Goal: Task Accomplishment & Management: Use online tool/utility

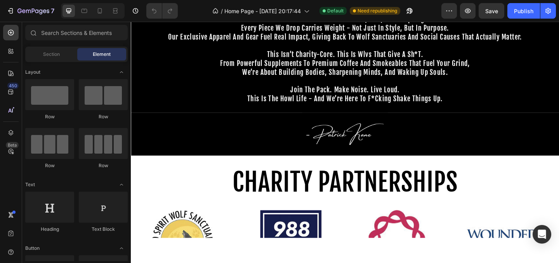
scroll to position [263, 0]
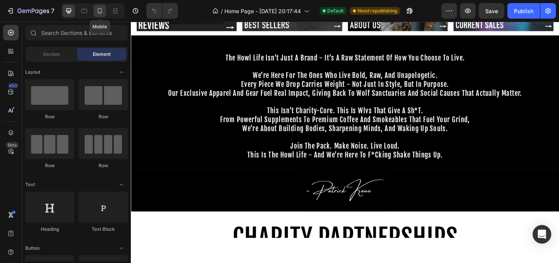
click at [101, 12] on icon at bounding box center [100, 11] width 8 height 8
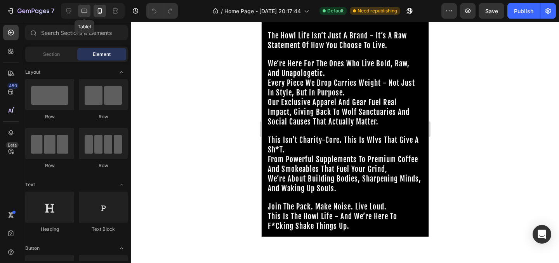
click at [85, 13] on icon at bounding box center [85, 11] width 6 height 4
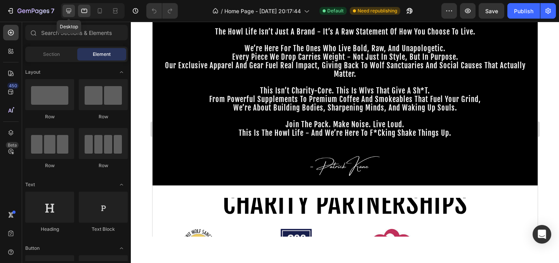
click at [67, 13] on icon at bounding box center [69, 11] width 8 height 8
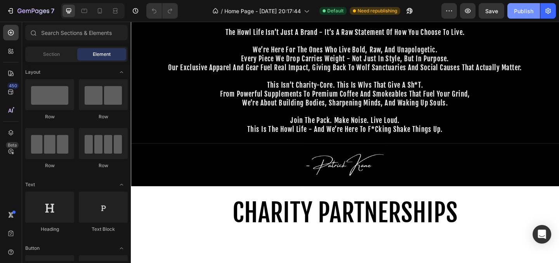
click at [527, 12] on div "Publish" at bounding box center [523, 11] width 19 height 8
click at [472, 13] on button "button" at bounding box center [468, 11] width 16 height 16
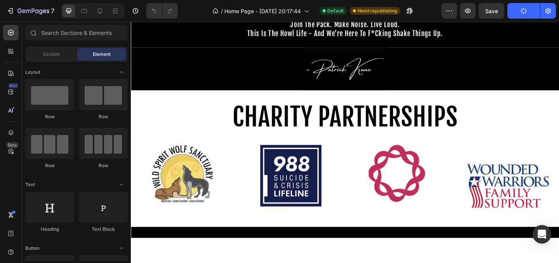
scroll to position [293, 0]
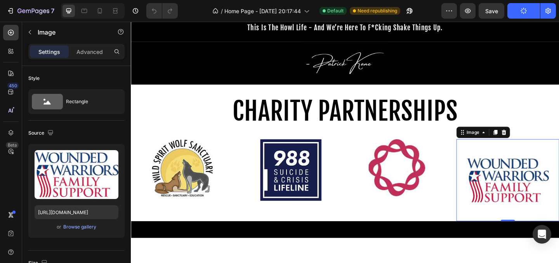
click at [500, 190] on img at bounding box center [540, 193] width 89 height 89
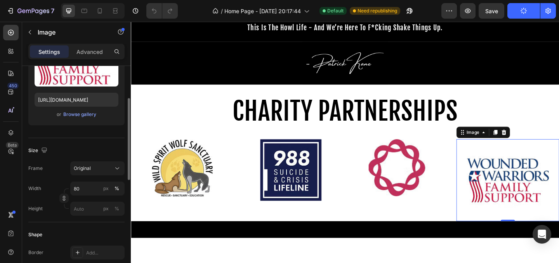
scroll to position [121, 0]
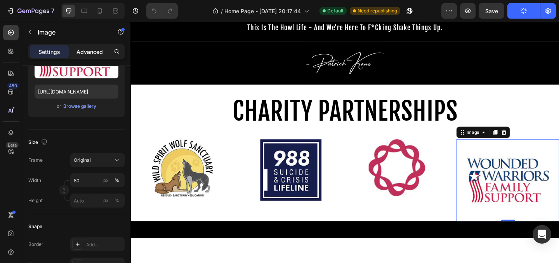
click at [97, 53] on p "Advanced" at bounding box center [89, 52] width 26 height 8
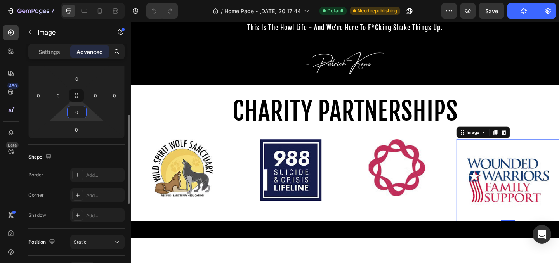
click at [78, 115] on input "0" at bounding box center [77, 112] width 16 height 12
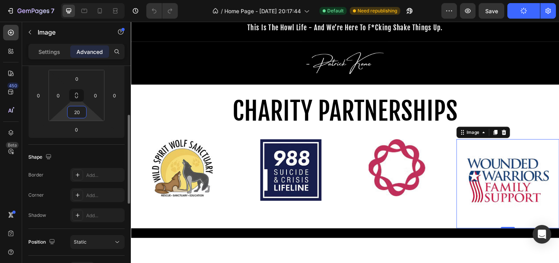
type input "2"
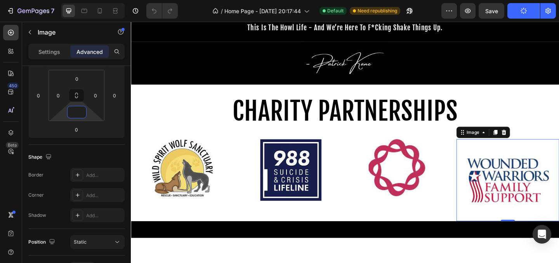
type input "0"
click at [530, 192] on img at bounding box center [540, 193] width 89 height 89
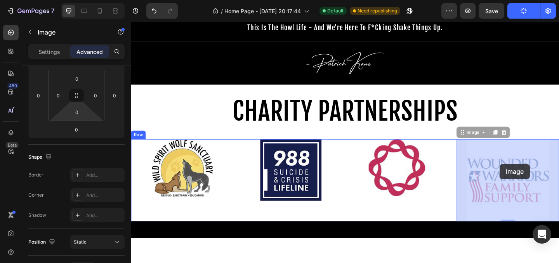
drag, startPoint x: 530, startPoint y: 193, endPoint x: 532, endPoint y: 177, distance: 16.0
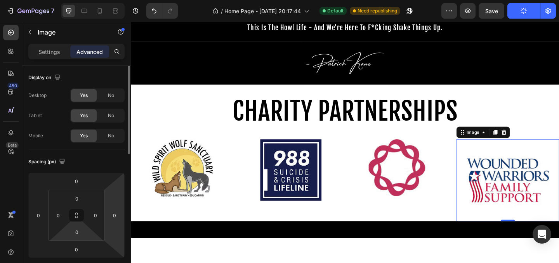
scroll to position [0, 0]
click at [513, 177] on img at bounding box center [540, 193] width 89 height 89
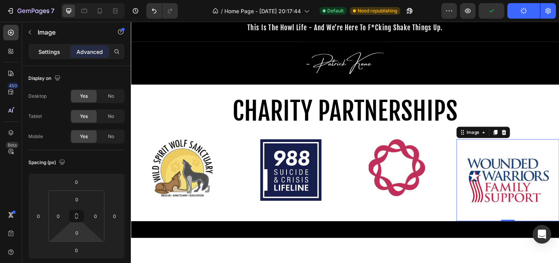
click at [50, 55] on p "Settings" at bounding box center [49, 52] width 22 height 8
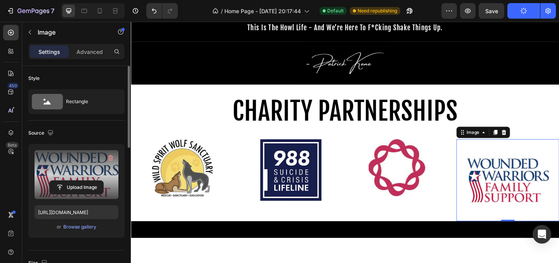
click at [88, 167] on label at bounding box center [77, 174] width 84 height 49
click at [88, 181] on input "file" at bounding box center [77, 187] width 54 height 13
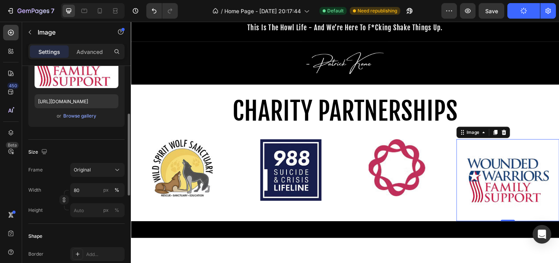
scroll to position [86, 0]
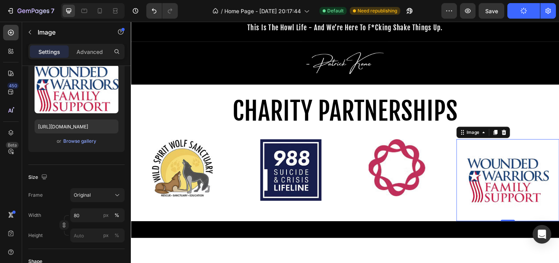
click at [536, 206] on img at bounding box center [540, 193] width 89 height 89
click at [500, 173] on img at bounding box center [540, 193] width 89 height 89
click at [538, 195] on img at bounding box center [540, 193] width 89 height 89
click at [63, 141] on button "Browse gallery" at bounding box center [80, 141] width 34 height 8
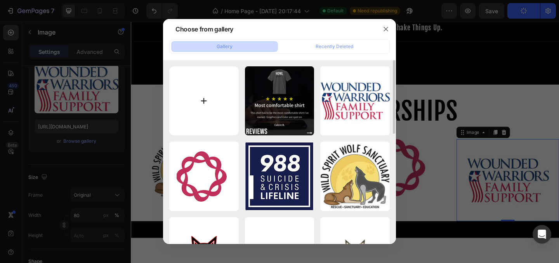
click at [204, 87] on input "file" at bounding box center [203, 100] width 69 height 69
type input "C:\fakepath\wwfs.png"
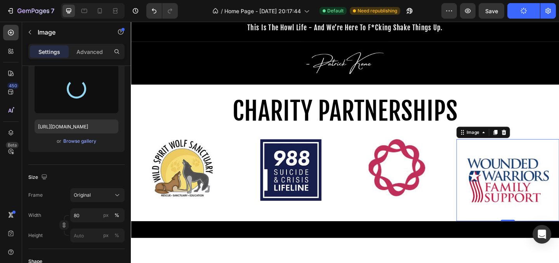
type input "https://cdn.shopify.com/s/files/1/0643/3236/5939/files/gempages_558512538082345…"
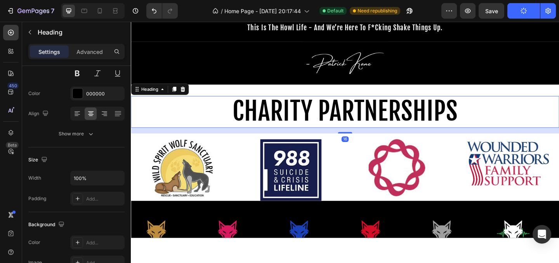
click at [559, 127] on h2 "CHARITY PARTNERSHIPS" at bounding box center [364, 119] width 466 height 35
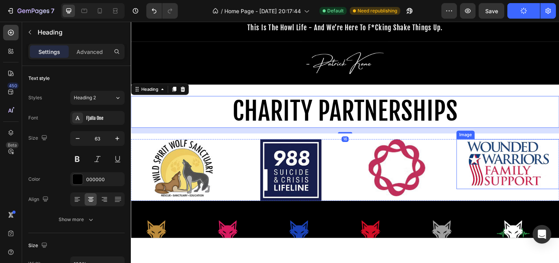
click at [559, 175] on img at bounding box center [540, 176] width 89 height 54
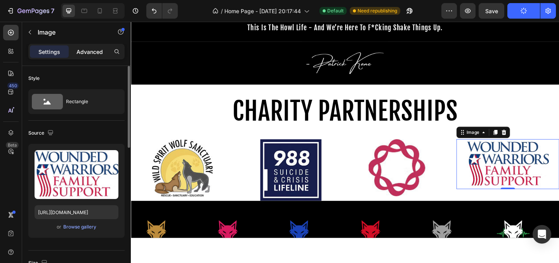
click at [89, 51] on p "Advanced" at bounding box center [89, 52] width 26 height 8
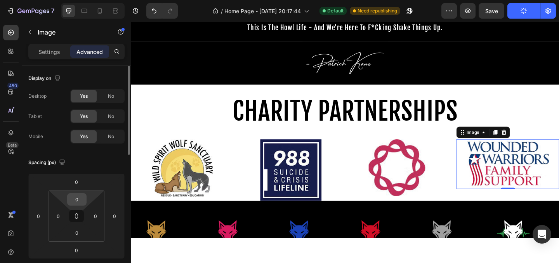
click at [79, 196] on input "0" at bounding box center [77, 200] width 16 height 12
type input "10"
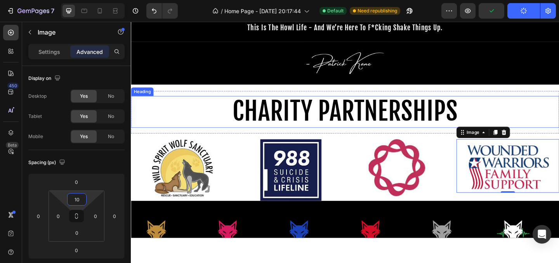
click at [519, 106] on h2 "CHARITY PARTNERSHIPS" at bounding box center [364, 119] width 466 height 35
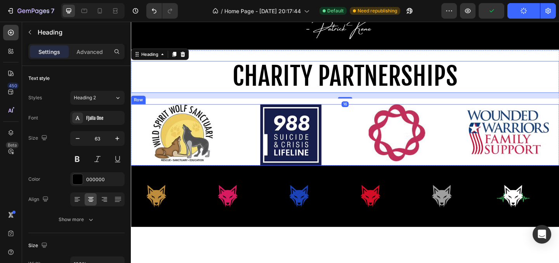
scroll to position [332, 0]
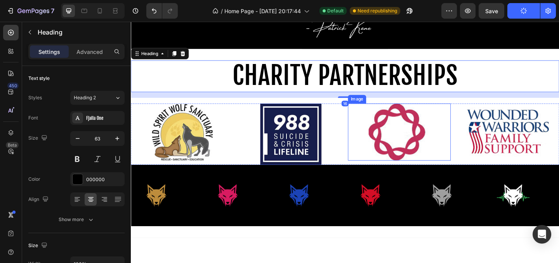
click at [377, 165] on div at bounding box center [423, 142] width 112 height 62
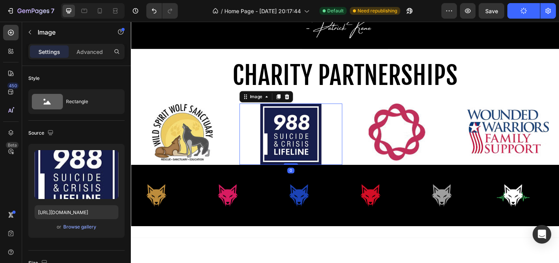
click at [343, 158] on div at bounding box center [305, 144] width 112 height 67
click at [358, 163] on div at bounding box center [305, 144] width 112 height 67
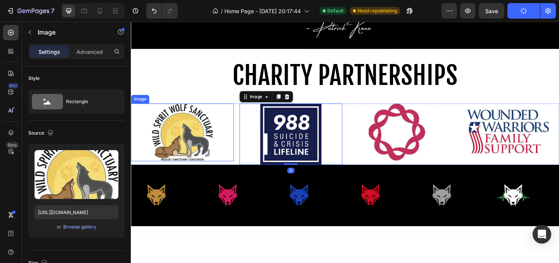
click at [241, 112] on div at bounding box center [187, 142] width 112 height 63
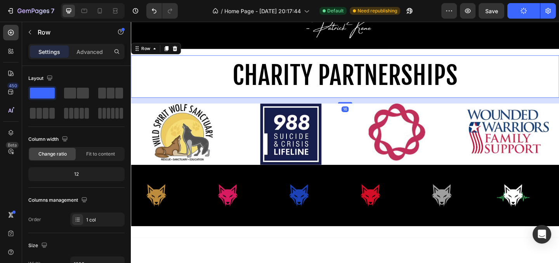
click at [241, 104] on div "CHARITY PARTNERSHIPS Heading" at bounding box center [364, 81] width 466 height 46
click at [241, 106] on div "16" at bounding box center [364, 107] width 466 height 6
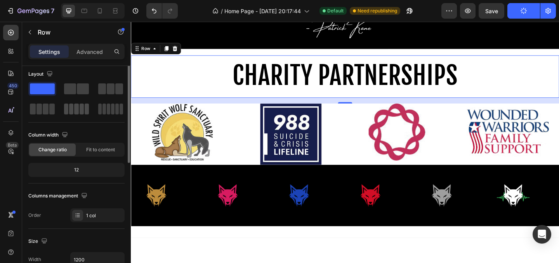
scroll to position [0, 0]
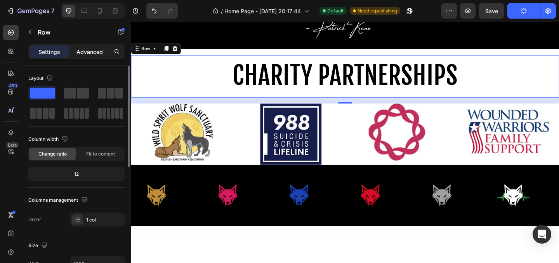
click at [97, 54] on p "Advanced" at bounding box center [89, 52] width 26 height 8
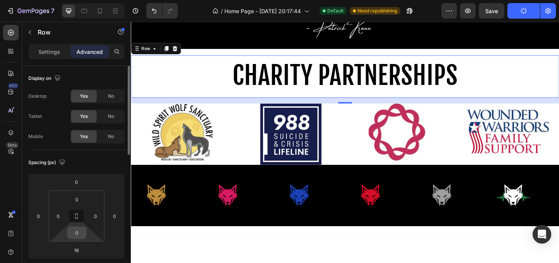
click at [78, 238] on input "0" at bounding box center [77, 233] width 16 height 12
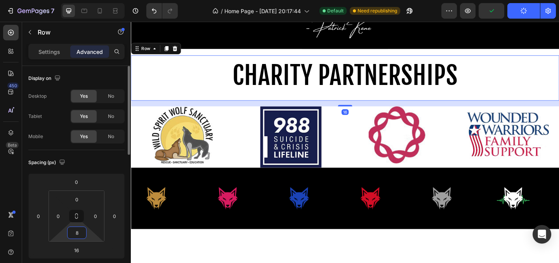
type input "0"
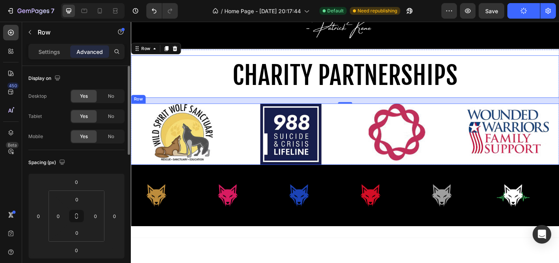
click at [245, 158] on div "Image Image Image Image Row" at bounding box center [364, 144] width 466 height 67
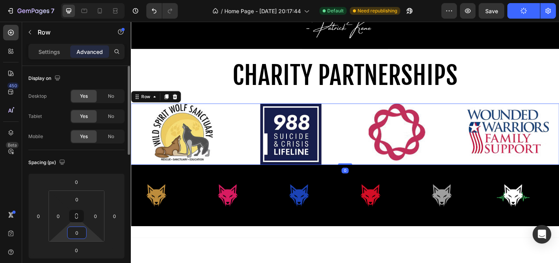
click at [81, 236] on input "0" at bounding box center [77, 233] width 16 height 12
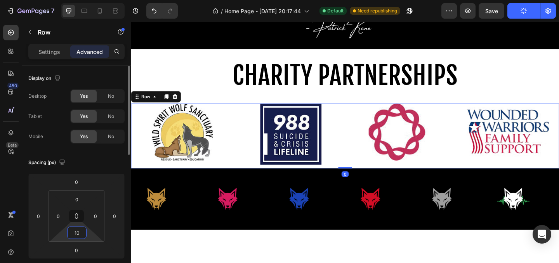
click at [81, 236] on input "10" at bounding box center [77, 233] width 16 height 12
type input "1"
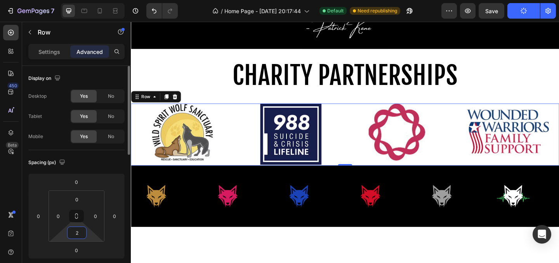
type input "20"
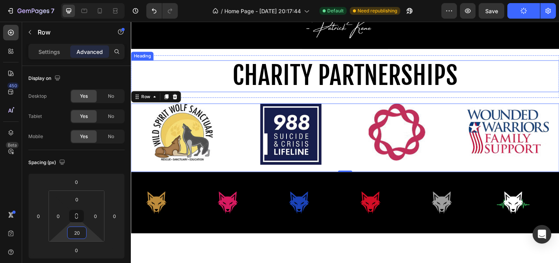
click at [552, 77] on h2 "CHARITY PARTNERSHIPS" at bounding box center [364, 81] width 466 height 35
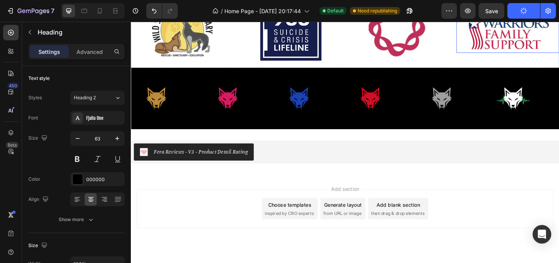
scroll to position [448, 0]
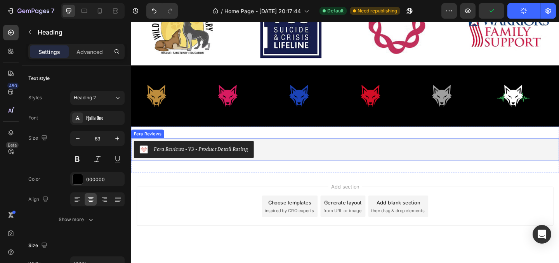
click at [256, 164] on div "Fera Reviews - V3 - Product Detail Rating" at bounding box center [199, 160] width 118 height 9
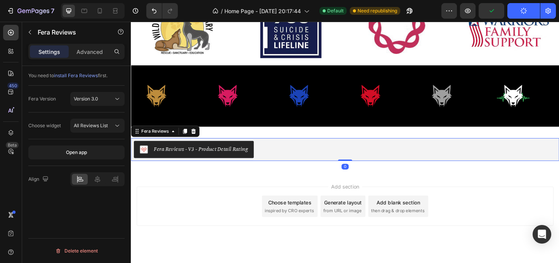
click at [293, 165] on div "Fera Reviews - V3 - Product Detail Rating" at bounding box center [364, 160] width 460 height 19
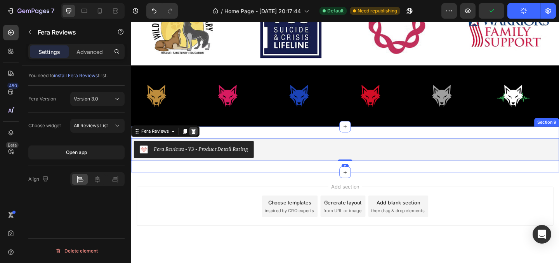
click at [200, 141] on icon at bounding box center [198, 140] width 5 height 5
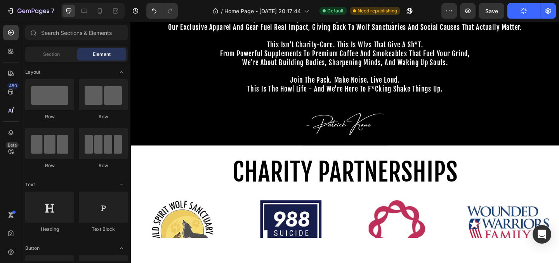
scroll to position [84, 0]
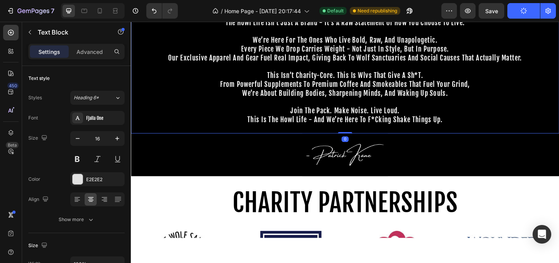
click at [315, 95] on span "we’re about building bodies, sharpening minds, and waking up souls." at bounding box center [364, 99] width 224 height 9
click at [304, 52] on span "every piece we drop carries weight - not just in style, but in purpose." at bounding box center [364, 51] width 226 height 9
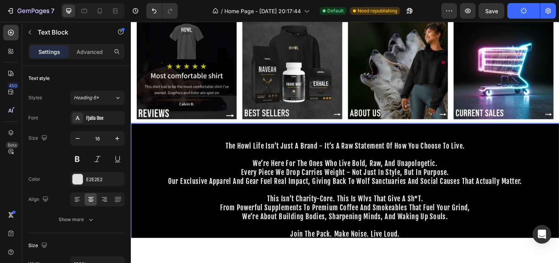
scroll to position [116, 0]
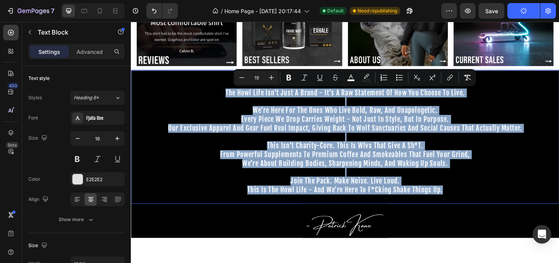
drag, startPoint x: 488, startPoint y: 205, endPoint x: 233, endPoint y: 101, distance: 275.1
click at [233, 101] on div "the howl life isn’t just a brand - it’s a raw statement of how you choose to li…" at bounding box center [364, 147] width 466 height 145
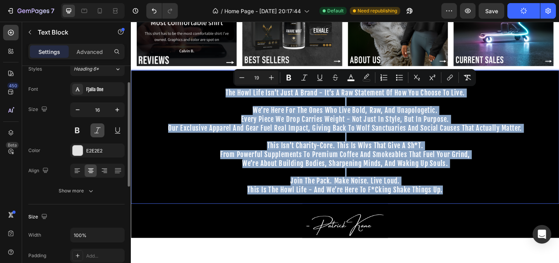
scroll to position [31, 0]
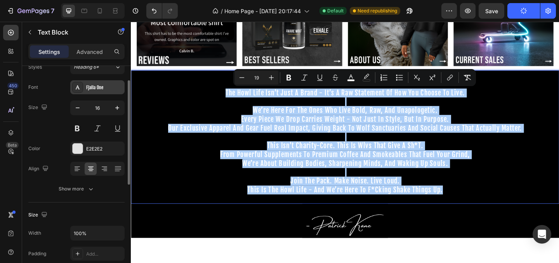
click at [99, 80] on div "Fjalla One" at bounding box center [97, 87] width 54 height 14
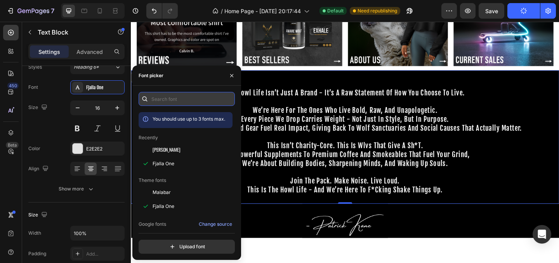
click at [162, 100] on input "text" at bounding box center [187, 99] width 96 height 14
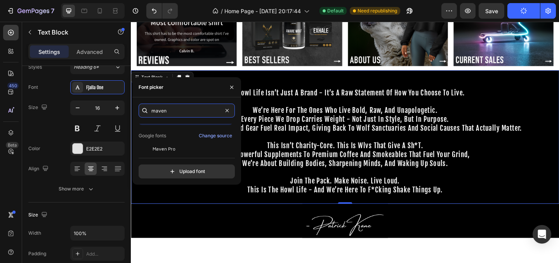
scroll to position [19, 0]
type input "maven"
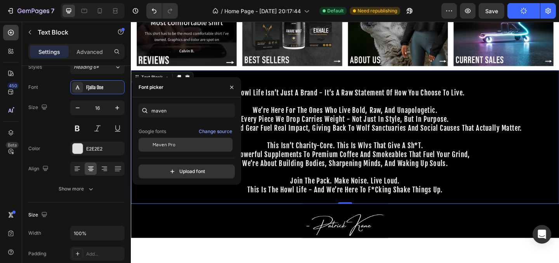
click at [193, 143] on div "Maven Pro" at bounding box center [192, 144] width 78 height 7
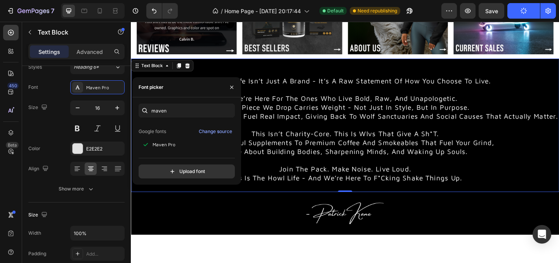
scroll to position [133, 0]
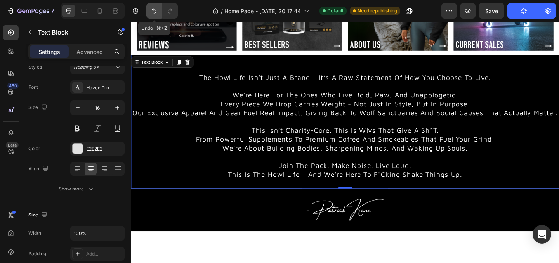
click at [155, 11] on icon "Undo/Redo" at bounding box center [154, 11] width 8 height 8
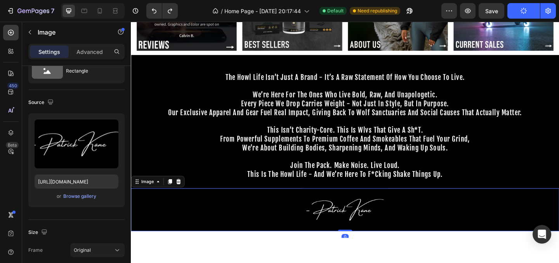
click at [410, 227] on img at bounding box center [363, 226] width 93 height 47
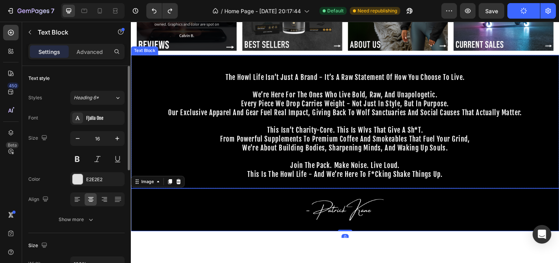
click at [382, 157] on span "we’re about building bodies, sharpening minds, and waking up souls." at bounding box center [364, 158] width 224 height 9
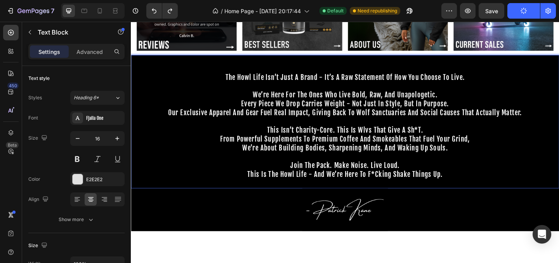
drag, startPoint x: 234, startPoint y: 83, endPoint x: 413, endPoint y: 192, distance: 209.1
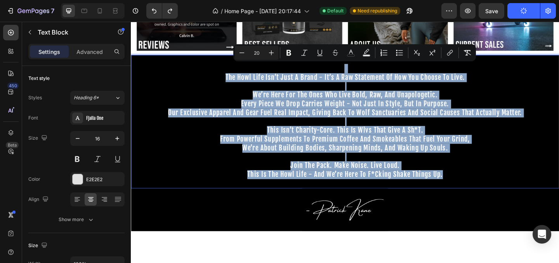
drag, startPoint x: 472, startPoint y: 189, endPoint x: 228, endPoint y: 75, distance: 269.9
click at [228, 75] on div "the howl life isn’t just a brand - it’s a raw statement of how you choose to li…" at bounding box center [364, 130] width 466 height 145
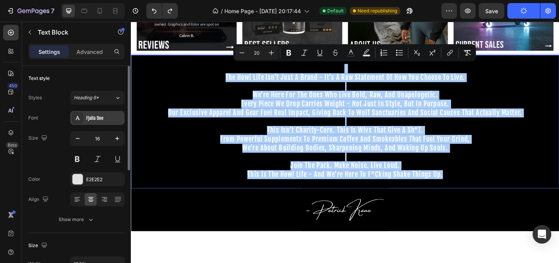
click at [107, 121] on div "Fjalla One" at bounding box center [104, 118] width 36 height 7
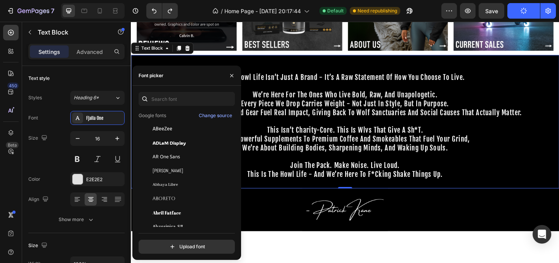
scroll to position [123, 0]
click at [183, 214] on div "Abril Fatface" at bounding box center [192, 212] width 78 height 7
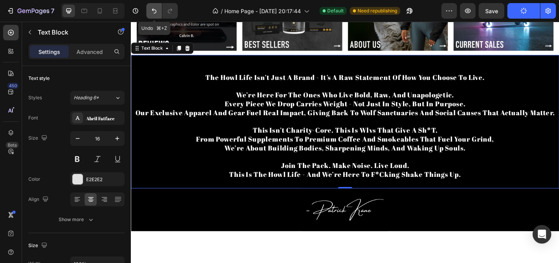
click at [155, 14] on icon "Undo/Redo" at bounding box center [154, 11] width 8 height 8
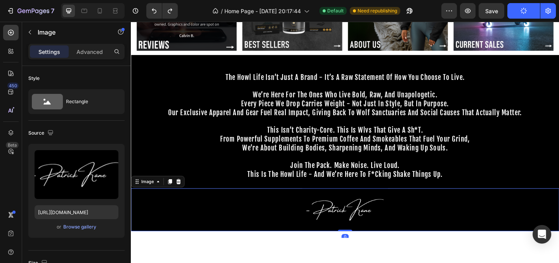
click at [165, 221] on div at bounding box center [364, 226] width 466 height 47
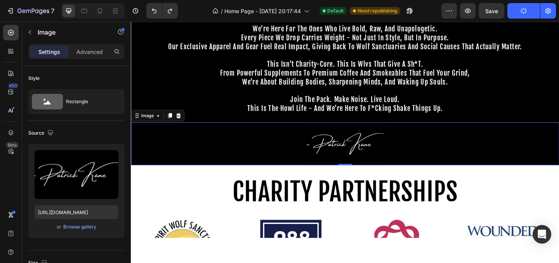
scroll to position [0, 0]
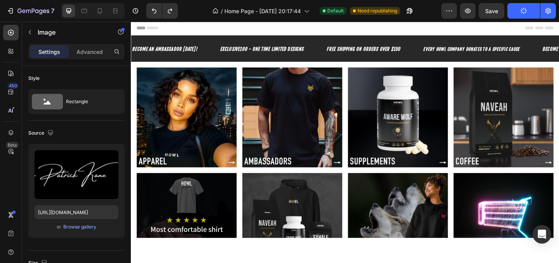
click at [135, 100] on section "Image Image Image Image Row Section 2" at bounding box center [364, 125] width 466 height 121
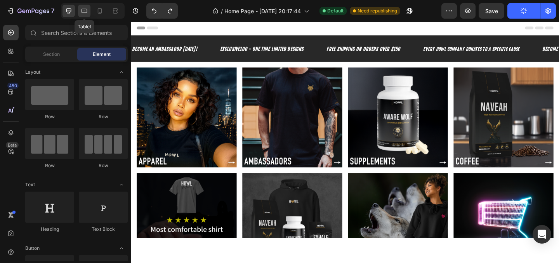
click at [84, 12] on icon at bounding box center [84, 11] width 8 height 8
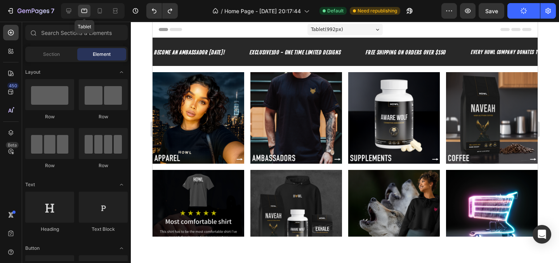
click at [84, 12] on icon at bounding box center [84, 11] width 8 height 8
click at [116, 14] on icon at bounding box center [115, 11] width 8 height 8
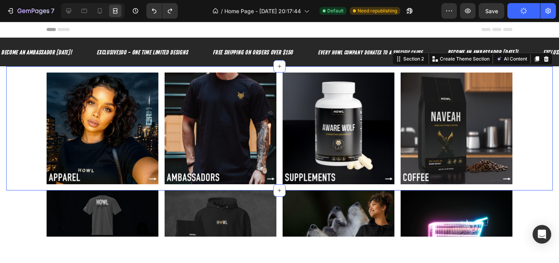
click at [35, 92] on div "Image Image Image Image Row" at bounding box center [279, 132] width 547 height 118
click at [32, 92] on div "Image Image Image Image Row" at bounding box center [279, 132] width 547 height 118
click at [70, 11] on icon at bounding box center [69, 11] width 8 height 8
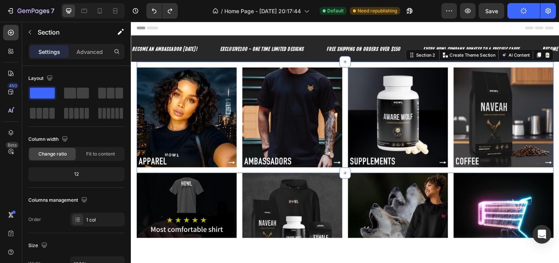
click at [134, 80] on section "Image Image Image Image Row Section 2 You can create reusable sections Create T…" at bounding box center [364, 125] width 466 height 121
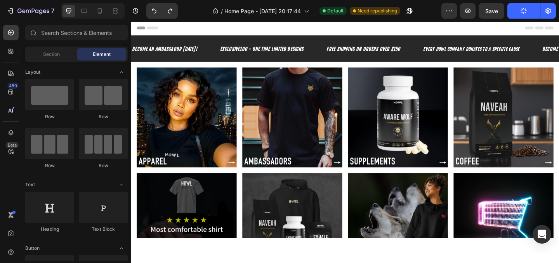
click at [134, 80] on section "Image Image Image Image Row Section 2" at bounding box center [364, 125] width 466 height 121
click at [56, 56] on span "Section" at bounding box center [51, 54] width 17 height 7
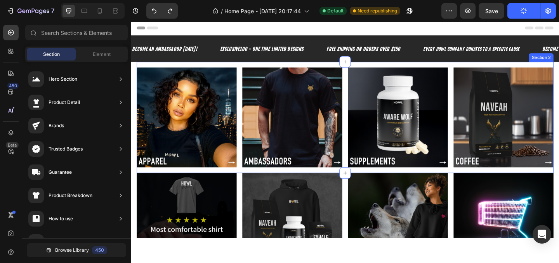
click at [311, 68] on div "Image Image Image Image Row Section 2" at bounding box center [363, 125] width 453 height 121
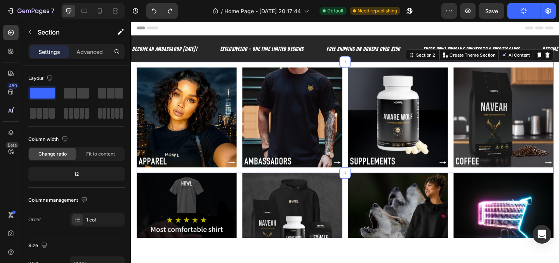
click at [311, 68] on div "Image Image Image Image Row Section 2 You can create reusable sections Create T…" at bounding box center [363, 125] width 453 height 121
click at [111, 154] on span "Fit to content" at bounding box center [100, 154] width 29 height 7
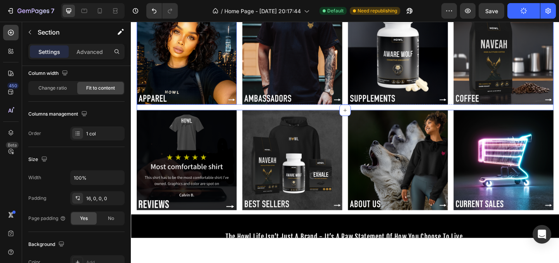
scroll to position [59, 0]
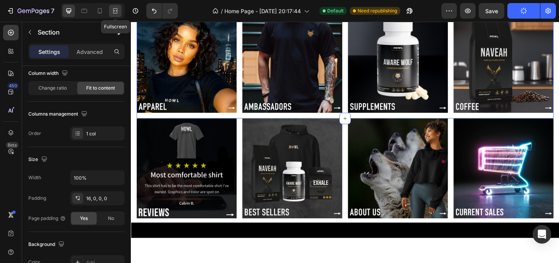
click at [113, 6] on div at bounding box center [115, 11] width 12 height 12
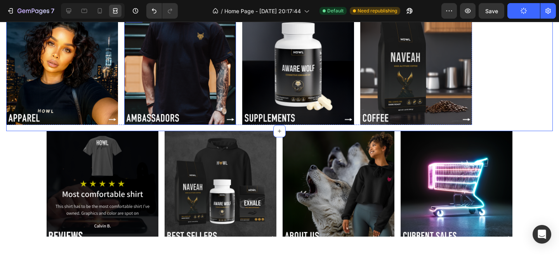
scroll to position [21, 0]
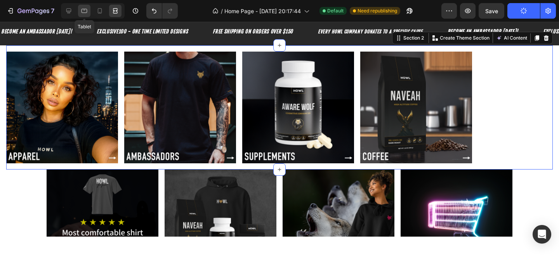
click at [78, 12] on div at bounding box center [84, 11] width 12 height 12
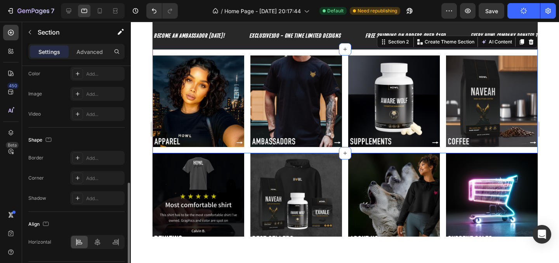
scroll to position [258, 0]
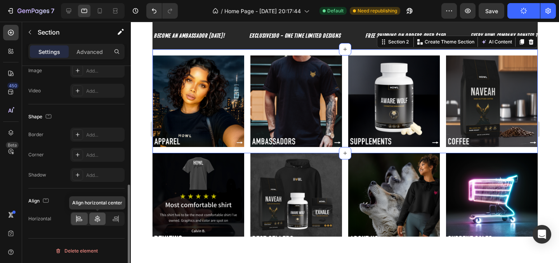
click at [96, 221] on icon at bounding box center [98, 219] width 8 height 8
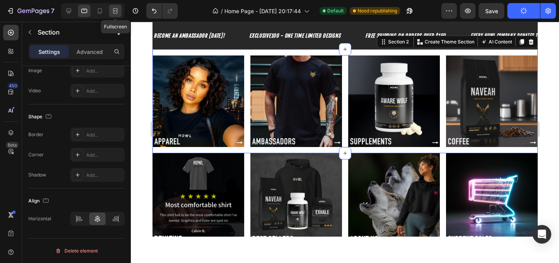
click at [115, 12] on icon at bounding box center [114, 11] width 2 height 2
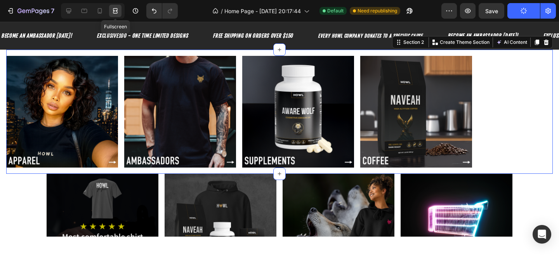
scroll to position [17, 0]
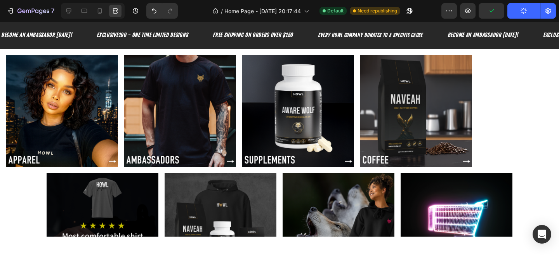
click at [2, 71] on section "Image Image Image Image Row Section 2" at bounding box center [279, 111] width 559 height 124
click at [69, 8] on icon at bounding box center [69, 11] width 8 height 8
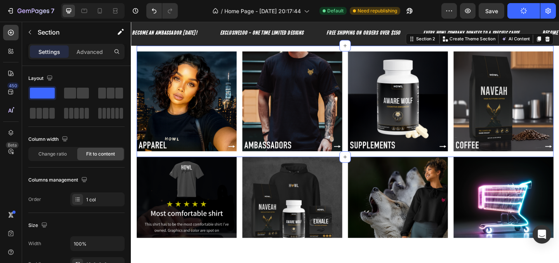
click at [498, 50] on div "Image Image Image Image Row Section 2 You can create reusable sections Create T…" at bounding box center [363, 108] width 453 height 121
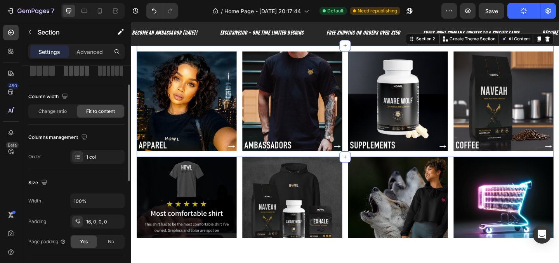
scroll to position [63, 0]
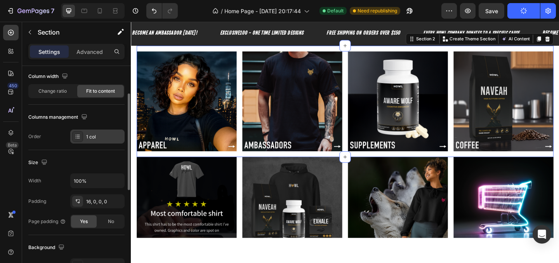
click at [78, 135] on icon at bounding box center [78, 137] width 6 height 6
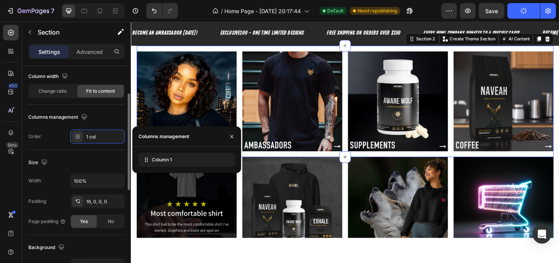
click at [58, 128] on div "Columns management Order 1 col" at bounding box center [76, 127] width 96 height 33
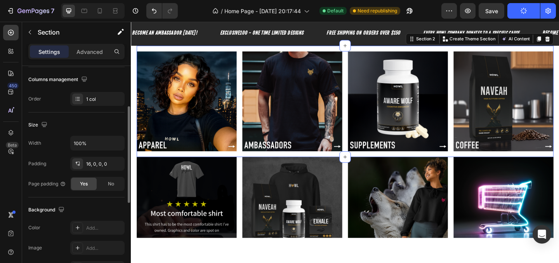
scroll to position [101, 0]
click at [94, 168] on div "16, 0, 0, 0" at bounding box center [97, 163] width 54 height 14
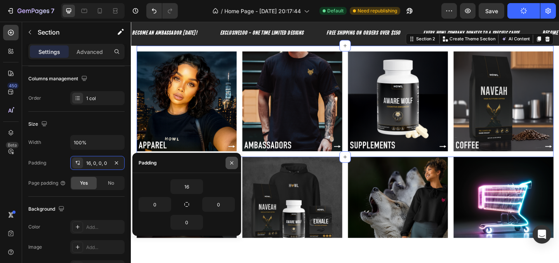
click at [231, 161] on icon "button" at bounding box center [232, 163] width 6 height 6
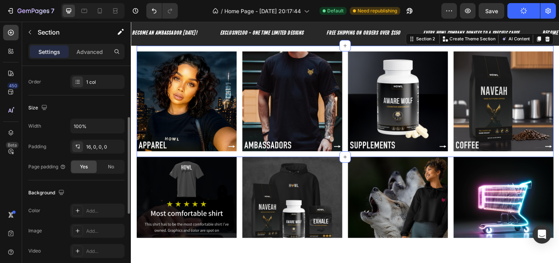
scroll to position [127, 0]
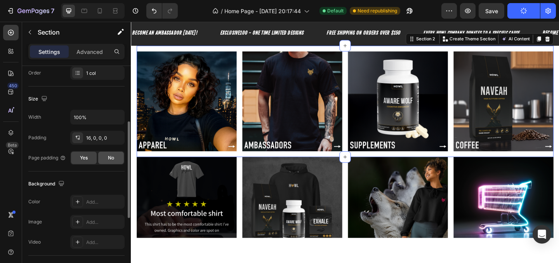
click at [108, 161] on span "No" at bounding box center [111, 157] width 6 height 7
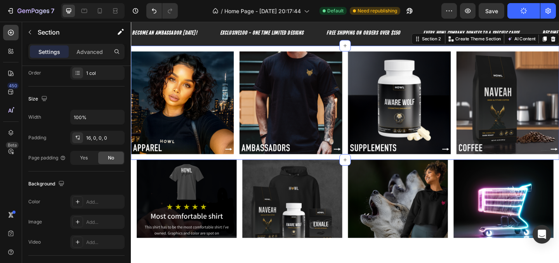
click at [122, 11] on div at bounding box center [93, 11] width 64 height 16
click at [119, 11] on icon at bounding box center [115, 11] width 8 height 8
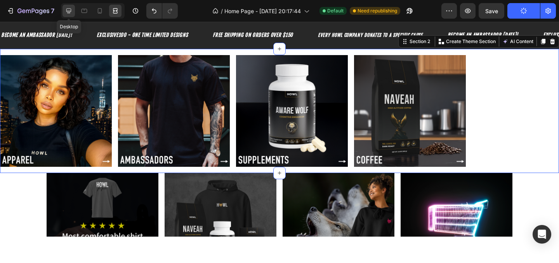
click at [74, 14] on div at bounding box center [68, 11] width 12 height 12
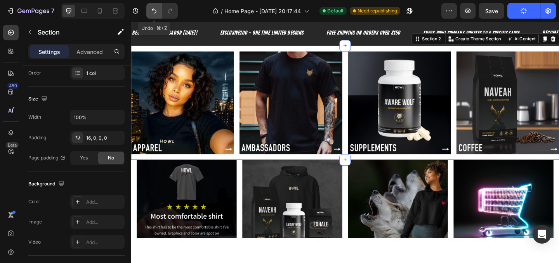
click at [153, 14] on icon "Undo/Redo" at bounding box center [154, 11] width 8 height 8
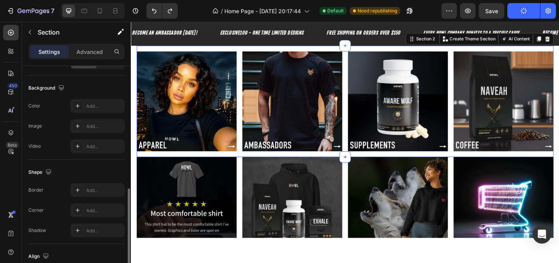
scroll to position [278, 0]
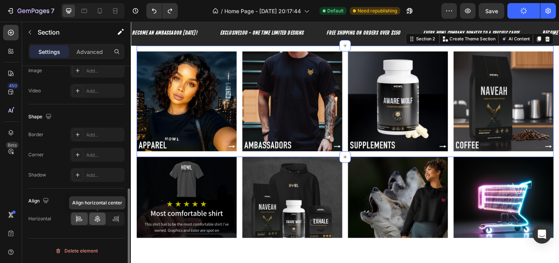
click at [95, 219] on icon at bounding box center [97, 218] width 5 height 7
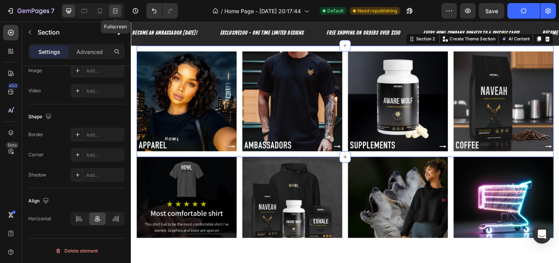
click at [117, 10] on icon at bounding box center [115, 11] width 8 height 8
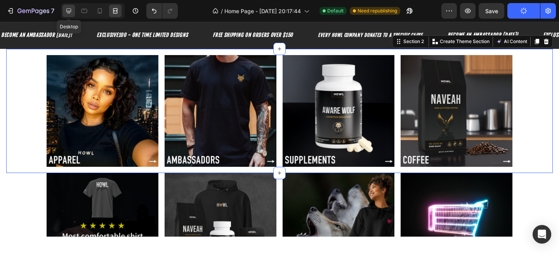
click at [68, 14] on icon at bounding box center [69, 11] width 8 height 8
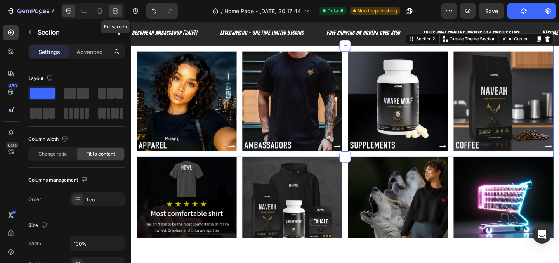
click at [119, 13] on div at bounding box center [115, 11] width 12 height 12
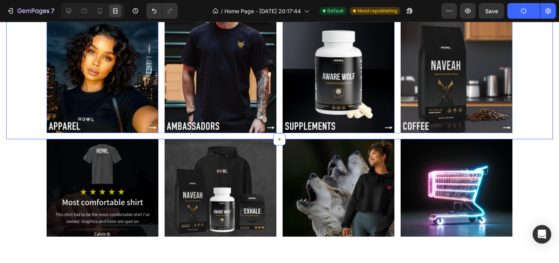
scroll to position [52, 0]
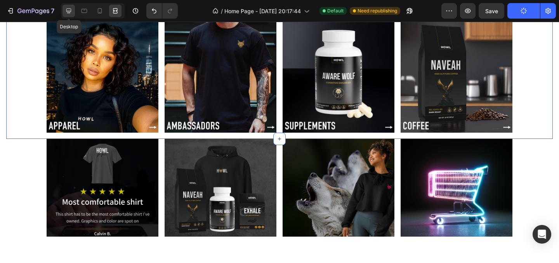
click at [72, 14] on icon at bounding box center [69, 11] width 8 height 8
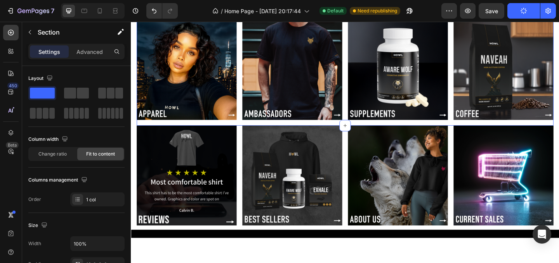
click at [134, 175] on section "Image Image Image Image Row Section 3" at bounding box center [364, 191] width 466 height 113
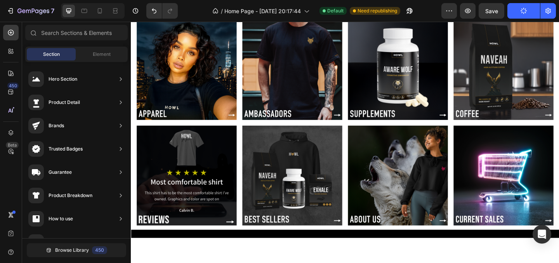
click at [135, 174] on section "Image Image Image Image Row Section 3" at bounding box center [364, 191] width 466 height 113
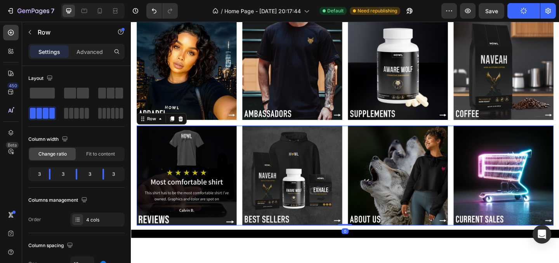
click at [248, 146] on div "Image Image Image Image Row 0" at bounding box center [363, 189] width 453 height 109
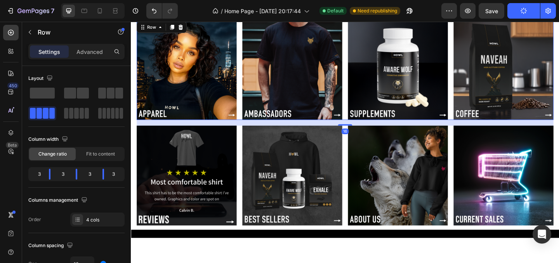
click at [248, 93] on div "Image Image Image Image Row 16" at bounding box center [363, 74] width 453 height 109
click at [101, 155] on span "Fit to content" at bounding box center [100, 154] width 29 height 7
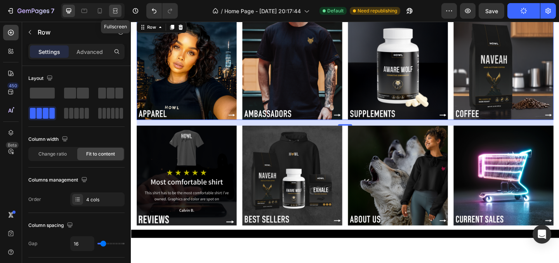
click at [118, 13] on icon at bounding box center [115, 11] width 8 height 8
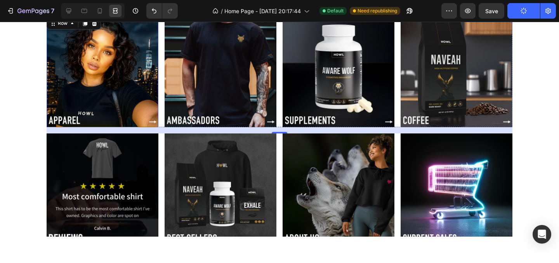
scroll to position [58, 0]
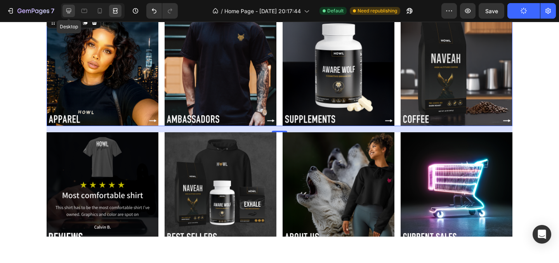
click at [70, 7] on div at bounding box center [68, 11] width 12 height 12
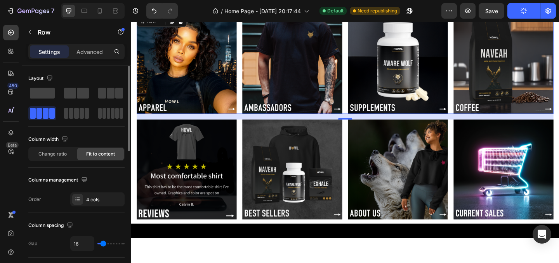
click at [109, 161] on div "Change ratio Fit to content" at bounding box center [76, 154] width 96 height 14
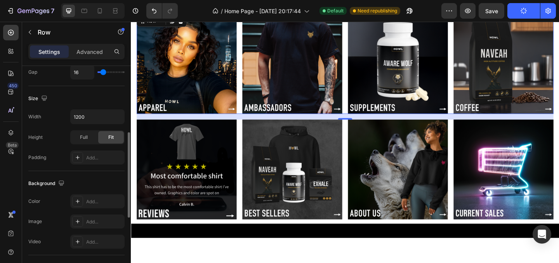
scroll to position [170, 0]
click at [98, 120] on input "1200" at bounding box center [98, 118] width 54 height 14
click at [118, 120] on icon "button" at bounding box center [117, 118] width 8 height 8
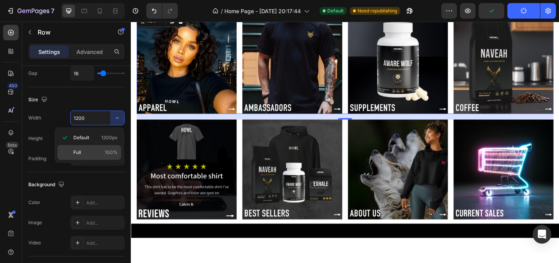
click at [107, 156] on span "100%" at bounding box center [111, 152] width 13 height 7
type input "100%"
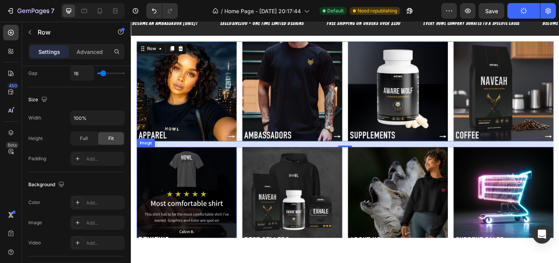
scroll to position [0, 0]
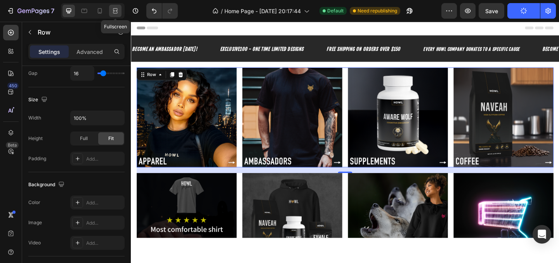
click at [111, 11] on div at bounding box center [115, 11] width 12 height 12
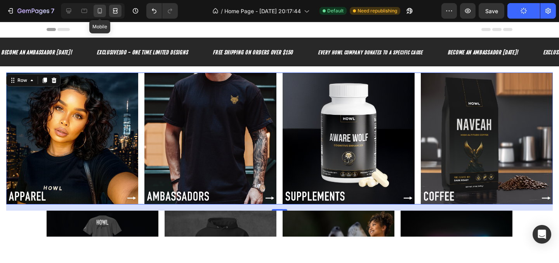
click at [102, 14] on icon at bounding box center [100, 11] width 8 height 8
type input "8"
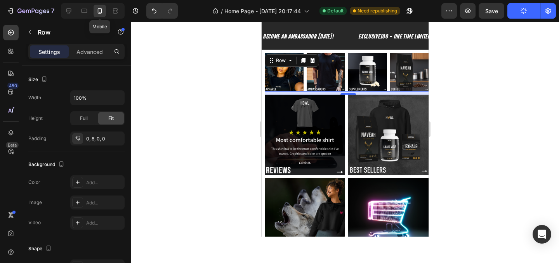
scroll to position [19, 0]
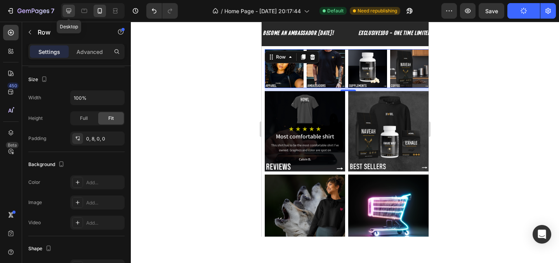
click at [69, 13] on icon at bounding box center [68, 11] width 5 height 5
type input "16"
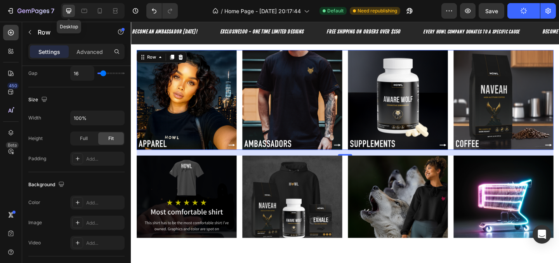
scroll to position [24, 0]
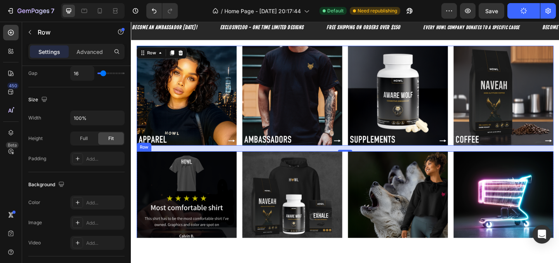
click at [249, 189] on div "Image Image Image Image Row" at bounding box center [363, 217] width 453 height 109
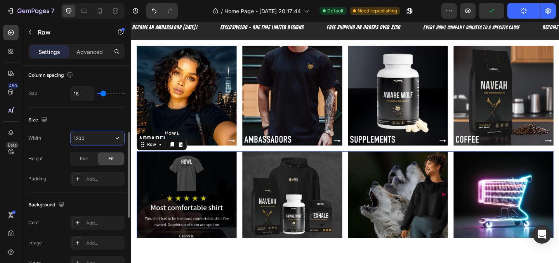
click at [101, 135] on input "1200" at bounding box center [98, 138] width 54 height 14
click at [118, 138] on icon "button" at bounding box center [117, 138] width 3 height 2
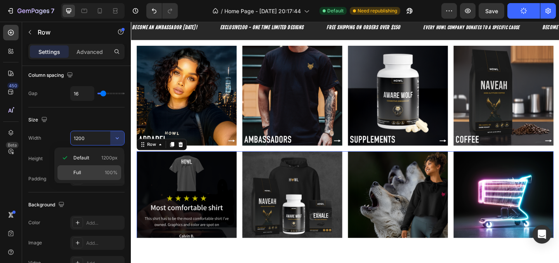
click at [102, 174] on p "Full 100%" at bounding box center [95, 172] width 44 height 7
type input "100%"
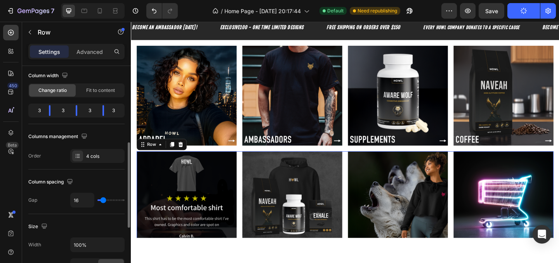
scroll to position [0, 0]
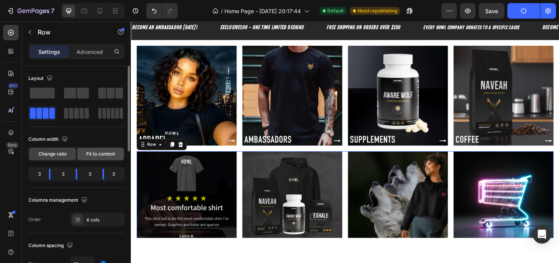
click at [93, 158] on div "Fit to content" at bounding box center [100, 154] width 47 height 12
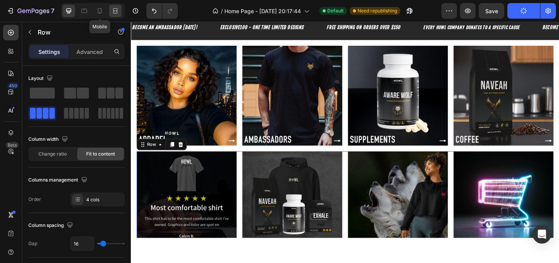
click at [112, 12] on icon at bounding box center [115, 11] width 8 height 8
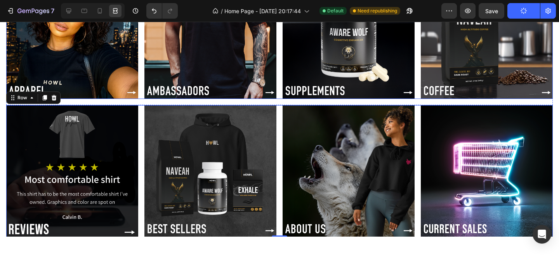
scroll to position [142, 0]
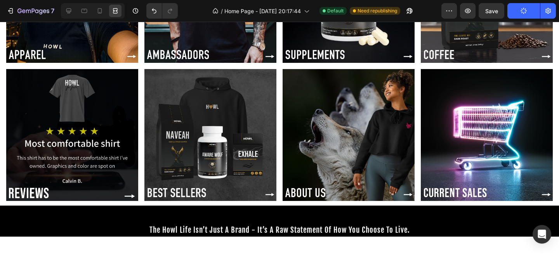
click at [6, 150] on section "Image Image Image Image Row Section 3" at bounding box center [279, 137] width 559 height 137
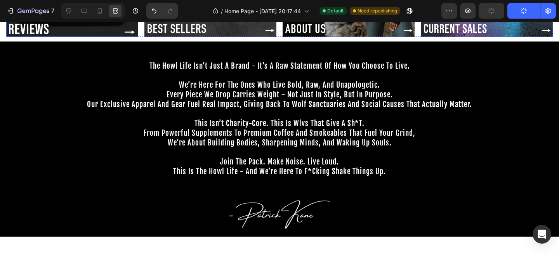
scroll to position [316, 0]
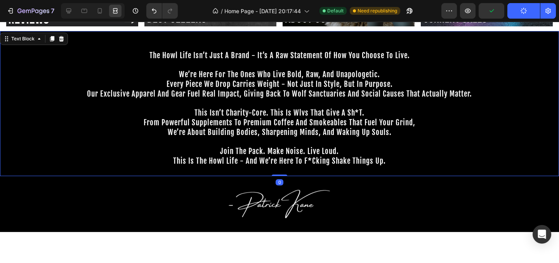
click at [221, 127] on span "from powerful supplements to premium coffee and smokeables that fuel your grind," at bounding box center [280, 122] width 272 height 9
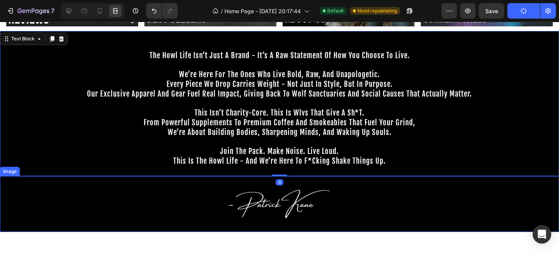
click at [270, 208] on img at bounding box center [280, 204] width 112 height 56
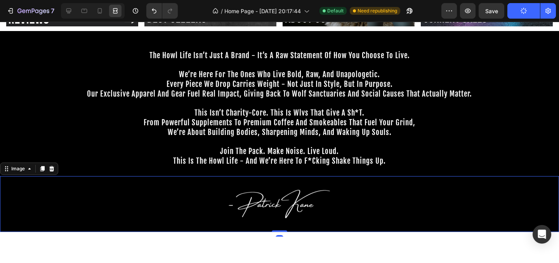
click at [279, 208] on img at bounding box center [280, 204] width 112 height 56
click at [71, 8] on icon at bounding box center [69, 11] width 8 height 8
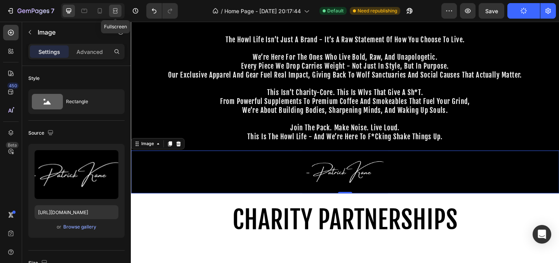
click at [115, 12] on icon at bounding box center [114, 11] width 2 height 2
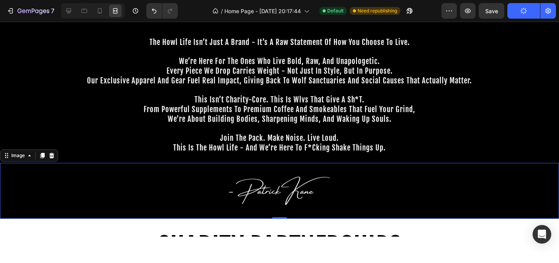
click at [257, 191] on img at bounding box center [280, 191] width 112 height 56
click at [71, 12] on icon at bounding box center [68, 11] width 5 height 5
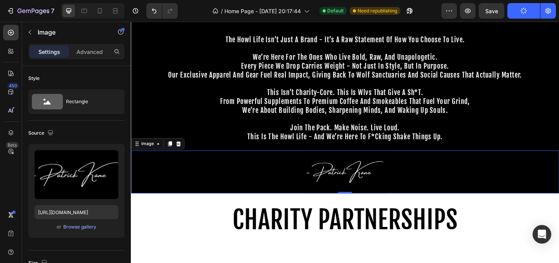
click at [351, 177] on img at bounding box center [363, 185] width 93 height 47
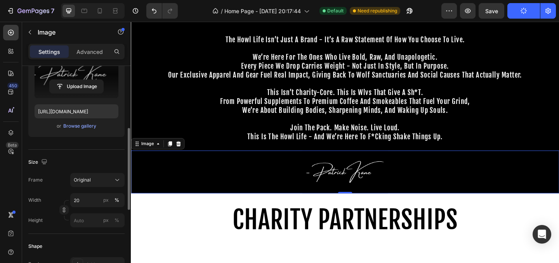
scroll to position [119, 0]
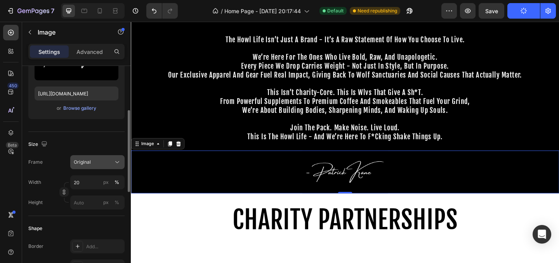
click at [105, 165] on div "Original" at bounding box center [93, 162] width 38 height 7
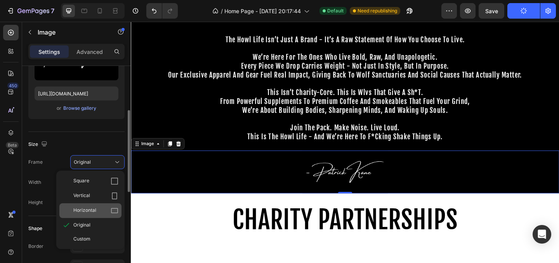
click at [89, 209] on span "Horizontal" at bounding box center [84, 211] width 23 height 8
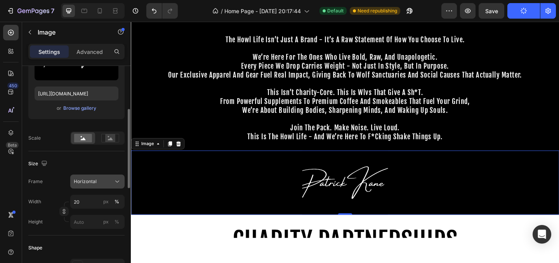
click at [98, 180] on div "Horizontal" at bounding box center [93, 181] width 38 height 7
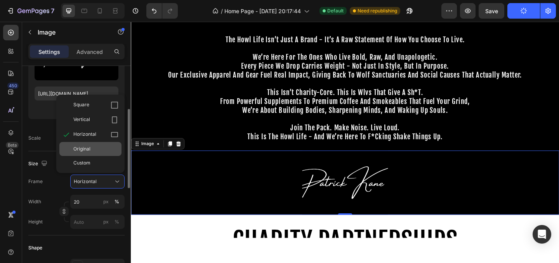
click at [98, 153] on div "Original" at bounding box center [90, 149] width 62 height 14
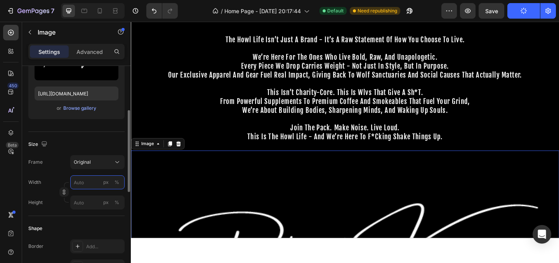
click at [89, 177] on input "px %" at bounding box center [97, 182] width 54 height 14
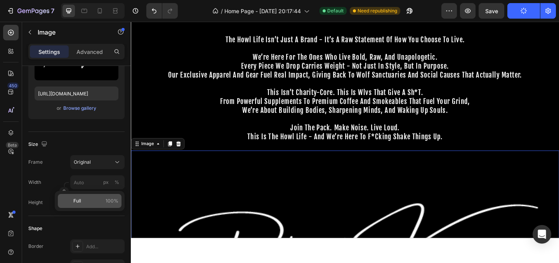
click at [92, 200] on p "Full 100%" at bounding box center [95, 201] width 45 height 7
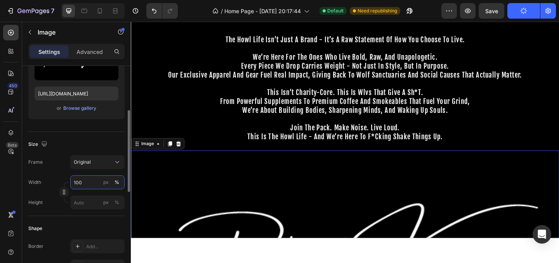
click at [94, 186] on input "100" at bounding box center [97, 182] width 54 height 14
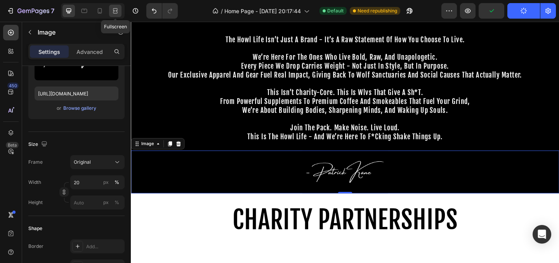
click at [112, 10] on icon at bounding box center [115, 11] width 8 height 8
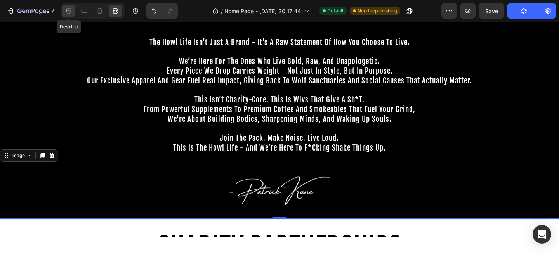
click at [69, 12] on icon at bounding box center [69, 11] width 8 height 8
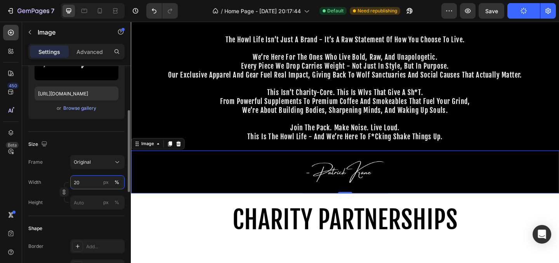
click at [82, 183] on input "20" at bounding box center [97, 182] width 54 height 14
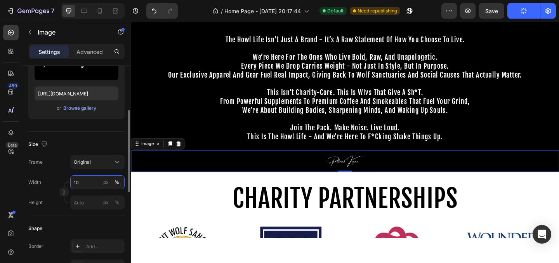
click at [88, 180] on input "10" at bounding box center [97, 182] width 54 height 14
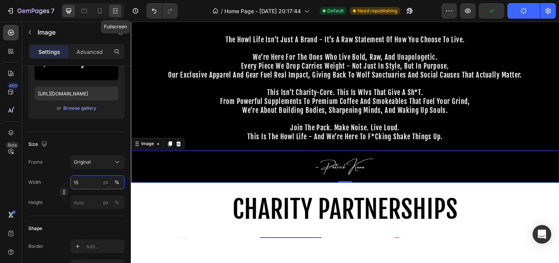
type input "15"
click at [119, 10] on div at bounding box center [115, 11] width 12 height 12
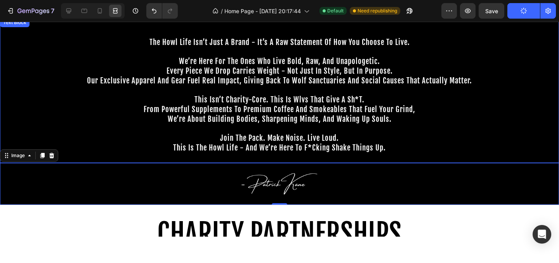
click at [112, 114] on p "from powerful supplements to premium coffee and smokeables that fuel your grind," at bounding box center [279, 110] width 557 height 10
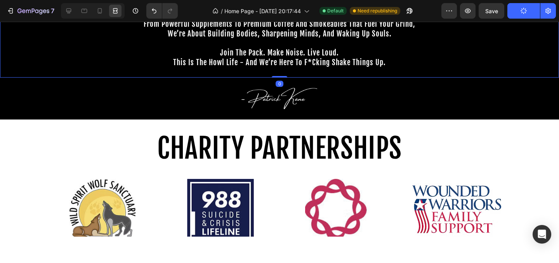
scroll to position [279, 0]
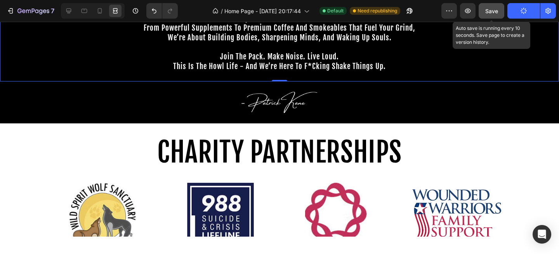
click at [496, 14] on span "Save" at bounding box center [491, 11] width 13 height 7
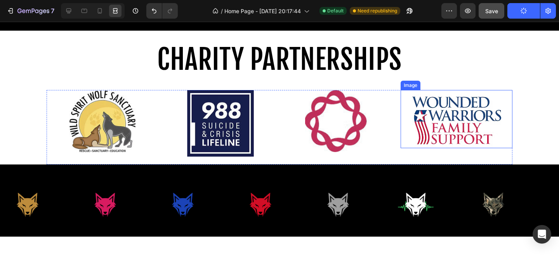
scroll to position [437, 0]
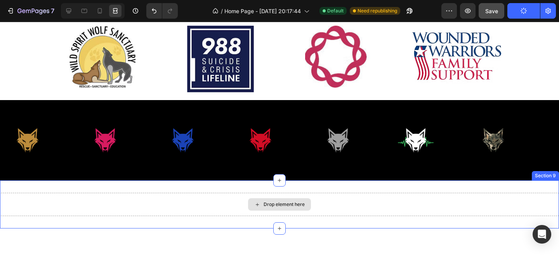
click at [281, 203] on div "Drop element here" at bounding box center [284, 204] width 41 height 6
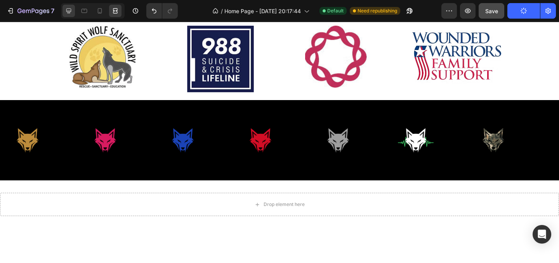
click at [71, 9] on icon at bounding box center [69, 11] width 8 height 8
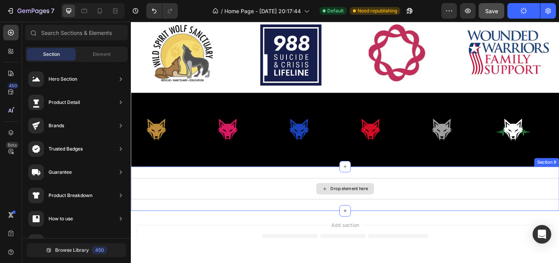
click at [377, 202] on div "Drop element here" at bounding box center [368, 203] width 41 height 6
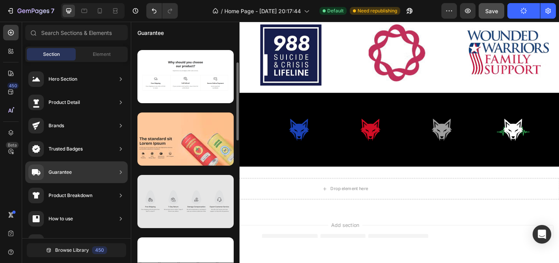
scroll to position [10, 0]
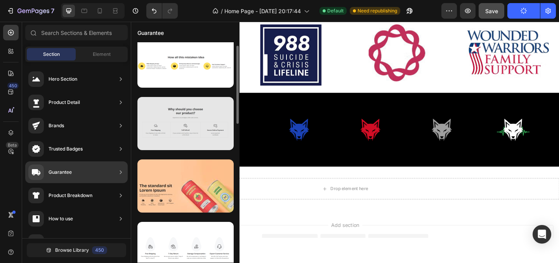
click at [170, 134] on div at bounding box center [185, 123] width 96 height 53
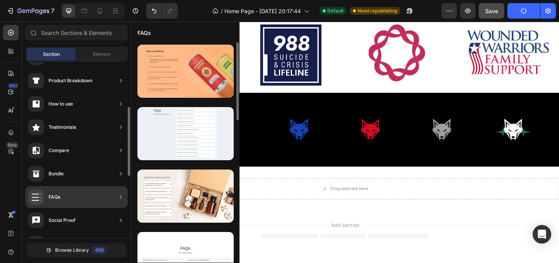
scroll to position [141, 0]
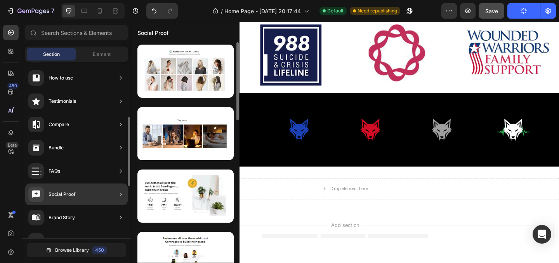
click at [117, 194] on icon at bounding box center [121, 195] width 8 height 8
click at [121, 194] on icon at bounding box center [121, 194] width 2 height 3
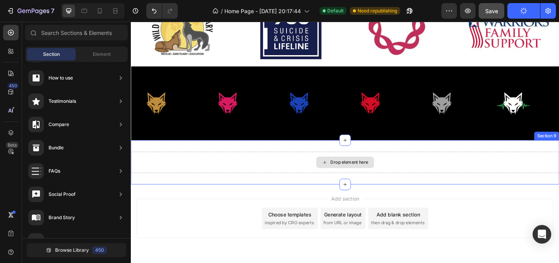
scroll to position [465, 0]
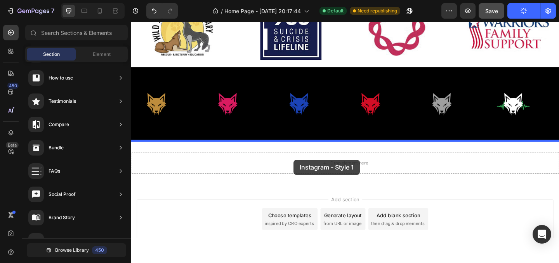
drag, startPoint x: 333, startPoint y: 88, endPoint x: 308, endPoint y: 172, distance: 87.6
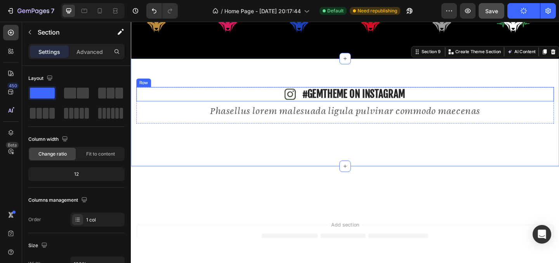
scroll to position [594, 0]
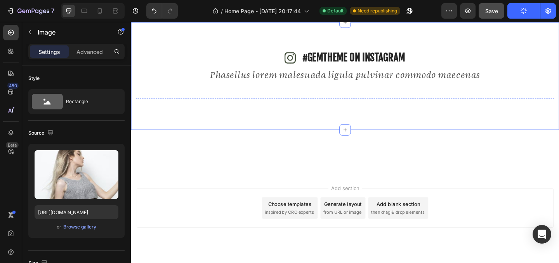
click at [204, 105] on img at bounding box center [181, 105] width 89 height 0
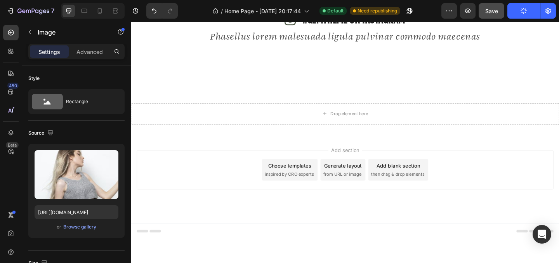
scroll to position [572, 0]
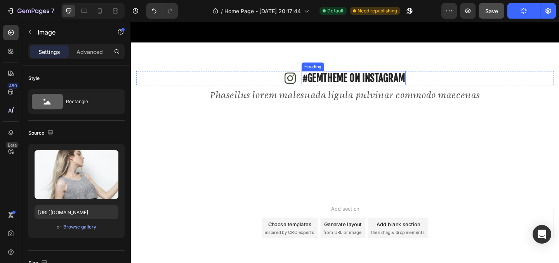
click at [367, 76] on p "#GEMTHEME ON INSTAGRAM" at bounding box center [373, 83] width 112 height 14
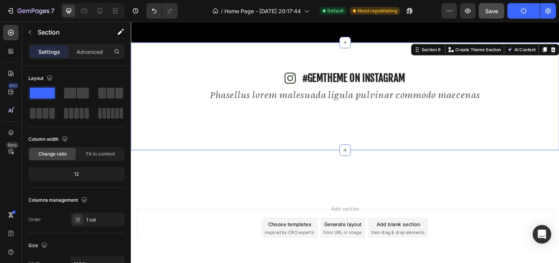
click at [290, 68] on div "Icon #GEMTHEME ON INSTAGRAM Heading Row Phasellus lorem malesuada ligula pulvin…" at bounding box center [364, 102] width 466 height 117
click at [152, 10] on icon "Undo/Redo" at bounding box center [154, 11] width 8 height 8
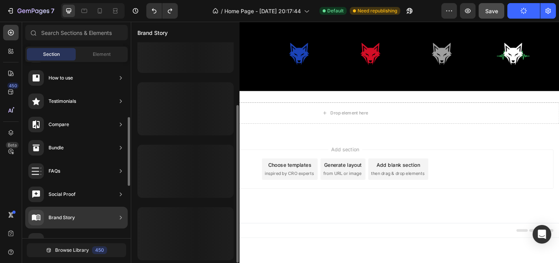
scroll to position [87, 0]
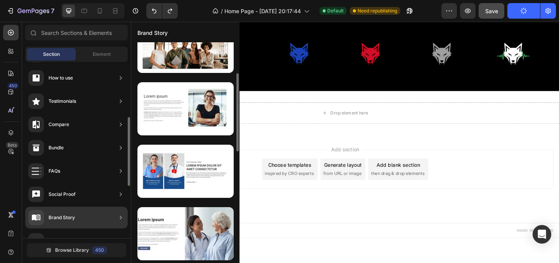
click at [122, 195] on icon at bounding box center [121, 195] width 8 height 8
click at [121, 193] on icon at bounding box center [121, 195] width 8 height 8
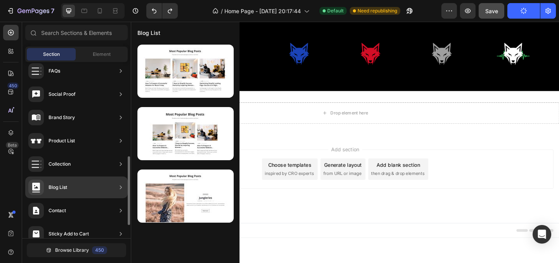
scroll to position [274, 0]
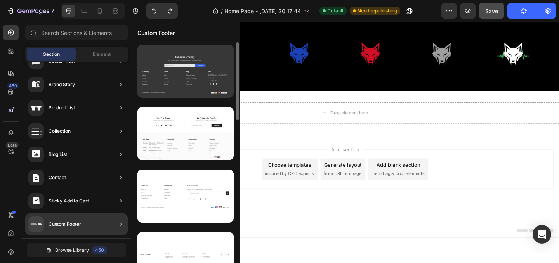
click at [198, 89] on div at bounding box center [185, 71] width 96 height 53
click at [194, 89] on div at bounding box center [185, 71] width 96 height 53
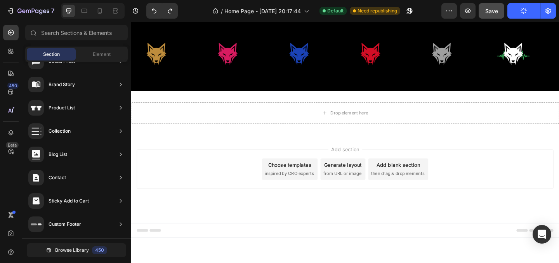
click at [319, 247] on div at bounding box center [345, 142] width 428 height 241
click at [332, 245] on div "Footer" at bounding box center [363, 249] width 453 height 16
click at [156, 250] on span "Footer" at bounding box center [153, 249] width 15 height 8
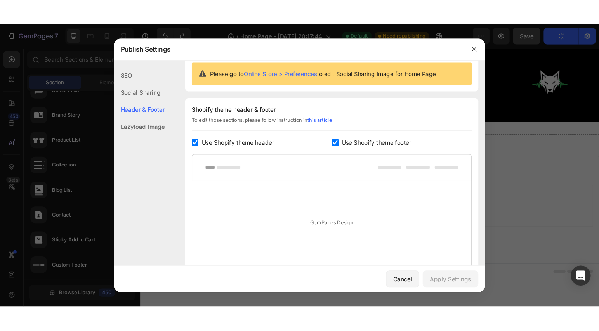
scroll to position [105, 0]
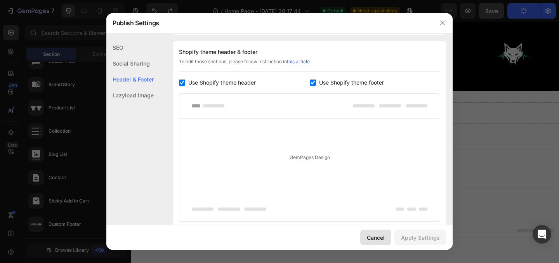
click at [376, 239] on div "Cancel" at bounding box center [376, 238] width 18 height 8
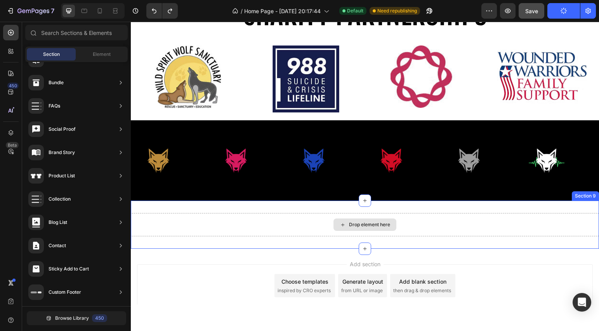
scroll to position [283, 0]
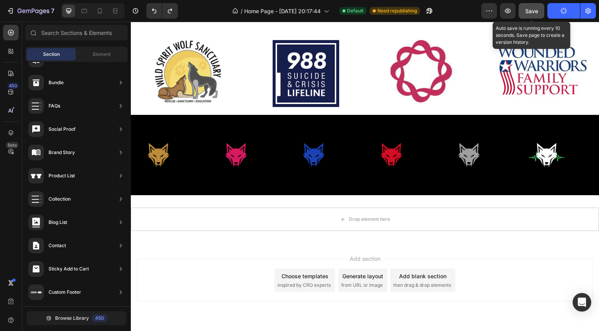
click at [525, 9] on button "Save" at bounding box center [532, 11] width 26 height 16
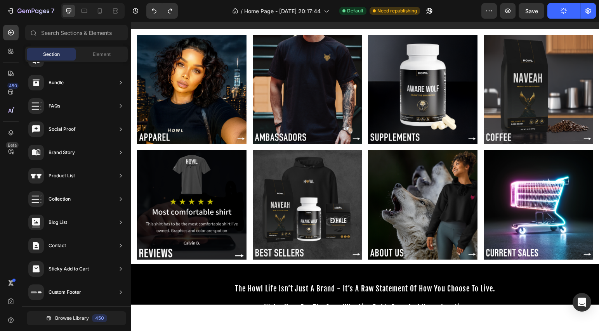
scroll to position [0, 0]
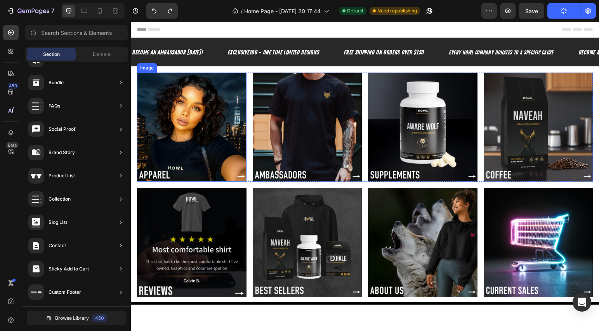
click at [237, 87] on img at bounding box center [191, 127] width 109 height 109
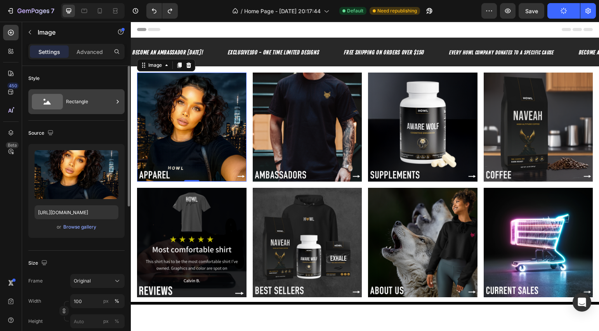
click at [89, 104] on div "Rectangle" at bounding box center [89, 102] width 47 height 18
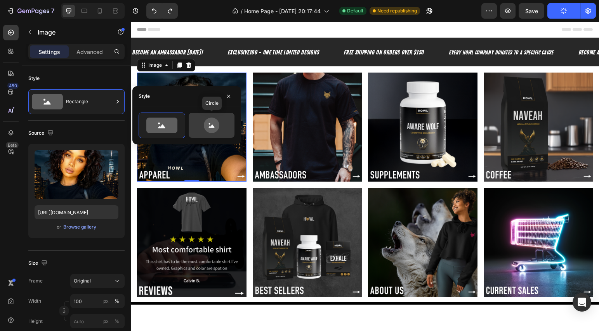
click at [212, 122] on icon at bounding box center [212, 126] width 16 height 16
type input "80"
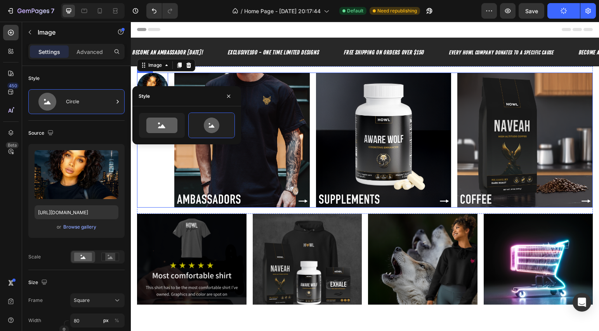
click at [159, 164] on div "Image 0" at bounding box center [152, 140] width 31 height 135
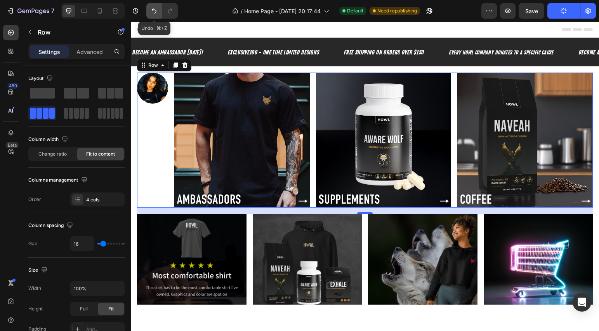
click at [157, 12] on icon "Undo/Redo" at bounding box center [154, 11] width 8 height 8
click at [148, 6] on button "Undo/Redo" at bounding box center [154, 11] width 16 height 16
click at [151, 9] on icon "Undo/Redo" at bounding box center [154, 11] width 8 height 8
click at [193, 12] on div "/ Home Page - Aug 23, 20:17:44 Default Need republishing" at bounding box center [332, 11] width 297 height 16
click at [153, 9] on icon "Undo/Redo" at bounding box center [154, 11] width 8 height 8
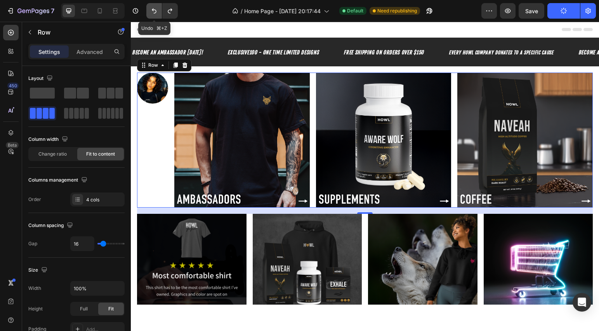
click at [154, 11] on icon "Undo/Redo" at bounding box center [154, 11] width 8 height 8
click at [161, 125] on div "Image" at bounding box center [152, 140] width 31 height 135
click at [151, 12] on icon "Undo/Redo" at bounding box center [154, 11] width 8 height 8
click at [191, 11] on div "/ Home Page - Aug 23, 20:17:44 Default Need republishing" at bounding box center [332, 11] width 297 height 16
click at [155, 10] on icon "Undo/Redo" at bounding box center [154, 11] width 5 height 5
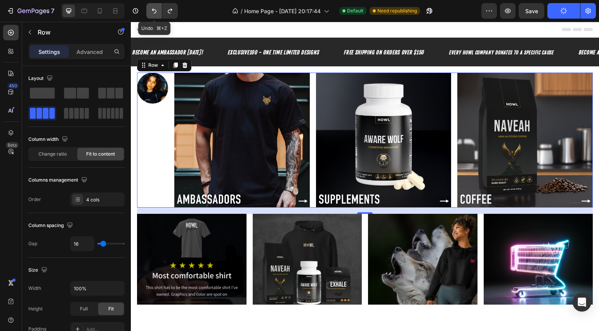
type input "1200"
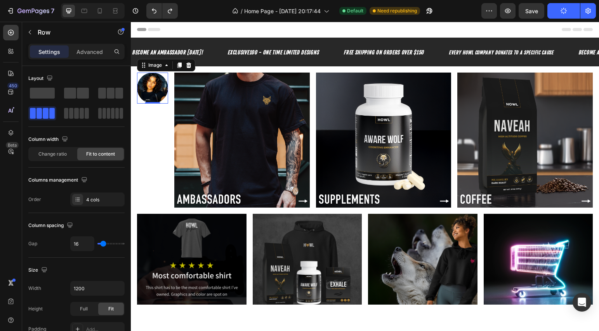
click at [156, 96] on img at bounding box center [152, 88] width 31 height 31
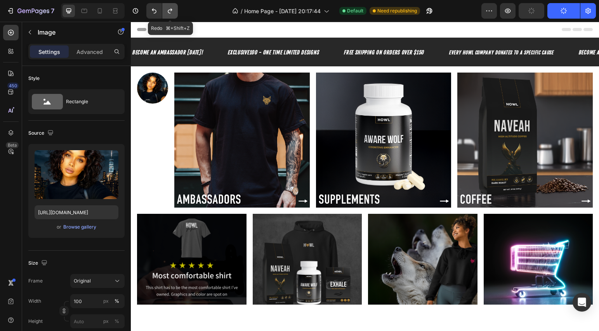
click at [168, 13] on icon "Undo/Redo" at bounding box center [170, 11] width 8 height 8
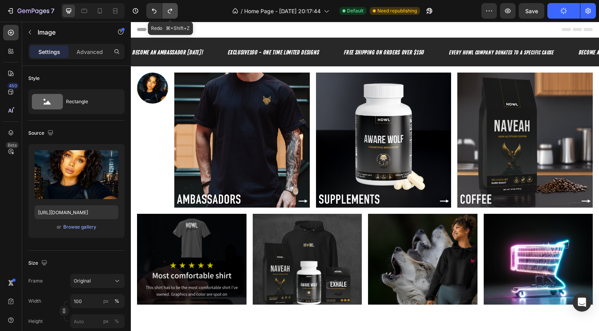
click at [168, 13] on icon "Undo/Redo" at bounding box center [170, 11] width 8 height 8
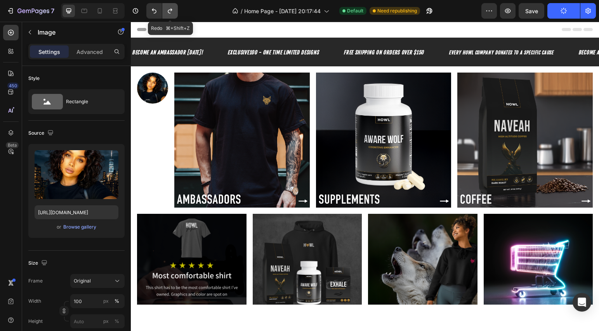
click at [168, 13] on icon "Undo/Redo" at bounding box center [170, 11] width 8 height 8
click at [169, 8] on icon "Undo/Redo" at bounding box center [170, 11] width 8 height 8
click at [150, 88] on img at bounding box center [152, 88] width 31 height 31
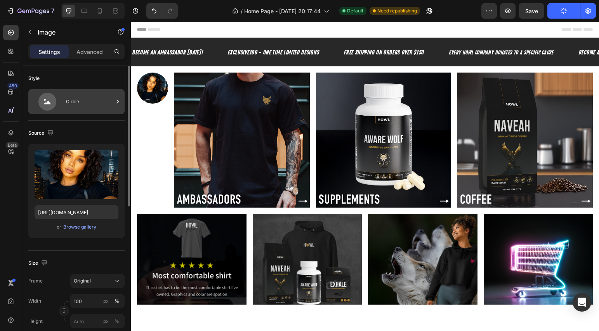
click at [52, 101] on icon at bounding box center [47, 102] width 18 height 18
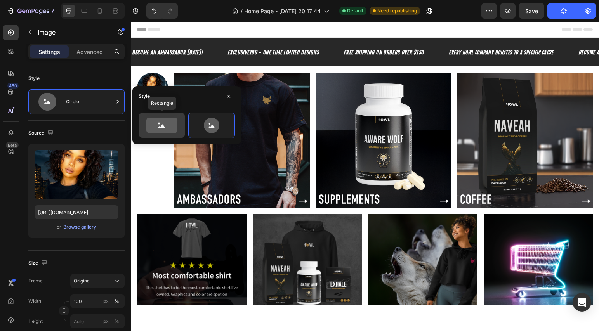
click at [154, 120] on icon at bounding box center [161, 126] width 31 height 16
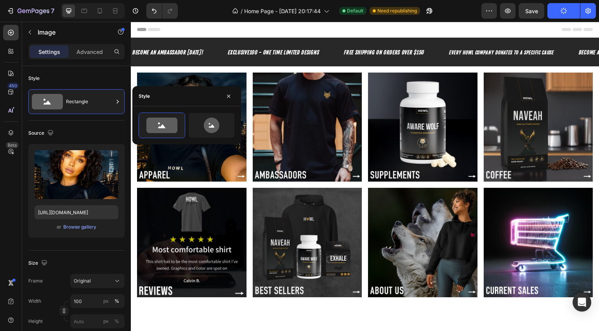
click at [328, 263] on div at bounding box center [365, 176] width 468 height 309
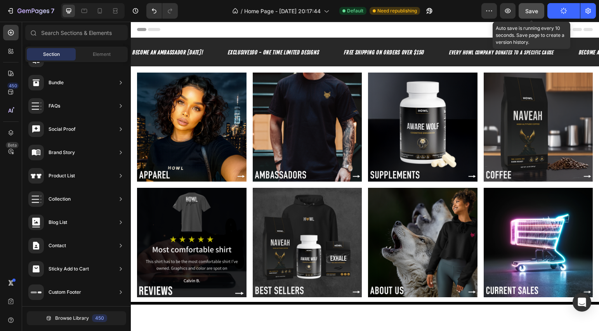
click at [540, 12] on button "Save" at bounding box center [532, 11] width 26 height 16
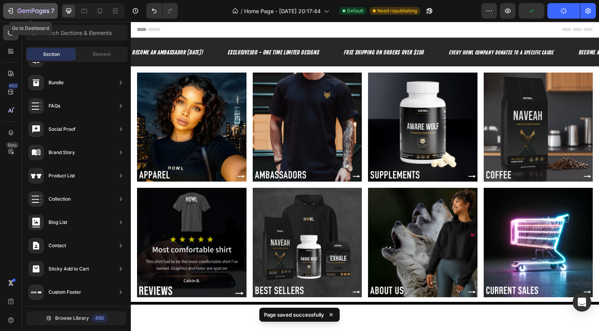
click at [16, 10] on div "7" at bounding box center [31, 10] width 48 height 9
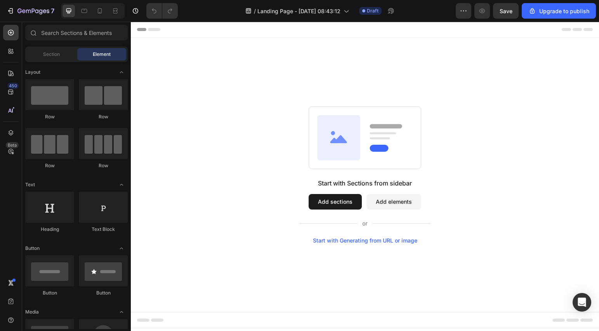
click at [343, 137] on icon at bounding box center [338, 137] width 43 height 45
click at [332, 203] on button "Add sections" at bounding box center [335, 202] width 53 height 16
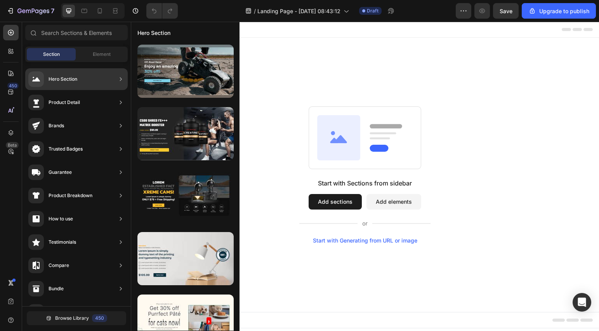
click at [104, 61] on div "Section Element" at bounding box center [76, 55] width 102 height 16
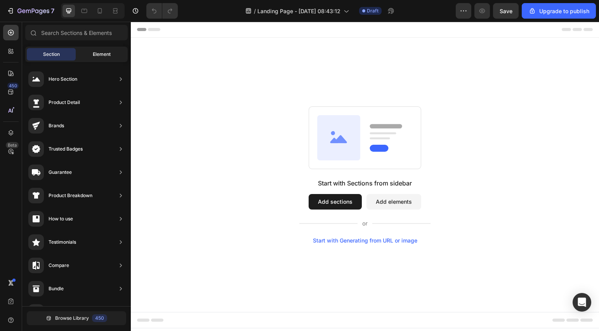
click at [106, 59] on div "Element" at bounding box center [101, 54] width 49 height 12
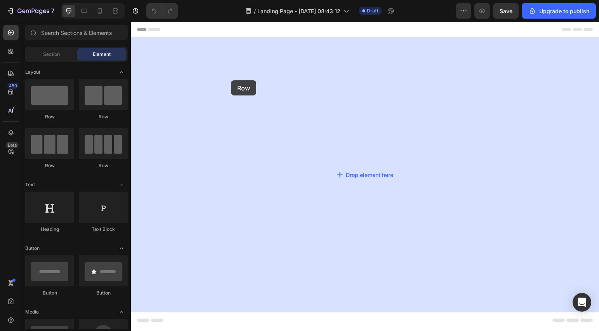
drag, startPoint x: 246, startPoint y: 108, endPoint x: 231, endPoint y: 80, distance: 31.6
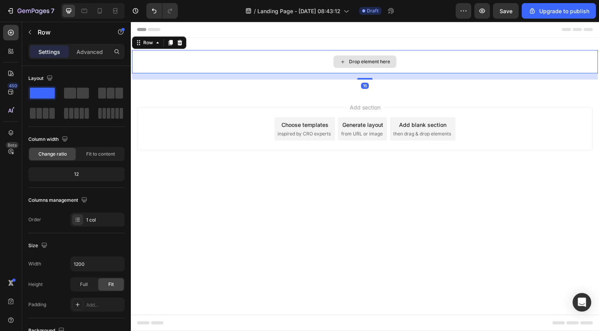
click at [321, 57] on div "Drop element here" at bounding box center [365, 61] width 466 height 23
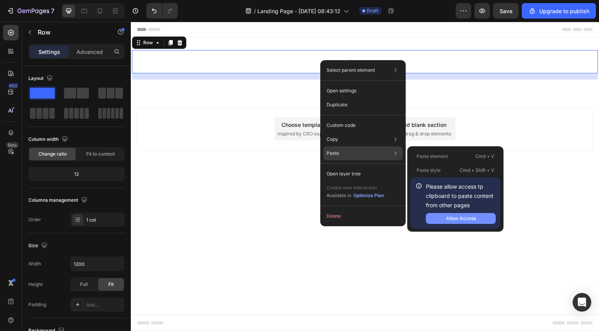
click at [451, 219] on div "Allow Access" at bounding box center [461, 218] width 30 height 7
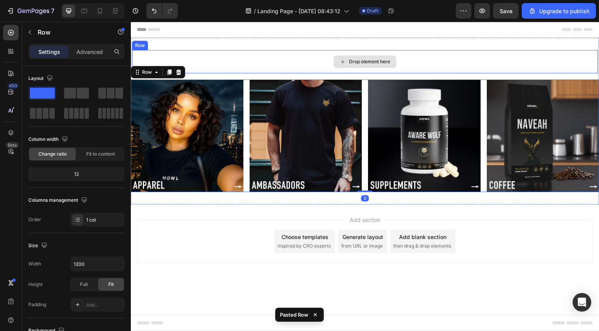
click at [238, 65] on div "Drop element here" at bounding box center [365, 61] width 466 height 23
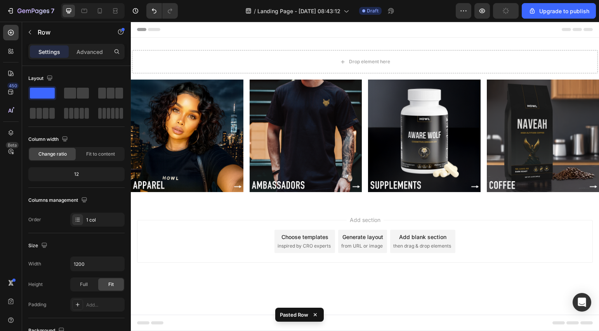
click at [201, 217] on div "Add section Choose templates inspired by CRO experts Generate layout from URL o…" at bounding box center [365, 252] width 468 height 95
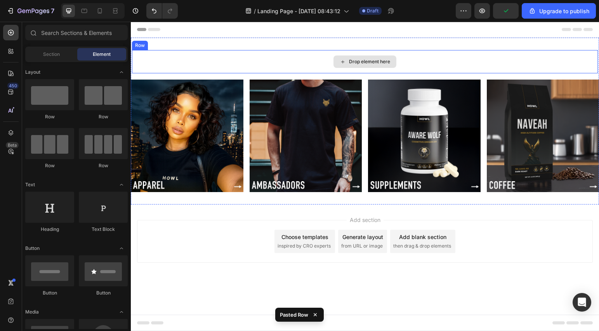
click at [352, 61] on div "Drop element here" at bounding box center [369, 62] width 41 height 6
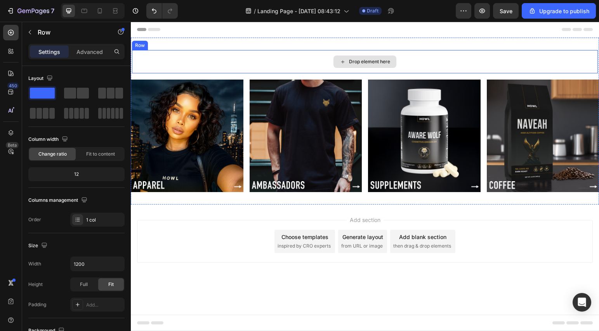
click at [473, 62] on div "Drop element here" at bounding box center [365, 61] width 466 height 23
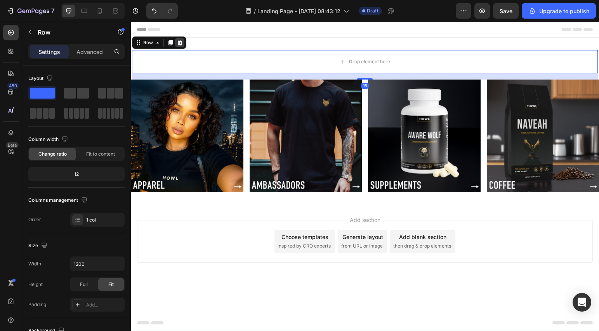
click at [181, 43] on icon at bounding box center [179, 42] width 5 height 5
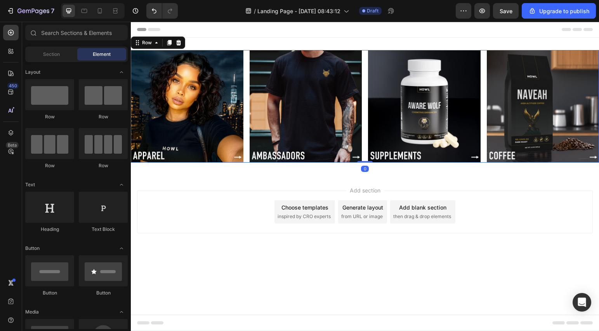
click at [247, 65] on div "Image Image Image Image Row 0" at bounding box center [365, 106] width 468 height 113
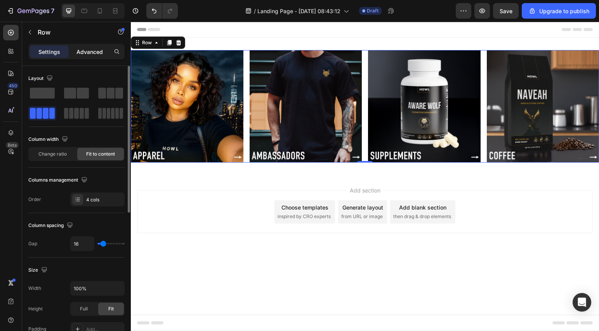
click at [96, 57] on div "Advanced" at bounding box center [89, 51] width 39 height 12
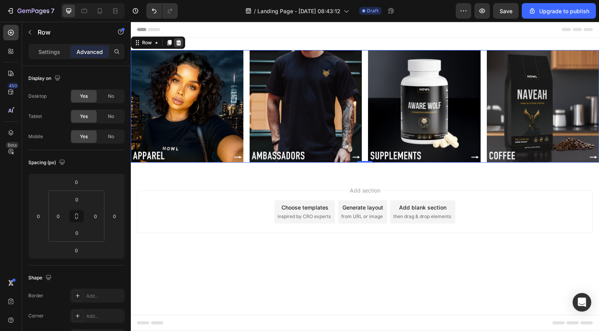
click at [181, 44] on icon at bounding box center [178, 43] width 6 height 6
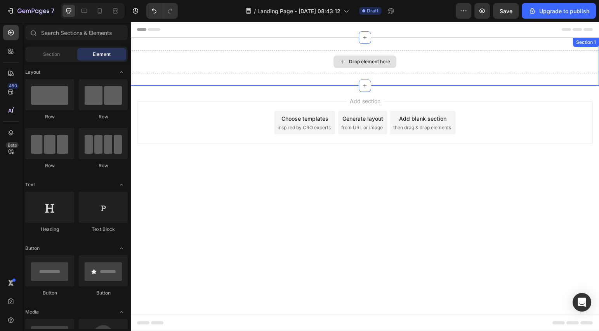
click at [314, 60] on div "Drop element here" at bounding box center [365, 61] width 468 height 23
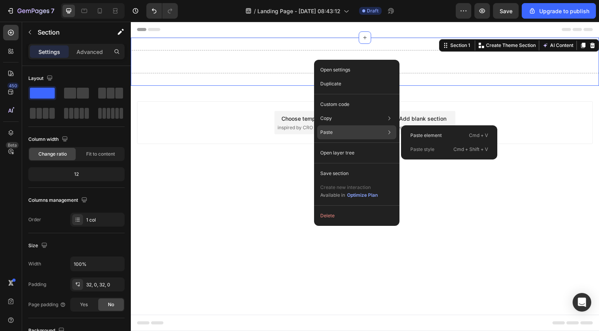
click at [332, 131] on p "Paste" at bounding box center [326, 132] width 12 height 7
click at [444, 142] on div "Paste element Cmd + V" at bounding box center [449, 149] width 90 height 14
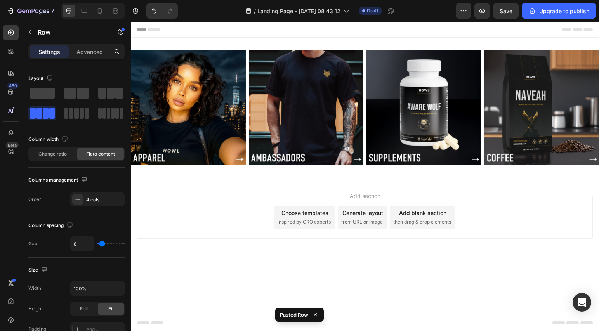
click at [236, 226] on div "Add section Choose templates inspired by CRO experts Generate layout from URL o…" at bounding box center [365, 217] width 456 height 43
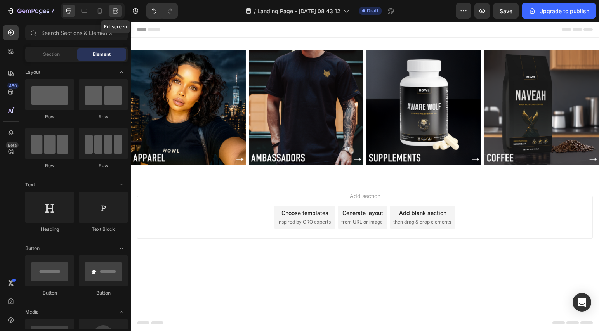
click at [111, 6] on div at bounding box center [115, 11] width 12 height 12
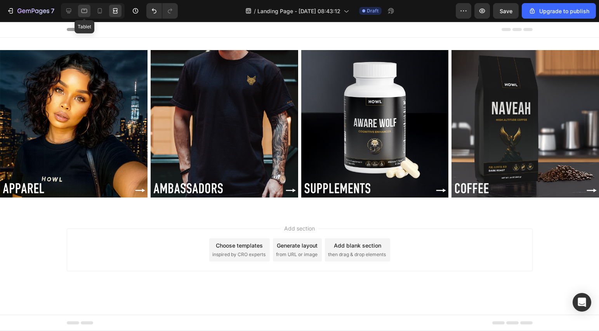
click at [83, 11] on icon at bounding box center [84, 11] width 8 height 8
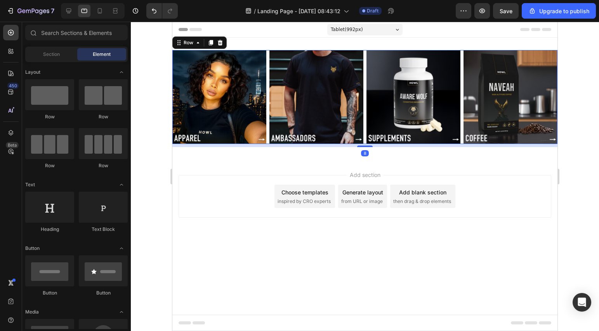
click at [268, 56] on div "Image Image Image Image Row 8" at bounding box center [364, 97] width 385 height 94
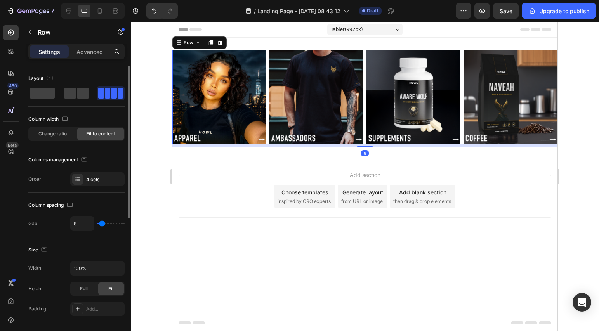
scroll to position [87, 0]
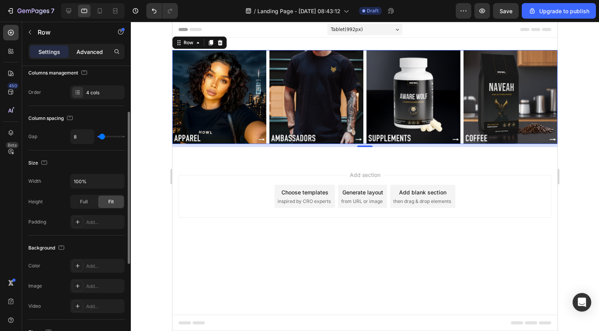
click at [98, 52] on p "Advanced" at bounding box center [89, 52] width 26 height 8
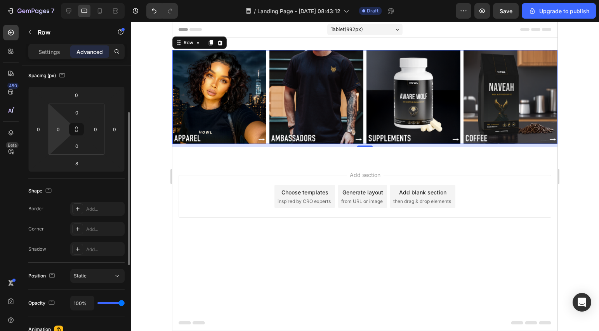
click at [63, 0] on html "7 / Landing Page - Aug 27, 08:43:12 Draft Preview Save Upgrade to publish 450 B…" at bounding box center [299, 0] width 599 height 0
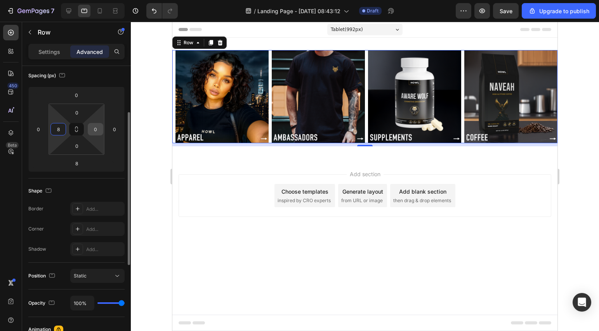
type input "8"
click at [96, 128] on input "0" at bounding box center [96, 129] width 12 height 12
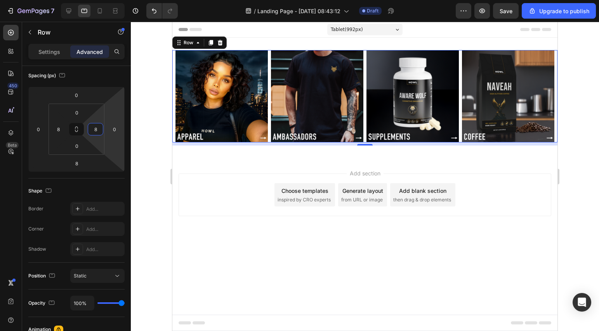
type input "8"
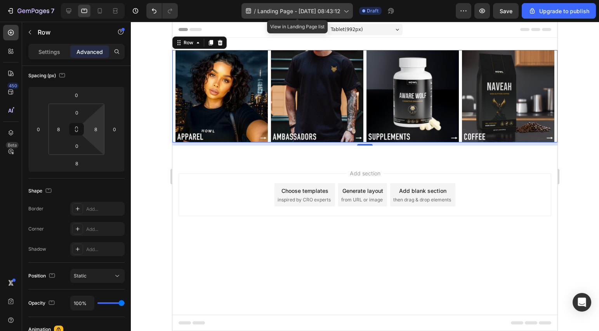
click at [343, 12] on icon at bounding box center [346, 11] width 8 height 8
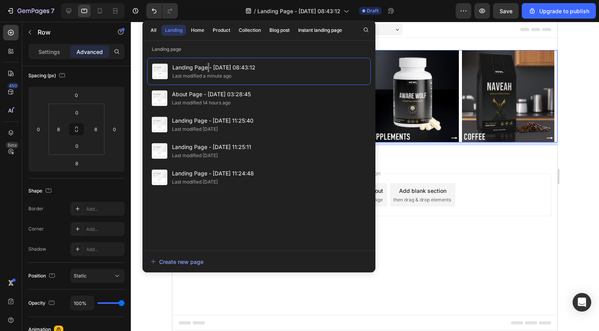
click at [441, 267] on body "Tablet ( 992 px) iPhone 13 Mini iPhone 13 Pro iPhone 11 Pro Max iPhone 15 Pro M…" at bounding box center [364, 176] width 385 height 309
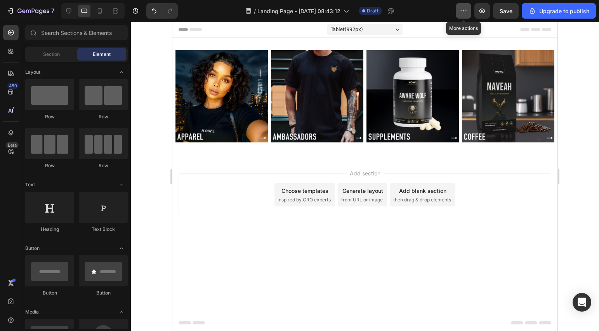
click at [466, 12] on icon "button" at bounding box center [464, 11] width 8 height 8
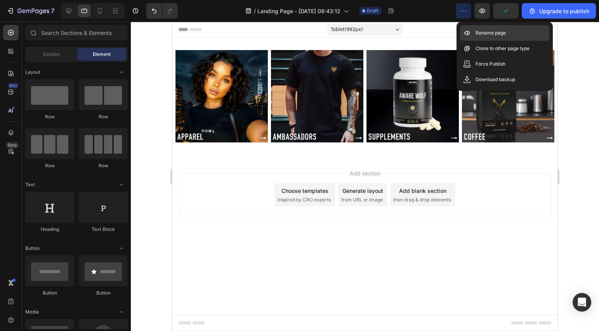
click at [485, 32] on p "Rename page" at bounding box center [491, 33] width 30 height 8
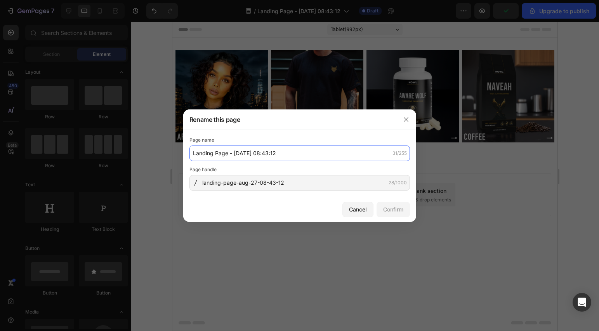
click at [298, 153] on input "Landing Page - Aug 27, 08:43:12" at bounding box center [299, 154] width 220 height 16
type input "Apparel Home"
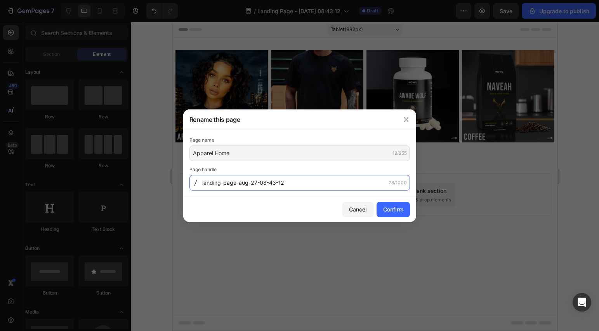
click at [290, 177] on input "landing-page-aug-27-08-43-12" at bounding box center [299, 183] width 220 height 16
click at [291, 179] on input "landing-page-aug-27-08-43-12" at bounding box center [299, 183] width 220 height 16
click at [294, 181] on input "landing-page-aug-27-08-43-12" at bounding box center [299, 183] width 220 height 16
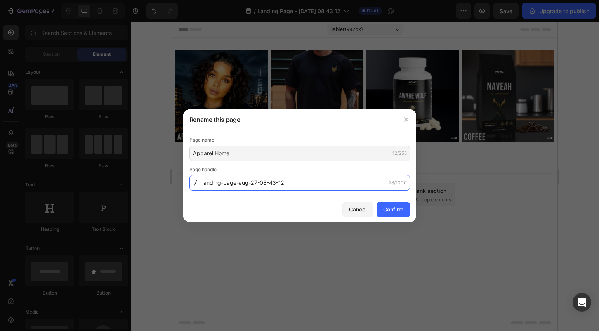
click at [294, 181] on input "landing-page-aug-27-08-43-12" at bounding box center [299, 183] width 220 height 16
drag, startPoint x: 298, startPoint y: 181, endPoint x: 291, endPoint y: 181, distance: 7.0
click at [291, 181] on input "landing-page-aug-27-08-43-12" at bounding box center [299, 183] width 220 height 16
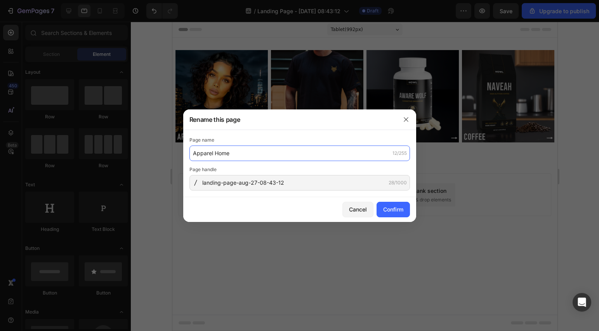
click at [243, 158] on input "Apparel Home" at bounding box center [299, 154] width 220 height 16
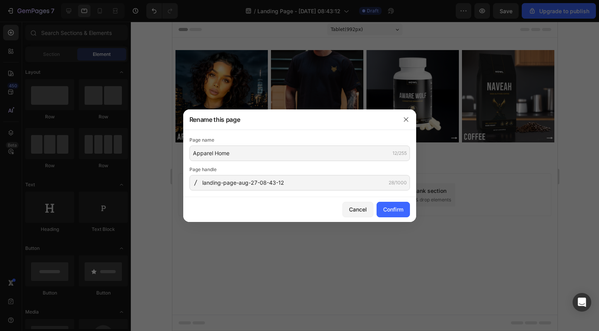
drag, startPoint x: 248, startPoint y: 198, endPoint x: 258, endPoint y: 184, distance: 17.2
click at [248, 198] on div "Cancel Confirm" at bounding box center [299, 209] width 233 height 25
click at [258, 184] on input "landing-page-aug-27-08-43-12" at bounding box center [299, 183] width 220 height 16
paste input "Apparel-Home"
drag, startPoint x: 262, startPoint y: 181, endPoint x: 224, endPoint y: 185, distance: 38.6
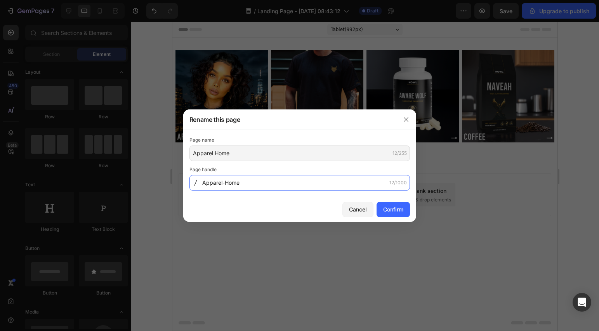
click at [224, 185] on input "Apparel-Home" at bounding box center [299, 183] width 220 height 16
type input "Apparel"
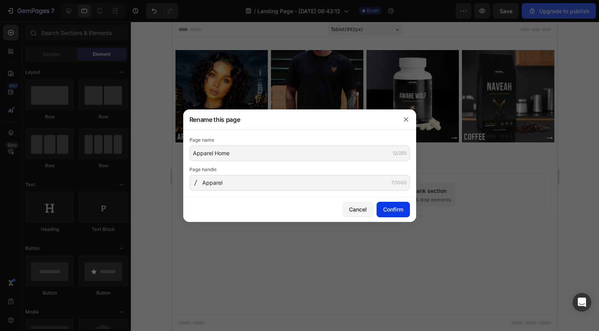
click at [389, 212] on div "Confirm" at bounding box center [393, 209] width 20 height 8
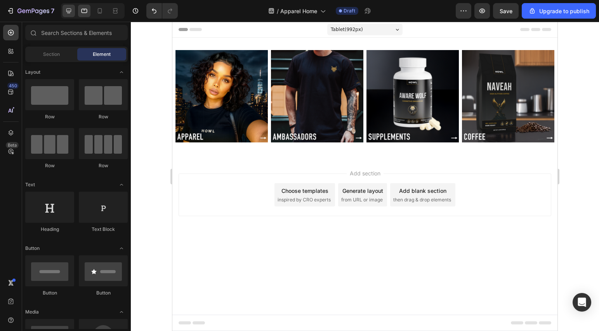
click at [74, 11] on div at bounding box center [68, 11] width 12 height 12
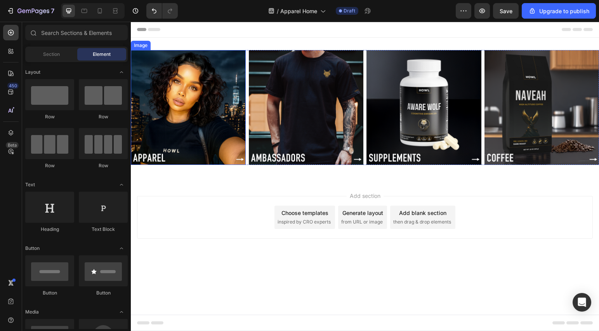
click at [170, 50] on img at bounding box center [188, 107] width 115 height 115
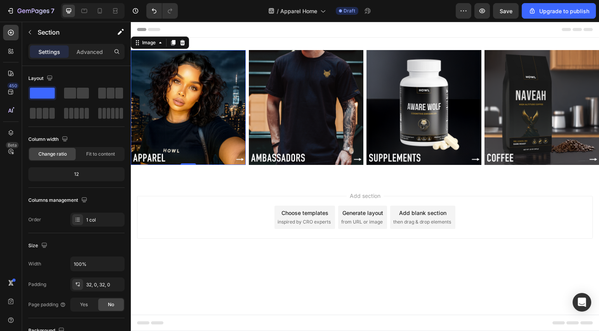
drag, startPoint x: 231, startPoint y: 49, endPoint x: 239, endPoint y: 52, distance: 8.6
click at [233, 50] on div "Image 0 Image Image Image Row Section 1" at bounding box center [365, 109] width 468 height 143
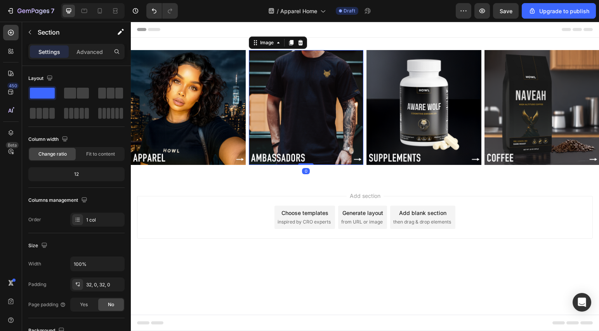
click at [249, 59] on img at bounding box center [306, 107] width 115 height 115
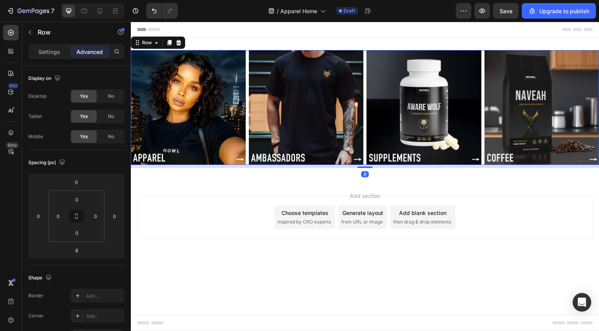
click at [248, 63] on div "Image Image Image Image Row 8" at bounding box center [365, 107] width 468 height 115
click at [57, 216] on input "0" at bounding box center [58, 216] width 12 height 12
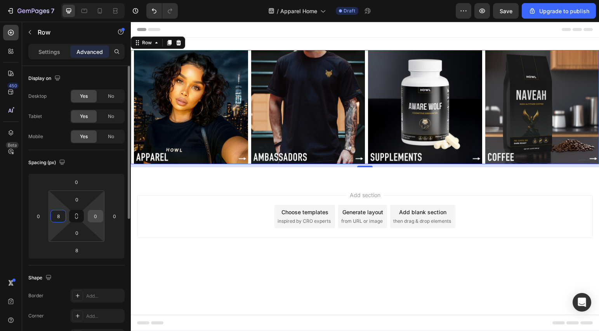
type input "8"
click at [97, 216] on input "0" at bounding box center [96, 216] width 12 height 12
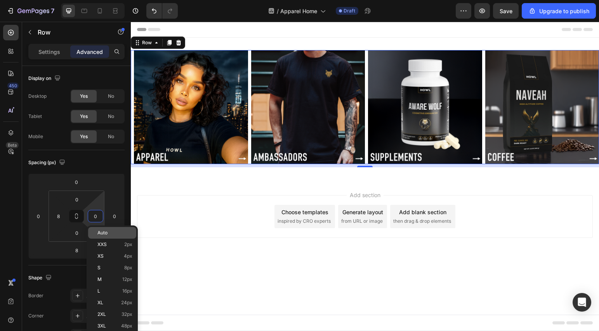
type input "8"
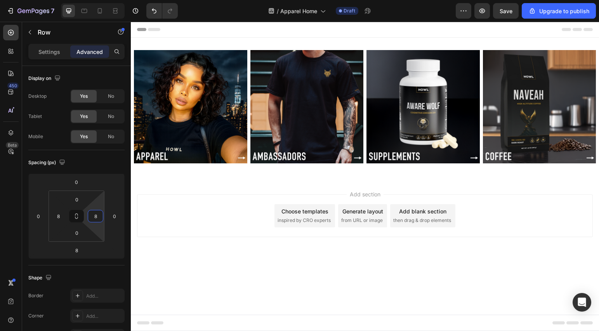
click at [207, 270] on div "Add section Choose templates inspired by CRO experts Generate layout from URL o…" at bounding box center [365, 226] width 468 height 95
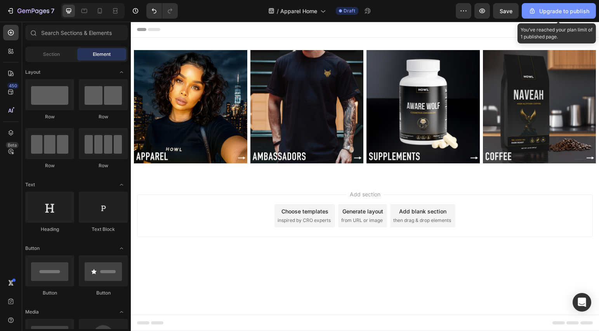
click at [541, 10] on div "Upgrade to publish" at bounding box center [558, 11] width 61 height 8
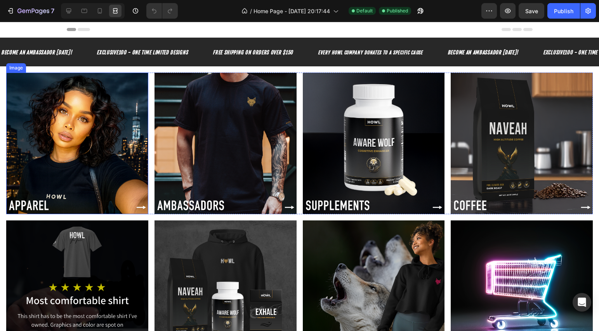
click at [92, 146] on img at bounding box center [77, 144] width 142 height 142
click at [148, 111] on div "Image 0 Image Image Image Row" at bounding box center [299, 144] width 587 height 142
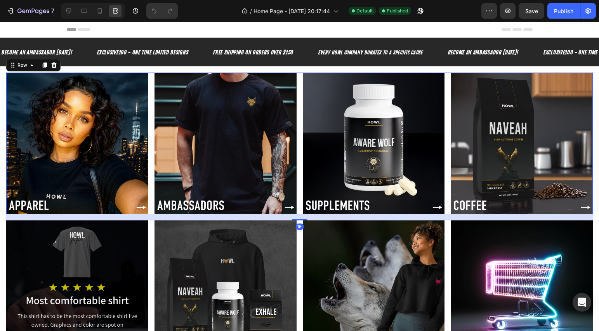
click at [150, 111] on div "Image Image Image Image Row 16" at bounding box center [299, 144] width 587 height 142
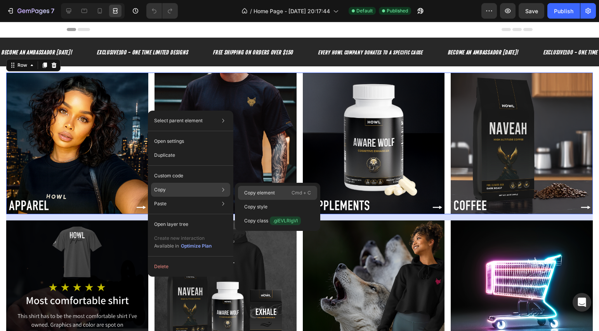
click at [269, 196] on p "Copy element" at bounding box center [259, 192] width 31 height 7
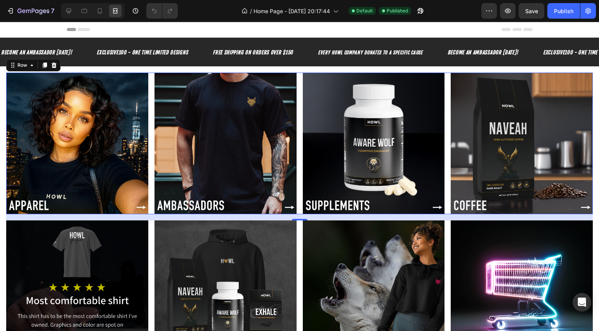
click at [296, 99] on div "Image Image Image Image Row 16" at bounding box center [299, 144] width 587 height 142
click at [69, 9] on icon at bounding box center [69, 11] width 8 height 8
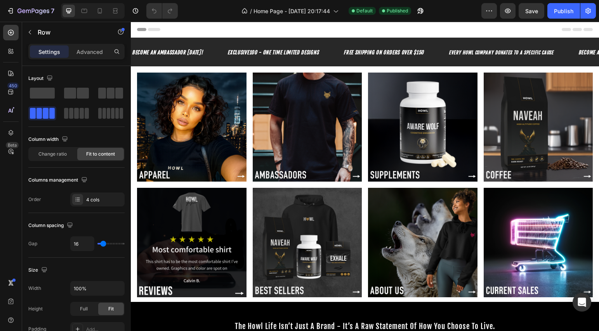
click at [134, 112] on section "Image Image Image Image Row Section 2" at bounding box center [365, 127] width 468 height 122
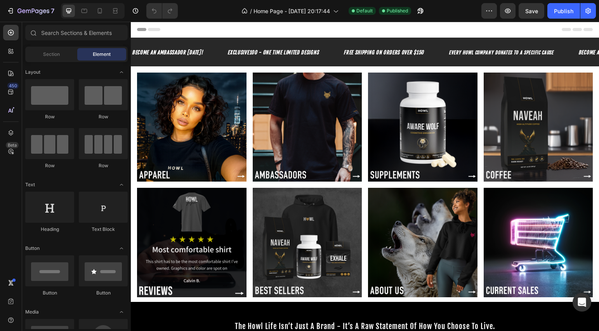
click at [134, 112] on section "Image Image Image Image Row Section 2" at bounding box center [365, 127] width 468 height 122
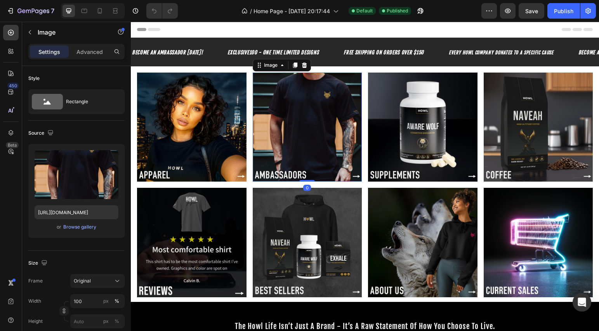
click at [253, 174] on img at bounding box center [307, 127] width 109 height 109
click at [94, 53] on p "Advanced" at bounding box center [89, 52] width 26 height 8
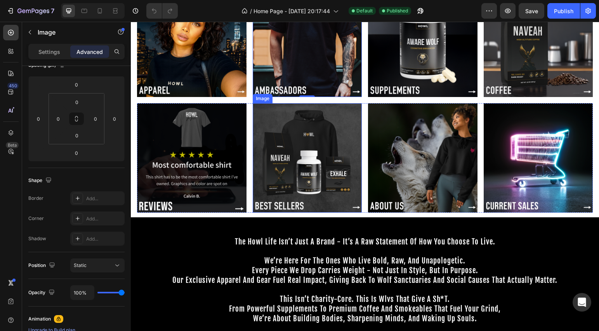
scroll to position [72, 0]
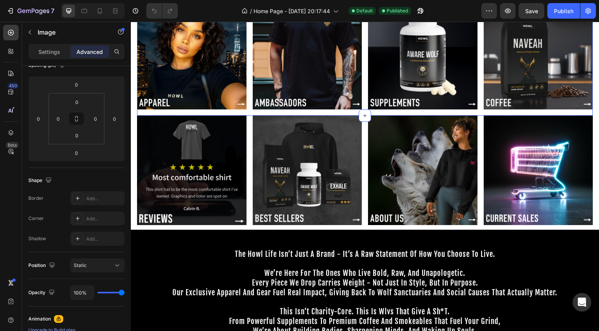
click at [248, 108] on div "Image Image Image Image Row" at bounding box center [365, 58] width 456 height 116
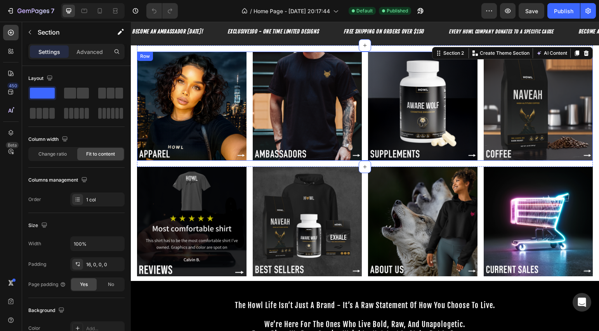
scroll to position [0, 0]
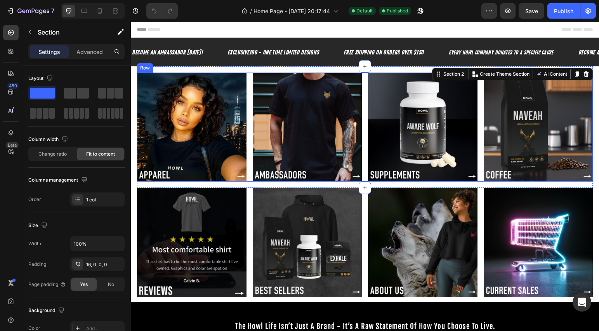
click at [248, 130] on div "Image Image Image Image Row" at bounding box center [365, 127] width 456 height 109
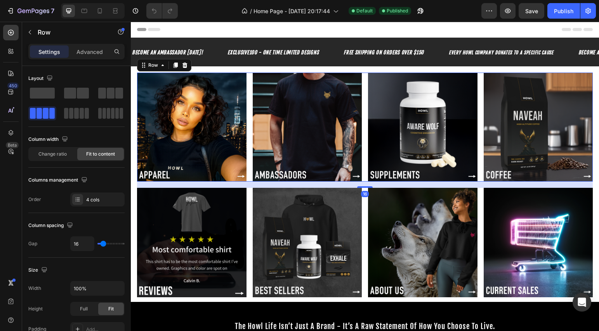
click at [248, 130] on div "Image Image Image Image Row 16" at bounding box center [365, 127] width 456 height 109
type input "15"
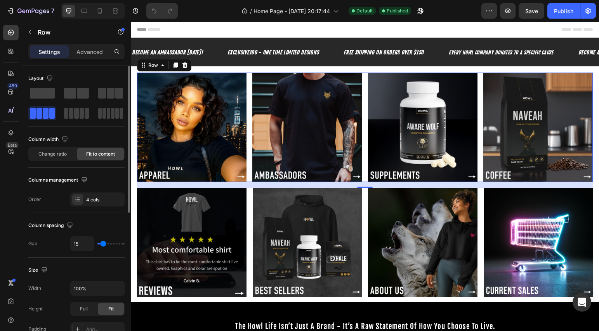
type input "10"
type input "6"
type input "5"
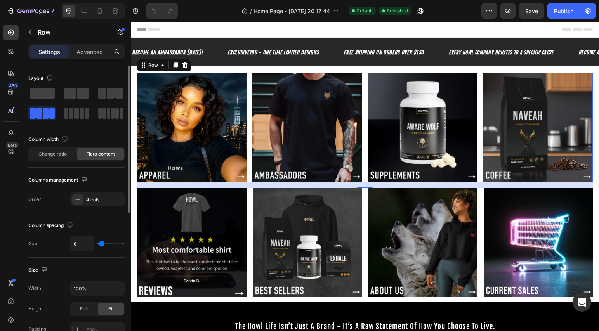
type input "5"
type input "2"
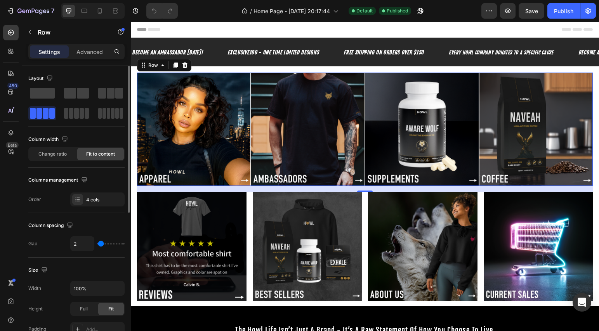
type input "7"
type input "9"
type input "14"
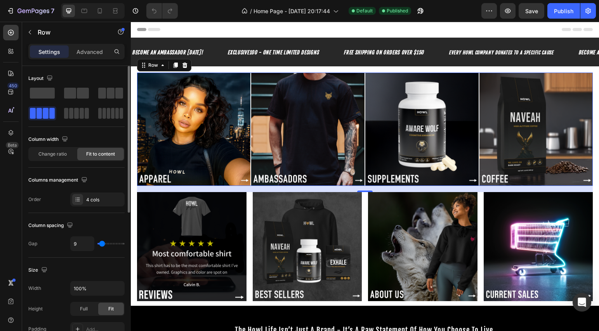
type input "14"
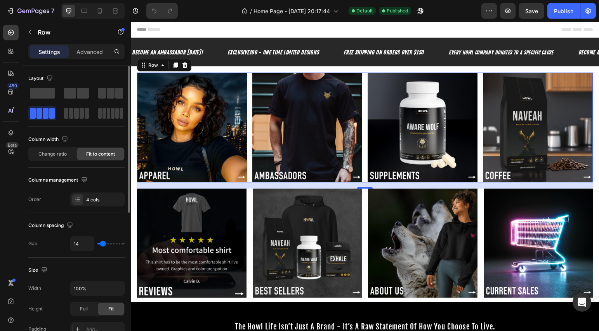
type input "16"
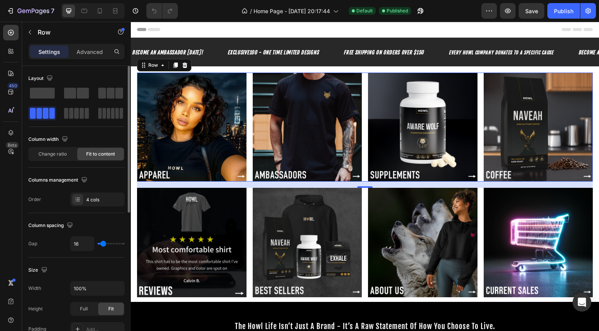
type input "14"
type input "11"
type input "7"
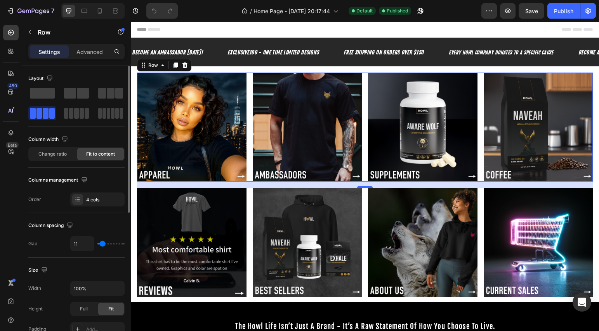
type input "7"
type input "6"
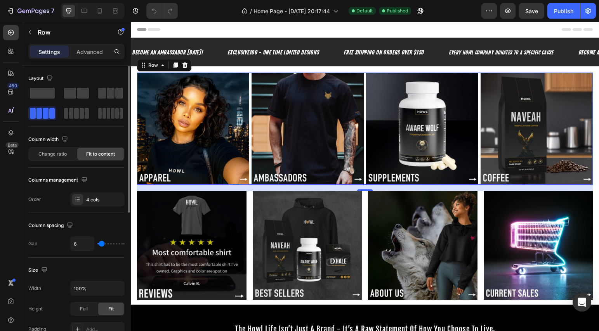
type input "8"
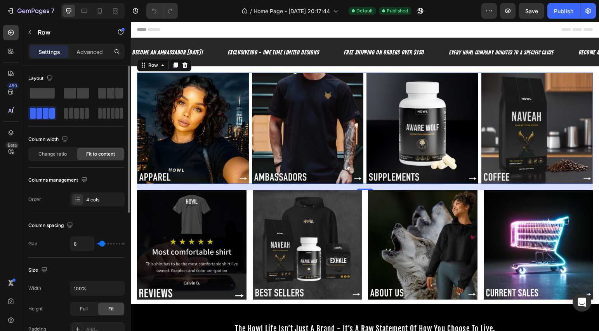
type input "8"
click at [102, 245] on input "range" at bounding box center [110, 244] width 27 height 2
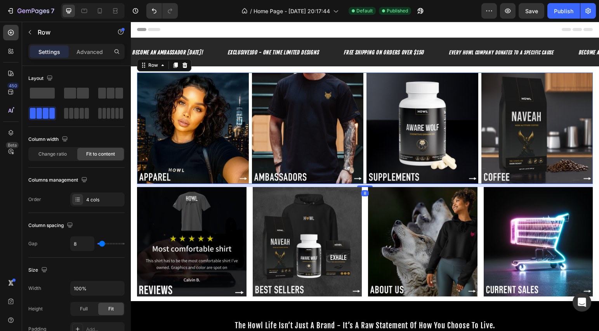
click at [365, 186] on div at bounding box center [365, 187] width 16 height 2
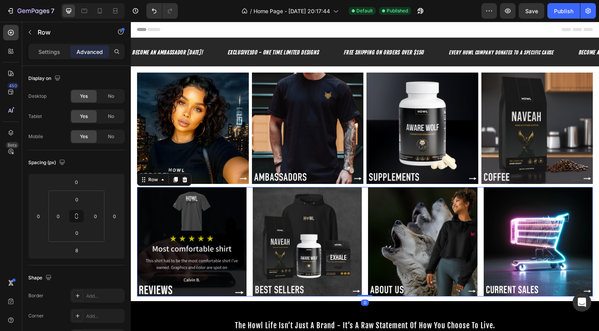
click at [248, 212] on div "Image Image Image Image Row 0" at bounding box center [365, 241] width 456 height 109
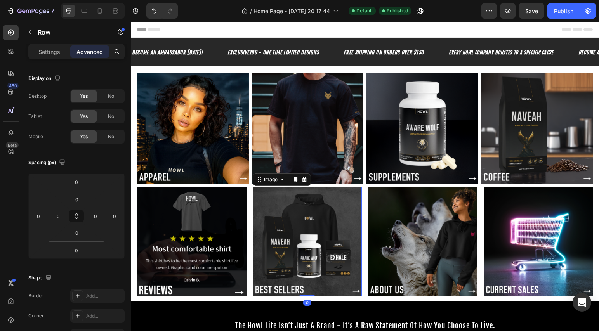
click at [271, 213] on img at bounding box center [307, 241] width 109 height 109
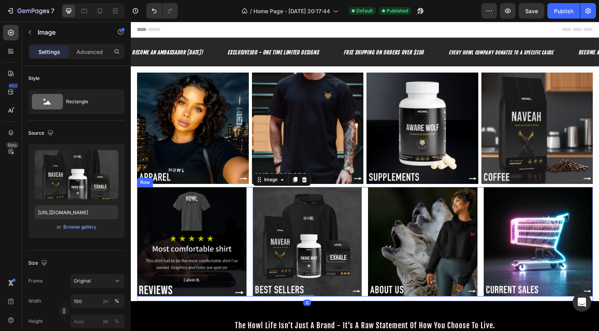
click at [246, 217] on div "Image Image 0 Image Image Row" at bounding box center [365, 241] width 456 height 109
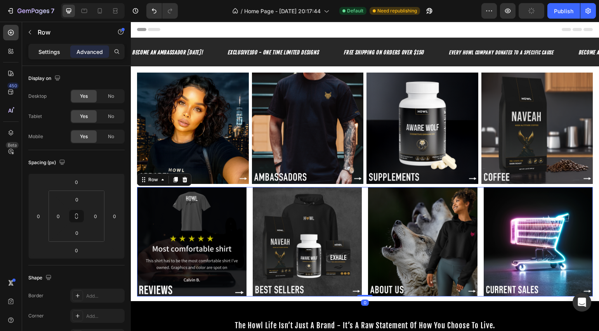
click at [56, 54] on p "Settings" at bounding box center [49, 52] width 22 height 8
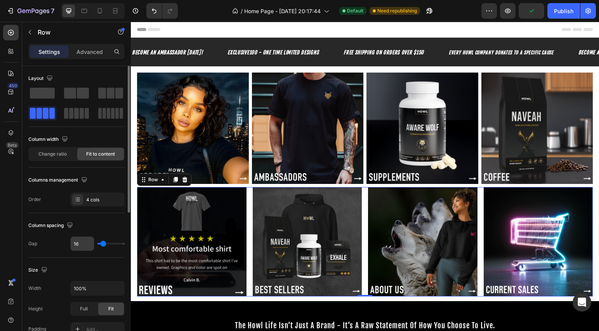
click at [87, 246] on input "16" at bounding box center [82, 244] width 23 height 14
type input "8"
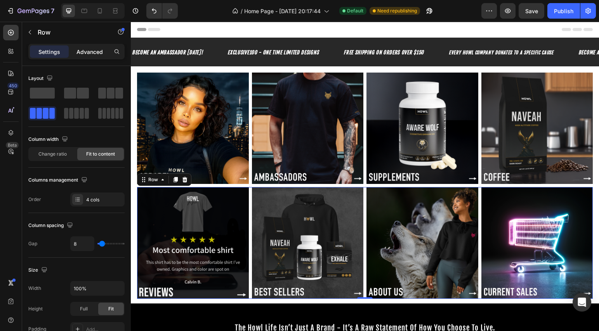
click at [87, 52] on p "Advanced" at bounding box center [89, 52] width 26 height 8
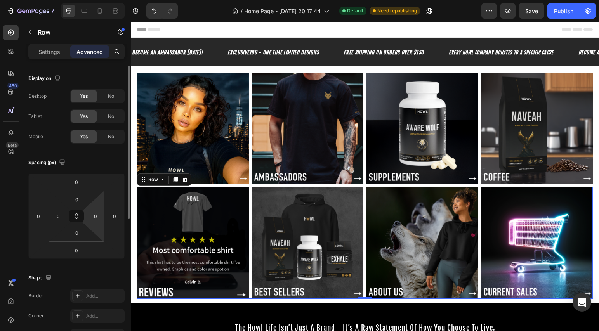
scroll to position [77, 0]
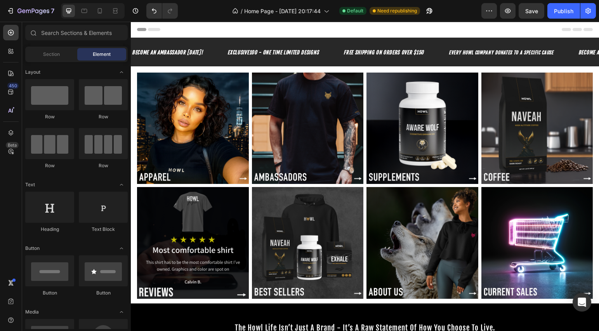
click at [133, 177] on section "Image Image Image Image Row Section 2" at bounding box center [365, 126] width 468 height 121
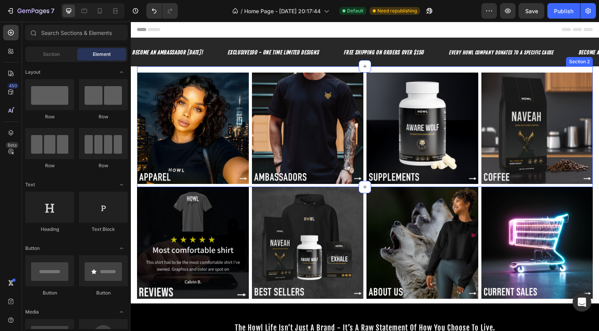
click at [165, 69] on div "Image Image Image Image Row Section 2" at bounding box center [365, 126] width 456 height 121
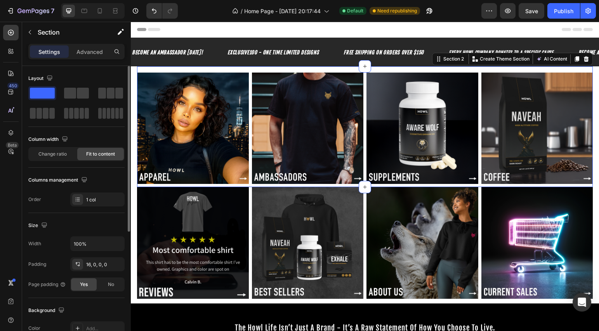
scroll to position [62, 0]
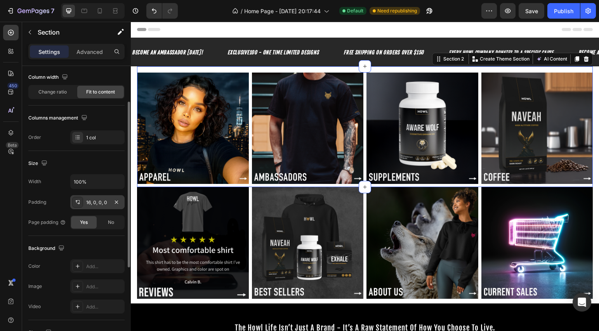
click at [104, 203] on div "16, 0, 0, 0" at bounding box center [97, 202] width 23 height 7
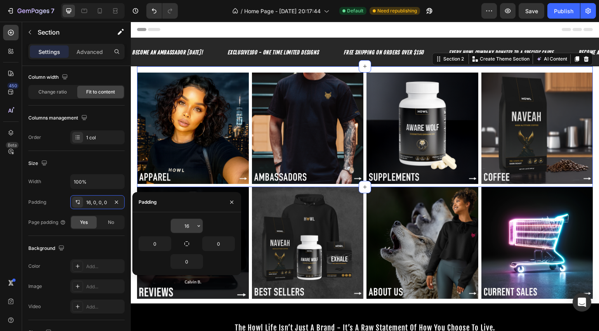
click at [181, 226] on input "16" at bounding box center [187, 226] width 32 height 14
type input "8"
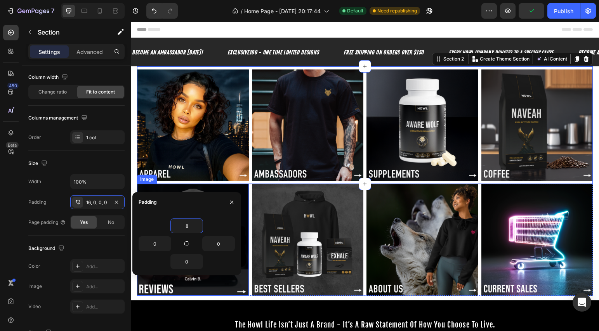
click at [239, 292] on img at bounding box center [193, 240] width 112 height 112
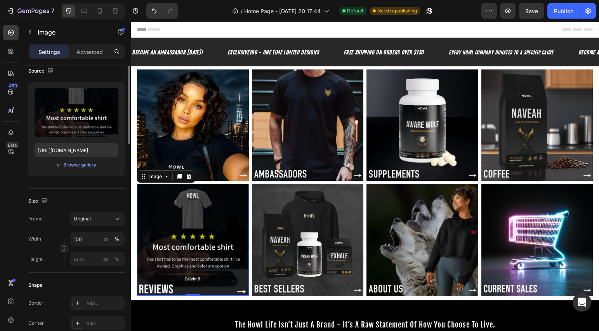
scroll to position [0, 0]
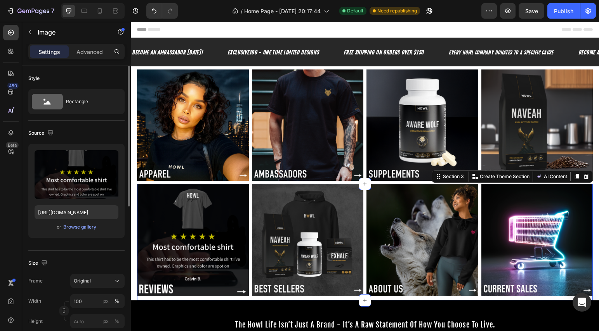
click at [239, 293] on div "Image Image Image Image Row Section 3 You can create reusable sections Create T…" at bounding box center [365, 242] width 456 height 116
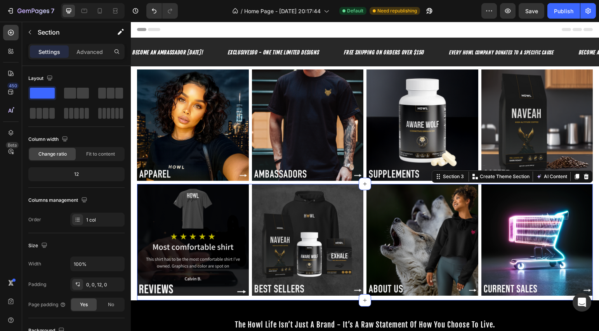
click at [239, 293] on div "Image Image Image Image Row Section 3 You can create reusable sections Create T…" at bounding box center [365, 242] width 456 height 116
click at [96, 284] on div "0, 0, 12, 0" at bounding box center [97, 284] width 23 height 7
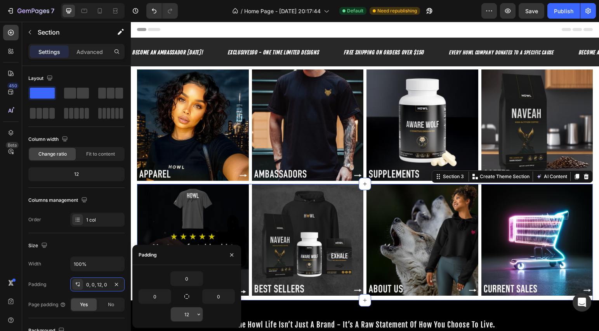
click at [182, 312] on input "12" at bounding box center [187, 314] width 32 height 14
type input "8"
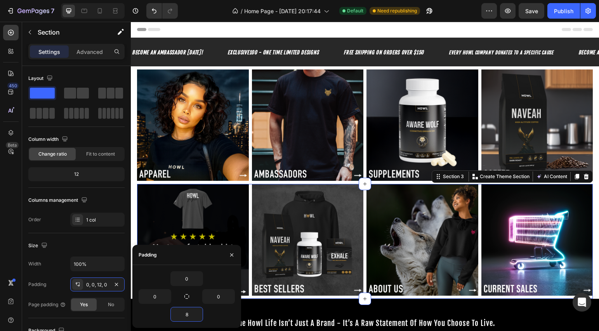
click at [134, 193] on section "Image Image Image Image Row Section 3 You can create reusable sections Create T…" at bounding box center [365, 241] width 468 height 115
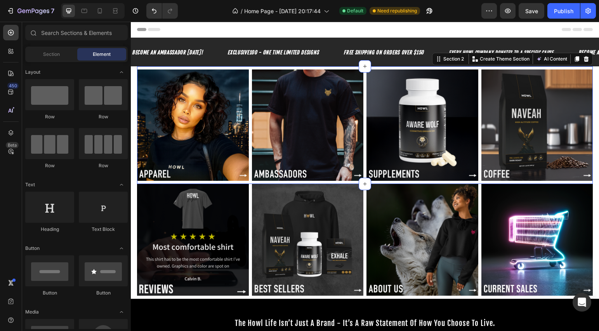
click at [159, 181] on div "Image Image Image Image Row" at bounding box center [365, 126] width 456 height 115
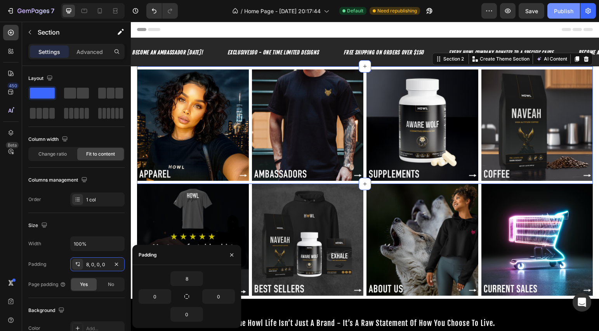
click at [568, 14] on div "Publish" at bounding box center [563, 11] width 19 height 8
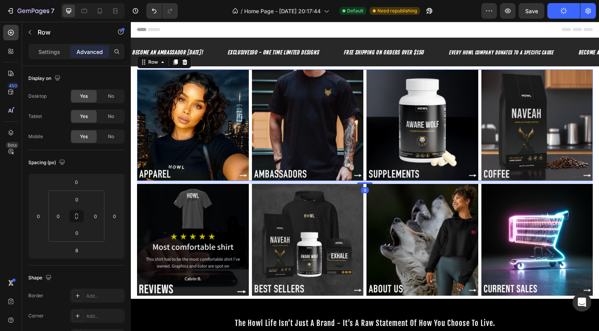
click at [362, 114] on div "Image Image Image Image Row 8" at bounding box center [365, 125] width 456 height 112
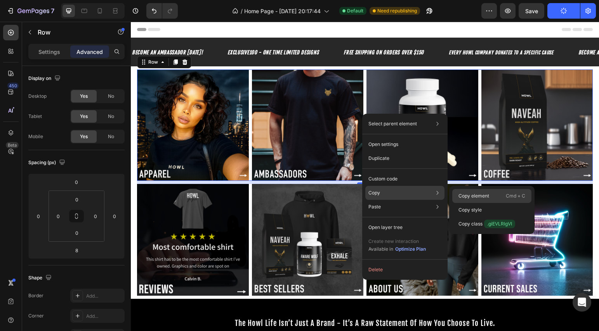
click at [475, 194] on p "Copy element" at bounding box center [473, 196] width 31 height 7
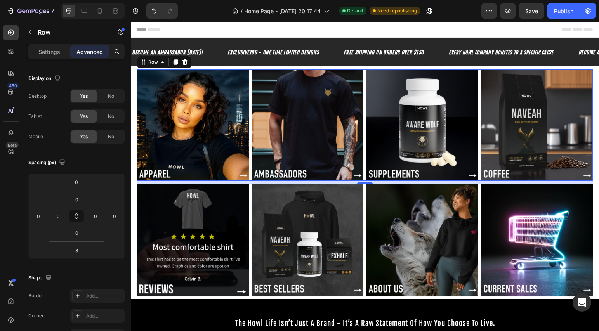
click at [133, 118] on section "Image Image Image Image Row 8 Section 2" at bounding box center [365, 125] width 468 height 118
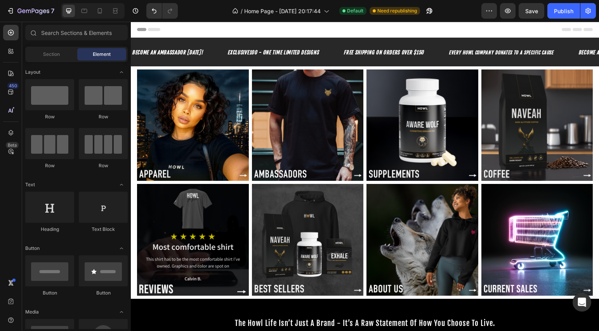
click at [133, 118] on section "Image Image Image Image Row Section 2" at bounding box center [365, 125] width 468 height 118
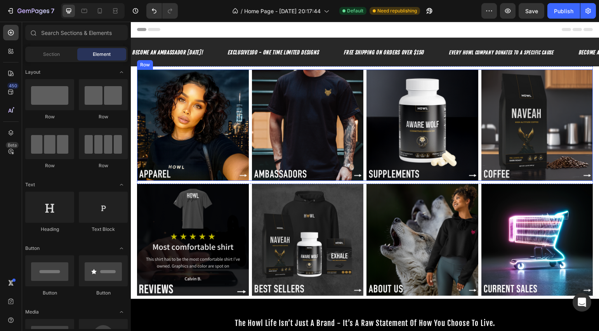
click at [249, 105] on div "Image Image Image Image Row" at bounding box center [365, 125] width 456 height 112
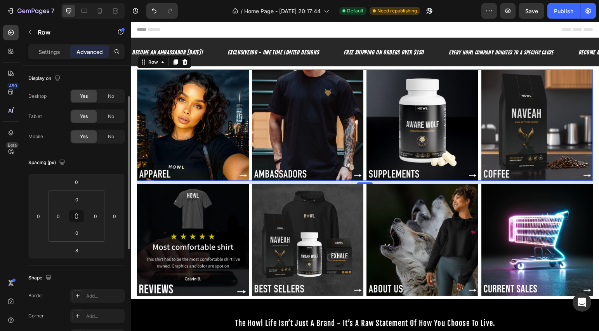
scroll to position [89, 0]
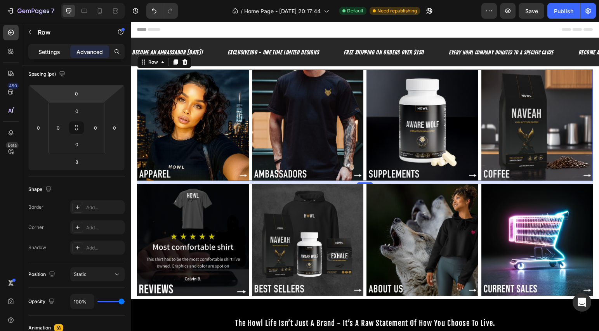
click at [57, 55] on p "Settings" at bounding box center [49, 52] width 22 height 8
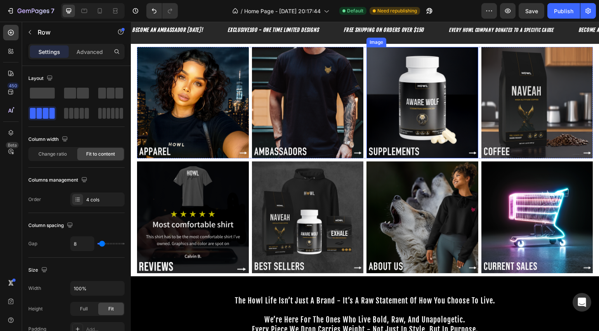
scroll to position [0, 0]
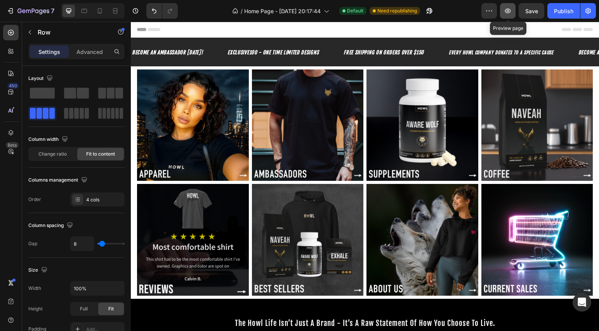
click at [510, 13] on icon "button" at bounding box center [508, 11] width 8 height 8
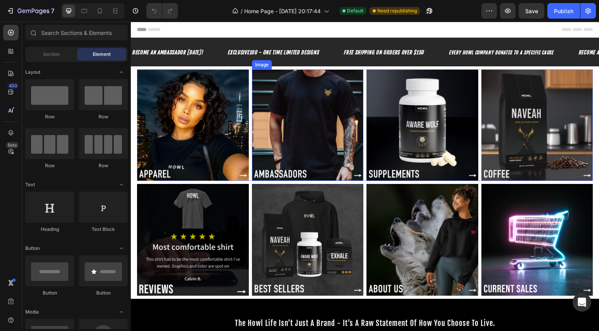
click at [252, 141] on img at bounding box center [308, 125] width 112 height 112
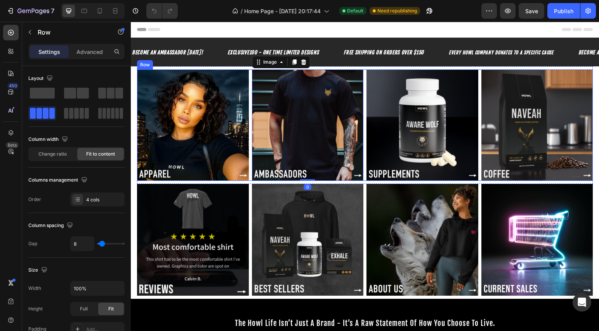
click at [249, 143] on div "Image Image 0 Image Image Row" at bounding box center [365, 125] width 456 height 112
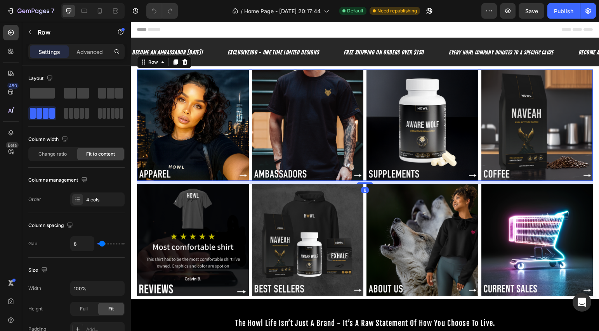
click at [249, 143] on div "Image Image Image Image Row 8" at bounding box center [365, 125] width 456 height 112
click at [231, 145] on img at bounding box center [193, 125] width 112 height 112
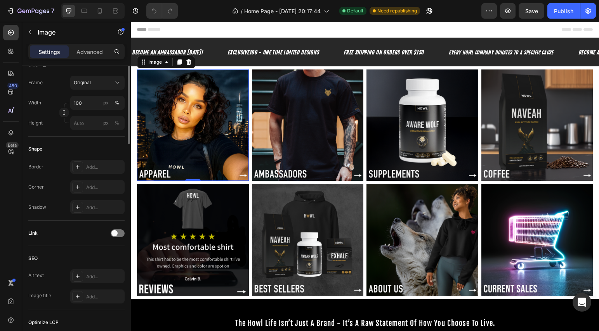
scroll to position [299, 0]
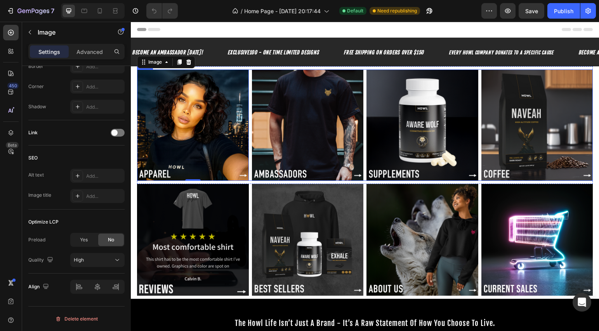
click at [248, 120] on div "Image 0 Image Image Image Row" at bounding box center [365, 125] width 456 height 112
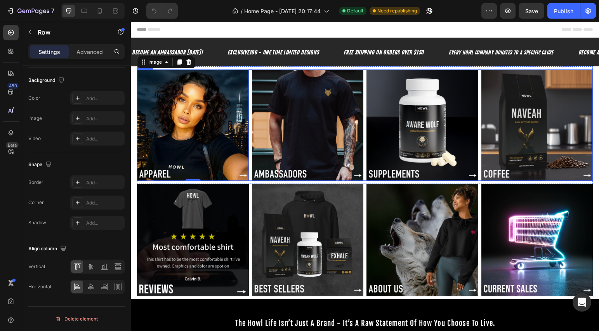
scroll to position [0, 0]
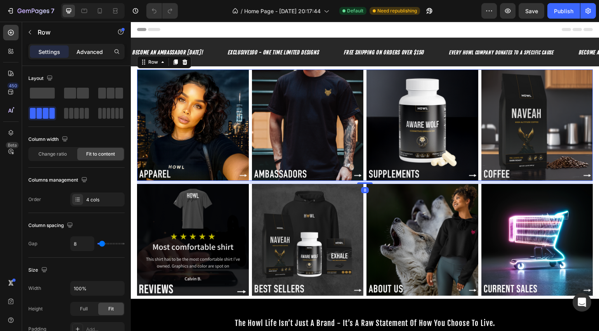
click at [87, 49] on p "Advanced" at bounding box center [89, 52] width 26 height 8
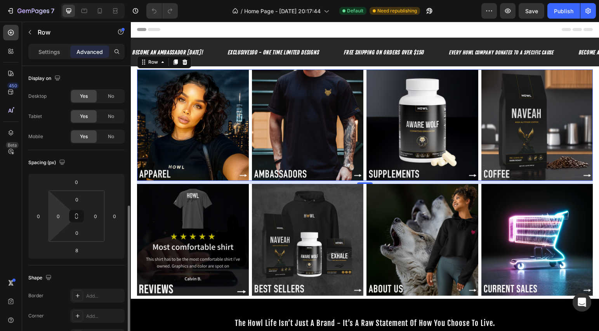
scroll to position [252, 0]
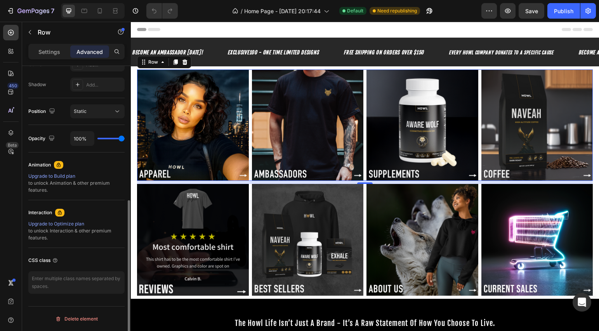
click at [62, 176] on div "Upgrade to Build plan" at bounding box center [76, 176] width 96 height 7
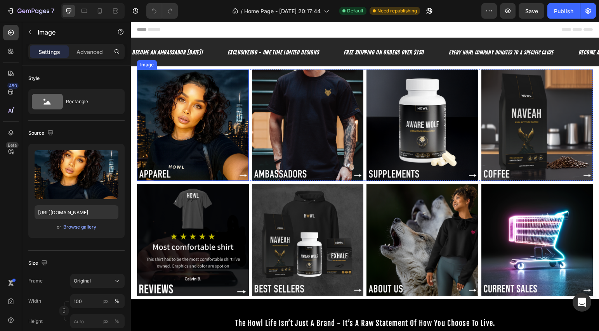
click at [170, 100] on img at bounding box center [193, 125] width 112 height 112
click at [85, 51] on p "Advanced" at bounding box center [89, 52] width 26 height 8
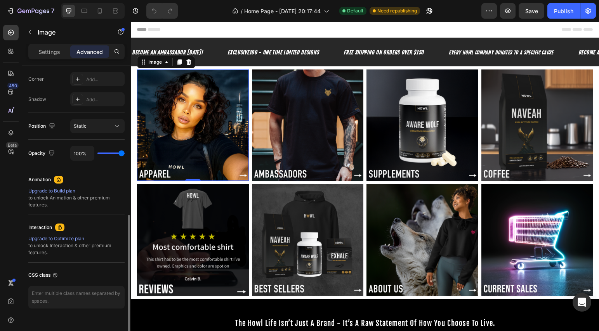
scroll to position [252, 0]
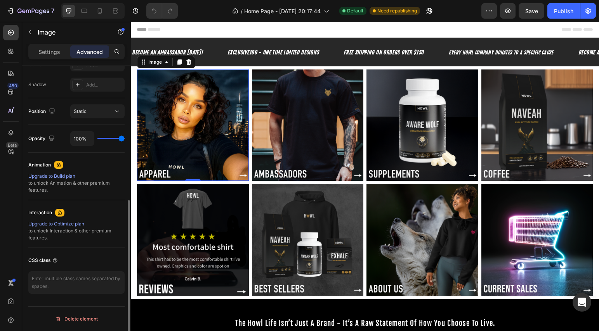
click at [59, 163] on icon at bounding box center [59, 165] width 4 height 4
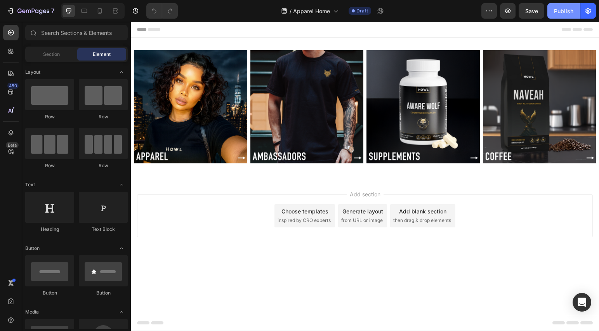
click at [554, 12] on div "Publish" at bounding box center [563, 11] width 19 height 8
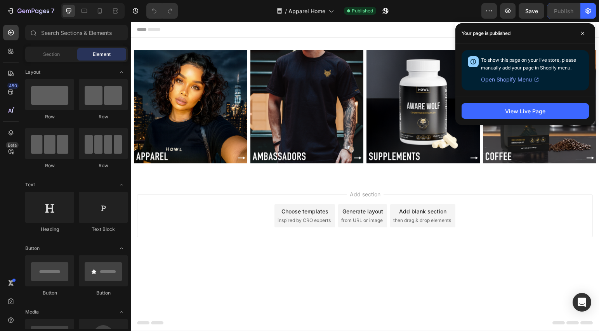
click at [199, 231] on div "Add section Choose templates inspired by CRO experts Generate layout from URL o…" at bounding box center [365, 215] width 456 height 43
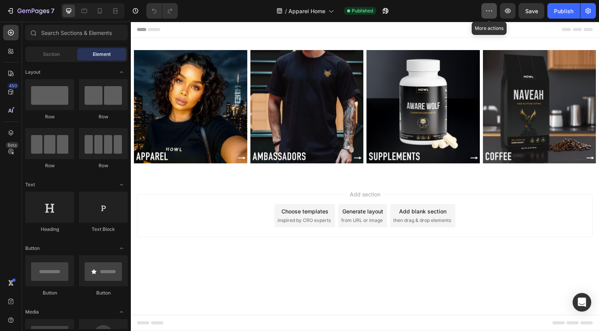
click at [492, 14] on icon "button" at bounding box center [489, 11] width 8 height 8
click at [587, 15] on button "button" at bounding box center [588, 11] width 16 height 16
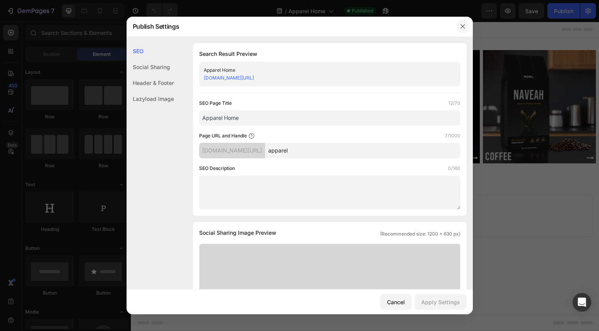
click at [463, 24] on icon "button" at bounding box center [463, 26] width 6 height 6
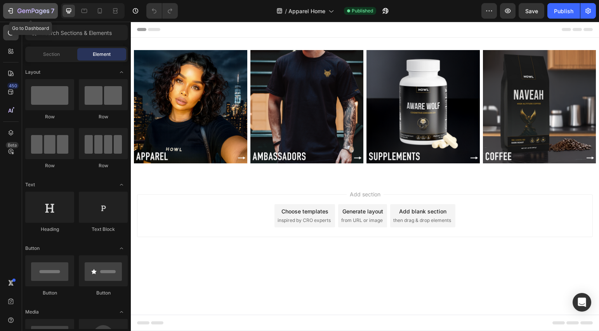
click at [11, 12] on icon "button" at bounding box center [11, 11] width 8 height 8
click at [566, 13] on div "Publish" at bounding box center [563, 11] width 19 height 8
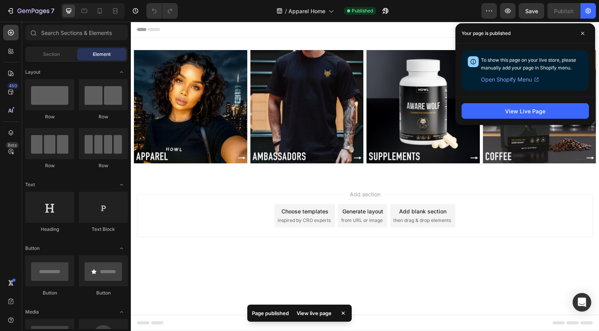
click at [510, 81] on span "Open Shopify Menu" at bounding box center [506, 79] width 51 height 9
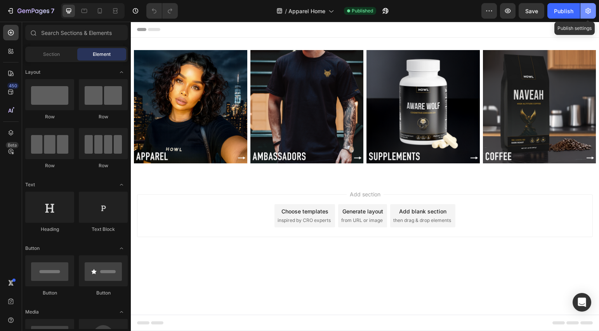
click at [590, 14] on icon "button" at bounding box center [588, 11] width 8 height 8
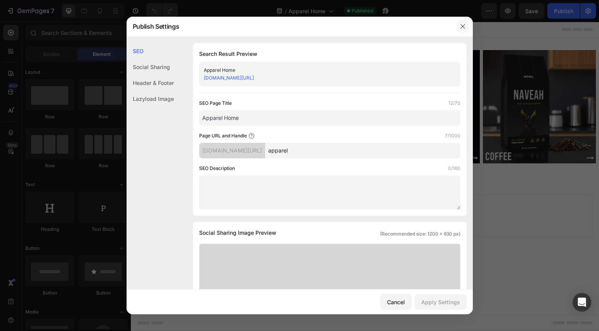
click at [462, 24] on icon "button" at bounding box center [463, 26] width 6 height 6
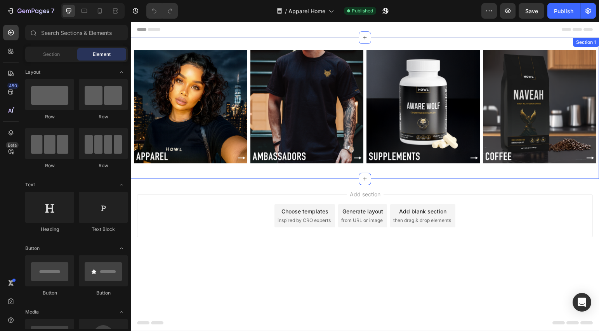
click at [219, 47] on div "Image Image Image Image Row Section 1" at bounding box center [365, 108] width 468 height 141
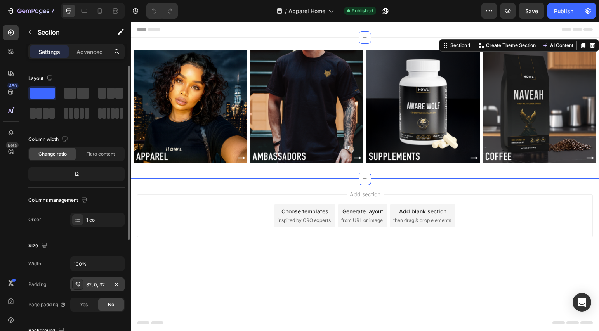
click at [94, 283] on div "32, 0, 32, 0" at bounding box center [97, 284] width 23 height 7
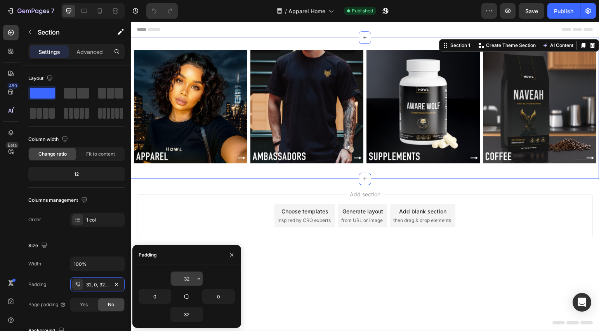
click at [183, 283] on input "32" at bounding box center [187, 279] width 32 height 14
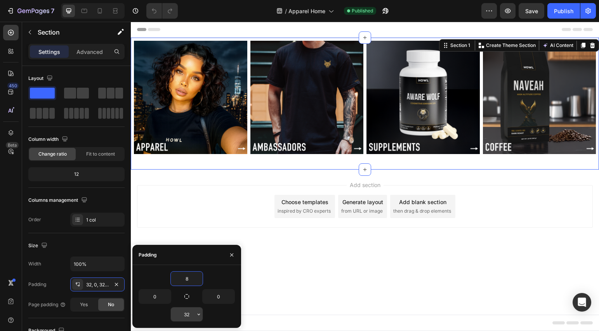
type input "8"
click at [189, 314] on input "32" at bounding box center [187, 314] width 32 height 14
type input "8"
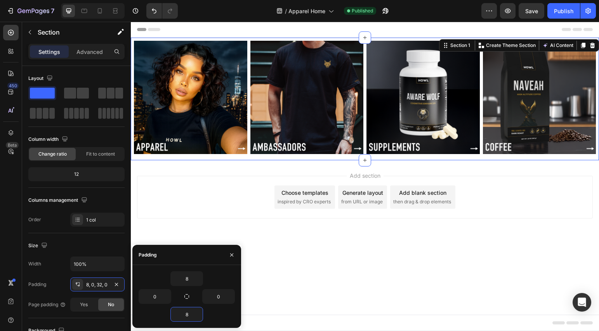
click at [208, 177] on div "Add section Choose templates inspired by CRO experts Generate layout from URL o…" at bounding box center [365, 197] width 456 height 43
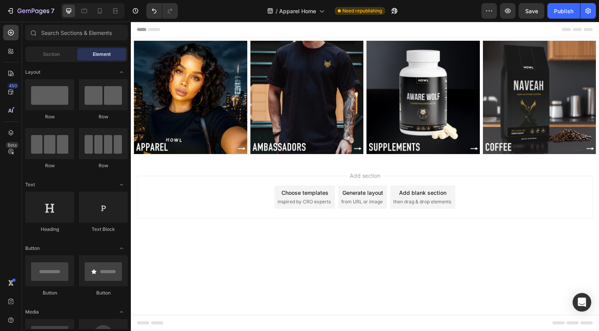
click at [287, 267] on body "Header Image Image Image Image Row Section 1 Root Start with Sections from side…" at bounding box center [365, 176] width 468 height 309
click at [306, 194] on div "Choose templates" at bounding box center [304, 193] width 47 height 8
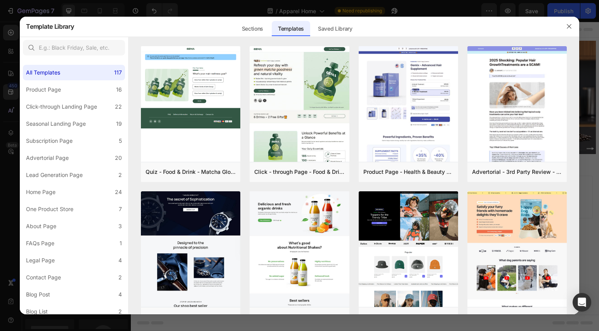
click at [237, 5] on div at bounding box center [299, 165] width 599 height 331
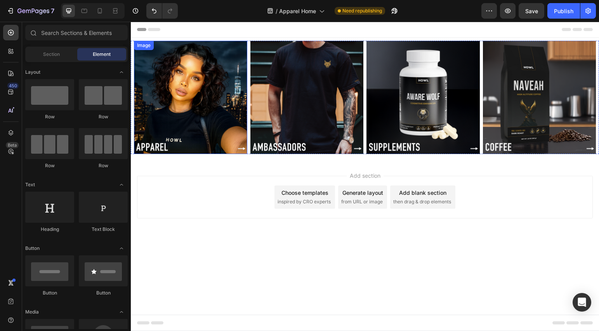
click at [189, 97] on img at bounding box center [190, 97] width 113 height 113
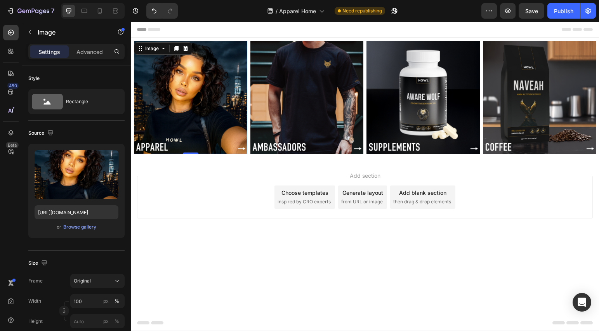
click at [194, 100] on img at bounding box center [190, 97] width 113 height 113
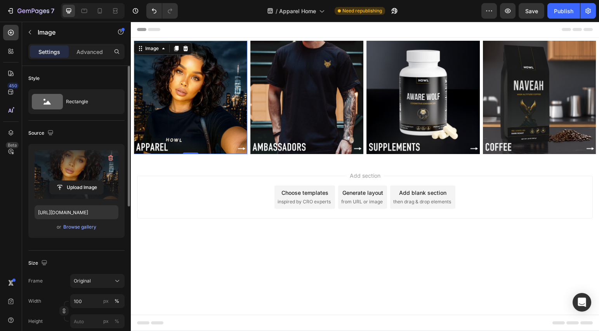
click at [76, 177] on label at bounding box center [77, 174] width 84 height 49
click at [76, 181] on input "file" at bounding box center [77, 187] width 54 height 13
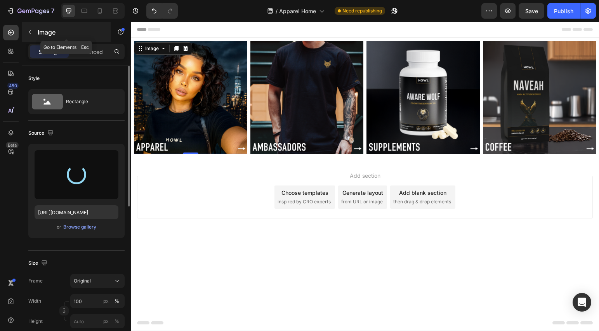
type input "https://cdn.shopify.com/s/files/1/0643/3236/5939/files/gempages_558512538082345…"
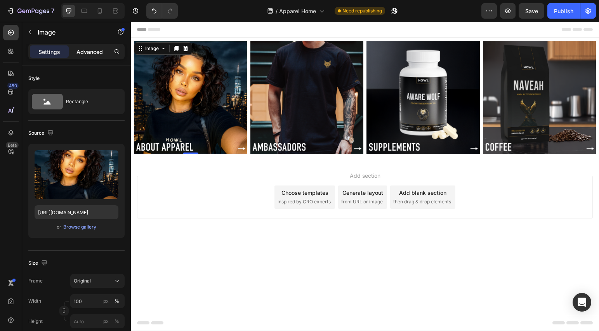
click at [87, 49] on p "Advanced" at bounding box center [89, 52] width 26 height 8
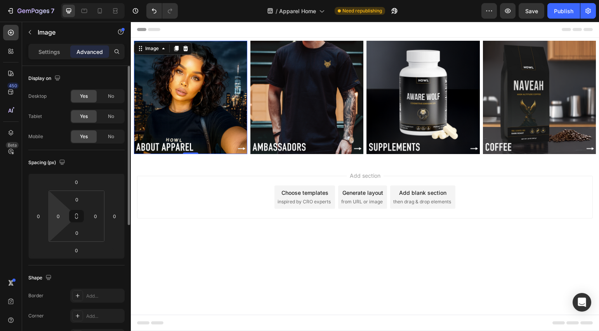
scroll to position [231, 0]
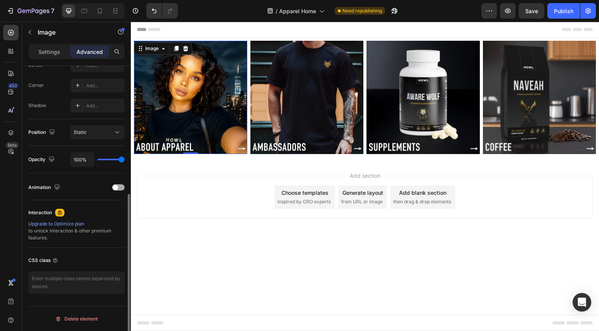
click at [118, 187] on span at bounding box center [115, 187] width 5 height 5
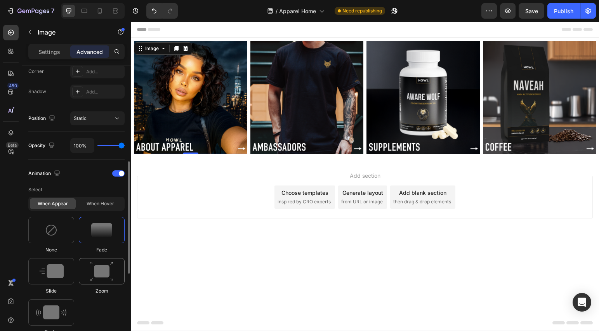
scroll to position [246, 0]
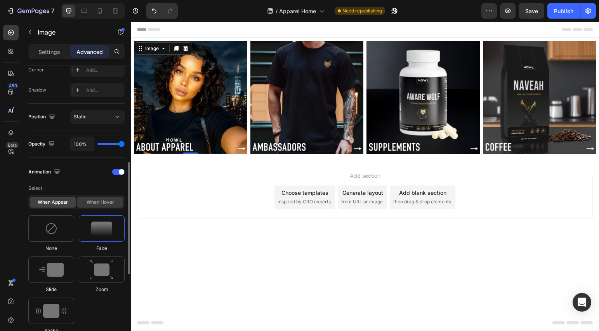
click at [106, 203] on div "When hover" at bounding box center [100, 202] width 46 height 11
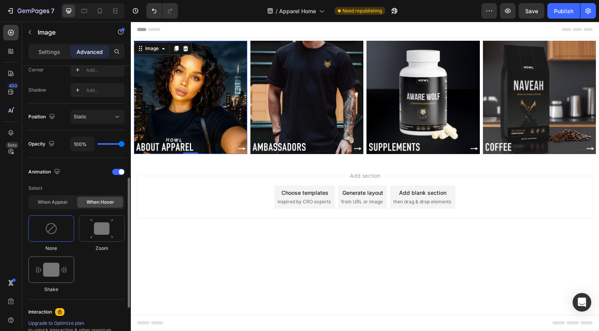
click at [54, 274] on img at bounding box center [51, 270] width 30 height 14
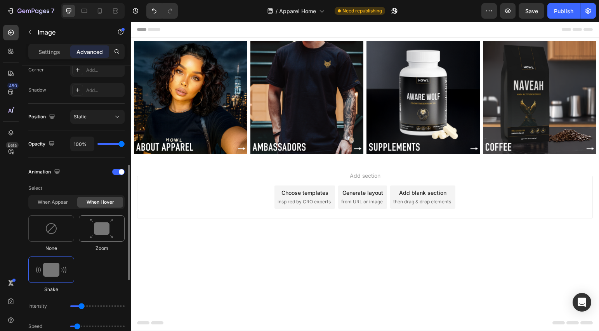
click at [99, 230] on img at bounding box center [101, 229] width 23 height 20
type input "1.7"
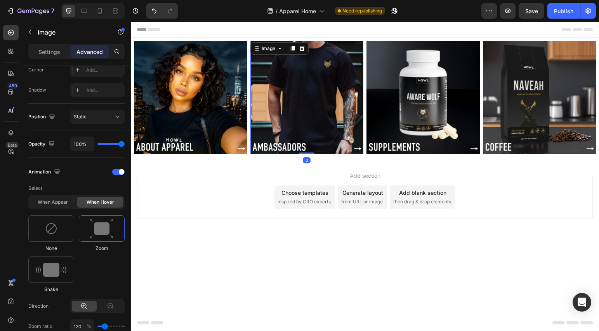
click at [274, 123] on img at bounding box center [306, 97] width 113 height 113
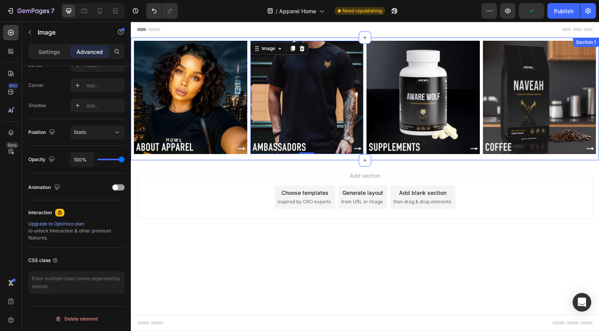
click at [224, 38] on div "Image Image 0 Image Image Row Section 1" at bounding box center [365, 99] width 468 height 123
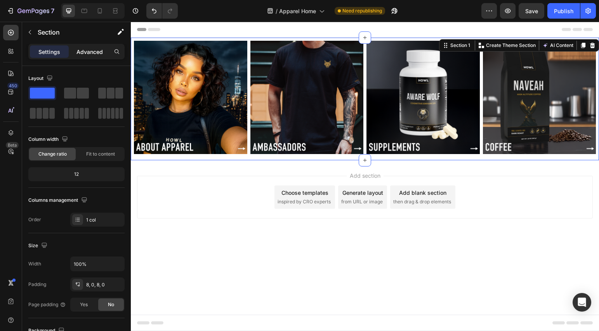
click at [87, 52] on p "Advanced" at bounding box center [89, 52] width 26 height 8
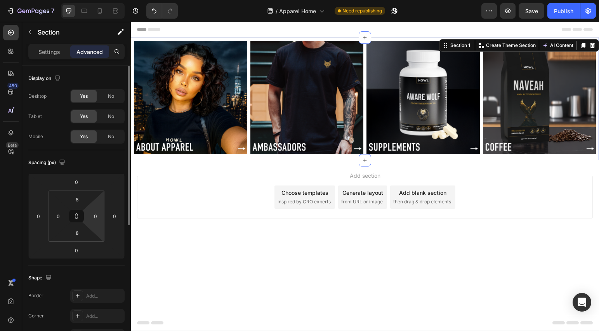
scroll to position [209, 0]
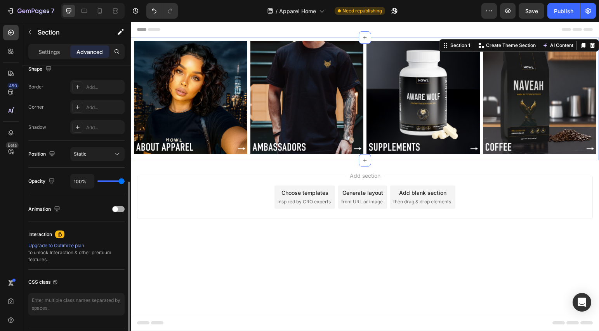
click at [115, 211] on span at bounding box center [115, 209] width 5 height 5
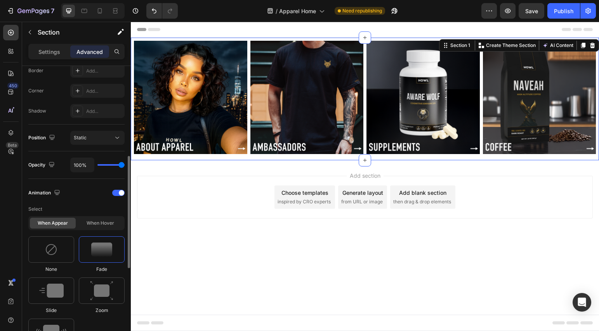
scroll to position [243, 0]
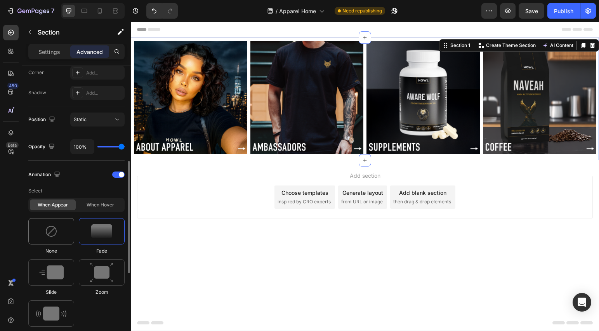
click at [67, 238] on div at bounding box center [51, 231] width 46 height 26
click at [90, 235] on div at bounding box center [102, 231] width 46 height 26
click at [59, 231] on div at bounding box center [51, 231] width 46 height 26
click at [104, 213] on div "Select When appear When hover None Fade Slide Zoom Shake" at bounding box center [76, 260] width 96 height 153
click at [106, 207] on div "When hover" at bounding box center [100, 205] width 46 height 11
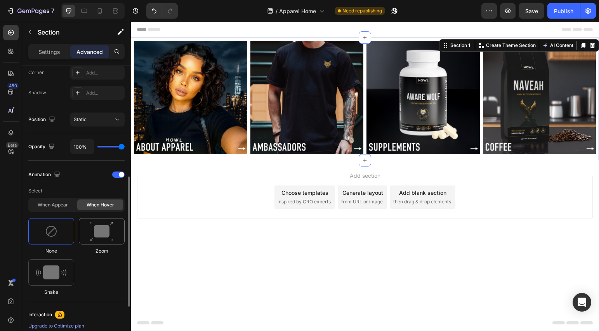
click at [103, 236] on img at bounding box center [101, 232] width 23 height 20
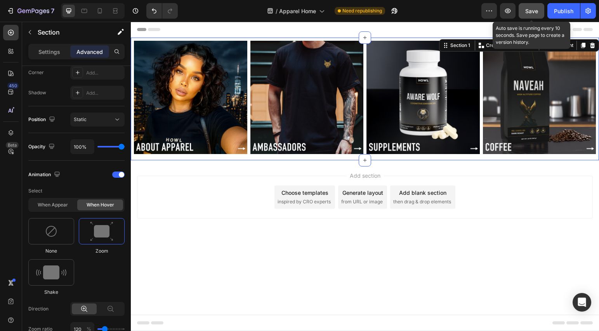
click at [524, 10] on button "Save" at bounding box center [532, 11] width 26 height 16
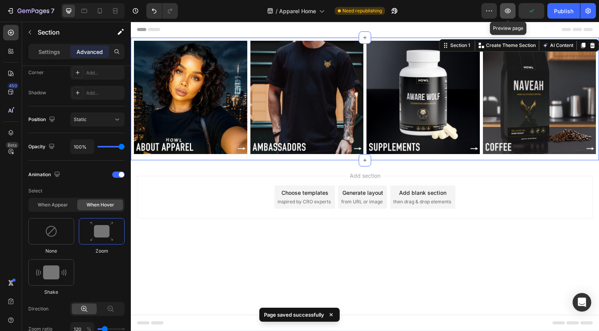
click at [509, 13] on icon "button" at bounding box center [508, 11] width 8 height 8
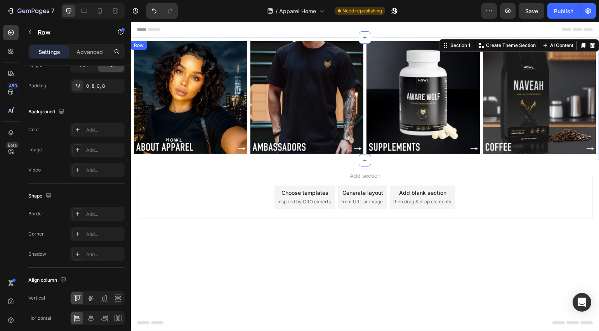
click at [248, 100] on div "Image Image Image Image Row" at bounding box center [365, 97] width 468 height 113
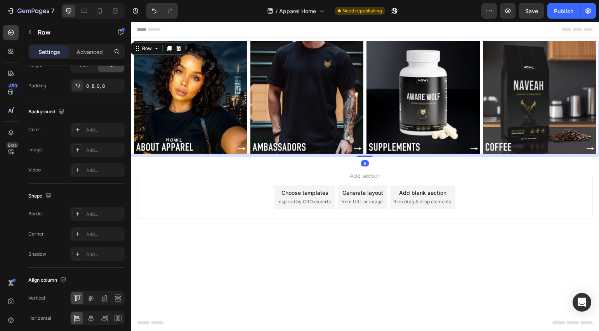
scroll to position [0, 0]
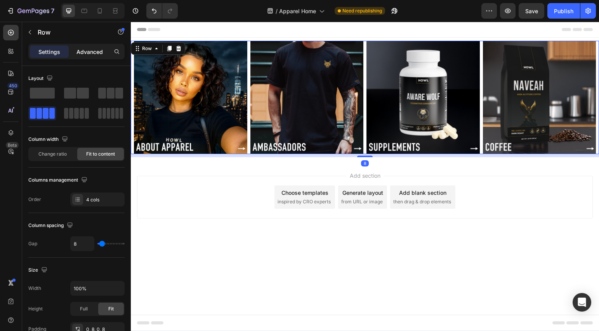
click at [90, 50] on p "Advanced" at bounding box center [89, 52] width 26 height 8
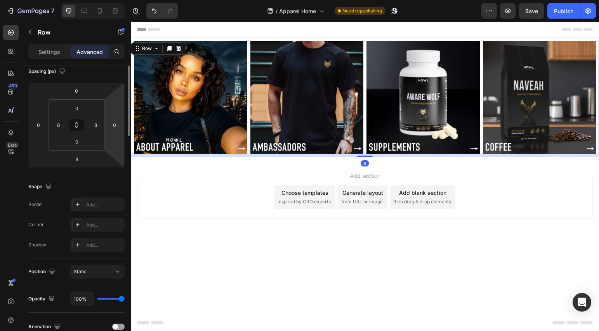
scroll to position [198, 0]
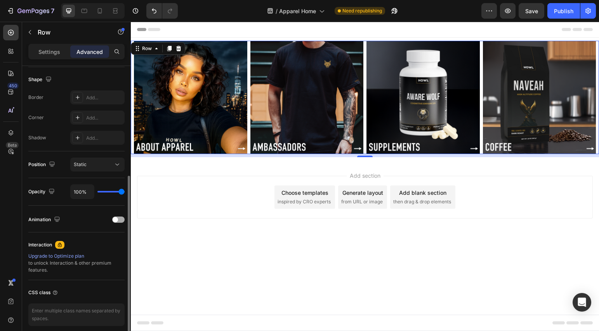
click at [117, 222] on div at bounding box center [118, 220] width 12 height 6
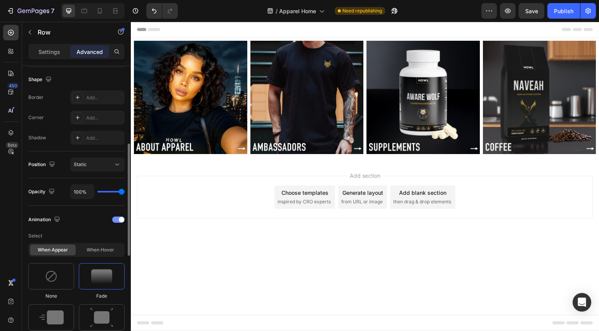
click at [118, 221] on div at bounding box center [118, 220] width 12 height 6
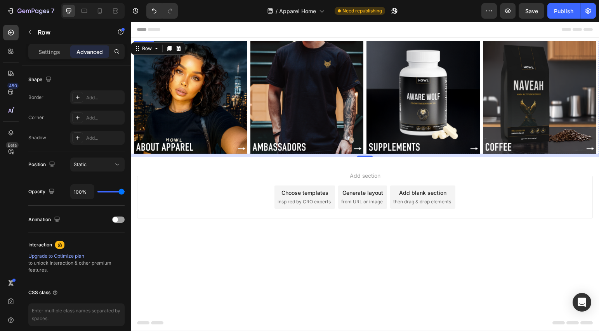
click at [218, 114] on img at bounding box center [190, 97] width 113 height 113
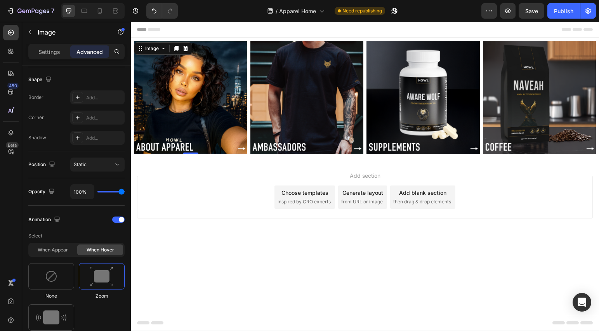
scroll to position [0, 0]
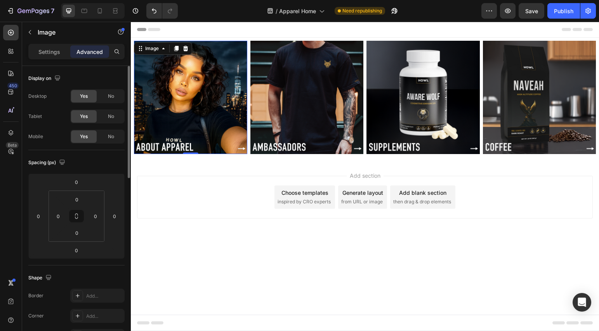
click at [218, 113] on img at bounding box center [190, 97] width 113 height 113
click at [186, 136] on img at bounding box center [190, 97] width 113 height 113
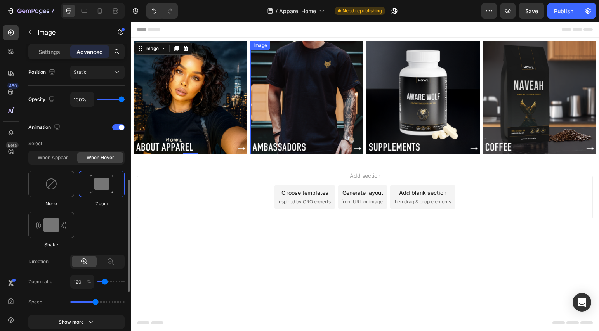
click at [324, 96] on img at bounding box center [306, 97] width 113 height 113
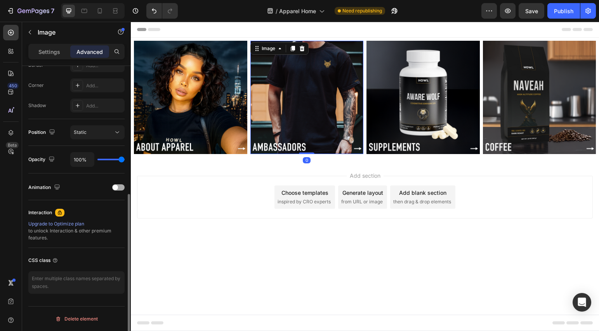
click at [120, 187] on div at bounding box center [118, 187] width 12 height 6
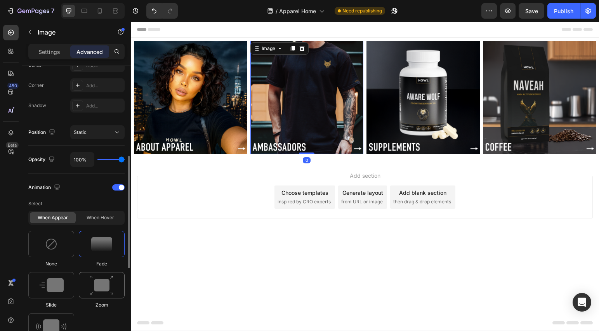
click at [105, 285] on img at bounding box center [101, 286] width 23 height 20
click at [66, 255] on div at bounding box center [51, 244] width 46 height 26
click at [115, 214] on div "When hover" at bounding box center [100, 217] width 46 height 11
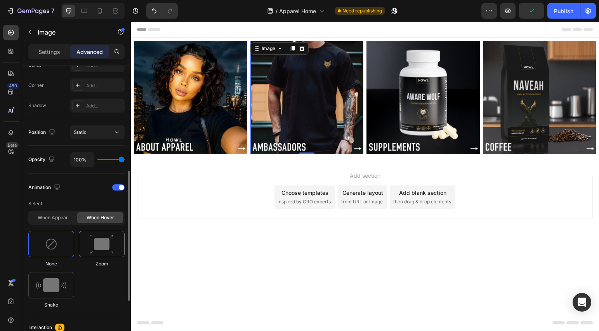
click at [105, 251] on img at bounding box center [101, 244] width 23 height 20
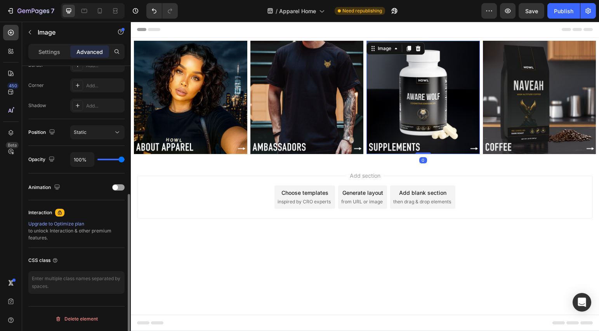
click at [413, 106] on img at bounding box center [422, 97] width 113 height 113
click at [116, 187] on span at bounding box center [115, 187] width 5 height 5
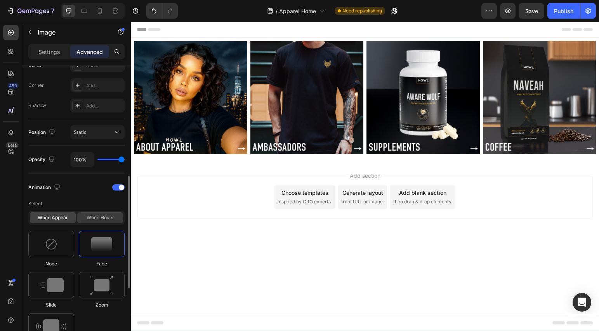
scroll to position [245, 0]
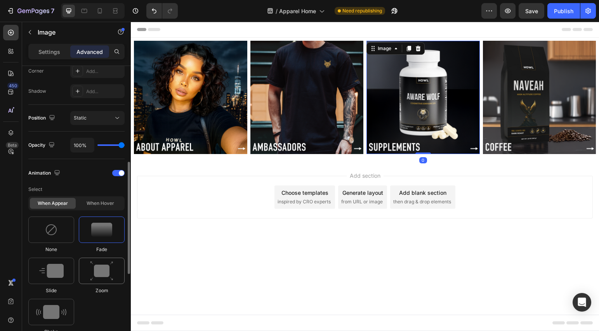
click at [104, 272] on img at bounding box center [101, 271] width 23 height 20
click at [58, 231] on div at bounding box center [51, 230] width 46 height 26
click at [99, 200] on div "When hover" at bounding box center [100, 203] width 46 height 11
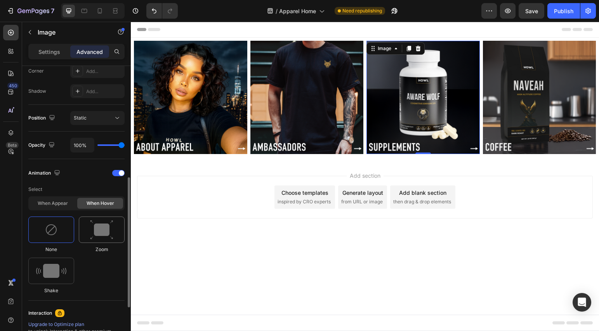
click at [102, 234] on img at bounding box center [101, 230] width 23 height 20
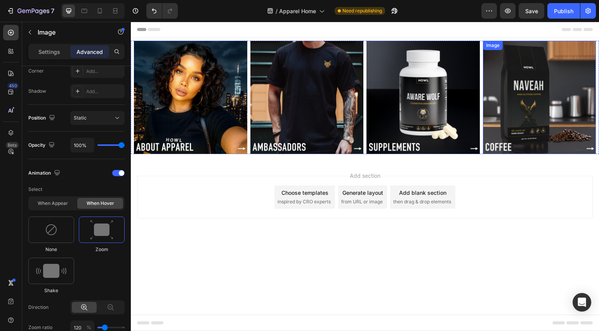
click at [537, 78] on img at bounding box center [539, 97] width 113 height 113
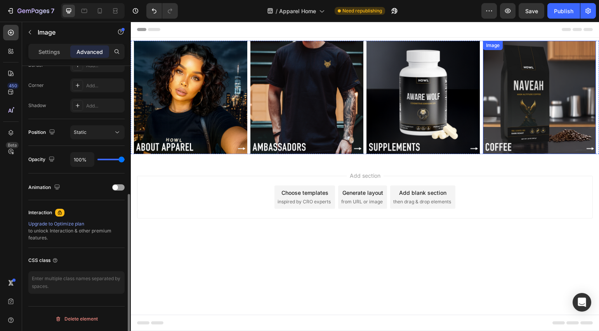
scroll to position [231, 0]
click at [113, 189] on span at bounding box center [115, 187] width 5 height 5
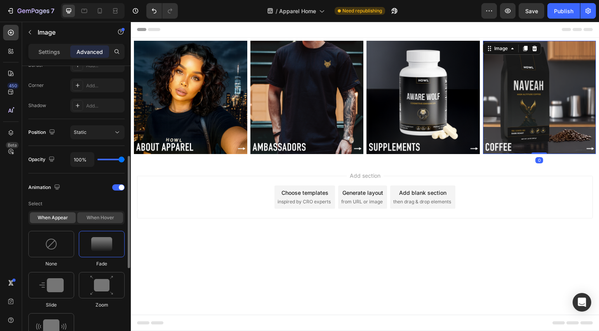
click at [105, 218] on div "When hover" at bounding box center [100, 217] width 46 height 11
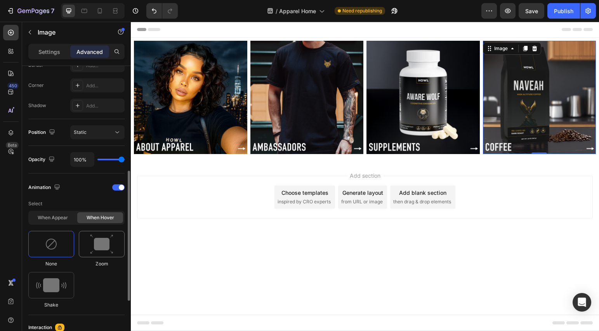
click at [107, 252] on img at bounding box center [101, 244] width 23 height 20
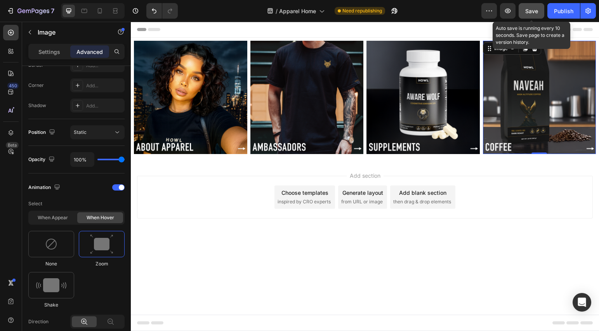
click at [521, 6] on button "Save" at bounding box center [532, 11] width 26 height 16
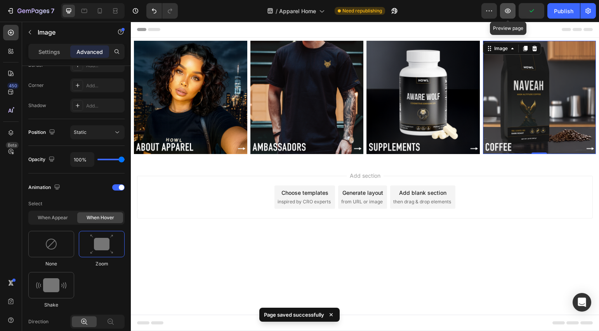
click at [509, 16] on button "button" at bounding box center [508, 11] width 16 height 16
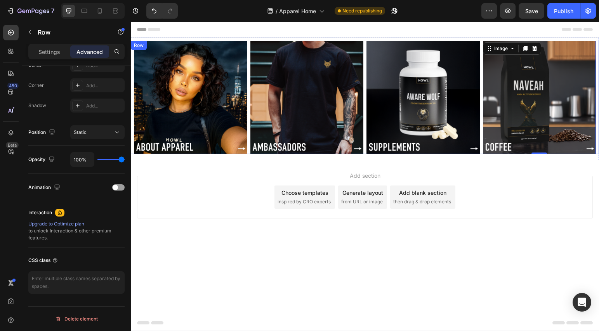
click at [249, 72] on div "Image Image Image Image 0 Row" at bounding box center [365, 97] width 468 height 113
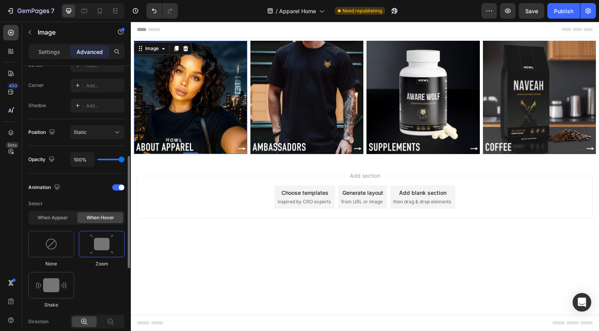
click at [210, 142] on img at bounding box center [190, 97] width 113 height 113
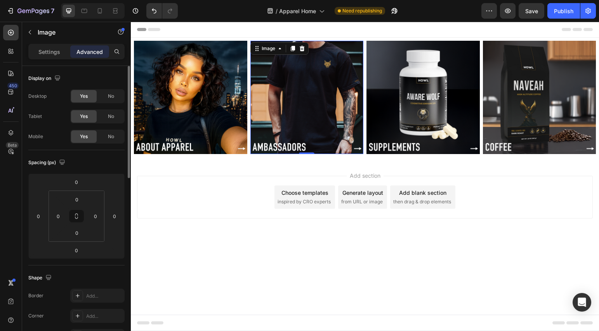
click at [250, 128] on img at bounding box center [306, 97] width 113 height 113
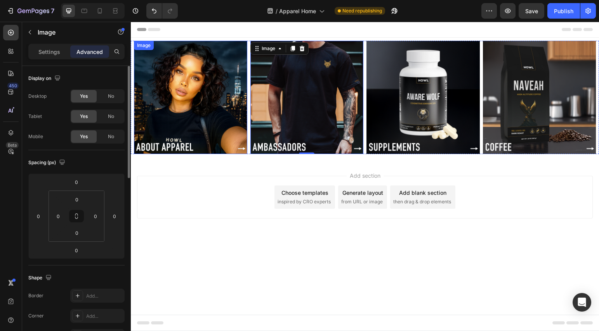
click at [247, 137] on div "Image Image 0 Image Image Row" at bounding box center [365, 97] width 468 height 113
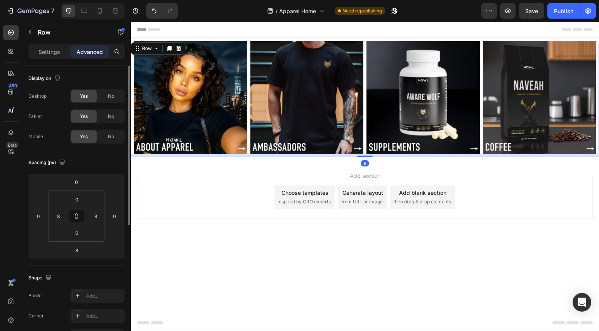
click at [248, 145] on div "Image Image Image Image Row 8" at bounding box center [365, 97] width 468 height 113
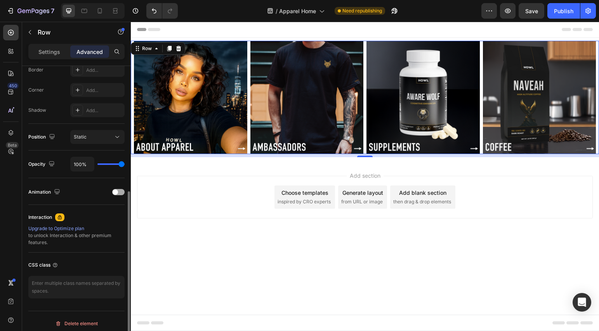
click at [120, 194] on div at bounding box center [118, 192] width 12 height 6
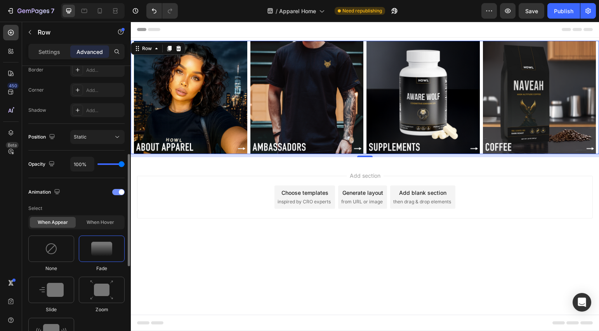
click at [120, 194] on div at bounding box center [118, 192] width 12 height 6
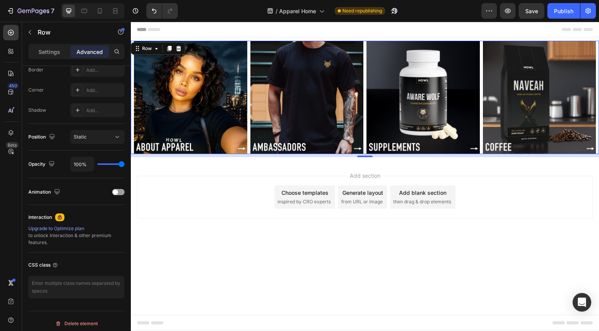
click at [132, 68] on div "Image Image Image Image Row 8" at bounding box center [365, 97] width 468 height 113
click at [134, 69] on img at bounding box center [190, 97] width 113 height 113
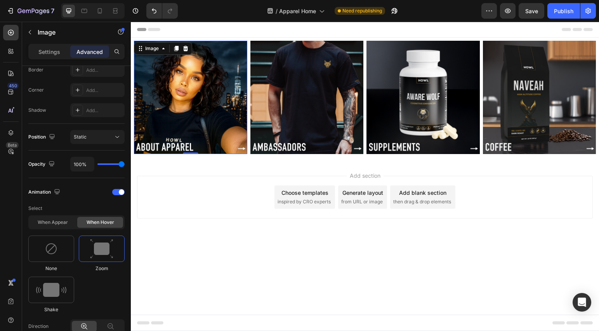
scroll to position [0, 0]
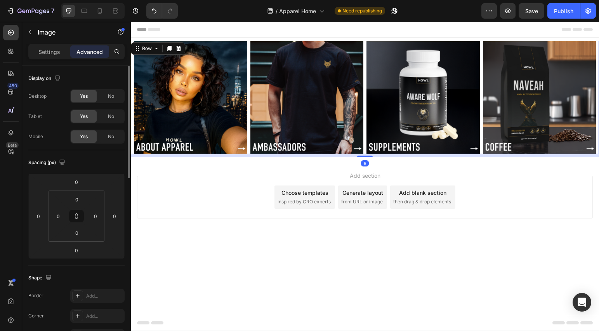
click at [132, 71] on div "Image Image Image Image Row 8" at bounding box center [365, 97] width 468 height 113
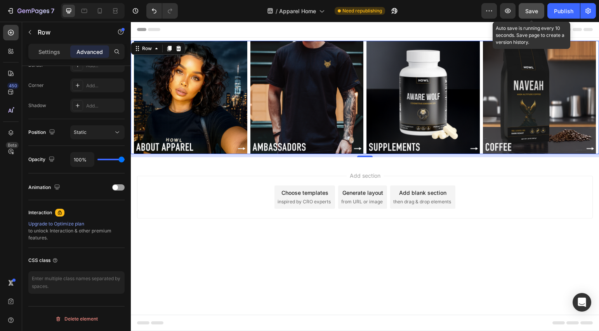
click at [537, 13] on span "Save" at bounding box center [531, 11] width 13 height 7
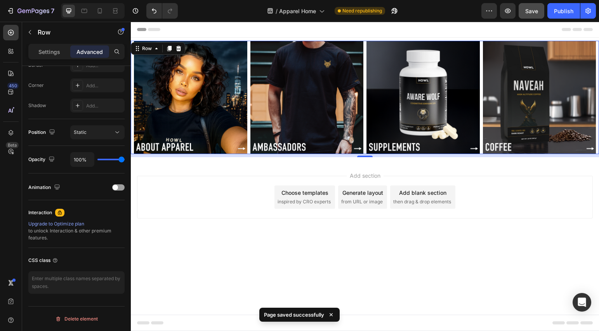
click at [481, 95] on div "Image Image Image Image Row 8" at bounding box center [365, 97] width 468 height 113
click at [248, 48] on div "Image Image Image Image Row 8" at bounding box center [365, 97] width 468 height 113
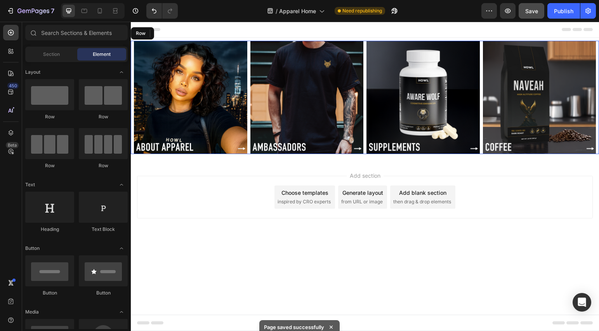
click at [248, 36] on div "Header" at bounding box center [365, 30] width 456 height 16
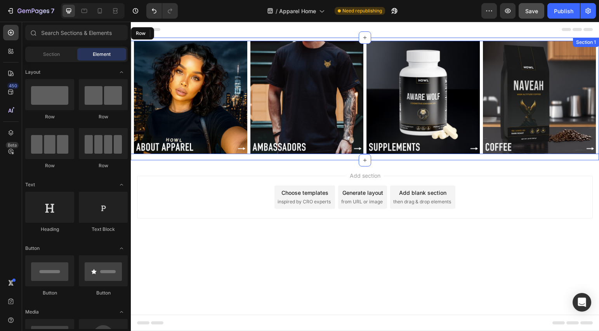
click at [248, 38] on div "Image Image Image Image Row Section 1" at bounding box center [365, 99] width 468 height 123
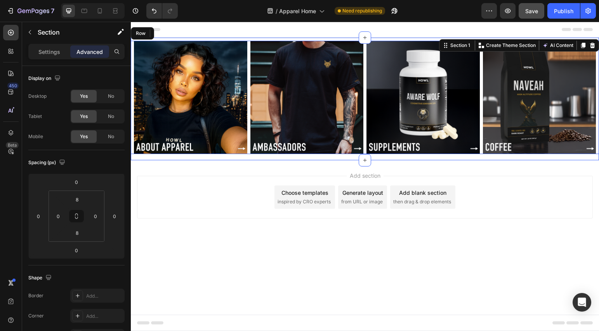
click at [248, 38] on div "Image Image Image Image Row Section 1 You can create reusable sections Create T…" at bounding box center [365, 99] width 468 height 123
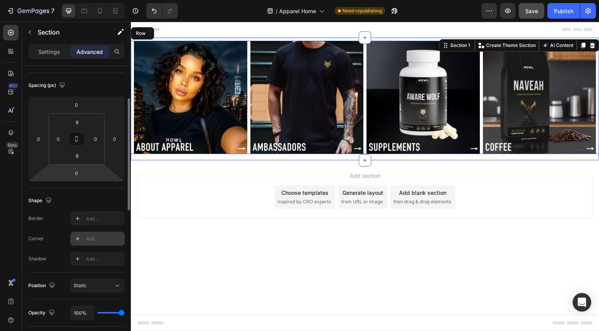
scroll to position [281, 0]
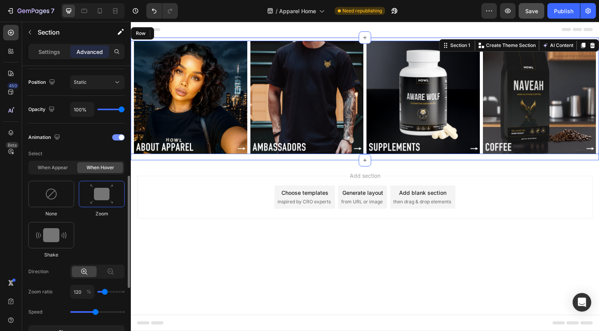
click at [121, 139] on span at bounding box center [121, 137] width 5 height 5
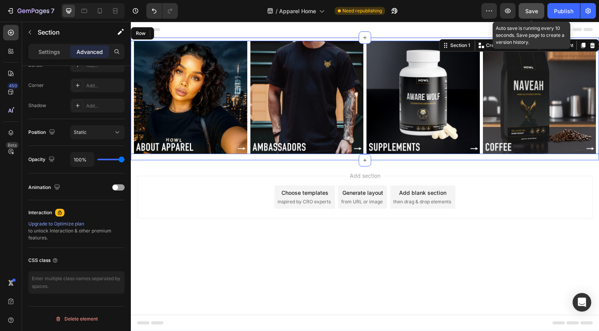
click at [520, 9] on button "Save" at bounding box center [532, 11] width 26 height 16
click at [234, 29] on div "Header" at bounding box center [365, 30] width 456 height 16
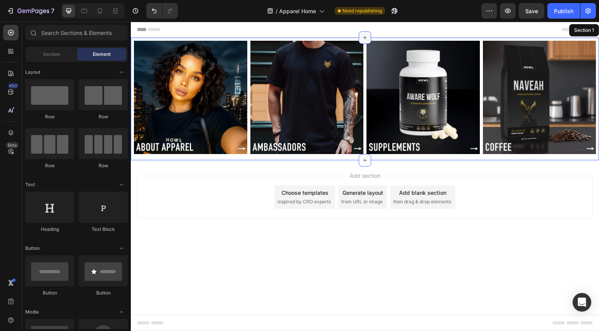
click at [365, 38] on icon at bounding box center [364, 37] width 3 height 3
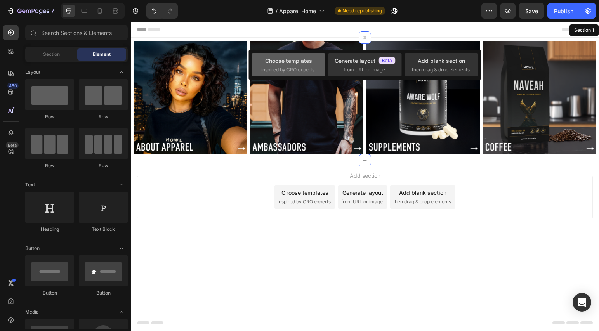
click at [328, 64] on div "Choose templates inspired by CRO experts" at bounding box center [364, 64] width 73 height 23
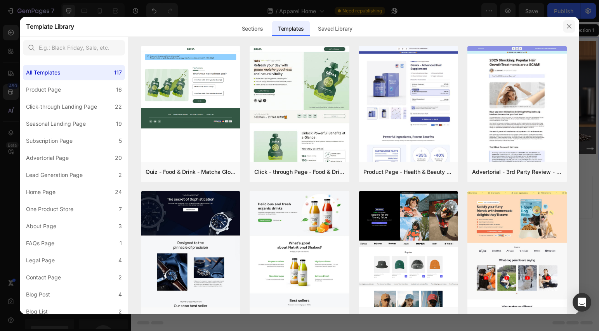
click at [570, 26] on icon "button" at bounding box center [569, 26] width 6 height 6
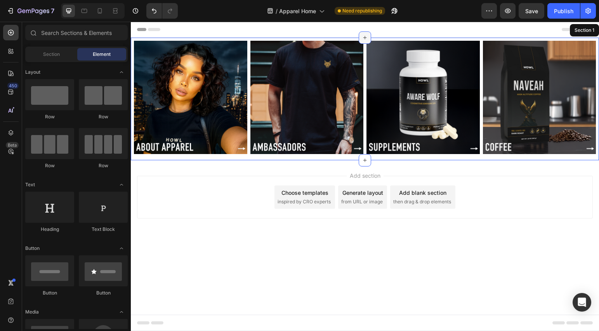
click at [368, 40] on div at bounding box center [365, 37] width 12 height 12
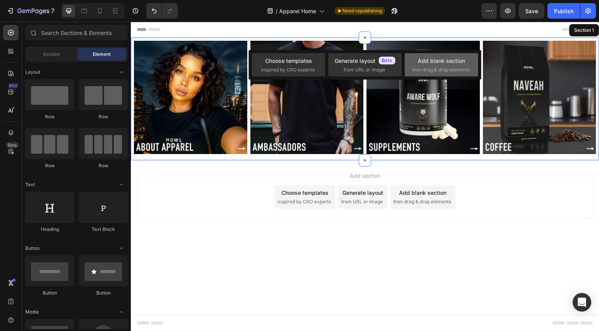
click at [443, 61] on div "Add blank section" at bounding box center [441, 61] width 47 height 8
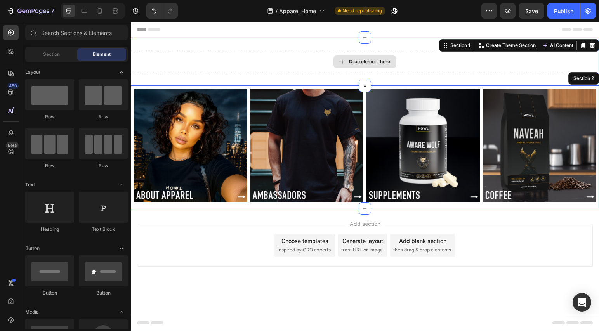
click at [304, 63] on div "Drop element here" at bounding box center [365, 61] width 468 height 23
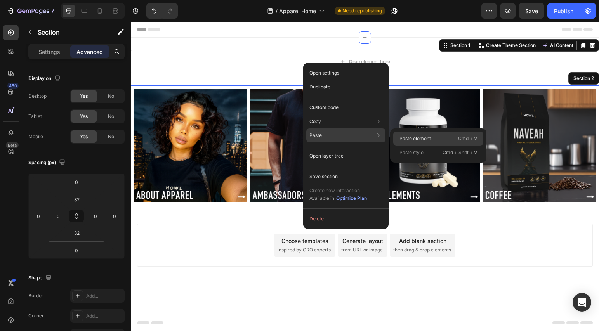
click at [442, 146] on div "Paste element Cmd + V" at bounding box center [438, 153] width 90 height 14
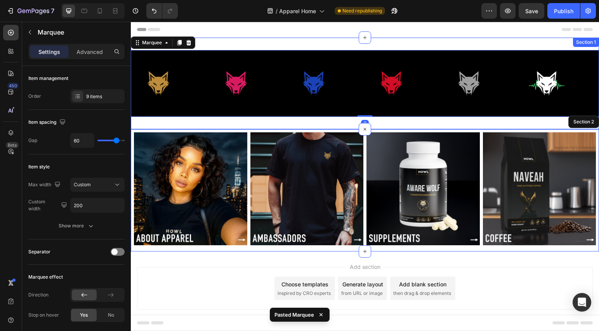
click at [309, 124] on div "Image Image Image Image Image Image Image Image Image Image Image Image Image I…" at bounding box center [365, 84] width 468 height 92
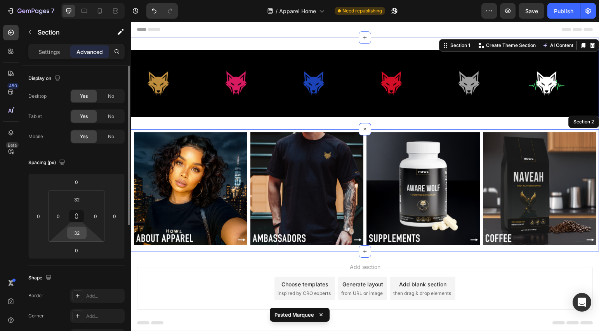
click at [71, 235] on input "32" at bounding box center [77, 233] width 16 height 12
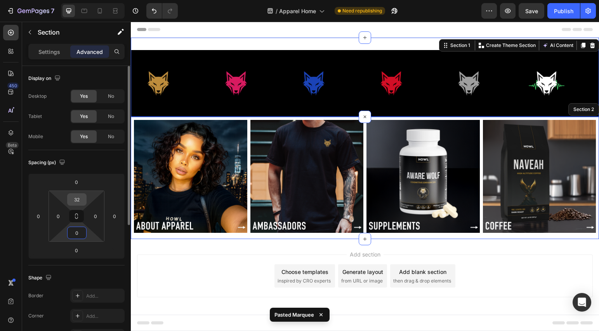
type input "0"
click at [80, 199] on input "32" at bounding box center [77, 200] width 16 height 12
type input "0"
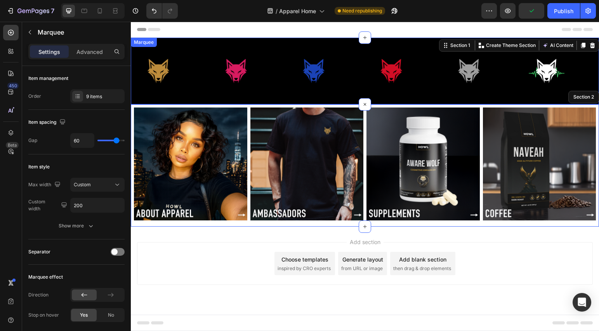
click at [357, 90] on div "Image" at bounding box center [325, 71] width 78 height 54
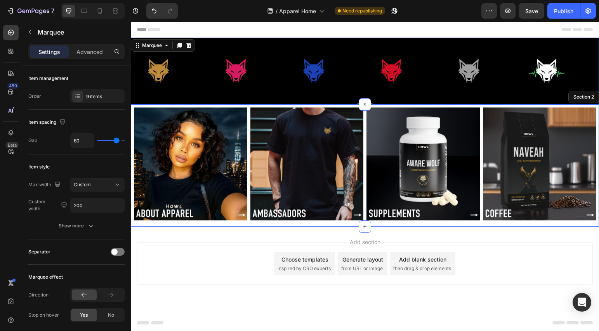
click at [441, 94] on div "Image" at bounding box center [403, 71] width 78 height 54
click at [432, 97] on div "Image" at bounding box center [403, 71] width 78 height 54
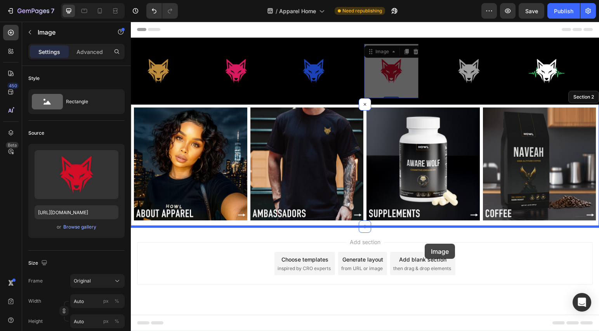
drag, startPoint x: 410, startPoint y: 101, endPoint x: 424, endPoint y: 237, distance: 136.5
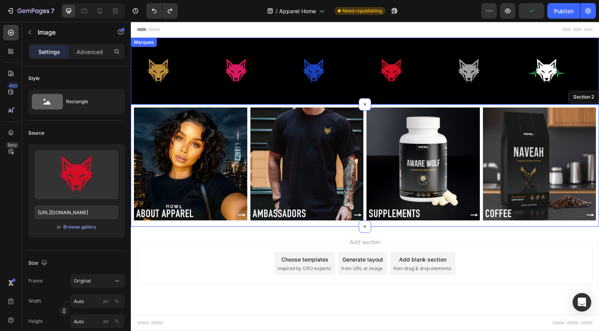
click at [357, 63] on div "Image" at bounding box center [325, 71] width 78 height 54
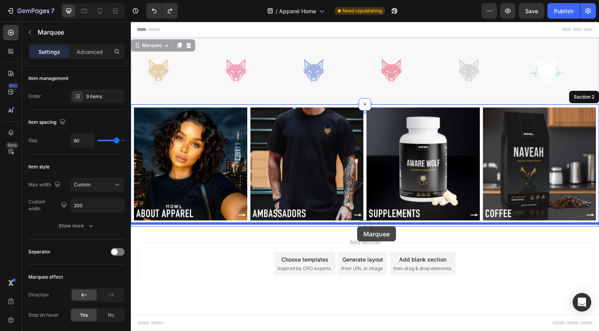
drag, startPoint x: 357, startPoint y: 62, endPoint x: 357, endPoint y: 226, distance: 164.2
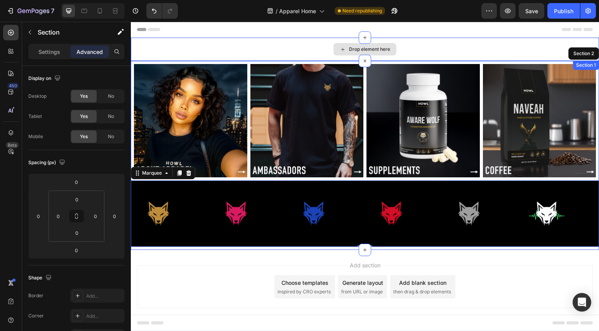
click at [497, 45] on div "Drop element here" at bounding box center [365, 49] width 468 height 23
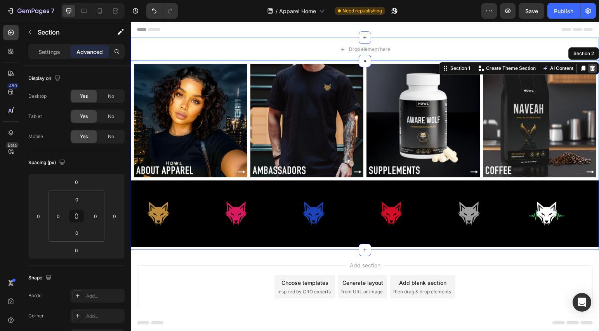
click at [590, 67] on icon at bounding box center [592, 68] width 5 height 5
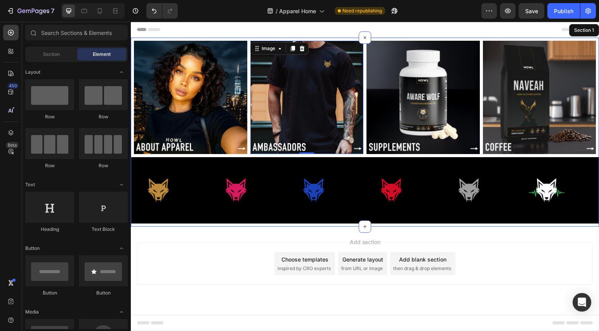
click at [304, 90] on img at bounding box center [306, 97] width 113 height 113
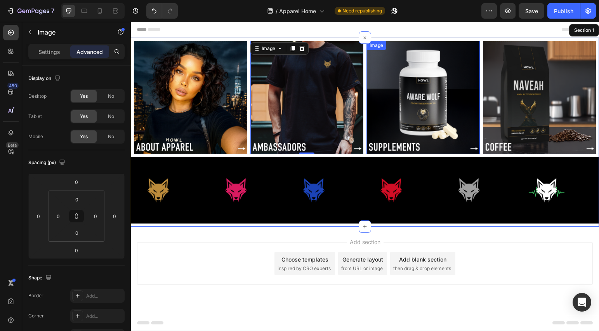
click at [410, 95] on img at bounding box center [422, 97] width 113 height 113
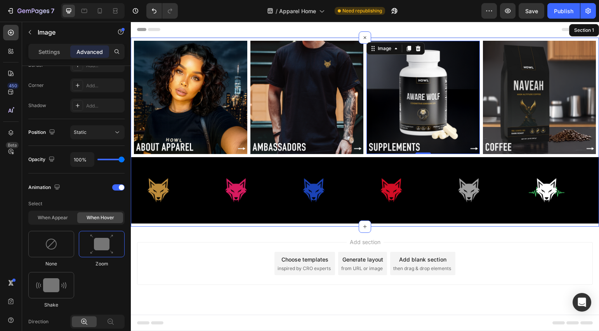
click at [388, 90] on img at bounding box center [422, 97] width 113 height 113
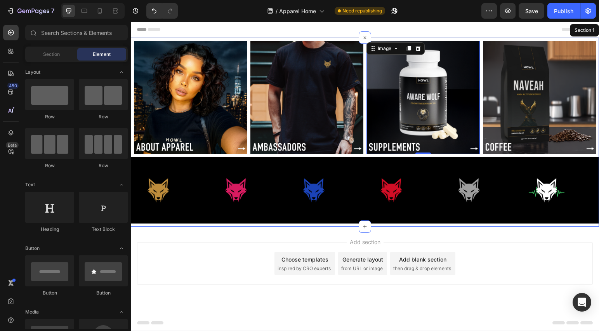
click at [416, 27] on div "Header" at bounding box center [365, 30] width 456 height 16
click at [433, 94] on img at bounding box center [422, 97] width 113 height 113
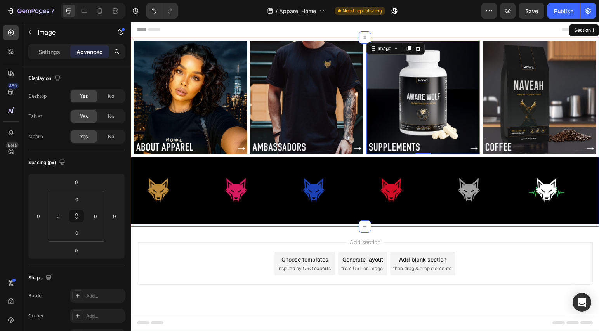
click at [414, 76] on img at bounding box center [422, 97] width 113 height 113
click at [55, 53] on p "Settings" at bounding box center [49, 52] width 22 height 8
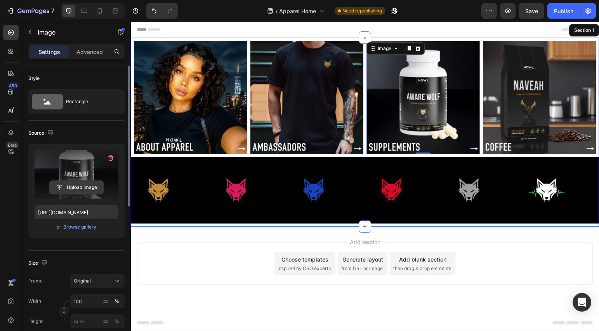
click at [78, 188] on input "file" at bounding box center [77, 187] width 54 height 13
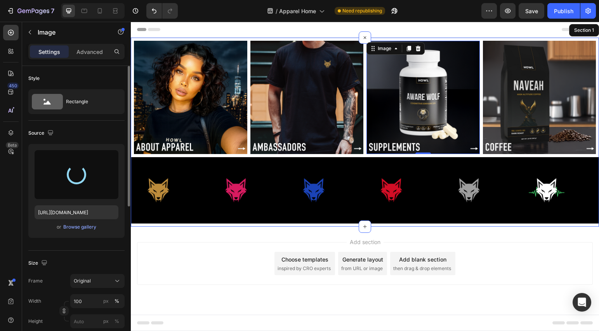
type input "https://cdn.shopify.com/s/files/1/0643/3236/5939/files/gempages_558512538082345…"
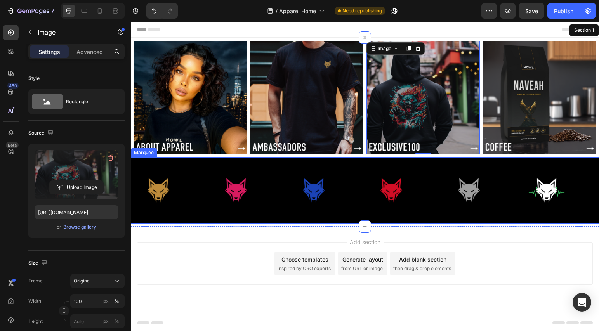
click at [512, 187] on div "Image" at bounding box center [481, 190] width 78 height 54
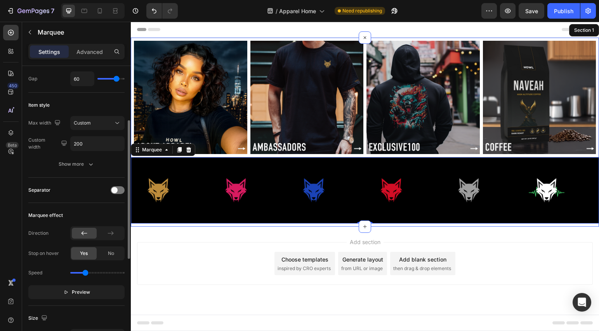
scroll to position [139, 0]
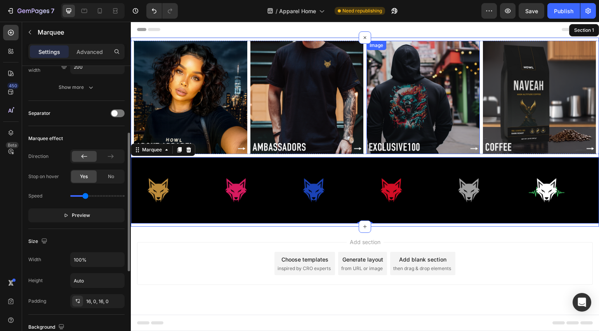
click at [408, 118] on img at bounding box center [422, 97] width 113 height 113
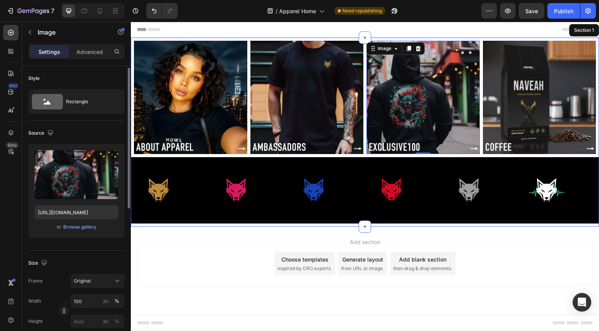
scroll to position [299, 0]
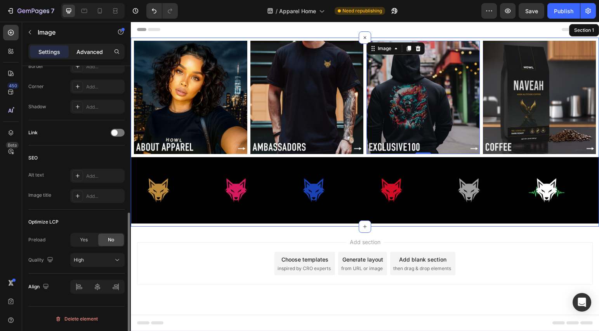
click at [96, 48] on p "Advanced" at bounding box center [89, 52] width 26 height 8
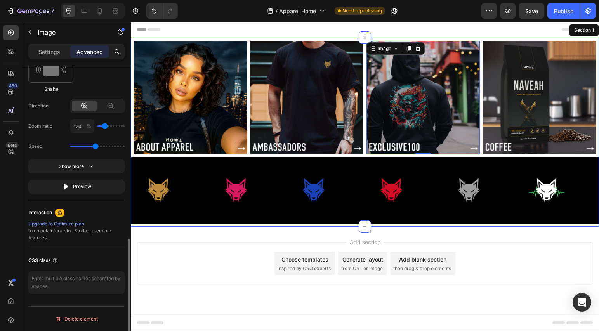
scroll to position [358, 0]
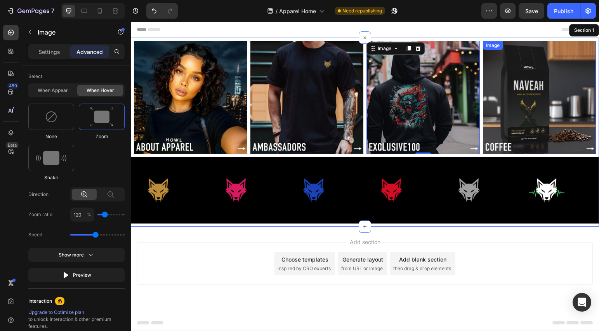
click at [547, 119] on img at bounding box center [539, 97] width 113 height 113
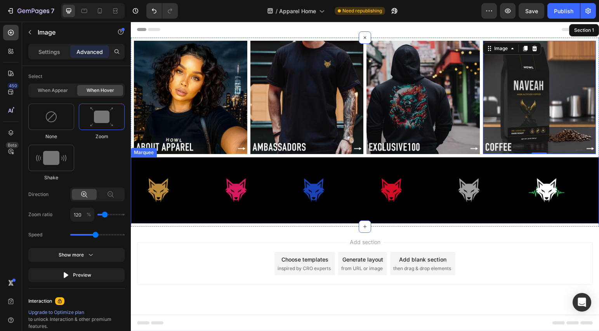
click at [275, 163] on div "Image Image Image Image Image Image Image Image Image" at bounding box center [480, 190] width 699 height 54
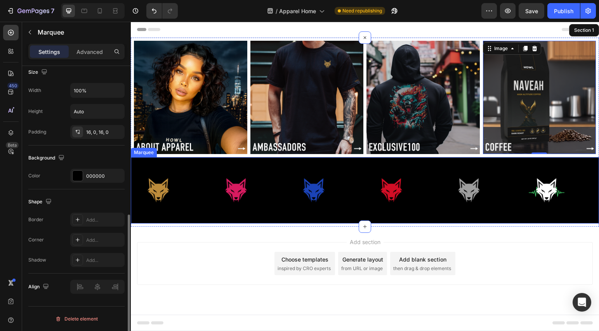
scroll to position [0, 0]
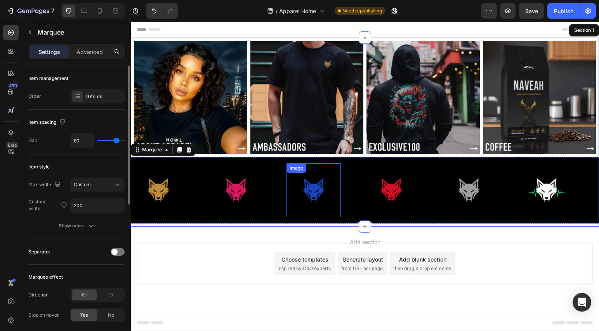
click at [304, 193] on img at bounding box center [313, 190] width 54 height 45
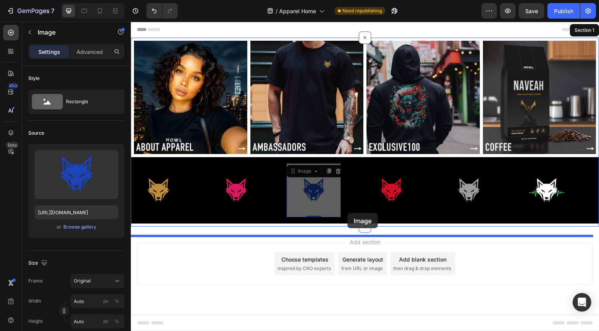
click at [361, 213] on div at bounding box center [365, 176] width 468 height 309
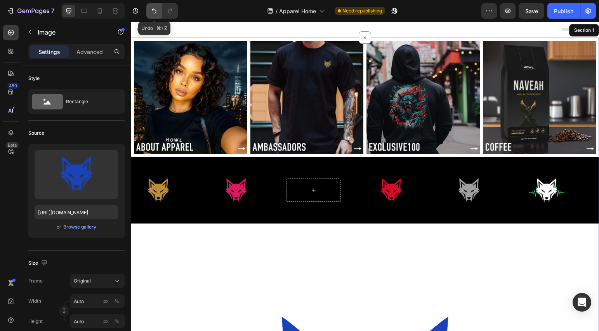
click at [149, 8] on button "Undo/Redo" at bounding box center [154, 11] width 16 height 16
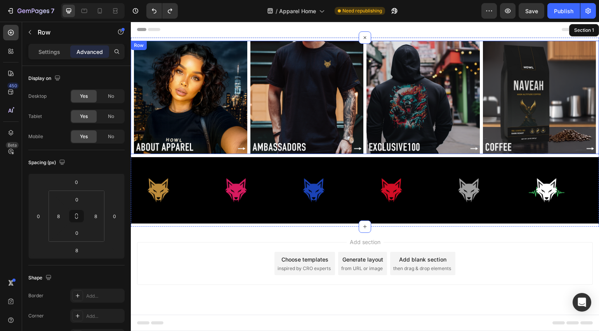
click at [248, 132] on div "Image Image Image Image Row" at bounding box center [365, 97] width 468 height 113
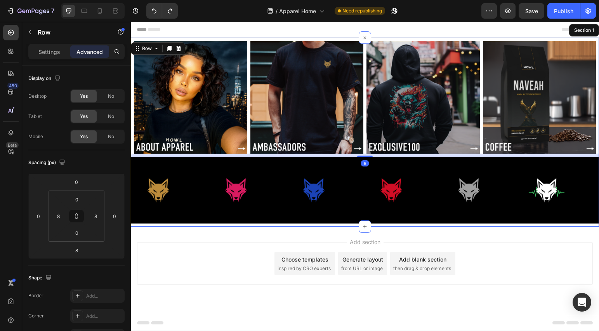
click at [248, 132] on div "Image Image Image Image Row 8" at bounding box center [365, 97] width 468 height 113
click at [170, 48] on icon at bounding box center [169, 48] width 4 height 5
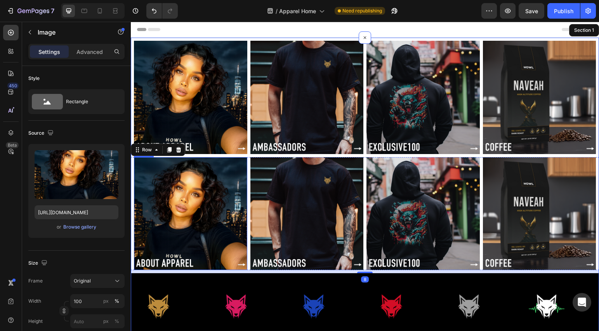
click at [216, 234] on img at bounding box center [190, 213] width 113 height 113
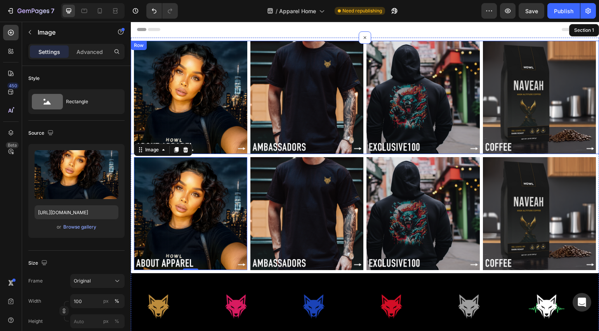
click at [246, 96] on div "Image Image Image Image Row" at bounding box center [365, 97] width 468 height 113
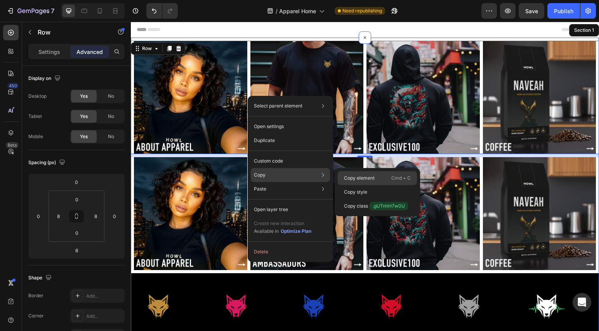
click at [373, 175] on p "Copy element" at bounding box center [359, 178] width 31 height 7
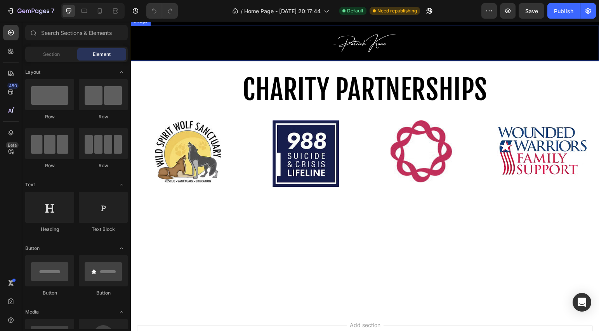
scroll to position [392, 0]
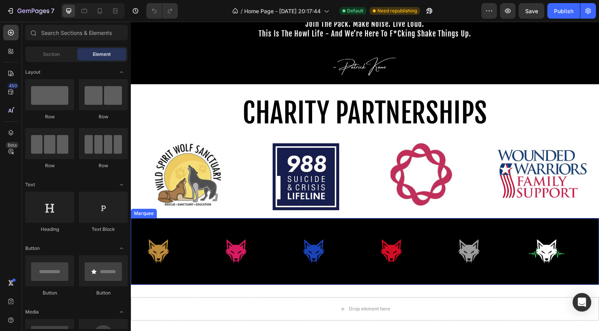
click at [269, 238] on div "Image" at bounding box center [248, 251] width 78 height 54
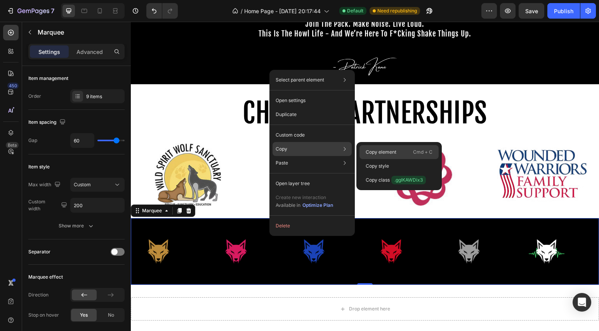
click at [389, 153] on p "Copy element" at bounding box center [381, 152] width 31 height 7
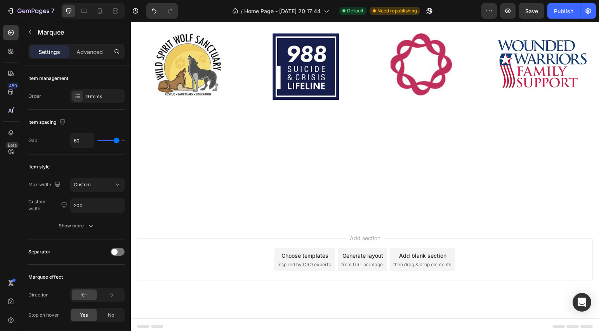
scroll to position [30, 0]
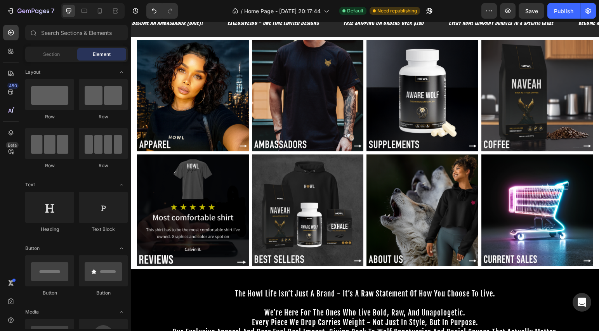
click at [132, 66] on section "Image Image Image Image Row Section 2" at bounding box center [365, 96] width 468 height 118
drag, startPoint x: 135, startPoint y: 65, endPoint x: 142, endPoint y: 64, distance: 7.2
click at [136, 65] on section "Image Image Image Image Row Section 2" at bounding box center [365, 96] width 468 height 118
click at [142, 64] on img at bounding box center [193, 96] width 112 height 112
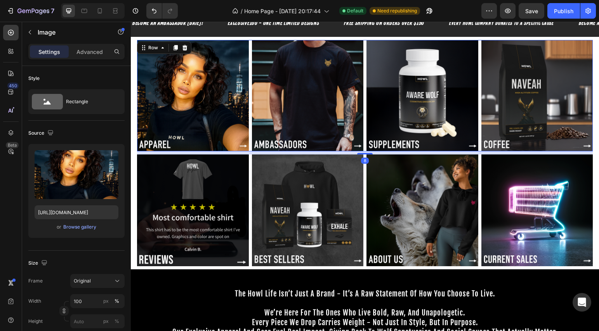
click at [249, 59] on div "Image Image Image Image Row 8" at bounding box center [365, 96] width 456 height 112
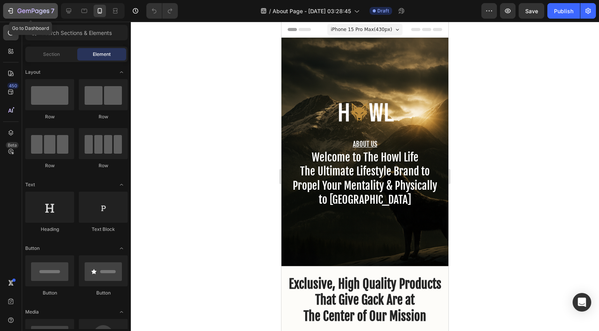
click at [13, 10] on icon "button" at bounding box center [11, 11] width 8 height 8
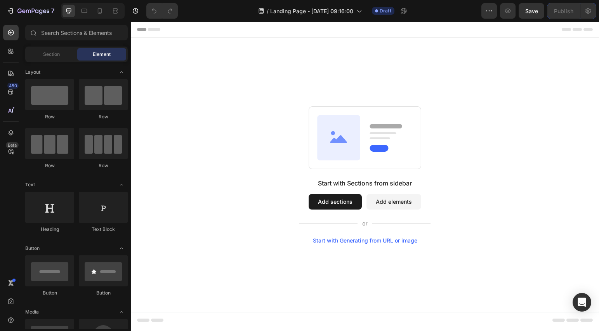
click at [240, 104] on div "Start with Sections from sidebar Add sections Add elements Start with Generatin…" at bounding box center [365, 175] width 468 height 274
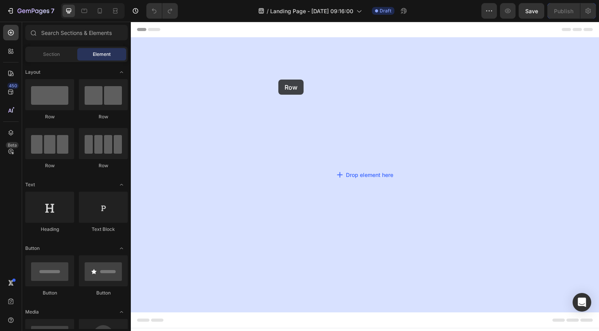
drag, startPoint x: 181, startPoint y: 120, endPoint x: 278, endPoint y: 80, distance: 105.7
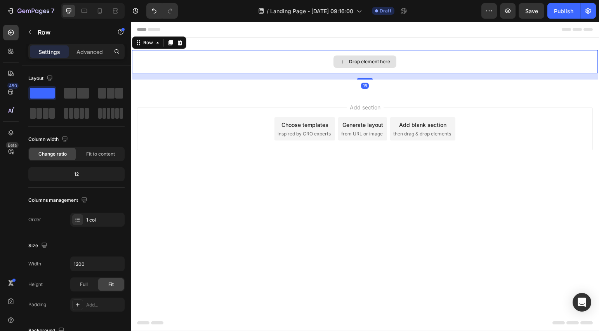
click at [306, 65] on div "Drop element here" at bounding box center [365, 61] width 466 height 23
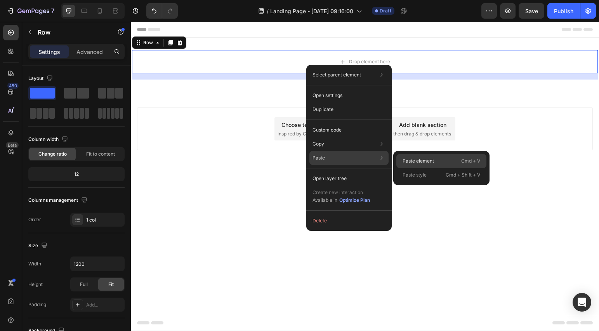
click at [424, 158] on p "Paste element" at bounding box center [418, 161] width 31 height 7
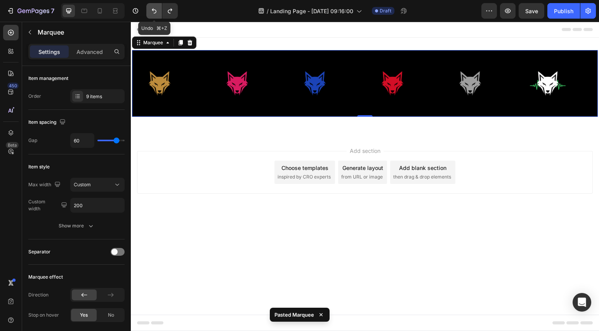
click at [152, 12] on icon "Undo/Redo" at bounding box center [154, 11] width 8 height 8
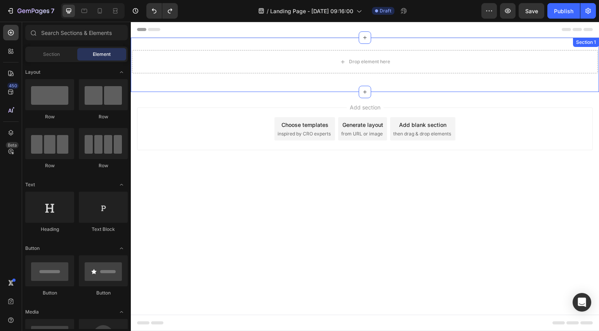
click at [315, 63] on div "Drop element here" at bounding box center [365, 61] width 466 height 23
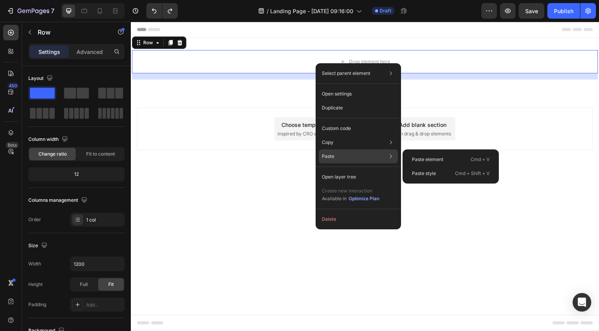
click at [347, 170] on div "Paste Paste element Cmd + V Paste style Cmd + Shift + V" at bounding box center [358, 177] width 79 height 14
click at [419, 157] on p "Paste element" at bounding box center [427, 159] width 31 height 7
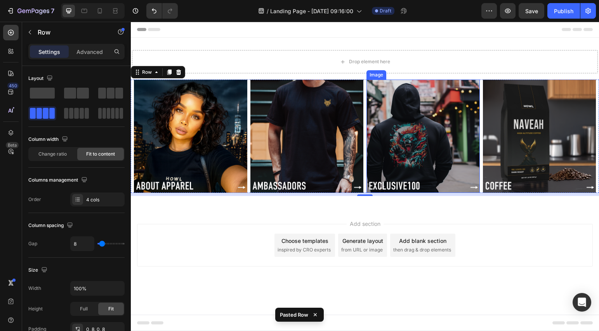
click div "Drop element here"
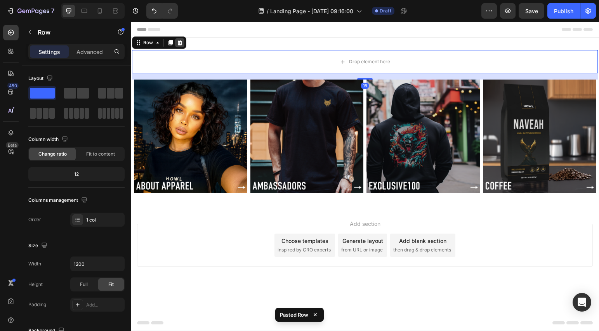
click at [178, 42] on icon at bounding box center [179, 42] width 5 height 5
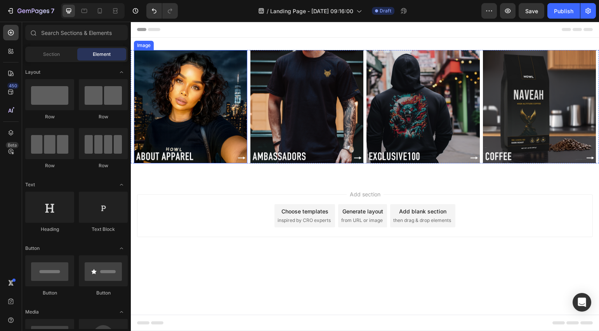
click at [200, 88] on img at bounding box center [190, 106] width 113 height 113
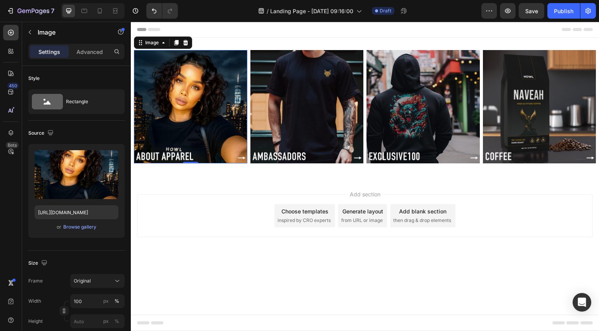
click at [200, 85] on img at bounding box center [190, 106] width 113 height 113
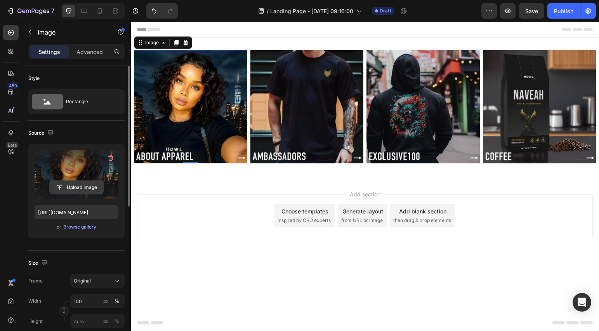
click at [82, 190] on input "file" at bounding box center [77, 187] width 54 height 13
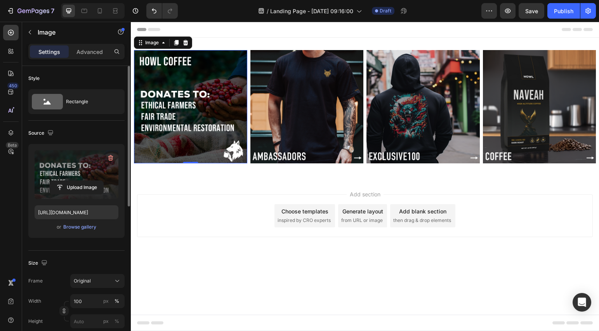
click at [202, 79] on img at bounding box center [190, 106] width 113 height 113
click at [205, 98] on img at bounding box center [190, 106] width 113 height 113
click at [74, 174] on label at bounding box center [77, 174] width 84 height 49
click at [74, 181] on input "file" at bounding box center [77, 187] width 54 height 13
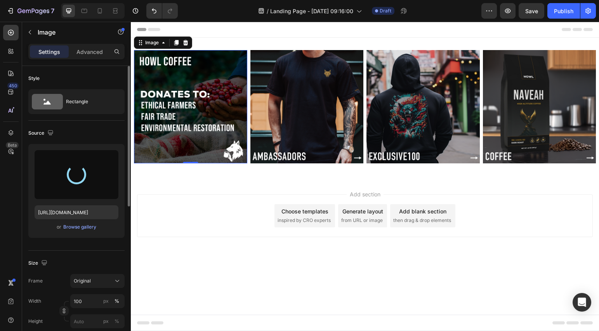
type input "https://cdn.shopify.com/s/files/1/0643/3236/5939/files/gempages_558512538082345…"
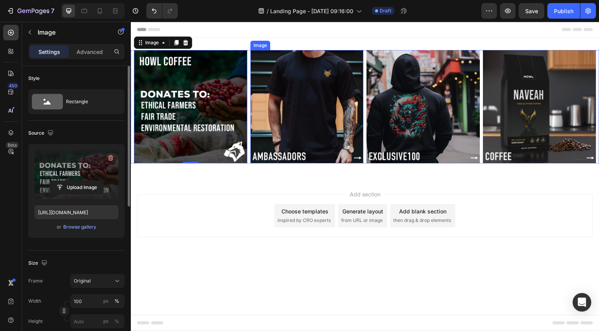
click at [294, 108] on img at bounding box center [306, 106] width 113 height 113
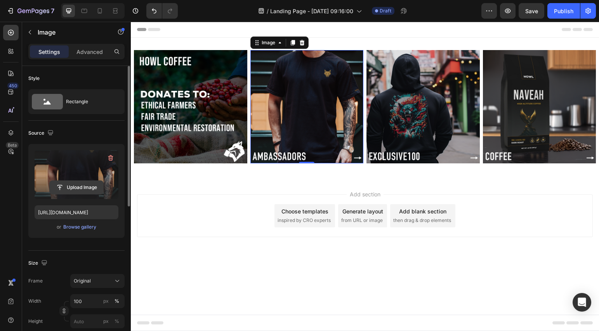
click at [68, 189] on input "file" at bounding box center [77, 187] width 54 height 13
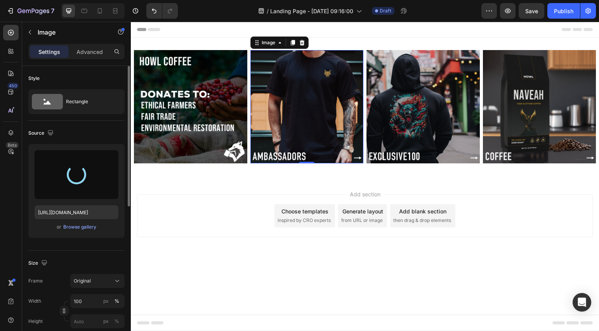
type input "https://cdn.shopify.com/s/files/1/0643/3236/5939/files/gempages_558512538082345…"
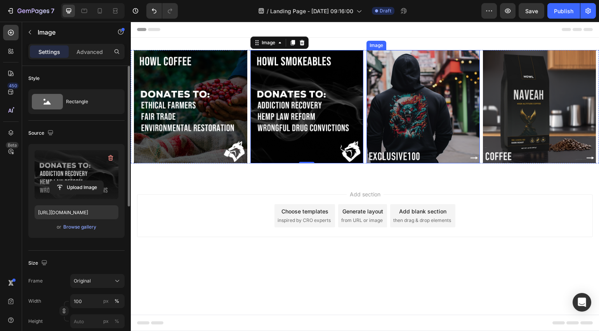
click at [408, 108] on img at bounding box center [422, 106] width 113 height 113
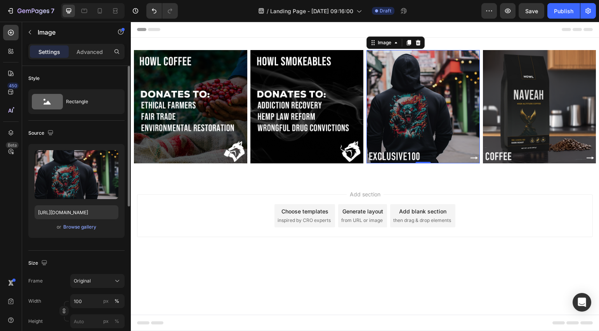
click at [419, 89] on img at bounding box center [422, 106] width 113 height 113
click at [74, 174] on label at bounding box center [77, 174] width 84 height 49
click at [74, 181] on input "file" at bounding box center [77, 187] width 54 height 13
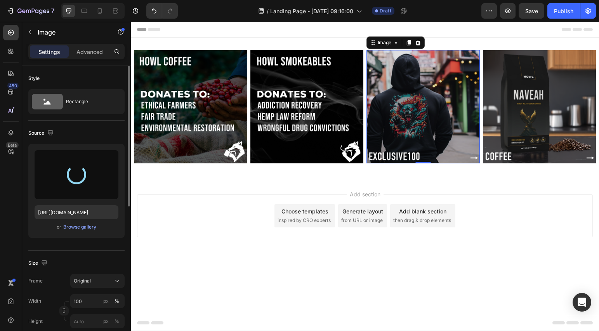
type input "https://cdn.shopify.com/s/files/1/0643/3236/5939/files/gempages_558512538082345…"
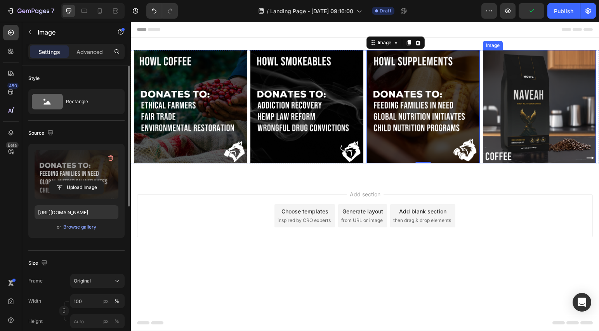
click at [514, 118] on img at bounding box center [539, 106] width 113 height 113
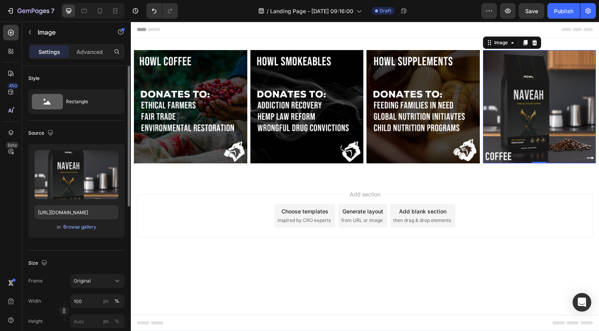
click at [518, 82] on img at bounding box center [539, 106] width 113 height 113
click at [519, 80] on img at bounding box center [539, 106] width 113 height 113
click at [88, 180] on label at bounding box center [77, 174] width 84 height 49
click at [88, 181] on input "file" at bounding box center [77, 187] width 54 height 13
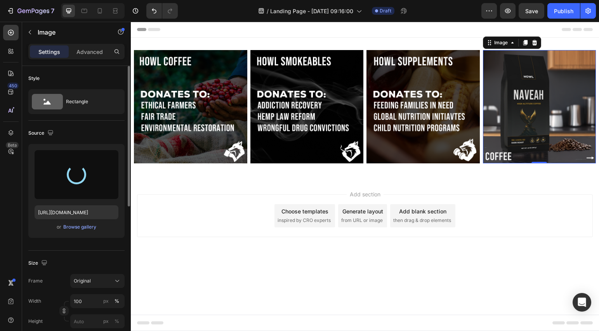
type input "https://cdn.shopify.com/s/files/1/0643/3236/5939/files/gempages_558512538082345…"
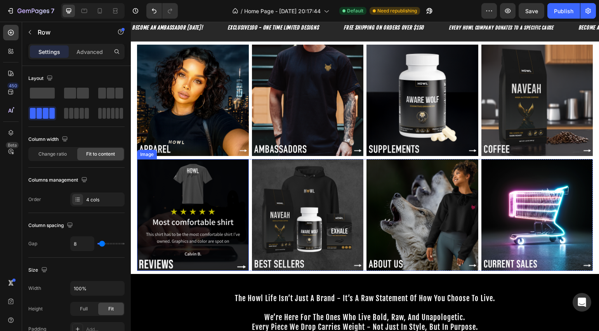
scroll to position [87, 0]
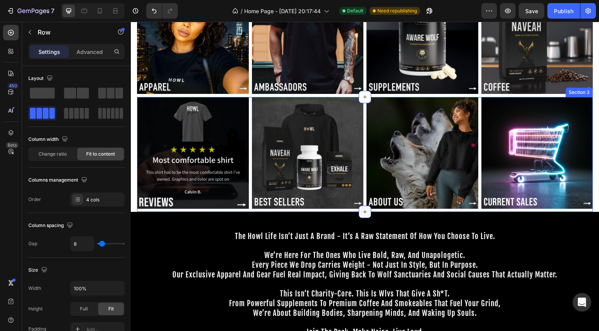
click at [362, 209] on icon at bounding box center [365, 212] width 6 height 6
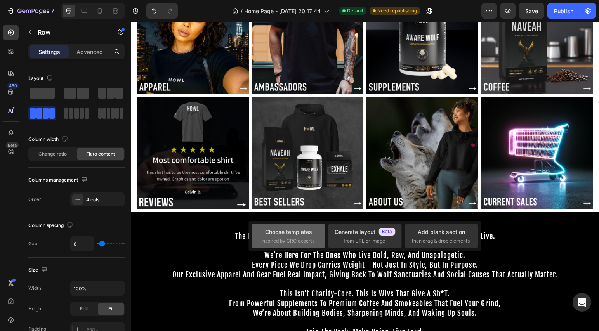
click at [300, 235] on div "Choose templates" at bounding box center [288, 232] width 47 height 8
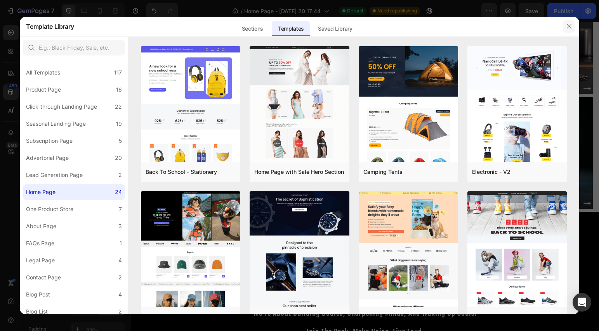
click at [567, 27] on icon "button" at bounding box center [569, 26] width 6 height 6
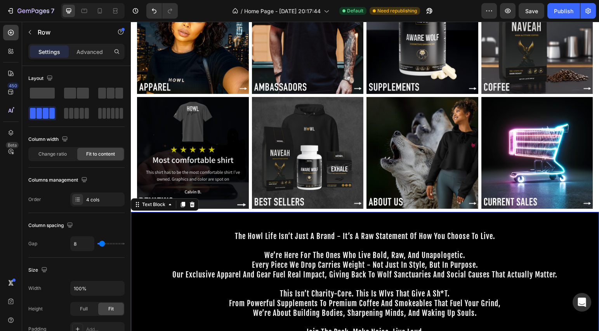
click at [363, 213] on p at bounding box center [365, 222] width 467 height 19
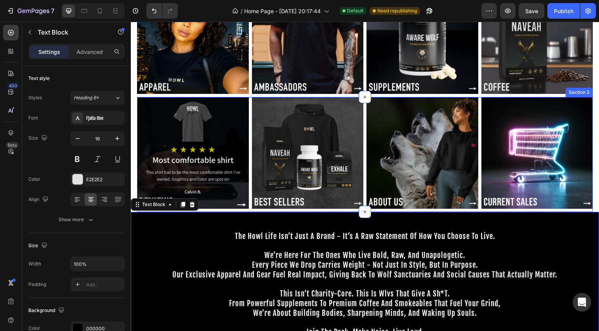
click at [363, 212] on icon at bounding box center [365, 212] width 6 height 6
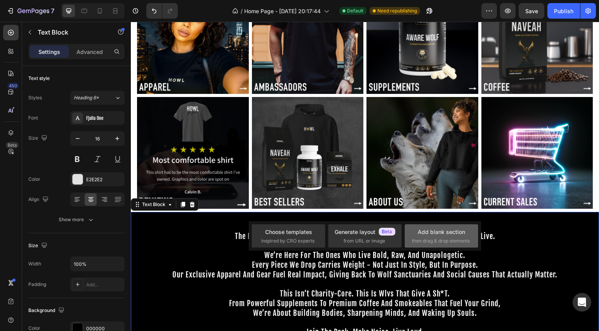
click at [425, 233] on div "Add blank section" at bounding box center [441, 232] width 47 height 8
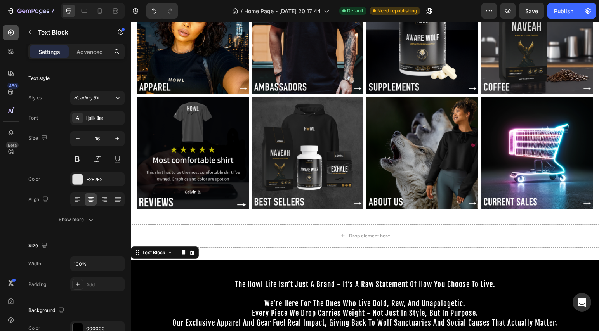
click at [14, 26] on div at bounding box center [11, 33] width 16 height 16
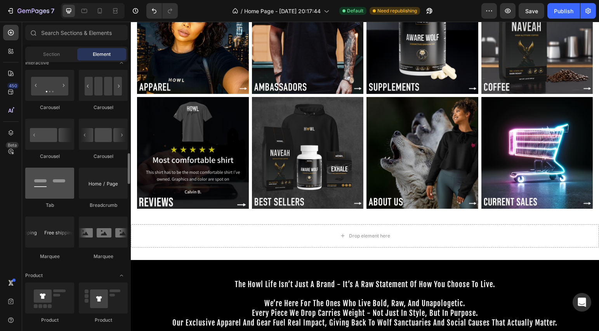
scroll to position [803, 0]
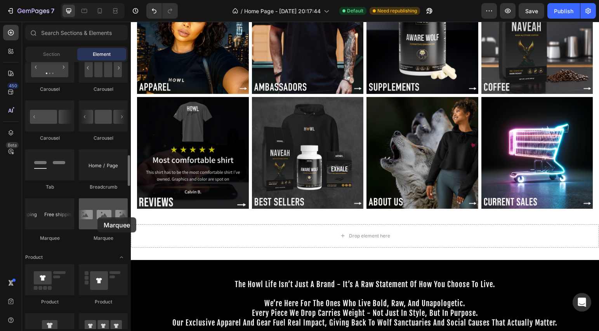
click at [97, 217] on div at bounding box center [103, 213] width 49 height 31
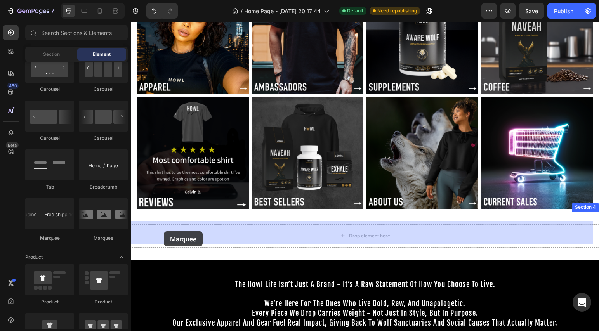
drag, startPoint x: 229, startPoint y: 239, endPoint x: 142, endPoint y: 226, distance: 87.1
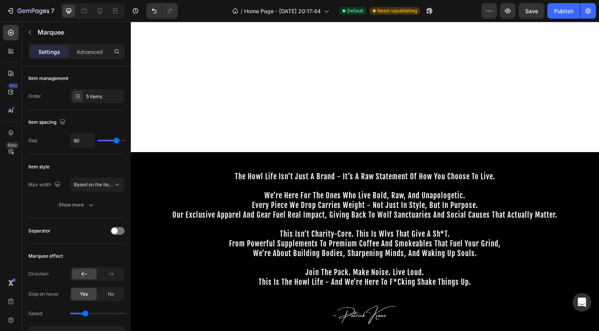
scroll to position [405, 0]
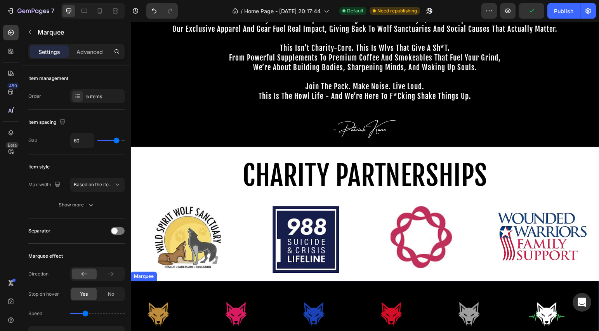
click at [191, 284] on div "Image Image Image Image Image Image Image Image Image Image Image Image Image I…" at bounding box center [365, 314] width 468 height 67
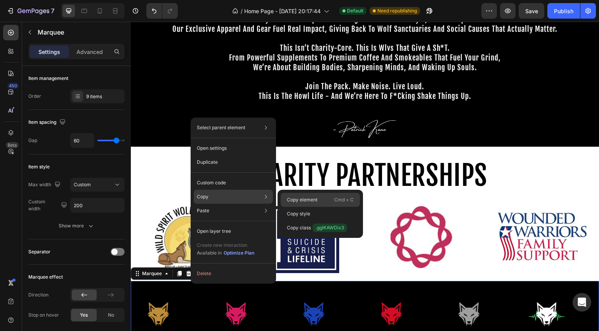
click at [321, 207] on div "Copy element Cmd + C" at bounding box center [320, 214] width 79 height 14
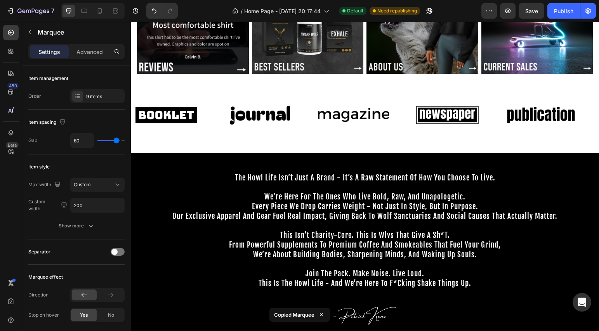
scroll to position [176, 0]
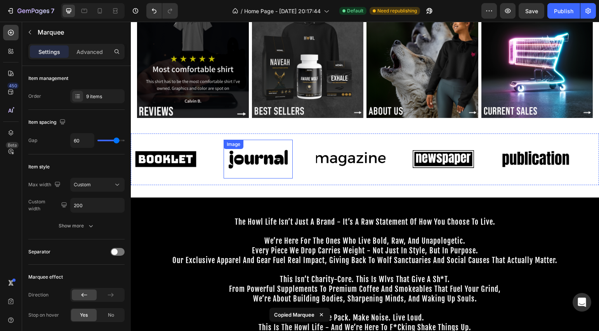
click at [275, 145] on img at bounding box center [258, 158] width 69 height 29
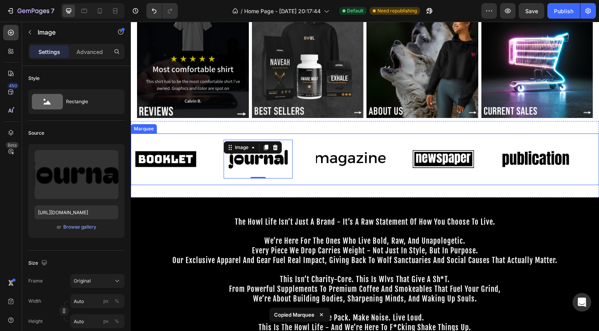
click at [295, 135] on div "Image Image 0 Image Image Image Image Image 0 Image Image Image Marquee" at bounding box center [365, 160] width 468 height 52
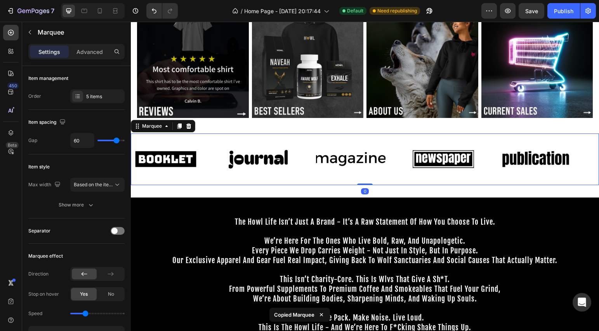
click at [301, 135] on div "Image Image Image Image Image Image Image Image Image Image Marquee 0" at bounding box center [365, 160] width 468 height 52
click at [190, 125] on icon at bounding box center [188, 125] width 5 height 5
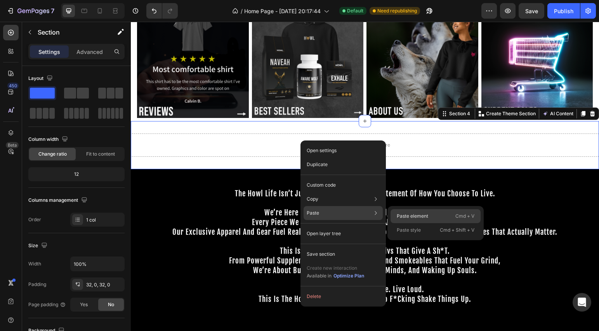
click at [417, 216] on p "Paste element" at bounding box center [412, 216] width 31 height 7
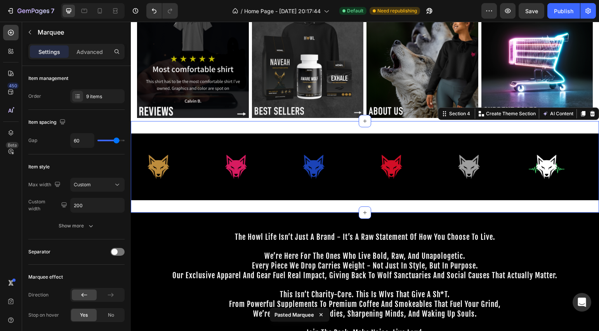
click at [335, 206] on div "Image Image Image Image Image Image Image Image Image Image Image Image Image I…" at bounding box center [365, 167] width 468 height 92
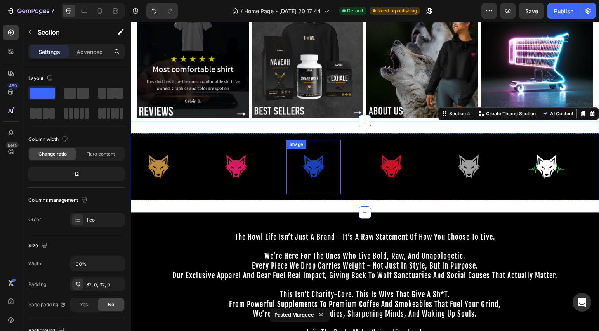
click at [321, 172] on img at bounding box center [313, 166] width 54 height 45
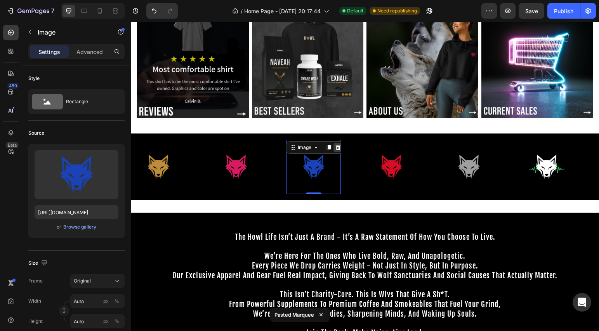
click at [335, 146] on icon at bounding box center [338, 147] width 6 height 6
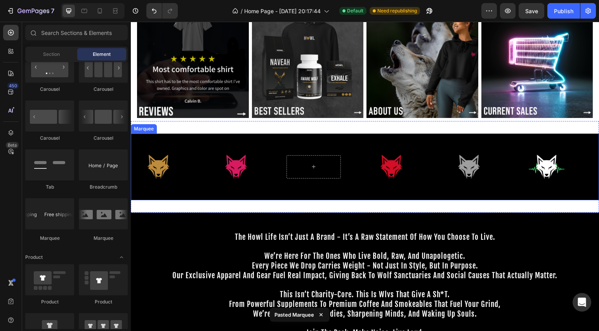
click at [382, 167] on img at bounding box center [391, 166] width 54 height 45
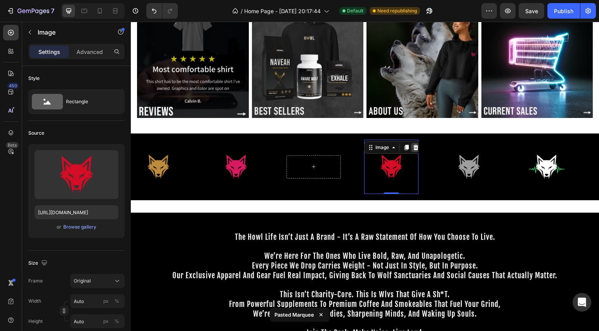
click at [414, 147] on icon at bounding box center [416, 147] width 6 height 6
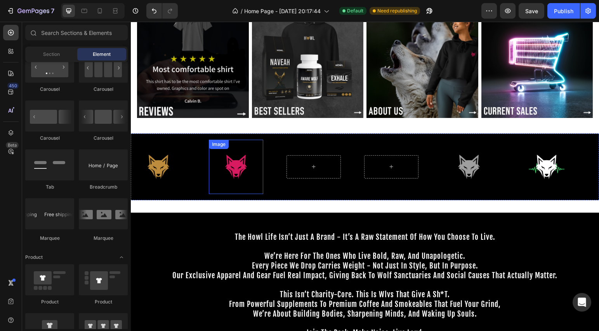
click at [253, 146] on img at bounding box center [236, 166] width 54 height 45
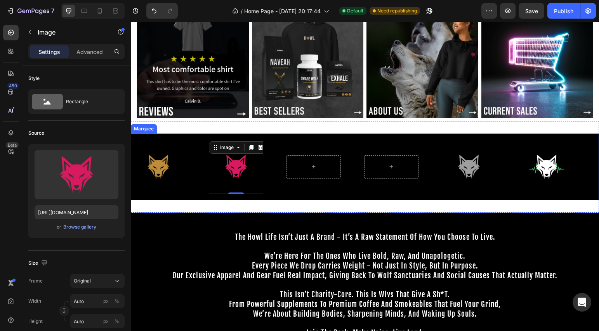
click at [274, 138] on div "Image Image 0 Image Image Image Image Image Image Image 0 Image Image Image Ima…" at bounding box center [365, 167] width 468 height 67
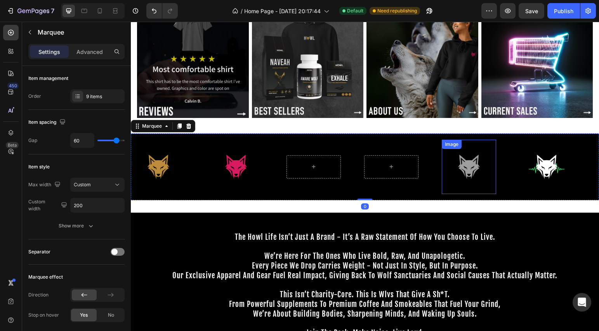
click at [459, 162] on img at bounding box center [469, 166] width 54 height 45
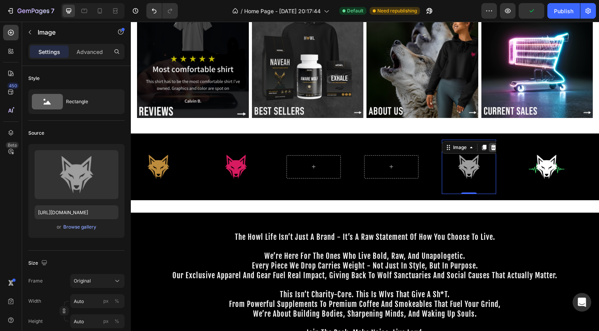
click at [493, 147] on icon at bounding box center [493, 147] width 6 height 6
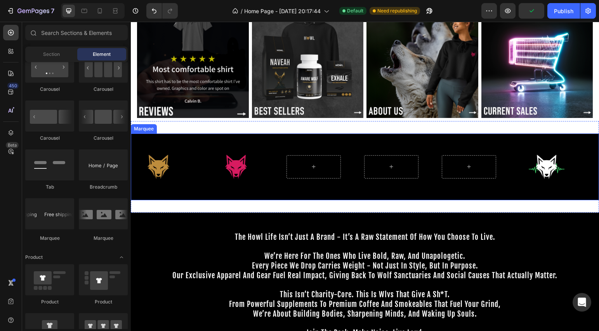
click at [528, 157] on img at bounding box center [546, 166] width 54 height 45
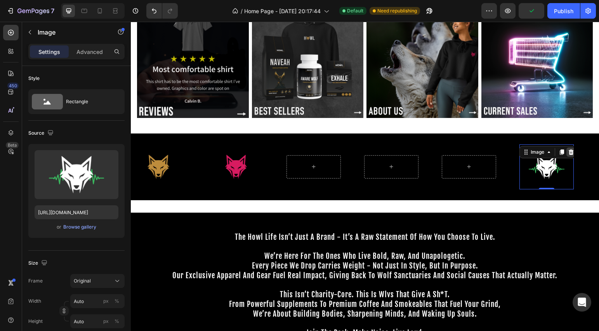
click at [573, 149] on icon at bounding box center [571, 152] width 6 height 6
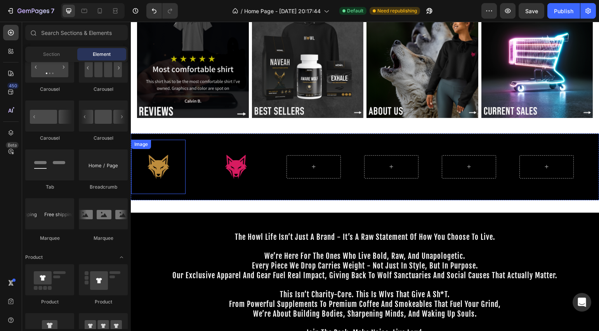
click at [184, 148] on img at bounding box center [158, 166] width 54 height 45
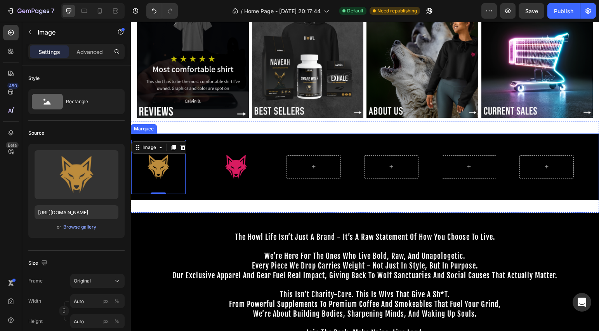
click at [202, 144] on div "Image 0" at bounding box center [170, 167] width 78 height 54
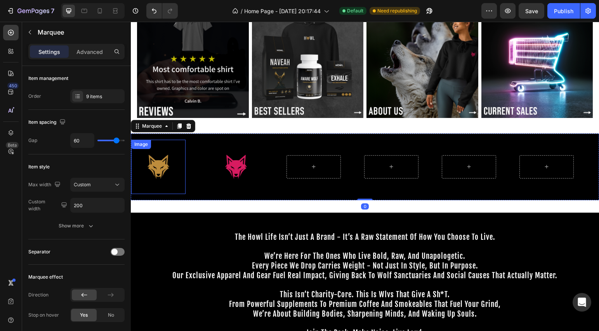
click at [137, 160] on img at bounding box center [158, 166] width 54 height 45
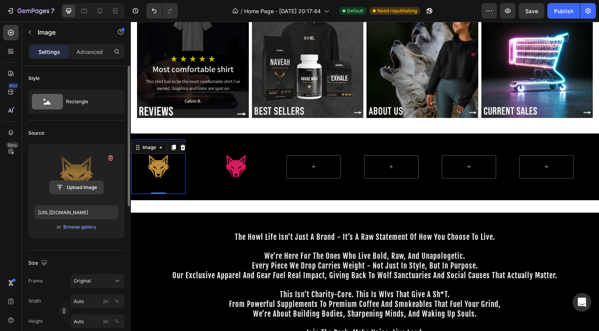
click at [76, 181] on button "Upload Image" at bounding box center [76, 188] width 54 height 14
click at [75, 188] on input "file" at bounding box center [77, 187] width 54 height 13
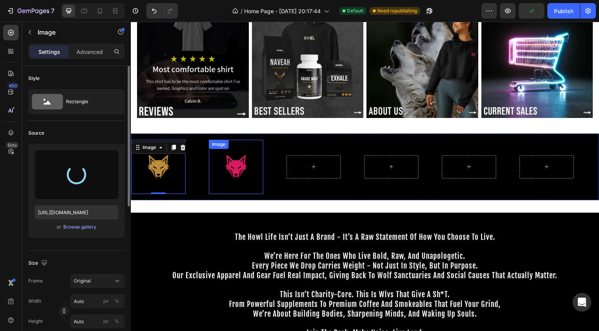
type input "[URL][DOMAIN_NAME]"
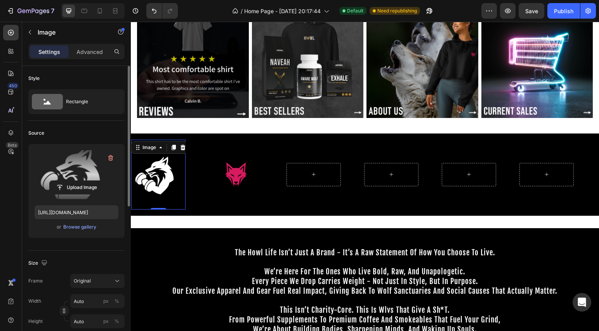
click at [102, 187] on input "file" at bounding box center [77, 187] width 54 height 13
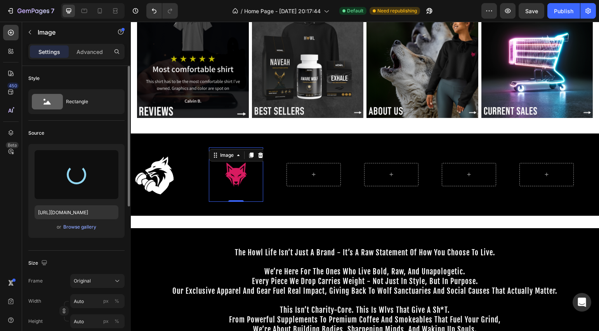
click at [245, 177] on img at bounding box center [236, 174] width 54 height 45
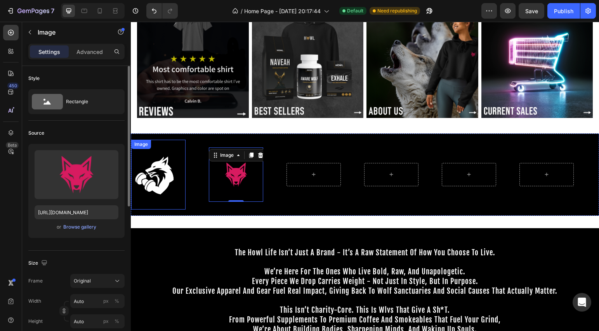
click at [154, 177] on img at bounding box center [158, 174] width 54 height 61
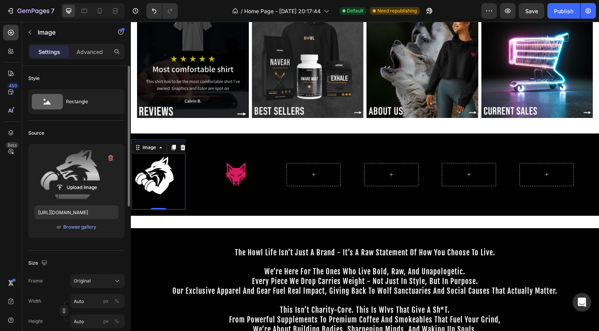
click at [81, 174] on label at bounding box center [77, 174] width 84 height 49
click at [81, 181] on input "file" at bounding box center [77, 187] width 54 height 13
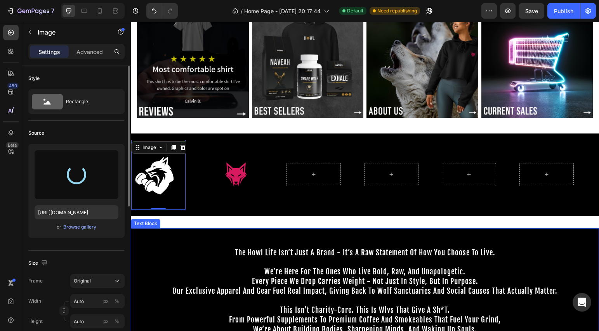
type input "[URL][DOMAIN_NAME]"
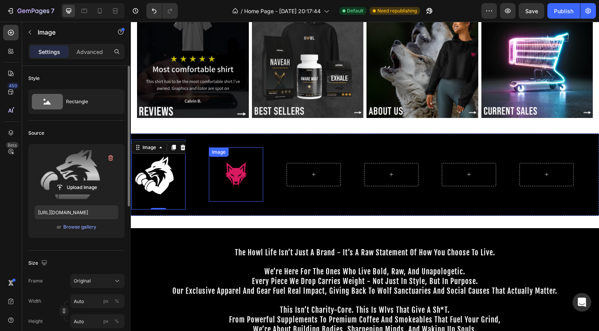
click at [241, 173] on img at bounding box center [236, 174] width 54 height 45
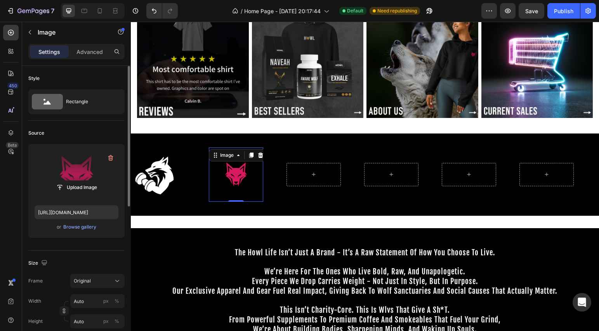
click at [92, 173] on label at bounding box center [77, 174] width 84 height 49
click at [92, 181] on input "file" at bounding box center [77, 187] width 54 height 13
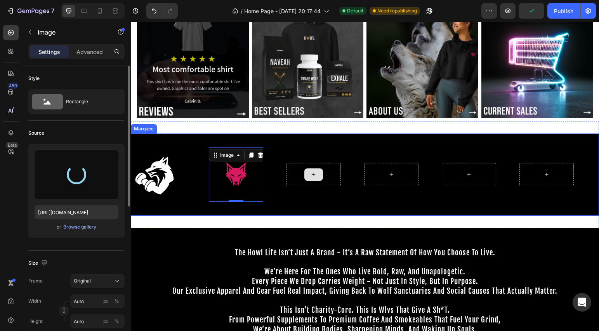
type input "[URL][DOMAIN_NAME]"
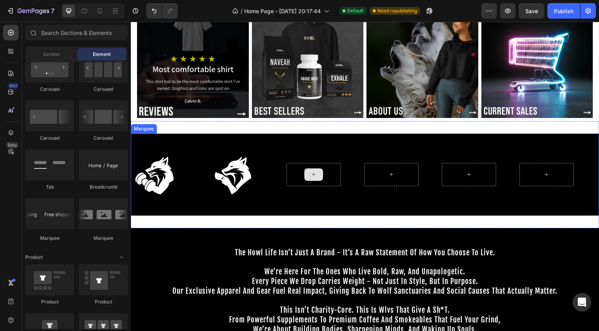
click at [316, 175] on icon at bounding box center [314, 174] width 6 height 7
click at [316, 174] on icon at bounding box center [314, 174] width 6 height 7
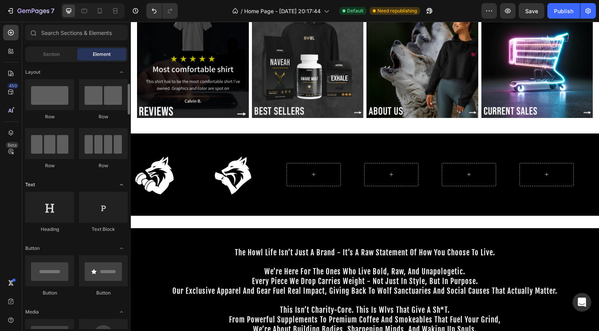
scroll to position [89, 0]
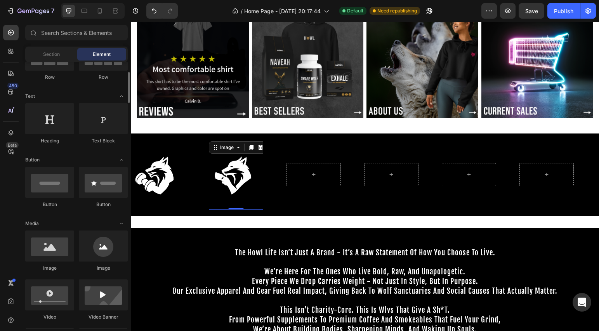
click at [241, 179] on img at bounding box center [236, 174] width 54 height 61
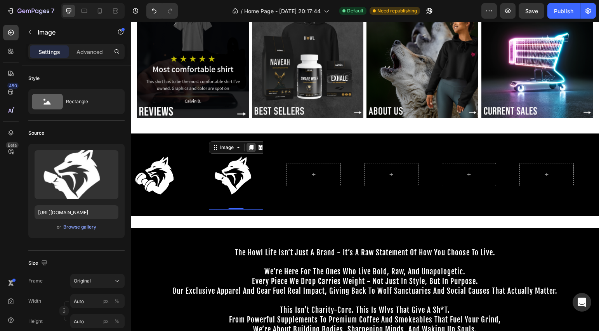
click at [253, 147] on icon at bounding box center [251, 147] width 4 height 5
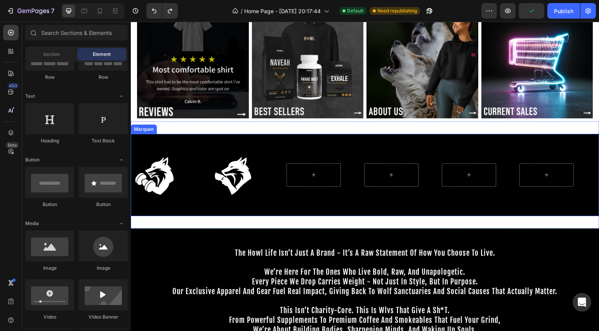
scroll to position [172, 0]
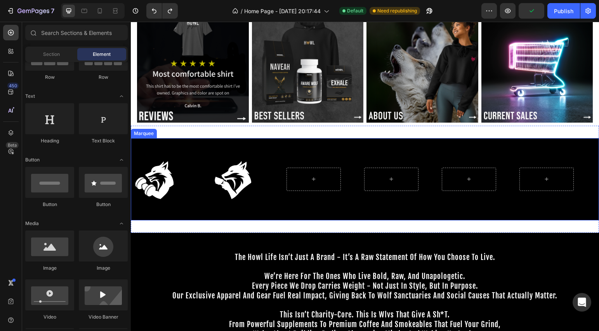
click at [311, 149] on div "Image Image Image Image Image" at bounding box center [480, 179] width 699 height 70
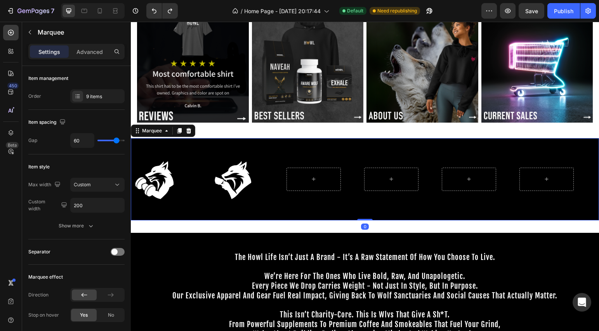
click at [311, 149] on div "Image Image Image Image Image" at bounding box center [480, 179] width 699 height 70
click at [93, 94] on div "9 items" at bounding box center [104, 96] width 36 height 7
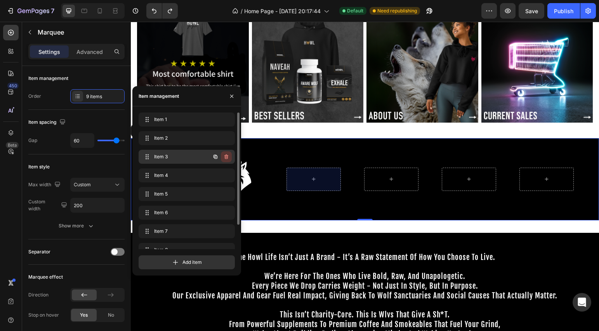
click at [227, 156] on icon "button" at bounding box center [226, 157] width 6 height 6
click at [227, 156] on div "Delete" at bounding box center [221, 156] width 14 height 7
click at [226, 156] on icon "button" at bounding box center [226, 157] width 6 height 6
click at [226, 156] on div "Delete" at bounding box center [221, 156] width 14 height 7
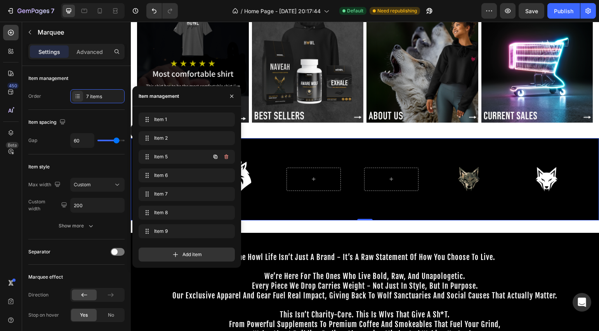
click at [226, 156] on icon "button" at bounding box center [226, 157] width 6 height 6
click at [226, 156] on div "Delete" at bounding box center [221, 156] width 14 height 7
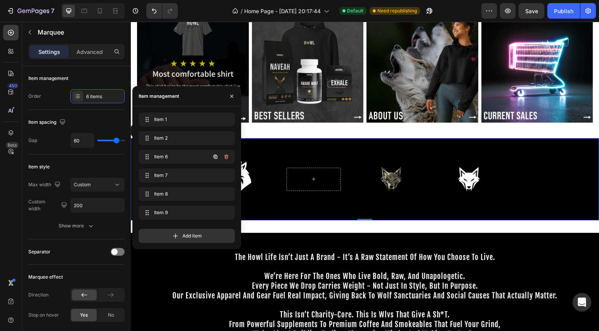
click at [226, 156] on icon "button" at bounding box center [226, 157] width 6 height 6
click at [226, 156] on div "Delete" at bounding box center [221, 156] width 14 height 7
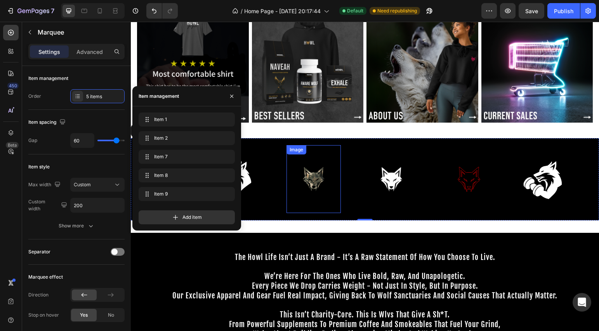
click at [301, 175] on img at bounding box center [313, 179] width 54 height 68
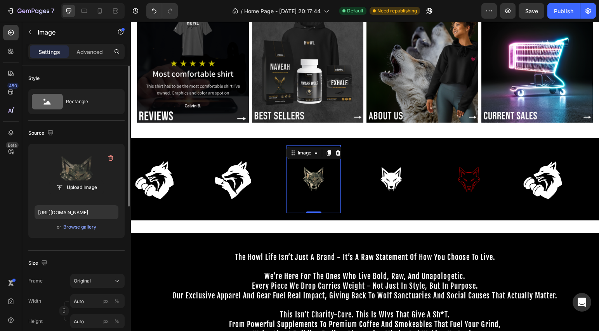
click at [82, 174] on label at bounding box center [77, 174] width 84 height 49
click at [82, 181] on input "file" at bounding box center [77, 187] width 54 height 13
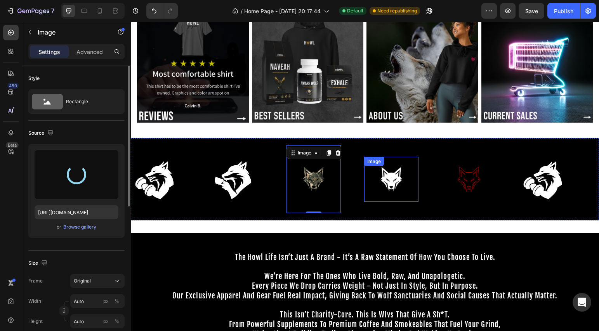
type input "[URL][DOMAIN_NAME]"
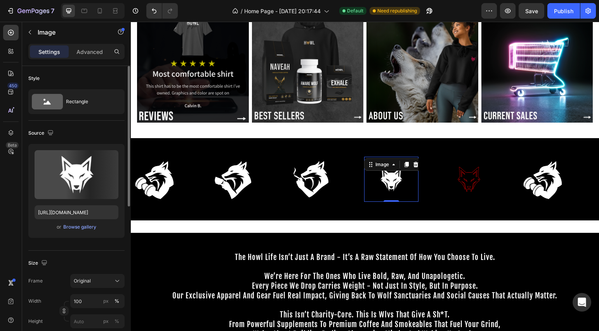
click at [392, 187] on img at bounding box center [391, 179] width 54 height 45
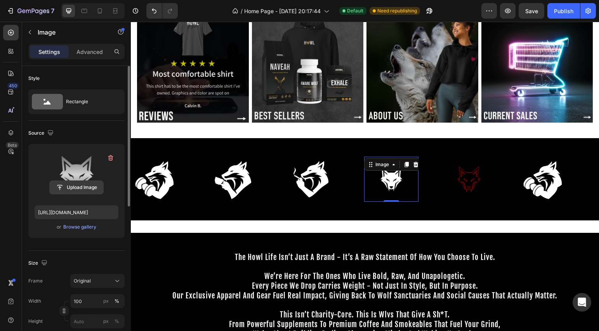
click at [70, 187] on input "file" at bounding box center [77, 187] width 54 height 13
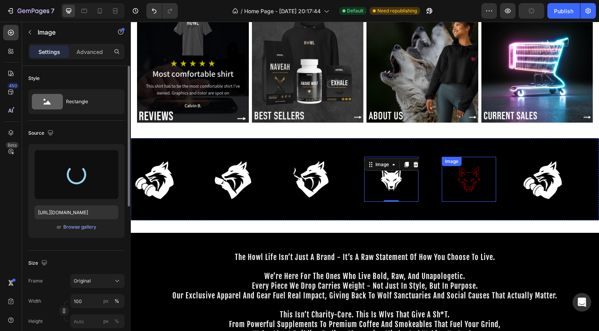
type input "[URL][DOMAIN_NAME]"
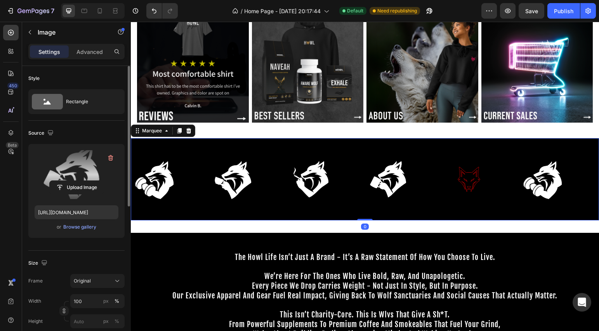
click at [496, 198] on div "Image" at bounding box center [481, 179] width 78 height 45
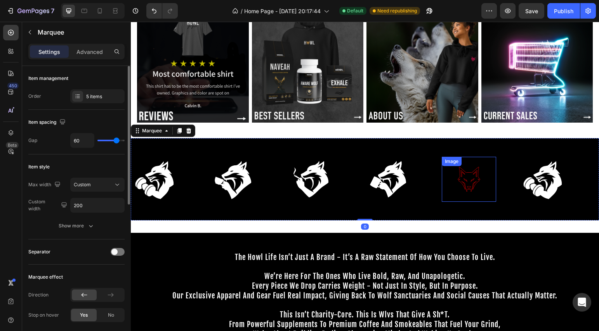
click at [466, 185] on img at bounding box center [469, 179] width 54 height 45
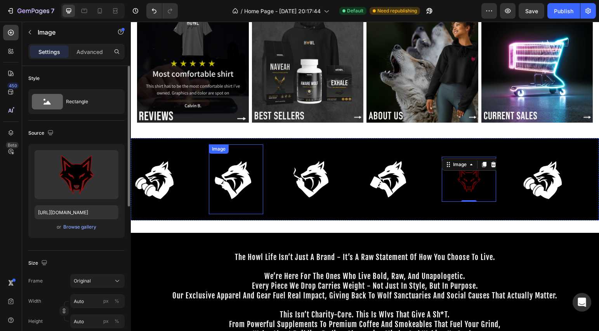
click at [247, 152] on img at bounding box center [236, 179] width 54 height 61
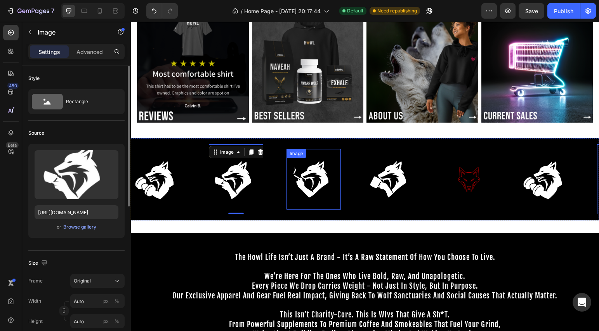
click at [300, 152] on div "Image" at bounding box center [296, 153] width 17 height 7
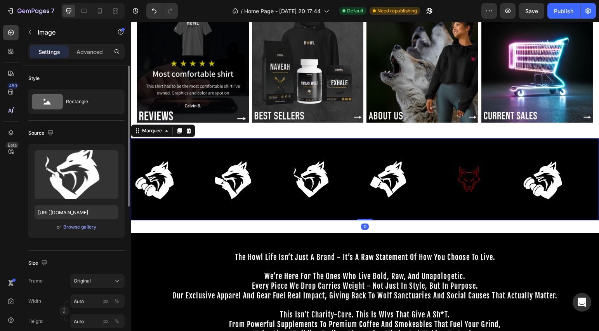
click at [282, 141] on div "Image Image Image Image Image Image Image Image Image Image Image Image Image I…" at bounding box center [365, 179] width 468 height 82
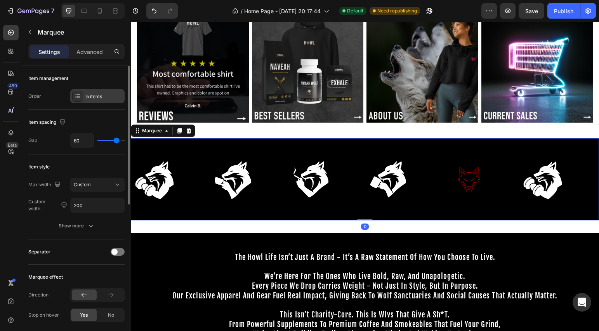
click at [103, 97] on div "5 items" at bounding box center [104, 96] width 36 height 7
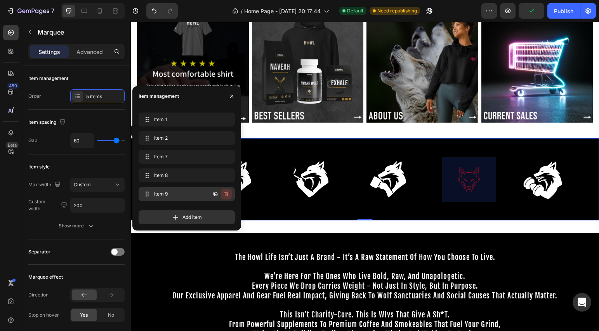
click at [229, 194] on icon "button" at bounding box center [226, 194] width 6 height 6
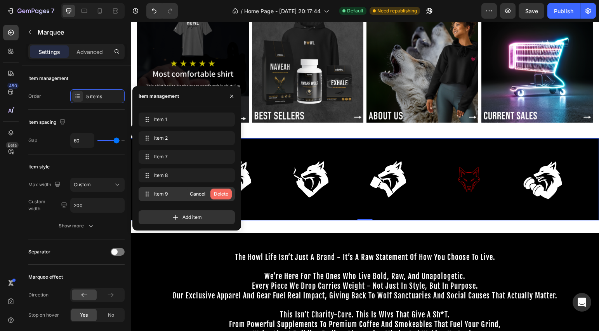
click at [220, 193] on div "Delete" at bounding box center [221, 194] width 14 height 7
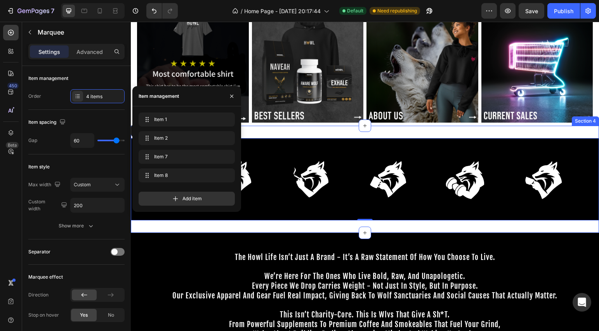
click at [378, 123] on div "Image Image Image Image Row Section 3" at bounding box center [365, 68] width 456 height 115
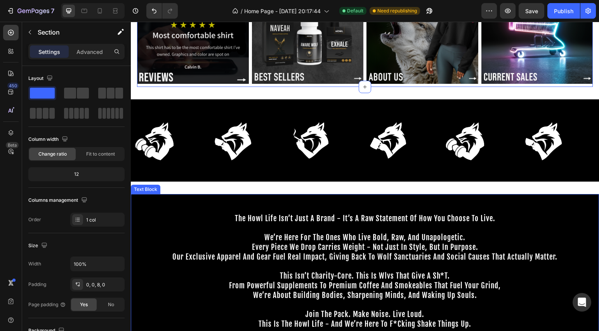
scroll to position [80, 0]
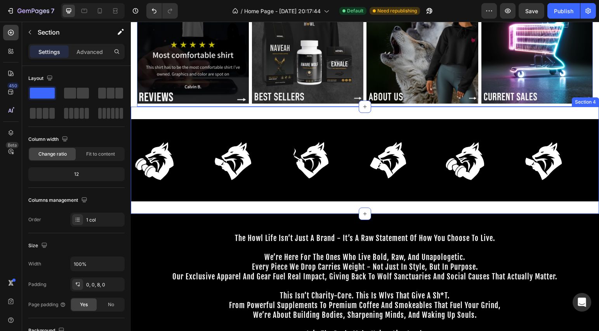
click at [225, 112] on div "Image Image Image Image Image Image Image Image Image Image Image Image Image I…" at bounding box center [365, 160] width 468 height 107
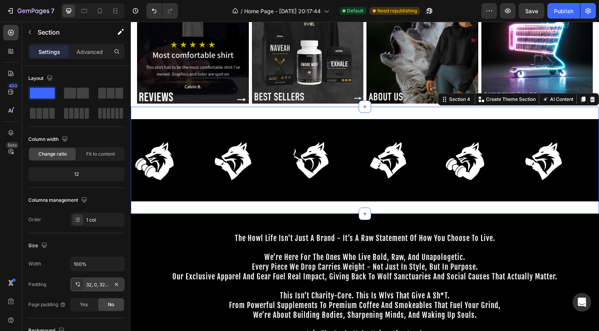
click at [93, 289] on div "32, 0, 32, 0" at bounding box center [97, 285] width 54 height 14
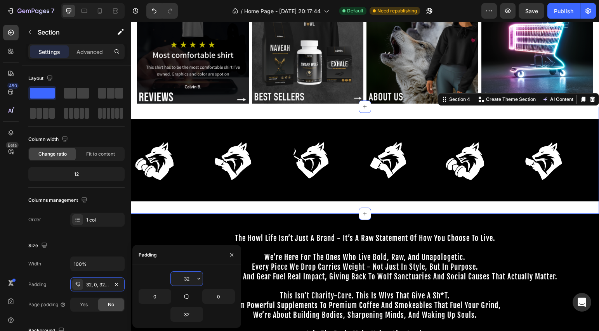
click at [185, 282] on input "32" at bounding box center [187, 279] width 32 height 14
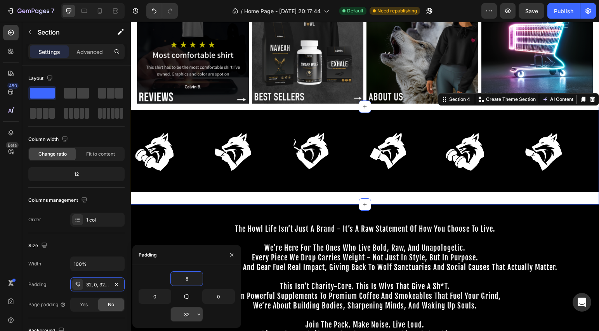
type input "8"
click at [190, 314] on input "32" at bounding box center [187, 314] width 32 height 14
type input "0"
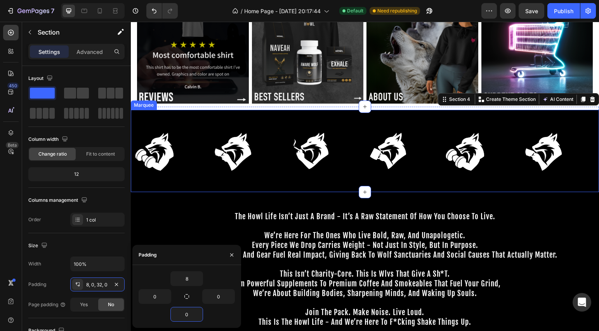
click at [508, 112] on div "Image Image Image Image Image Image Image Image Image Image Image Image Image I…" at bounding box center [365, 151] width 468 height 82
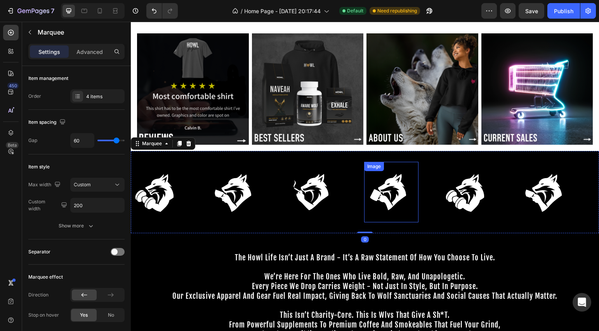
scroll to position [0, 0]
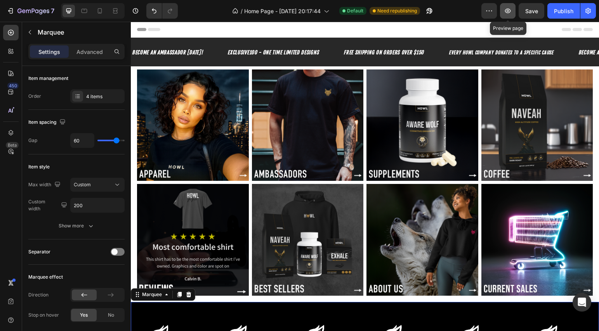
click at [512, 10] on button "button" at bounding box center [508, 11] width 16 height 16
click at [530, 7] on div "Save" at bounding box center [531, 11] width 13 height 8
click at [550, 9] on button "Publish" at bounding box center [563, 11] width 33 height 16
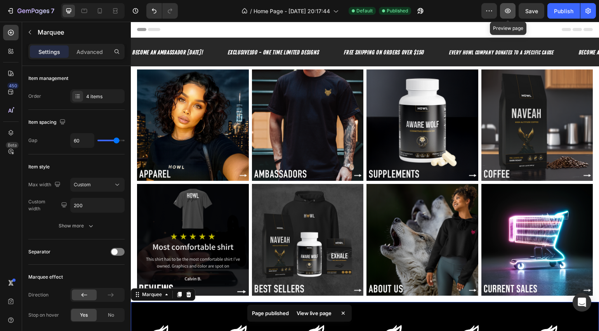
click at [507, 11] on icon "button" at bounding box center [508, 11] width 8 height 8
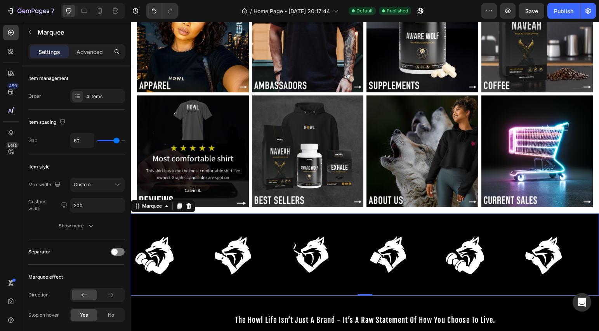
scroll to position [181, 0]
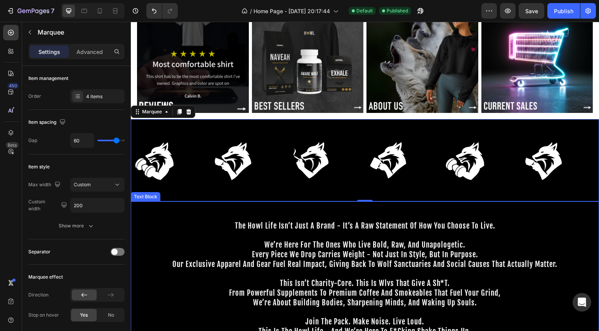
click at [349, 208] on p at bounding box center [365, 211] width 467 height 19
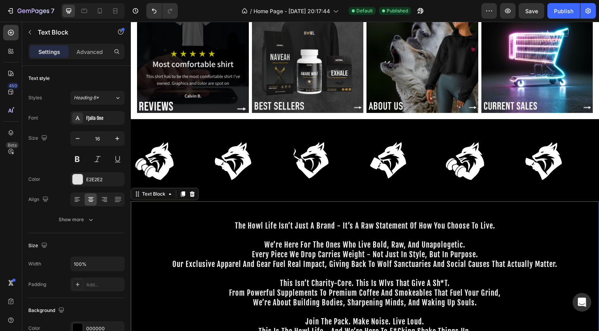
click at [226, 231] on p at bounding box center [365, 235] width 467 height 9
click at [229, 227] on p "the howl life isn’t just a brand - it’s a raw statement of how you choose to li…" at bounding box center [365, 226] width 467 height 10
click at [230, 225] on p "the howl life isn’t just a brand - it’s a raw statement of how you choose to li…" at bounding box center [365, 226] width 467 height 10
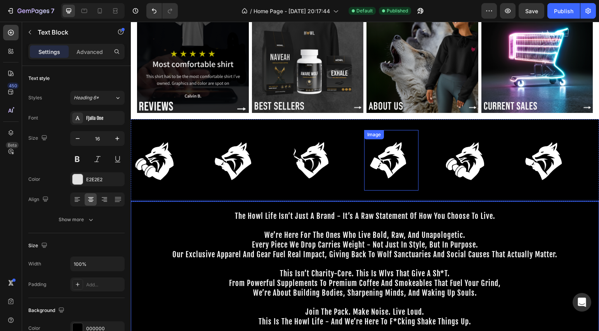
click at [352, 182] on div "Image" at bounding box center [325, 160] width 78 height 61
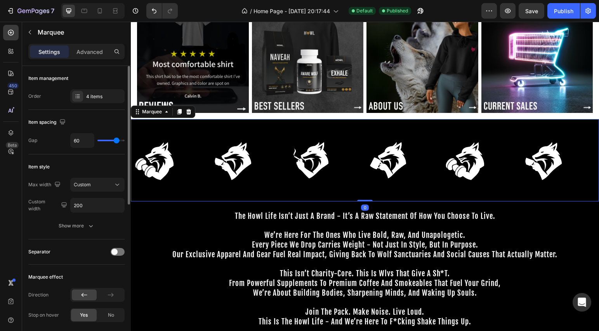
scroll to position [187, 0]
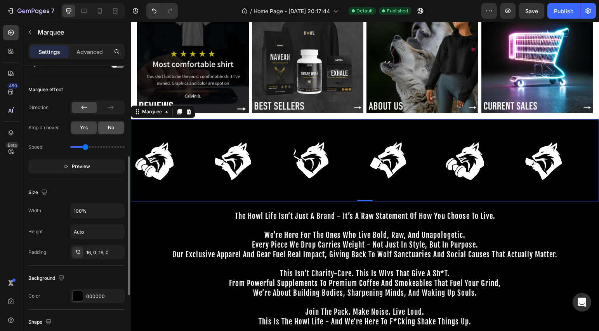
click at [112, 132] on div "No" at bounding box center [111, 127] width 26 height 12
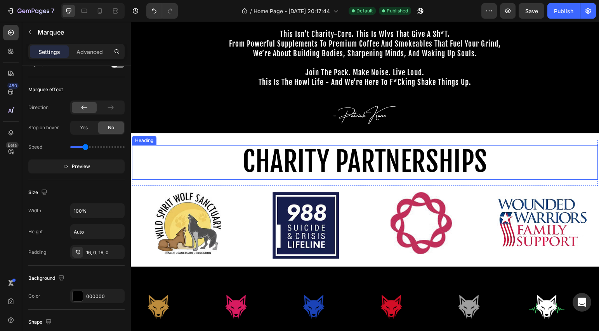
scroll to position [498, 0]
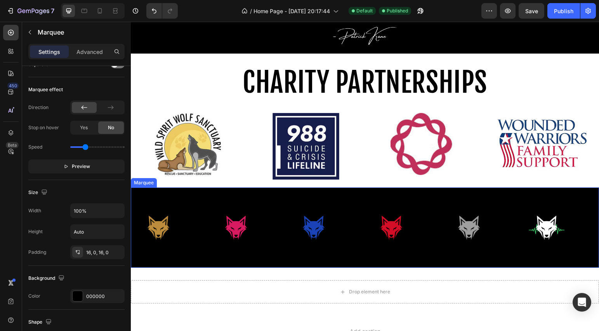
click at [198, 207] on div "Image" at bounding box center [170, 228] width 78 height 54
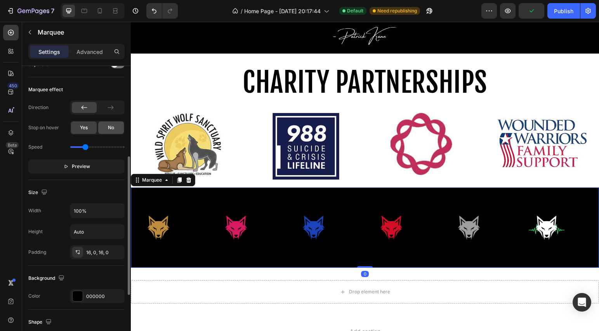
click at [112, 129] on span "No" at bounding box center [111, 127] width 6 height 7
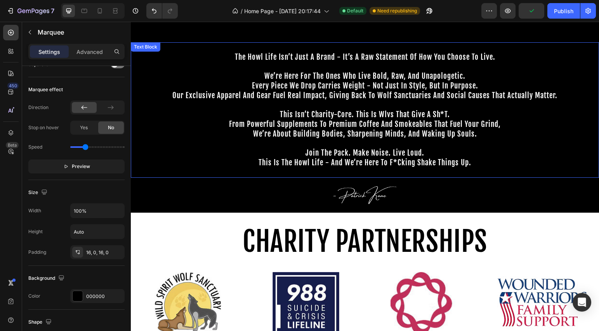
scroll to position [118, 0]
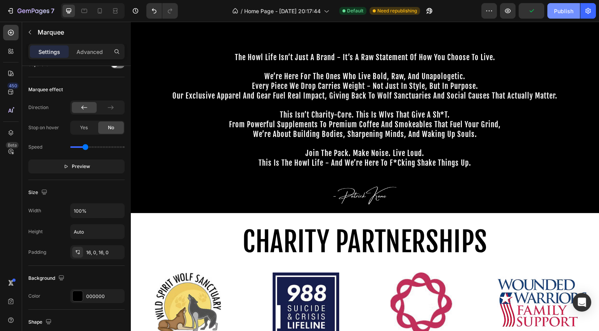
click at [574, 13] on button "Publish" at bounding box center [563, 11] width 33 height 16
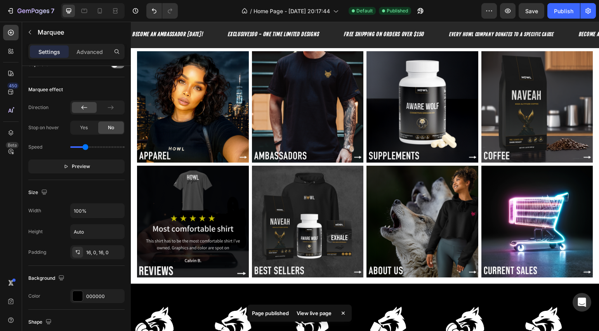
scroll to position [0, 0]
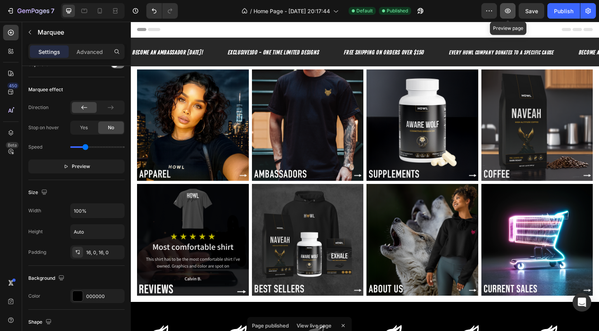
click at [511, 14] on icon "button" at bounding box center [508, 11] width 8 height 8
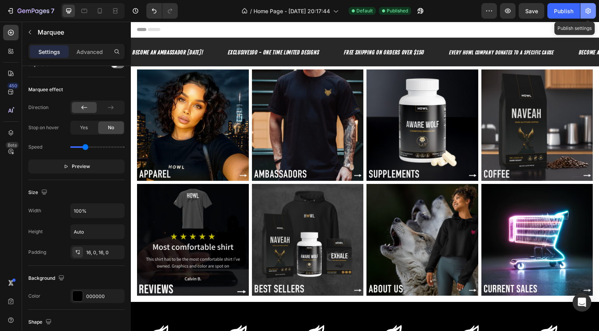
click at [586, 12] on icon "button" at bounding box center [588, 11] width 8 height 8
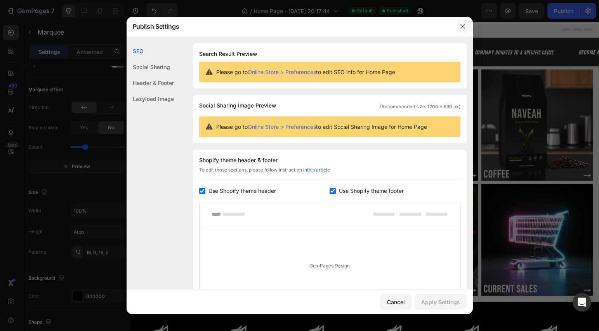
drag, startPoint x: 458, startPoint y: 28, endPoint x: 358, endPoint y: 2, distance: 103.9
click at [458, 28] on button "button" at bounding box center [462, 26] width 12 height 12
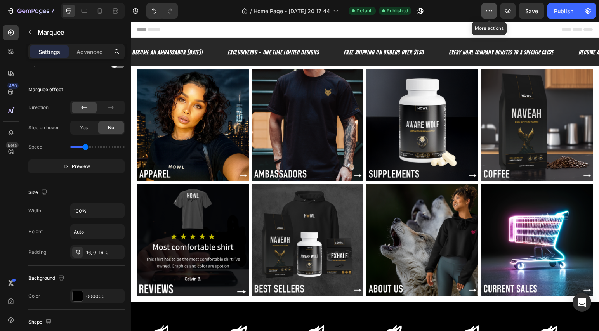
click at [484, 8] on button "button" at bounding box center [489, 11] width 16 height 16
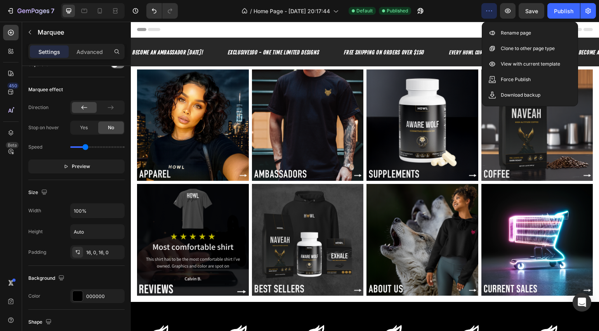
click at [436, 30] on div "Header" at bounding box center [365, 30] width 456 height 16
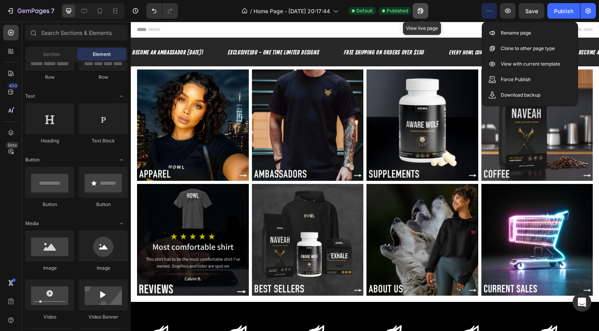
click at [421, 13] on icon "button" at bounding box center [421, 11] width 8 height 8
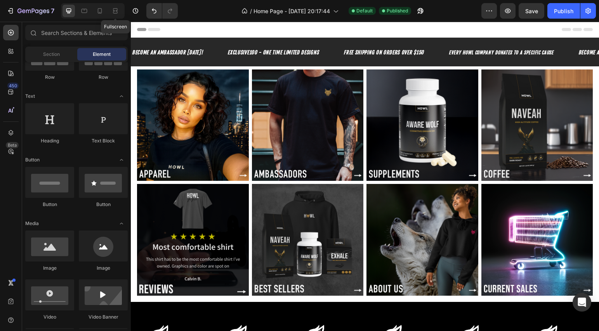
click at [108, 10] on div "Fullscreen" at bounding box center [93, 11] width 64 height 16
click at [101, 12] on icon at bounding box center [100, 10] width 4 height 5
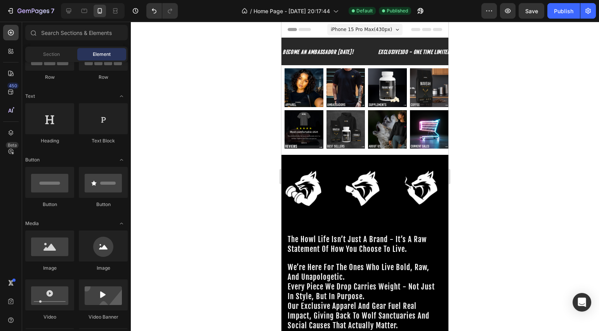
click at [282, 75] on section "Image Image Image Image Row Section 2" at bounding box center [364, 87] width 167 height 45
click at [283, 81] on section "Image Image Image Image Row Section 2" at bounding box center [364, 87] width 167 height 45
click at [285, 99] on img at bounding box center [304, 87] width 39 height 39
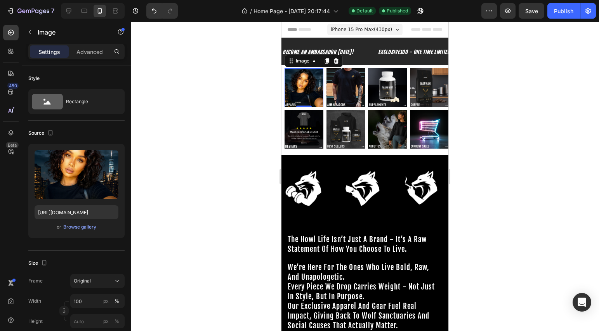
click at [284, 101] on section "Image 0 Image Image Image Row Section 2" at bounding box center [364, 87] width 167 height 45
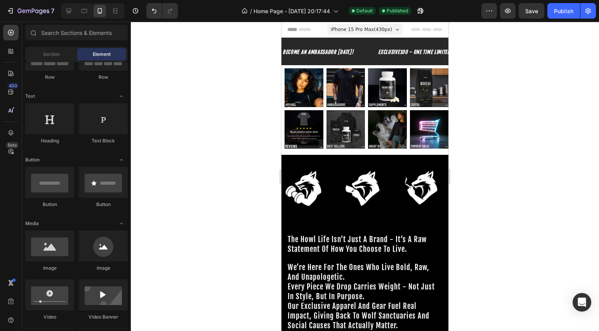
click at [283, 101] on section "Image Image Image Image Row Section 2" at bounding box center [364, 87] width 167 height 45
click at [301, 100] on img at bounding box center [304, 87] width 39 height 39
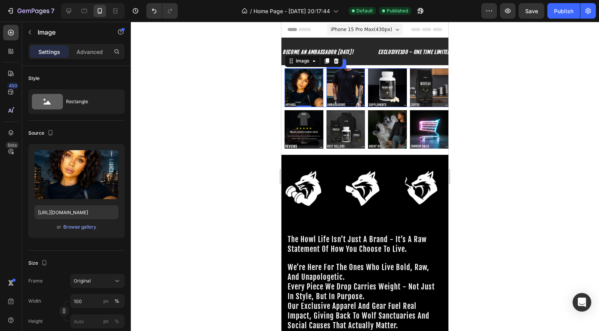
click at [326, 90] on img at bounding box center [345, 87] width 39 height 39
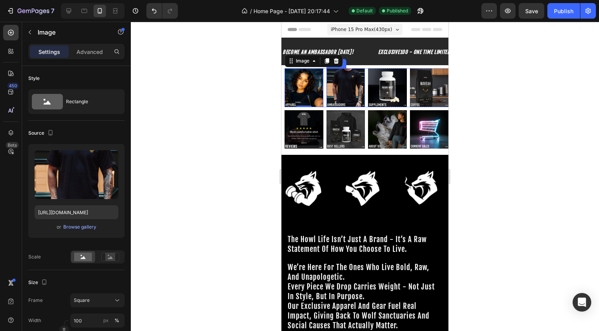
scroll to position [187, 0]
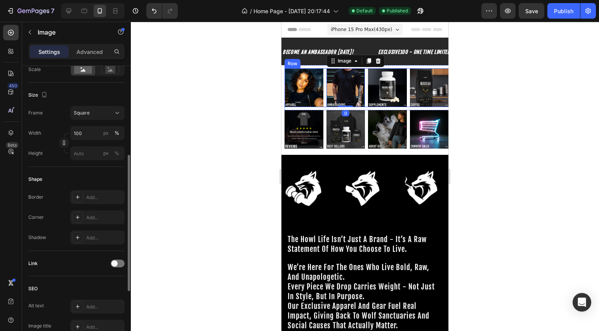
click at [323, 92] on div "Image Image 0 Image Image Row" at bounding box center [368, 87] width 167 height 39
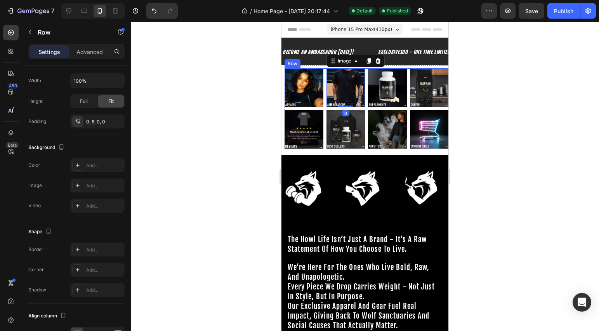
scroll to position [0, 0]
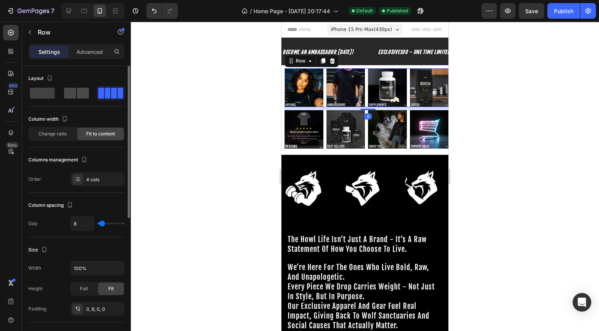
click at [82, 95] on span at bounding box center [83, 93] width 12 height 11
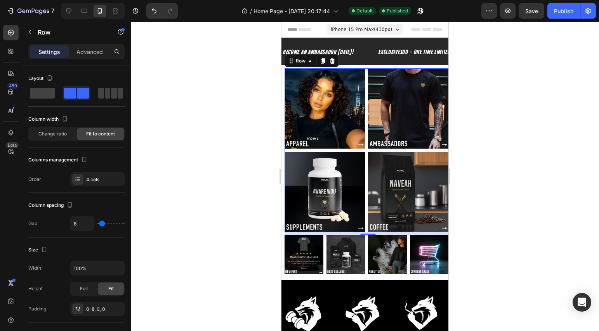
click at [364, 238] on div "8" at bounding box center [368, 241] width 8 height 6
click at [363, 240] on div "Image Image Image Image Row" at bounding box center [368, 254] width 167 height 39
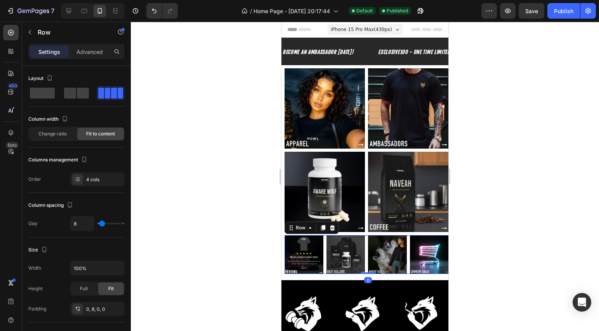
click at [522, 256] on div at bounding box center [365, 176] width 468 height 309
click at [364, 243] on div "Image Image Image Image Row 0" at bounding box center [368, 254] width 167 height 39
click at [81, 97] on span at bounding box center [83, 93] width 12 height 11
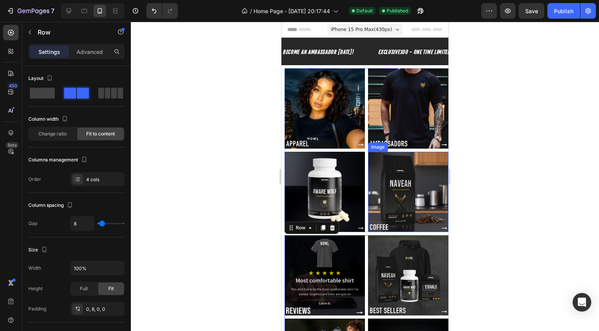
scroll to position [198, 0]
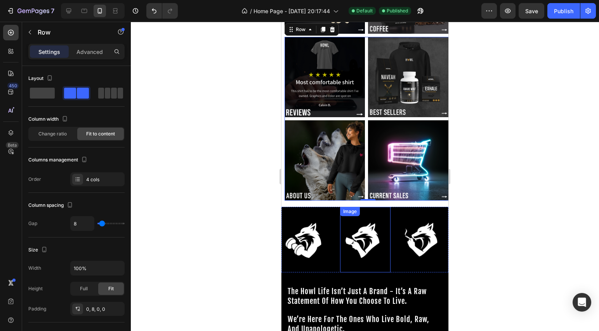
click at [374, 235] on img at bounding box center [365, 240] width 50 height 56
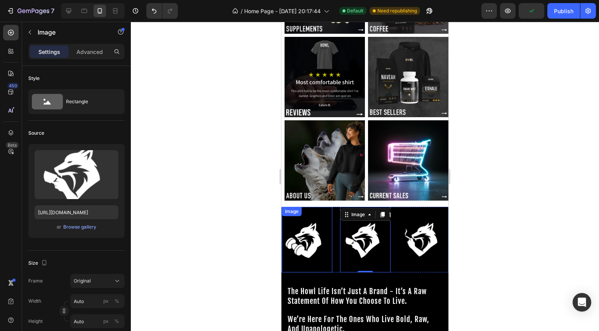
click at [323, 212] on img at bounding box center [307, 240] width 50 height 56
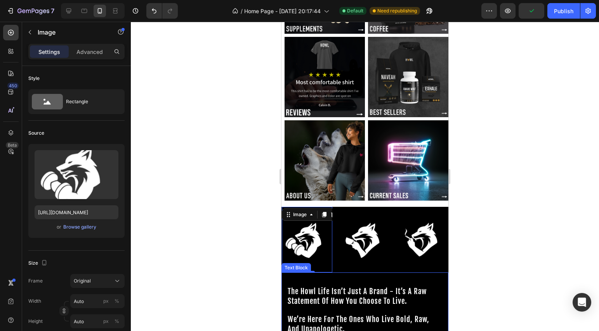
click at [338, 259] on div "Image 0" at bounding box center [311, 240] width 58 height 66
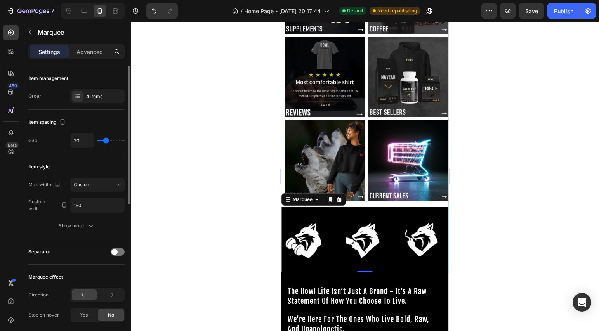
type input "14"
type input "13"
type input "12"
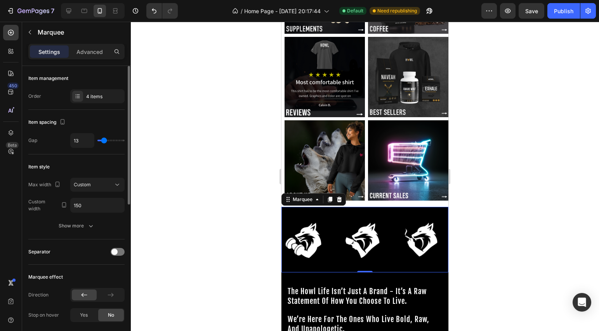
type input "12"
type input "11"
type input "10"
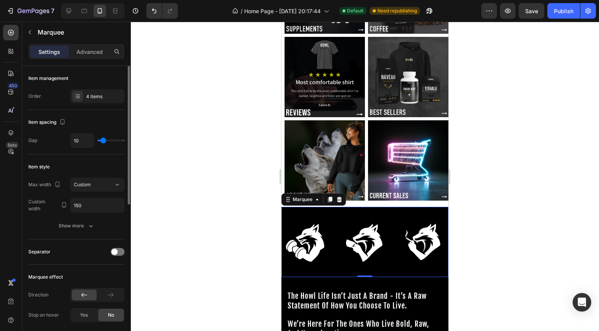
type input "9"
type input "7"
type input "5"
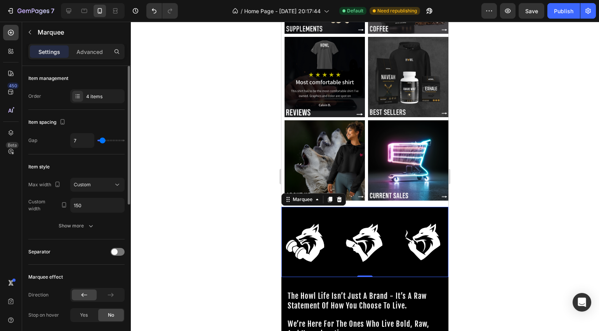
type input "5"
type input "4"
type input "1"
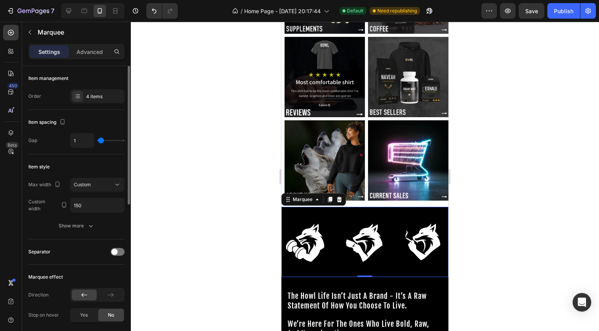
type input "0"
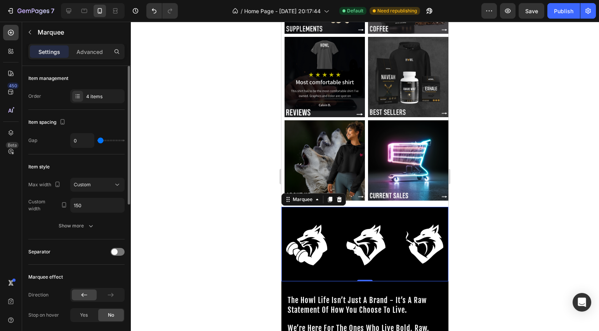
type input "5"
type input "6"
type input "13"
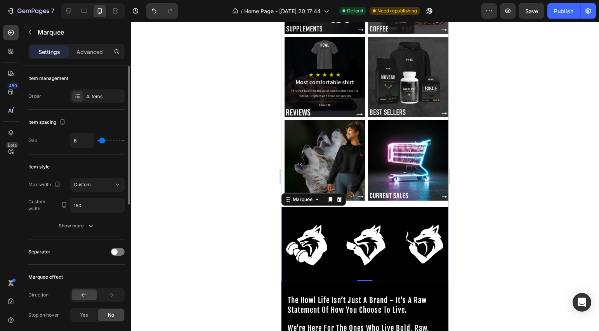
type input "13"
type input "15"
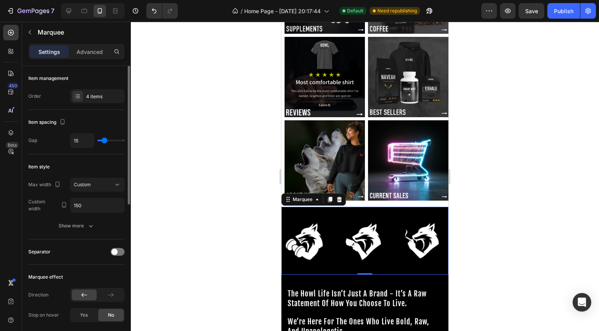
type input "17"
type input "21"
type input "22"
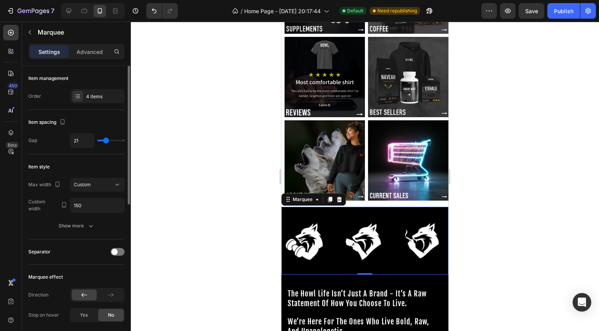
type input "22"
type input "24"
type input "25"
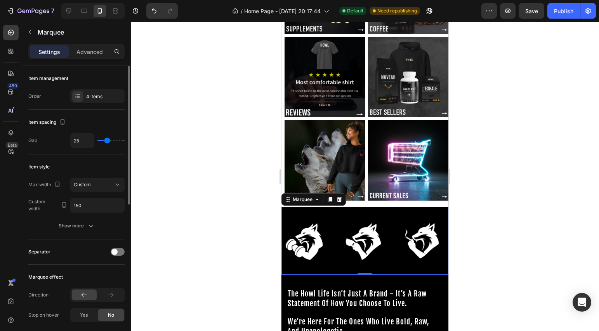
type input "26"
type input "30"
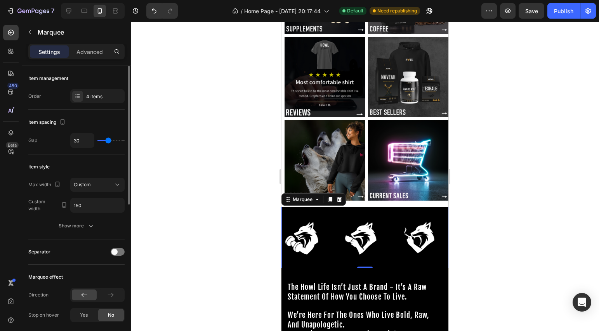
type input "30"
click at [108, 141] on input "range" at bounding box center [110, 141] width 27 height 2
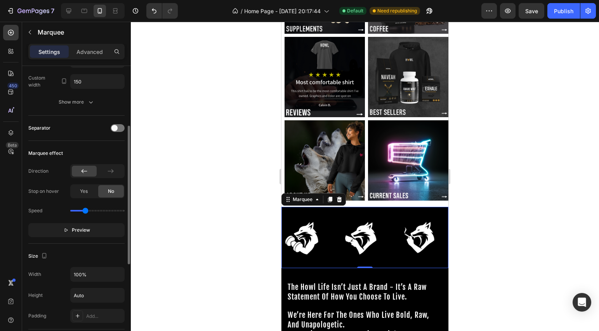
scroll to position [213, 0]
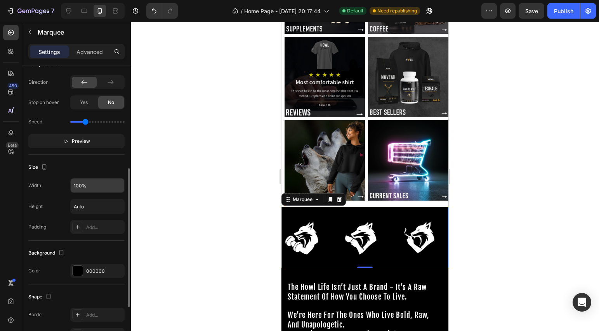
click at [95, 187] on input "100%" at bounding box center [98, 186] width 54 height 14
type input "80%"
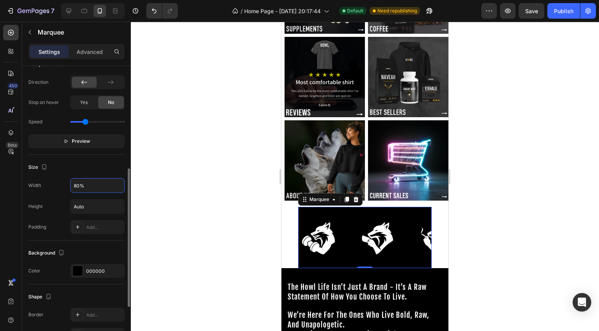
type input "20"
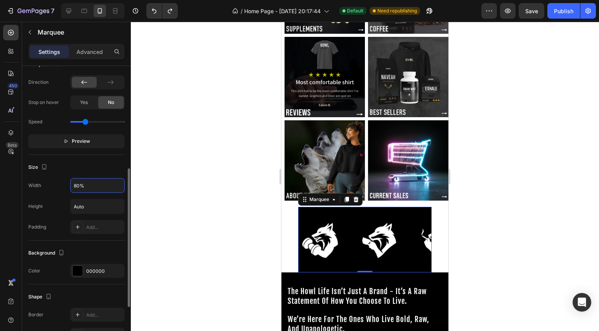
type input "100%"
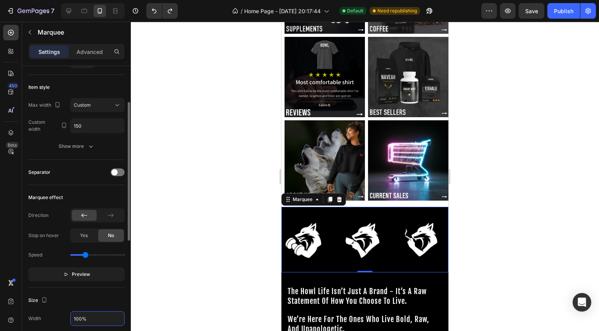
scroll to position [78, 0]
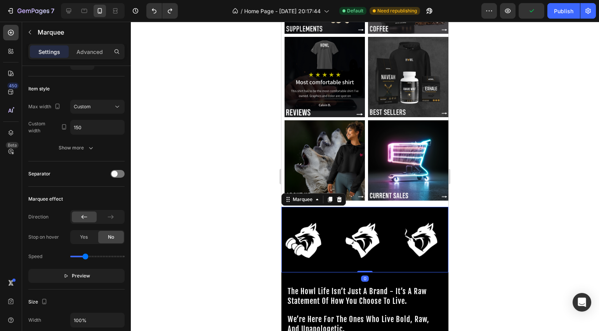
drag, startPoint x: 362, startPoint y: 260, endPoint x: 364, endPoint y: 246, distance: 14.9
click at [364, 246] on div "Image Image Image Image Image Image Image Image Marquee 0" at bounding box center [364, 240] width 167 height 66
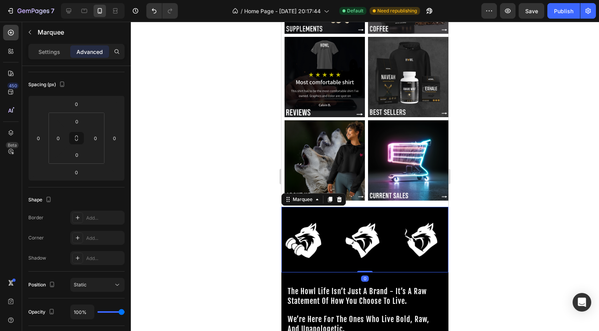
click at [395, 255] on div "Image" at bounding box center [369, 240] width 58 height 66
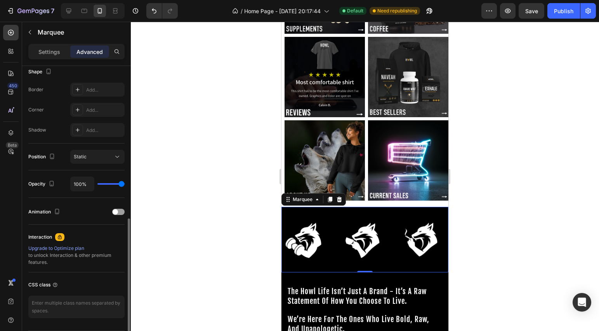
scroll to position [231, 0]
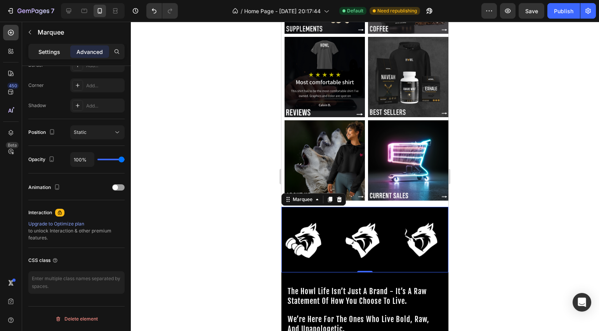
click at [45, 52] on p "Settings" at bounding box center [49, 52] width 22 height 8
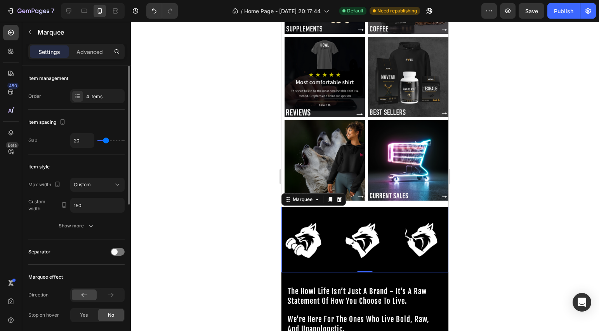
scroll to position [17, 0]
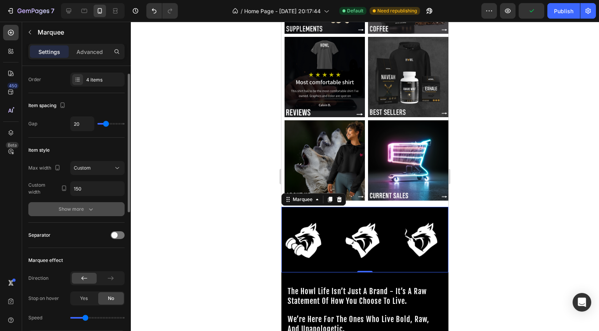
click at [85, 209] on div "Show more" at bounding box center [77, 209] width 36 height 8
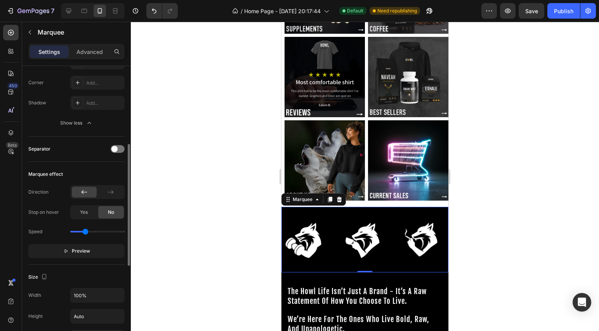
scroll to position [259, 0]
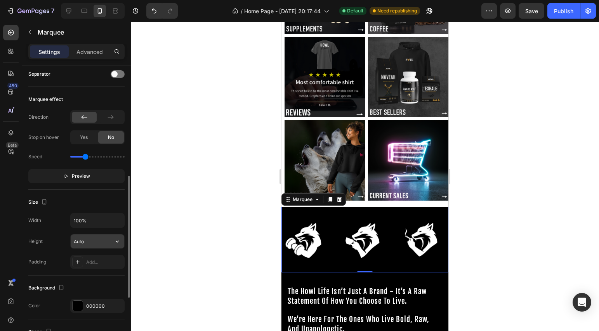
click at [92, 244] on input "Auto" at bounding box center [98, 241] width 54 height 14
click at [120, 242] on icon "button" at bounding box center [117, 242] width 8 height 8
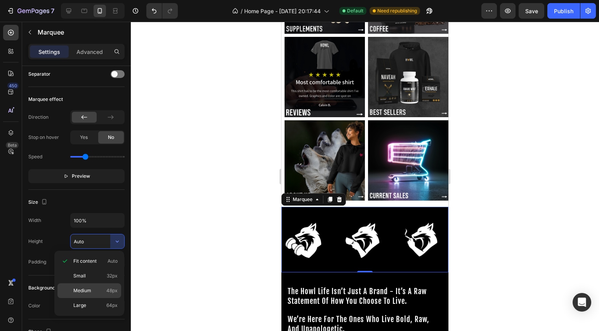
click at [105, 298] on div "Medium 48px" at bounding box center [89, 305] width 64 height 15
type input "48"
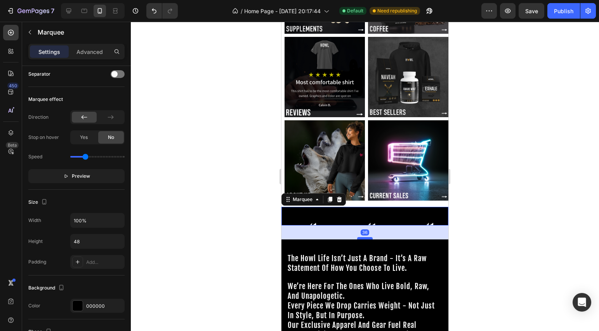
drag, startPoint x: 365, startPoint y: 213, endPoint x: 364, endPoint y: 227, distance: 14.0
click at [364, 237] on div at bounding box center [365, 238] width 16 height 2
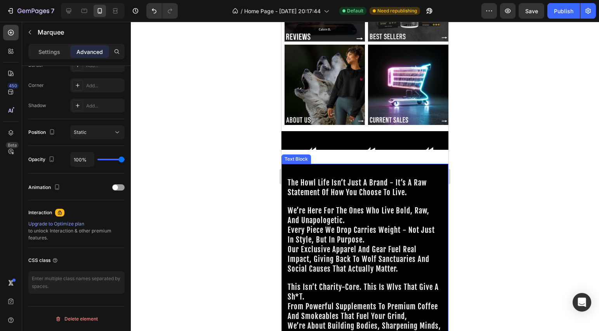
scroll to position [45, 0]
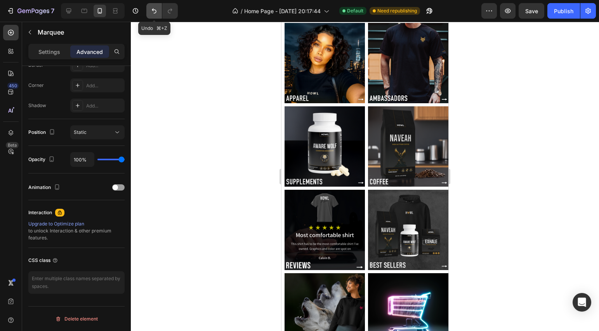
click at [154, 15] on button "Undo/Redo" at bounding box center [154, 11] width 16 height 16
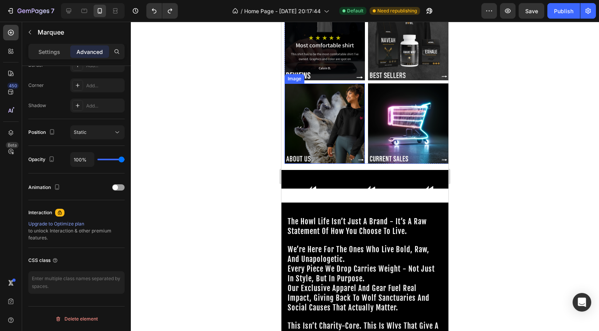
scroll to position [231, 0]
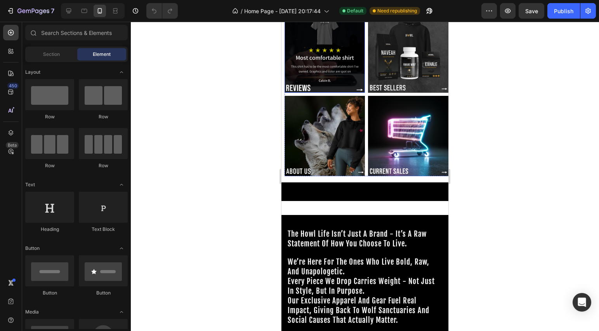
scroll to position [285, 0]
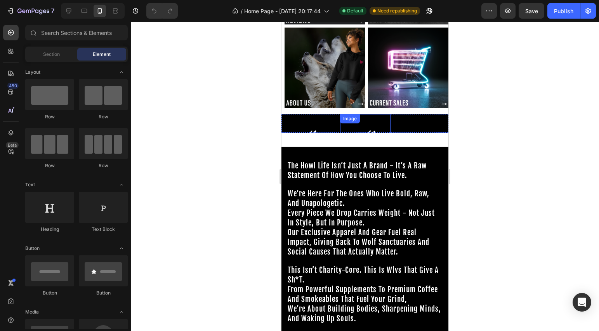
click at [351, 119] on div "Image" at bounding box center [365, 147] width 50 height 66
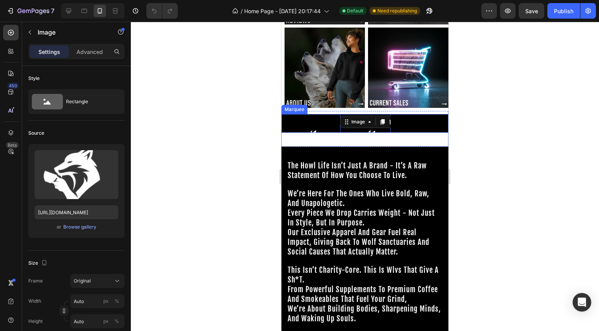
click at [333, 117] on div "Image" at bounding box center [311, 147] width 58 height 66
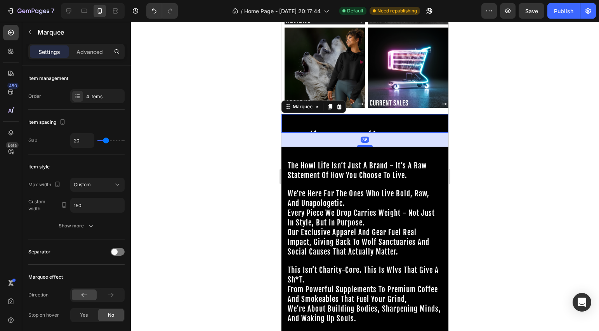
click at [339, 114] on div "Image" at bounding box center [311, 147] width 58 height 66
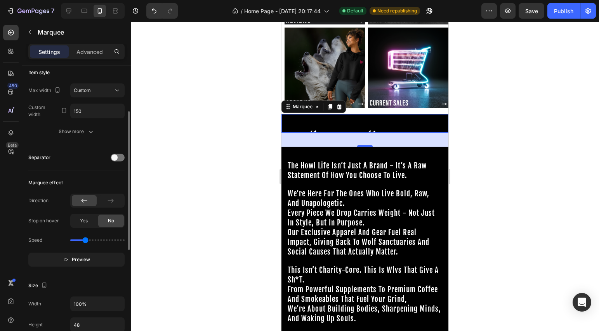
scroll to position [183, 0]
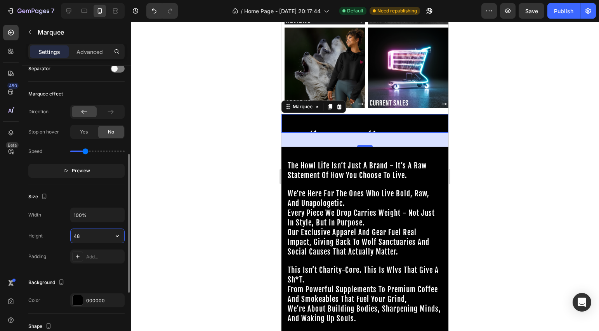
click at [97, 241] on input "48" at bounding box center [98, 236] width 54 height 14
click at [116, 237] on icon "button" at bounding box center [117, 236] width 8 height 8
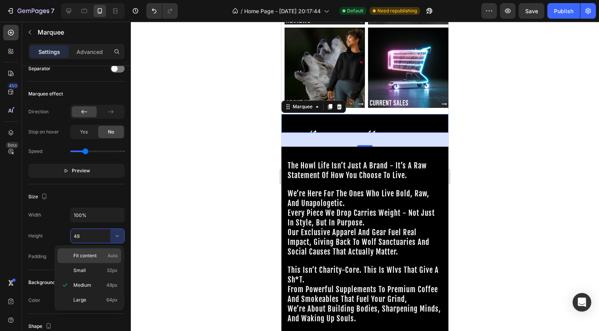
click at [97, 257] on p "Fit content Auto" at bounding box center [95, 255] width 44 height 7
type input "Auto"
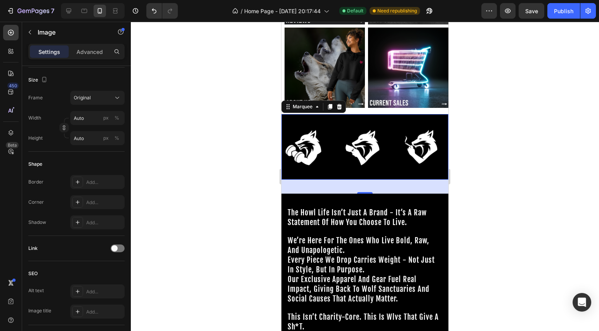
click at [344, 162] on img at bounding box center [365, 147] width 50 height 56
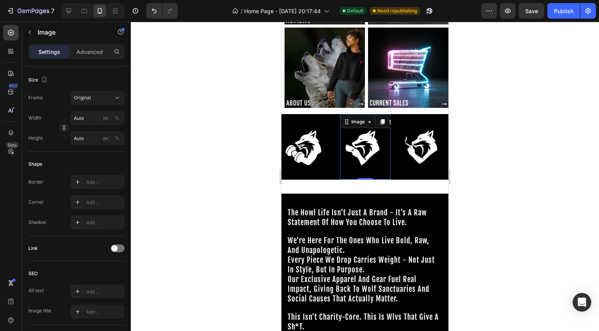
scroll to position [0, 0]
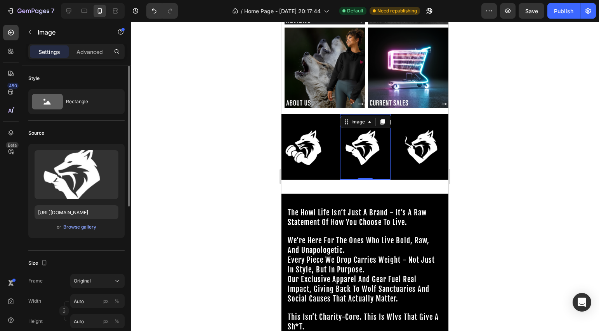
click at [462, 183] on div at bounding box center [365, 176] width 468 height 309
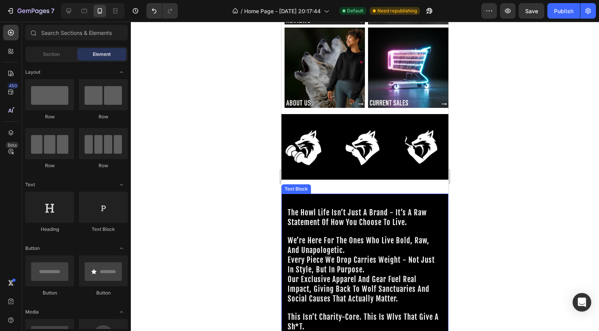
click at [399, 194] on div "the howl life isn’t just a brand - it’s a raw statement of how you choose to li…" at bounding box center [364, 309] width 167 height 230
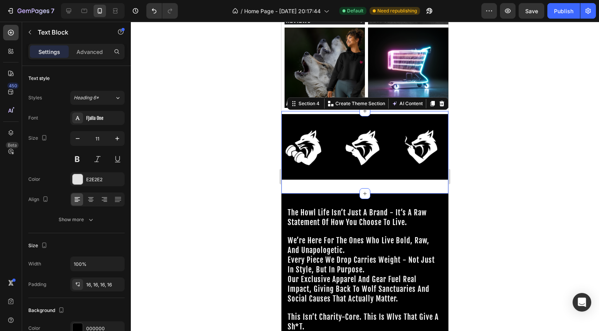
click at [402, 181] on div "Image Image Image Image Image Image Image Image Marquee" at bounding box center [364, 154] width 167 height 80
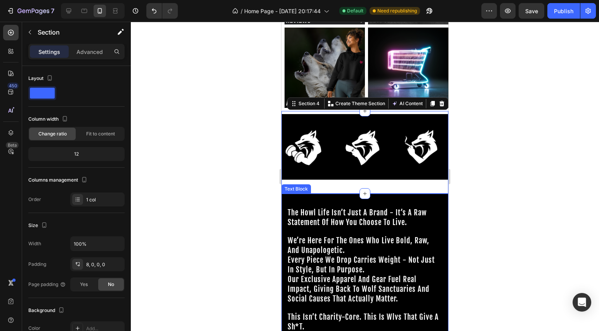
click at [398, 194] on div "the howl life isn’t just a brand - it’s a raw statement of how you choose to li…" at bounding box center [364, 309] width 167 height 230
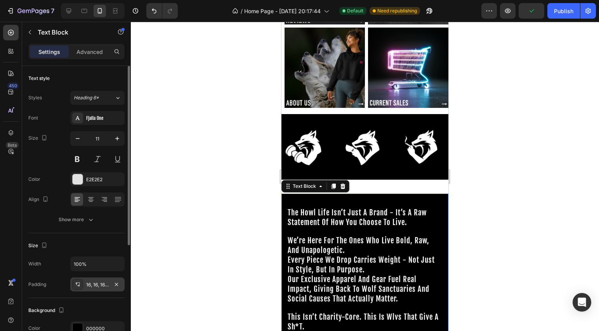
click at [105, 283] on div "16, 16, 16, 16" at bounding box center [97, 284] width 23 height 7
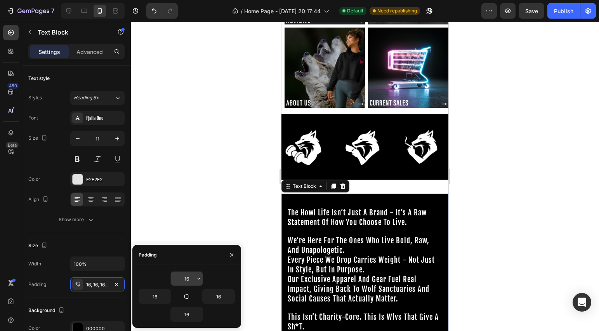
click at [190, 281] on input "16" at bounding box center [187, 279] width 32 height 14
type input "0"
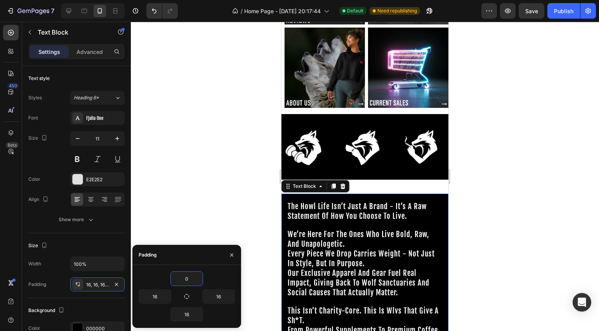
click at [469, 262] on div at bounding box center [365, 176] width 468 height 309
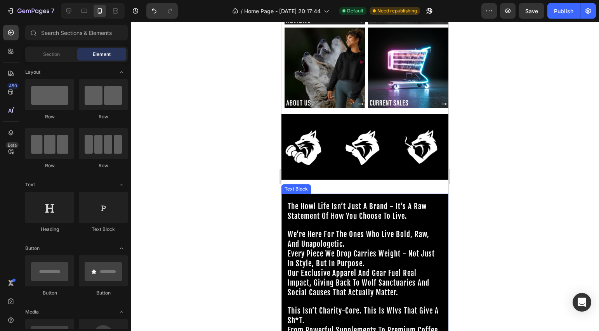
click at [326, 194] on p "the howl life isn’t just a brand - it’s a raw statement of how you choose to li…" at bounding box center [365, 208] width 154 height 28
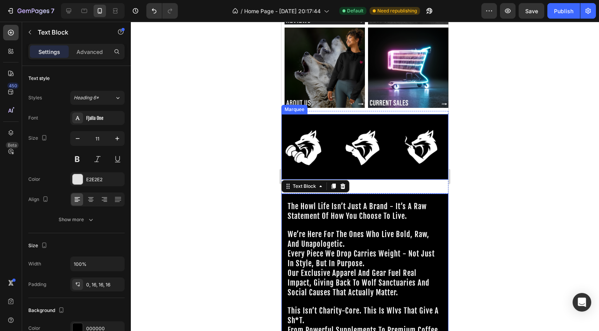
click at [338, 165] on div "Image" at bounding box center [311, 147] width 58 height 66
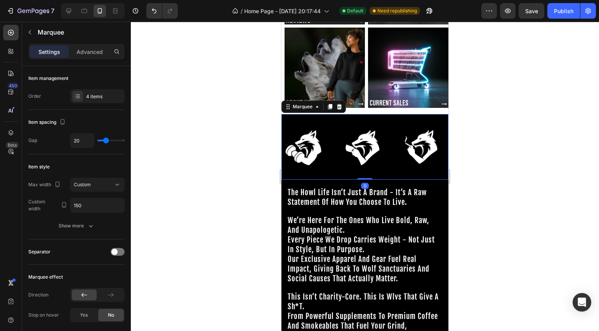
drag, startPoint x: 360, startPoint y: 186, endPoint x: 360, endPoint y: 160, distance: 26.4
click at [360, 160] on div "Image Image Image Image Image Image Image Image Marquee 0" at bounding box center [364, 147] width 167 height 66
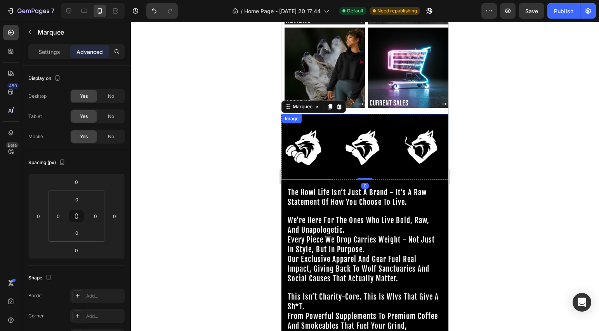
click at [252, 148] on div at bounding box center [365, 176] width 468 height 309
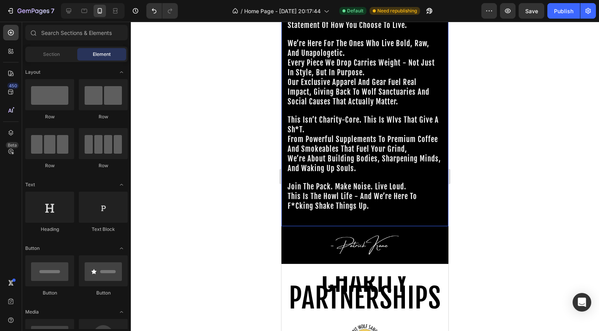
scroll to position [541, 0]
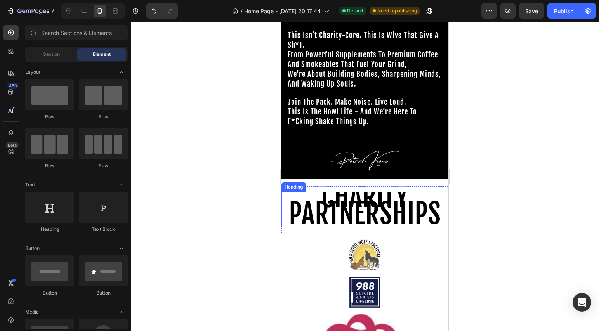
click at [394, 208] on span "CHARITY PARTNERSHIPS" at bounding box center [365, 205] width 152 height 51
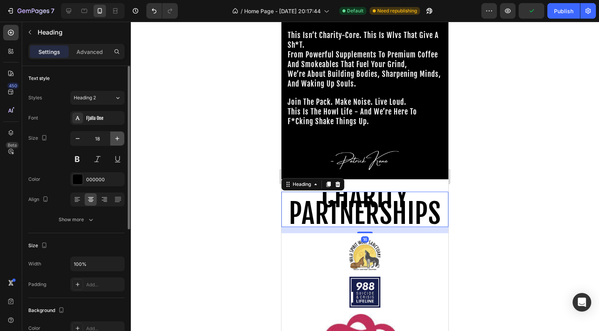
click at [120, 141] on icon "button" at bounding box center [117, 139] width 8 height 8
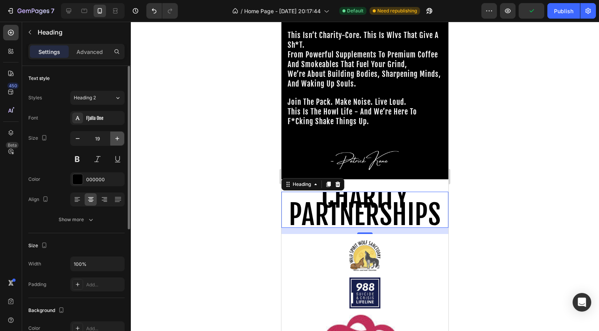
click at [120, 141] on icon "button" at bounding box center [117, 139] width 8 height 8
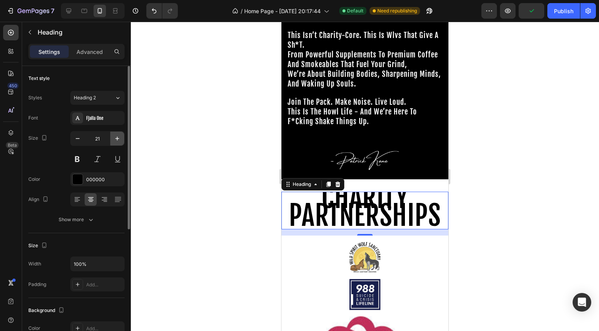
click at [120, 141] on icon "button" at bounding box center [117, 139] width 8 height 8
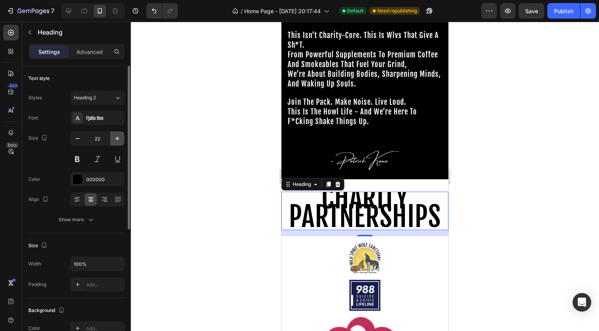
click at [120, 141] on icon "button" at bounding box center [117, 139] width 8 height 8
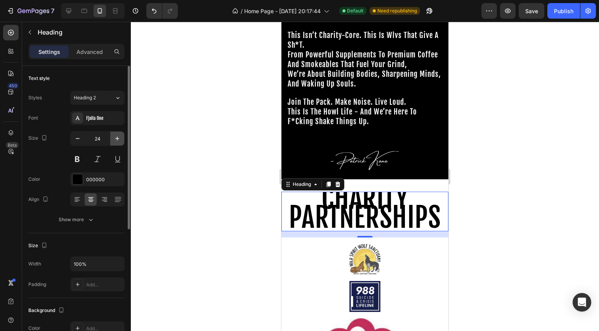
click at [120, 141] on icon "button" at bounding box center [117, 139] width 8 height 8
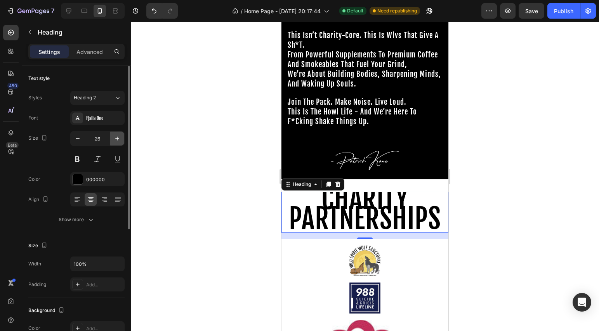
click at [120, 141] on icon "button" at bounding box center [117, 139] width 8 height 8
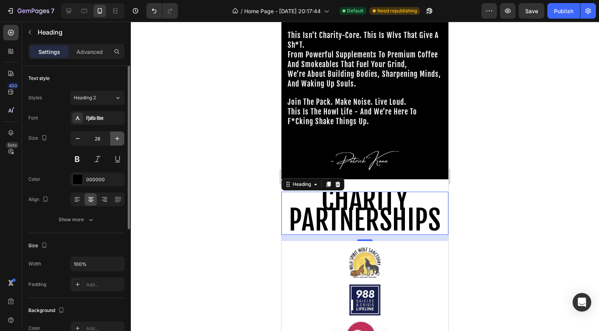
click at [120, 141] on icon "button" at bounding box center [117, 139] width 8 height 8
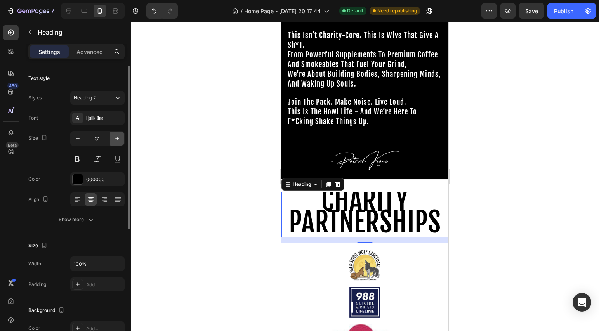
click at [120, 141] on icon "button" at bounding box center [117, 139] width 8 height 8
click at [122, 141] on button "button" at bounding box center [117, 139] width 14 height 14
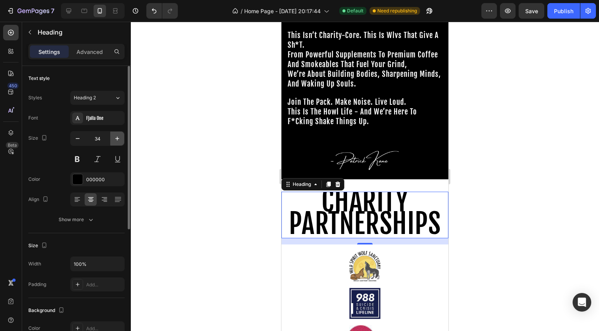
click at [122, 141] on button "button" at bounding box center [117, 139] width 14 height 14
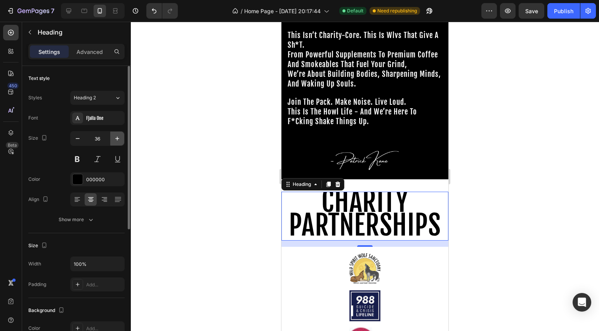
click at [122, 141] on button "button" at bounding box center [117, 139] width 14 height 14
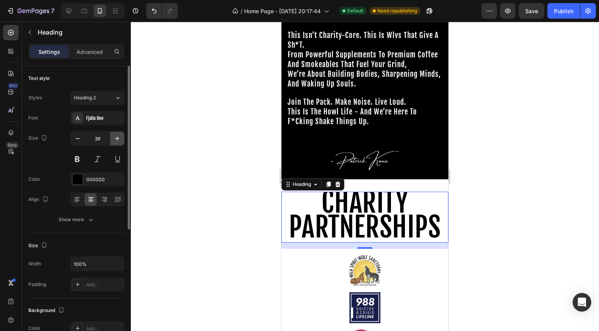
click at [122, 141] on button "button" at bounding box center [117, 139] width 14 height 14
click at [123, 141] on button "button" at bounding box center [117, 139] width 14 height 14
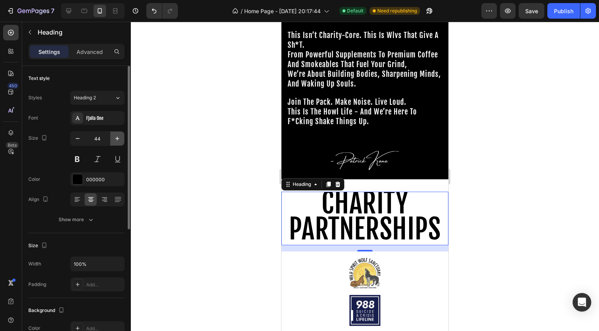
click at [123, 141] on button "button" at bounding box center [117, 139] width 14 height 14
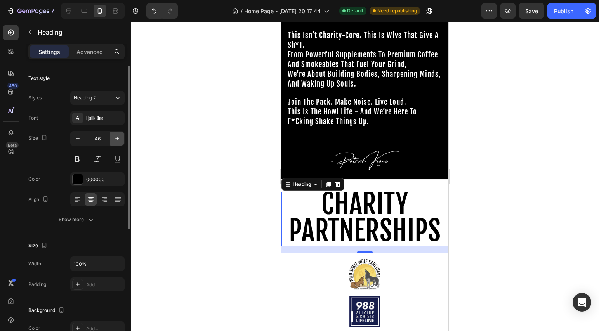
click at [123, 141] on button "button" at bounding box center [117, 139] width 14 height 14
click at [124, 141] on button "button" at bounding box center [117, 139] width 14 height 14
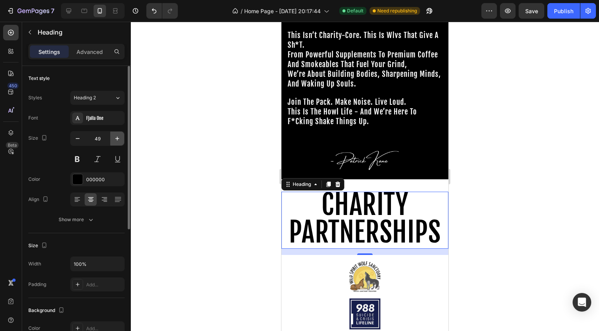
click at [124, 141] on button "button" at bounding box center [117, 139] width 14 height 14
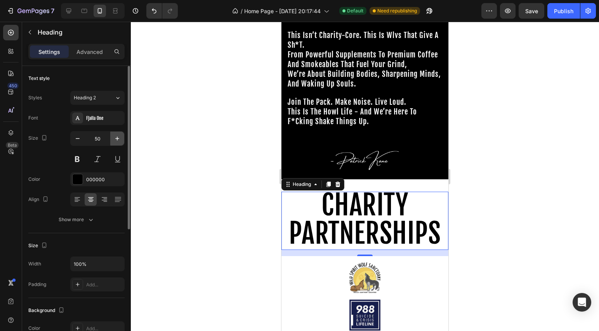
click at [124, 141] on button "button" at bounding box center [117, 139] width 14 height 14
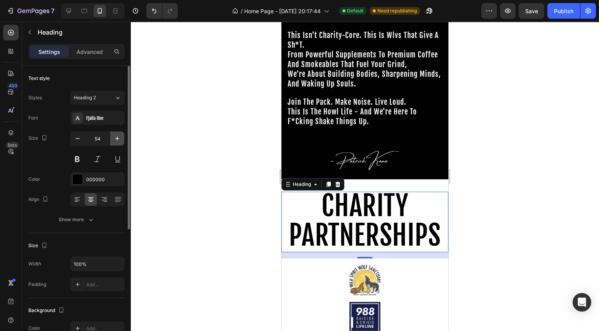
click at [124, 141] on button "button" at bounding box center [117, 139] width 14 height 14
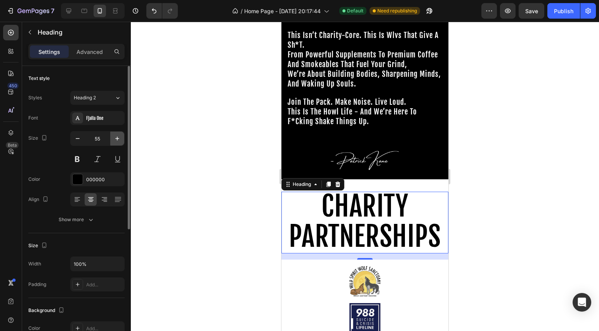
click at [124, 141] on button "button" at bounding box center [117, 139] width 14 height 14
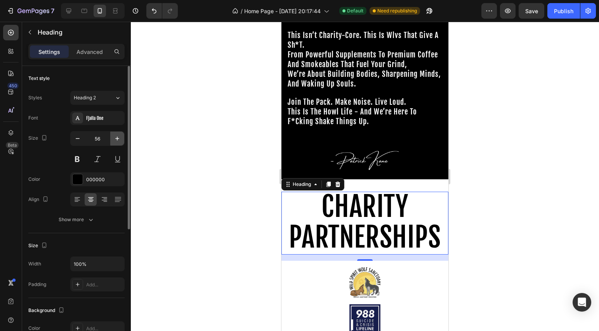
click at [124, 141] on button "button" at bounding box center [117, 139] width 14 height 14
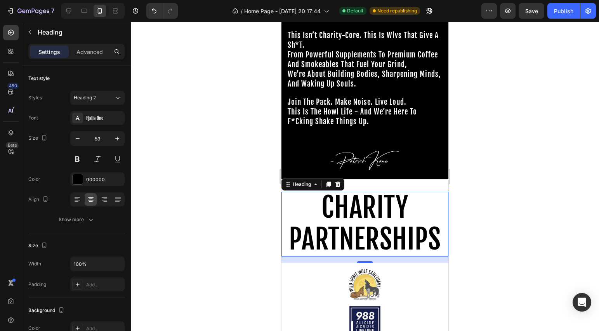
type input "60"
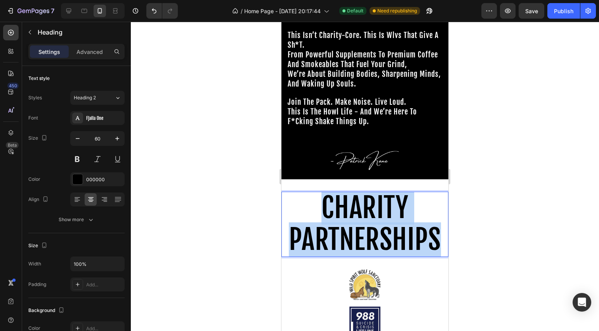
drag, startPoint x: 435, startPoint y: 239, endPoint x: 324, endPoint y: 208, distance: 115.4
click at [324, 208] on span "CHARITY PARTNERSHIPS" at bounding box center [365, 224] width 152 height 66
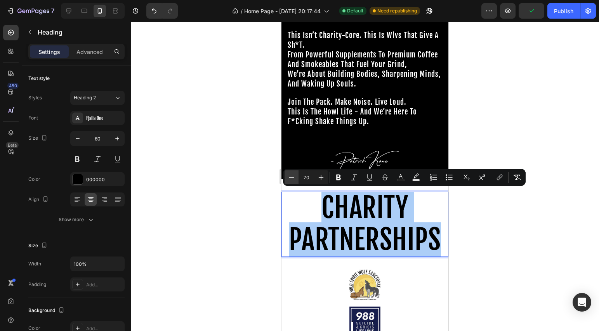
click at [291, 178] on icon "Editor contextual toolbar" at bounding box center [292, 178] width 8 height 8
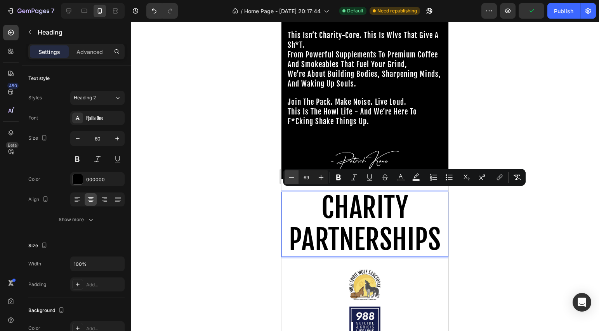
click at [291, 178] on icon "Editor contextual toolbar" at bounding box center [292, 178] width 8 height 8
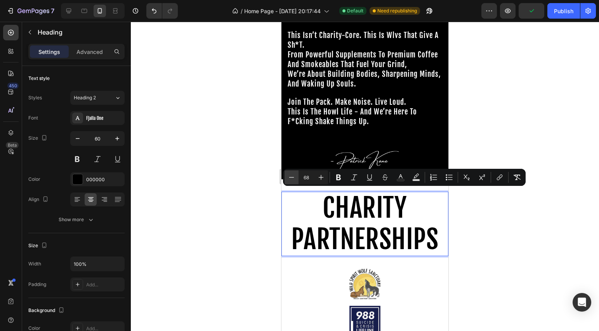
click at [291, 178] on icon "Editor contextual toolbar" at bounding box center [292, 178] width 8 height 8
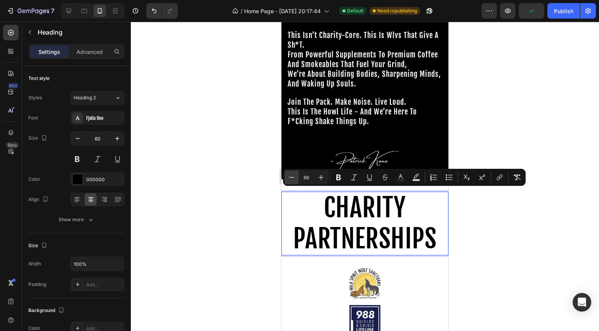
click at [291, 178] on icon "Editor contextual toolbar" at bounding box center [292, 178] width 8 height 8
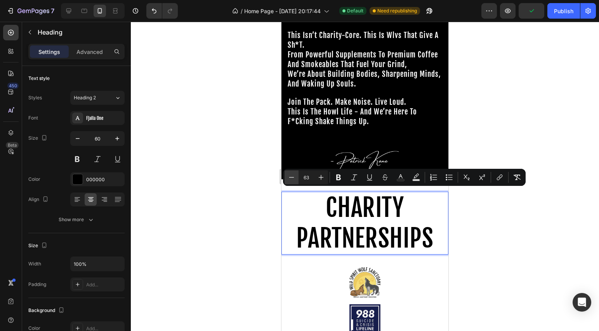
click at [291, 178] on icon "Editor contextual toolbar" at bounding box center [292, 178] width 8 height 8
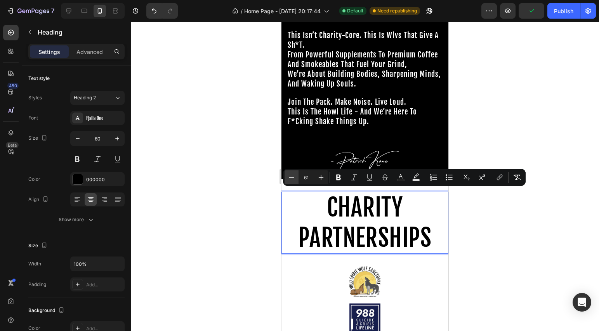
click at [291, 178] on icon "Editor contextual toolbar" at bounding box center [292, 178] width 8 height 8
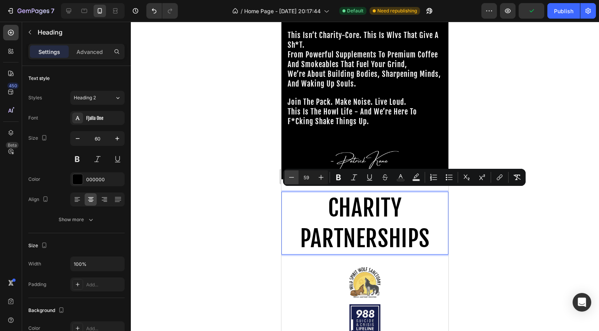
click at [291, 178] on icon "Editor contextual toolbar" at bounding box center [292, 178] width 8 height 8
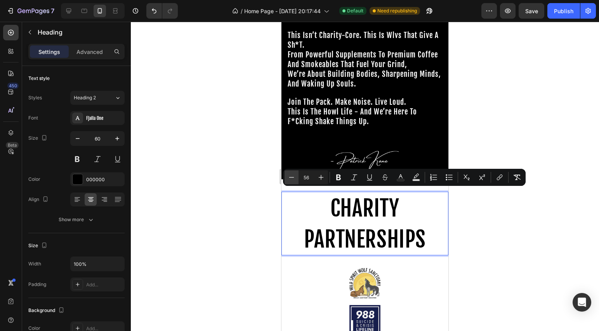
click at [291, 178] on icon "Editor contextual toolbar" at bounding box center [292, 178] width 8 height 8
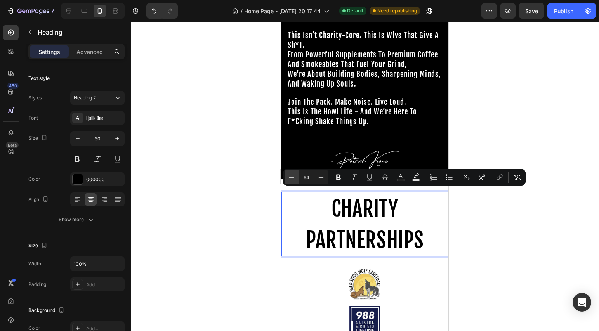
click at [291, 178] on icon "Editor contextual toolbar" at bounding box center [292, 178] width 8 height 8
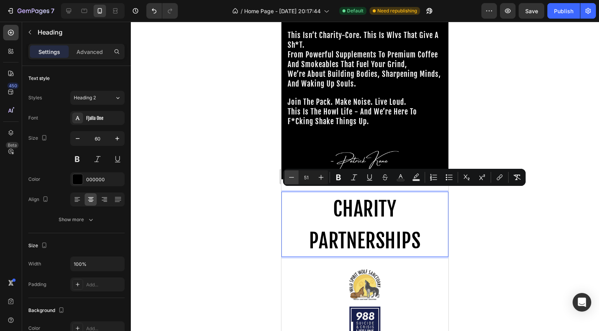
click at [291, 178] on icon "Editor contextual toolbar" at bounding box center [292, 178] width 8 height 8
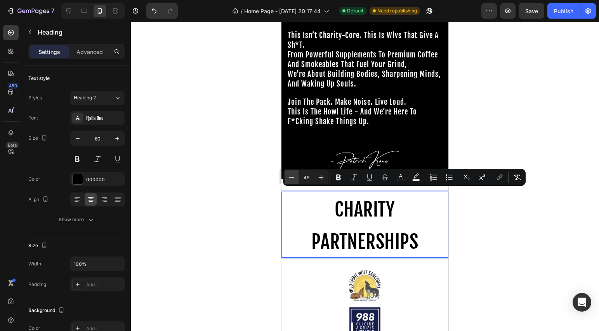
click at [291, 178] on icon "Editor contextual toolbar" at bounding box center [292, 178] width 8 height 8
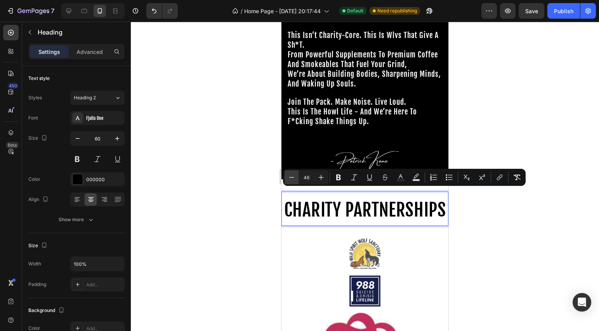
click at [291, 178] on icon "Editor contextual toolbar" at bounding box center [292, 178] width 8 height 8
click at [286, 176] on button "Minus" at bounding box center [292, 177] width 14 height 14
type input "43"
click at [251, 203] on div at bounding box center [365, 176] width 468 height 309
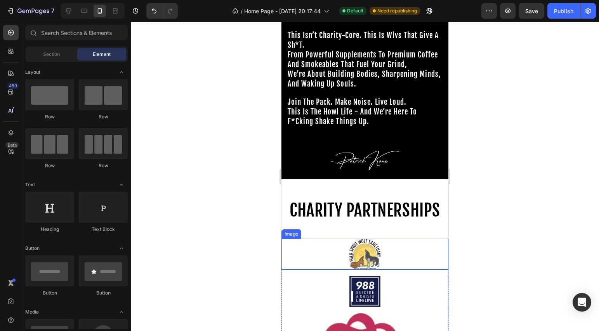
click at [370, 255] on img at bounding box center [364, 254] width 31 height 31
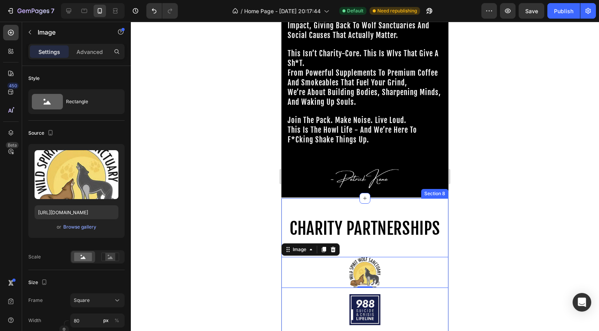
scroll to position [520, 0]
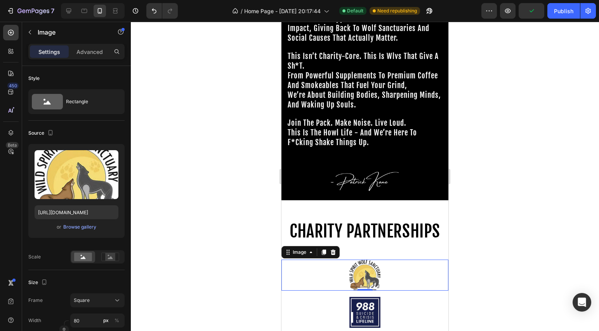
click at [368, 282] on img at bounding box center [364, 275] width 31 height 31
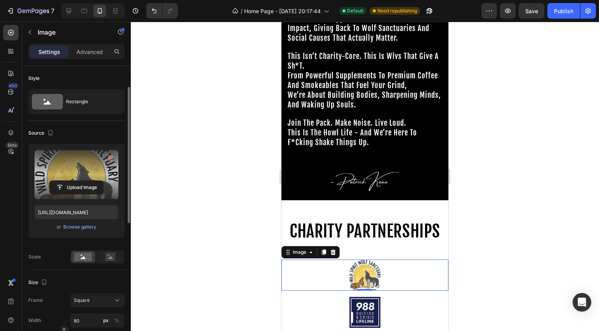
scroll to position [14, 0]
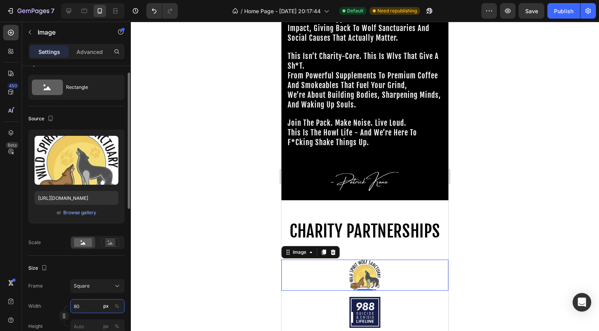
click at [88, 305] on input "80" at bounding box center [97, 306] width 54 height 14
click at [87, 285] on p "Full 100%" at bounding box center [95, 286] width 45 height 7
type input "100"
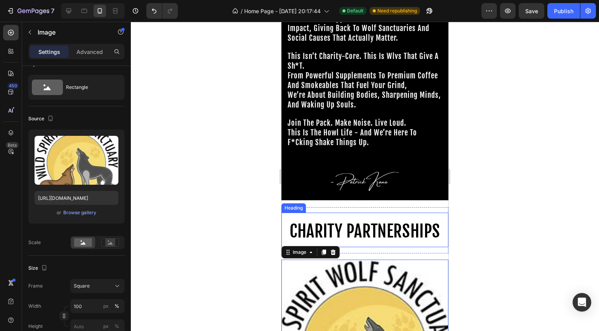
click at [261, 255] on div at bounding box center [365, 176] width 468 height 309
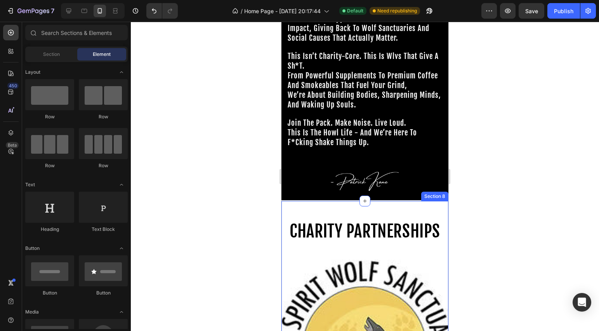
click at [344, 251] on div "⁠⁠⁠⁠⁠⁠⁠ CHARITY PARTNERSHIPS Heading" at bounding box center [364, 230] width 167 height 46
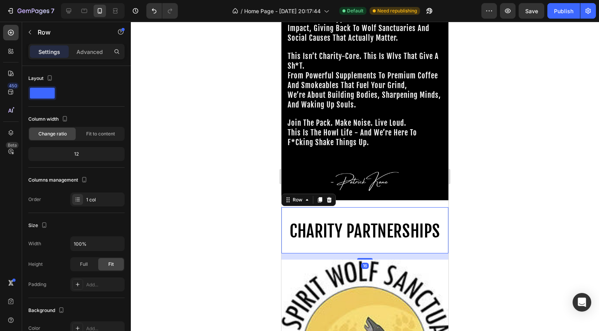
click at [344, 253] on div "16" at bounding box center [364, 256] width 167 height 6
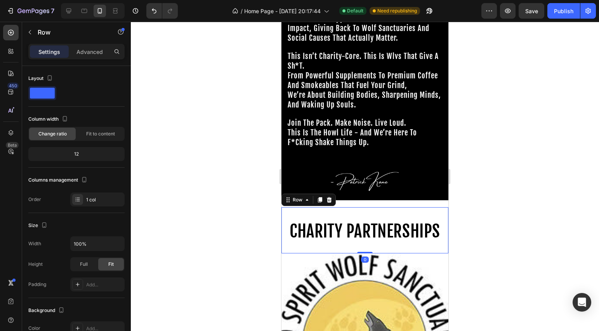
drag, startPoint x: 365, startPoint y: 257, endPoint x: 340, endPoint y: 254, distance: 25.4
click at [367, 239] on div "⁠⁠⁠⁠⁠⁠⁠ CHARITY PARTNERSHIPS Heading Row 0" at bounding box center [364, 230] width 167 height 46
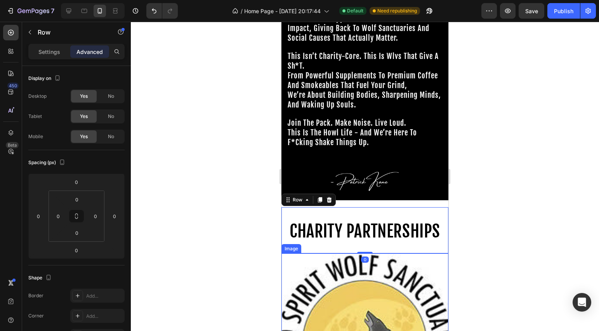
click at [304, 268] on img at bounding box center [364, 336] width 167 height 167
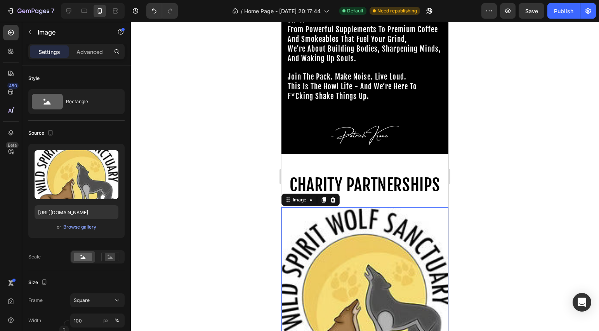
scroll to position [721, 0]
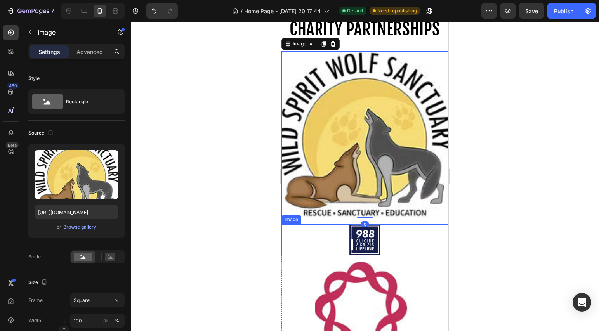
click at [298, 231] on div at bounding box center [364, 239] width 167 height 31
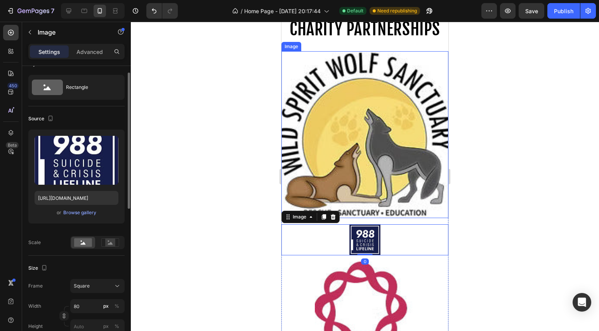
click at [296, 187] on img at bounding box center [364, 134] width 167 height 167
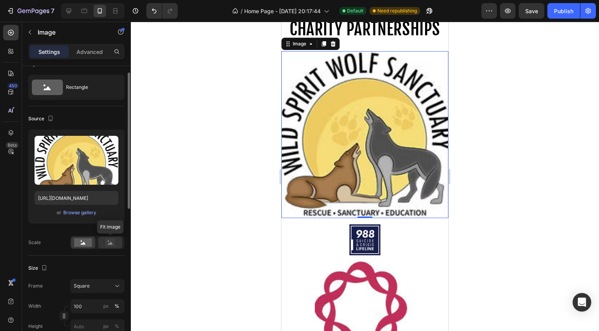
click at [112, 247] on div at bounding box center [110, 243] width 24 height 12
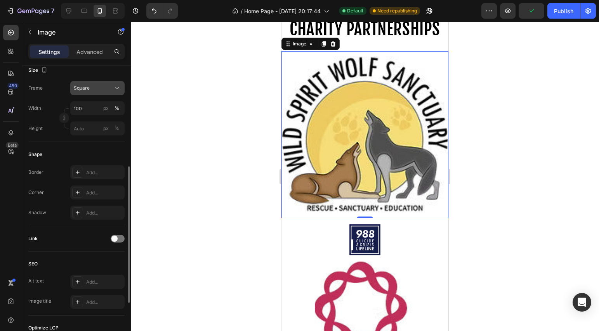
scroll to position [0, 0]
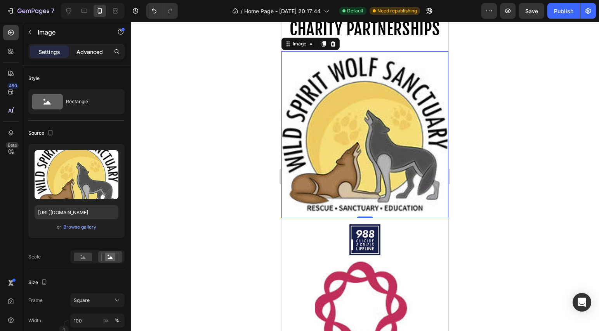
click at [98, 57] on div "Advanced" at bounding box center [89, 51] width 39 height 12
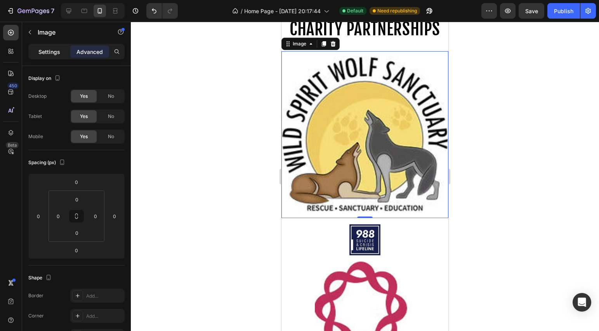
click at [54, 55] on p "Settings" at bounding box center [49, 52] width 22 height 8
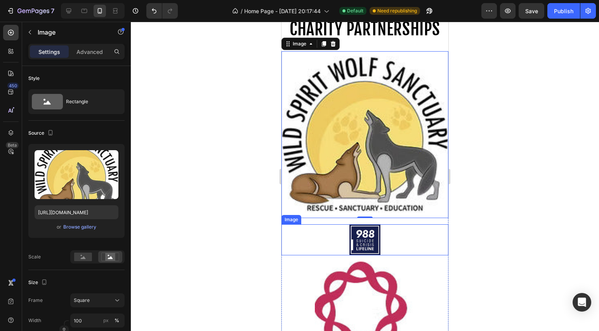
click at [292, 224] on div at bounding box center [364, 239] width 167 height 31
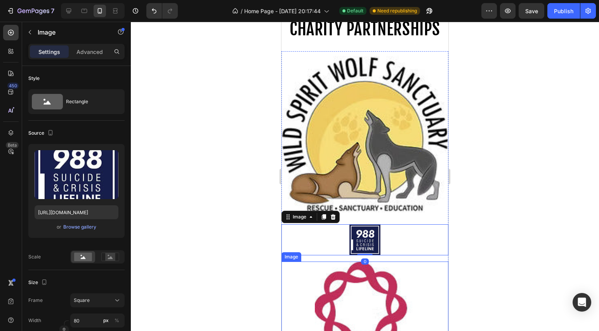
click at [290, 269] on div at bounding box center [364, 308] width 167 height 93
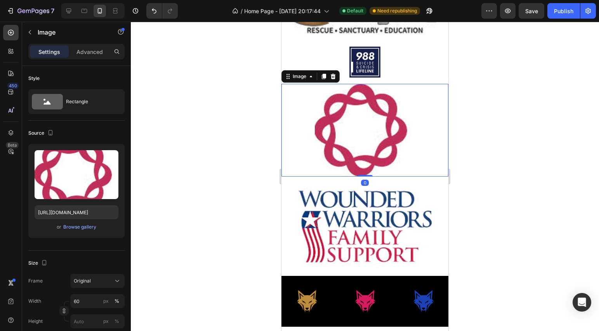
scroll to position [946, 0]
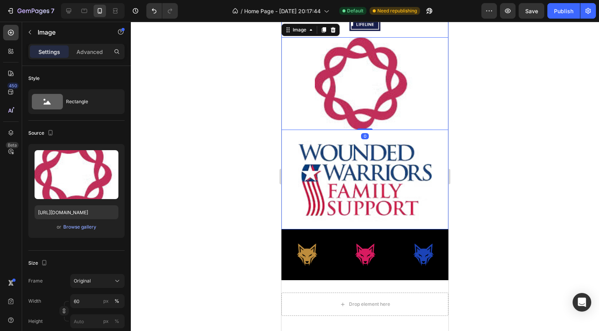
click at [308, 213] on div "Image Image Image 0 Image Row" at bounding box center [364, 28] width 167 height 403
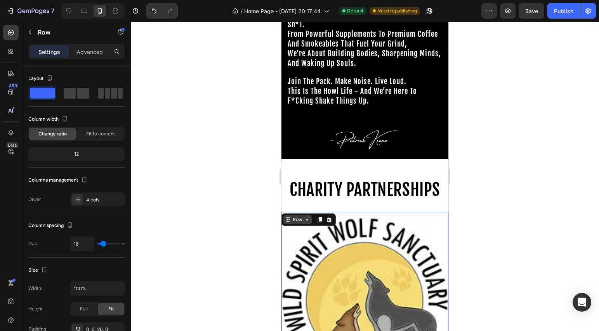
scroll to position [548, 0]
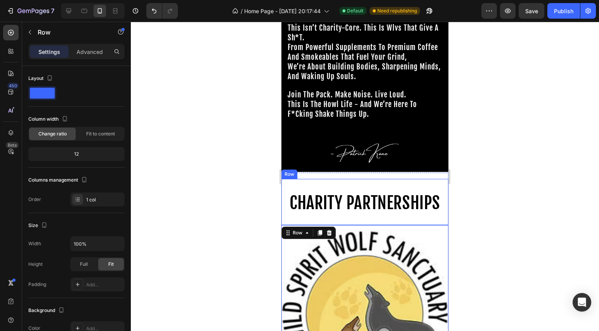
click at [312, 220] on div "⁠⁠⁠⁠⁠⁠⁠ CHARITY PARTNERSHIPS Heading" at bounding box center [364, 202] width 167 height 46
click at [74, 6] on div at bounding box center [68, 11] width 12 height 12
type input "1200"
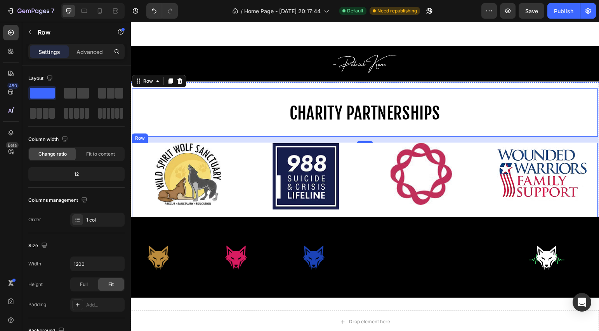
scroll to position [588, 0]
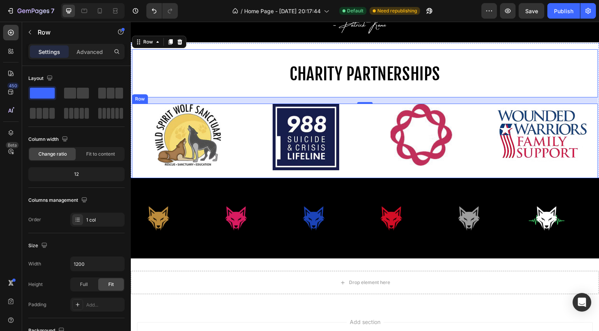
click at [246, 153] on div "Image Image Image Image Row" at bounding box center [365, 141] width 466 height 75
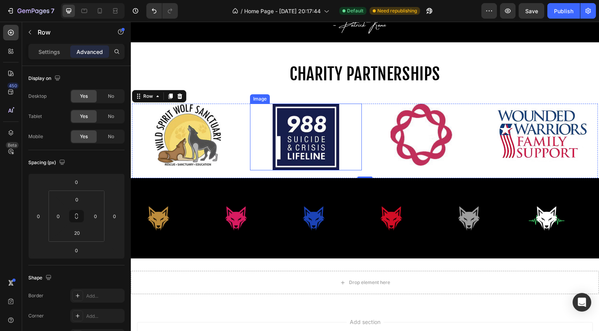
click at [250, 149] on div at bounding box center [306, 137] width 112 height 67
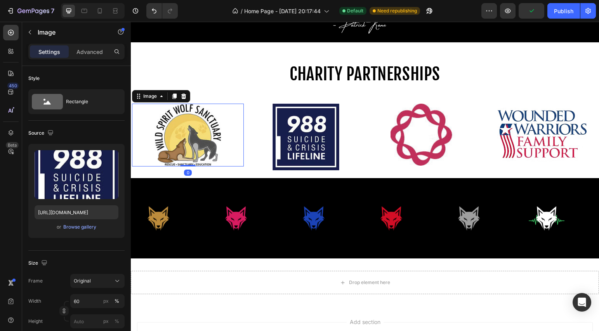
click at [225, 142] on div at bounding box center [188, 135] width 112 height 63
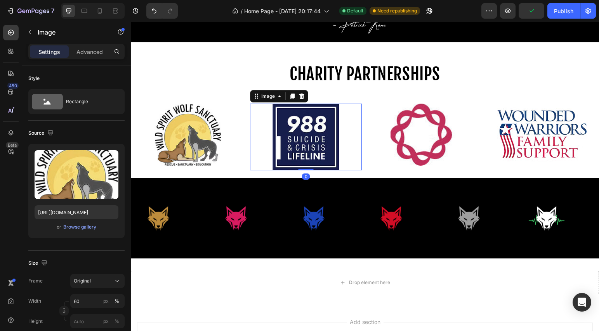
click at [274, 146] on img at bounding box center [305, 137] width 67 height 67
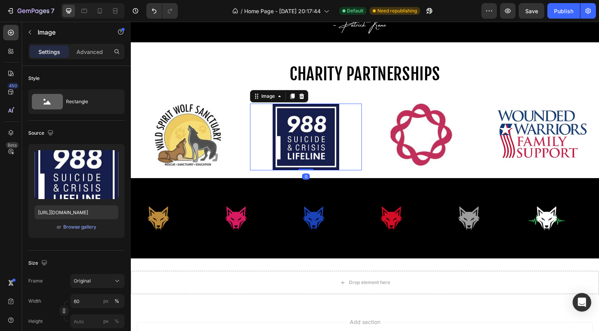
click at [246, 109] on div "Image Image 0 Image Image Row" at bounding box center [365, 141] width 466 height 75
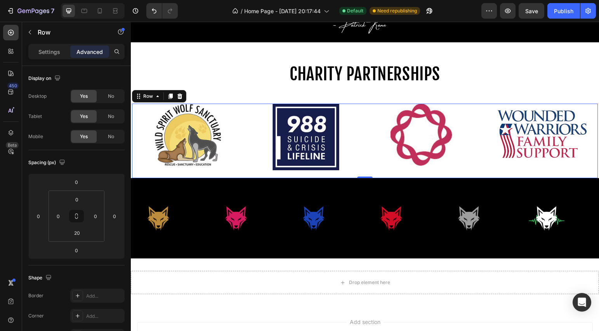
click at [243, 107] on div "Image Image Image Image Row 0" at bounding box center [365, 141] width 466 height 75
click at [60, 52] on div "Settings" at bounding box center [49, 51] width 39 height 12
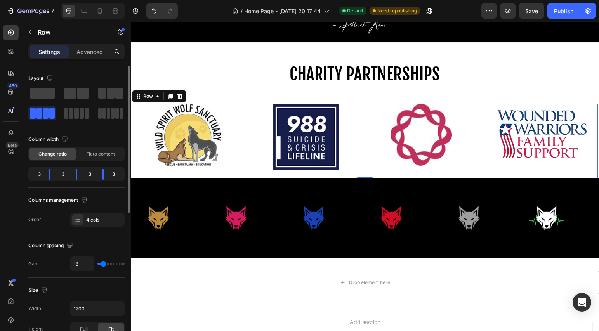
click at [50, 113] on span at bounding box center [52, 113] width 6 height 11
click at [103, 11] on icon at bounding box center [100, 11] width 8 height 8
type input "100%"
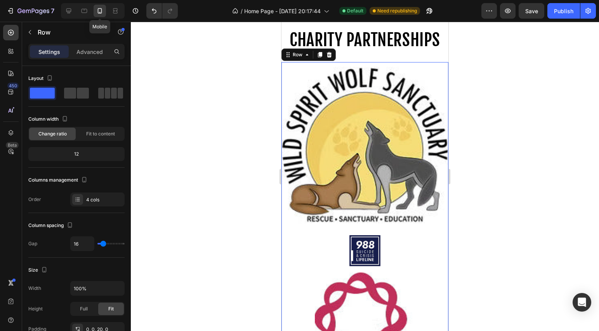
scroll to position [635, 0]
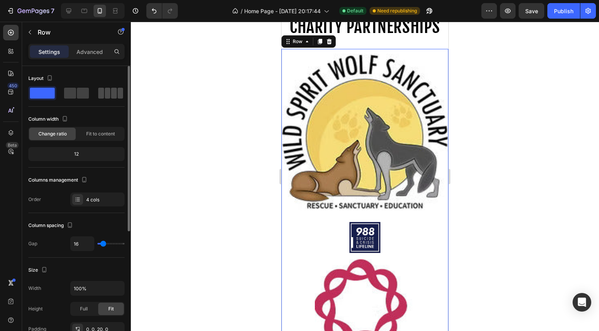
click at [111, 93] on span at bounding box center [114, 93] width 6 height 11
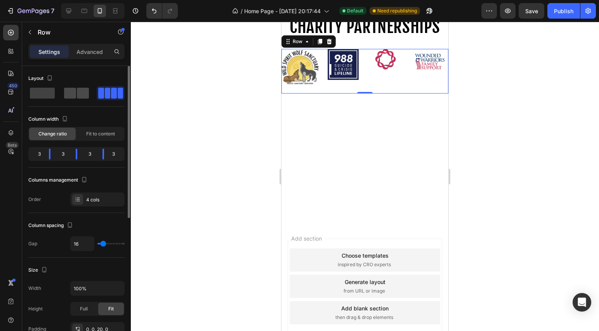
click at [82, 94] on span at bounding box center [83, 93] width 12 height 11
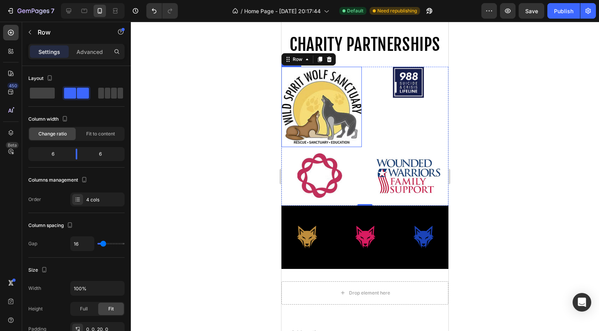
scroll to position [617, 0]
click at [406, 87] on img at bounding box center [408, 82] width 31 height 31
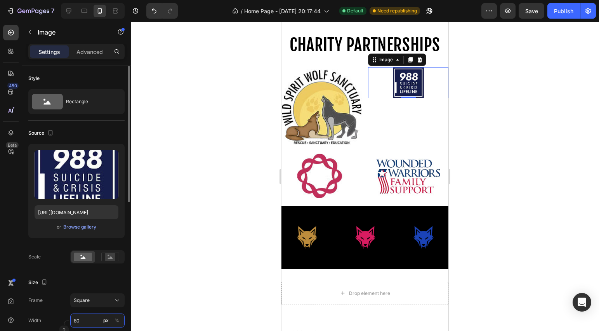
click at [87, 319] on input "80" at bounding box center [97, 321] width 54 height 14
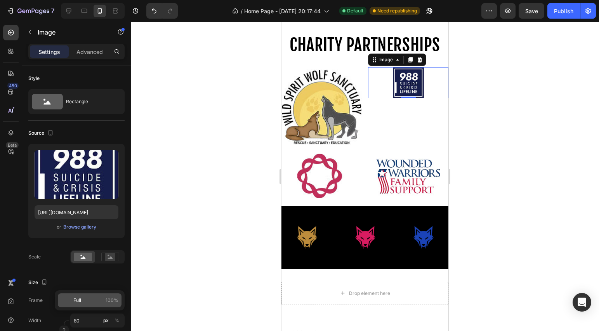
click at [90, 301] on p "Full 100%" at bounding box center [95, 300] width 45 height 7
type input "100"
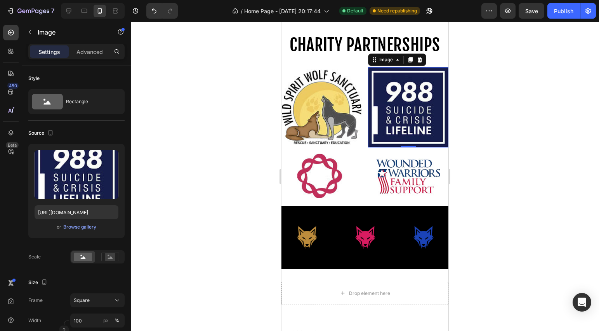
click at [490, 226] on div at bounding box center [365, 176] width 468 height 309
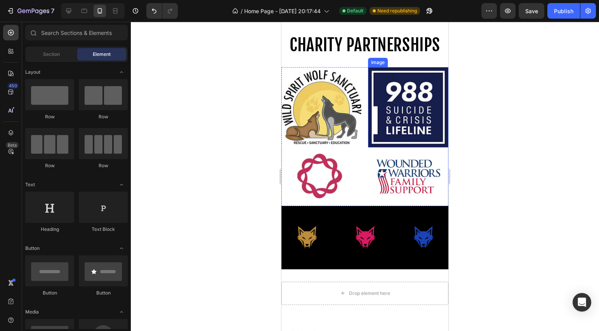
click at [414, 129] on img at bounding box center [408, 107] width 80 height 80
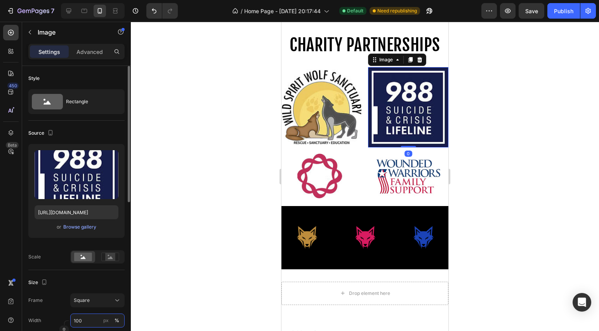
click at [85, 318] on input "100" at bounding box center [97, 321] width 54 height 14
type input "80"
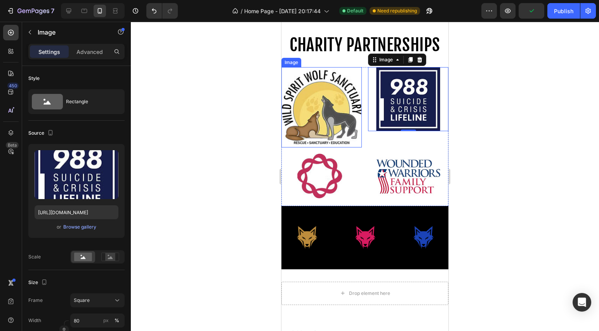
click at [356, 106] on img at bounding box center [321, 107] width 80 height 80
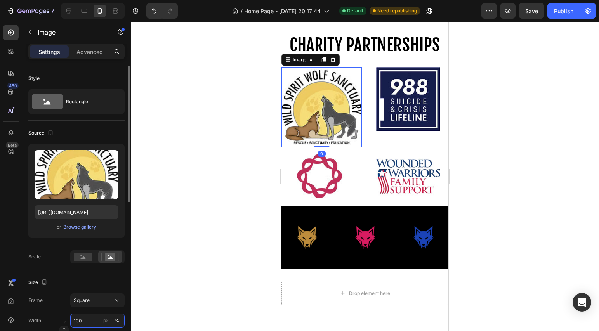
click at [80, 325] on input "100" at bounding box center [97, 321] width 54 height 14
type input "80"
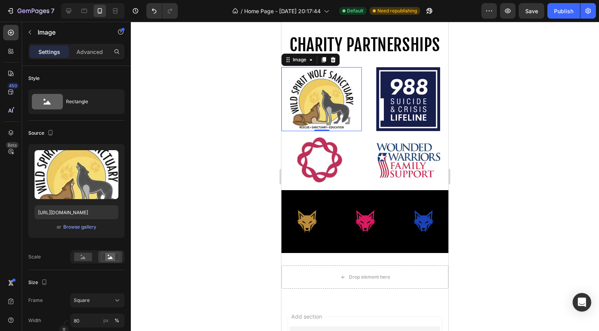
click at [188, 210] on div at bounding box center [365, 176] width 468 height 309
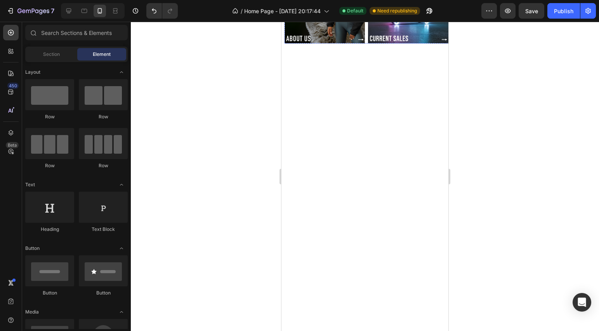
scroll to position [217, 0]
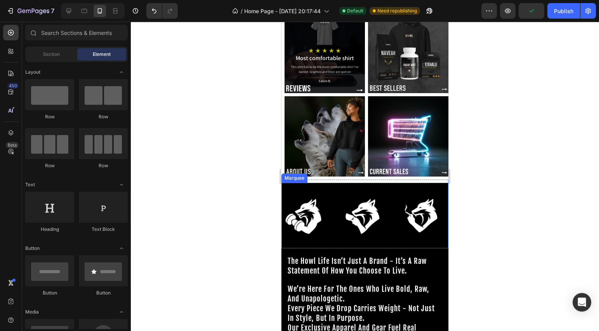
click at [380, 220] on img at bounding box center [365, 215] width 50 height 56
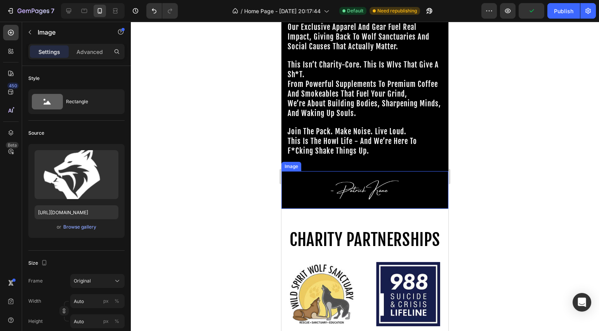
scroll to position [659, 0]
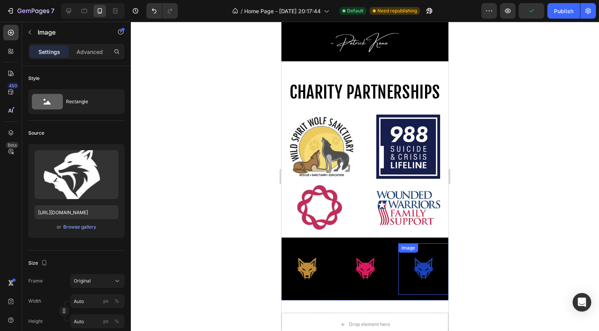
click at [400, 248] on img at bounding box center [423, 269] width 50 height 42
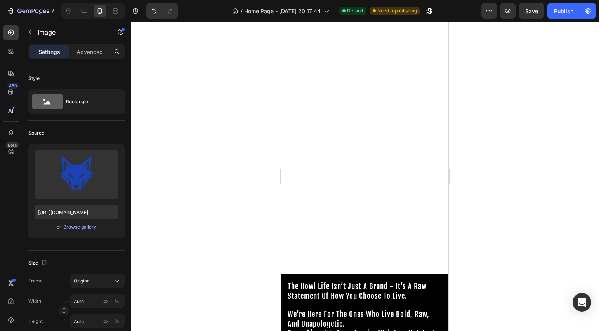
scroll to position [131, 0]
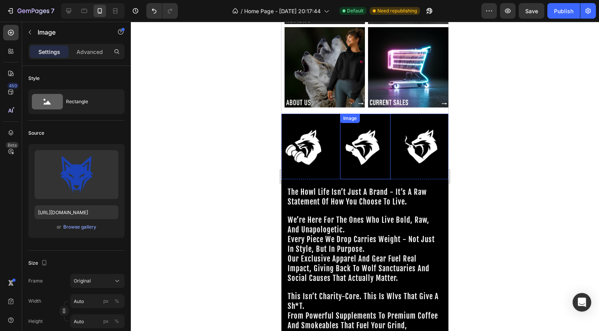
click at [387, 159] on img at bounding box center [365, 146] width 50 height 56
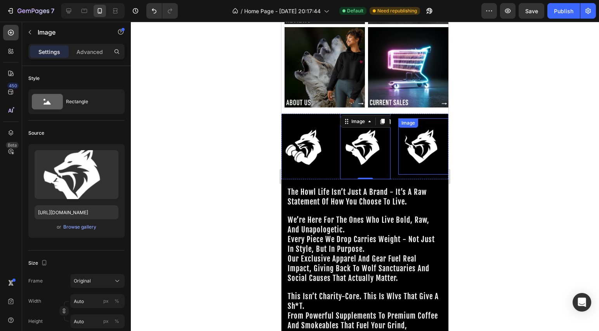
click at [399, 159] on img at bounding box center [423, 146] width 50 height 56
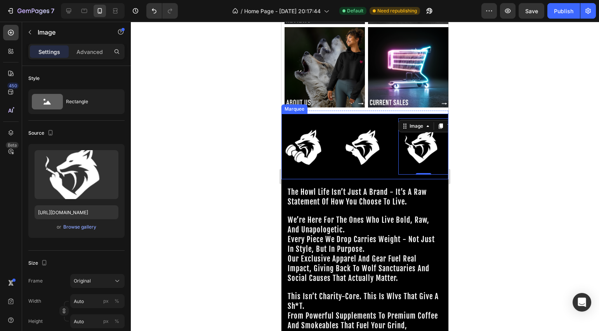
click at [395, 163] on div "Image" at bounding box center [369, 147] width 58 height 66
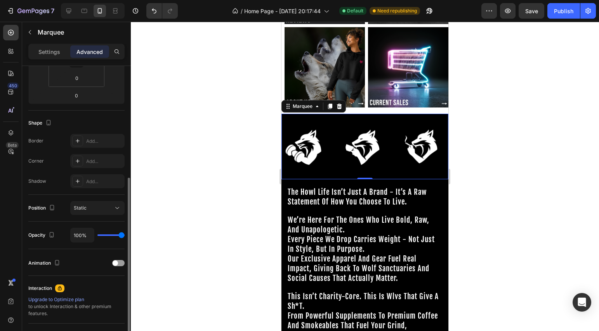
scroll to position [172, 0]
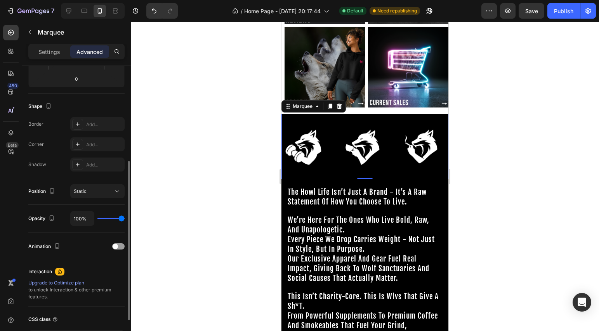
click at [55, 59] on div "Settings Advanced" at bounding box center [76, 52] width 96 height 16
click at [53, 54] on p "Settings" at bounding box center [49, 52] width 22 height 8
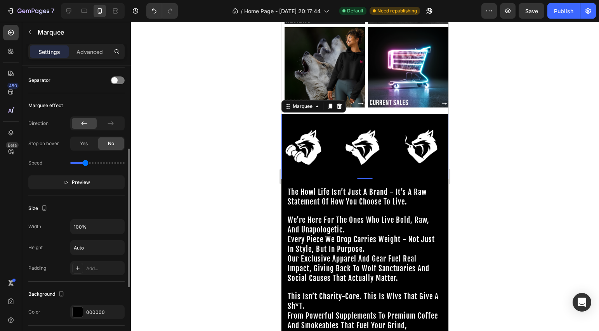
scroll to position [185, 0]
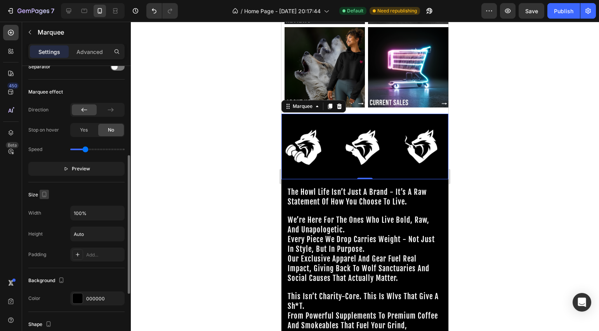
click at [46, 195] on icon "button" at bounding box center [44, 195] width 8 height 8
click at [78, 194] on div "Size" at bounding box center [76, 195] width 96 height 12
click at [81, 150] on input "range" at bounding box center [97, 150] width 54 height 2
type input "0.4"
click at [78, 150] on input "range" at bounding box center [97, 150] width 54 height 2
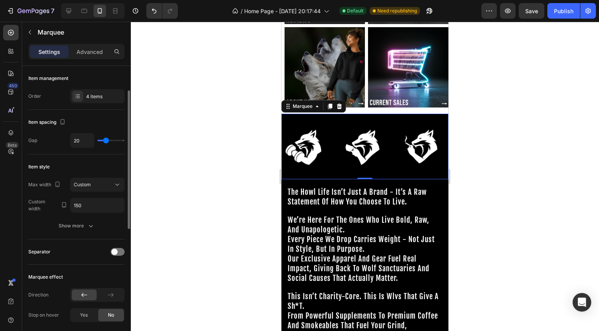
scroll to position [17, 0]
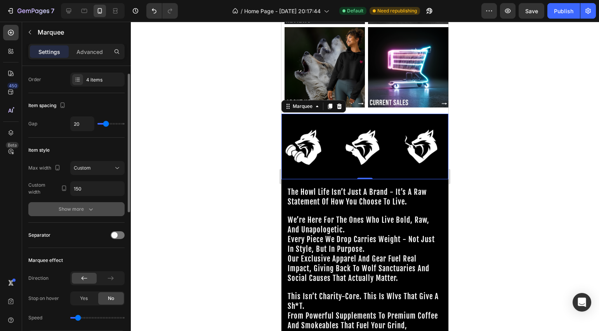
click at [90, 209] on icon "button" at bounding box center [91, 209] width 8 height 8
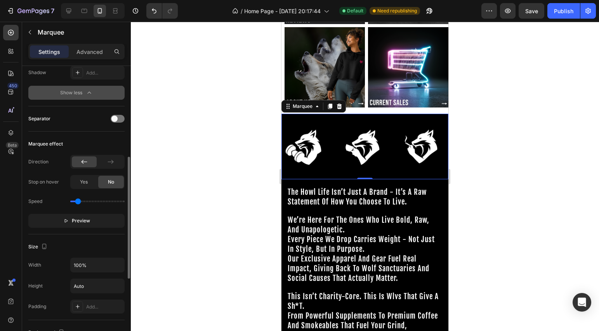
scroll to position [286, 0]
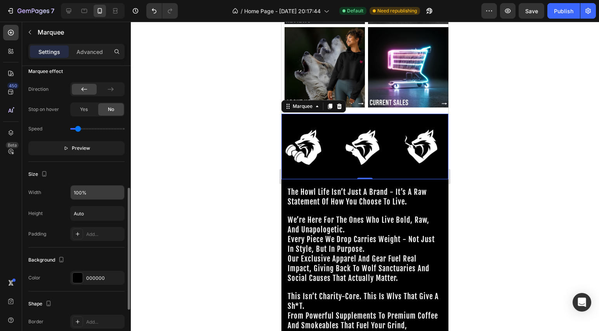
click at [103, 194] on input "100%" at bounding box center [98, 193] width 54 height 14
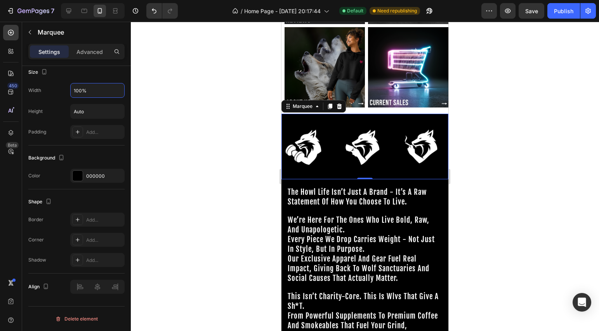
click at [238, 189] on div at bounding box center [365, 176] width 468 height 309
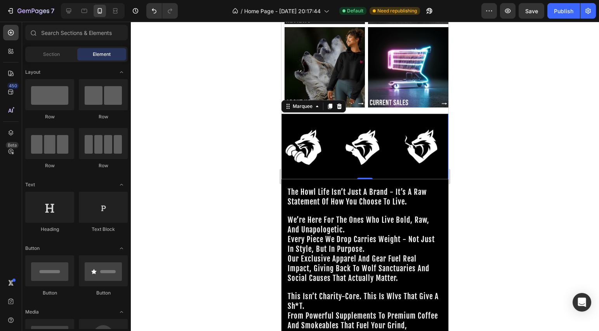
click at [221, 188] on div at bounding box center [365, 176] width 468 height 309
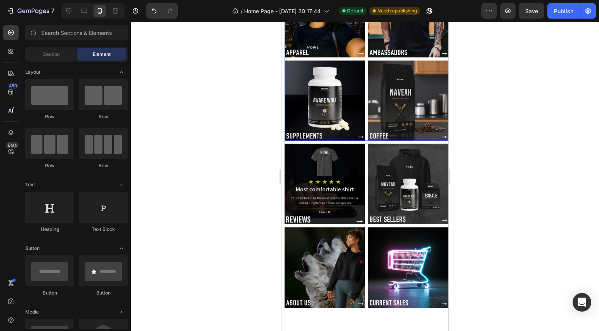
scroll to position [0, 0]
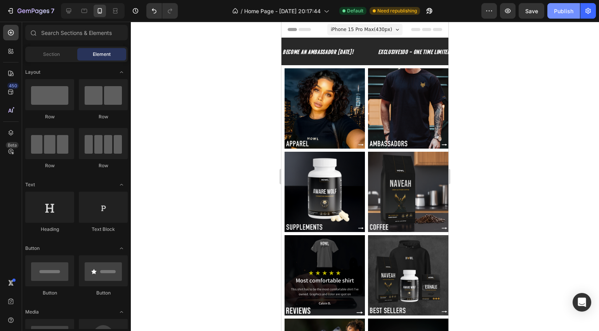
click at [559, 14] on div "Publish" at bounding box center [563, 11] width 19 height 8
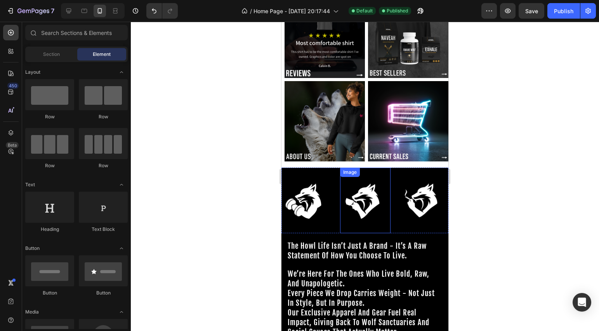
scroll to position [301, 0]
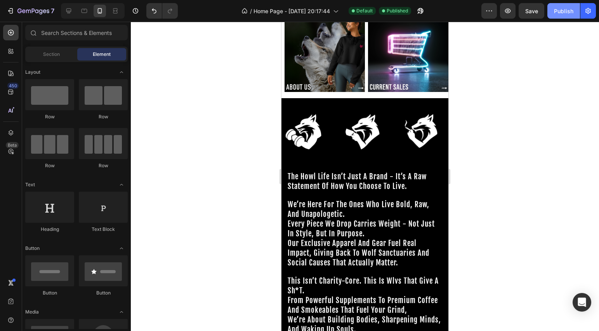
click at [571, 14] on div "Publish" at bounding box center [563, 11] width 19 height 8
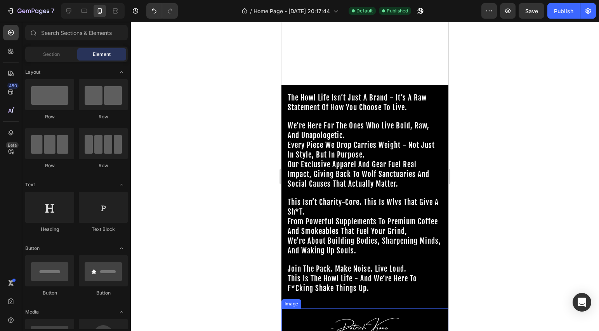
scroll to position [567, 0]
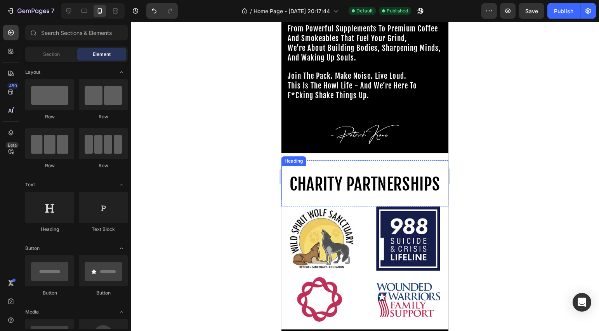
click at [412, 193] on span "CHARITY PARTNERSHIPS" at bounding box center [365, 184] width 151 height 21
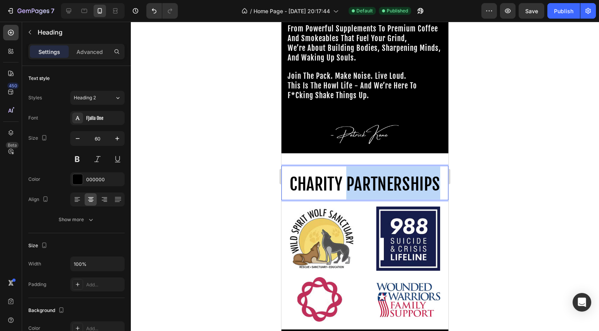
click at [368, 184] on span "CHARITY PARTNERSHIPS" at bounding box center [365, 184] width 151 height 21
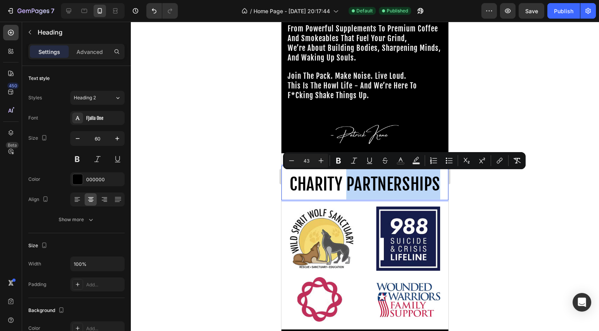
click at [368, 184] on span "CHARITY PARTNERSHIPS" at bounding box center [365, 184] width 151 height 21
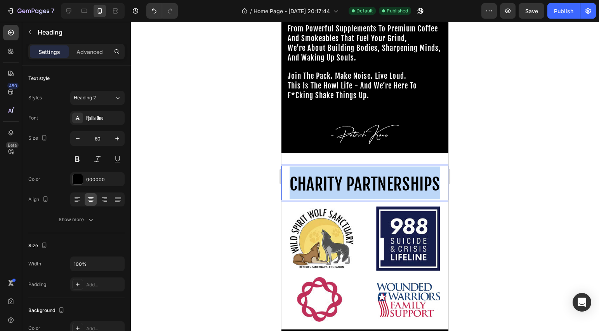
click at [368, 184] on span "CHARITY PARTNERSHIPS" at bounding box center [365, 184] width 151 height 21
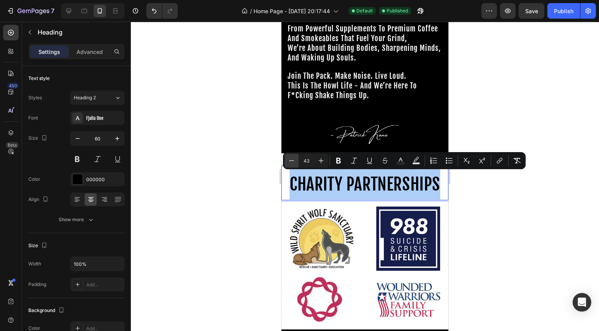
click at [296, 163] on button "Minus" at bounding box center [292, 161] width 14 height 14
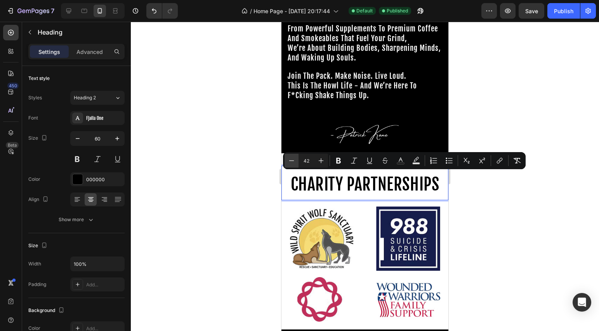
click at [296, 163] on button "Minus" at bounding box center [292, 161] width 14 height 14
type input "40"
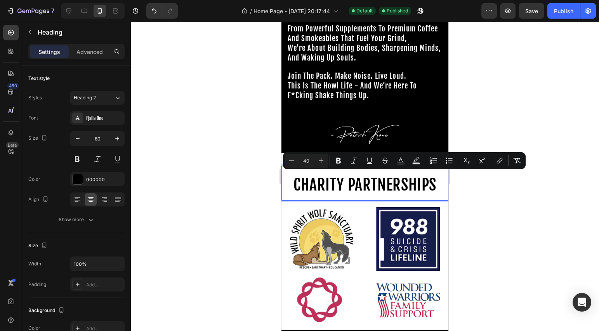
click at [509, 242] on div at bounding box center [365, 176] width 468 height 309
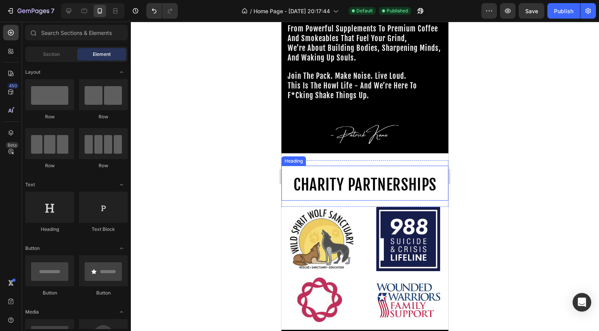
click at [398, 170] on p "⁠⁠⁠⁠⁠⁠⁠ CHARITY PARTNERSHIPS" at bounding box center [364, 183] width 165 height 33
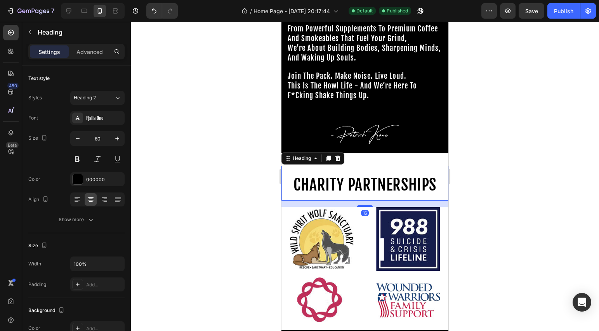
click at [403, 162] on div "⁠⁠⁠⁠⁠⁠⁠ CHARITY PARTNERSHIPS Heading 16" at bounding box center [364, 183] width 167 height 47
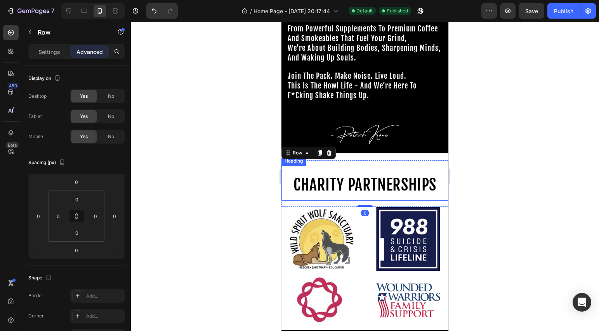
click at [360, 171] on p "⁠⁠⁠⁠⁠⁠⁠ CHARITY PARTNERSHIPS" at bounding box center [364, 183] width 165 height 33
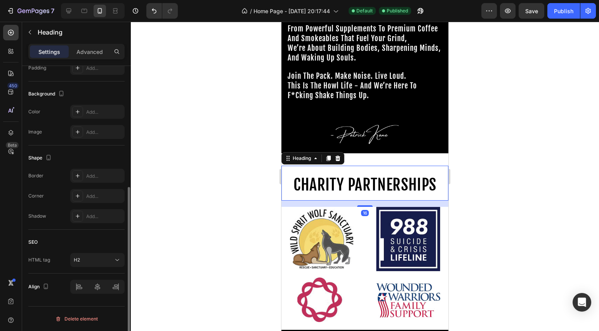
scroll to position [0, 0]
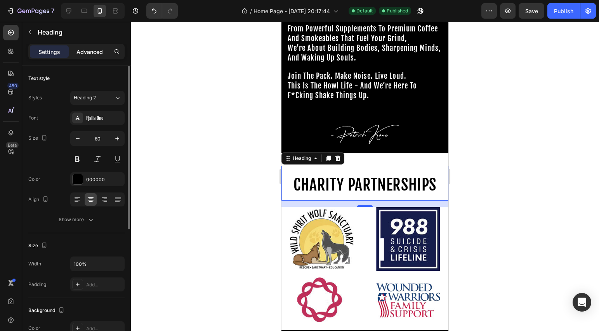
click at [91, 48] on p "Advanced" at bounding box center [89, 52] width 26 height 8
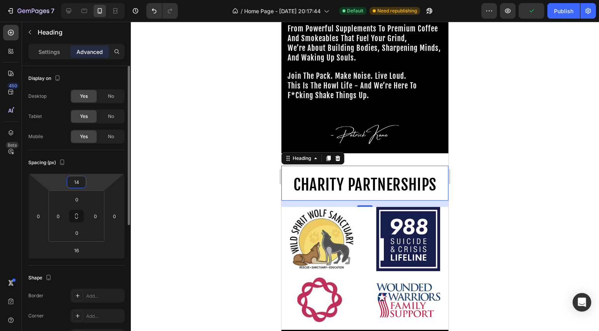
click at [83, 180] on input "14" at bounding box center [77, 182] width 16 height 12
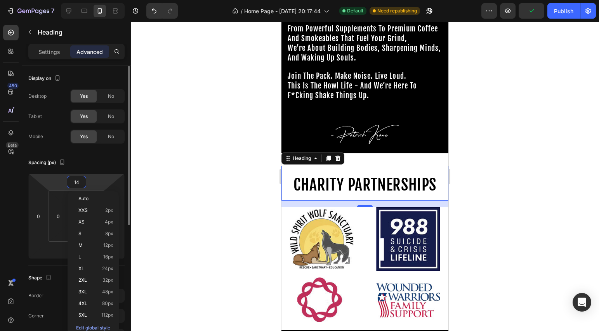
type input "0"
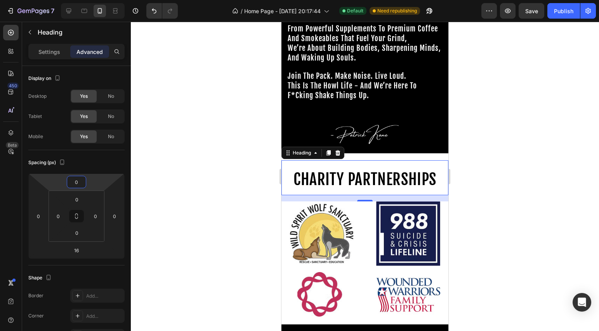
click at [540, 147] on div at bounding box center [365, 176] width 468 height 309
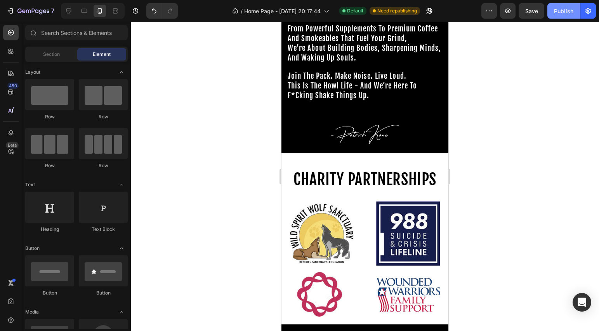
click at [562, 10] on div "Publish" at bounding box center [563, 11] width 19 height 8
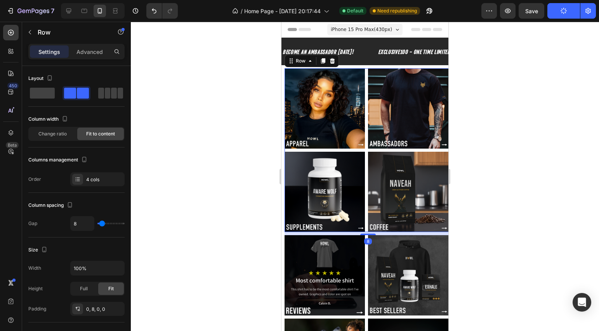
click at [364, 112] on div "Image Image Image Image Row 8" at bounding box center [368, 150] width 167 height 164
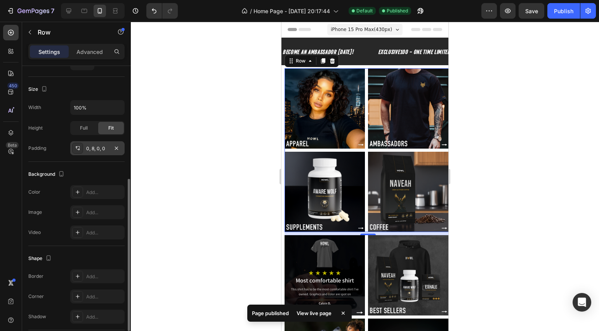
scroll to position [220, 0]
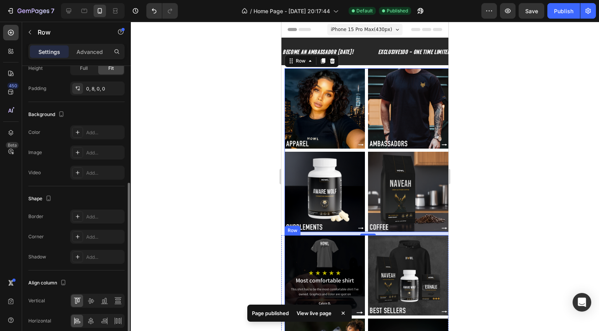
click at [364, 242] on div "Image Image Image Image Row" at bounding box center [368, 317] width 167 height 164
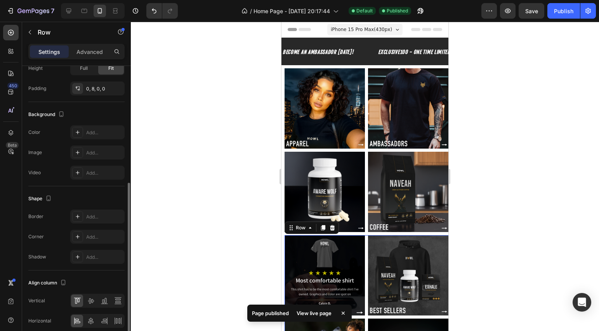
scroll to position [255, 0]
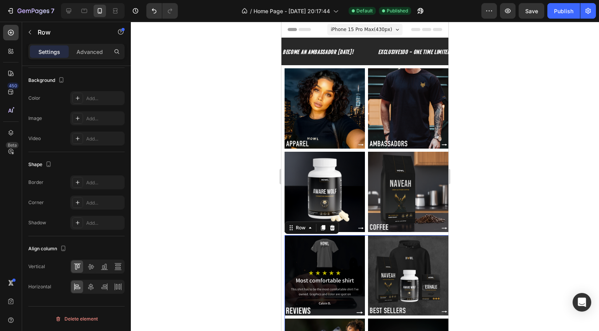
click at [363, 246] on div "Image Image Image Image Row 0" at bounding box center [368, 317] width 167 height 164
click at [91, 286] on icon at bounding box center [91, 287] width 8 height 8
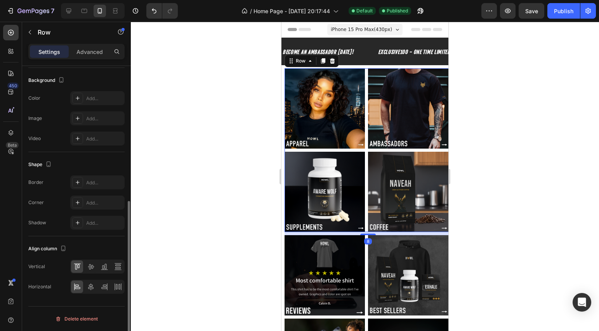
click at [364, 133] on div "Image Image Image Image Row 8" at bounding box center [368, 150] width 167 height 164
click at [93, 289] on icon at bounding box center [91, 287] width 8 height 8
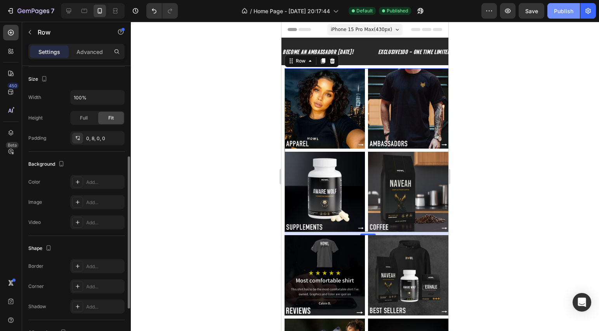
click at [555, 14] on div "Publish" at bounding box center [563, 11] width 19 height 8
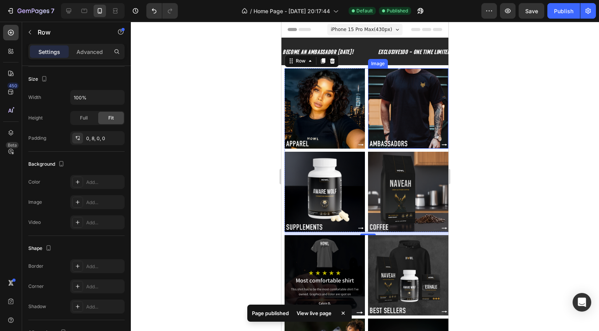
click at [368, 121] on img at bounding box center [408, 108] width 80 height 80
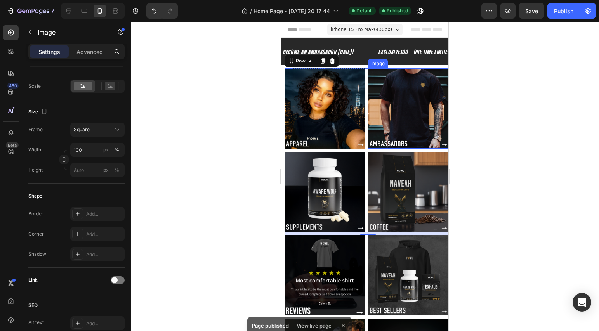
scroll to position [0, 0]
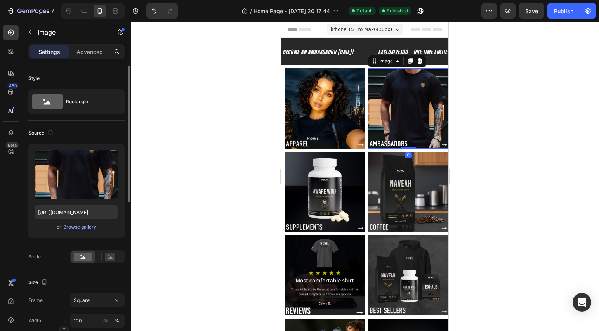
click at [363, 123] on div "Image Image 0 Image Image Row" at bounding box center [368, 150] width 167 height 164
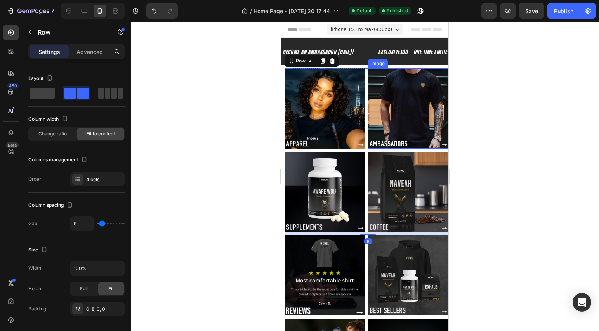
click at [368, 129] on img at bounding box center [408, 108] width 80 height 80
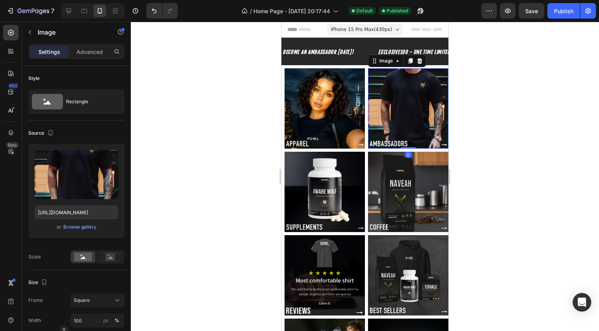
click at [368, 134] on img at bounding box center [408, 108] width 80 height 80
click at [368, 144] on img at bounding box center [408, 108] width 80 height 80
click at [368, 152] on img at bounding box center [408, 192] width 80 height 80
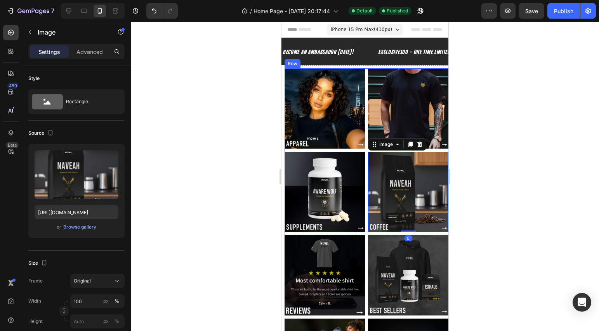
click at [363, 149] on div "Image Image Image Image 0 Row" at bounding box center [368, 150] width 167 height 164
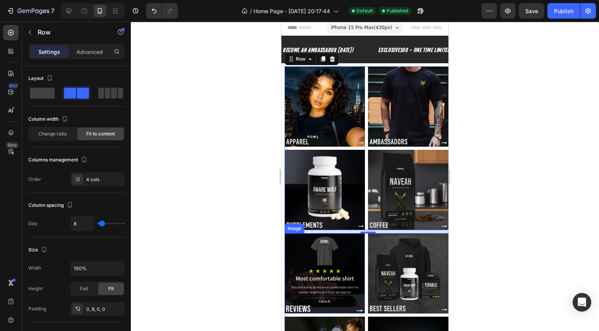
scroll to position [3, 0]
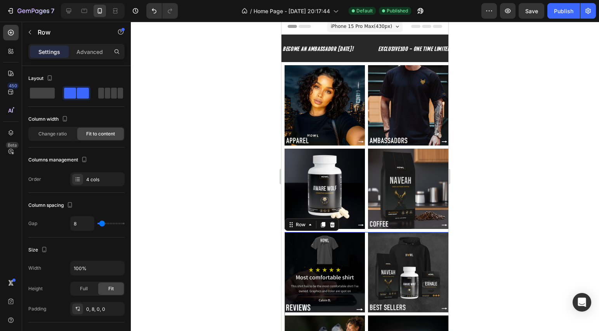
click at [364, 257] on div "Image Image Image Image Row 0" at bounding box center [368, 314] width 167 height 164
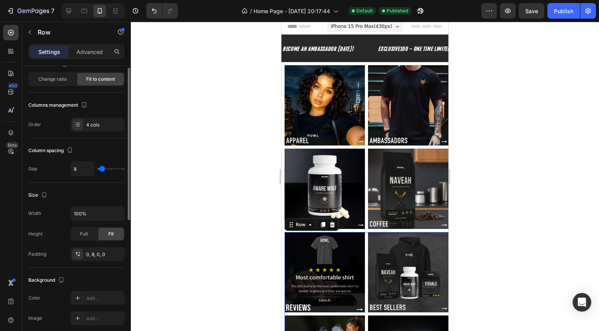
scroll to position [0, 0]
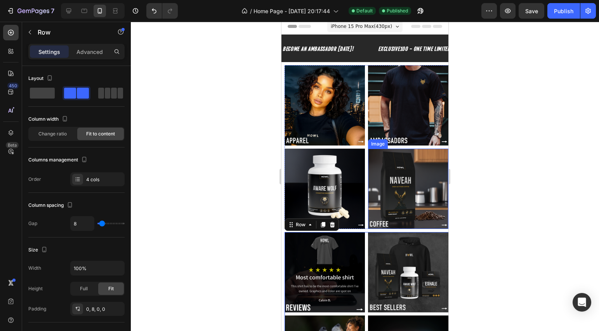
click at [364, 144] on div "Image Image Image Image Row" at bounding box center [368, 147] width 167 height 164
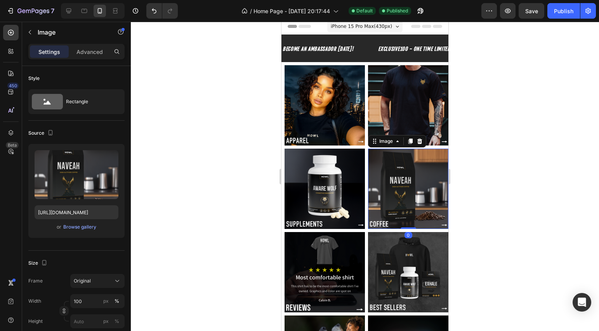
click at [368, 149] on img at bounding box center [408, 189] width 80 height 80
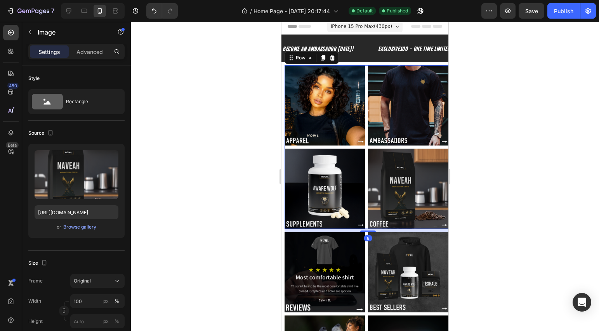
click at [364, 148] on div "Image Image Image Image Row 8" at bounding box center [368, 147] width 167 height 164
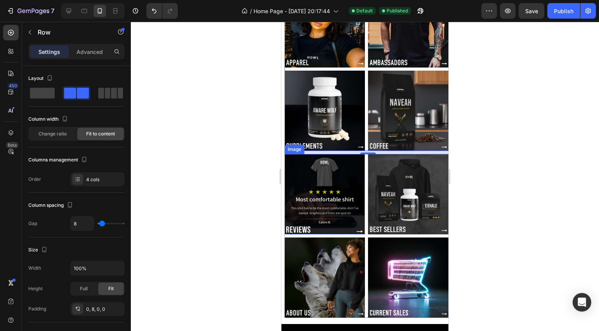
scroll to position [179, 0]
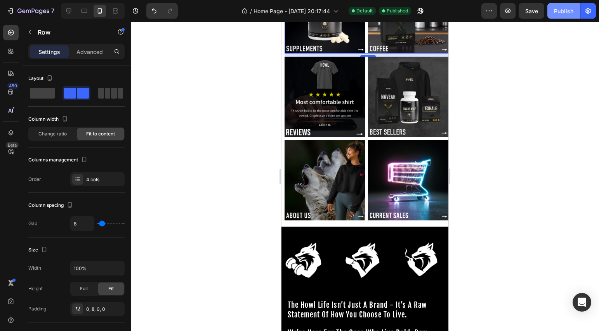
click at [561, 12] on div "Publish" at bounding box center [563, 11] width 19 height 8
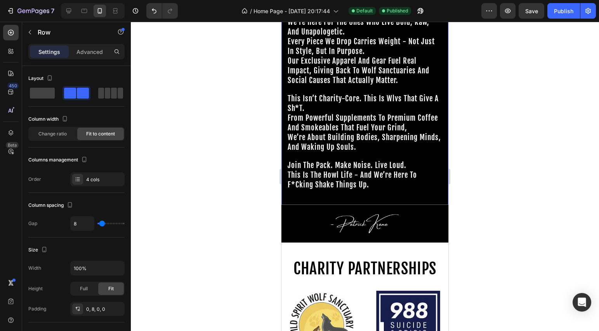
scroll to position [397, 0]
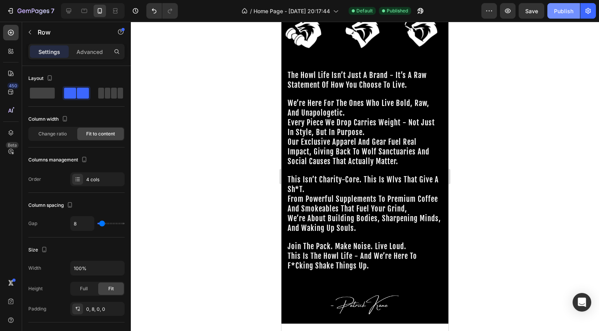
click at [567, 9] on div "Publish" at bounding box center [563, 11] width 19 height 8
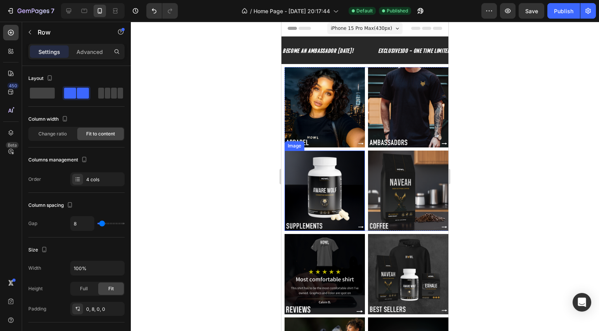
scroll to position [0, 0]
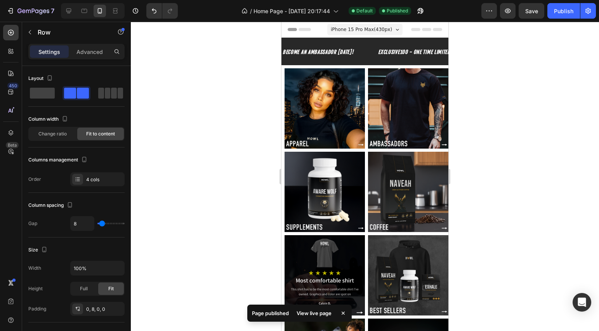
click at [359, 30] on span "iPhone 15 Pro Max ( 430 px)" at bounding box center [361, 30] width 61 height 8
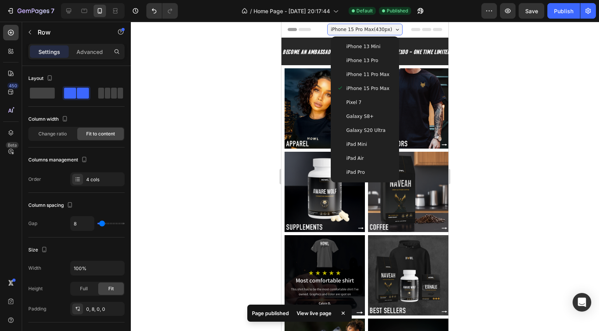
click at [373, 78] on span "iPhone 11 Pro Max" at bounding box center [367, 75] width 43 height 8
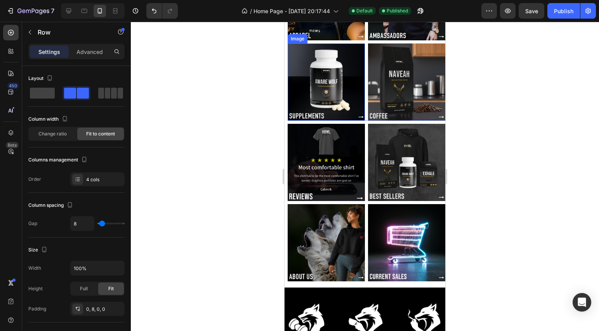
scroll to position [170, 0]
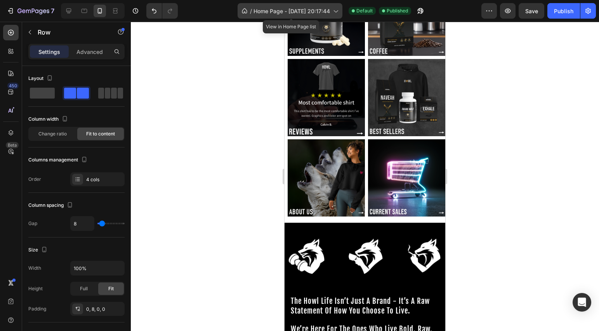
click at [314, 12] on span "Home Page - [DATE] 20:17:44" at bounding box center [291, 11] width 76 height 8
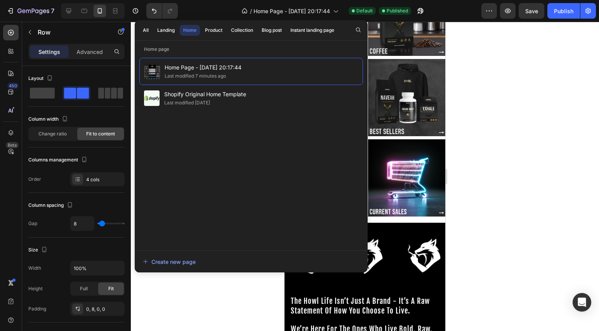
click at [468, 69] on div at bounding box center [365, 176] width 468 height 309
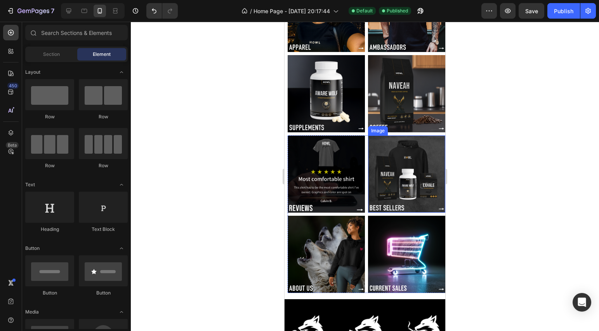
scroll to position [0, 0]
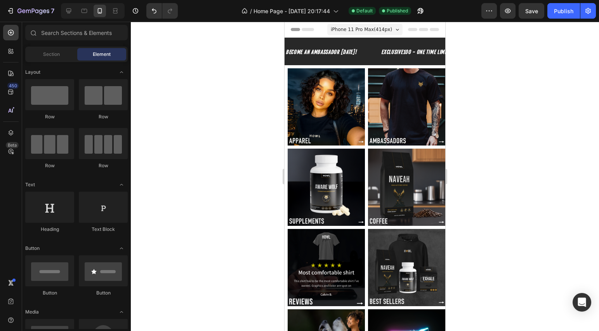
click at [372, 26] on span "iPhone 11 Pro Max ( 414 px)" at bounding box center [361, 30] width 61 height 8
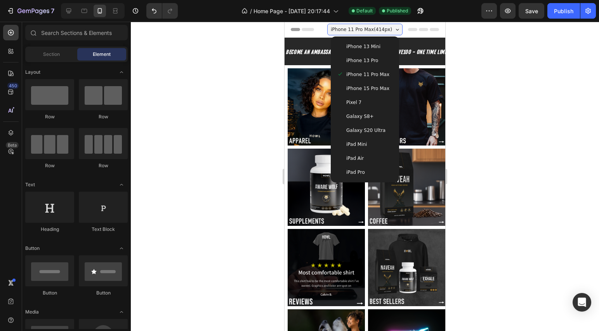
click at [377, 125] on div "Galaxy S20 Ultra" at bounding box center [365, 130] width 62 height 14
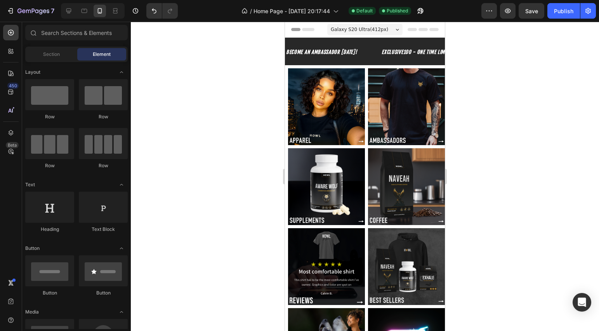
click at [368, 28] on span "Galaxy S20 Ultra ( 412 px)" at bounding box center [359, 30] width 57 height 8
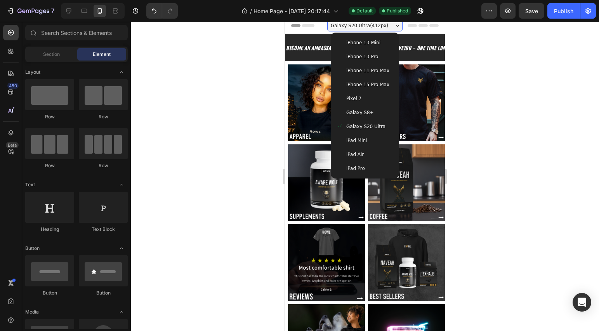
scroll to position [12, 0]
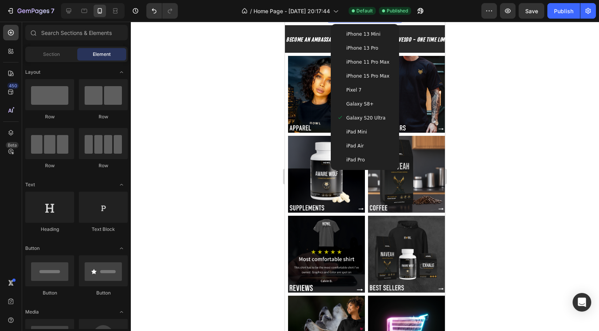
click at [375, 49] on div "iPhone 13 Pro" at bounding box center [365, 48] width 56 height 8
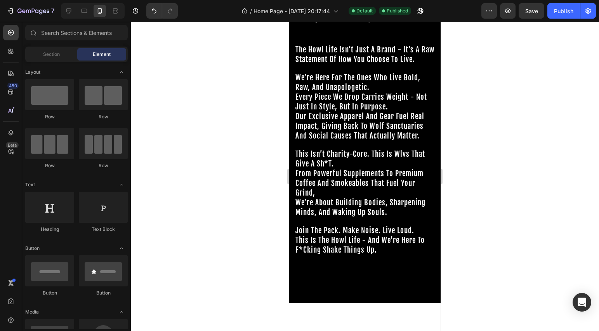
scroll to position [0, 0]
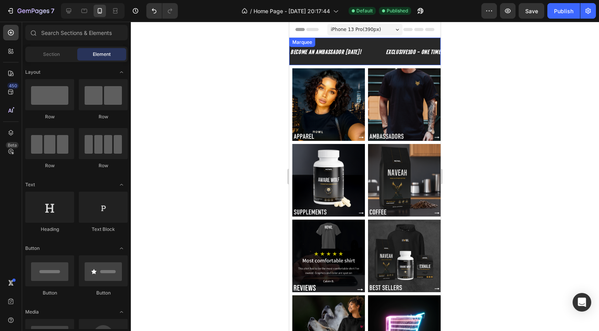
click at [360, 34] on div "iPhone 13 Pro ( 390 px)" at bounding box center [364, 30] width 75 height 12
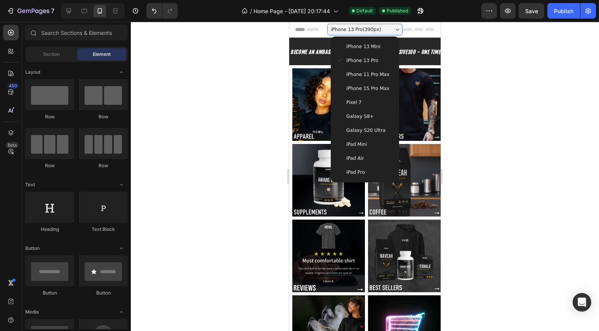
click at [371, 89] on span "iPhone 15 Pro Max" at bounding box center [367, 89] width 43 height 8
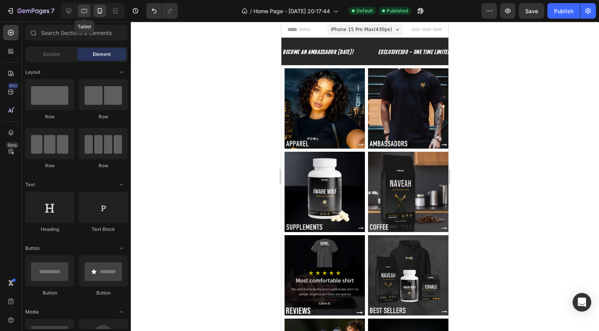
click at [88, 10] on icon at bounding box center [84, 11] width 8 height 8
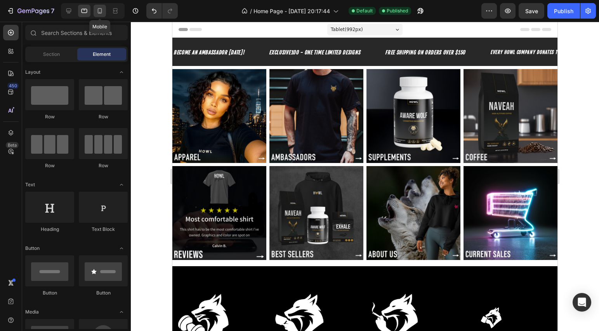
click at [102, 9] on icon at bounding box center [100, 11] width 8 height 8
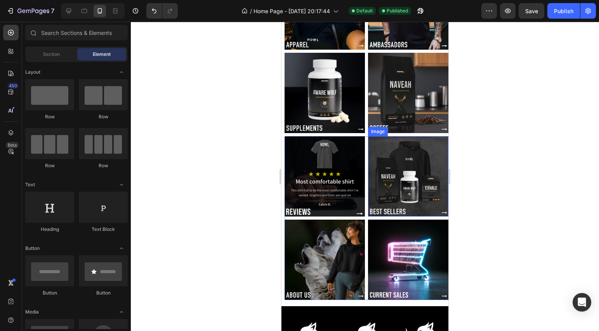
scroll to position [172, 0]
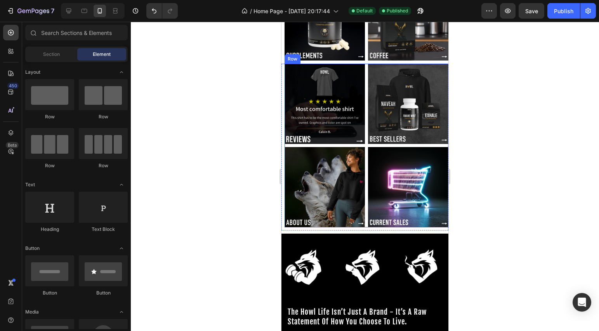
click at [363, 175] on div "Image Image Image Image Row" at bounding box center [368, 146] width 167 height 164
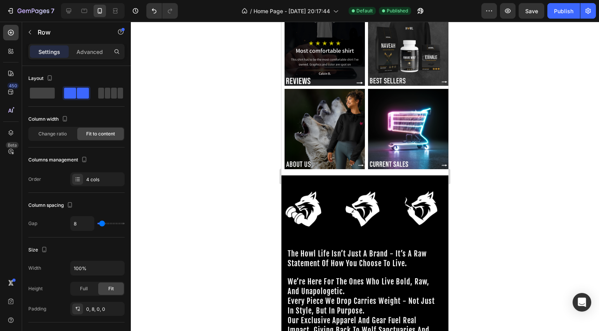
scroll to position [229, 0]
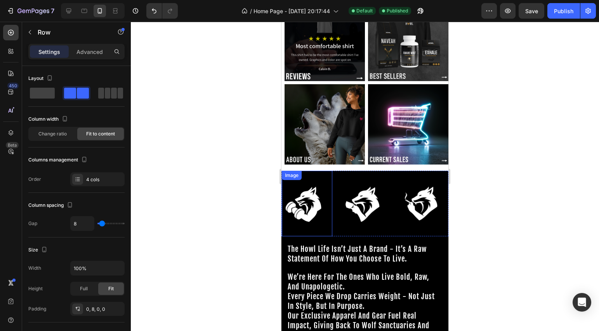
click at [329, 181] on img at bounding box center [307, 203] width 50 height 56
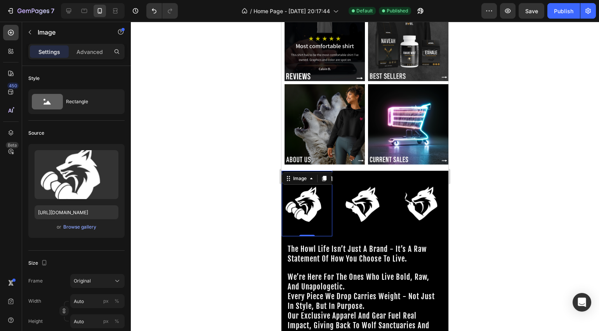
click at [324, 189] on img at bounding box center [307, 203] width 50 height 56
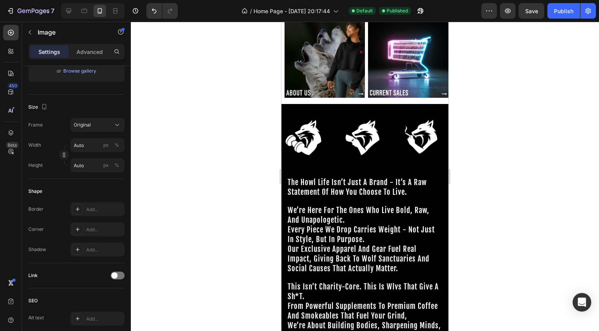
scroll to position [292, 0]
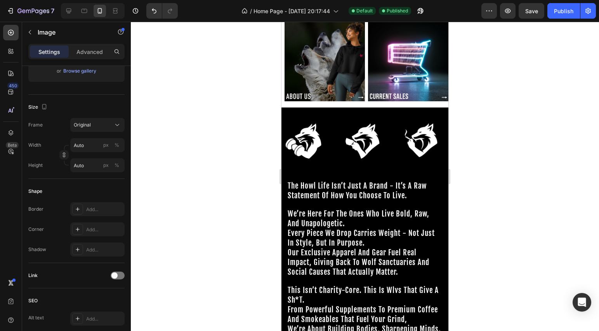
click at [313, 136] on img at bounding box center [307, 140] width 50 height 56
click at [310, 131] on img at bounding box center [307, 140] width 50 height 56
click at [267, 151] on div at bounding box center [365, 176] width 468 height 309
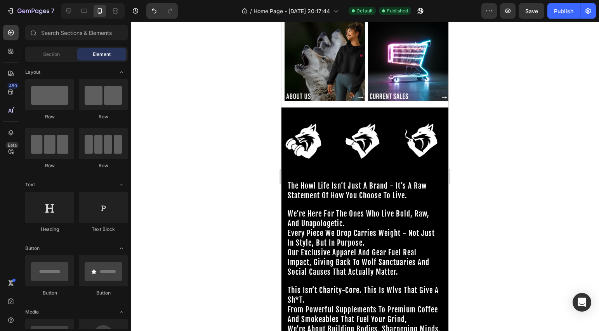
click at [295, 143] on img at bounding box center [307, 140] width 50 height 56
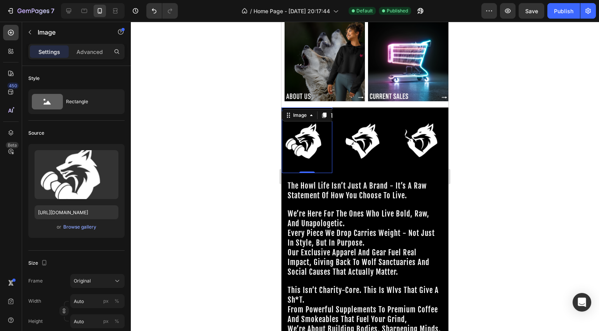
click at [307, 137] on img at bounding box center [307, 140] width 50 height 56
click at [69, 10] on icon at bounding box center [69, 11] width 8 height 8
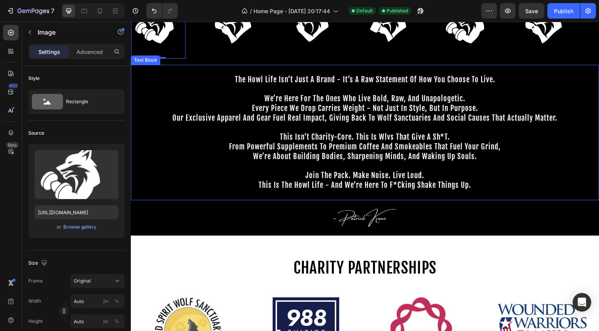
scroll to position [107, 0]
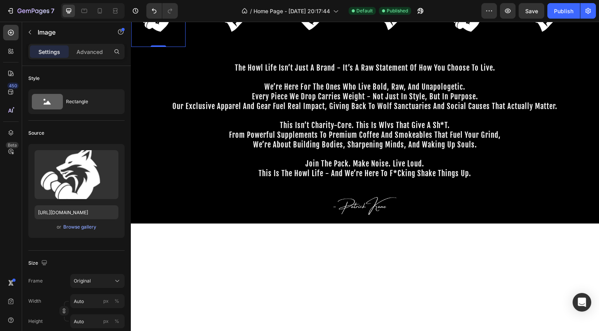
click at [161, 42] on img at bounding box center [158, 11] width 54 height 61
click at [165, 42] on img at bounding box center [158, 11] width 54 height 61
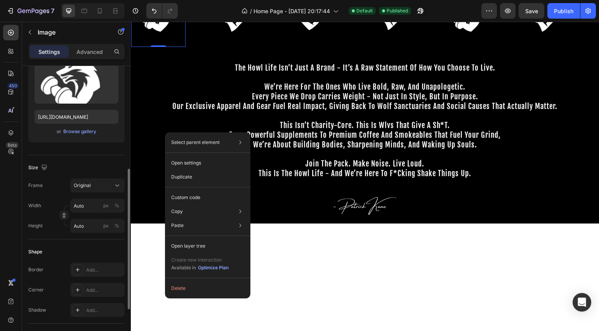
scroll to position [133, 0]
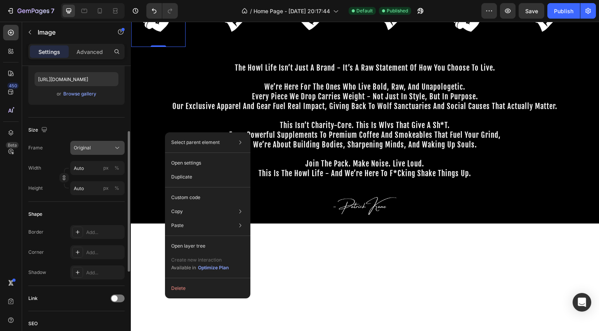
click at [109, 154] on button "Original" at bounding box center [97, 148] width 54 height 14
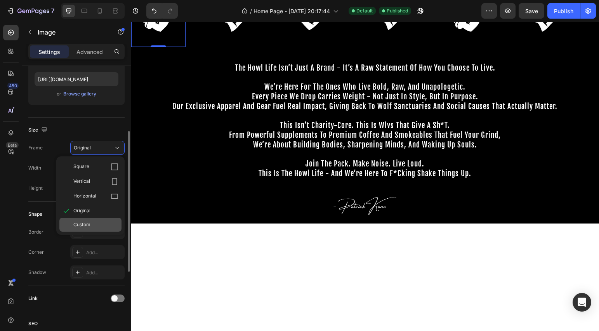
click at [98, 228] on div "Custom" at bounding box center [95, 224] width 45 height 7
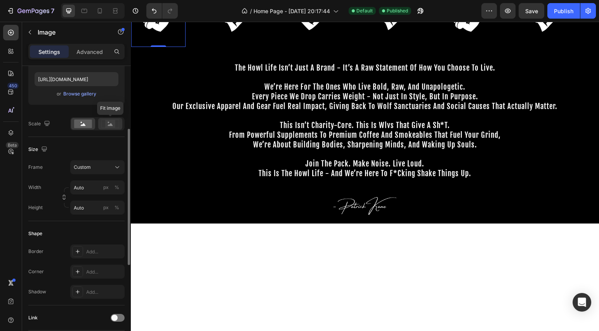
click at [106, 125] on rect at bounding box center [110, 124] width 10 height 8
click at [231, 42] on img at bounding box center [236, 11] width 54 height 61
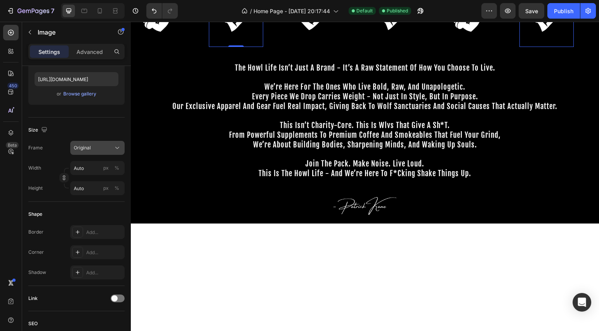
click at [112, 151] on div "Original" at bounding box center [97, 148] width 47 height 8
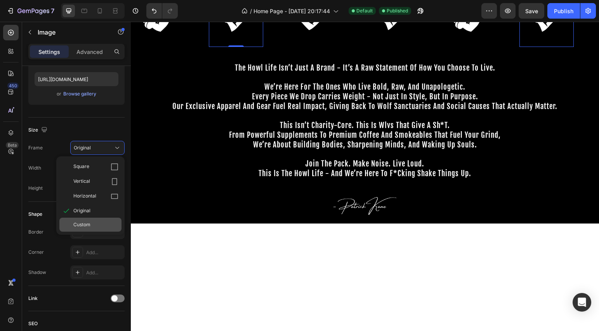
click at [97, 225] on div "Custom" at bounding box center [95, 224] width 45 height 7
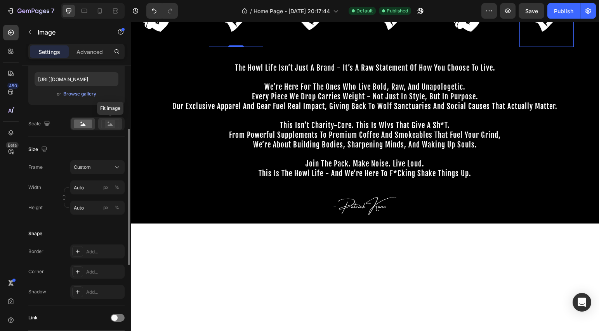
click at [113, 127] on rect at bounding box center [110, 124] width 10 height 8
click at [326, 42] on img at bounding box center [313, 11] width 54 height 61
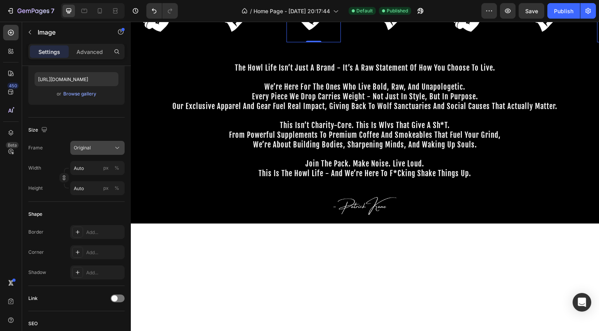
click at [101, 151] on div "Original" at bounding box center [93, 147] width 38 height 7
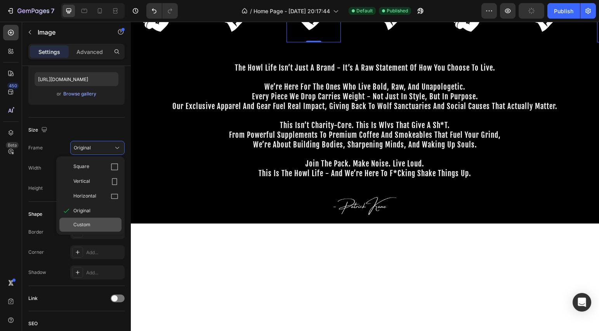
click at [94, 224] on div "Custom" at bounding box center [95, 224] width 45 height 7
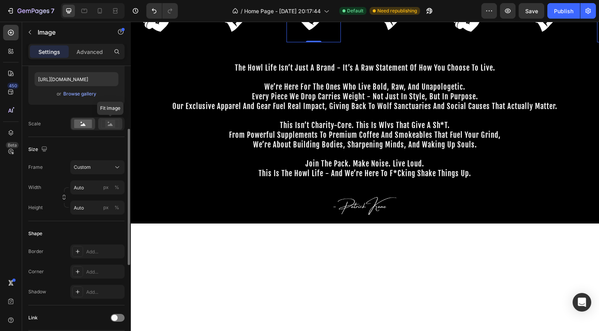
click at [115, 123] on icon at bounding box center [110, 124] width 18 height 9
click at [358, 42] on div "Image 0" at bounding box center [325, 11] width 78 height 61
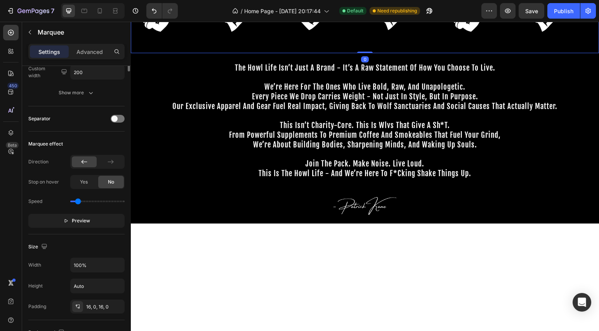
scroll to position [0, 0]
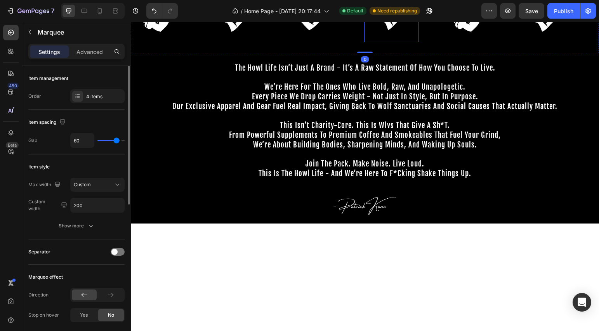
click at [394, 42] on img at bounding box center [391, 11] width 54 height 61
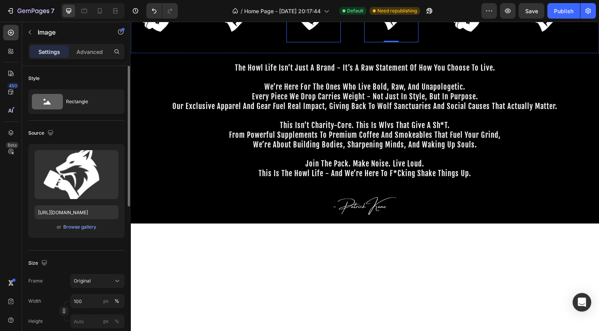
click at [305, 42] on img at bounding box center [313, 11] width 54 height 61
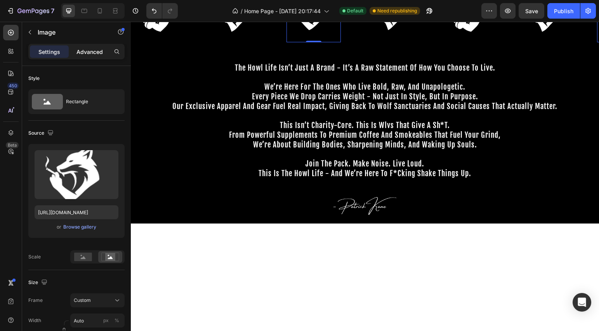
click at [97, 57] on div "Advanced" at bounding box center [89, 51] width 39 height 12
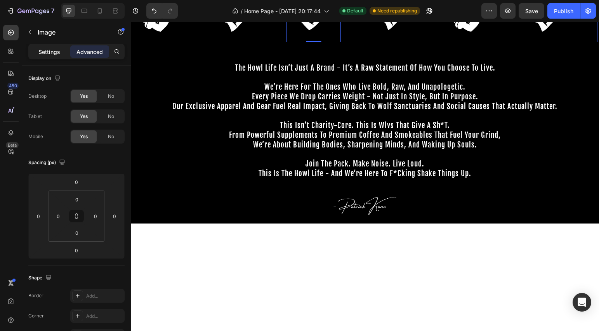
click at [41, 49] on p "Settings" at bounding box center [49, 52] width 22 height 8
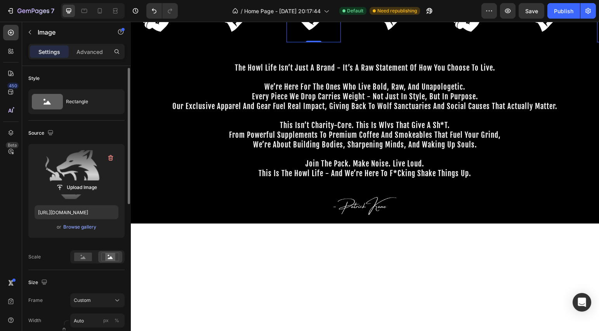
scroll to position [182, 0]
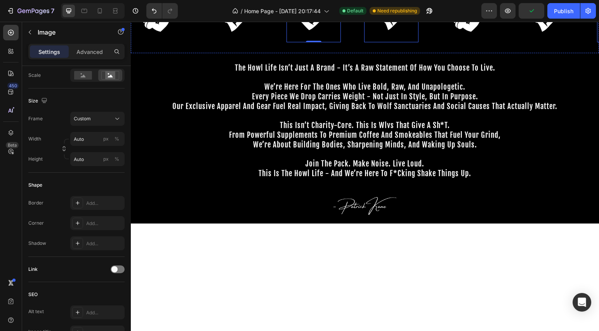
click at [390, 42] on img at bounding box center [391, 11] width 54 height 61
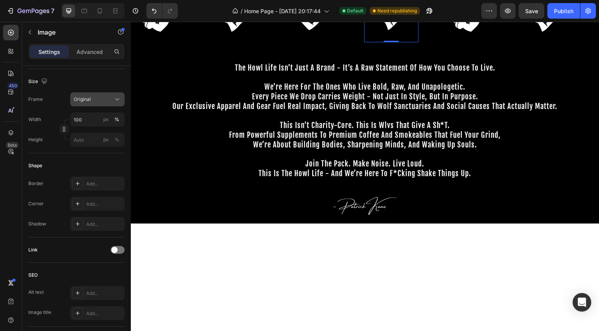
click at [102, 94] on button "Original" at bounding box center [97, 99] width 54 height 14
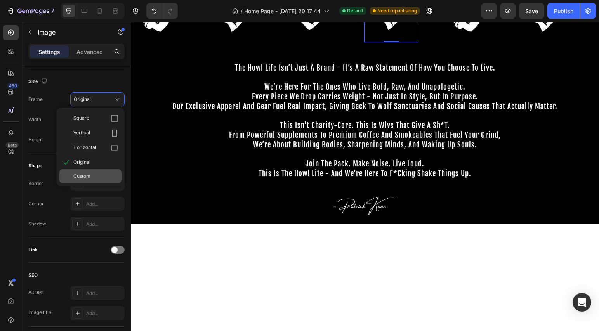
click at [96, 176] on div "Custom" at bounding box center [95, 176] width 45 height 7
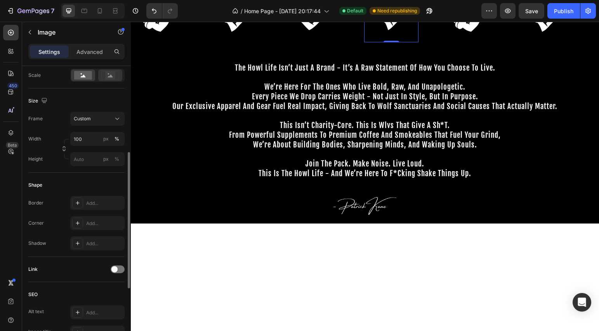
click at [110, 80] on div at bounding box center [110, 75] width 24 height 12
click at [554, 13] on div "Publish" at bounding box center [563, 11] width 19 height 8
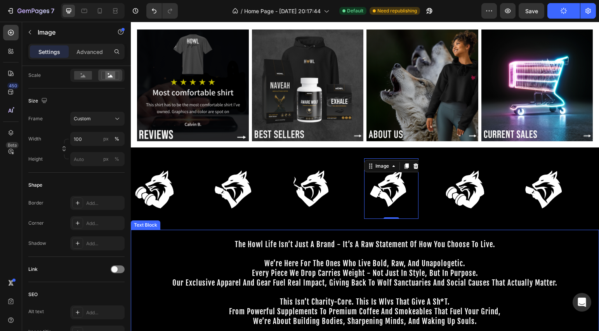
scroll to position [0, 0]
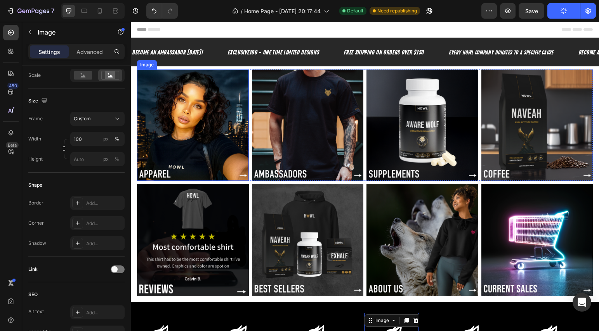
click at [210, 125] on img at bounding box center [193, 125] width 112 height 112
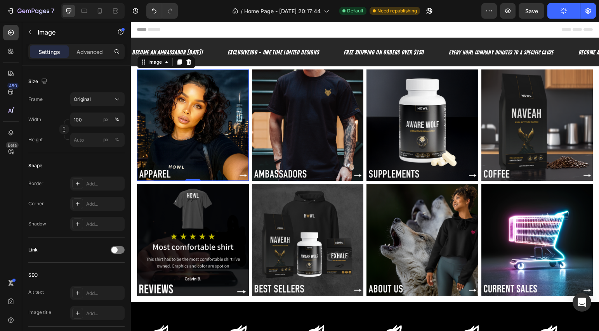
click at [212, 114] on img at bounding box center [193, 125] width 112 height 112
click at [114, 251] on span at bounding box center [114, 250] width 6 height 6
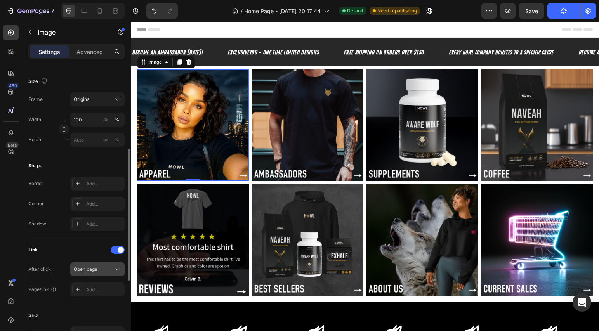
click at [106, 271] on div "Open page" at bounding box center [94, 269] width 40 height 7
click at [97, 290] on div "Add..." at bounding box center [104, 289] width 36 height 7
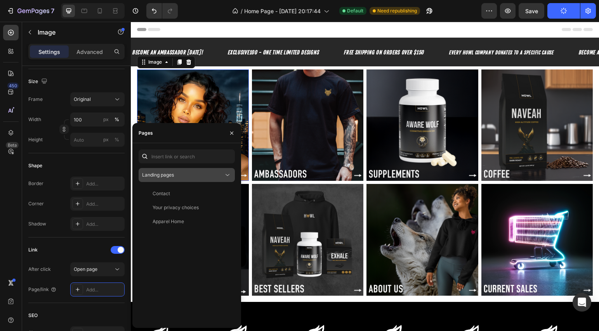
click at [198, 175] on div "Landing pages" at bounding box center [183, 175] width 82 height 7
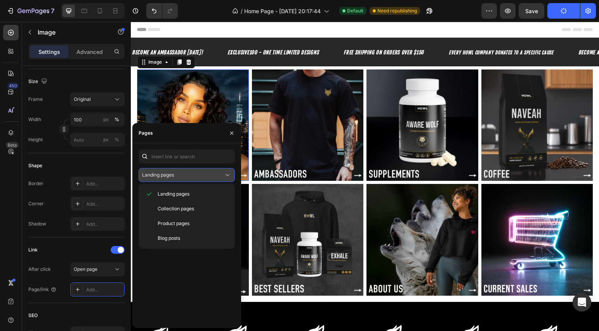
click at [194, 180] on button "Landing pages" at bounding box center [187, 175] width 96 height 14
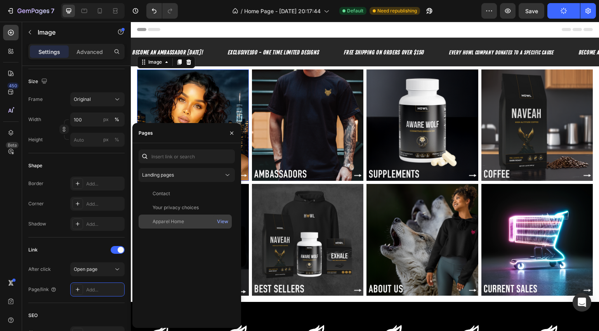
click at [181, 221] on div "Apparel Home" at bounding box center [168, 221] width 31 height 7
click at [233, 133] on icon "button" at bounding box center [232, 133] width 6 height 6
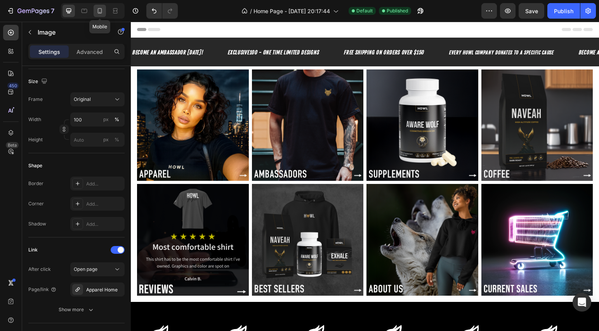
click at [96, 12] on icon at bounding box center [100, 11] width 8 height 8
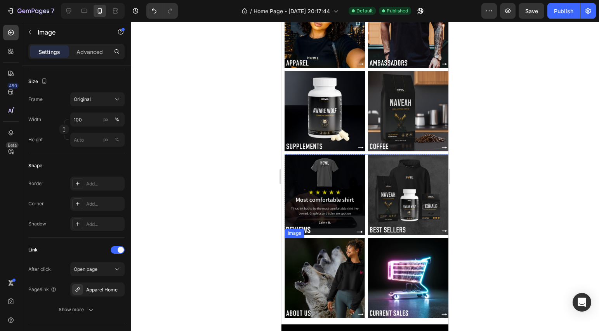
scroll to position [117, 0]
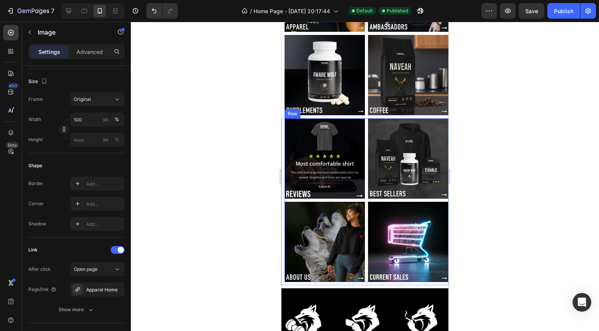
click at [364, 194] on div "Image Image Image Image Row" at bounding box center [368, 200] width 167 height 164
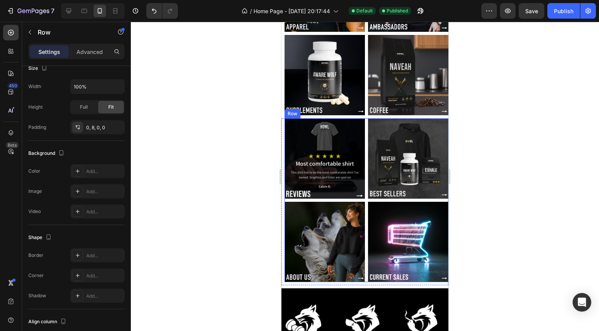
scroll to position [0, 0]
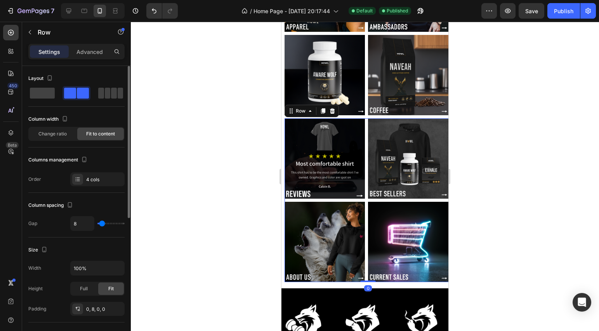
click at [364, 194] on div "Image Image Image Image Row 0" at bounding box center [368, 200] width 167 height 164
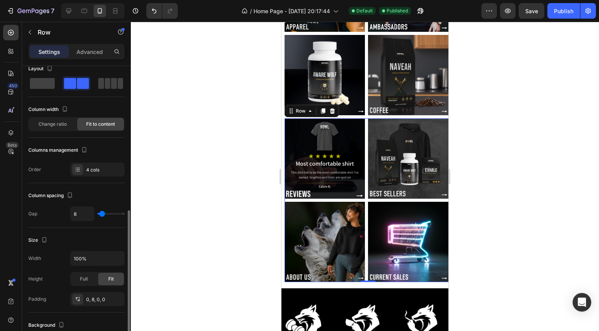
scroll to position [101, 0]
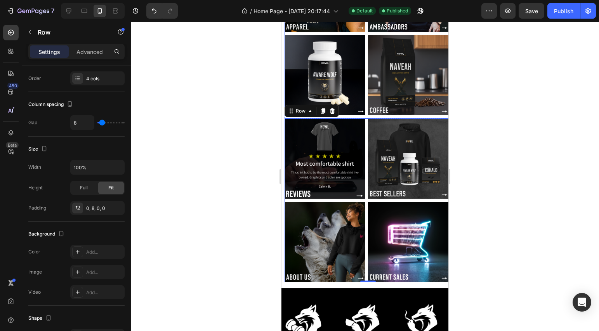
click at [363, 97] on div "Image Image Image Image Row" at bounding box center [368, 33] width 167 height 164
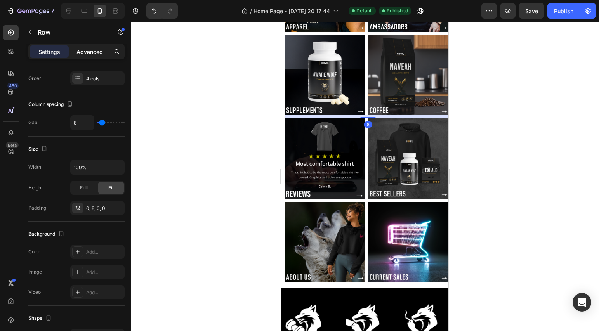
click at [89, 51] on p "Advanced" at bounding box center [89, 52] width 26 height 8
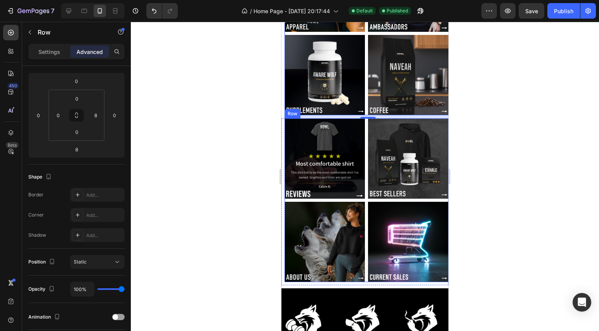
click at [363, 194] on div "Image Image Image Image Row" at bounding box center [368, 200] width 167 height 164
click at [363, 192] on div "Image Image Image Image Row 0" at bounding box center [368, 200] width 167 height 164
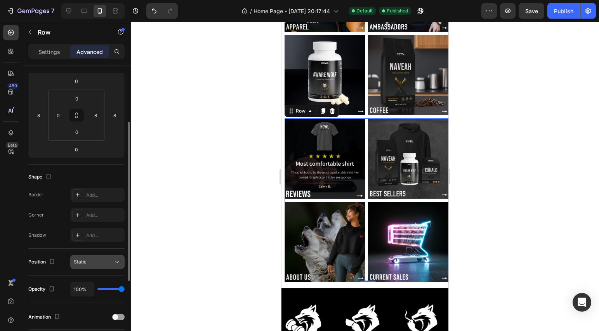
click at [110, 265] on div "Static" at bounding box center [94, 262] width 40 height 7
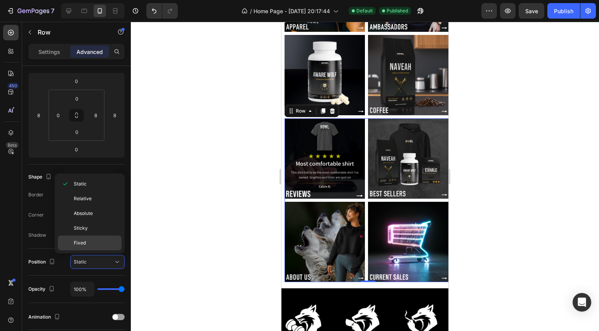
click at [95, 241] on p "Fixed" at bounding box center [96, 243] width 44 height 7
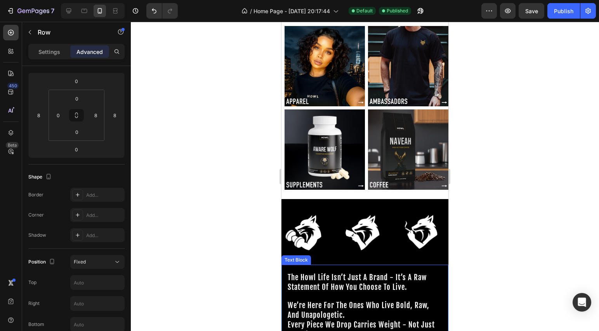
scroll to position [39, 0]
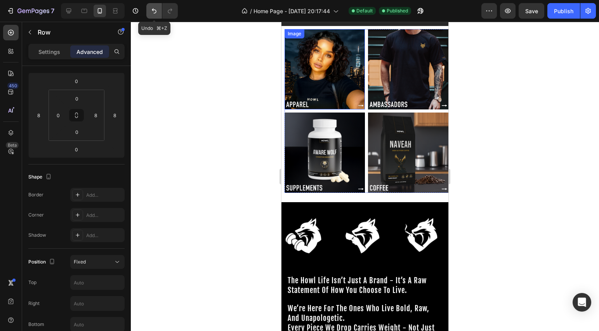
click at [152, 14] on icon "Undo/Redo" at bounding box center [154, 11] width 8 height 8
click at [156, 14] on icon "Undo/Redo" at bounding box center [154, 11] width 8 height 8
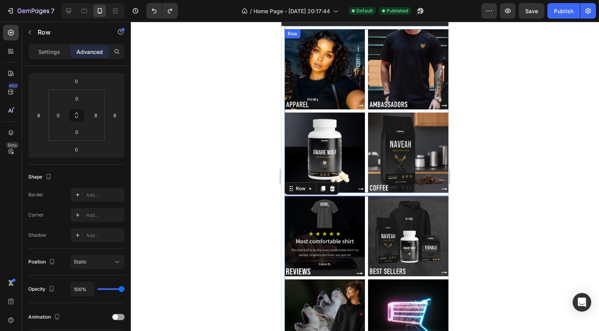
click at [364, 180] on div "Image Image Image Image Row" at bounding box center [368, 111] width 167 height 164
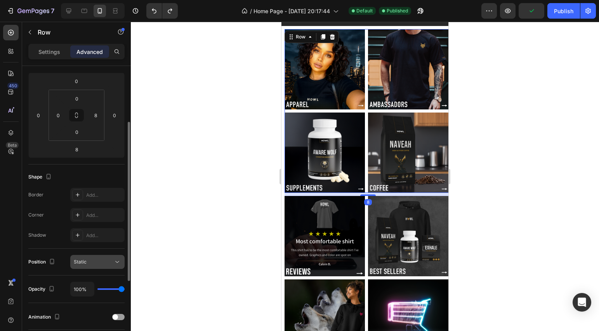
click at [95, 262] on div "Static" at bounding box center [94, 262] width 40 height 7
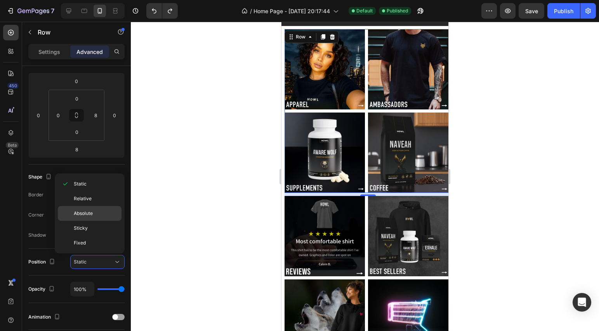
click at [97, 215] on p "Absolute" at bounding box center [96, 213] width 44 height 7
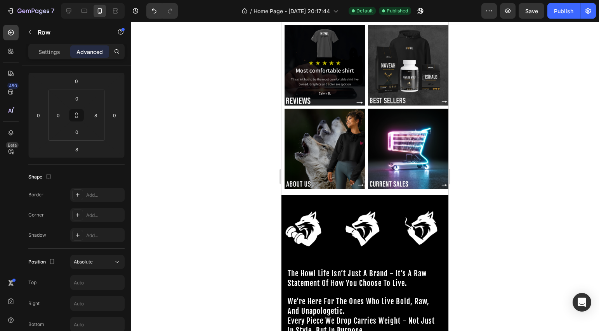
scroll to position [0, 0]
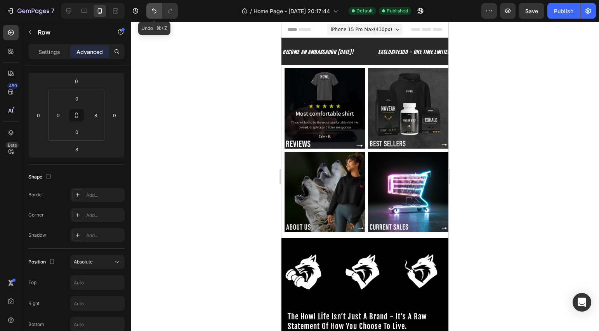
click at [153, 11] on icon "Undo/Redo" at bounding box center [154, 11] width 8 height 8
click at [152, 10] on icon "Undo/Redo" at bounding box center [154, 11] width 8 height 8
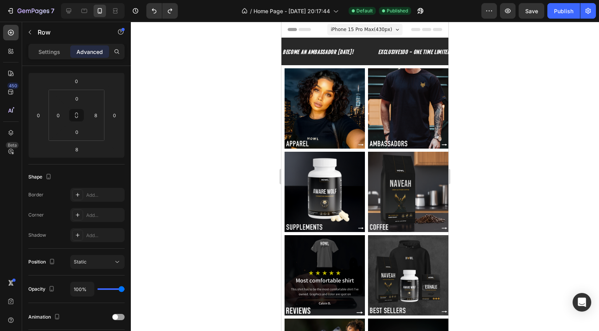
click at [363, 139] on div "Image Image Image Image Row" at bounding box center [368, 150] width 167 height 164
click at [40, 51] on p "Settings" at bounding box center [49, 52] width 22 height 8
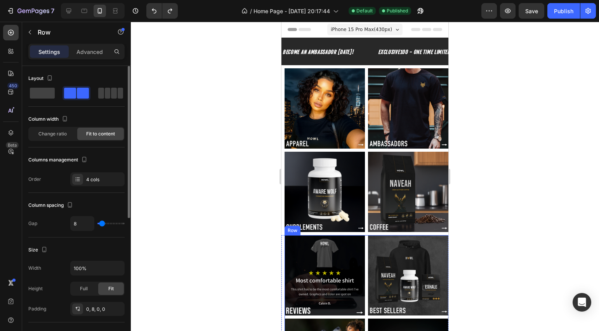
click at [364, 241] on div "Image Image Image Image Row" at bounding box center [368, 317] width 167 height 164
click at [52, 134] on span "Change ratio" at bounding box center [52, 133] width 28 height 7
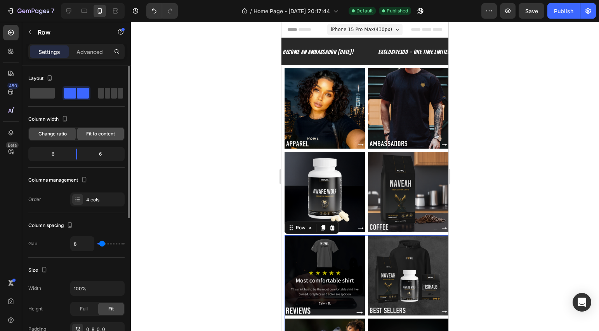
click at [90, 134] on span "Fit to content" at bounding box center [100, 133] width 29 height 7
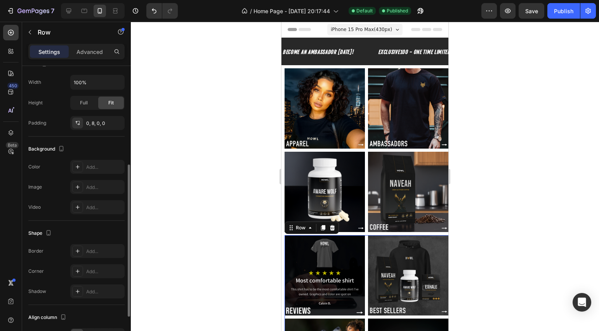
scroll to position [255, 0]
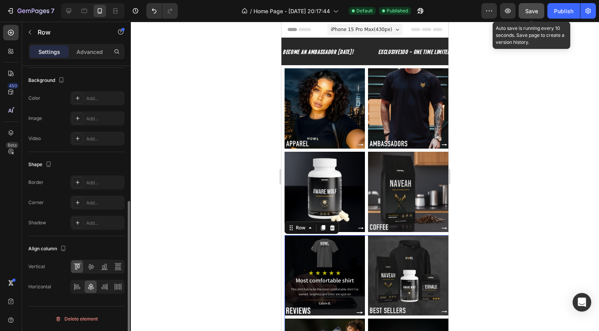
click at [531, 17] on button "Save" at bounding box center [532, 11] width 26 height 16
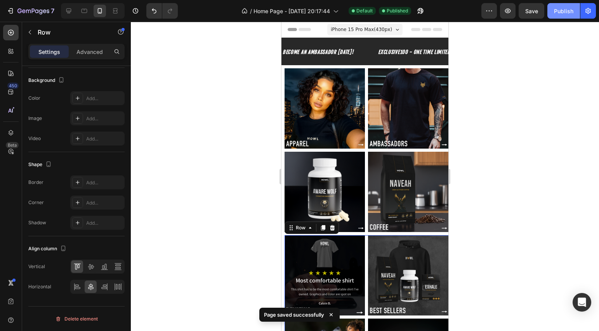
click at [564, 15] on button "Publish" at bounding box center [563, 11] width 33 height 16
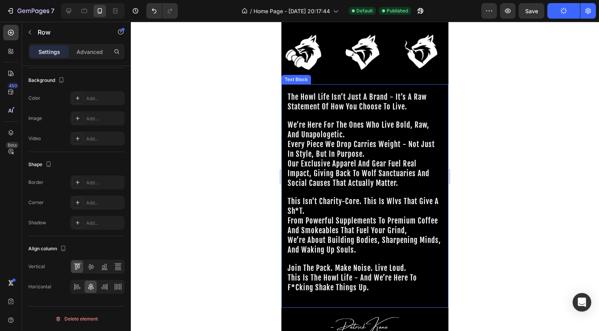
scroll to position [363, 0]
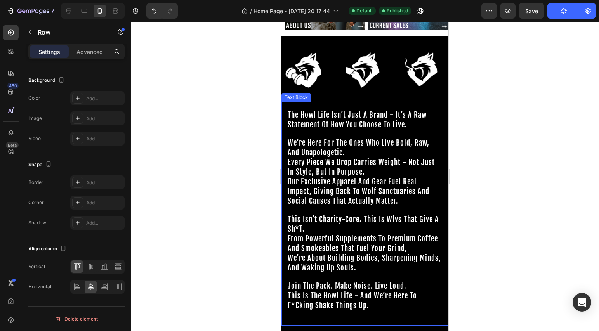
click at [397, 85] on div "Image" at bounding box center [369, 69] width 58 height 66
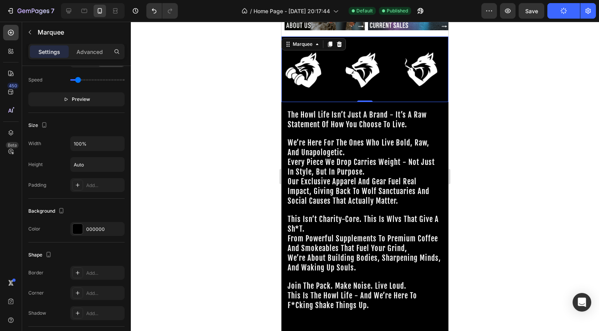
scroll to position [0, 0]
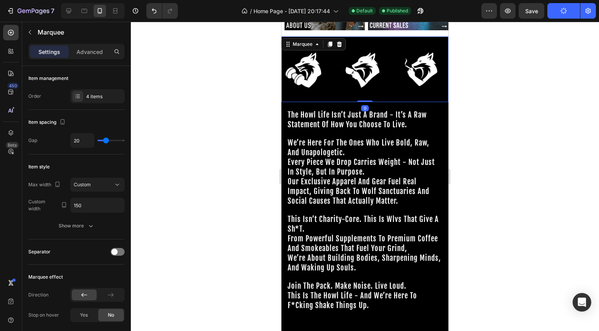
click at [397, 85] on div "Image" at bounding box center [369, 69] width 58 height 66
click at [73, 11] on div at bounding box center [68, 11] width 12 height 12
type input "60"
type input "200"
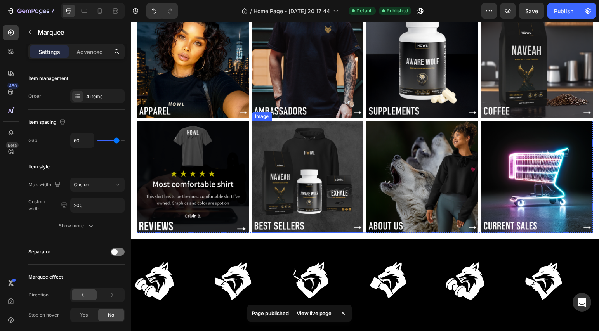
scroll to position [103, 0]
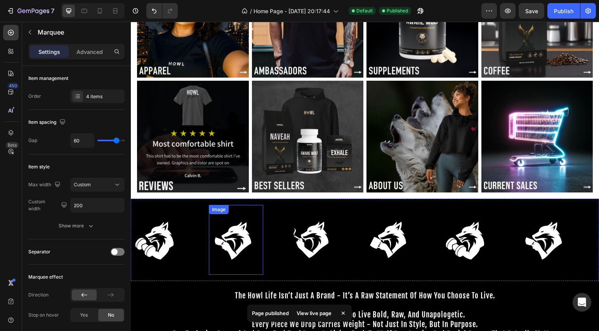
click at [241, 223] on img at bounding box center [236, 240] width 54 height 61
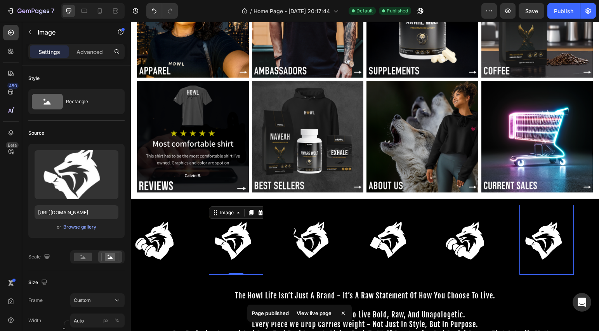
click at [241, 223] on img at bounding box center [236, 240] width 54 height 61
click at [85, 254] on rect at bounding box center [83, 257] width 18 height 9
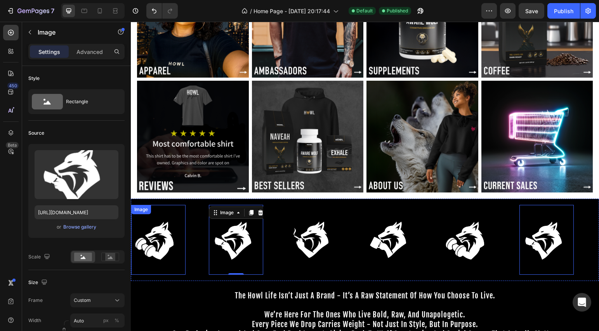
click at [160, 230] on img at bounding box center [158, 240] width 54 height 61
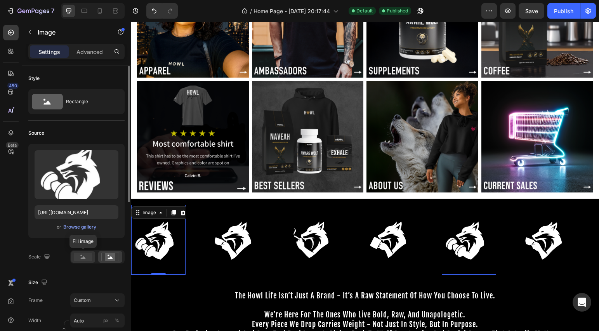
click at [83, 260] on rect at bounding box center [83, 257] width 18 height 9
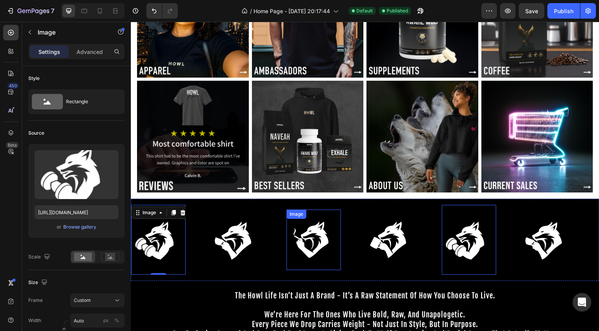
click at [304, 233] on img at bounding box center [313, 240] width 54 height 61
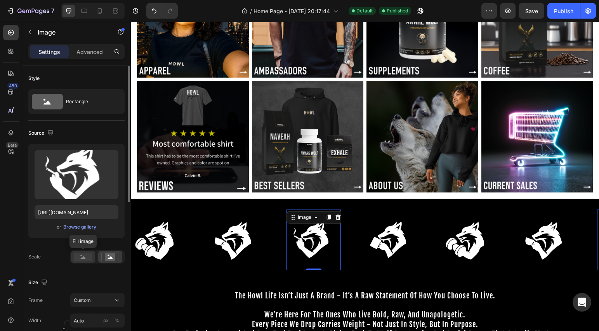
click at [77, 256] on rect at bounding box center [83, 257] width 18 height 9
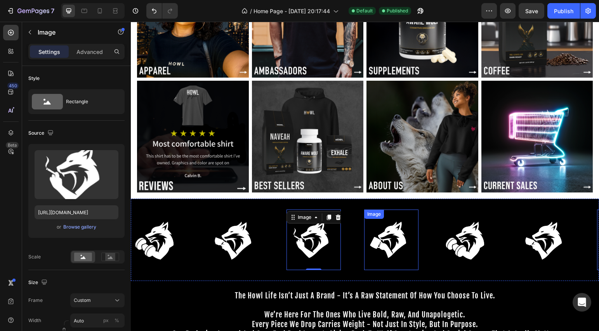
click at [389, 245] on img at bounding box center [391, 240] width 54 height 61
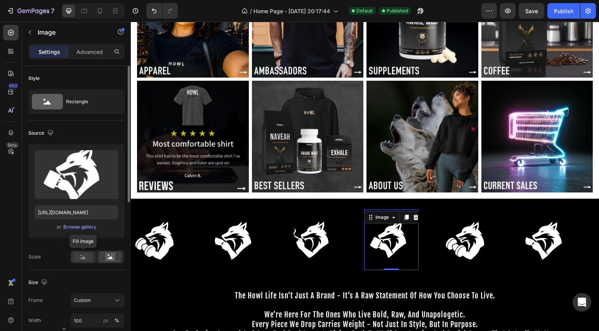
click at [76, 255] on rect at bounding box center [83, 257] width 18 height 9
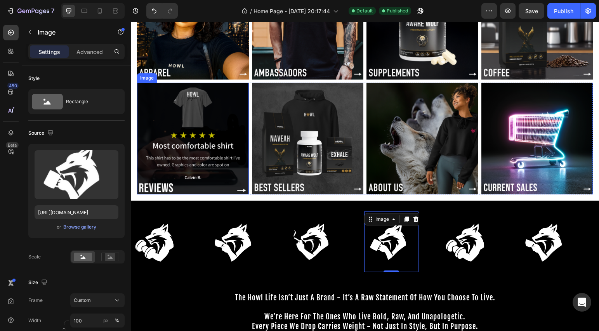
scroll to position [0, 0]
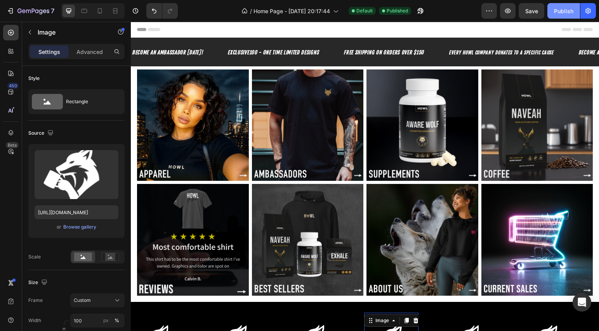
click at [560, 13] on div "Publish" at bounding box center [563, 11] width 19 height 8
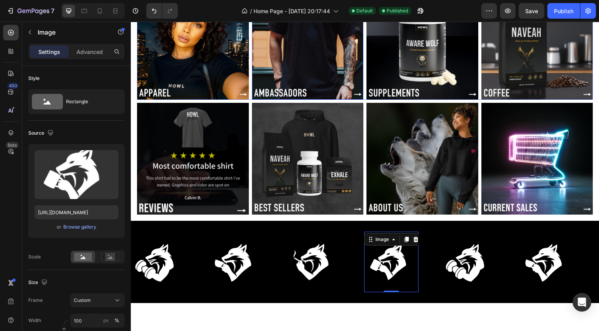
scroll to position [200, 0]
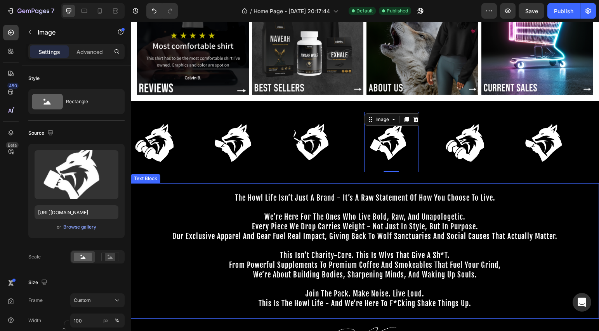
click at [186, 210] on p at bounding box center [365, 207] width 467 height 9
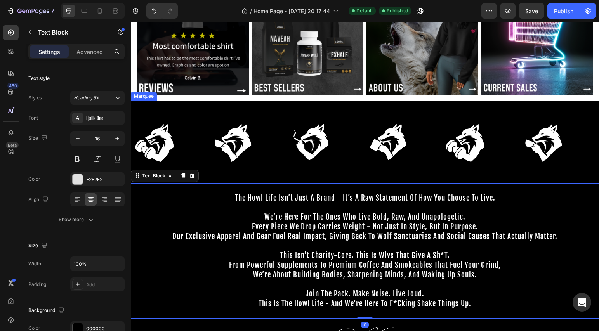
click at [344, 108] on div "Image Image Image Image" at bounding box center [286, 142] width 311 height 70
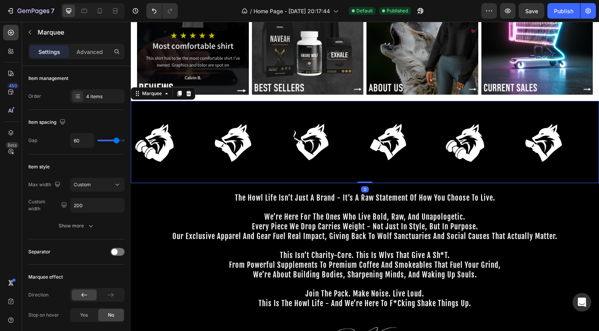
click at [344, 108] on div "Image Image Image Image" at bounding box center [286, 142] width 311 height 70
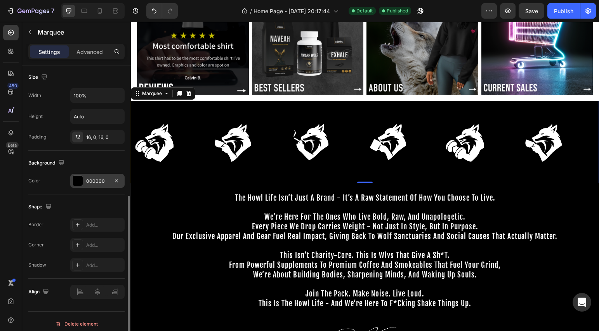
scroll to position [308, 0]
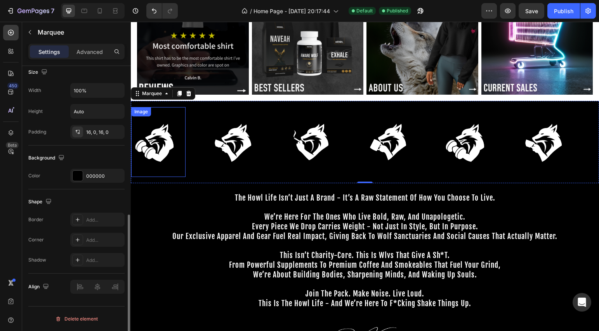
click at [163, 146] on img at bounding box center [158, 142] width 54 height 61
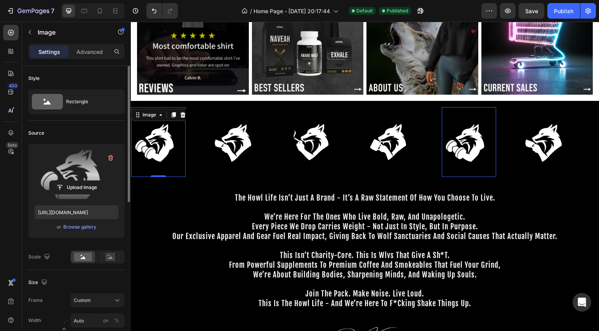
scroll to position [83, 0]
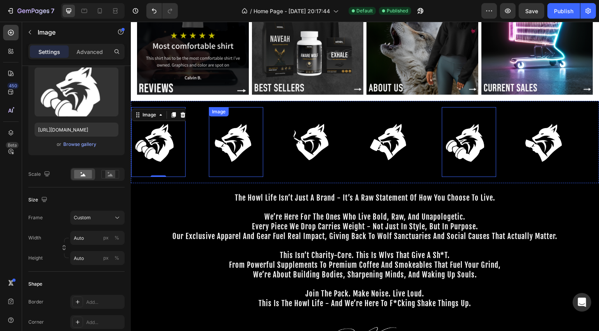
click at [238, 152] on img at bounding box center [236, 142] width 54 height 61
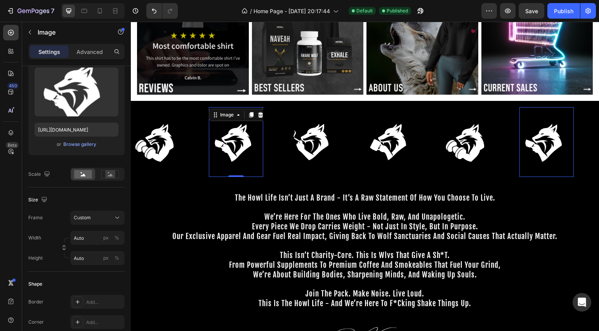
click at [179, 147] on img at bounding box center [158, 142] width 54 height 61
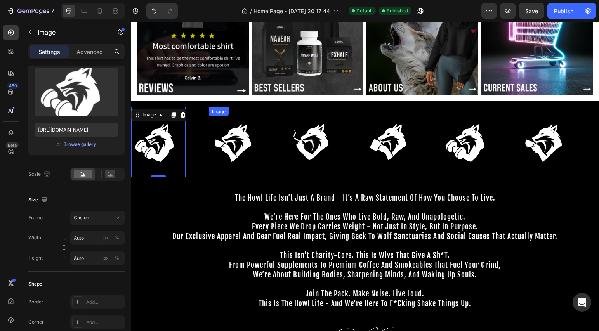
click at [257, 147] on img at bounding box center [236, 142] width 54 height 61
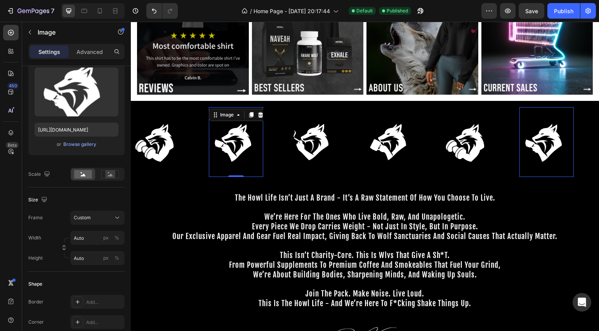
click at [309, 144] on img at bounding box center [313, 142] width 54 height 61
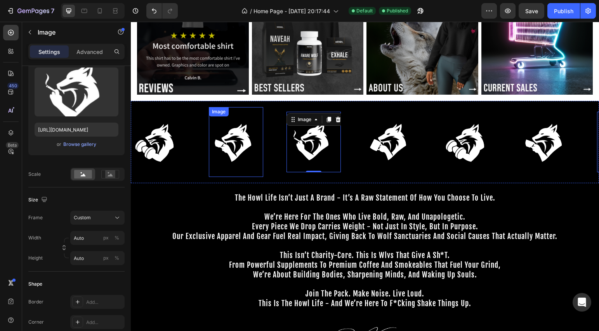
click at [235, 146] on img at bounding box center [236, 142] width 54 height 61
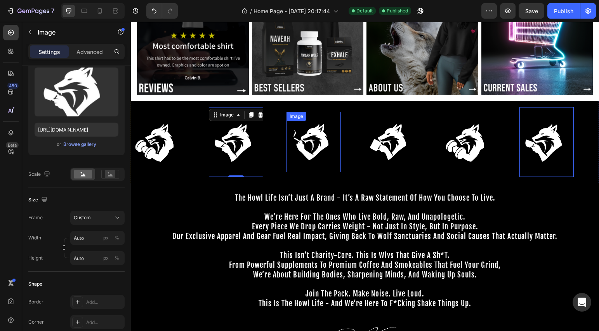
click at [295, 146] on img at bounding box center [313, 142] width 54 height 61
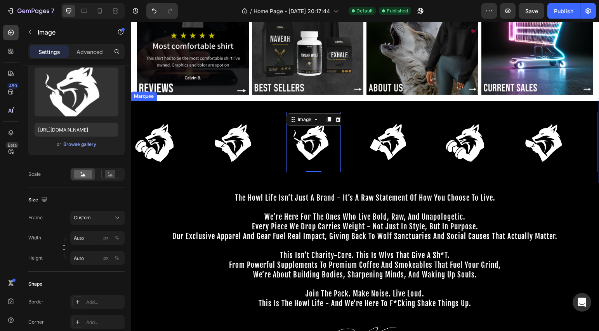
click at [226, 146] on img at bounding box center [236, 142] width 54 height 61
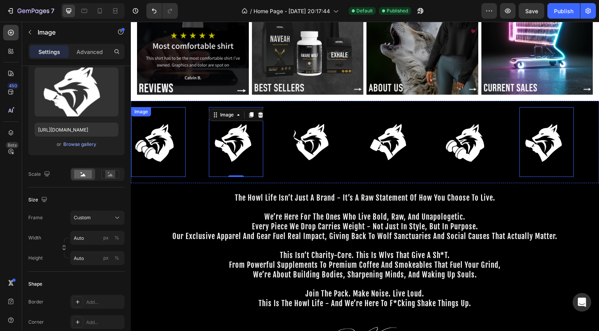
click at [176, 146] on img at bounding box center [158, 142] width 54 height 61
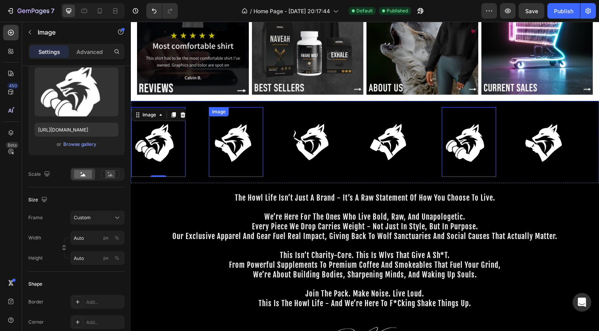
click at [222, 147] on img at bounding box center [236, 142] width 54 height 61
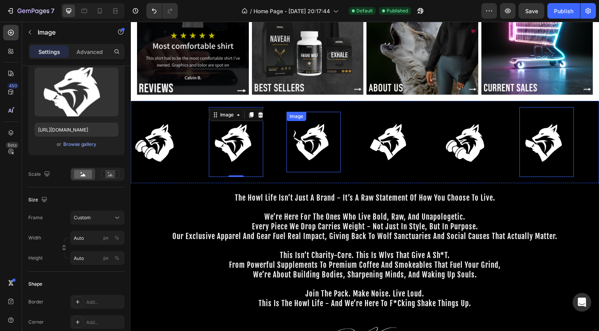
click at [304, 147] on img at bounding box center [313, 142] width 54 height 61
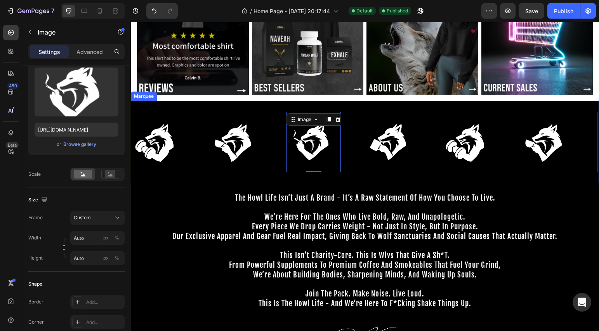
click at [363, 147] on div "Image 0" at bounding box center [325, 142] width 78 height 61
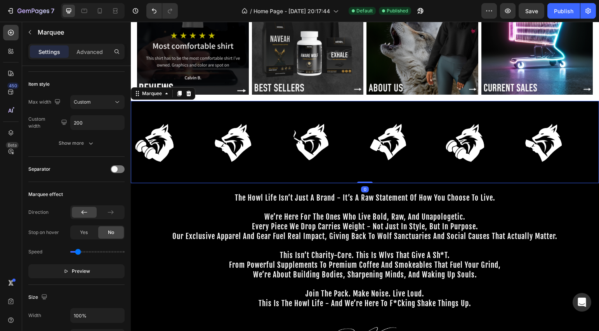
scroll to position [0, 0]
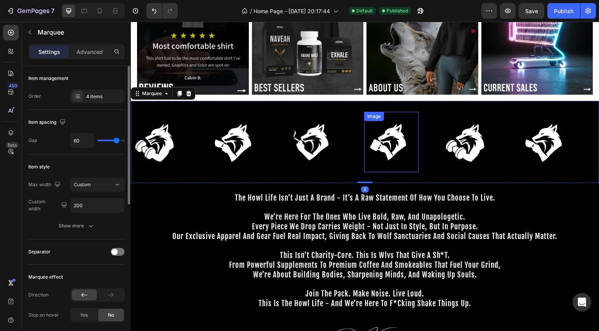
click at [377, 147] on img at bounding box center [391, 142] width 54 height 61
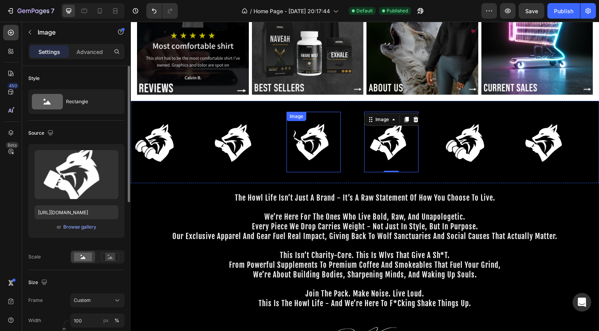
click at [323, 147] on img at bounding box center [313, 142] width 54 height 61
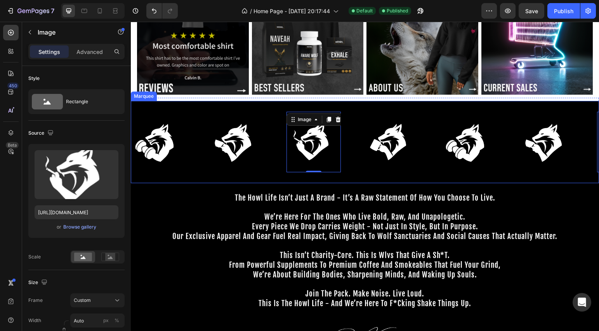
click at [248, 145] on img at bounding box center [236, 142] width 54 height 61
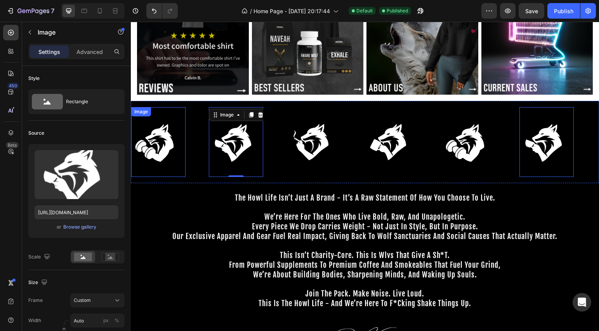
click at [168, 145] on img at bounding box center [158, 142] width 54 height 61
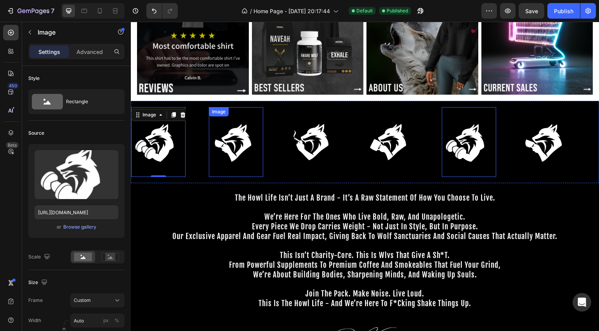
click at [240, 132] on img at bounding box center [236, 142] width 54 height 61
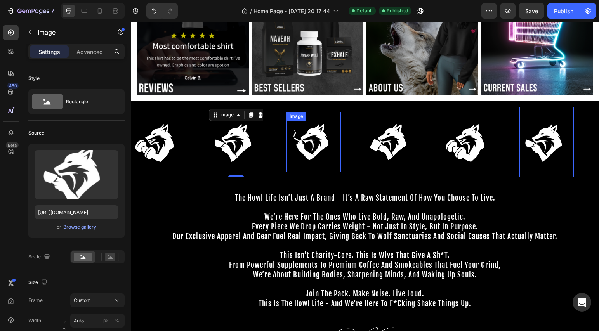
click at [316, 136] on img at bounding box center [313, 142] width 54 height 61
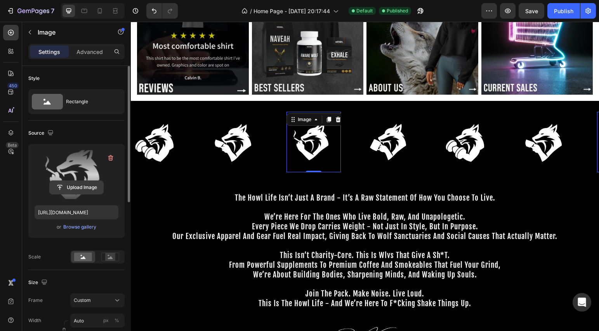
click at [73, 189] on input "file" at bounding box center [77, 187] width 54 height 13
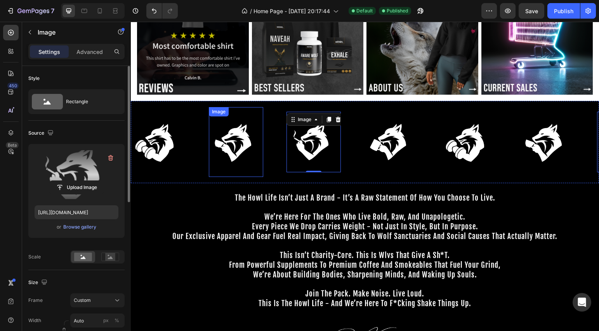
click at [237, 139] on img at bounding box center [236, 142] width 54 height 61
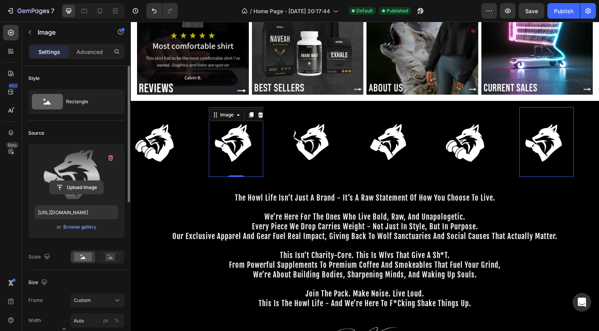
click at [72, 185] on input "file" at bounding box center [77, 187] width 54 height 13
click at [231, 146] on img at bounding box center [236, 142] width 54 height 61
click at [316, 140] on img at bounding box center [313, 142] width 54 height 61
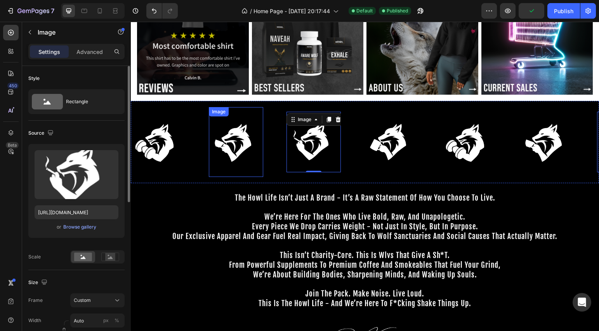
click at [255, 142] on img at bounding box center [236, 142] width 54 height 61
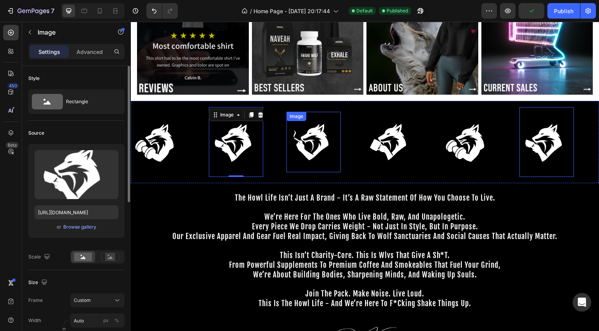
click at [309, 142] on img at bounding box center [313, 142] width 54 height 61
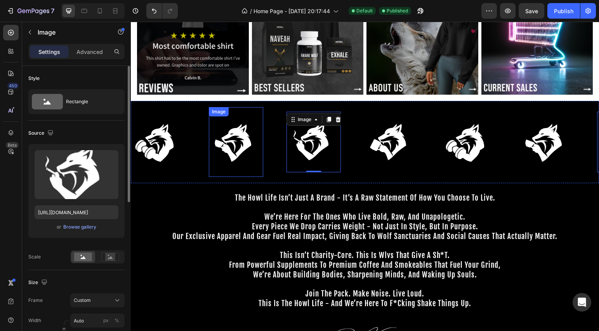
click at [233, 147] on img at bounding box center [236, 142] width 54 height 61
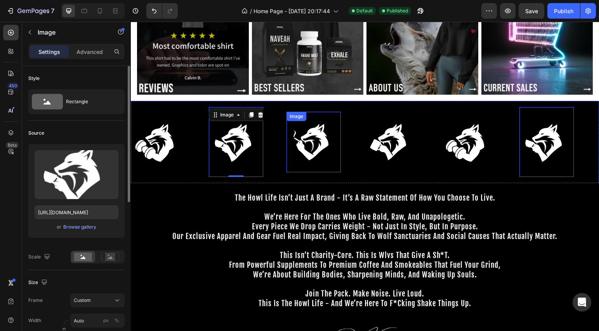
click at [308, 146] on img at bounding box center [313, 142] width 54 height 61
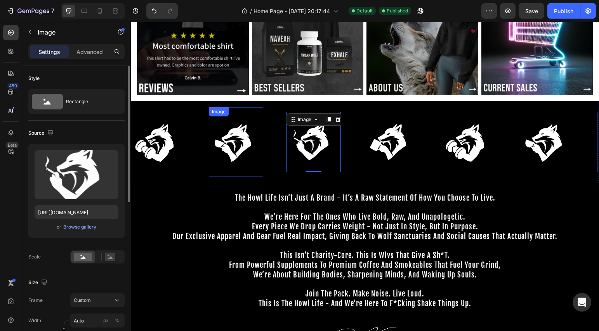
click at [246, 145] on img at bounding box center [236, 142] width 54 height 61
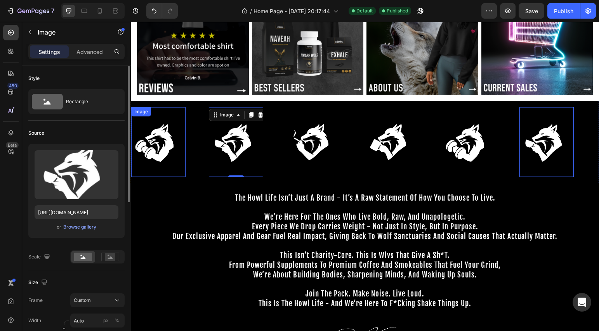
click at [153, 146] on img at bounding box center [158, 142] width 54 height 61
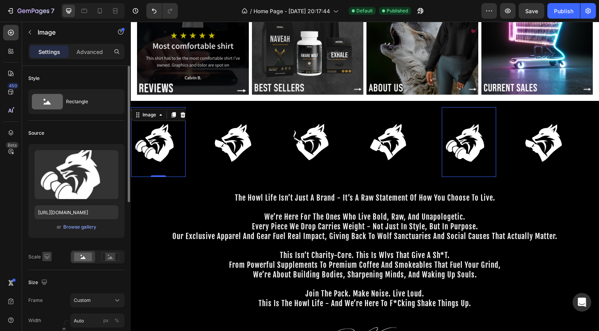
click at [46, 256] on icon "button" at bounding box center [47, 257] width 8 height 8
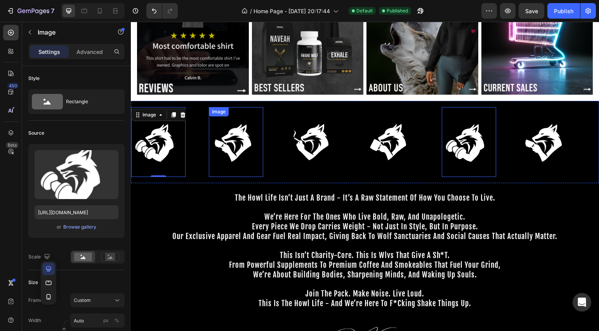
click at [245, 146] on img at bounding box center [236, 142] width 54 height 61
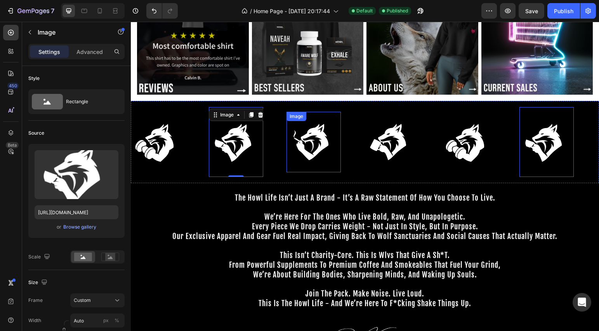
click at [303, 143] on img at bounding box center [313, 142] width 54 height 61
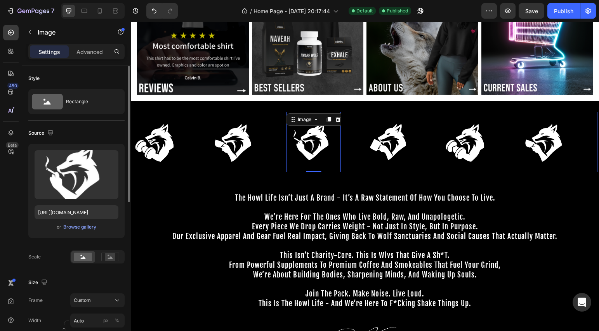
click at [38, 257] on div "Scale" at bounding box center [34, 256] width 12 height 7
click at [109, 252] on div at bounding box center [110, 257] width 24 height 12
click at [81, 257] on rect at bounding box center [83, 257] width 18 height 9
click at [388, 147] on img at bounding box center [391, 142] width 54 height 61
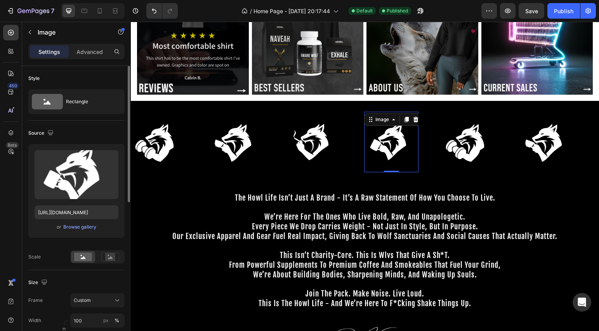
click at [42, 257] on div "Scale" at bounding box center [76, 256] width 96 height 13
click at [302, 139] on img at bounding box center [313, 142] width 54 height 61
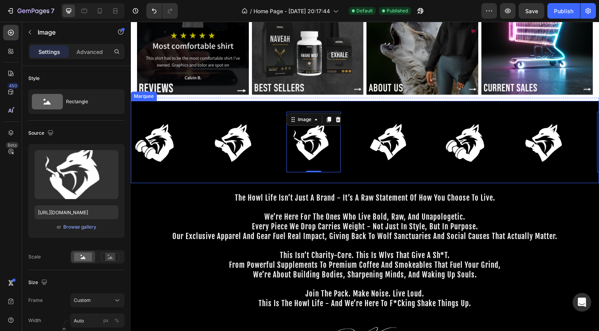
click at [368, 137] on img at bounding box center [391, 142] width 54 height 61
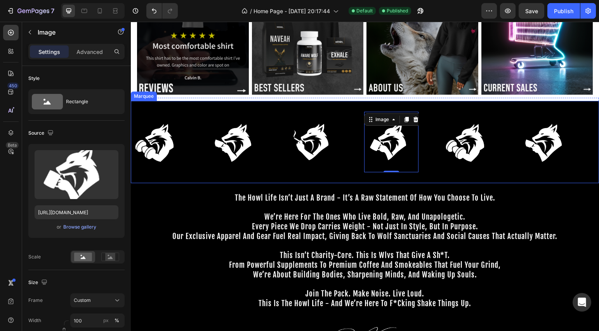
click at [169, 151] on img at bounding box center [158, 142] width 54 height 61
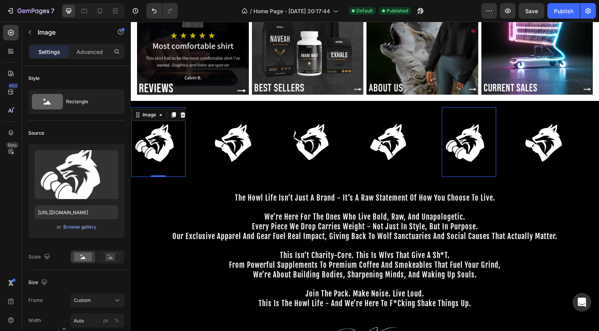
click at [236, 142] on img at bounding box center [236, 142] width 54 height 61
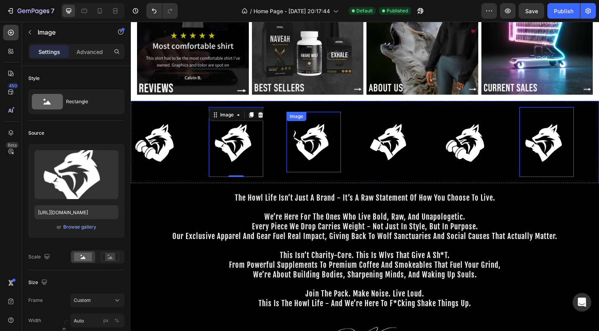
click at [309, 142] on img at bounding box center [313, 142] width 54 height 61
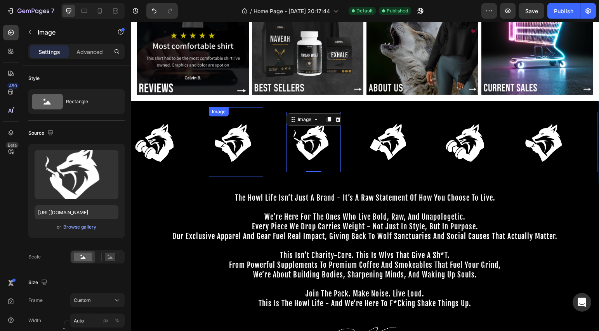
click at [240, 143] on img at bounding box center [236, 142] width 54 height 61
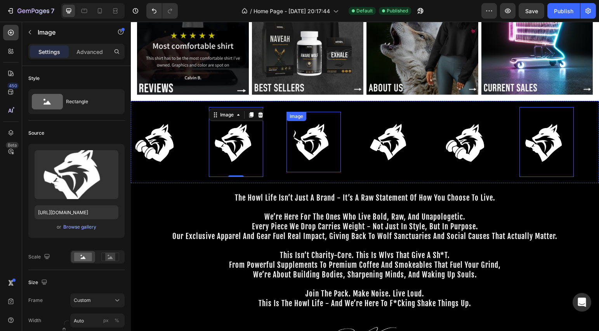
click at [299, 142] on img at bounding box center [313, 142] width 54 height 61
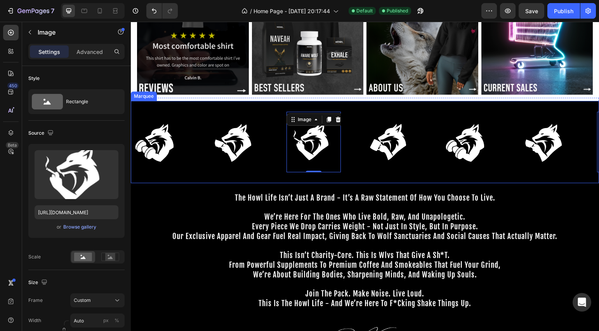
click at [270, 146] on div "Image" at bounding box center [248, 142] width 78 height 70
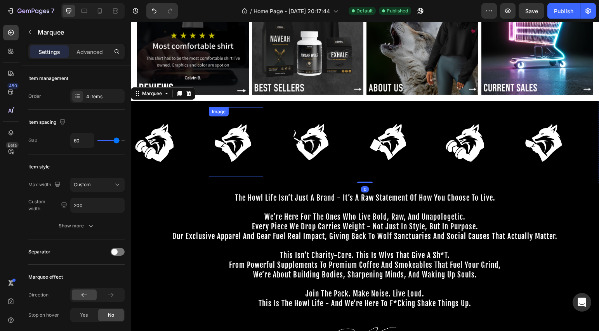
click at [242, 147] on img at bounding box center [236, 142] width 54 height 61
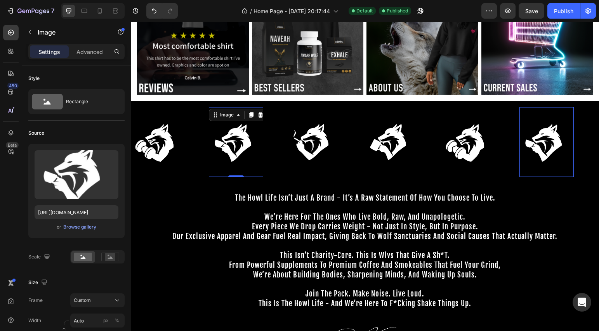
click at [248, 142] on img at bounding box center [236, 142] width 54 height 61
click at [289, 142] on img at bounding box center [313, 142] width 54 height 61
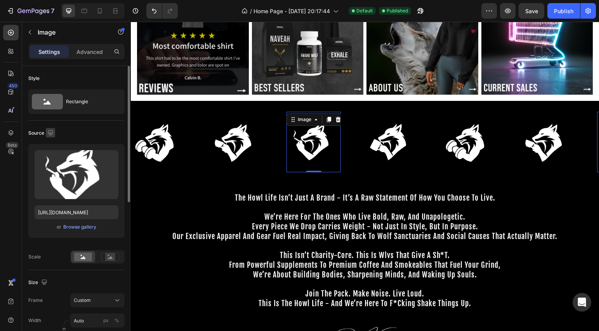
click at [52, 132] on icon "button" at bounding box center [51, 133] width 8 height 8
click at [52, 147] on icon "button" at bounding box center [52, 144] width 5 height 5
click at [245, 135] on img at bounding box center [236, 142] width 54 height 61
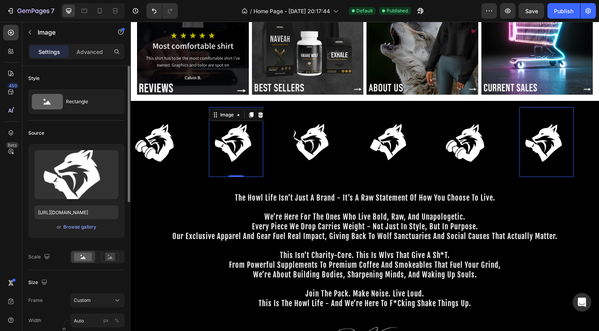
click at [42, 133] on div "Source" at bounding box center [36, 133] width 16 height 7
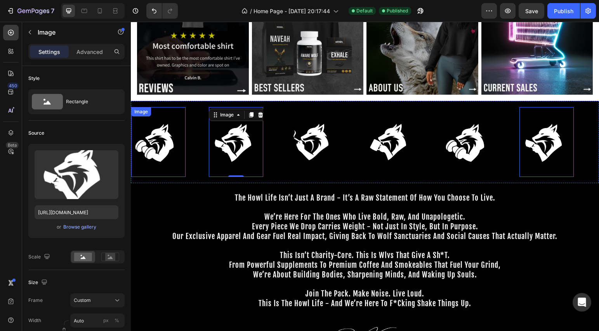
click at [154, 146] on img at bounding box center [158, 142] width 54 height 61
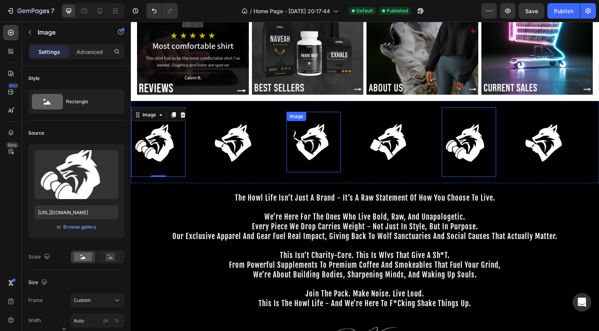
click at [306, 144] on img at bounding box center [313, 142] width 54 height 61
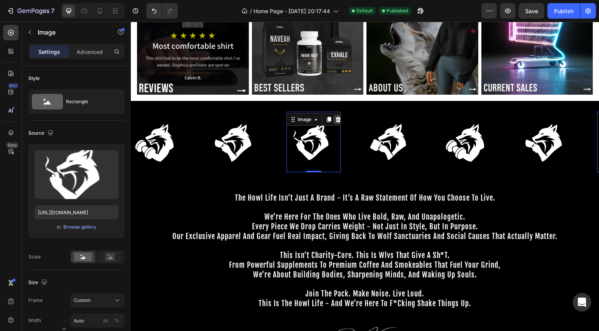
click at [336, 121] on icon at bounding box center [338, 119] width 6 height 6
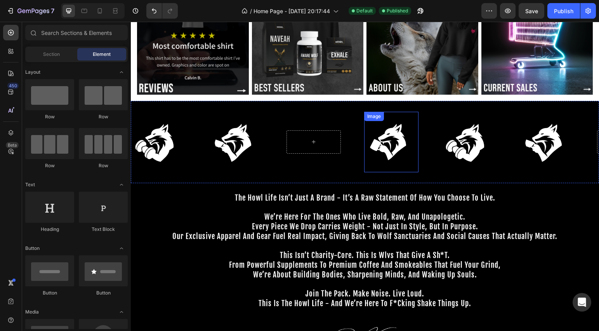
click at [387, 138] on img at bounding box center [391, 142] width 54 height 61
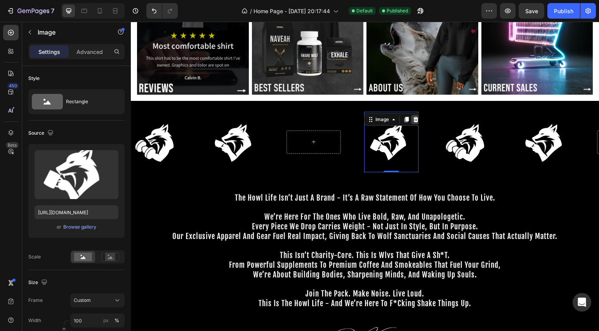
click at [416, 118] on icon at bounding box center [415, 119] width 5 height 5
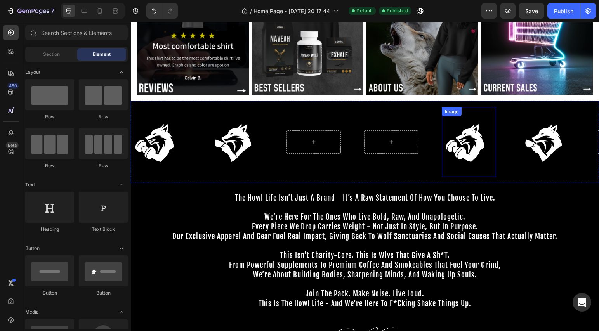
click at [448, 141] on img at bounding box center [469, 142] width 54 height 61
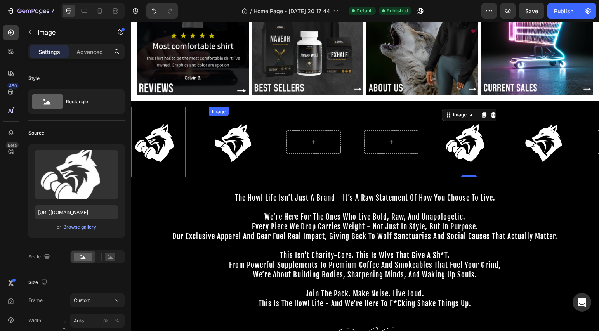
click at [211, 150] on img at bounding box center [236, 142] width 54 height 61
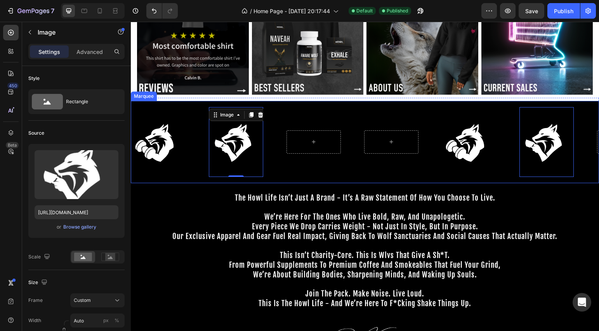
click at [201, 125] on div "Image" at bounding box center [170, 142] width 78 height 70
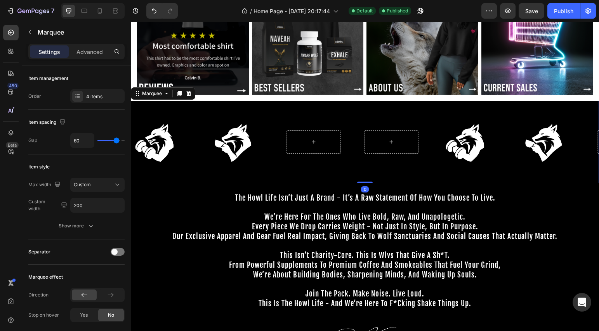
click at [201, 119] on div "Image" at bounding box center [170, 142] width 78 height 70
click at [96, 95] on div "4 items" at bounding box center [104, 96] width 36 height 7
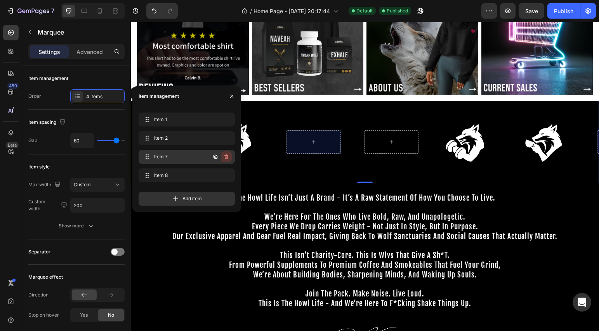
click at [225, 158] on icon "button" at bounding box center [226, 157] width 6 height 6
click at [220, 158] on div "Delete" at bounding box center [221, 156] width 14 height 7
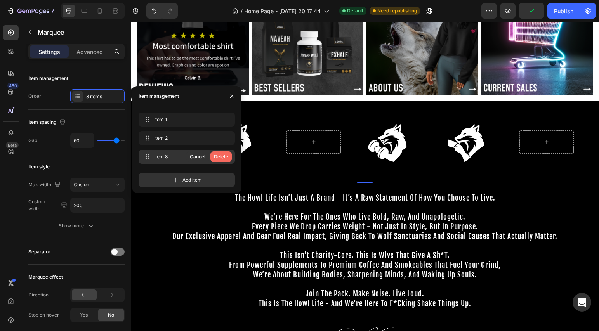
click at [220, 158] on div "Delete" at bounding box center [221, 156] width 14 height 7
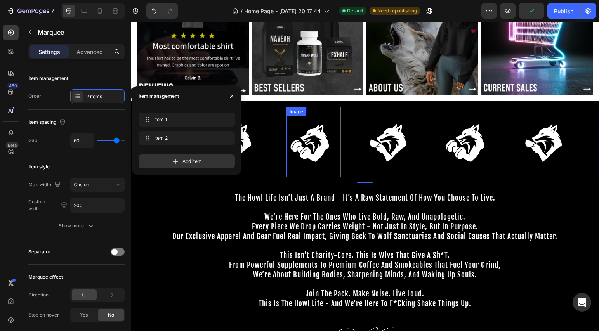
click at [326, 159] on img at bounding box center [313, 142] width 54 height 61
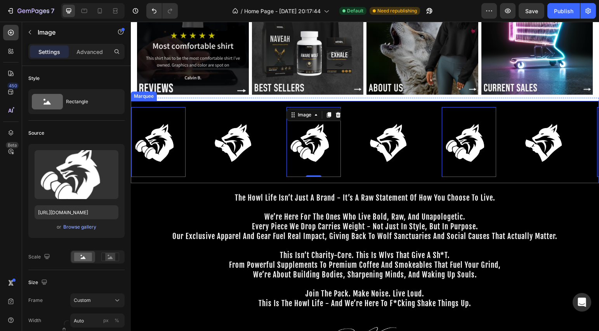
click at [200, 161] on div "Image 0" at bounding box center [170, 142] width 78 height 70
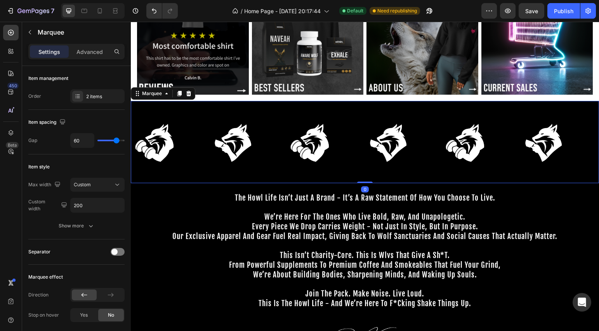
click at [200, 161] on div "Image" at bounding box center [170, 142] width 78 height 70
click at [254, 143] on img at bounding box center [236, 142] width 54 height 61
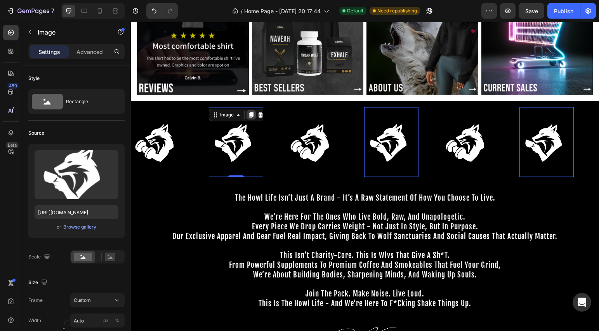
click at [253, 113] on icon at bounding box center [251, 114] width 4 height 5
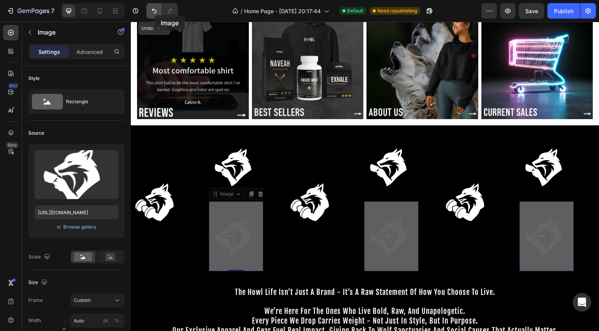
click at [154, 14] on icon "Undo/Redo" at bounding box center [154, 11] width 8 height 8
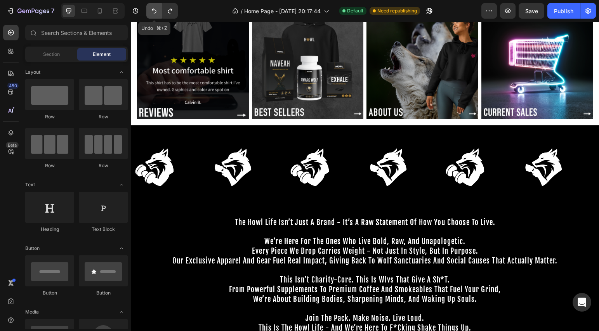
scroll to position [60, 0]
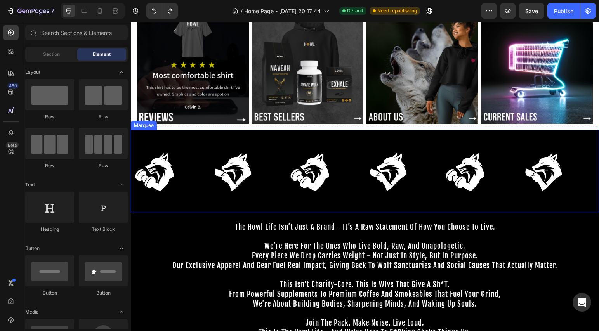
click at [246, 173] on img at bounding box center [236, 171] width 54 height 61
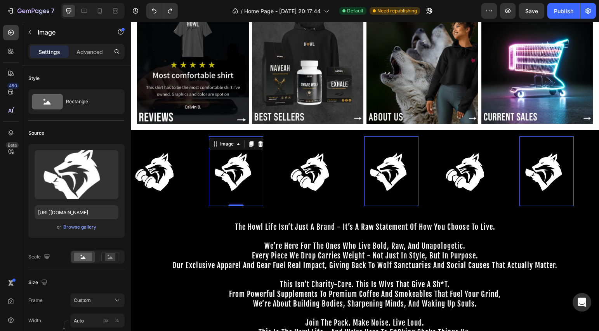
click at [151, 136] on div "Image" at bounding box center [141, 131] width 21 height 9
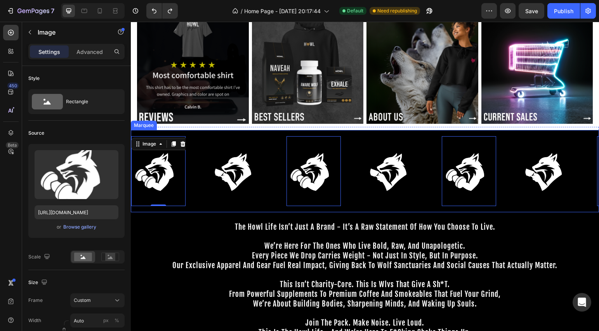
click at [171, 133] on div "Image 0 Image Image 0 Image Image 0 Image Image 0 Image Image 0 Image Image 0 I…" at bounding box center [365, 171] width 468 height 82
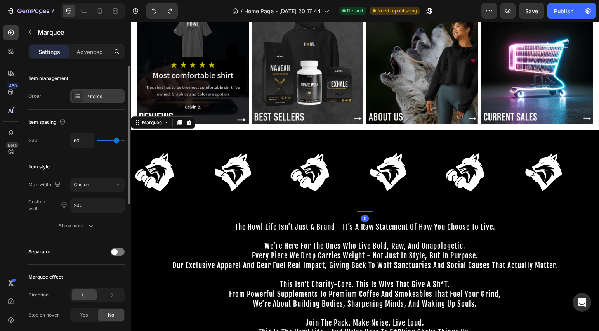
click at [102, 98] on div "2 items" at bounding box center [104, 96] width 36 height 7
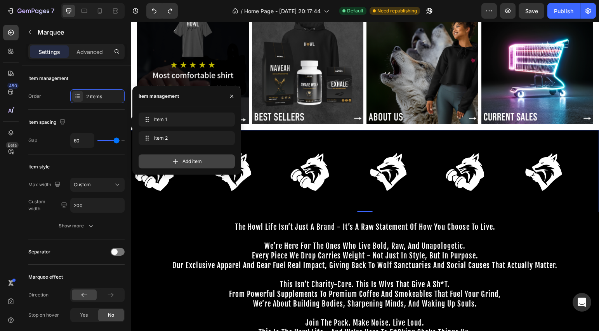
click at [164, 163] on div "Add item" at bounding box center [187, 161] width 96 height 14
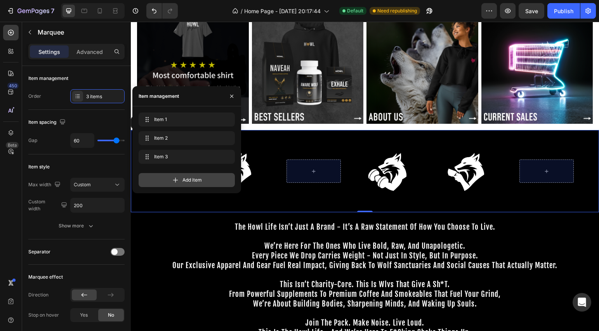
click at [188, 181] on span "Add item" at bounding box center [191, 180] width 19 height 7
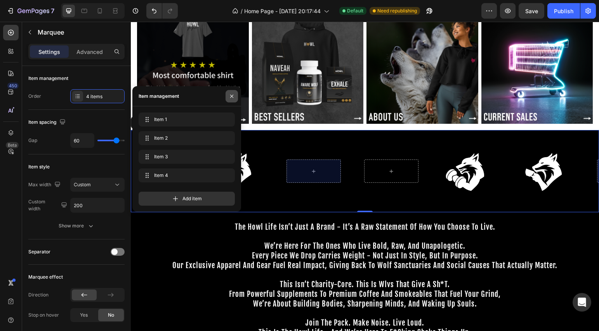
click at [233, 98] on icon "button" at bounding box center [232, 96] width 6 height 6
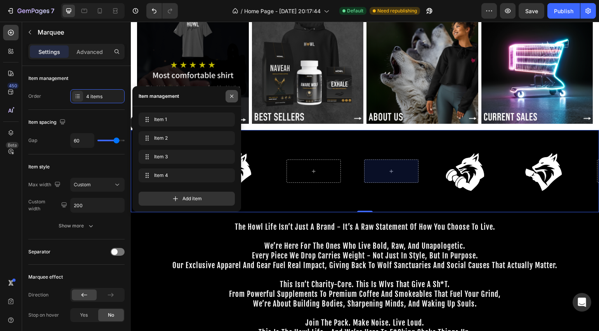
scroll to position [0, 30]
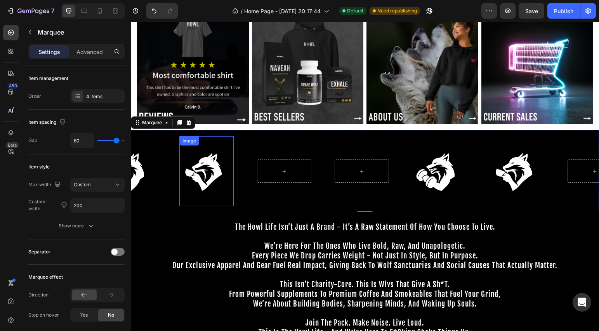
click at [212, 164] on img at bounding box center [206, 171] width 54 height 61
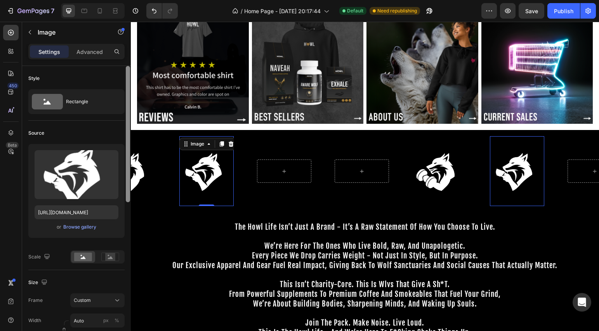
click at [130, 176] on div at bounding box center [128, 209] width 6 height 287
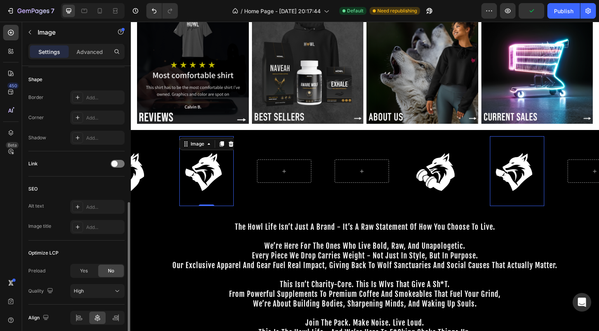
click at [204, 177] on img at bounding box center [206, 171] width 54 height 61
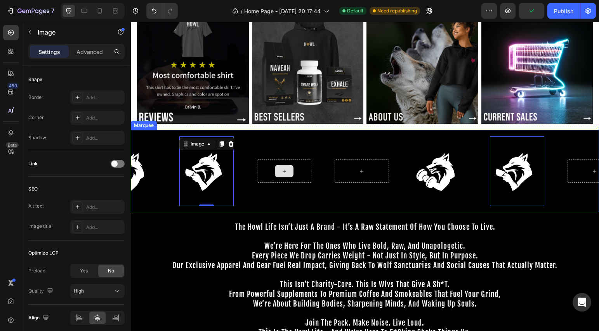
click at [268, 167] on div at bounding box center [284, 171] width 54 height 23
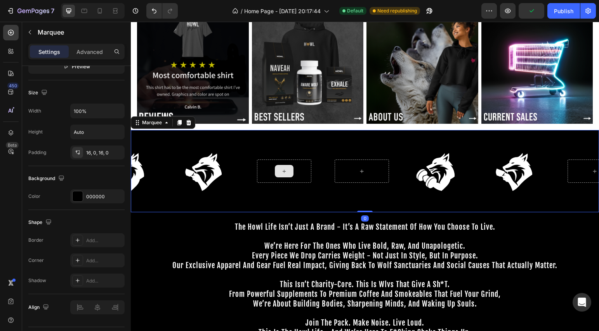
scroll to position [0, 0]
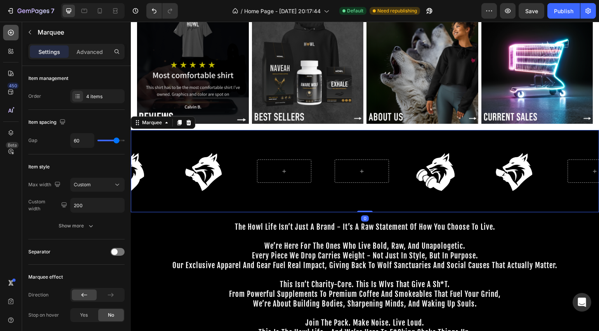
click at [16, 35] on div at bounding box center [11, 33] width 16 height 16
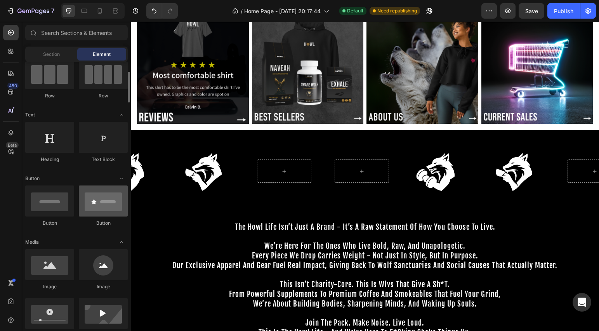
scroll to position [87, 0]
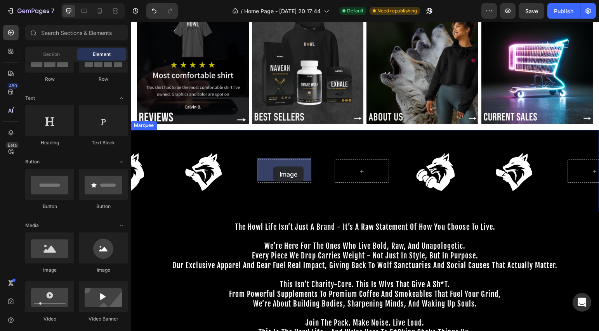
drag, startPoint x: 182, startPoint y: 276, endPoint x: 273, endPoint y: 167, distance: 142.4
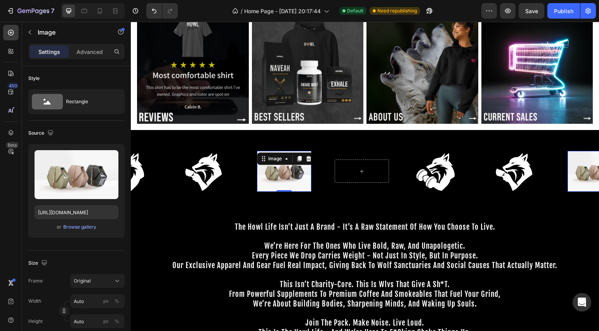
click at [287, 177] on img at bounding box center [284, 171] width 54 height 41
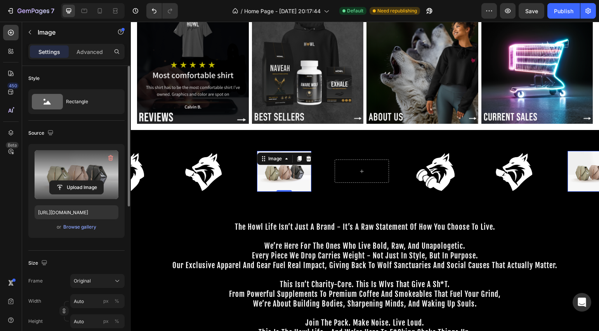
click at [92, 173] on label at bounding box center [77, 174] width 84 height 49
click at [92, 181] on input "file" at bounding box center [77, 187] width 54 height 13
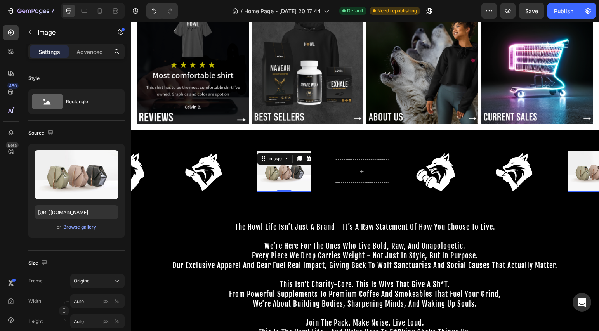
type input "https://cdn.shopify.com/s/files/1/0643/3236/5939/files/gempages_558512538082345…"
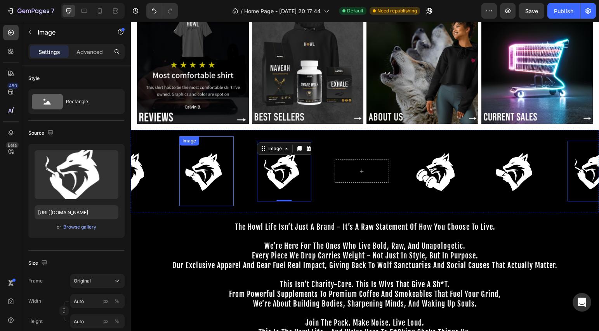
click at [219, 175] on img at bounding box center [206, 171] width 54 height 61
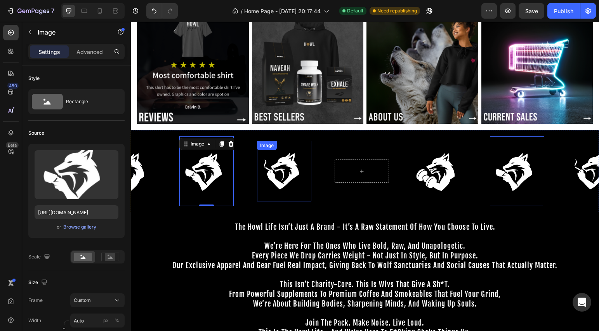
click at [288, 171] on img at bounding box center [284, 171] width 54 height 61
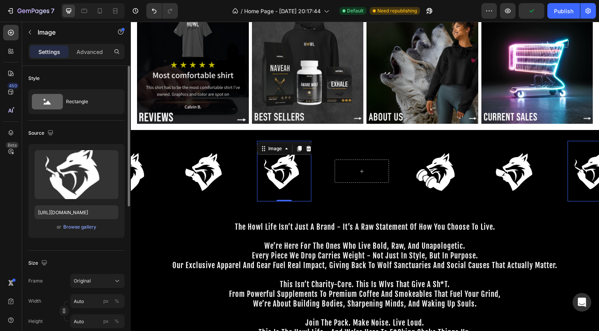
scroll to position [14, 0]
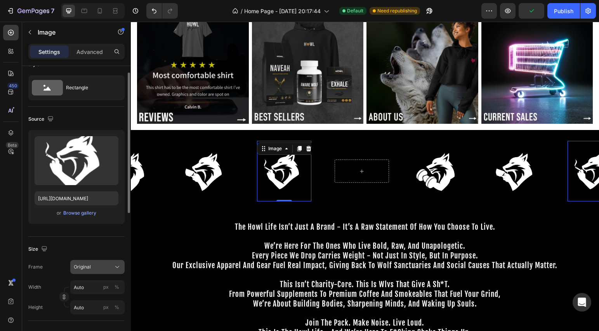
click at [103, 264] on div "Original" at bounding box center [93, 267] width 38 height 7
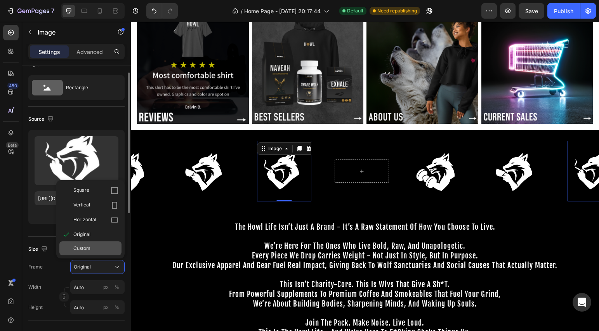
click at [99, 246] on div "Custom" at bounding box center [95, 248] width 45 height 7
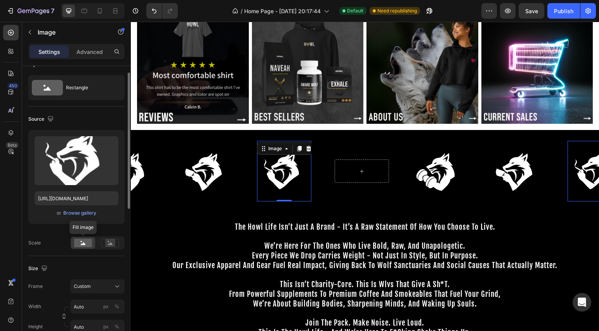
click at [82, 243] on rect at bounding box center [83, 243] width 18 height 9
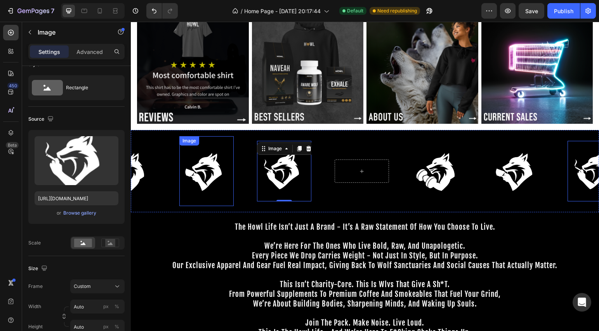
click at [204, 175] on img at bounding box center [206, 171] width 54 height 61
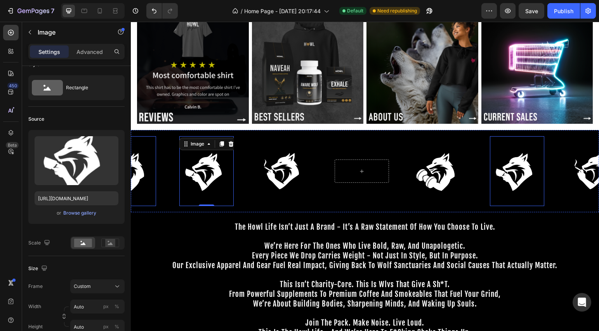
click at [146, 169] on img at bounding box center [129, 171] width 54 height 61
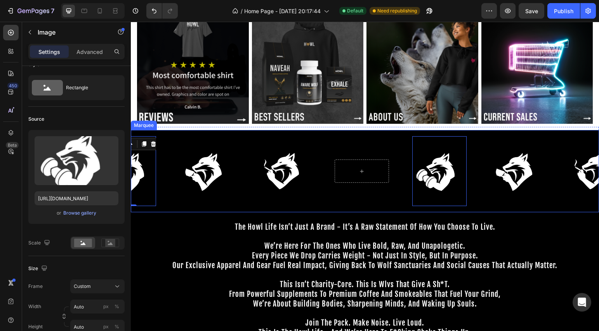
click at [203, 170] on img at bounding box center [206, 171] width 54 height 61
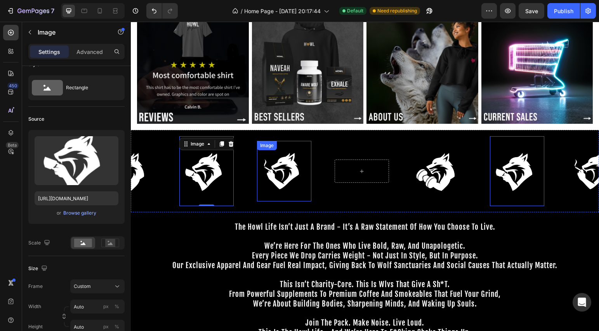
click at [278, 171] on img at bounding box center [284, 171] width 54 height 61
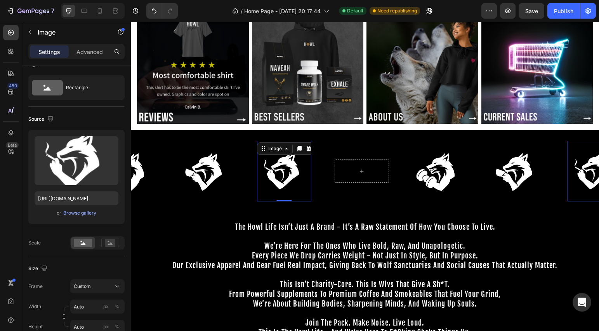
click at [219, 171] on img at bounding box center [206, 171] width 54 height 61
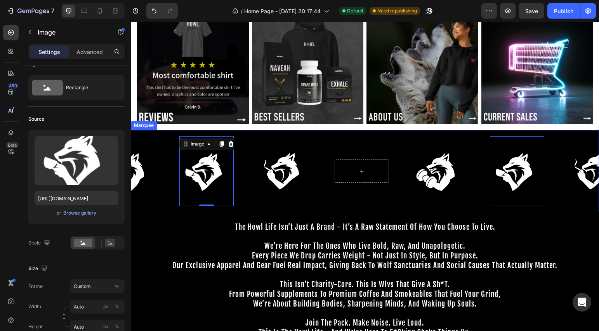
click at [272, 172] on img at bounding box center [284, 171] width 54 height 61
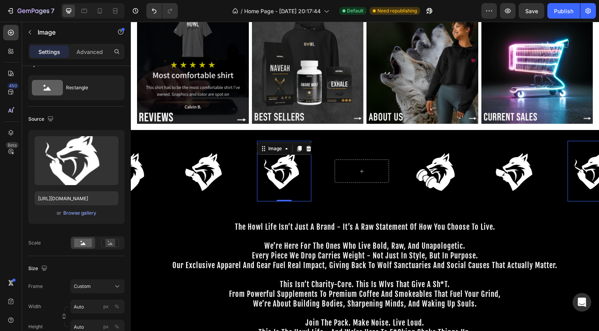
click at [174, 179] on div "Image" at bounding box center [141, 171] width 78 height 70
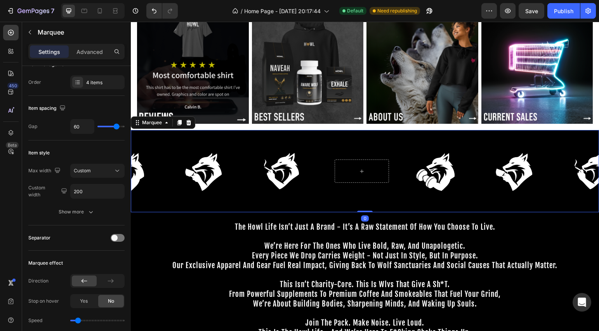
scroll to position [0, 0]
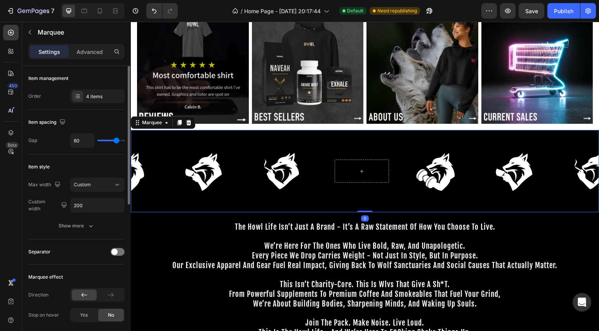
click at [260, 178] on img at bounding box center [284, 171] width 54 height 61
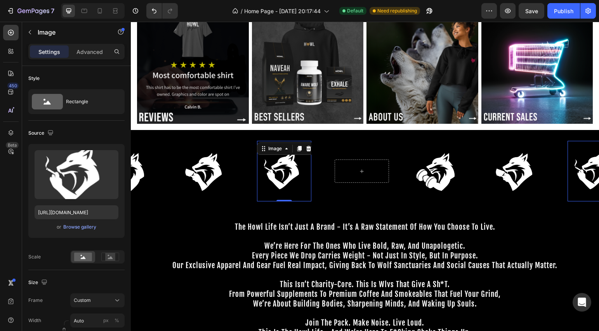
click at [191, 174] on img at bounding box center [206, 171] width 54 height 61
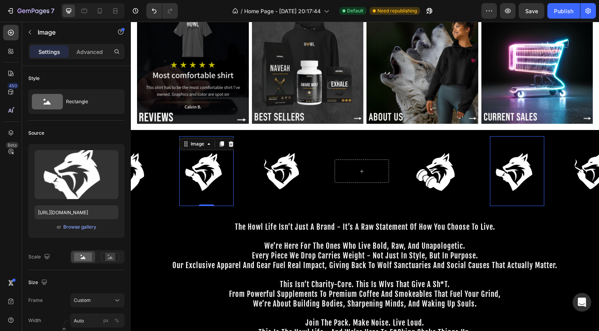
click at [289, 174] on img at bounding box center [284, 171] width 54 height 61
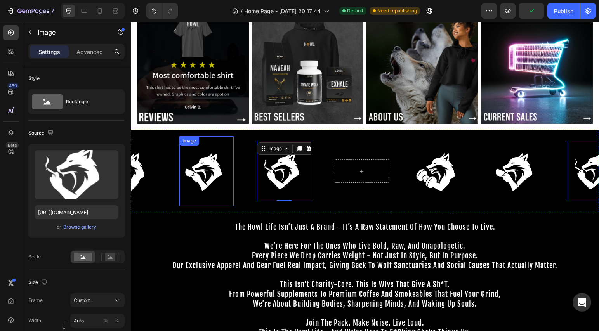
click at [222, 174] on img at bounding box center [206, 171] width 54 height 61
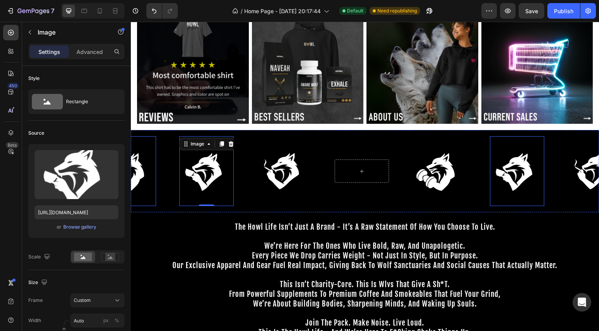
click at [133, 171] on img at bounding box center [129, 171] width 54 height 61
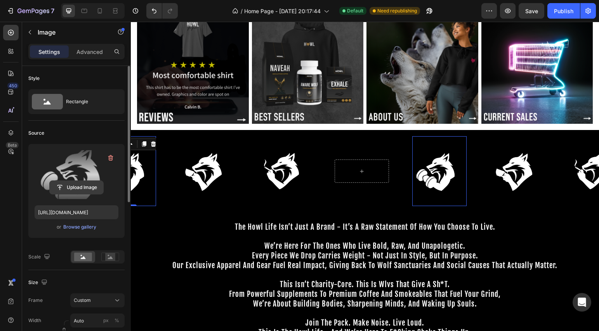
click at [71, 186] on input "file" at bounding box center [77, 187] width 54 height 13
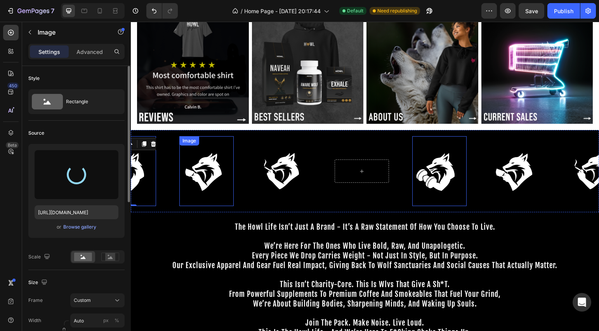
type input "https://cdn.shopify.com/s/files/1/0643/3236/5939/files/gempages_558512538082345…"
click at [210, 169] on img at bounding box center [206, 171] width 54 height 61
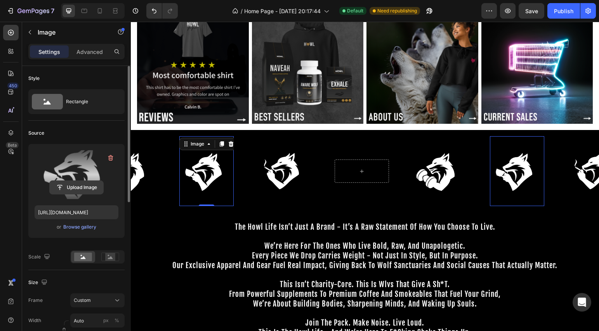
click at [70, 189] on input "file" at bounding box center [77, 187] width 54 height 13
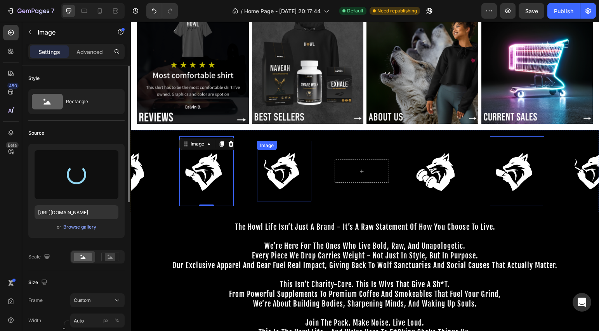
type input "https://cdn.shopify.com/s/files/1/0643/3236/5939/files/gempages_558512538082345…"
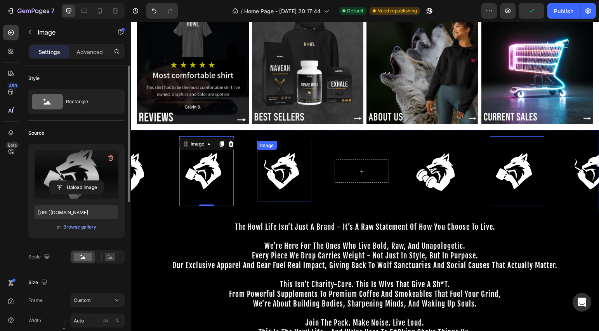
click at [288, 169] on img at bounding box center [284, 171] width 54 height 61
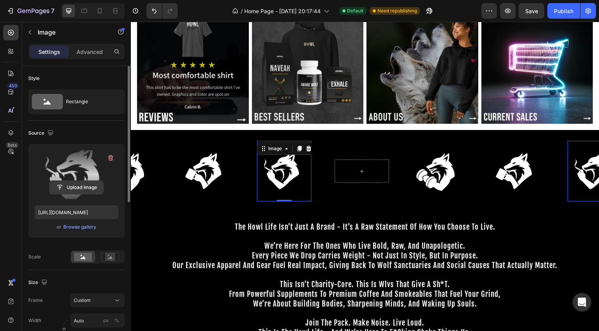
click at [79, 182] on input "file" at bounding box center [77, 187] width 54 height 13
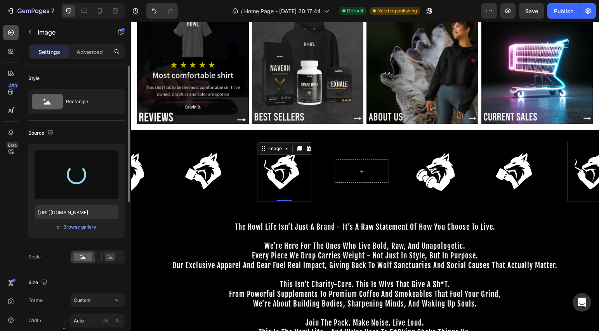
type input "https://cdn.shopify.com/s/files/1/0643/3236/5939/files/gempages_558512538082345…"
click at [12, 33] on icon at bounding box center [11, 33] width 8 height 8
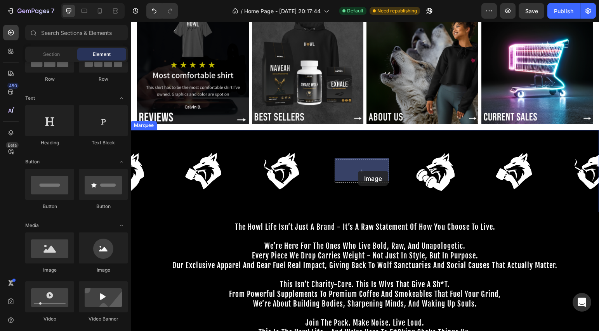
drag, startPoint x: 190, startPoint y: 276, endPoint x: 358, endPoint y: 171, distance: 198.5
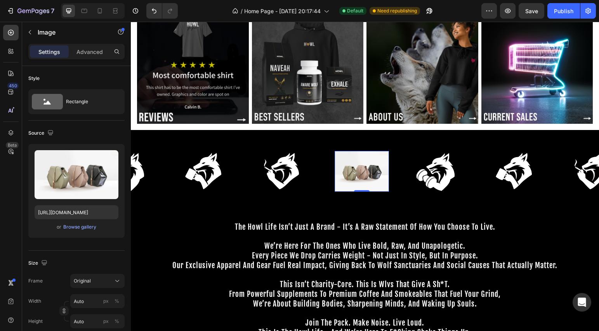
click at [363, 169] on img at bounding box center [362, 171] width 54 height 41
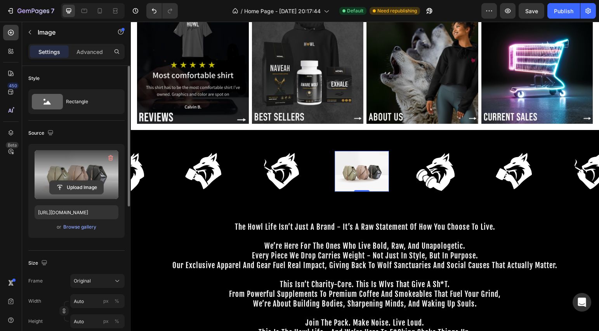
click at [83, 187] on input "file" at bounding box center [77, 187] width 54 height 13
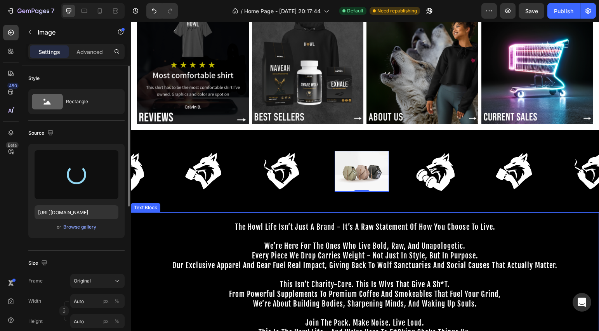
type input "https://cdn.shopify.com/s/files/1/0643/3236/5939/files/gempages_558512538082345…"
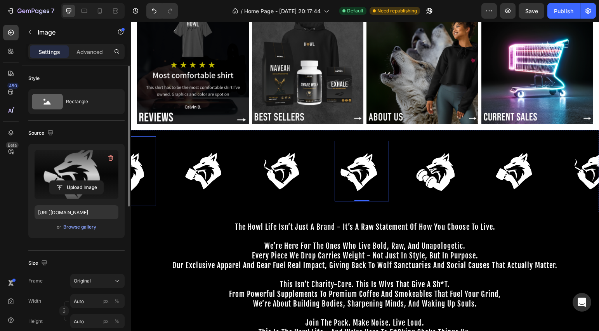
click at [147, 173] on img at bounding box center [129, 171] width 54 height 61
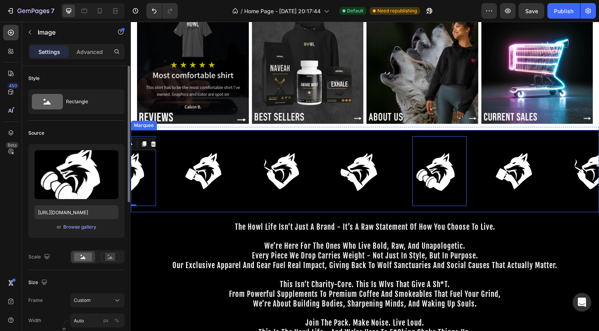
click at [191, 171] on img at bounding box center [206, 171] width 54 height 61
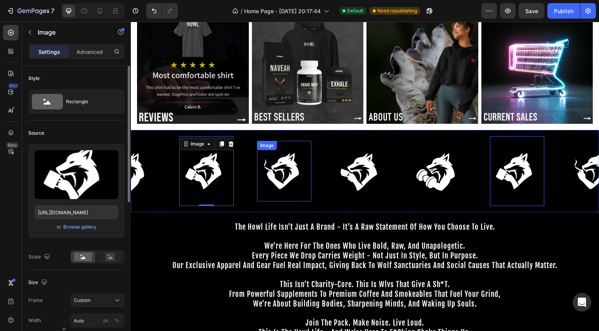
click at [278, 162] on img at bounding box center [284, 171] width 54 height 61
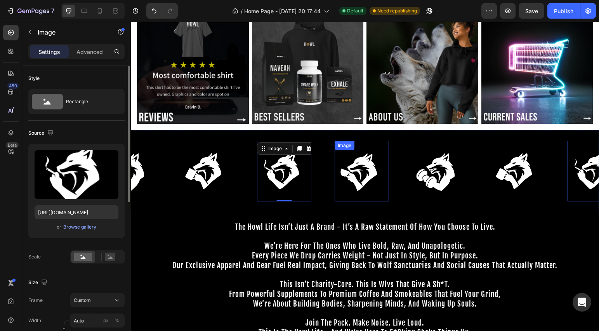
click at [351, 161] on img at bounding box center [362, 171] width 54 height 61
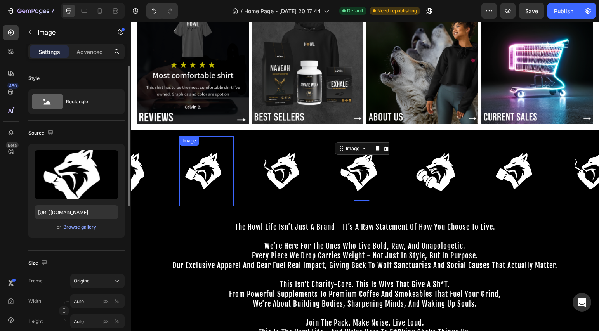
click at [198, 167] on img at bounding box center [206, 171] width 54 height 61
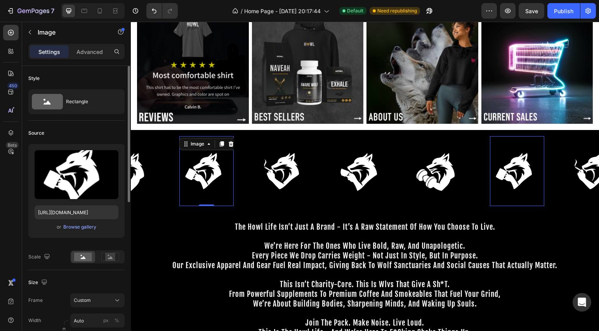
click at [262, 167] on img at bounding box center [284, 171] width 54 height 61
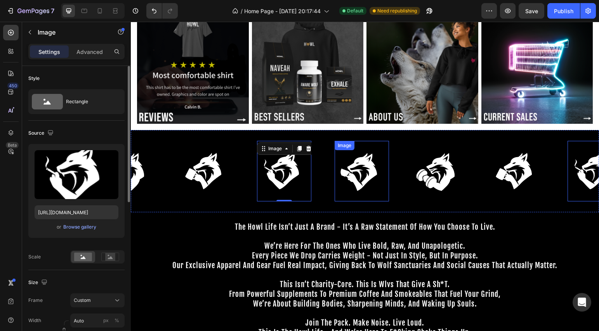
click at [357, 167] on img at bounding box center [362, 171] width 54 height 61
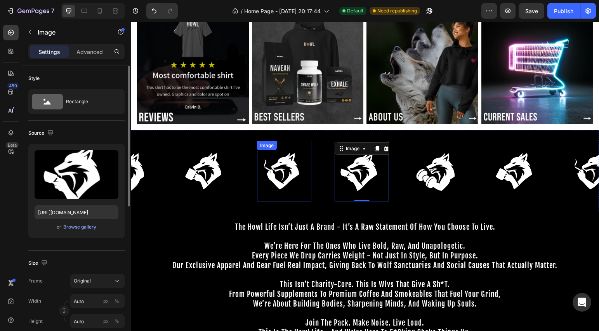
click at [286, 170] on img at bounding box center [284, 171] width 54 height 61
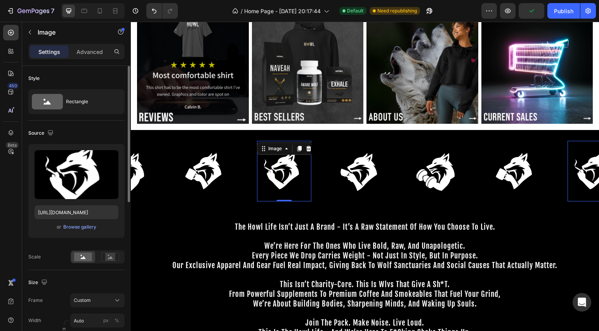
click at [343, 170] on img at bounding box center [362, 171] width 54 height 61
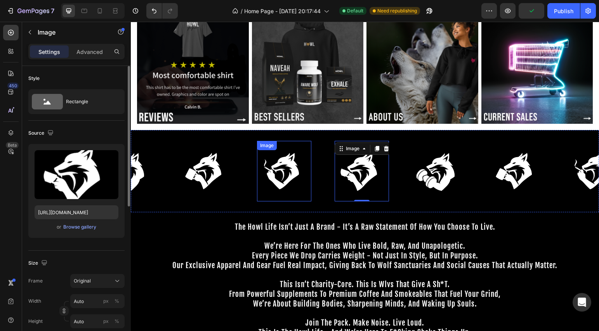
click at [267, 172] on img at bounding box center [284, 171] width 54 height 61
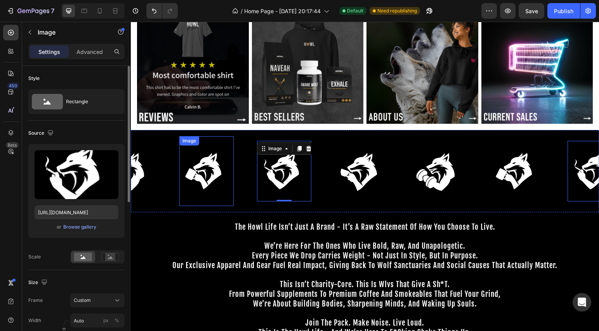
click at [217, 175] on img at bounding box center [206, 171] width 54 height 61
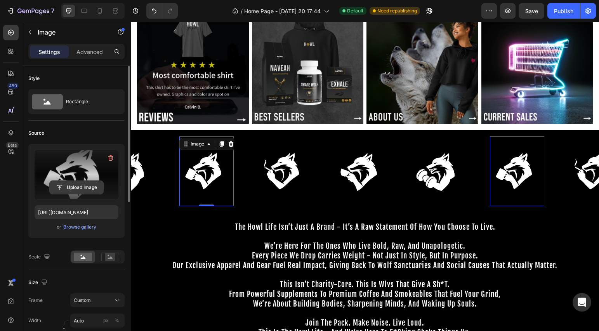
click at [94, 190] on input "file" at bounding box center [77, 187] width 54 height 13
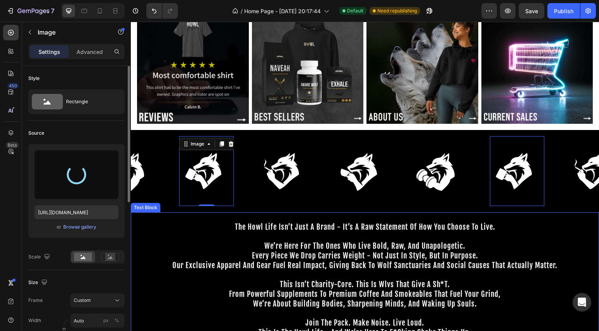
type input "https://cdn.shopify.com/s/files/1/0643/3236/5939/files/gempages_558512538082345…"
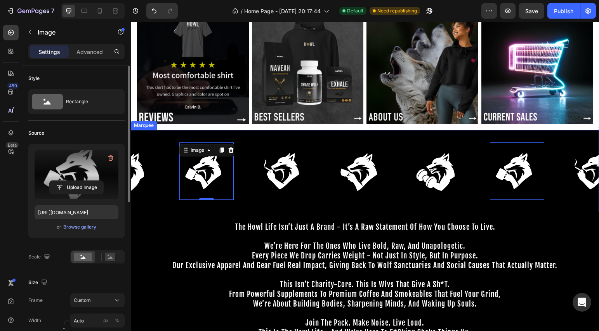
click at [142, 170] on img at bounding box center [129, 171] width 54 height 61
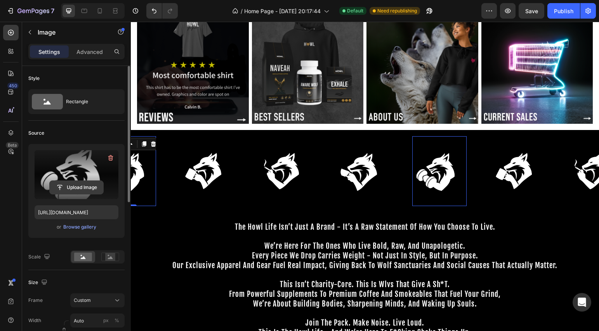
click at [75, 185] on input "file" at bounding box center [77, 187] width 54 height 13
type input "https://cdn.shopify.com/s/files/1/0643/3236/5939/files/gempages_558512538082345…"
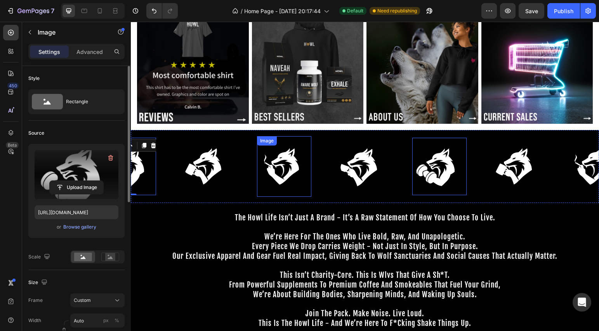
click at [289, 173] on img at bounding box center [284, 166] width 54 height 61
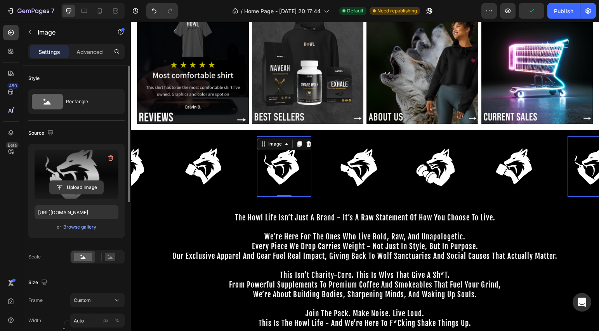
click at [71, 187] on input "file" at bounding box center [77, 187] width 54 height 13
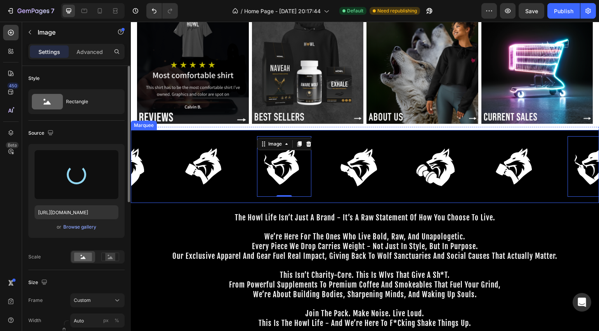
type input "https://cdn.shopify.com/s/files/1/0643/3236/5939/files/gempages_558512538082345…"
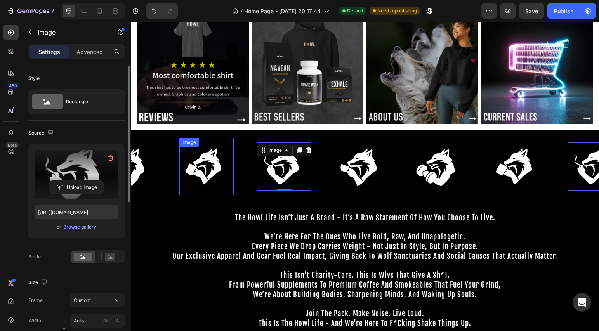
click at [208, 169] on img at bounding box center [206, 166] width 54 height 49
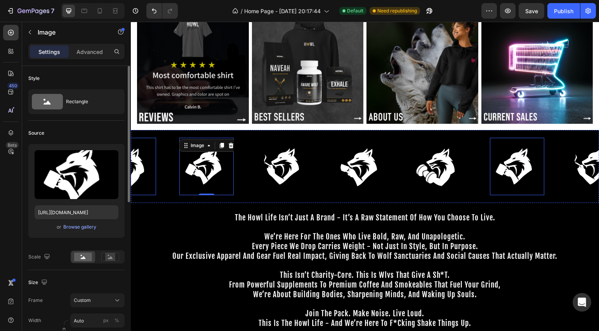
click at [142, 172] on img at bounding box center [129, 166] width 54 height 49
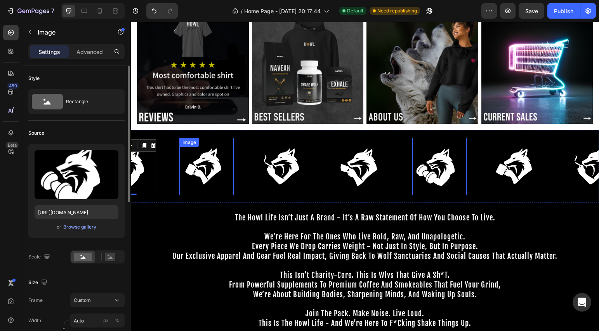
click at [201, 171] on img at bounding box center [206, 166] width 54 height 49
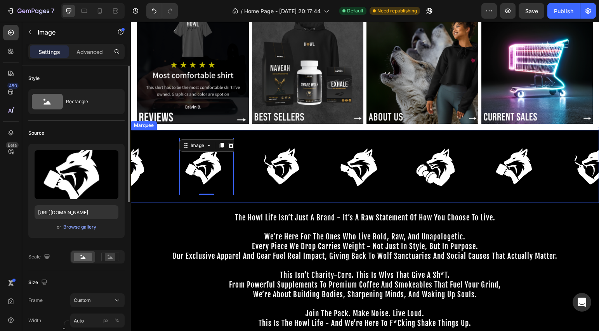
click at [271, 167] on img at bounding box center [284, 166] width 54 height 49
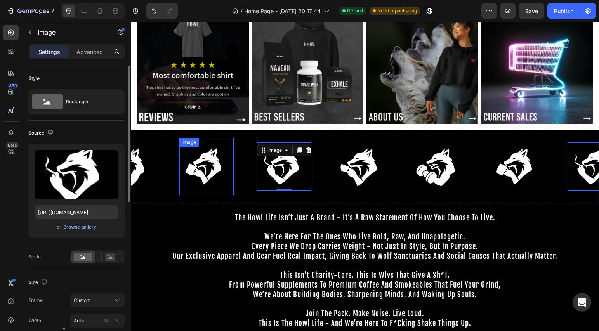
click at [213, 167] on img at bounding box center [206, 166] width 54 height 49
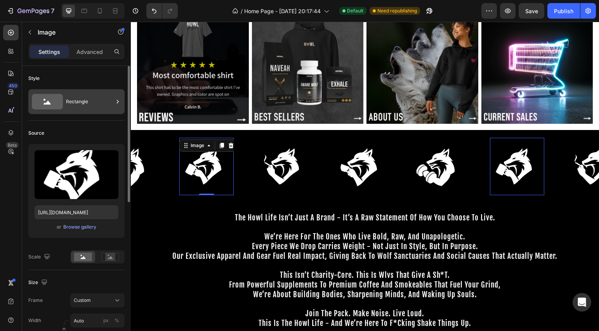
click at [92, 105] on div "Rectangle" at bounding box center [89, 102] width 47 height 18
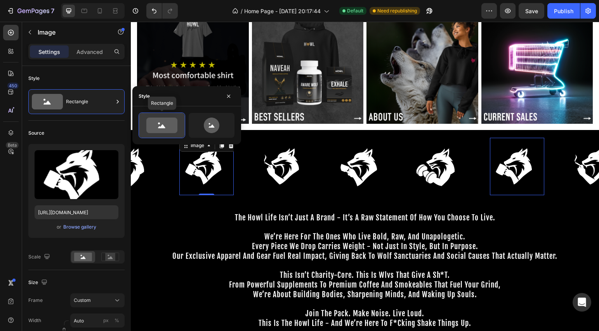
click at [148, 125] on icon at bounding box center [161, 126] width 31 height 16
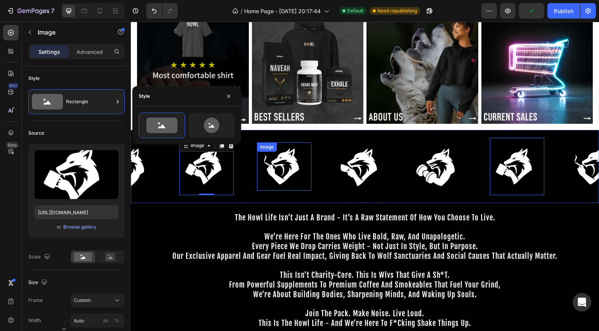
click at [280, 172] on img at bounding box center [284, 166] width 54 height 49
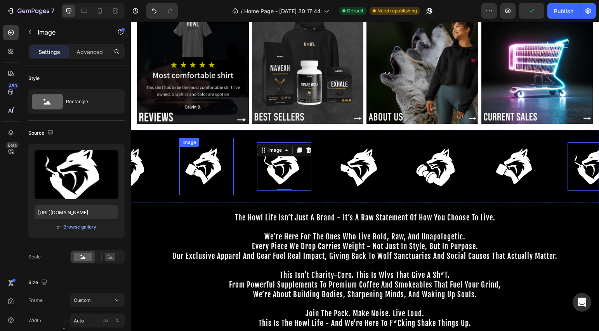
click at [218, 172] on img at bounding box center [206, 166] width 54 height 49
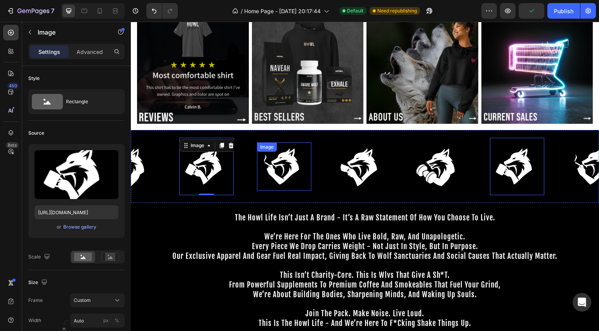
click at [295, 169] on img at bounding box center [284, 166] width 54 height 49
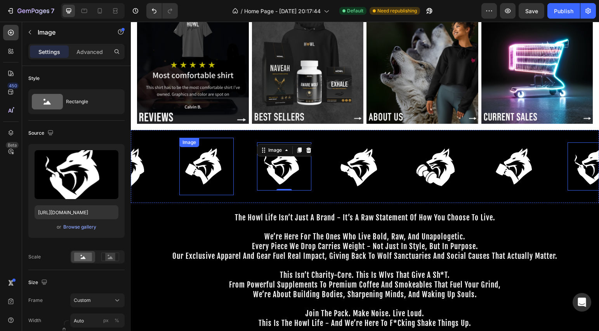
click at [211, 169] on img at bounding box center [206, 166] width 54 height 49
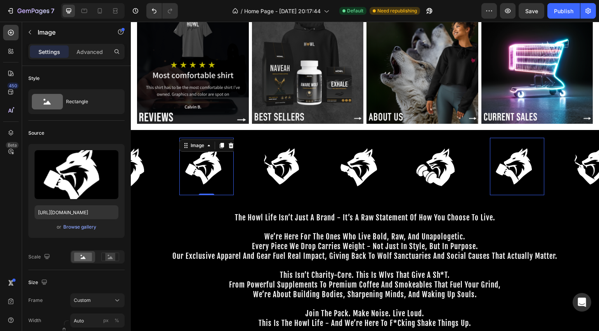
drag, startPoint x: 205, startPoint y: 193, endPoint x: 224, endPoint y: 179, distance: 24.2
click at [210, 185] on div "Image 0" at bounding box center [206, 167] width 54 height 58
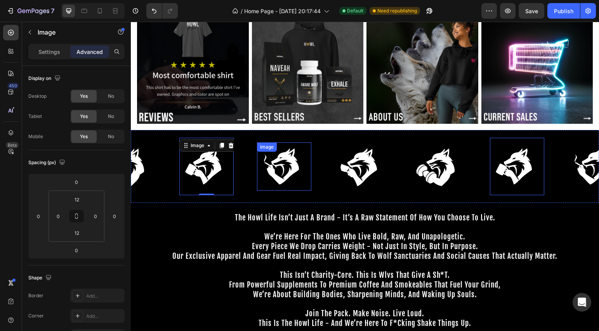
click at [267, 166] on img at bounding box center [284, 166] width 54 height 49
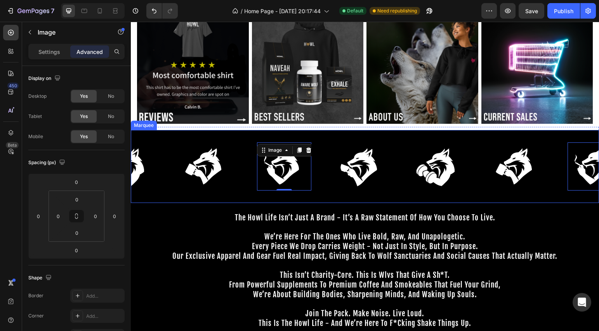
click at [351, 165] on img at bounding box center [362, 166] width 54 height 61
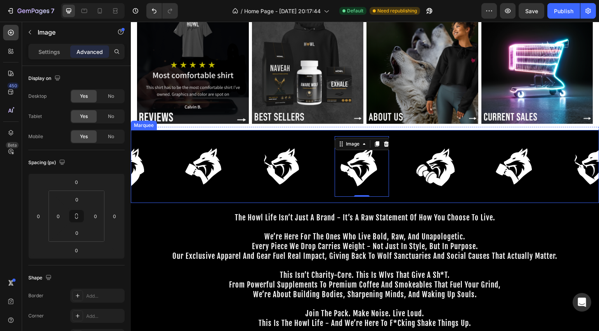
click at [234, 165] on div "Image" at bounding box center [218, 167] width 78 height 58
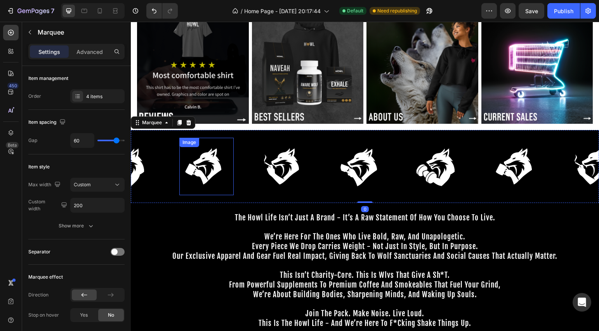
click at [224, 165] on img at bounding box center [206, 166] width 54 height 49
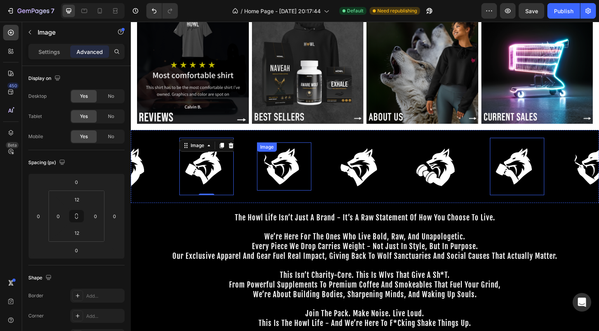
click at [276, 165] on img at bounding box center [284, 166] width 54 height 49
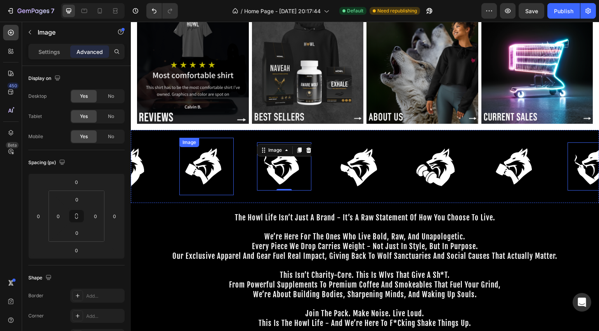
click at [195, 165] on img at bounding box center [206, 166] width 54 height 49
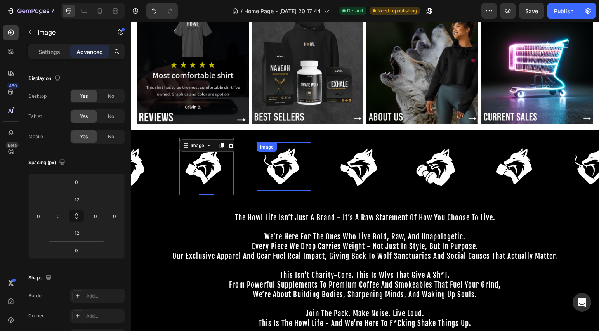
click at [278, 167] on img at bounding box center [284, 166] width 54 height 49
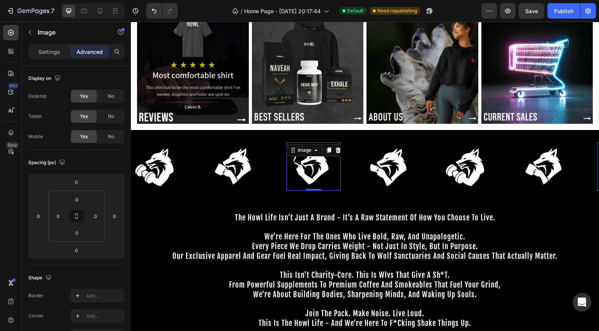
scroll to position [0, 30]
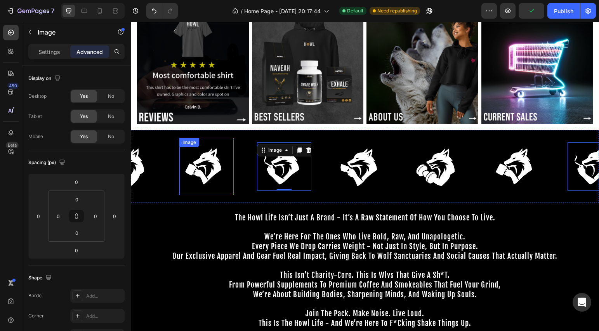
click at [220, 158] on img at bounding box center [206, 166] width 54 height 49
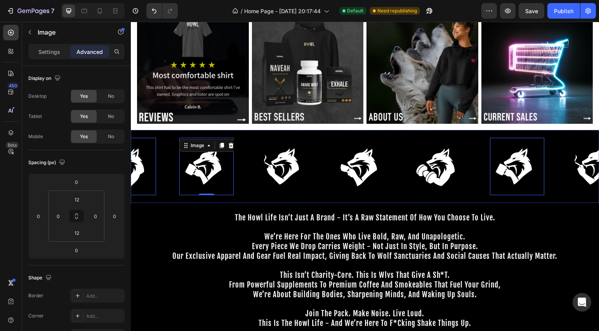
click at [147, 168] on img at bounding box center [129, 166] width 54 height 49
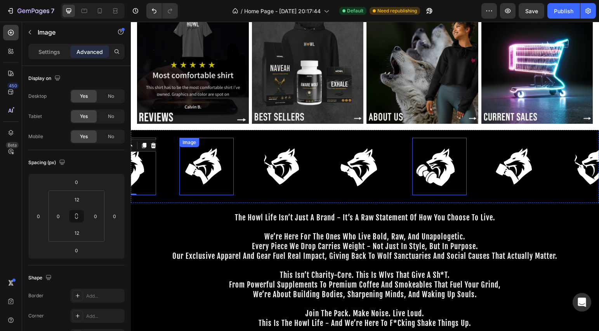
click at [194, 168] on img at bounding box center [206, 166] width 54 height 49
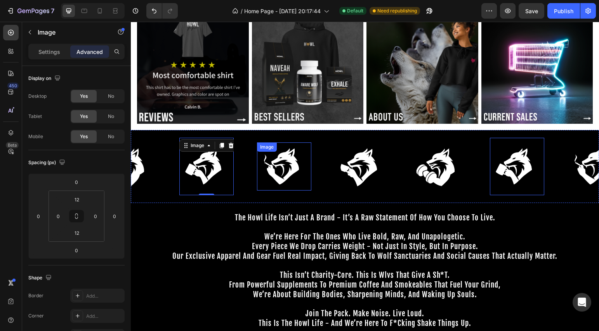
click at [259, 167] on img at bounding box center [284, 166] width 54 height 49
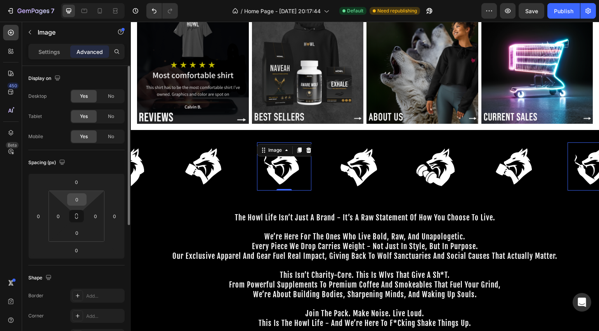
click at [84, 200] on input "0" at bounding box center [77, 200] width 16 height 12
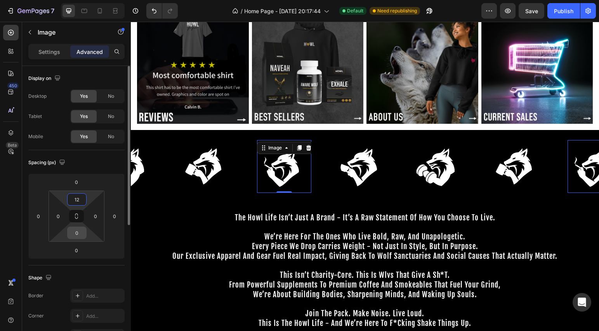
type input "12"
click at [77, 232] on input "0" at bounding box center [77, 233] width 16 height 12
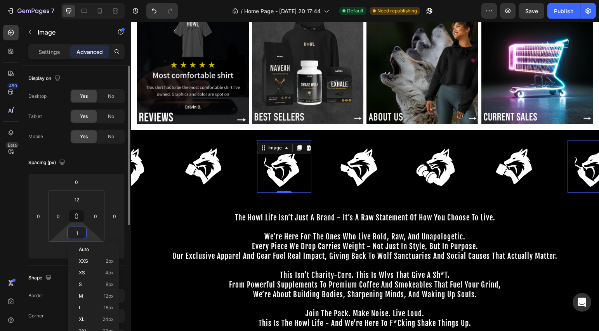
type input "12"
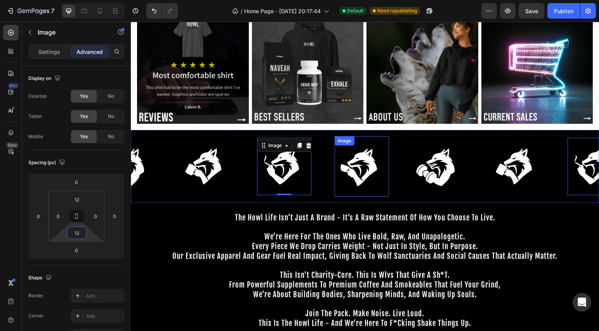
click at [348, 166] on img at bounding box center [362, 166] width 54 height 61
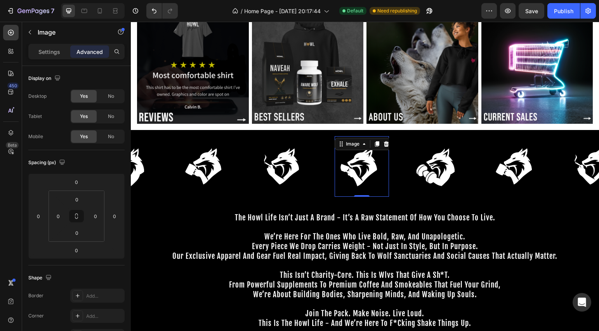
click at [362, 166] on img at bounding box center [362, 166] width 54 height 61
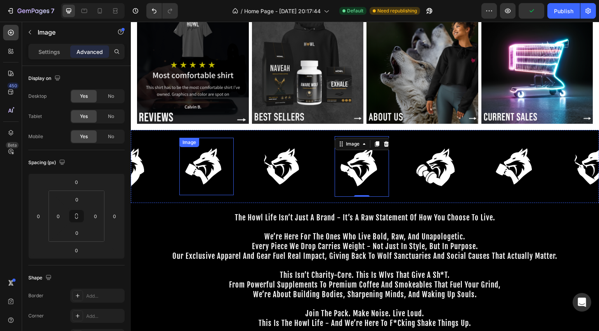
click at [226, 166] on img at bounding box center [206, 166] width 54 height 49
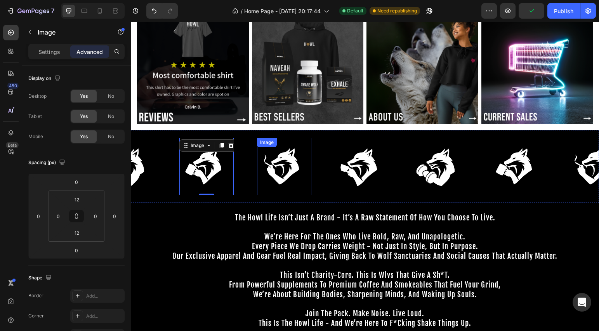
click at [278, 168] on img at bounding box center [284, 166] width 54 height 49
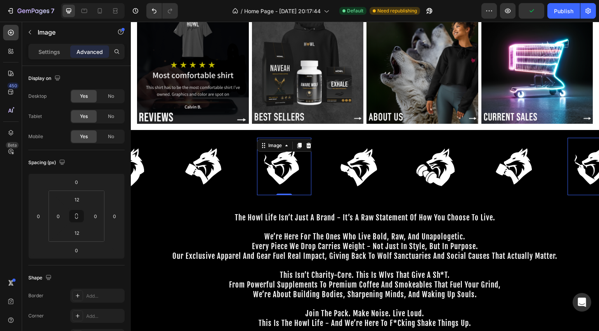
click at [338, 170] on img at bounding box center [362, 166] width 54 height 61
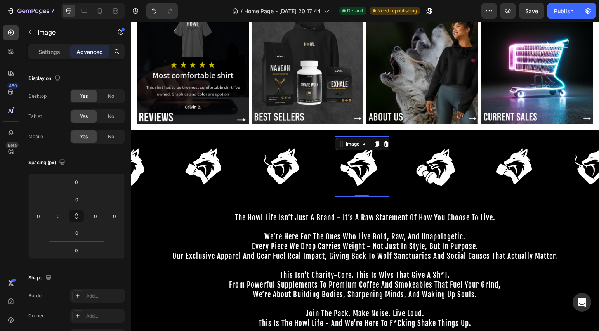
click at [372, 167] on img at bounding box center [362, 166] width 54 height 61
click at [58, 52] on p "Settings" at bounding box center [49, 52] width 22 height 8
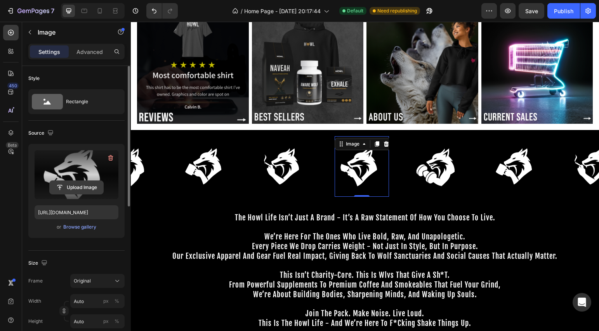
click at [74, 186] on input "file" at bounding box center [77, 187] width 54 height 13
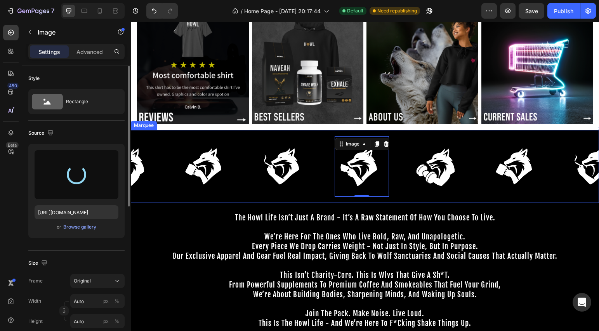
type input "[URL][DOMAIN_NAME]"
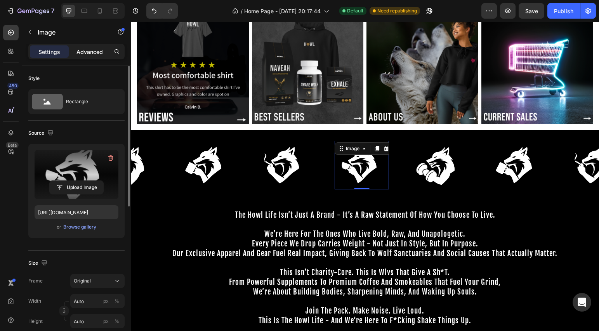
click at [88, 56] on div "Advanced" at bounding box center [89, 51] width 39 height 12
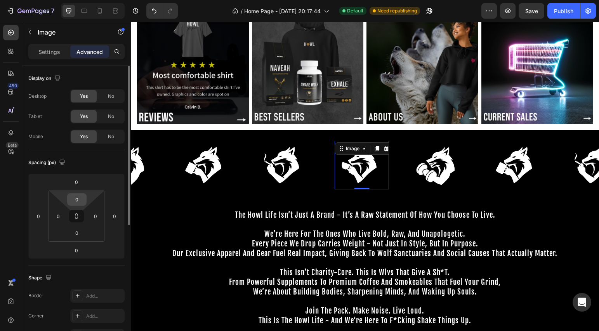
click at [80, 202] on input "0" at bounding box center [77, 200] width 16 height 12
type input "12"
click at [75, 0] on html "7 Version history / Home Page - Aug 23, 20:17:44 Default Need republishing Prev…" at bounding box center [299, 0] width 599 height 0
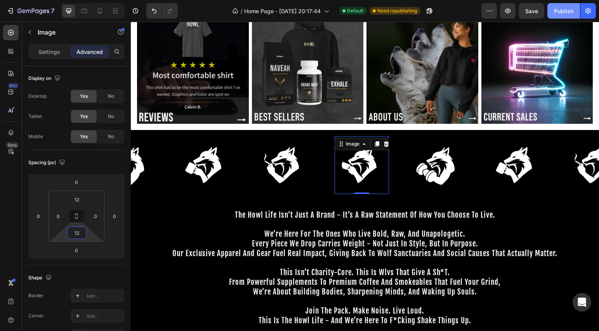
type input "12"
click at [566, 12] on div "Publish" at bounding box center [563, 11] width 19 height 8
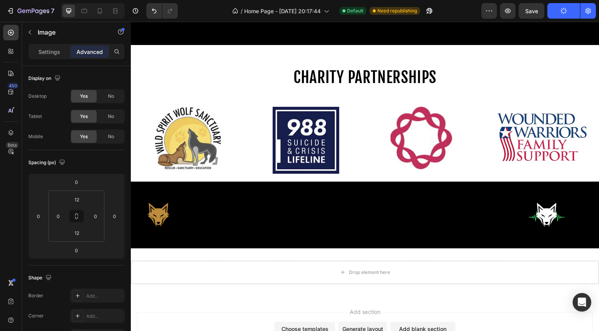
scroll to position [460, 0]
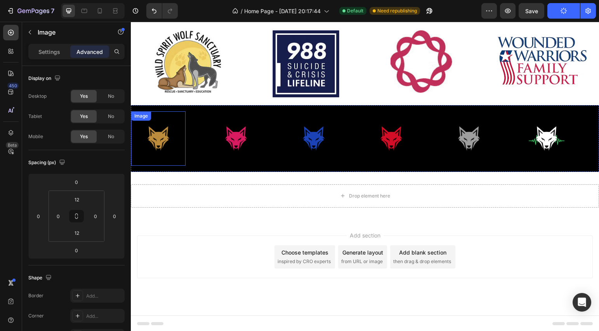
click at [169, 140] on img at bounding box center [158, 138] width 54 height 45
click at [170, 142] on img at bounding box center [158, 138] width 54 height 45
click at [240, 142] on img at bounding box center [236, 138] width 54 height 45
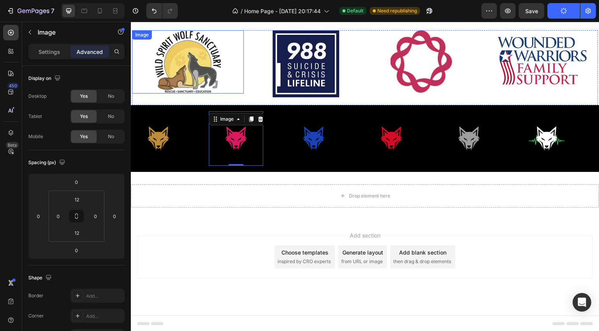
click at [217, 73] on img at bounding box center [187, 61] width 67 height 63
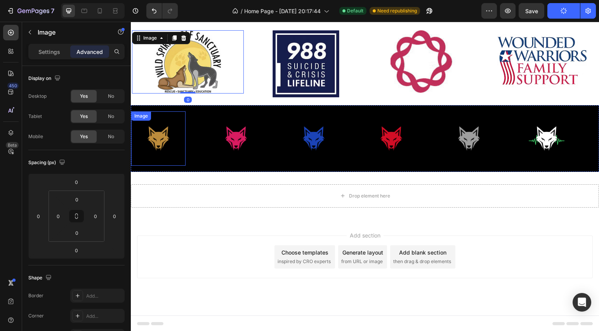
click at [164, 141] on img at bounding box center [158, 138] width 54 height 45
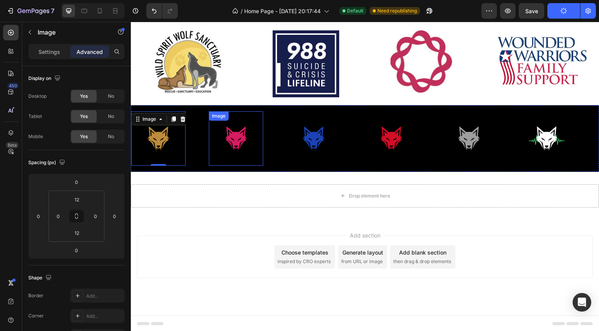
click at [234, 139] on img at bounding box center [236, 138] width 54 height 45
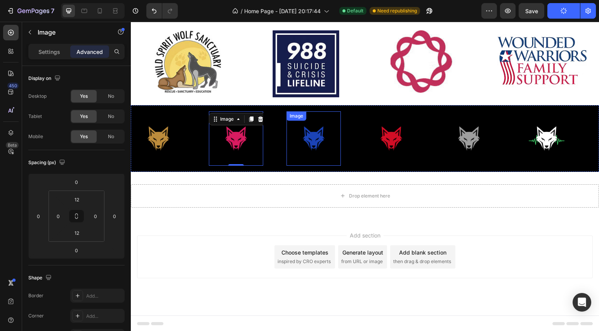
click at [306, 136] on img at bounding box center [313, 138] width 54 height 45
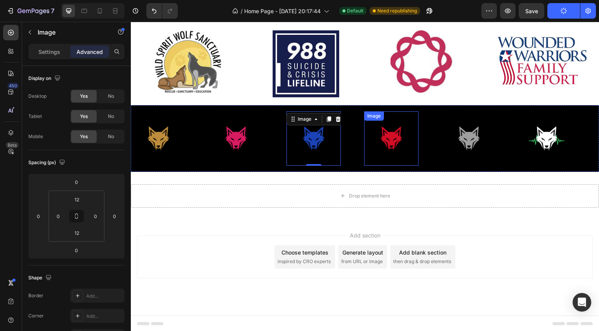
click at [387, 136] on img at bounding box center [391, 138] width 54 height 45
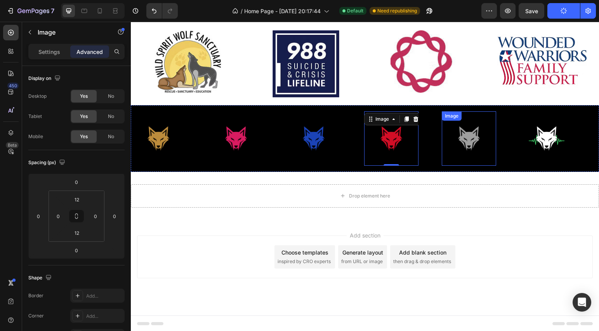
click at [470, 133] on img at bounding box center [469, 138] width 54 height 45
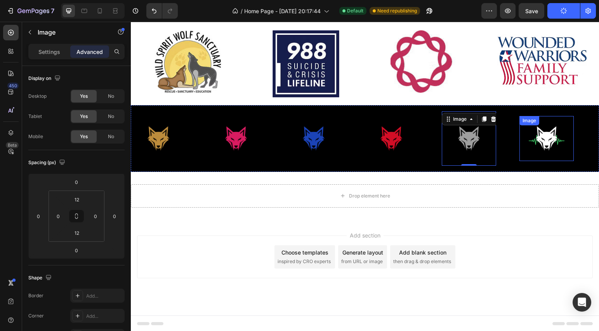
click at [559, 140] on img at bounding box center [546, 138] width 54 height 45
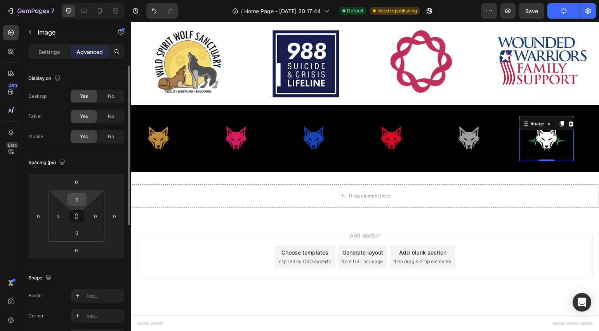
click at [78, 199] on input "0" at bounding box center [77, 200] width 16 height 12
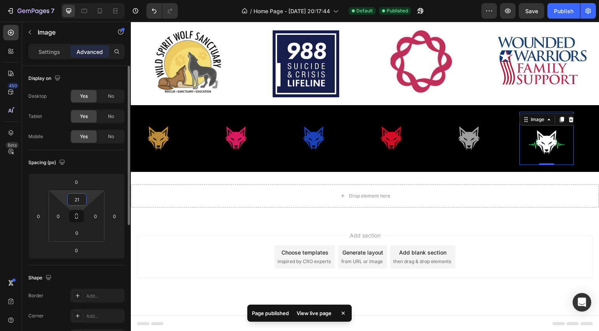
type input "2"
type input "12"
click at [75, 229] on input "0" at bounding box center [77, 233] width 16 height 12
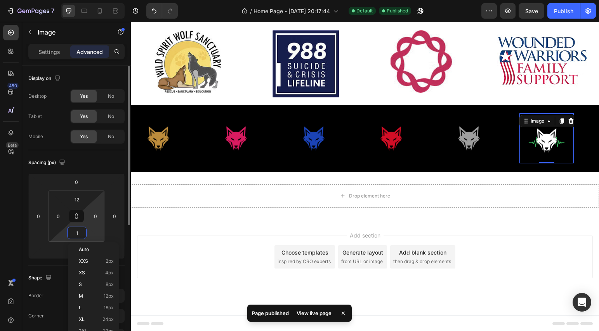
type input "12"
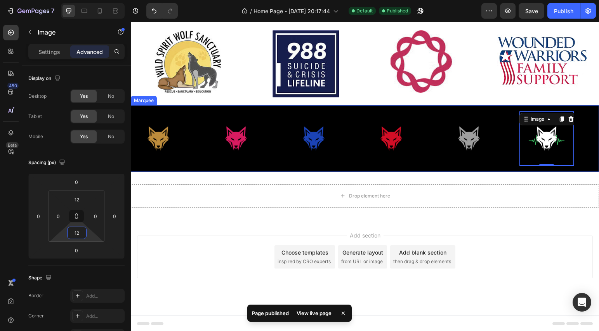
click at [505, 162] on div "Image" at bounding box center [481, 138] width 78 height 54
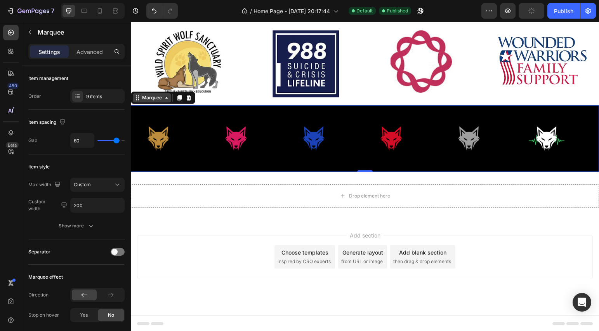
click at [166, 97] on icon at bounding box center [166, 98] width 2 height 2
click at [111, 94] on div "9 items" at bounding box center [104, 96] width 36 height 7
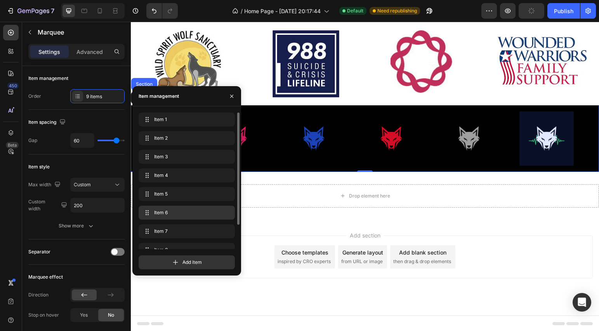
scroll to position [30, 0]
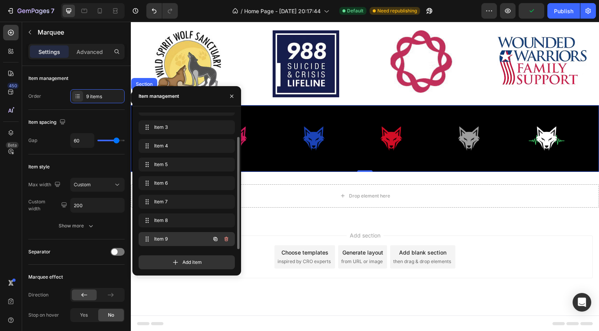
click at [170, 240] on span "Item 9" at bounding box center [176, 239] width 44 height 7
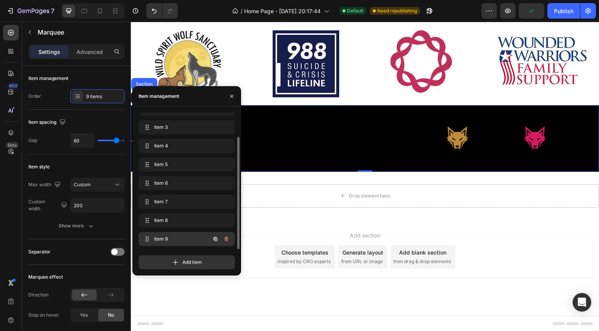
scroll to position [0, 418]
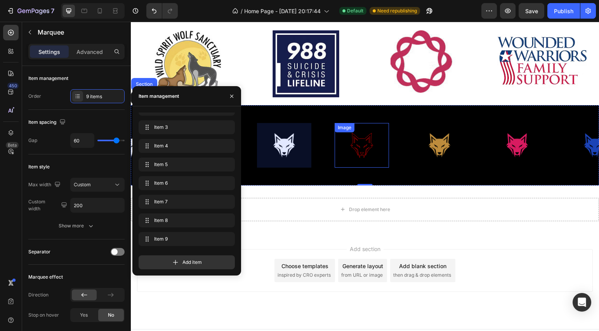
click at [368, 154] on img at bounding box center [362, 145] width 54 height 45
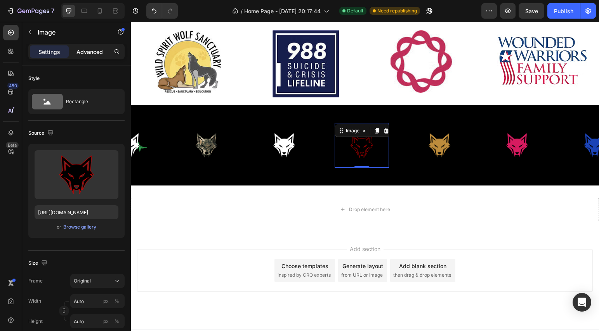
click at [89, 49] on p "Advanced" at bounding box center [89, 52] width 26 height 8
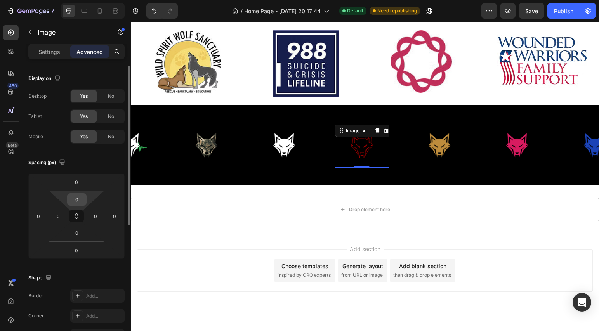
click at [80, 199] on input "0" at bounding box center [77, 200] width 16 height 12
type input "12"
click at [82, 231] on input "0" at bounding box center [77, 233] width 16 height 12
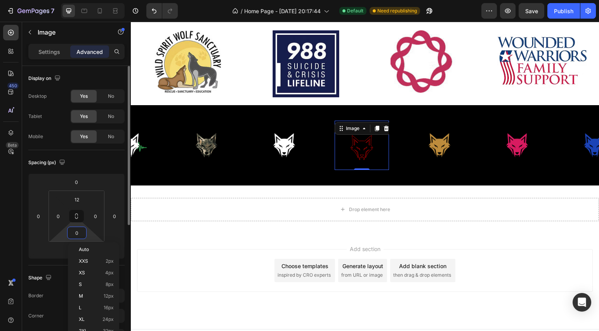
click at [78, 231] on input "0" at bounding box center [77, 233] width 16 height 12
click at [78, 233] on input "0" at bounding box center [77, 233] width 16 height 12
click at [74, 234] on input "0" at bounding box center [77, 233] width 16 height 12
type input "12"
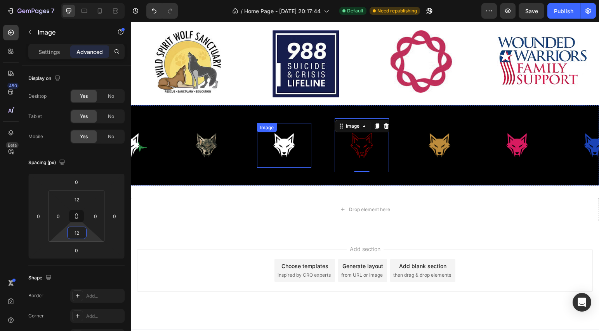
click at [277, 142] on img at bounding box center [284, 145] width 54 height 45
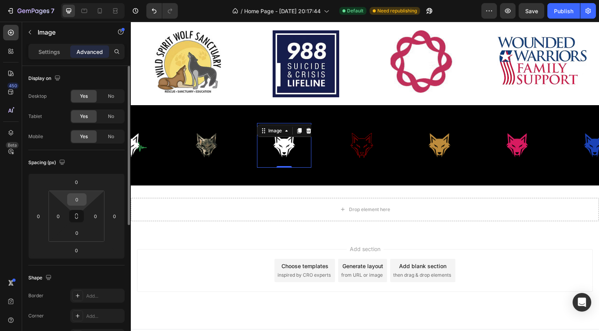
click at [81, 199] on input "0" at bounding box center [77, 200] width 16 height 12
type input "12"
click at [76, 233] on input "0" at bounding box center [77, 233] width 16 height 12
type input "120"
type input "12"
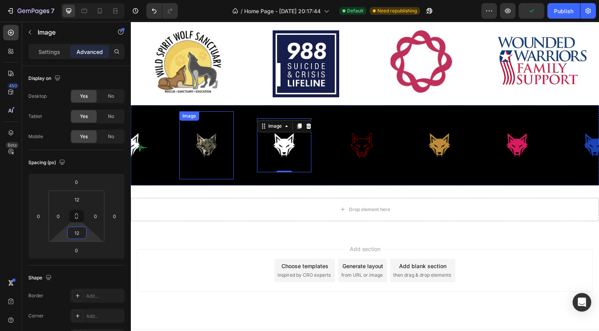
click at [193, 142] on img at bounding box center [206, 145] width 54 height 68
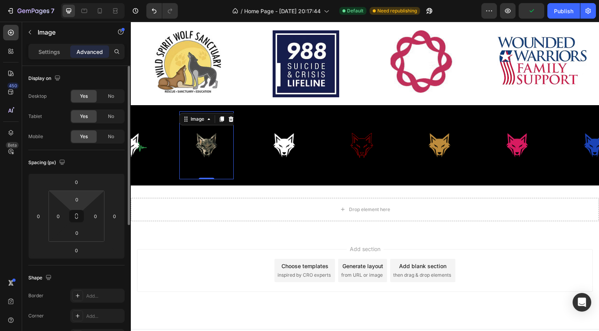
click at [89, 0] on html "7 Version history / Home Page - Aug 23, 20:17:44 Default Need republishing Prev…" at bounding box center [299, 0] width 599 height 0
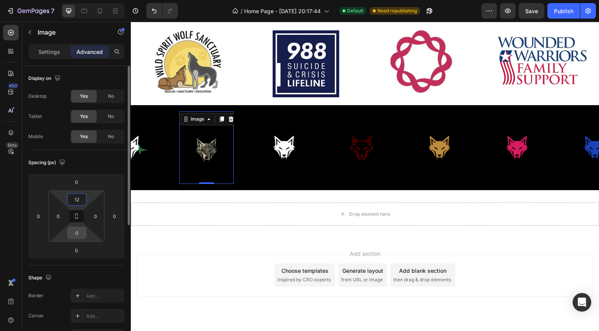
type input "12"
click at [81, 238] on input "0" at bounding box center [77, 233] width 16 height 12
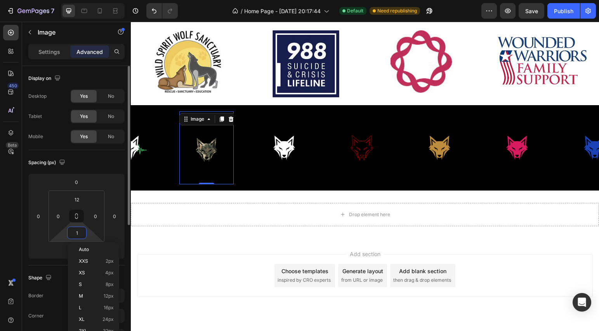
type input "12"
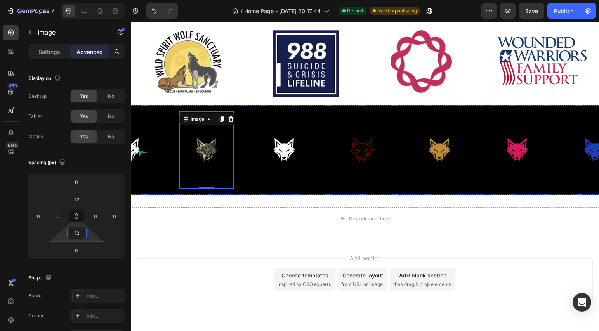
click at [136, 154] on img at bounding box center [129, 150] width 54 height 45
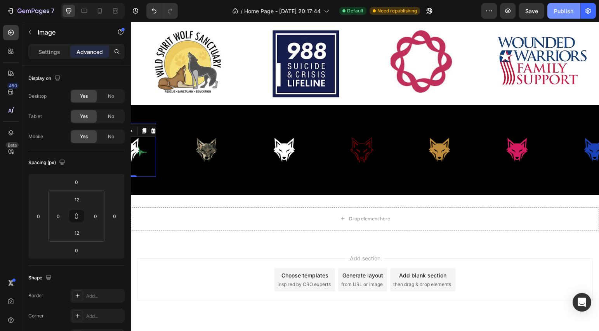
click at [574, 10] on button "Publish" at bounding box center [563, 11] width 33 height 16
click at [441, 149] on img at bounding box center [439, 150] width 54 height 45
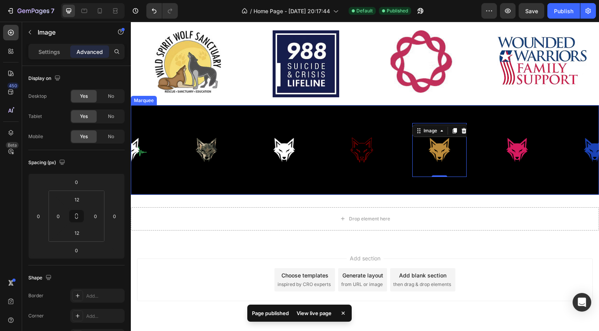
click at [334, 113] on div "Image 0 Image Image Image Image Image Image Image Image" at bounding box center [63, 149] width 699 height 77
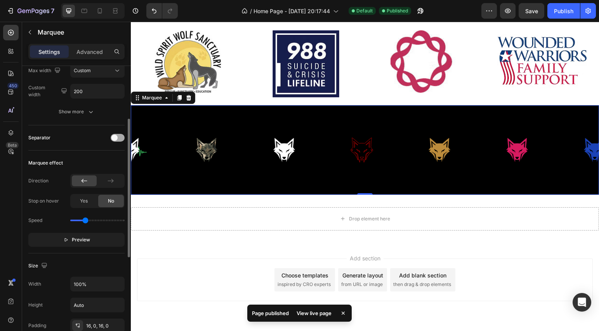
scroll to position [21, 0]
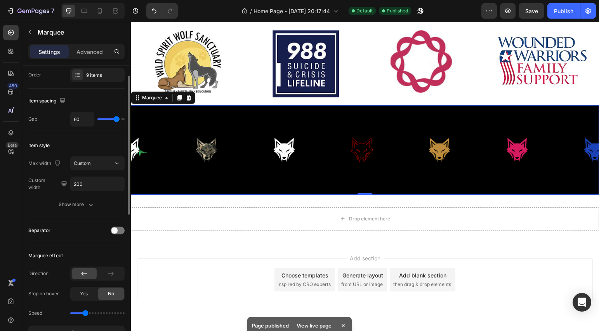
type input "48"
type input "46"
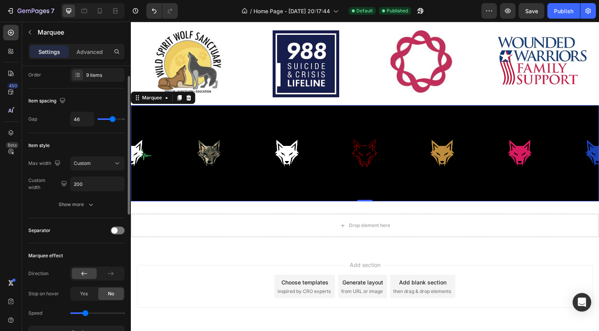
type input "45"
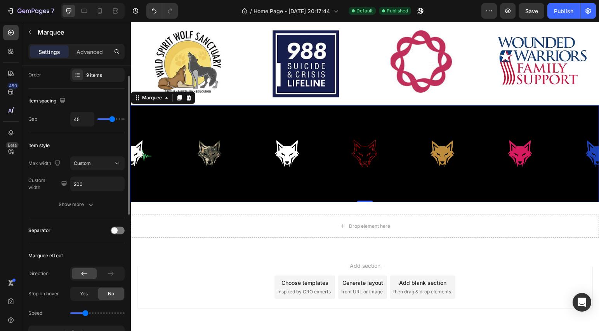
type input "43"
type input "42"
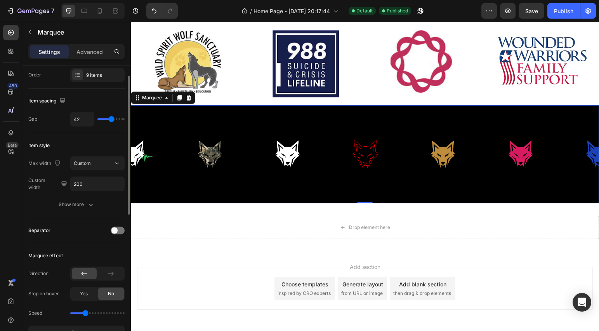
type input "29"
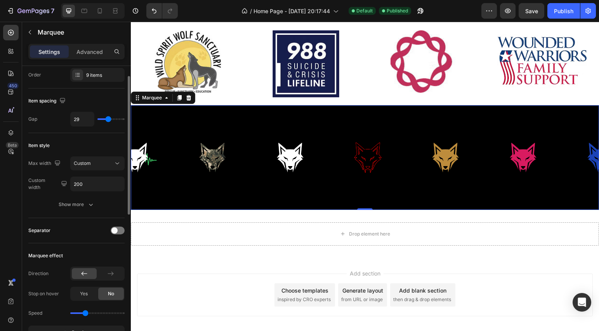
type input "19"
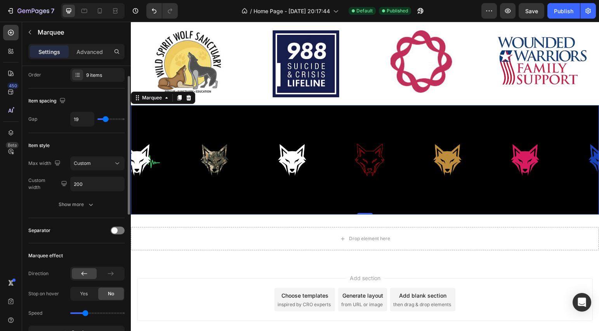
type input "17"
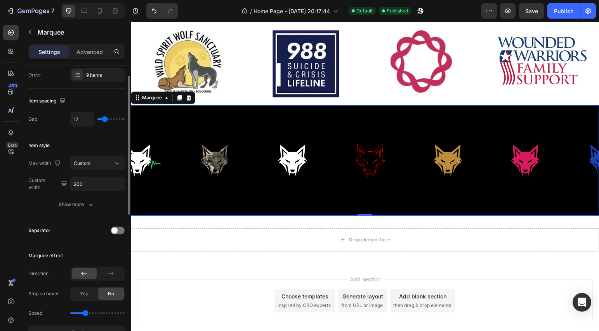
drag, startPoint x: 114, startPoint y: 121, endPoint x: 105, endPoint y: 119, distance: 9.5
type input "17"
click at [105, 119] on input "range" at bounding box center [110, 119] width 27 height 2
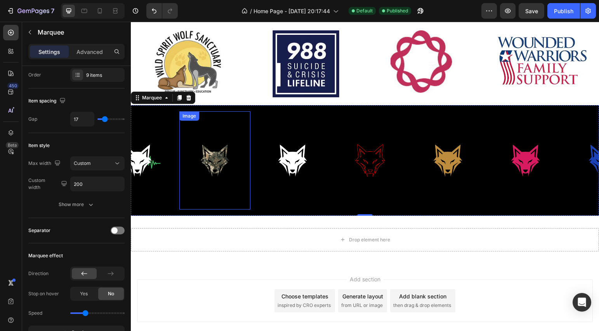
click at [189, 119] on div "Image" at bounding box center [189, 115] width 20 height 9
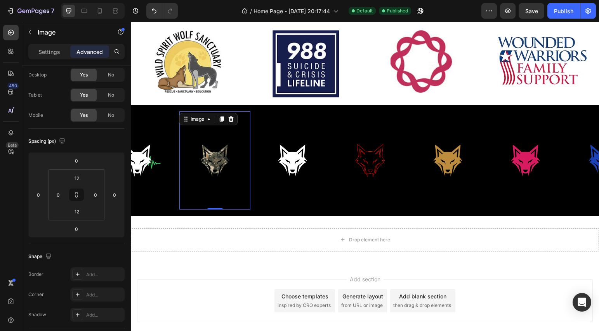
scroll to position [0, 0]
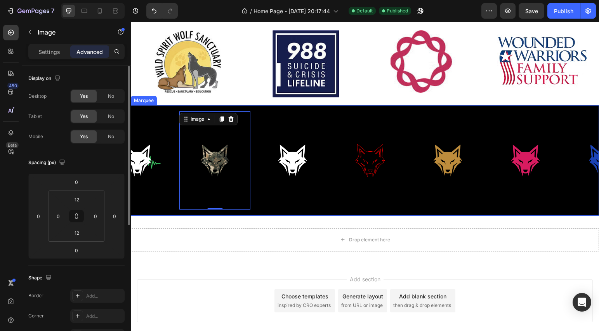
click at [270, 111] on div "Image Image Image Image Image Image Image 0 Image Image" at bounding box center [63, 160] width 699 height 98
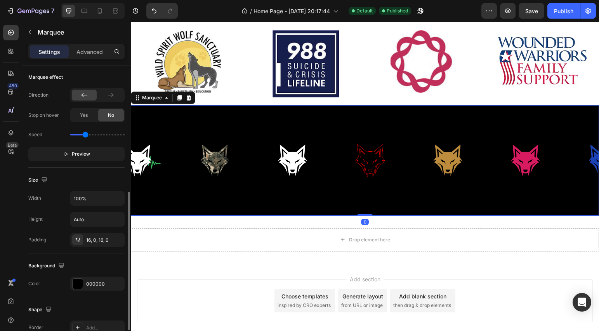
scroll to position [276, 0]
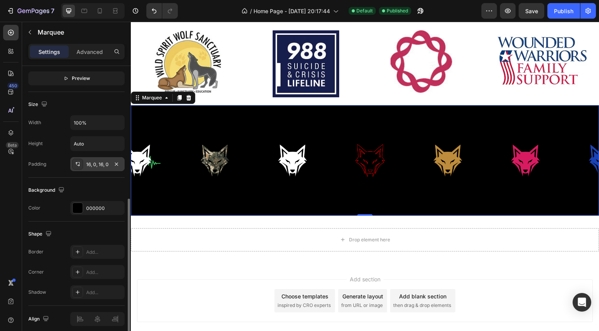
click at [94, 168] on div "16, 0, 16, 0" at bounding box center [97, 164] width 23 height 7
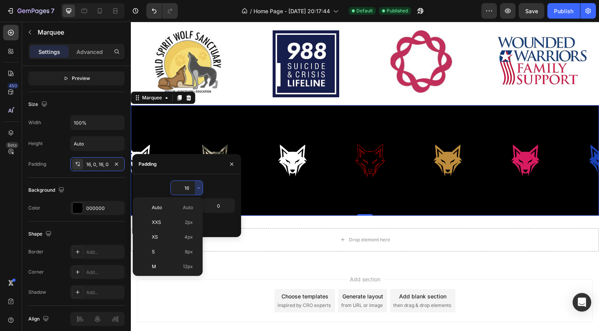
click at [194, 190] on input "16" at bounding box center [187, 188] width 32 height 14
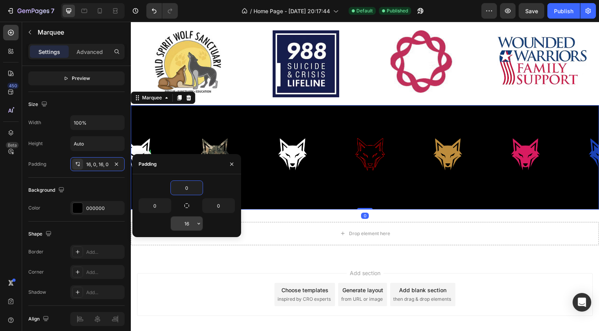
type input "0"
click at [191, 224] on input "16" at bounding box center [187, 224] width 32 height 14
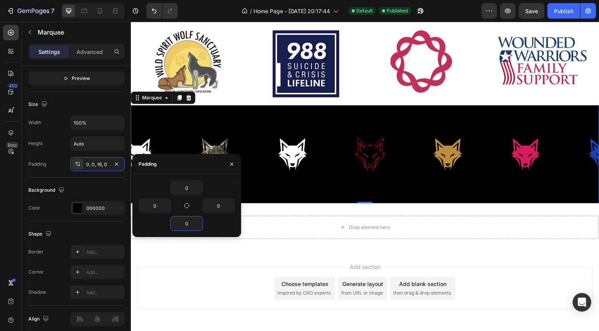
type input "0"
click at [219, 190] on div "0" at bounding box center [187, 188] width 96 height 15
click at [296, 187] on div "Image" at bounding box center [292, 154] width 71 height 68
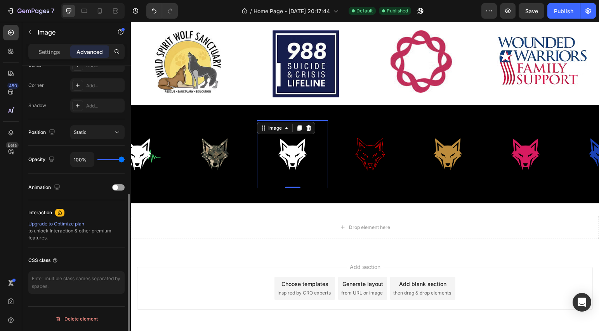
scroll to position [0, 0]
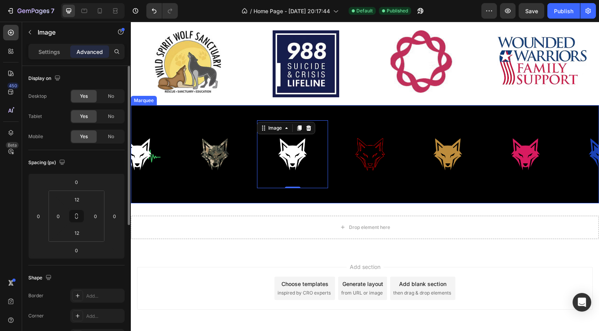
click at [255, 197] on div "Image" at bounding box center [218, 154] width 78 height 98
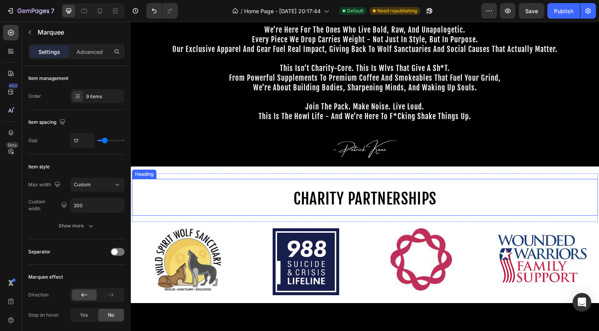
scroll to position [586, 0]
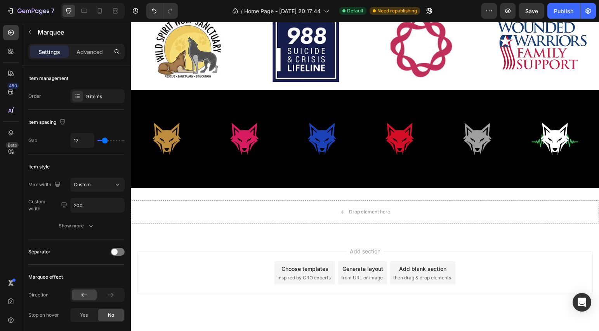
click at [248, 176] on div "Image Image Image Image Image Image Image Image Image" at bounding box center [480, 139] width 699 height 98
click at [160, 139] on img at bounding box center [166, 138] width 71 height 59
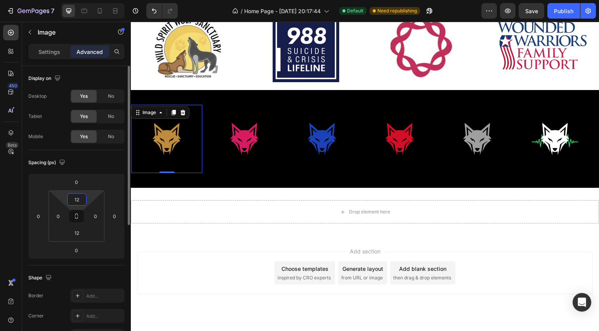
click at [82, 200] on input "12" at bounding box center [77, 200] width 16 height 12
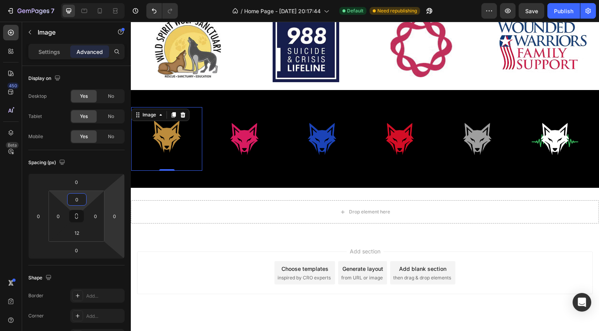
type input "0"
click at [174, 165] on img at bounding box center [166, 136] width 71 height 59
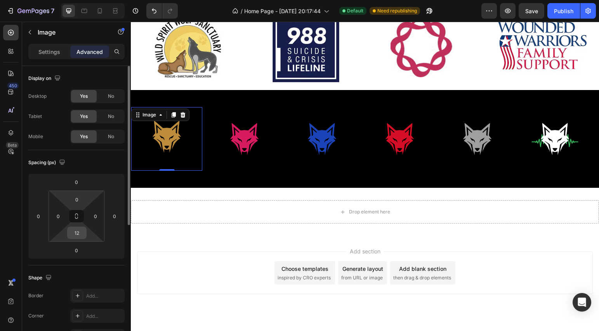
click at [83, 234] on input "12" at bounding box center [77, 233] width 16 height 12
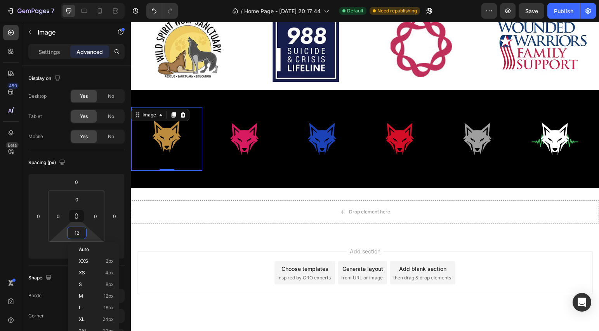
type input "0"
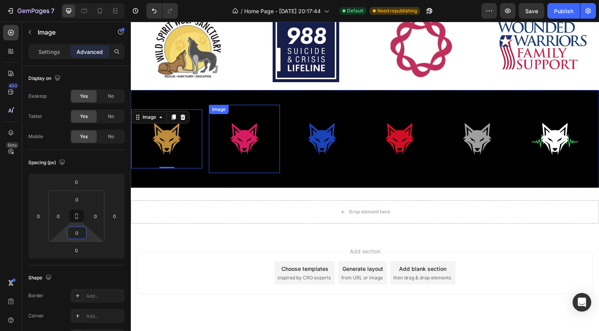
click at [246, 117] on img at bounding box center [244, 138] width 71 height 59
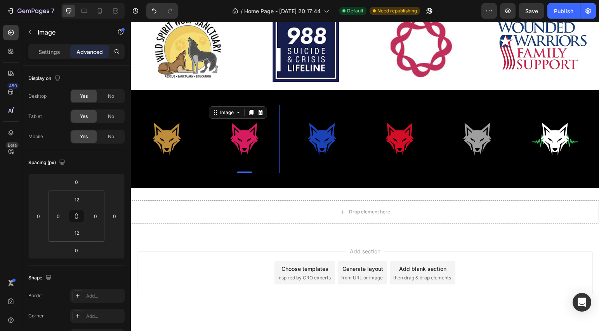
click at [247, 137] on img at bounding box center [244, 138] width 71 height 59
click at [83, 201] on input "12" at bounding box center [77, 200] width 16 height 12
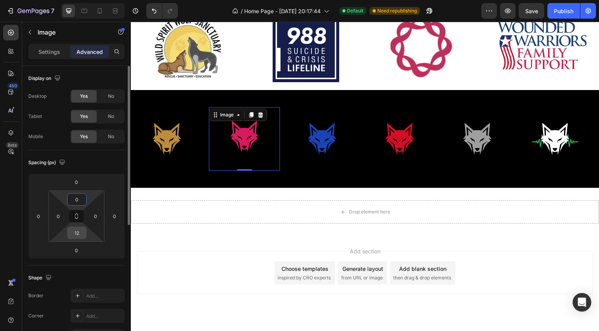
type input "0"
click at [75, 236] on input "12" at bounding box center [77, 233] width 16 height 12
click at [82, 236] on input "012" at bounding box center [77, 233] width 16 height 12
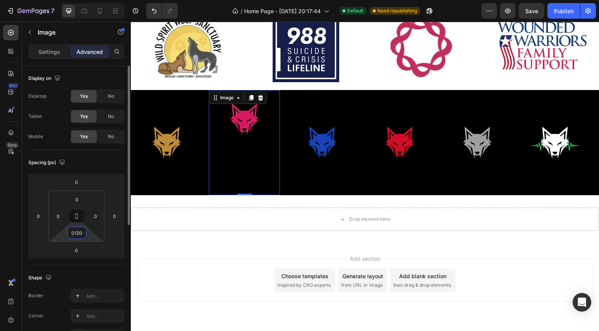
click at [82, 235] on input "0120" at bounding box center [77, 233] width 16 height 12
type input "0"
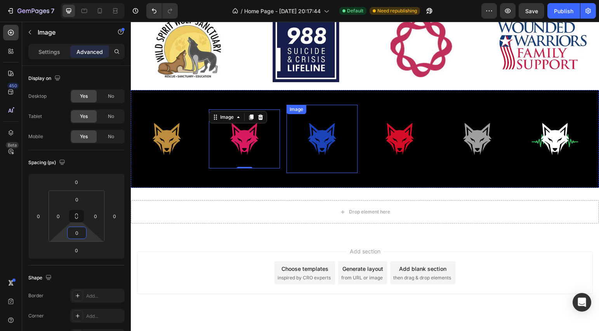
click at [324, 114] on img at bounding box center [321, 138] width 71 height 59
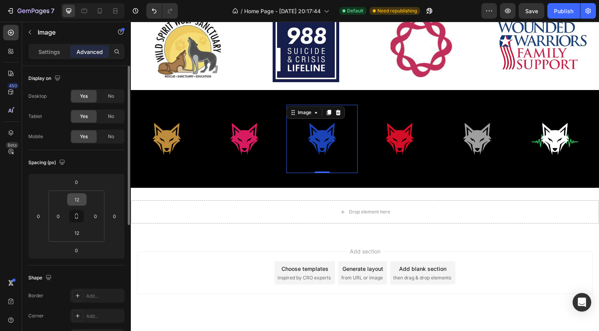
click at [75, 198] on input "12" at bounding box center [77, 200] width 16 height 12
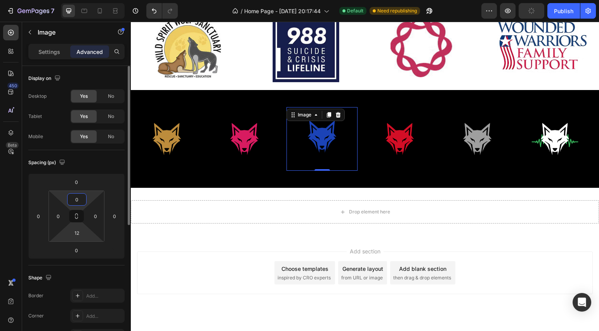
type input "0"
click at [64, 0] on html "7 Version history / Home Page - Aug 23, 20:17:44 Default Need republishing Prev…" at bounding box center [299, 0] width 599 height 0
click at [78, 234] on input "12" at bounding box center [77, 233] width 16 height 12
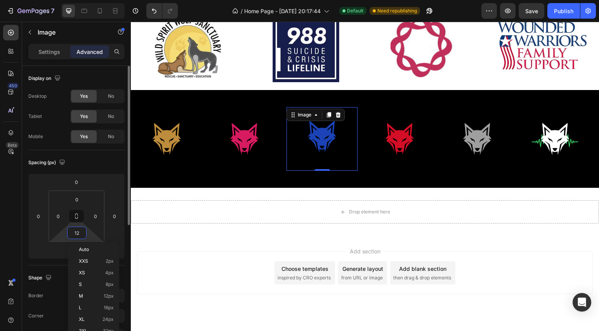
click at [78, 234] on input "12" at bounding box center [77, 233] width 16 height 12
drag, startPoint x: 79, startPoint y: 234, endPoint x: 65, endPoint y: 233, distance: 14.0
click at [65, 233] on div "0 0 12 0" at bounding box center [77, 216] width 56 height 51
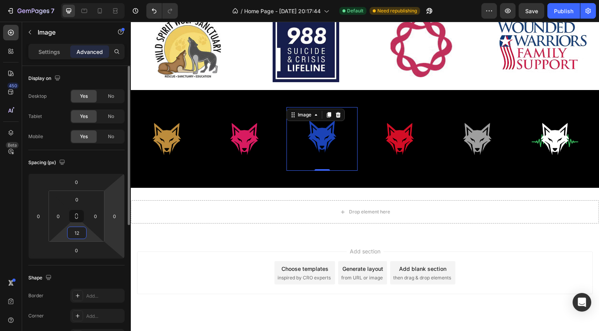
type input "0"
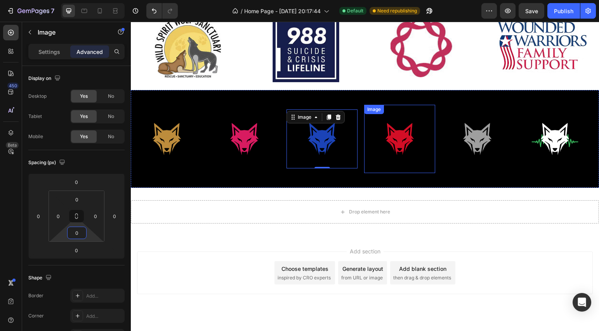
click at [386, 141] on img at bounding box center [399, 138] width 71 height 59
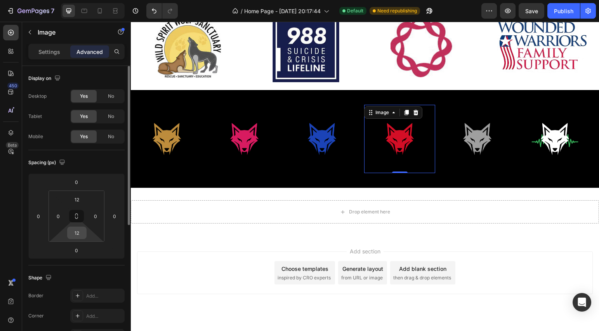
click at [80, 237] on input "12" at bounding box center [77, 233] width 16 height 12
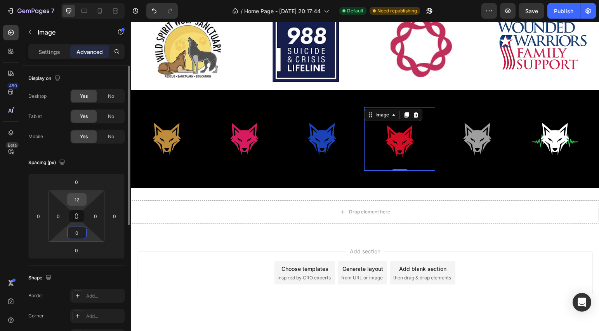
type input "0"
drag, startPoint x: 80, startPoint y: 200, endPoint x: 68, endPoint y: 202, distance: 12.5
click at [68, 202] on div "12" at bounding box center [76, 199] width 19 height 12
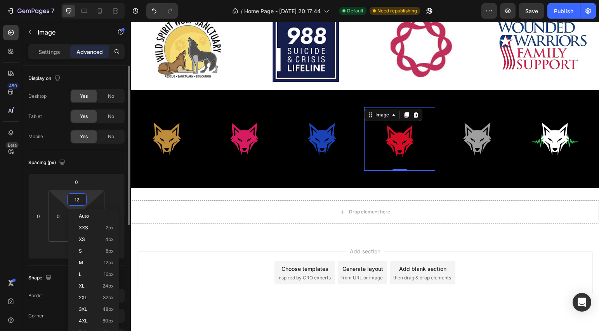
click at [82, 201] on input "12" at bounding box center [77, 200] width 16 height 12
type input "0"
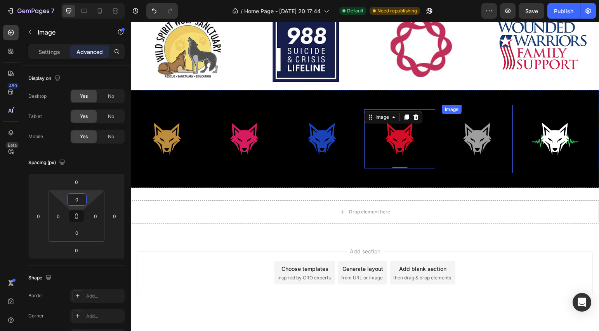
click at [483, 142] on img at bounding box center [477, 138] width 71 height 59
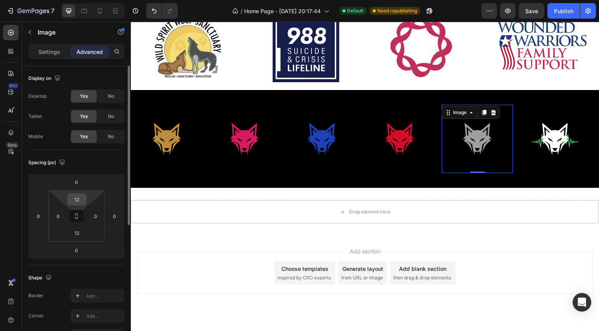
click at [75, 199] on input "12" at bounding box center [77, 200] width 16 height 12
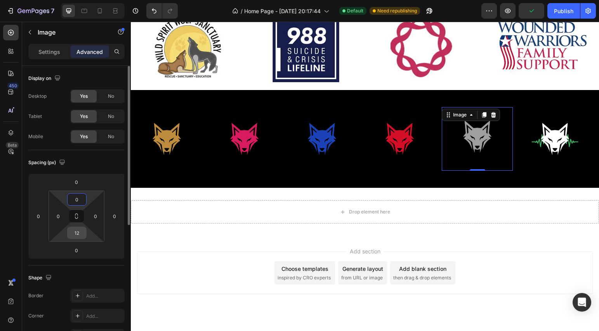
type input "0"
click at [82, 234] on input "12" at bounding box center [77, 233] width 16 height 12
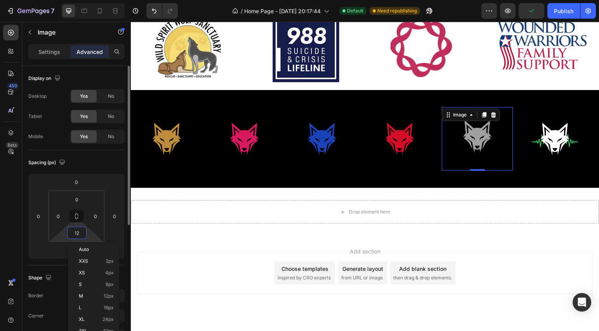
type input "0"
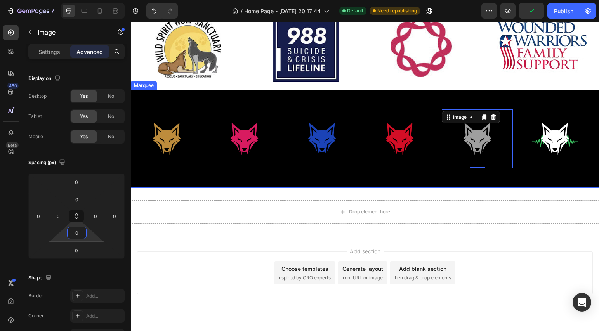
click at [196, 102] on div "Image Image Image Image Image 0 Image Image Image Image" at bounding box center [480, 139] width 699 height 98
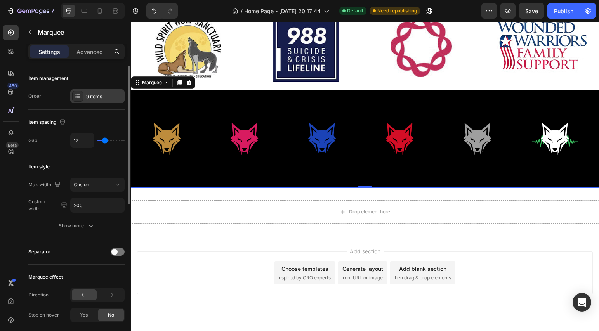
click at [98, 94] on div "9 items" at bounding box center [104, 96] width 36 height 7
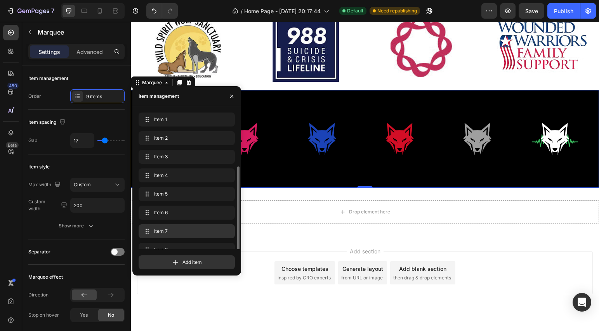
scroll to position [30, 0]
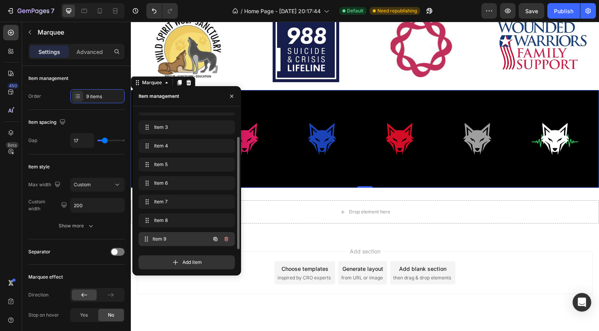
click at [172, 236] on span "Item 9" at bounding box center [181, 239] width 57 height 7
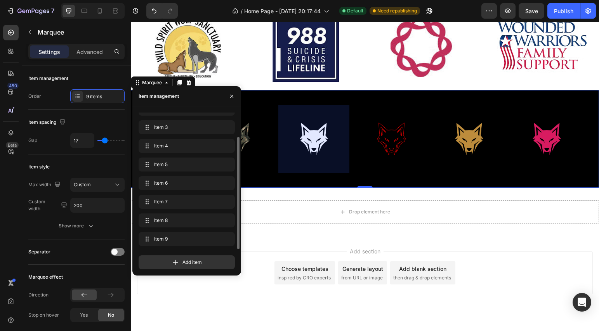
scroll to position [0, 426]
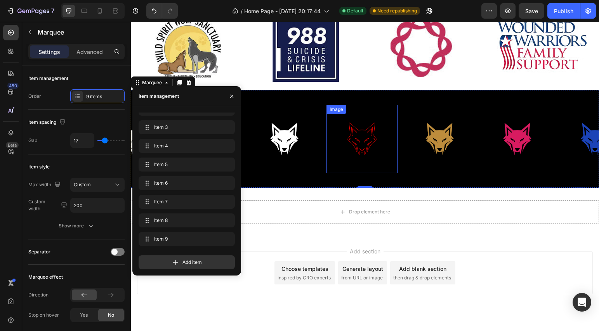
click at [354, 150] on img at bounding box center [361, 138] width 71 height 59
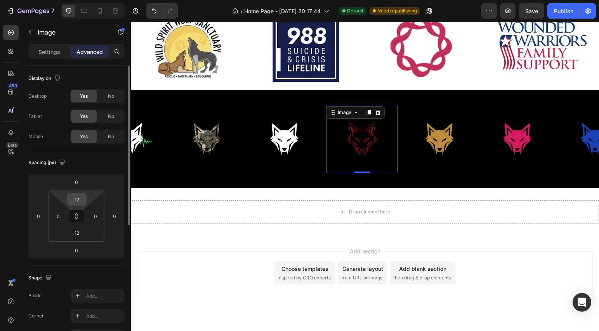
click at [73, 200] on input "12" at bounding box center [77, 200] width 16 height 12
type input "0"
click at [79, 231] on input "12" at bounding box center [77, 233] width 16 height 12
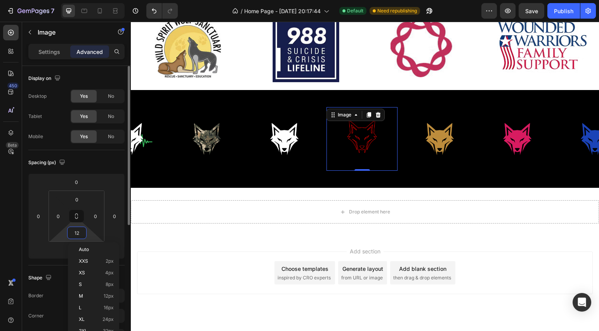
type input "0"
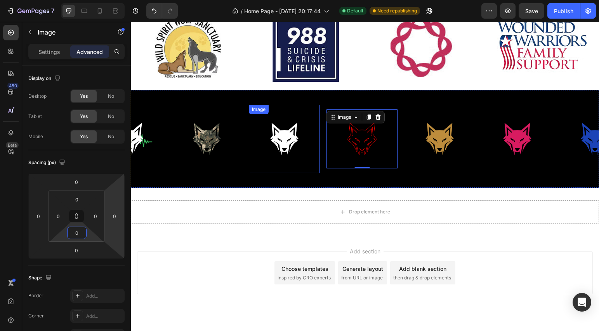
click at [283, 132] on img at bounding box center [284, 138] width 71 height 59
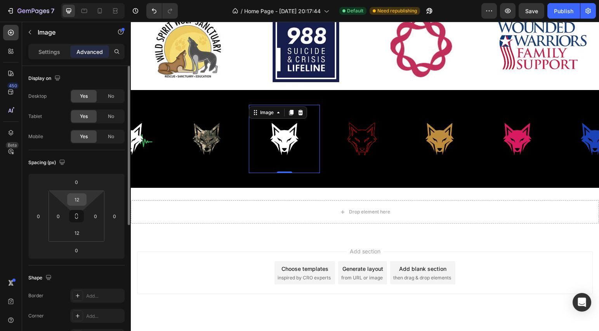
click at [76, 203] on input "12" at bounding box center [77, 200] width 16 height 12
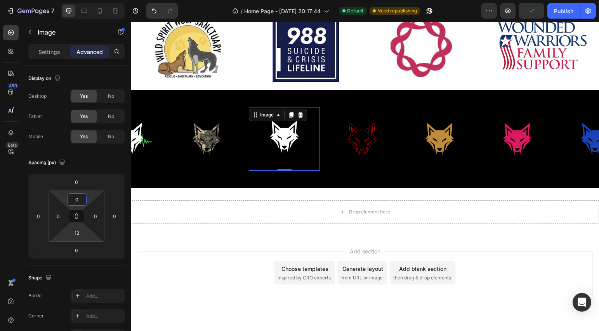
type input "0"
click at [69, 231] on input "12" at bounding box center [77, 233] width 16 height 12
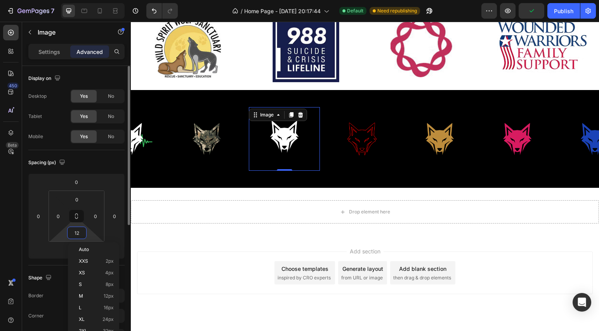
type input "0"
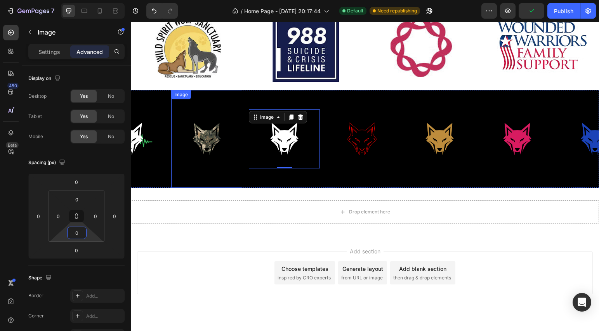
click at [197, 142] on img at bounding box center [206, 139] width 71 height 89
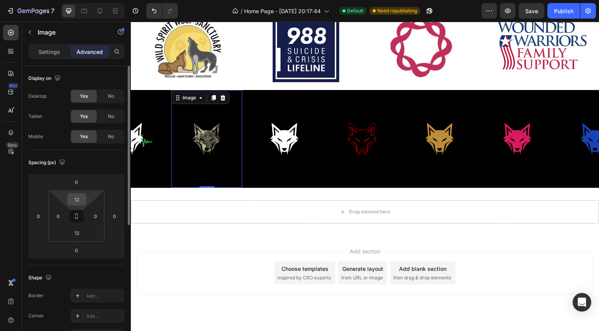
click at [80, 202] on input "12" at bounding box center [77, 200] width 16 height 12
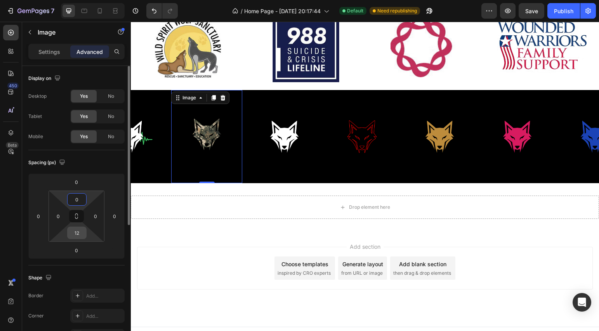
type input "0"
click at [68, 235] on div "12" at bounding box center [76, 233] width 19 height 12
click at [69, 234] on input "12" at bounding box center [77, 233] width 16 height 12
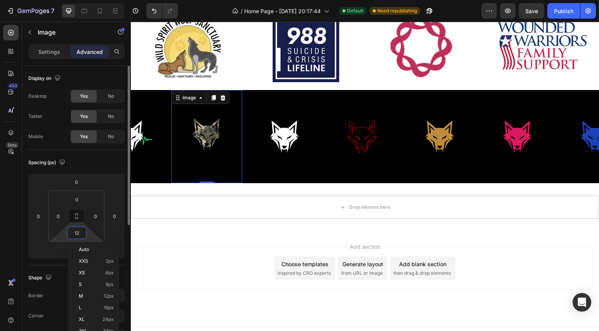
type input "0"
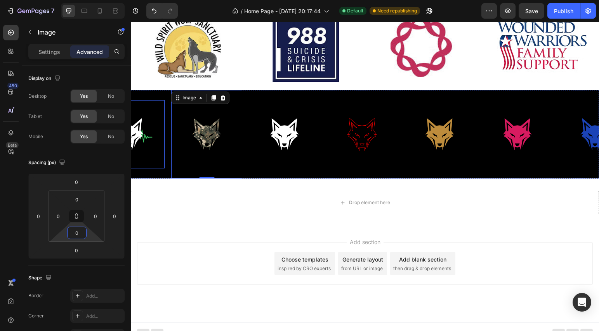
click at [138, 144] on img at bounding box center [129, 134] width 71 height 59
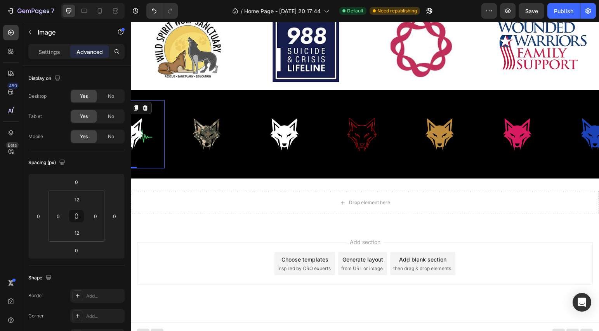
click at [138, 138] on img at bounding box center [129, 134] width 71 height 59
click at [76, 203] on input "12" at bounding box center [77, 200] width 16 height 12
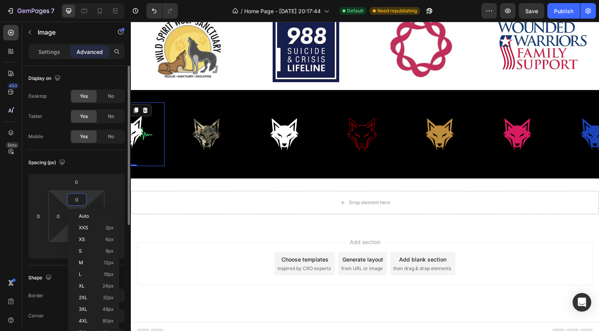
type input "0"
click at [67, 228] on div "12" at bounding box center [76, 233] width 19 height 12
click at [75, 230] on input "12" at bounding box center [77, 233] width 16 height 12
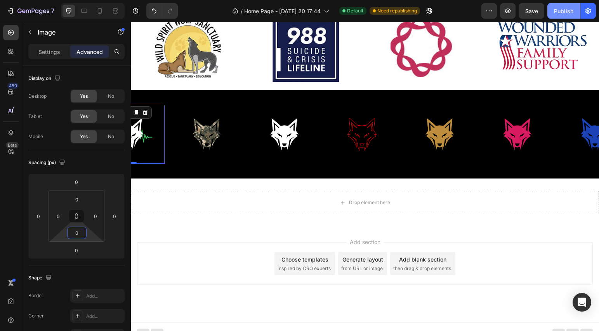
type input "0"
click at [562, 14] on div "Publish" at bounding box center [563, 11] width 19 height 8
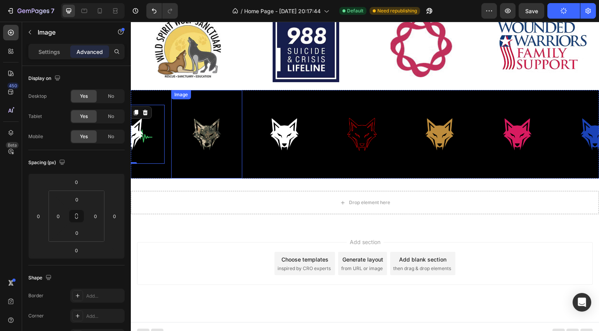
click at [237, 165] on img at bounding box center [206, 134] width 71 height 89
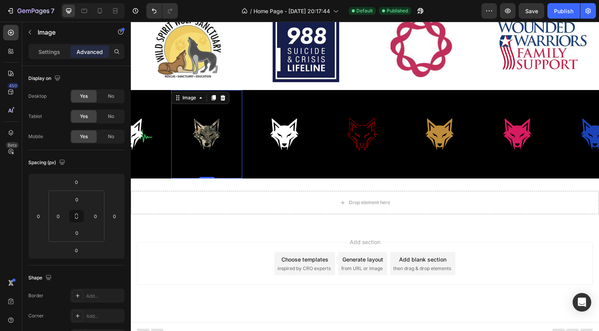
drag, startPoint x: 203, startPoint y: 177, endPoint x: 207, endPoint y: 167, distance: 11.5
click at [207, 167] on div "Image 0" at bounding box center [206, 134] width 71 height 89
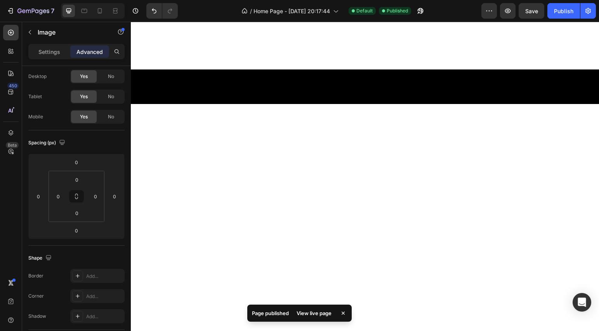
scroll to position [0, 0]
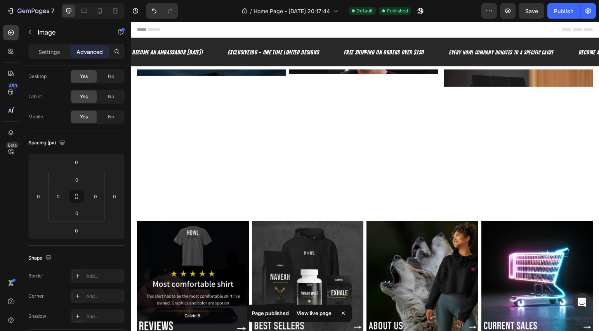
click at [583, 2] on div "7 Version history / Home Page - Aug 23, 20:17:44 Default Published Preview Save…" at bounding box center [299, 11] width 599 height 22
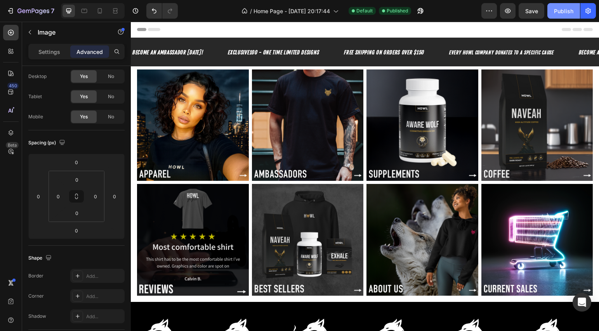
click at [572, 10] on div "Publish" at bounding box center [563, 11] width 19 height 8
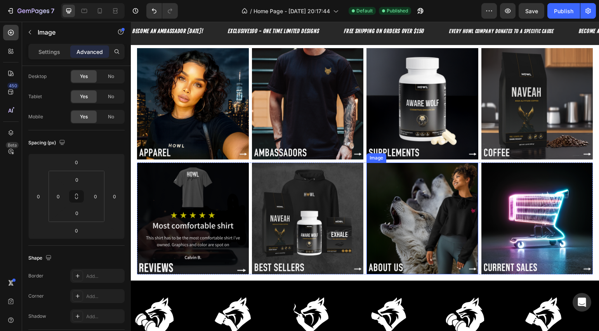
scroll to position [75, 0]
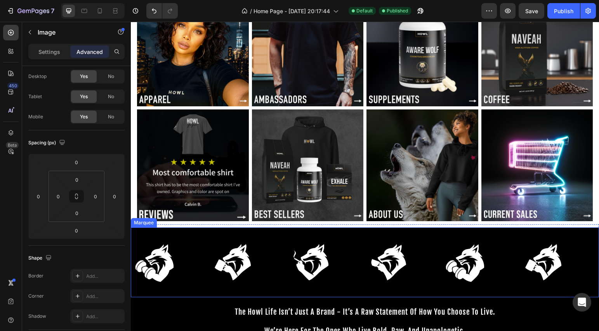
click at [344, 243] on div "Image" at bounding box center [325, 263] width 78 height 58
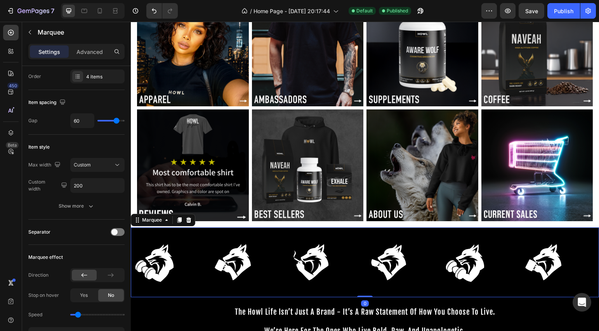
scroll to position [0, 0]
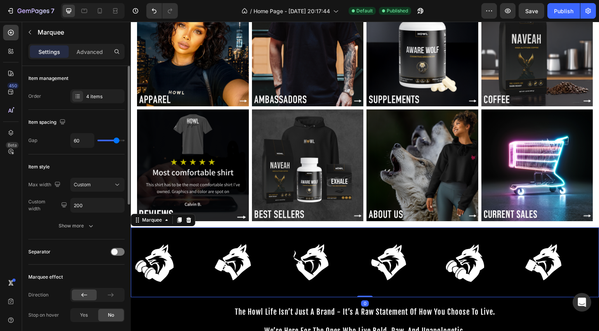
click at [344, 243] on div "Image" at bounding box center [325, 263] width 78 height 58
click at [99, 184] on div "Custom" at bounding box center [94, 184] width 40 height 7
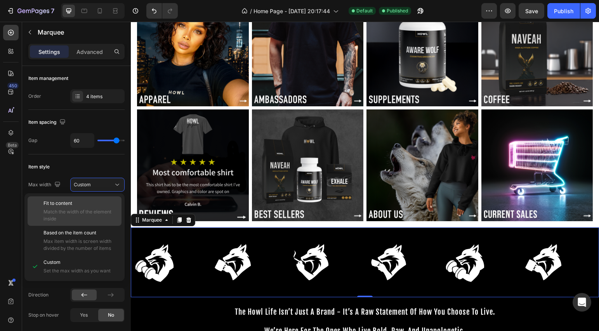
click at [100, 202] on p "Fit to content" at bounding box center [80, 203] width 75 height 7
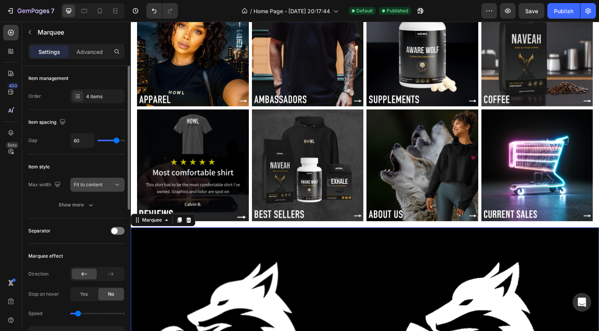
click at [98, 184] on span "Fit to content" at bounding box center [88, 185] width 29 height 6
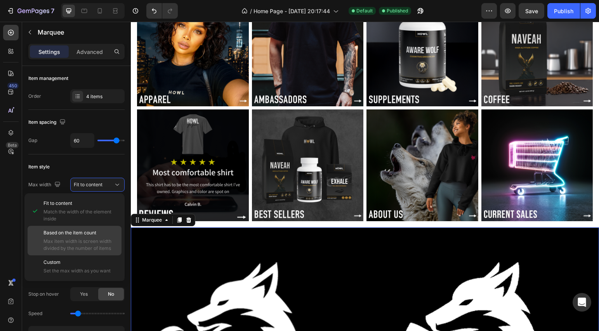
click at [99, 237] on div "Based on the item count Max item width is screen width divided by the number of…" at bounding box center [80, 240] width 75 height 23
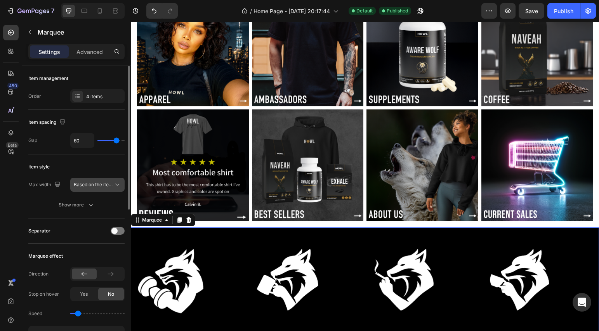
click at [100, 186] on span "Based on the item count" at bounding box center [100, 185] width 53 height 6
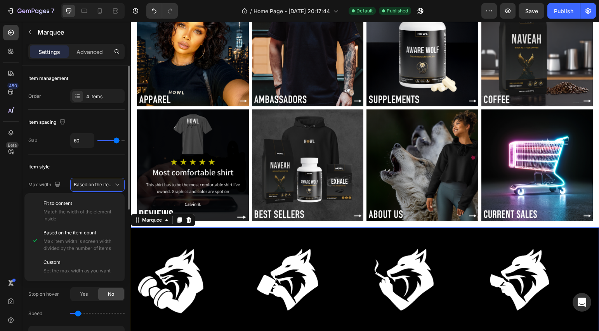
click at [107, 166] on div "Item style" at bounding box center [76, 167] width 96 height 12
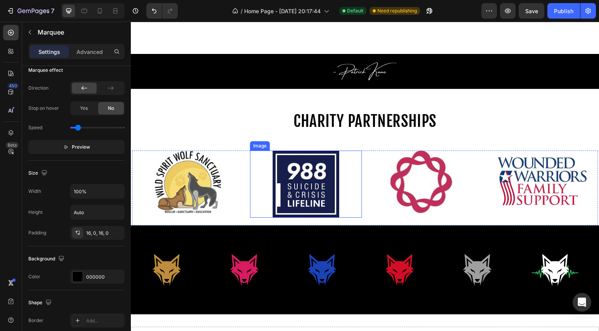
scroll to position [420, 0]
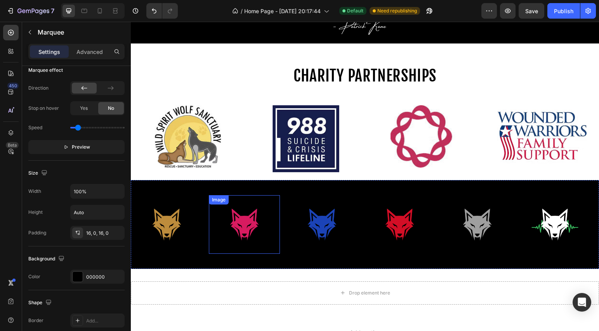
click at [210, 195] on div "Image" at bounding box center [219, 199] width 20 height 9
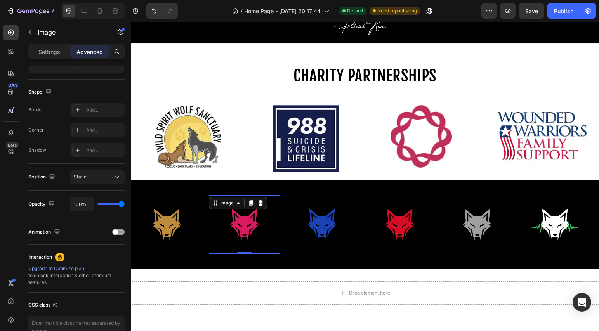
scroll to position [0, 0]
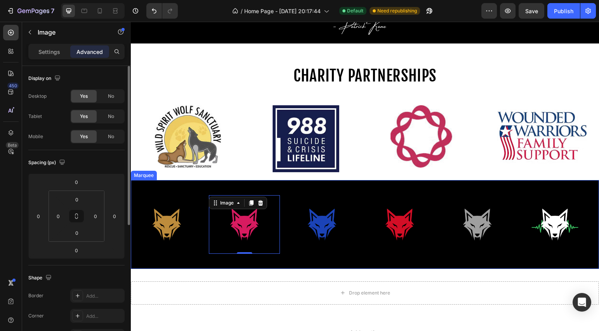
click at [205, 195] on div "Image" at bounding box center [170, 224] width 78 height 59
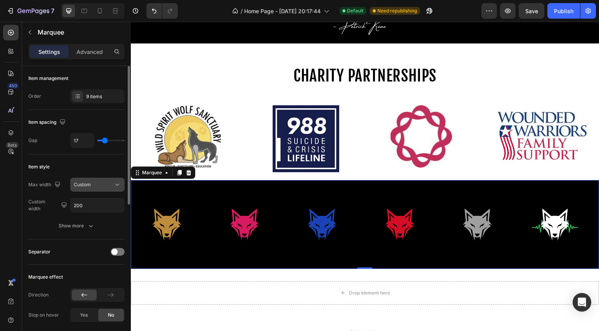
click at [114, 189] on button "Custom" at bounding box center [97, 185] width 54 height 14
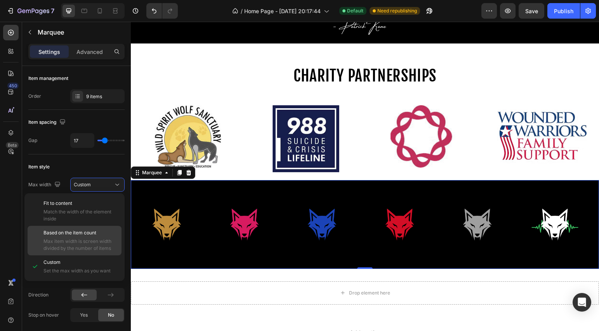
click at [99, 238] on span "Max item width is screen width divided by the number of items" at bounding box center [80, 245] width 75 height 14
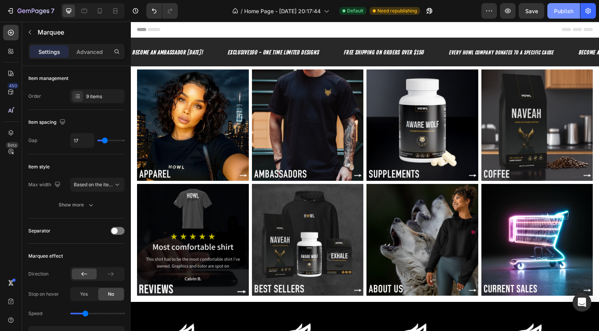
click at [565, 9] on div "Publish" at bounding box center [563, 11] width 19 height 8
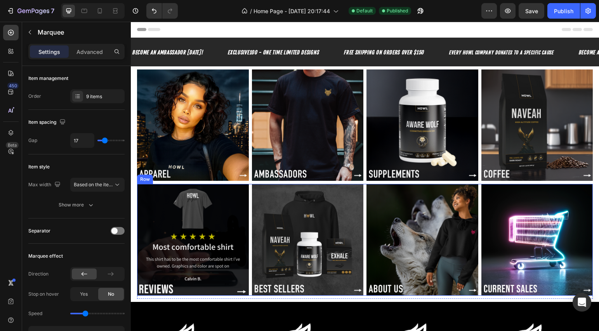
click at [248, 187] on div "Image Image Image Image Row" at bounding box center [365, 240] width 456 height 112
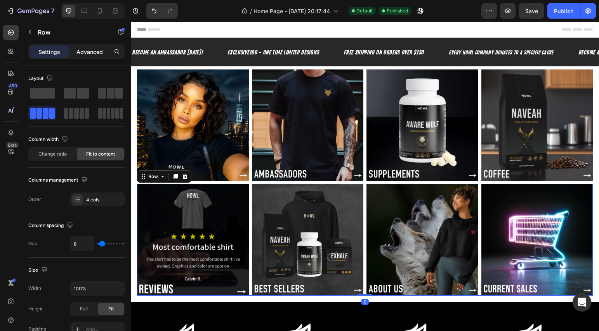
click at [85, 53] on p "Advanced" at bounding box center [89, 52] width 26 height 8
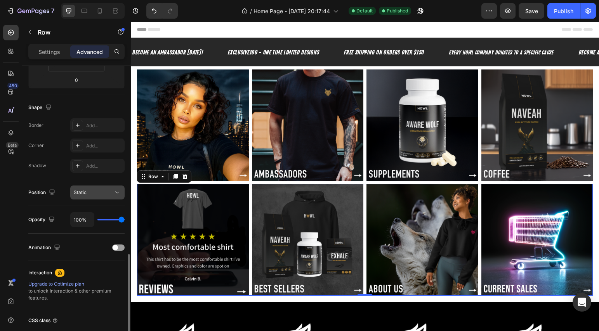
scroll to position [231, 0]
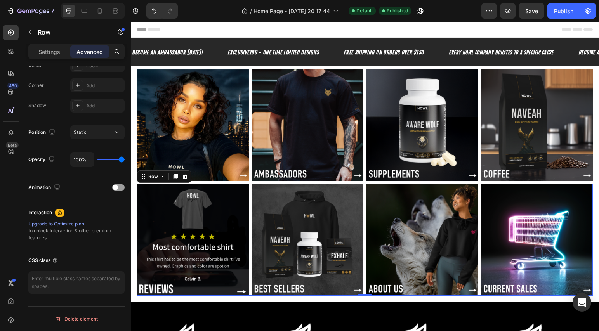
click at [250, 205] on div "Image Image Image Image Row 0" at bounding box center [365, 240] width 456 height 112
click at [248, 163] on div "Image Image Image Image Row" at bounding box center [365, 125] width 456 height 112
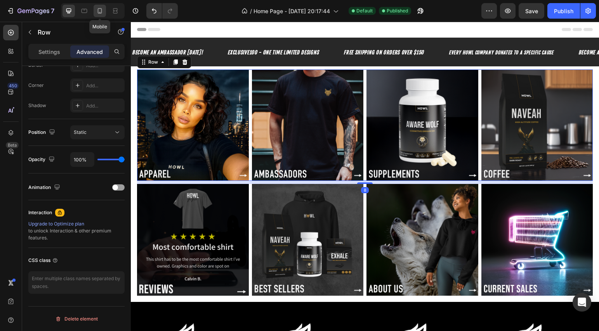
click at [104, 10] on div at bounding box center [100, 11] width 12 height 12
type input "8"
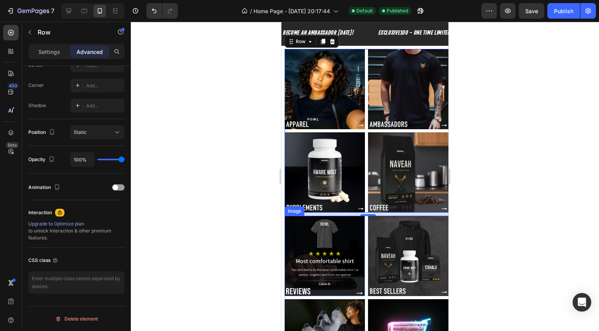
scroll to position [216, 0]
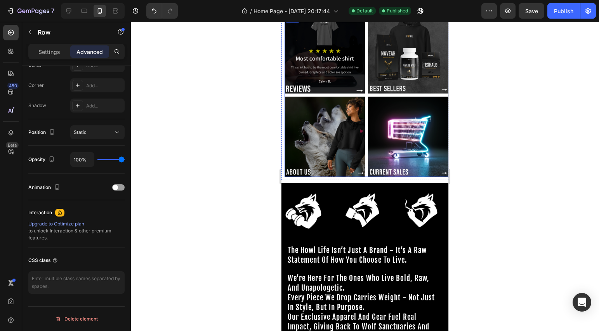
click at [364, 153] on div "Image Image Image Image Row" at bounding box center [368, 95] width 167 height 164
click at [364, 153] on div "Image Image Image Image Row 0" at bounding box center [368, 95] width 167 height 164
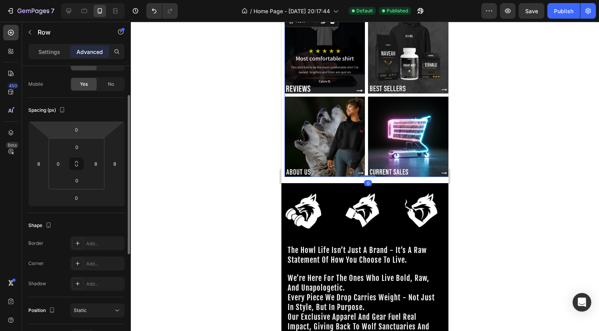
scroll to position [0, 0]
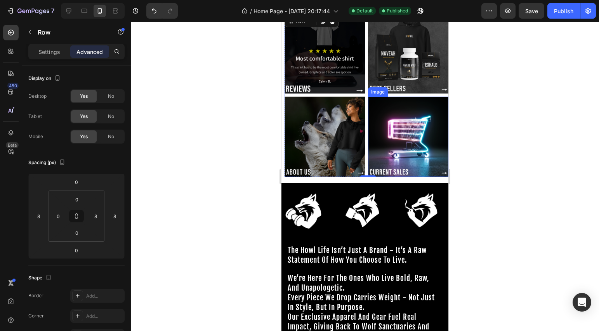
click at [368, 97] on img at bounding box center [408, 137] width 80 height 80
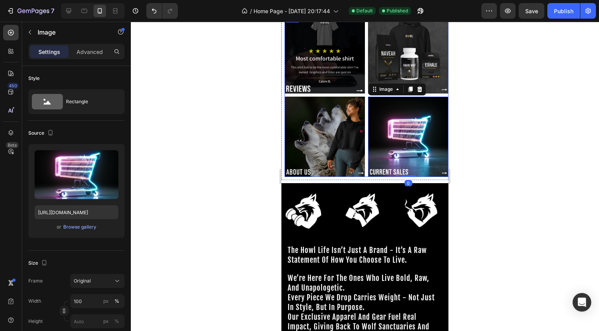
click at [362, 97] on div "Image Image Image Image 0 Row" at bounding box center [368, 95] width 167 height 164
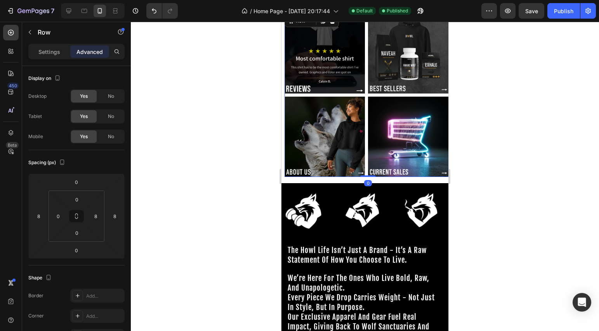
click at [363, 99] on div "Image Image Image Image Row 0" at bounding box center [368, 95] width 167 height 164
click at [363, 140] on div "Image Image Image Image Row 0" at bounding box center [368, 95] width 167 height 164
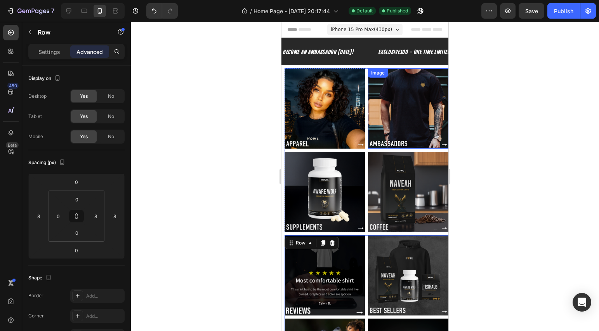
click at [368, 115] on img at bounding box center [408, 108] width 80 height 80
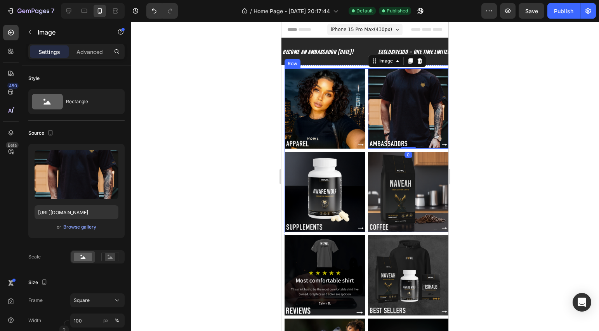
click at [364, 115] on div "Image Image 0 Image Image Row" at bounding box center [368, 150] width 167 height 164
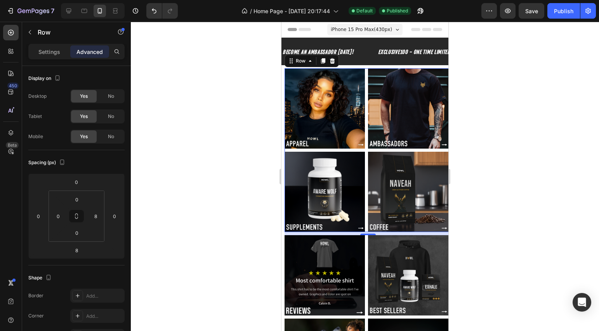
click at [363, 166] on div "Image Image Image Image Row 8" at bounding box center [368, 150] width 167 height 164
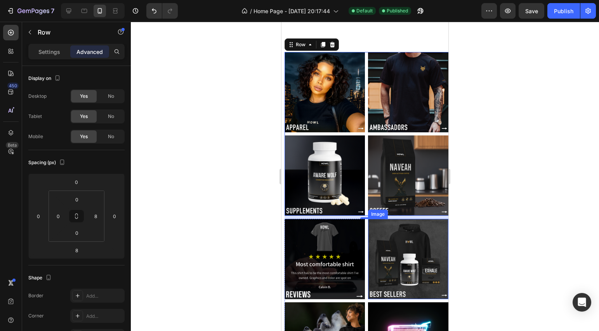
scroll to position [75, 0]
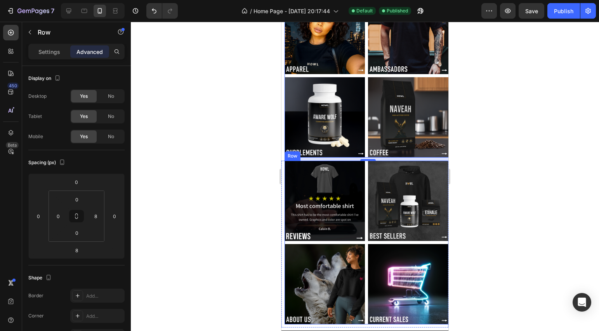
click at [363, 243] on div "Image Image Image Image Row" at bounding box center [368, 243] width 167 height 164
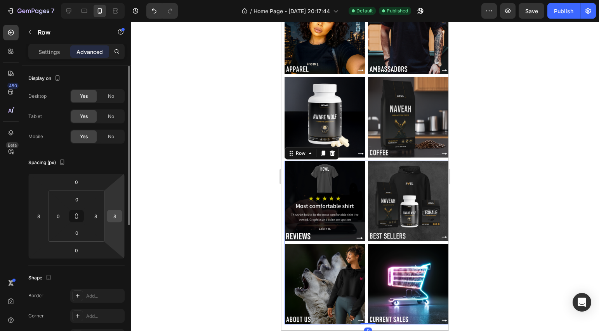
click at [117, 218] on input "8" at bounding box center [115, 216] width 12 height 12
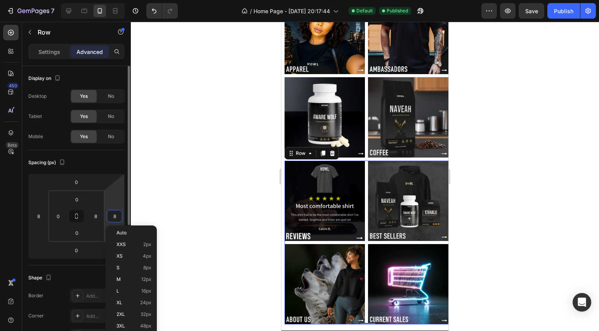
type input "0"
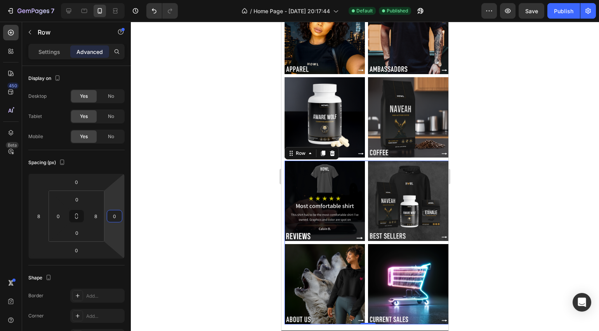
click at [164, 202] on div at bounding box center [365, 176] width 468 height 309
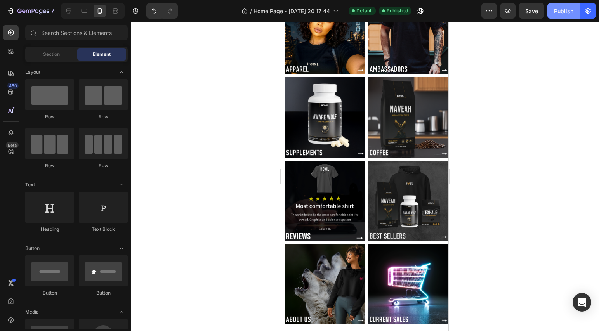
click at [570, 13] on div "Publish" at bounding box center [563, 11] width 19 height 8
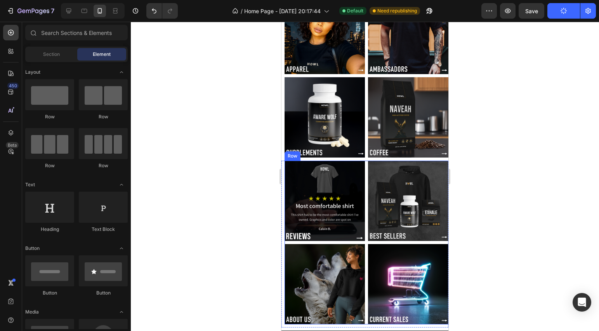
click at [364, 234] on div "Image Image Image Image Row" at bounding box center [368, 243] width 167 height 164
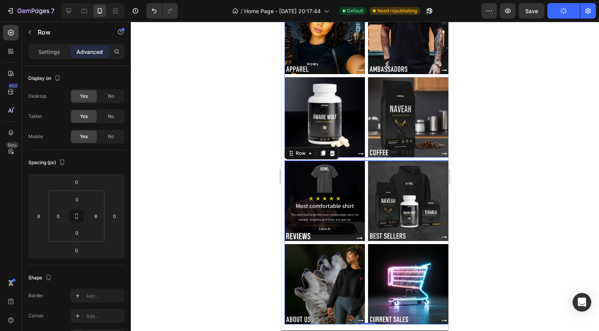
click at [364, 105] on div "Image Image Image Image Row" at bounding box center [368, 76] width 167 height 164
click at [364, 216] on div "Image Image Image Image Row" at bounding box center [368, 243] width 167 height 164
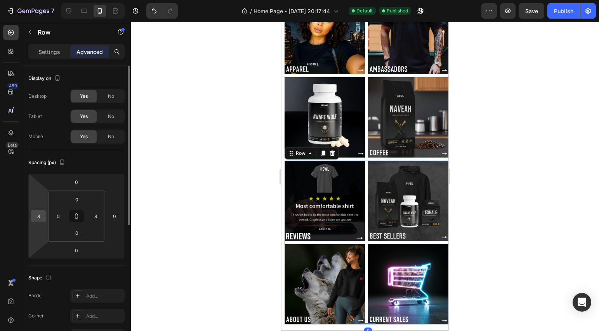
click at [41, 218] on input "8" at bounding box center [39, 216] width 12 height 12
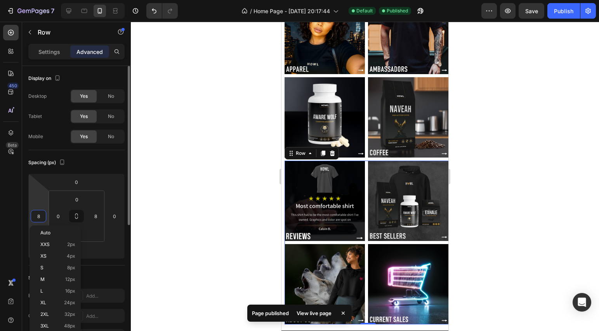
type input "0"
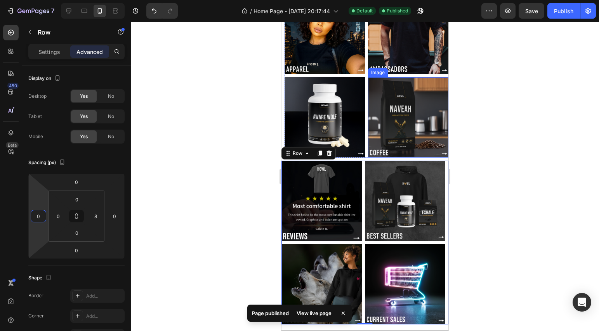
click at [368, 117] on img at bounding box center [408, 117] width 80 height 80
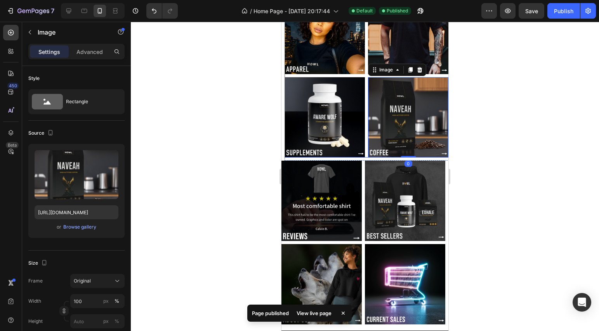
click at [364, 118] on div "Image Image Image Image 0 Row" at bounding box center [368, 76] width 167 height 164
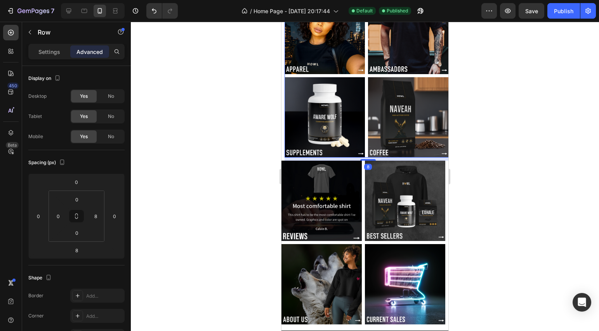
click at [364, 118] on div "Image Image Image Image Row 8" at bounding box center [368, 76] width 167 height 164
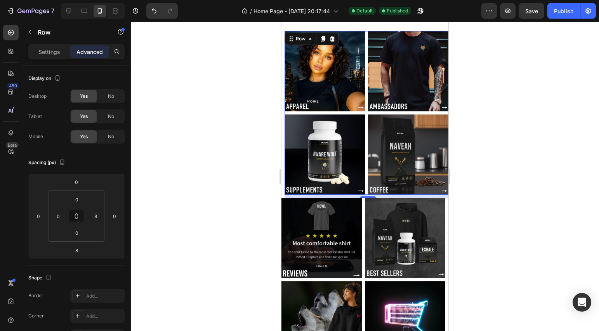
scroll to position [0, 0]
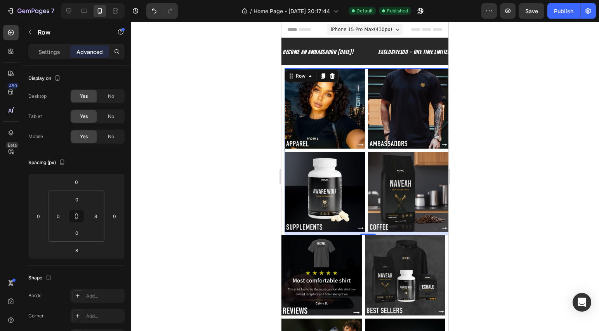
click at [283, 174] on section "Image Image Image Image Row 8 Section 2" at bounding box center [364, 150] width 167 height 170
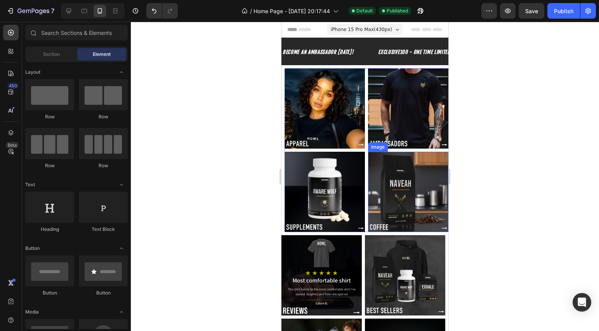
click at [368, 152] on img at bounding box center [408, 192] width 80 height 80
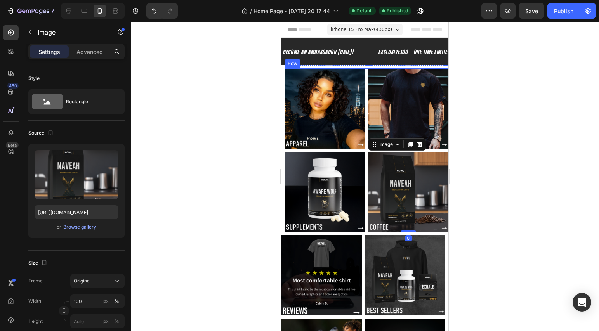
click at [364, 150] on div "Image Image Image Image 0 Row" at bounding box center [368, 150] width 167 height 164
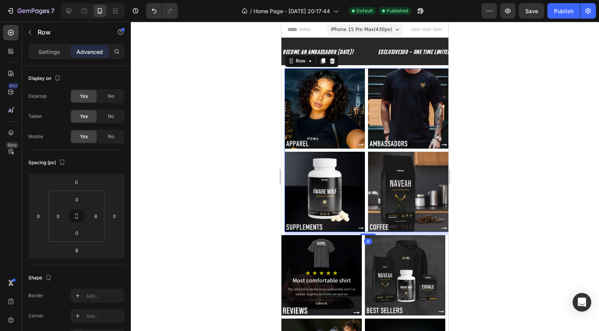
click at [364, 150] on div "Image Image Image Image Row 8" at bounding box center [368, 150] width 167 height 164
click at [283, 149] on section "Image Image Image Image Row 8 Section 2" at bounding box center [364, 150] width 167 height 170
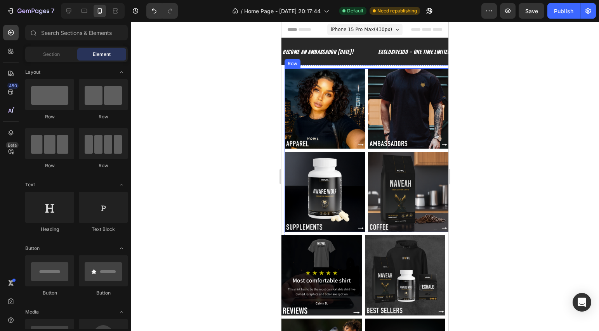
click at [363, 148] on div "Image Image Image Image Row" at bounding box center [368, 150] width 167 height 164
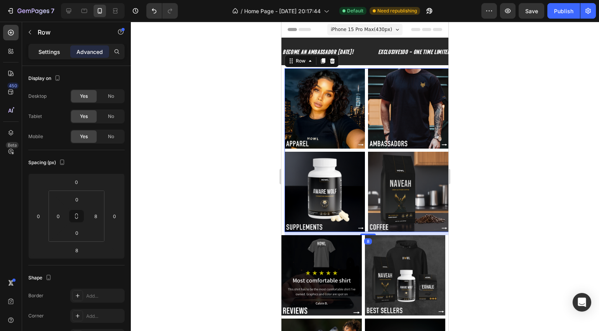
click at [52, 54] on p "Settings" at bounding box center [49, 52] width 22 height 8
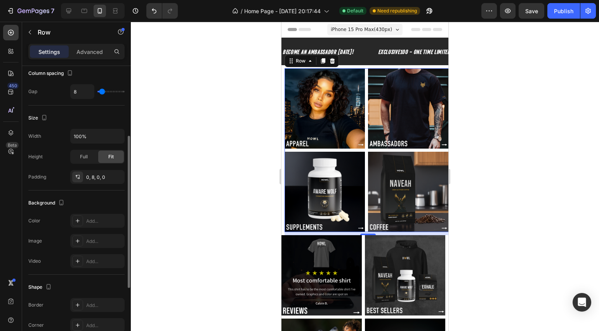
scroll to position [147, 0]
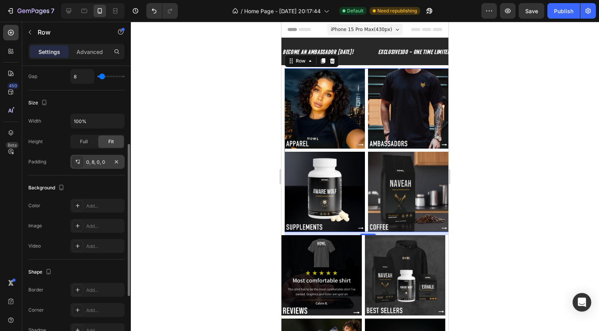
click at [96, 159] on div "0, 8, 0, 0" at bounding box center [97, 162] width 23 height 7
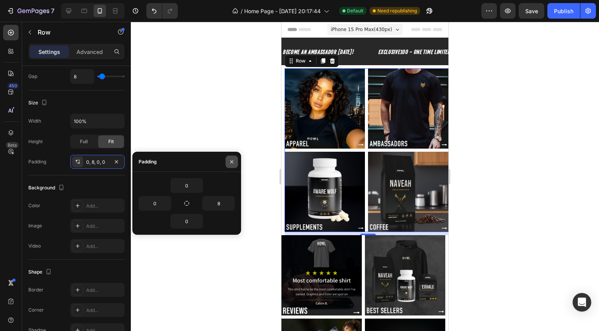
click at [229, 159] on icon "button" at bounding box center [232, 162] width 6 height 6
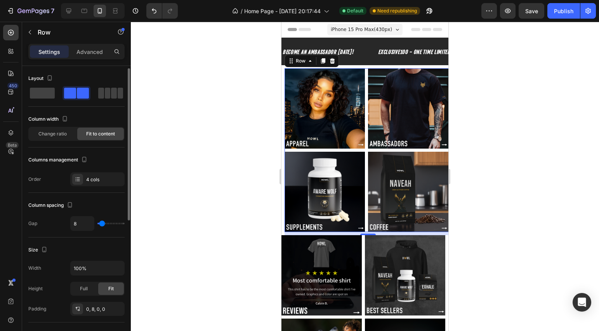
scroll to position [15, 0]
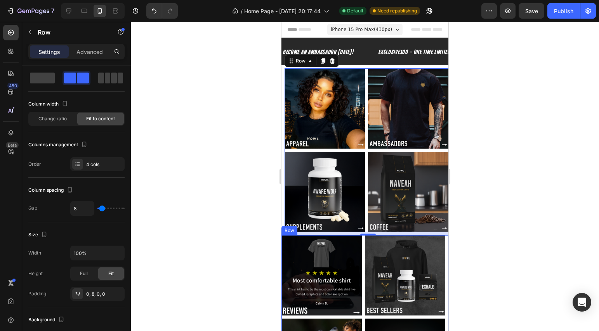
click at [359, 262] on div "Image Image Image Image Row" at bounding box center [364, 317] width 167 height 164
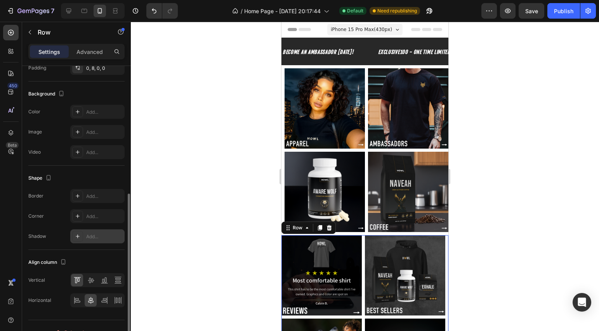
scroll to position [255, 0]
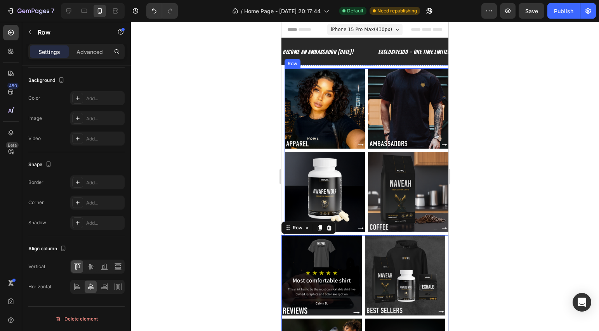
click at [362, 148] on div "Image Image Image Image Row" at bounding box center [368, 150] width 167 height 164
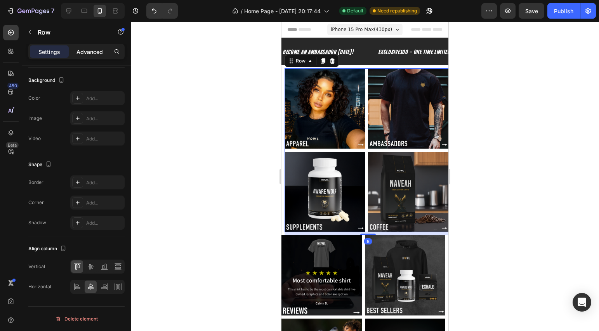
click at [79, 47] on div "Advanced" at bounding box center [89, 51] width 39 height 12
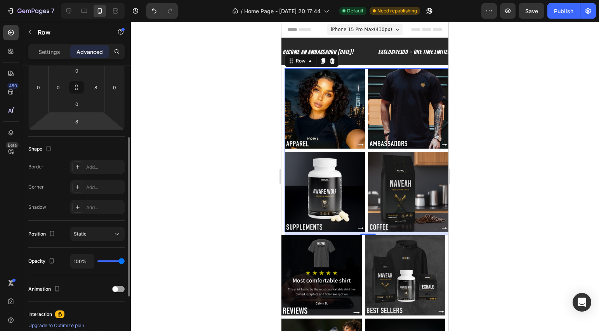
scroll to position [0, 0]
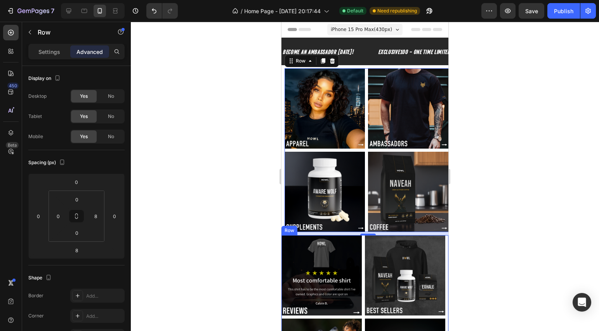
click at [361, 241] on div "Image Image Image Image Row" at bounding box center [364, 317] width 167 height 164
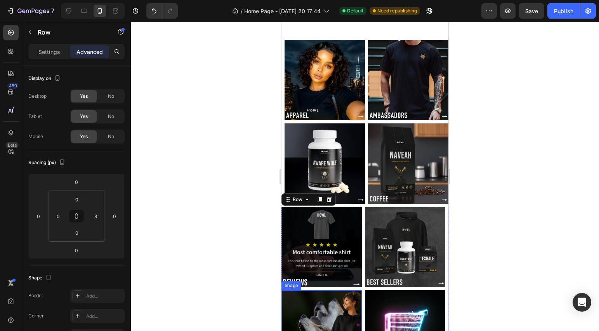
scroll to position [7, 0]
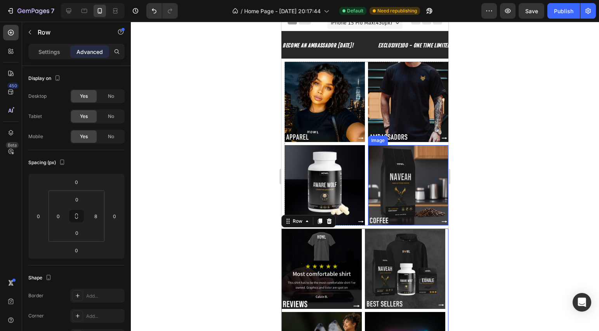
click at [364, 179] on div "Image Image Image Image Row" at bounding box center [368, 144] width 167 height 164
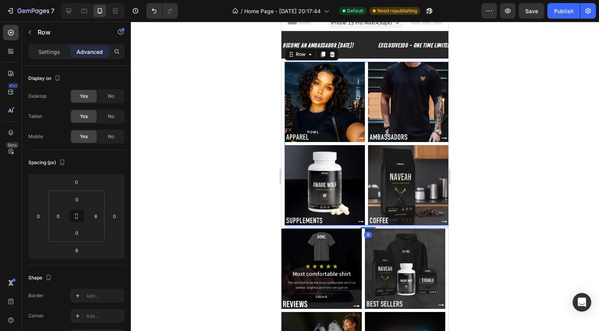
click at [364, 179] on div "Image Image Image Image Row 8" at bounding box center [368, 144] width 167 height 164
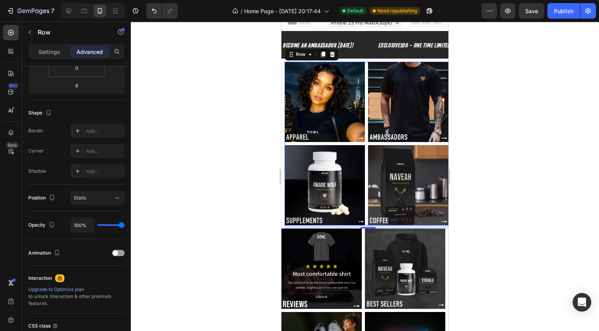
scroll to position [0, 0]
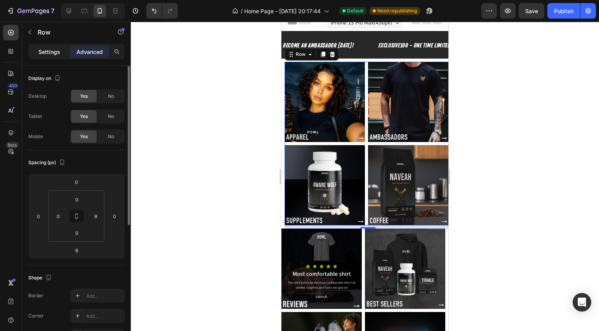
click at [55, 55] on p "Settings" at bounding box center [49, 52] width 22 height 8
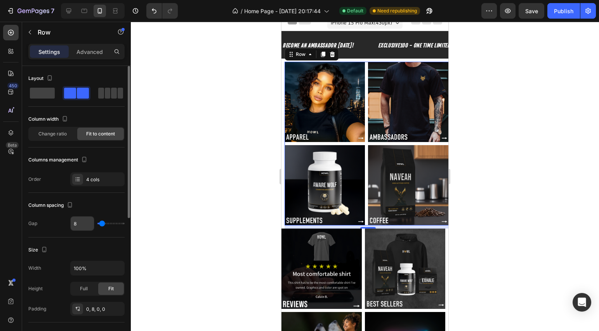
click at [84, 224] on input "8" at bounding box center [82, 224] width 23 height 14
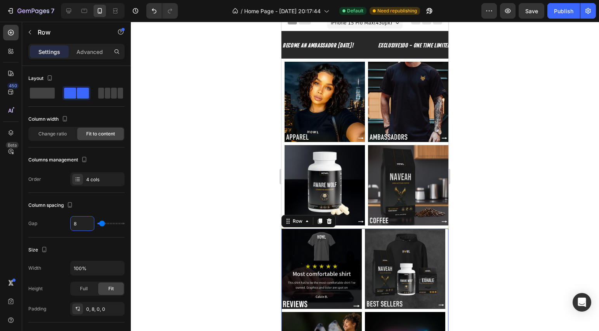
click at [359, 248] on div "Image Image Image Image Row 0" at bounding box center [364, 311] width 167 height 164
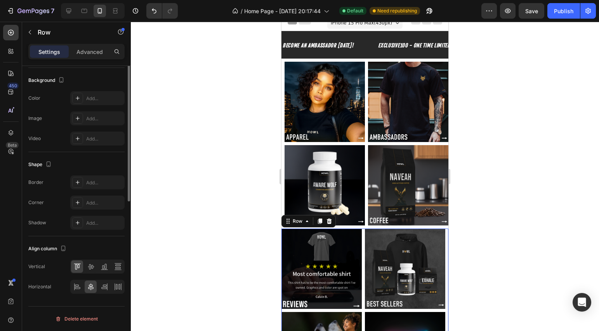
scroll to position [156, 0]
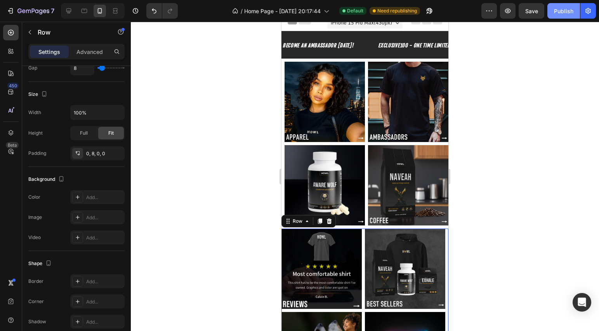
click at [564, 9] on div "Publish" at bounding box center [563, 11] width 19 height 8
click at [360, 234] on div "Image Image Image Image Row 0" at bounding box center [364, 311] width 167 height 164
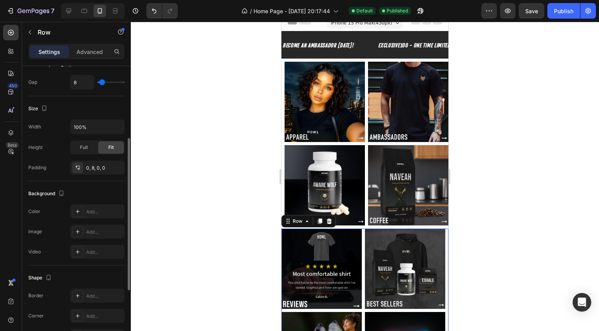
scroll to position [124, 0]
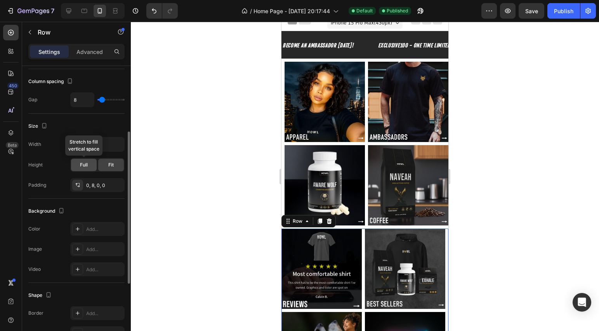
click at [90, 165] on div "Full" at bounding box center [84, 165] width 26 height 12
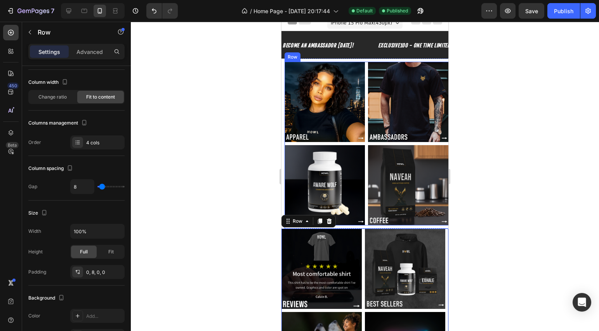
click at [363, 144] on div "Image Image Image Image Row" at bounding box center [368, 144] width 167 height 164
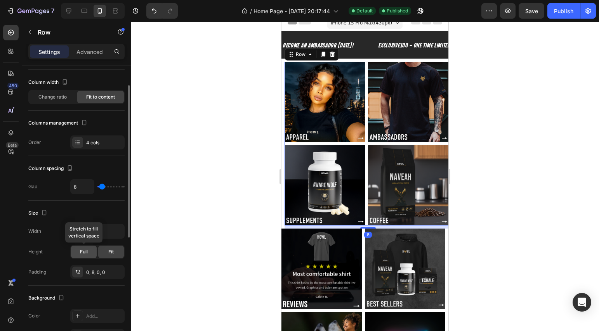
click at [82, 255] on span "Full" at bounding box center [84, 251] width 8 height 7
click at [54, 97] on span "Change ratio" at bounding box center [52, 97] width 28 height 7
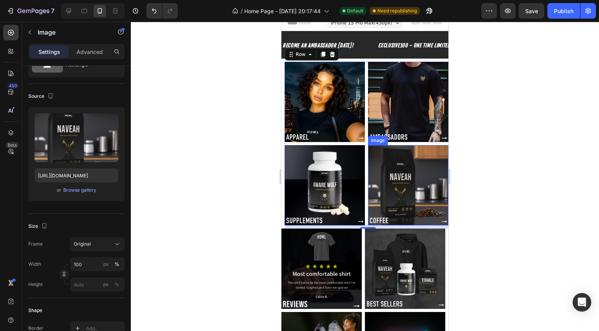
click at [368, 145] on div "Image" at bounding box center [408, 185] width 80 height 80
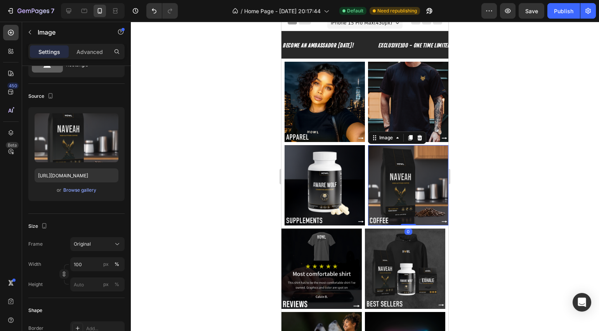
scroll to position [0, 0]
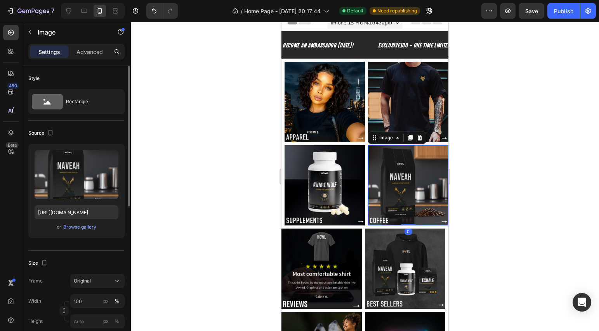
click at [363, 142] on div "Image Image Image Image 0 Row" at bounding box center [368, 144] width 167 height 164
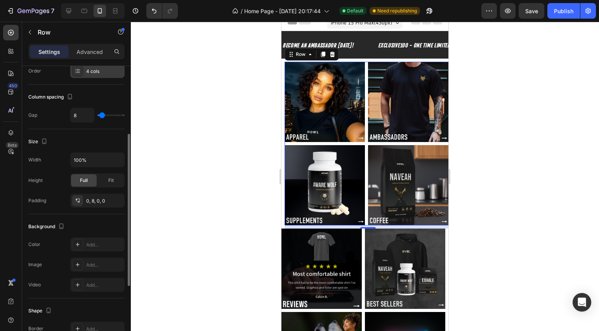
scroll to position [45, 0]
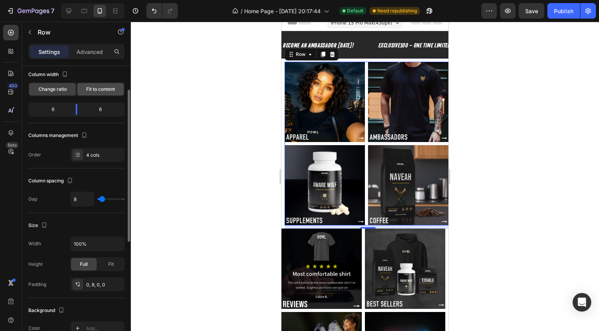
click at [101, 90] on span "Fit to content" at bounding box center [100, 89] width 29 height 7
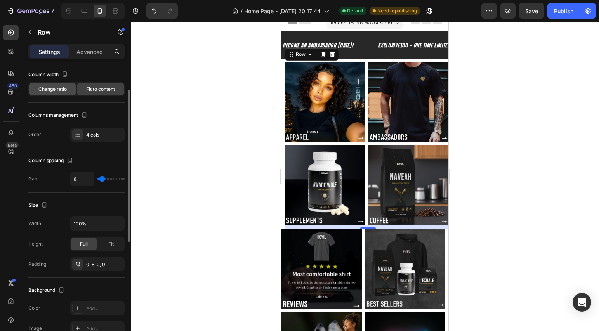
click at [46, 86] on span "Change ratio" at bounding box center [52, 89] width 28 height 7
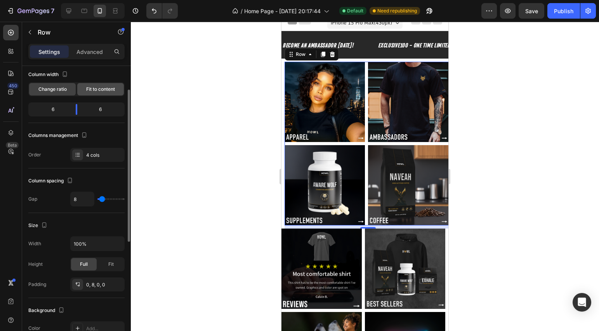
click at [94, 87] on span "Fit to content" at bounding box center [100, 89] width 29 height 7
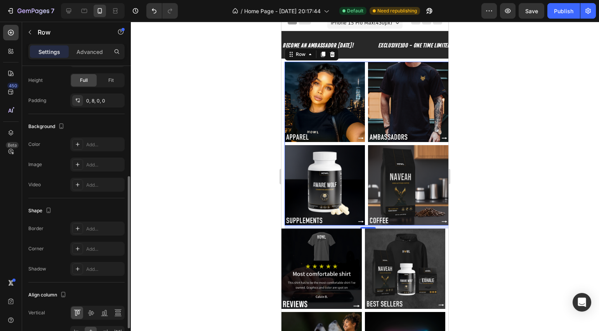
scroll to position [255, 0]
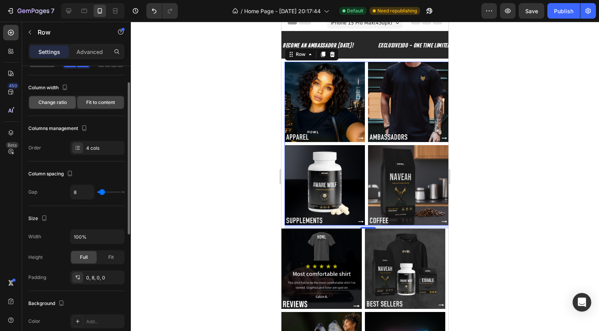
click at [61, 99] on span "Change ratio" at bounding box center [52, 102] width 28 height 7
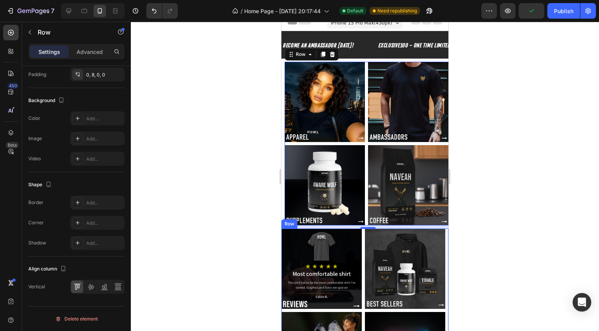
click at [360, 240] on div "Image Image Image Image Row" at bounding box center [364, 311] width 167 height 164
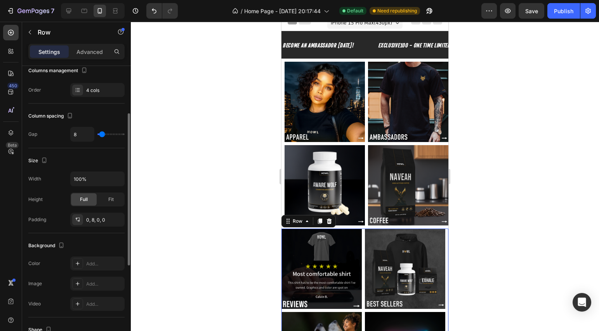
scroll to position [7, 0]
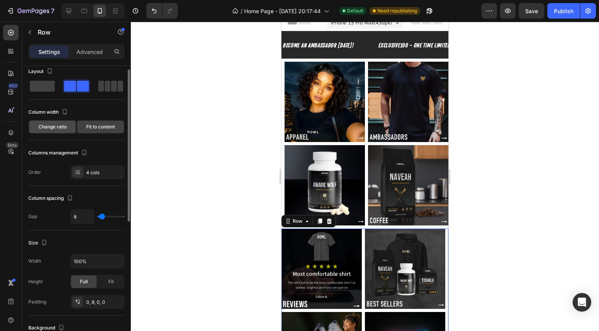
click at [61, 127] on span "Change ratio" at bounding box center [52, 126] width 28 height 7
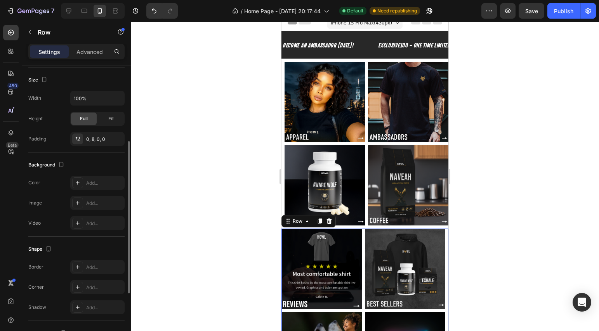
scroll to position [174, 0]
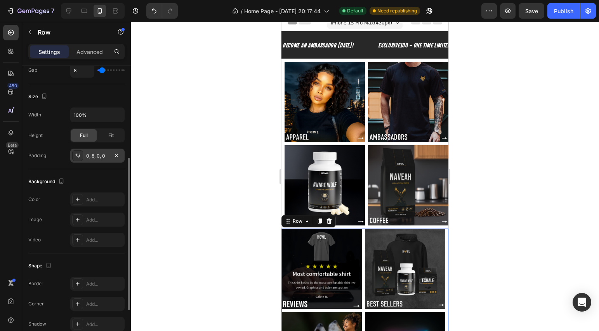
click at [90, 155] on div "0, 8, 0, 0" at bounding box center [97, 156] width 23 height 7
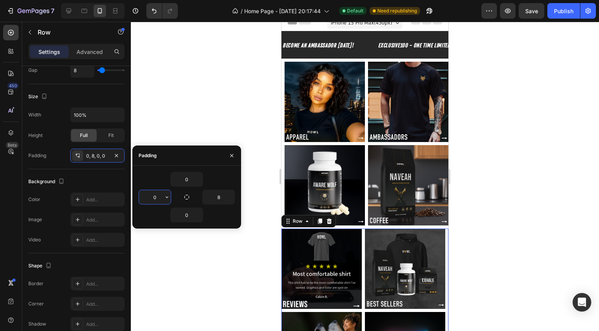
click at [156, 200] on input "0" at bounding box center [155, 197] width 32 height 14
type input "8"
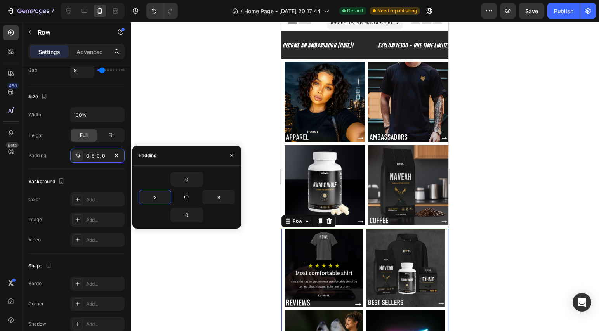
click at [189, 106] on div at bounding box center [365, 176] width 468 height 309
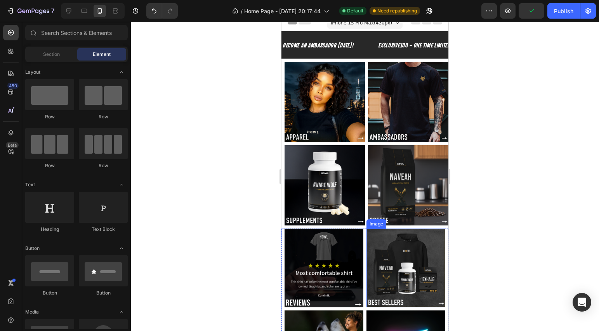
click at [439, 240] on img at bounding box center [405, 268] width 79 height 79
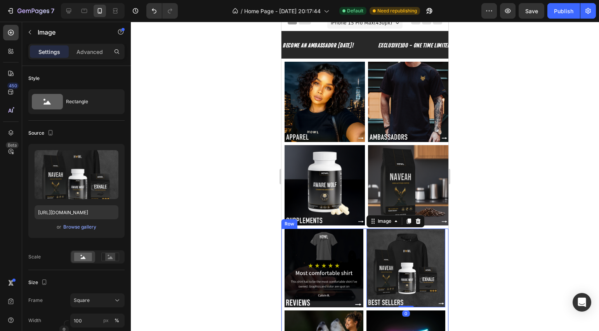
click at [441, 242] on div "Image Image 0 Image Image Row" at bounding box center [364, 309] width 167 height 161
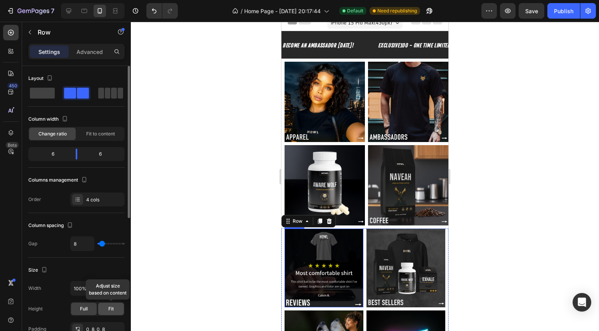
click at [116, 311] on div "Fit" at bounding box center [111, 309] width 26 height 12
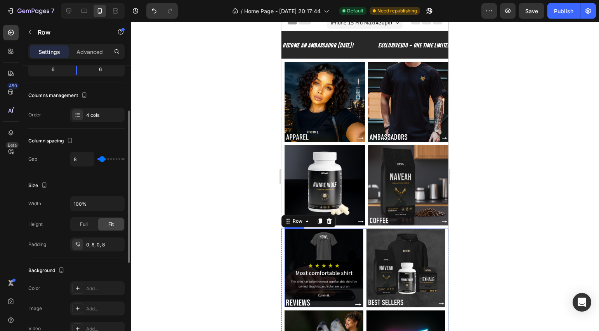
scroll to position [0, 0]
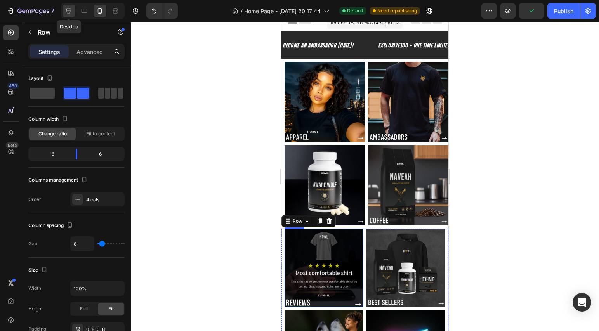
drag, startPoint x: 115, startPoint y: 311, endPoint x: 75, endPoint y: 12, distance: 301.7
click at [74, 0] on div "7 Desktop Version history / Home Page - Aug 23, 20:17:44 Default Need republish…" at bounding box center [299, 0] width 599 height 0
click at [163, 60] on div at bounding box center [365, 176] width 468 height 309
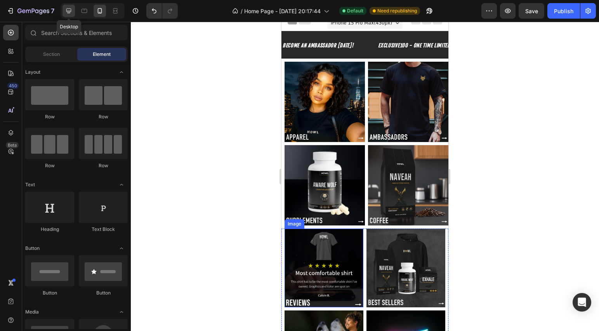
click at [73, 10] on div at bounding box center [68, 11] width 12 height 12
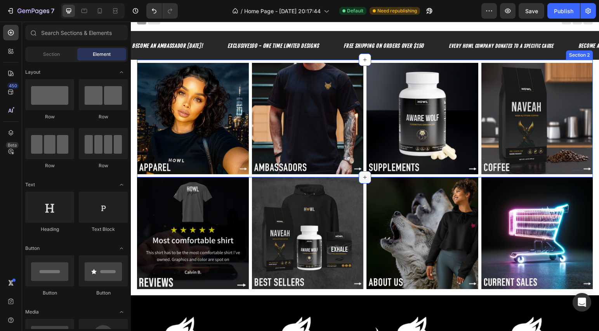
click at [362, 171] on div at bounding box center [365, 177] width 12 height 12
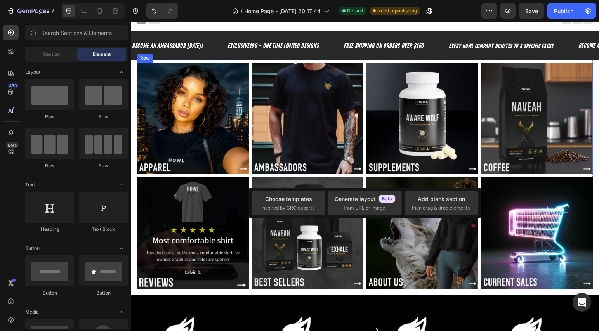
click at [363, 154] on div "Image Image Image Image Row" at bounding box center [365, 119] width 456 height 112
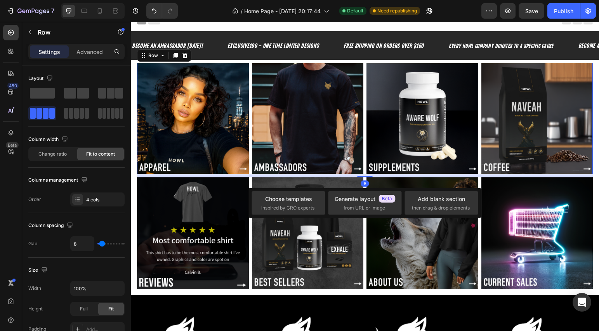
click at [362, 153] on div "Image Image Image Image Row 8" at bounding box center [365, 119] width 456 height 112
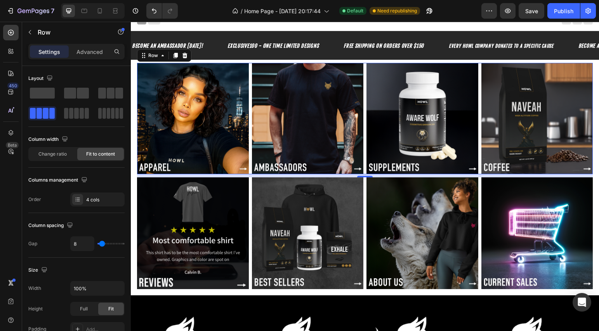
click at [362, 153] on div "Image Image Image Image Row 8" at bounding box center [365, 119] width 456 height 112
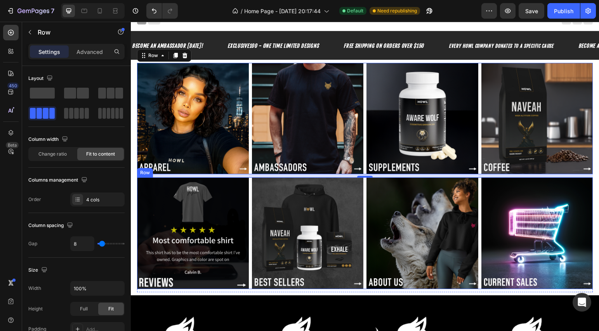
click at [361, 195] on div "Image Image Image Image Row" at bounding box center [365, 233] width 456 height 112
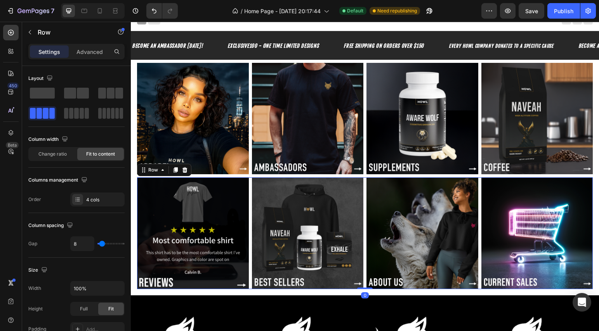
click at [363, 196] on div "Image Image Image Image Row 0" at bounding box center [365, 233] width 456 height 112
click at [187, 169] on icon at bounding box center [185, 170] width 6 height 6
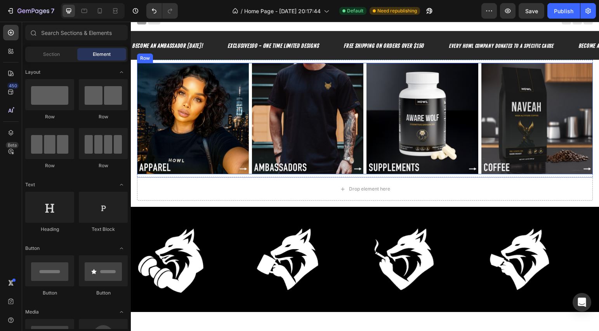
click at [249, 158] on div "Image Image Image Image Row" at bounding box center [365, 119] width 456 height 112
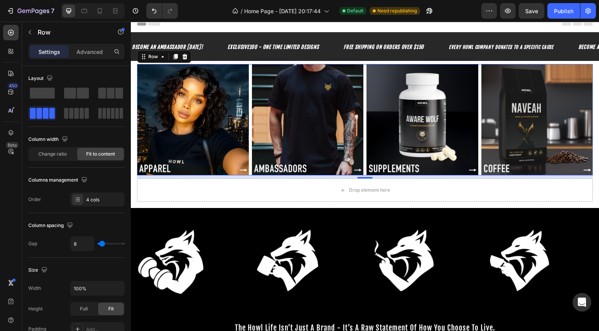
scroll to position [12, 0]
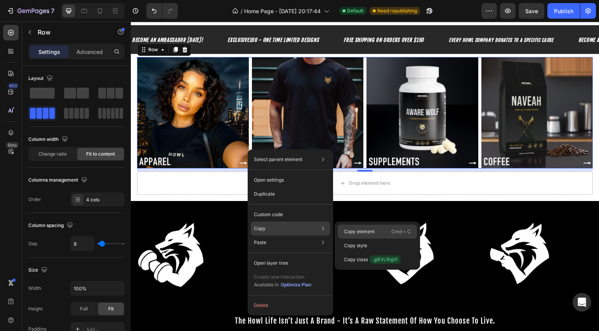
click at [371, 229] on p "Copy element" at bounding box center [359, 231] width 31 height 7
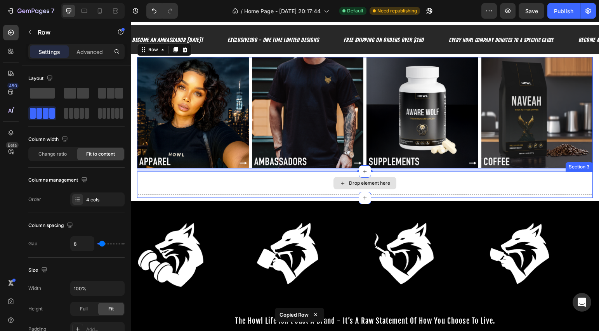
click at [312, 179] on div "Drop element here" at bounding box center [365, 183] width 456 height 23
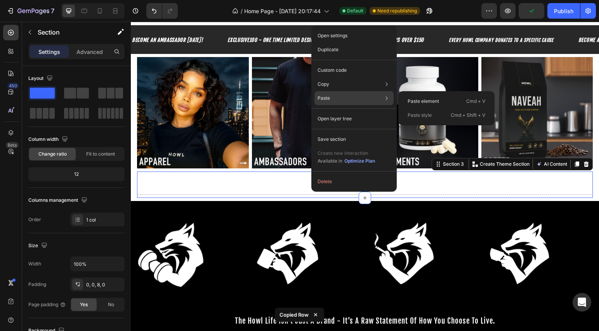
click at [336, 112] on div "Paste Paste element Cmd + V Paste style Cmd + Shift + V" at bounding box center [353, 119] width 79 height 14
click at [411, 103] on p "Paste element" at bounding box center [423, 101] width 31 height 7
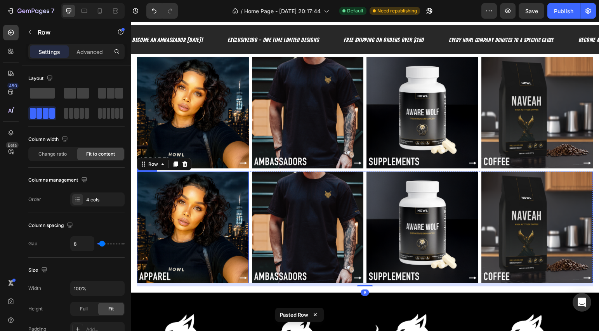
click at [206, 215] on img at bounding box center [193, 228] width 112 height 112
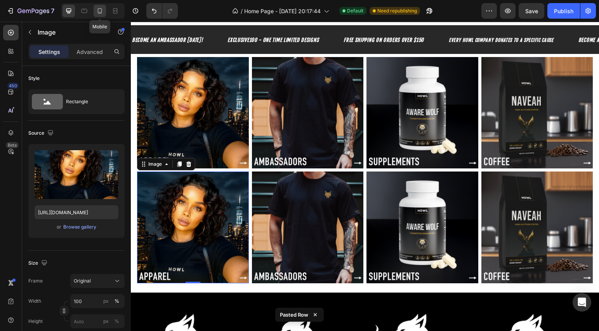
click at [102, 10] on icon at bounding box center [100, 11] width 8 height 8
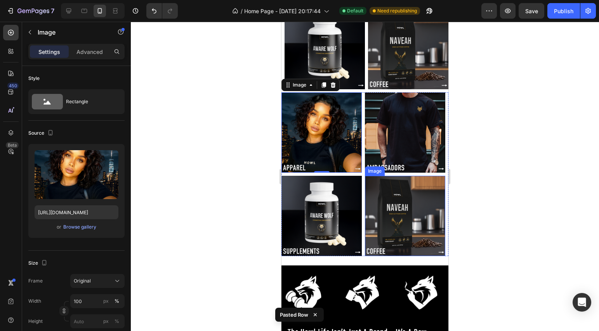
scroll to position [181, 0]
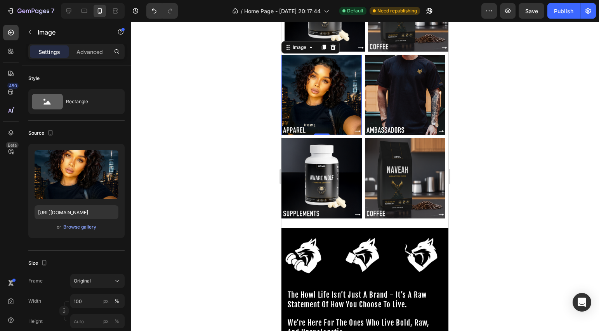
click at [495, 199] on div at bounding box center [365, 176] width 468 height 309
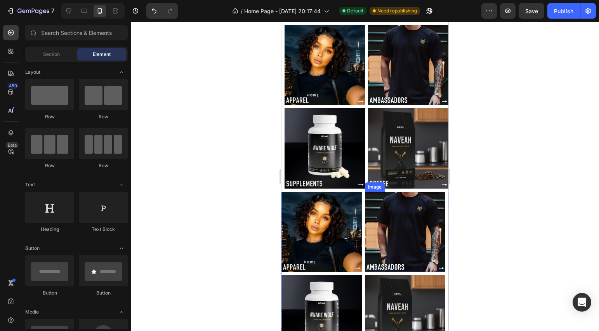
scroll to position [0, 0]
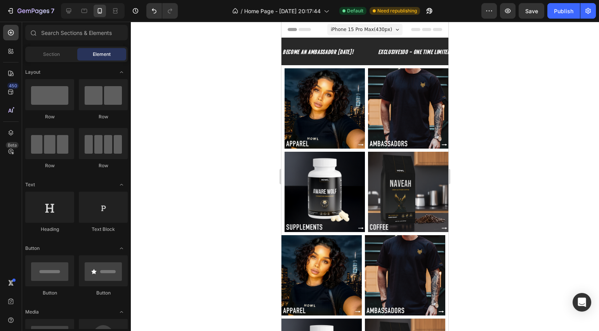
click at [562, 210] on div at bounding box center [365, 176] width 468 height 309
click at [283, 218] on section "Image Image Image Image Row Section 2" at bounding box center [364, 150] width 167 height 170
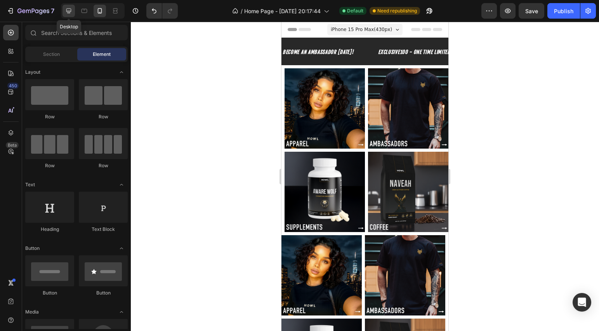
click at [70, 10] on icon at bounding box center [69, 11] width 8 height 8
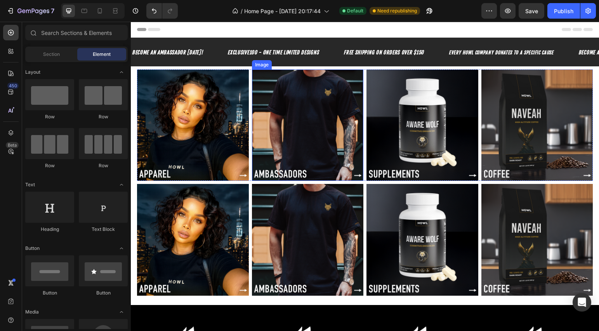
click at [250, 161] on div "Image Image Image Image Row" at bounding box center [365, 125] width 456 height 112
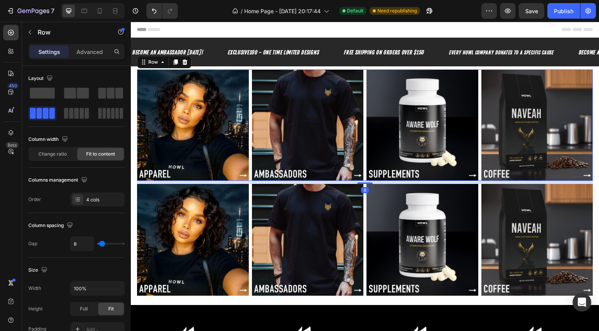
click at [250, 161] on div "Image Image Image Image Row 8" at bounding box center [365, 125] width 456 height 112
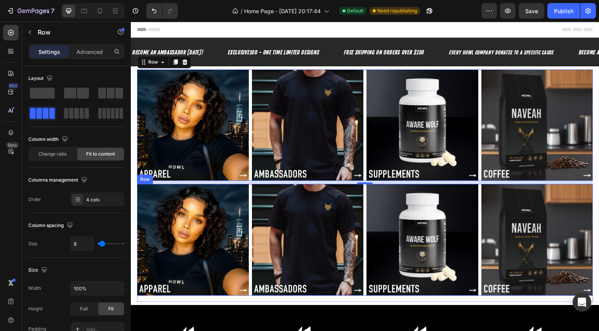
click at [248, 190] on div "Image Image Image Image Row" at bounding box center [365, 240] width 456 height 112
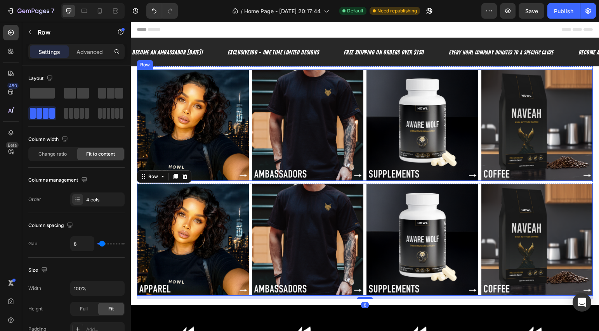
click at [248, 169] on div "Image Image Image Image Row" at bounding box center [365, 125] width 456 height 112
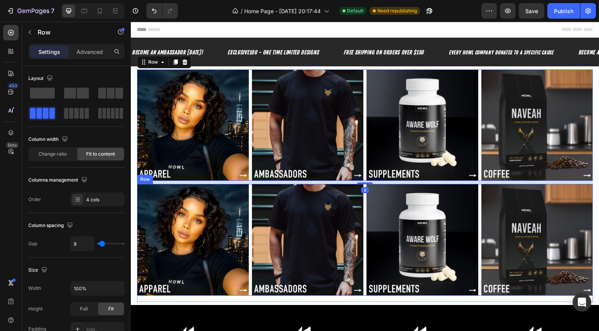
click at [248, 191] on div "Image Image Image Image Row" at bounding box center [365, 240] width 456 height 112
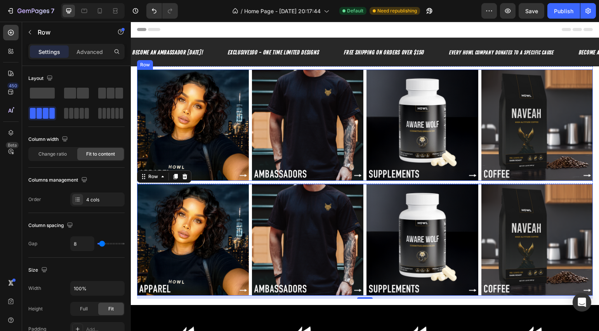
click at [250, 169] on div "Image Image Image Image Row" at bounding box center [365, 125] width 456 height 112
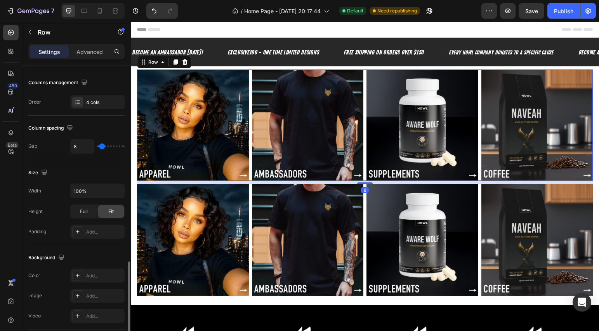
scroll to position [194, 0]
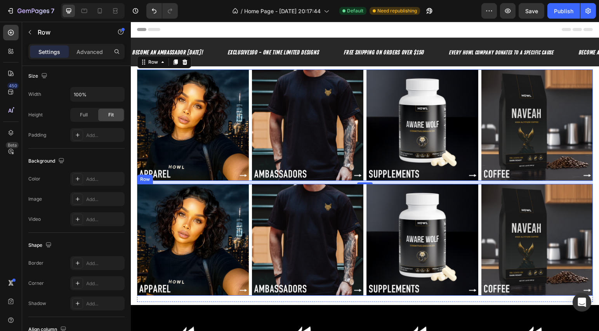
click at [248, 205] on div "Image Image Image Image Row" at bounding box center [365, 240] width 456 height 112
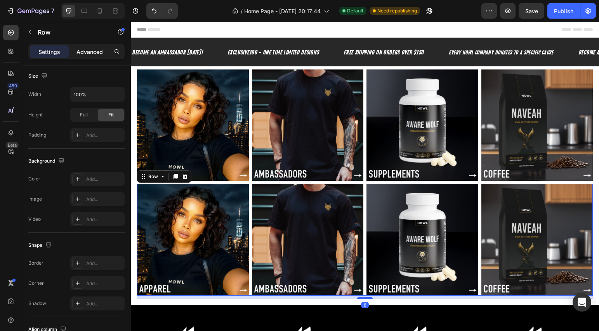
click at [79, 50] on p "Advanced" at bounding box center [89, 52] width 26 height 8
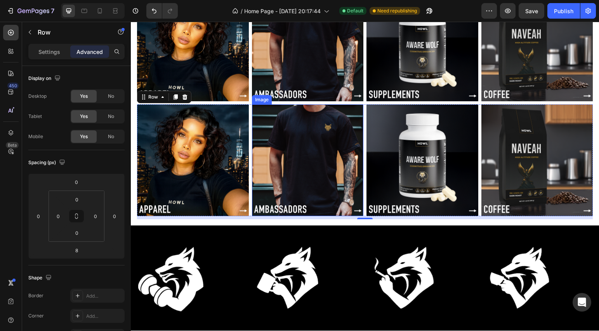
scroll to position [28, 0]
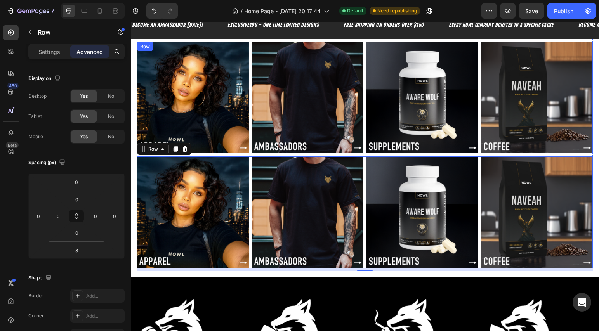
click at [248, 129] on div "Image Image Image Image Row" at bounding box center [365, 98] width 456 height 112
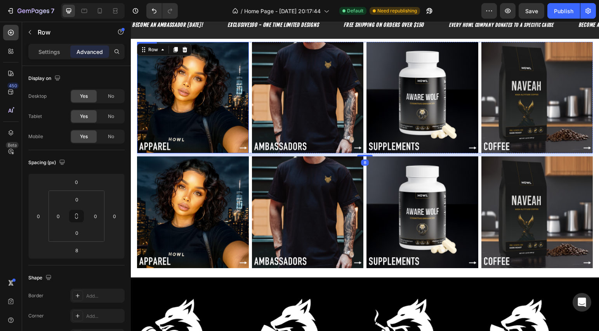
scroll to position [0, 0]
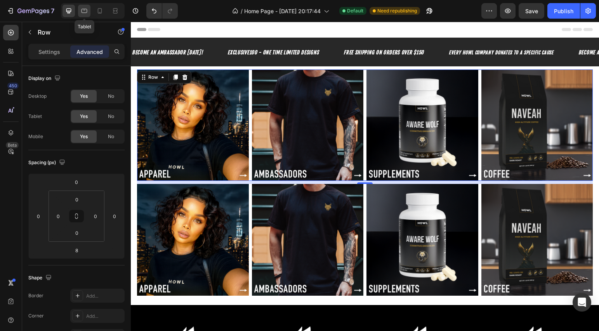
click at [87, 14] on icon at bounding box center [84, 11] width 8 height 8
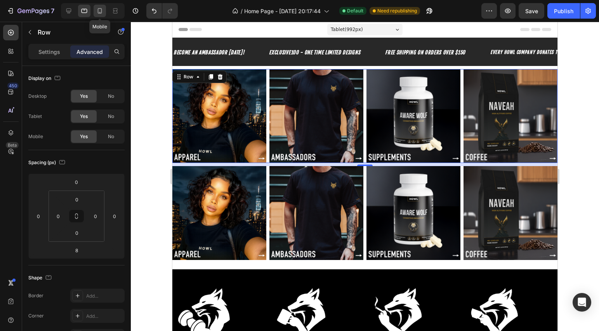
scroll to position [20, 0]
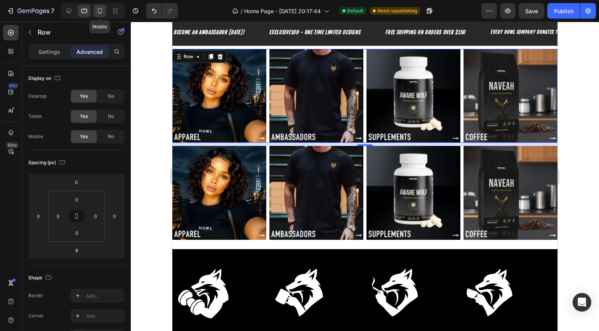
click at [96, 11] on icon at bounding box center [100, 11] width 8 height 8
type input "8"
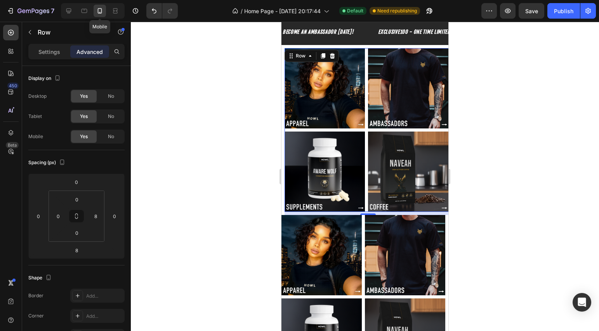
scroll to position [19, 0]
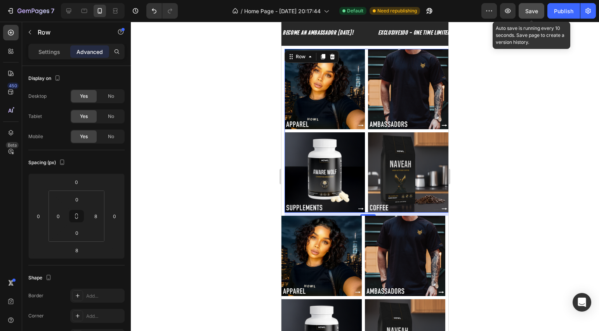
click at [529, 12] on span "Save" at bounding box center [531, 11] width 13 height 7
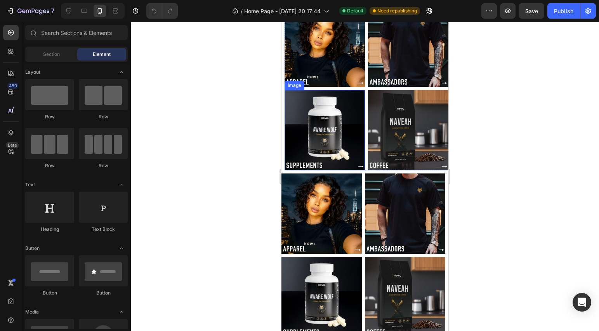
scroll to position [68, 0]
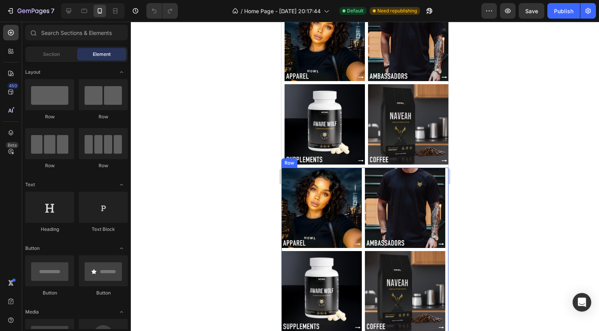
click at [359, 192] on div "Image Image Image Image Row" at bounding box center [364, 250] width 167 height 164
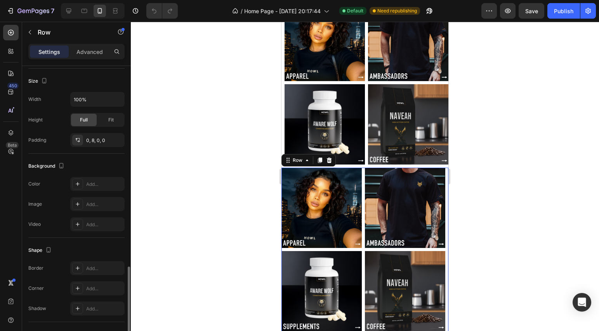
scroll to position [255, 0]
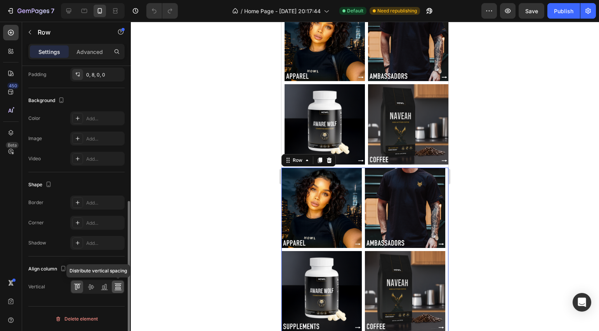
click at [121, 291] on div at bounding box center [118, 287] width 12 height 12
click at [82, 290] on div at bounding box center [77, 287] width 12 height 12
click at [271, 225] on div at bounding box center [365, 176] width 468 height 309
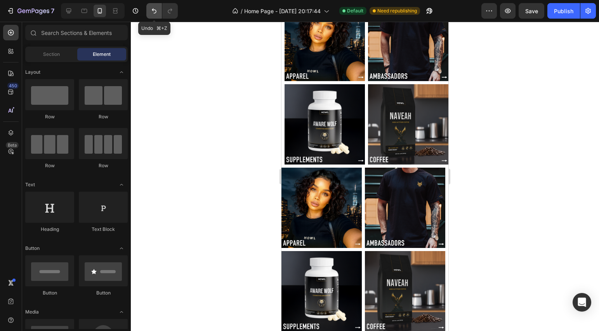
click at [153, 10] on icon "Undo/Redo" at bounding box center [154, 11] width 5 height 5
click at [73, 12] on div at bounding box center [68, 11] width 12 height 12
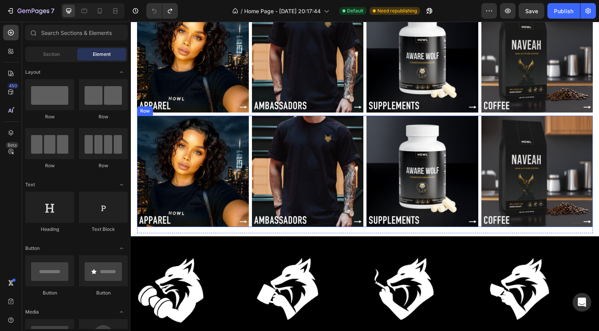
click at [249, 162] on div "Image Image Image Image Row" at bounding box center [365, 172] width 456 height 112
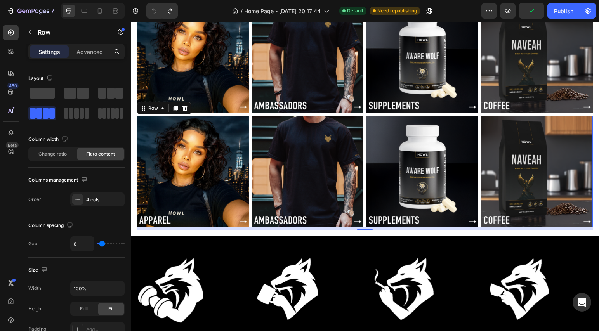
click at [133, 167] on section "Image Image Image Image Row 8 Section 3" at bounding box center [365, 175] width 468 height 118
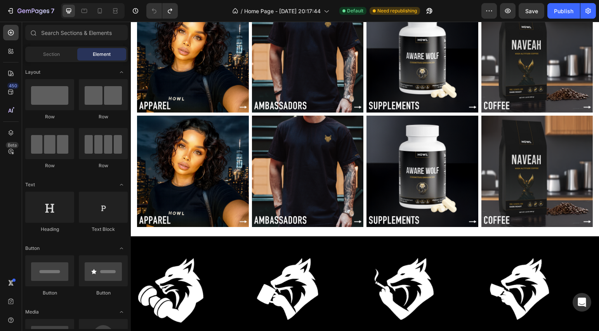
click at [133, 167] on section "Image Image Image Image Row Section 3" at bounding box center [365, 175] width 468 height 118
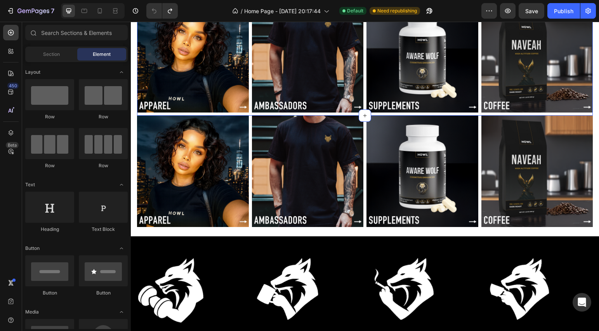
click at [248, 113] on div "Image Image Image Image Row" at bounding box center [365, 58] width 456 height 115
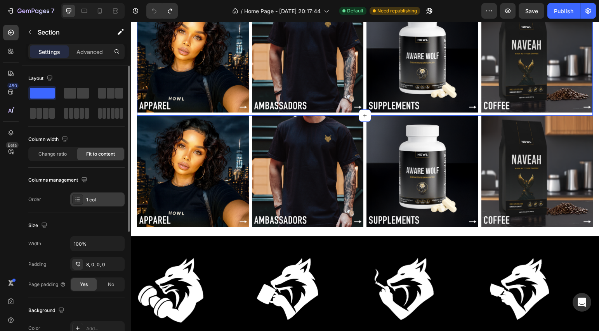
click at [90, 203] on div "1 col" at bounding box center [97, 200] width 54 height 14
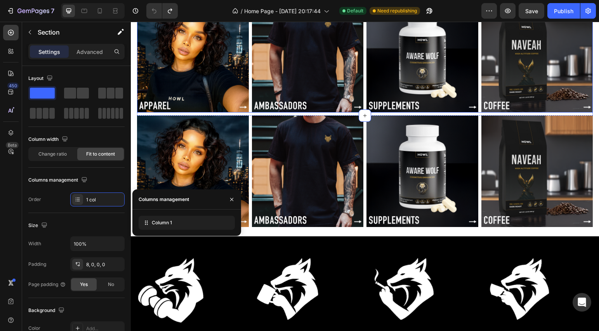
click at [248, 94] on div "Image Image Image Image Row" at bounding box center [365, 57] width 456 height 112
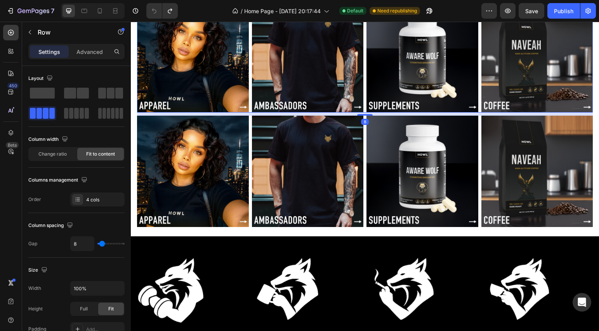
click at [248, 94] on div "Image Image Image Image Row 8" at bounding box center [365, 57] width 456 height 112
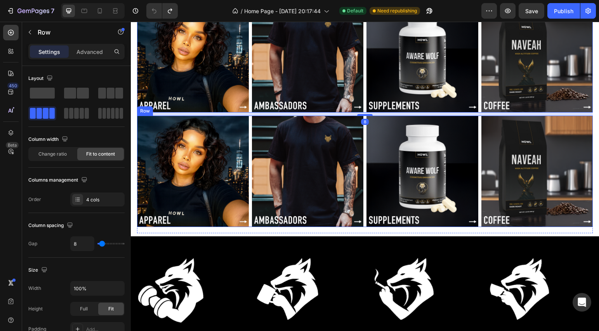
click at [249, 123] on div "Image Image Image Image Row" at bounding box center [365, 172] width 456 height 112
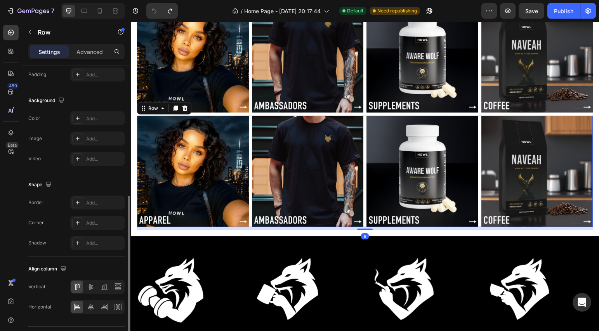
click at [248, 122] on div "Image Image Image Image Row 8" at bounding box center [365, 172] width 456 height 112
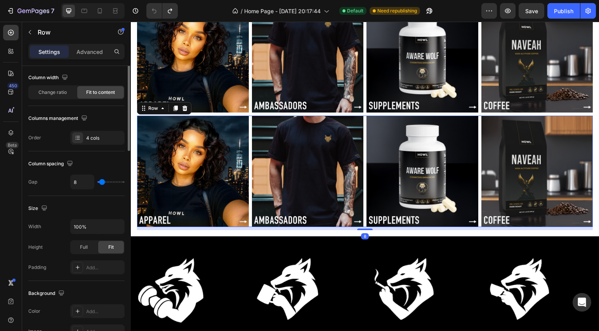
scroll to position [0, 0]
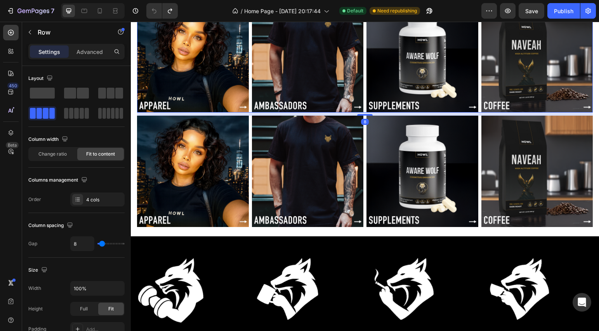
click at [248, 77] on div "Image Image Image Image Row 8" at bounding box center [365, 57] width 456 height 112
click at [248, 82] on div "Image Image Image Image Row 8" at bounding box center [365, 57] width 456 height 112
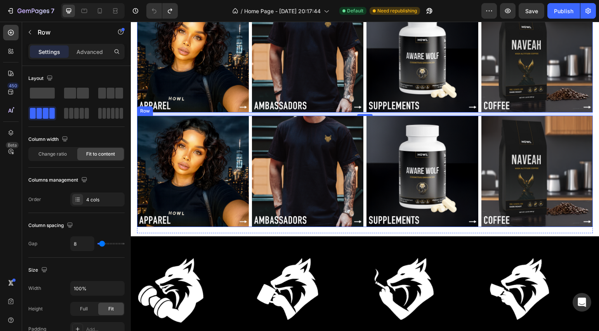
click at [248, 121] on div "Image Image Image Image Row" at bounding box center [365, 172] width 456 height 112
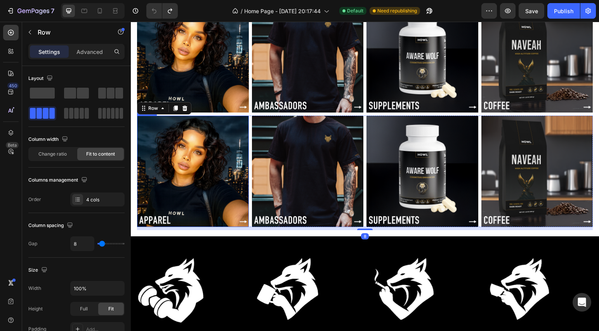
click at [241, 123] on img at bounding box center [193, 172] width 112 height 112
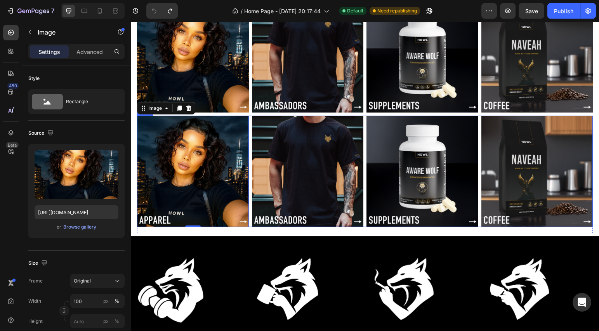
click at [249, 124] on div "Image 0 Image Image Image Row" at bounding box center [365, 172] width 456 height 112
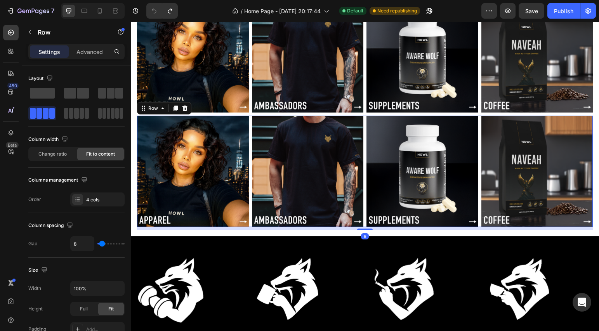
click at [248, 124] on div "Image Image Image Image Row 8" at bounding box center [365, 172] width 456 height 112
click at [249, 95] on div "Image Image Image Image Row" at bounding box center [365, 57] width 456 height 112
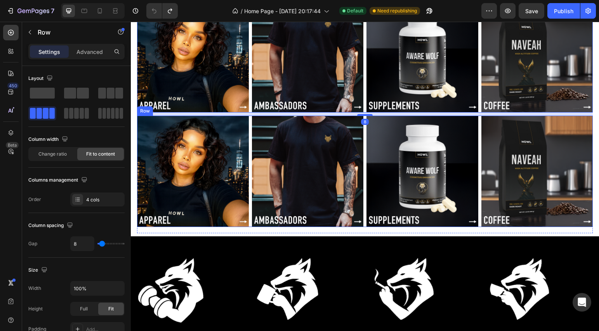
click at [248, 120] on div "Image Image Image Image Row" at bounding box center [365, 172] width 456 height 112
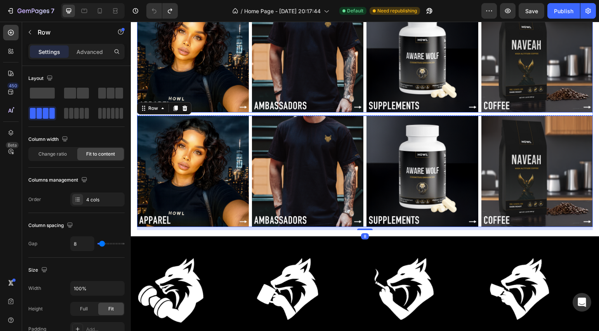
click at [247, 101] on div "Image Image Image Image Row" at bounding box center [365, 57] width 456 height 112
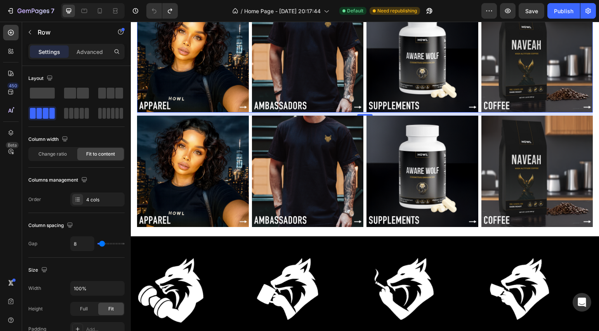
click at [248, 78] on div "Image Image Image Image Row 8" at bounding box center [365, 57] width 456 height 112
click at [87, 53] on p "Advanced" at bounding box center [89, 52] width 26 height 8
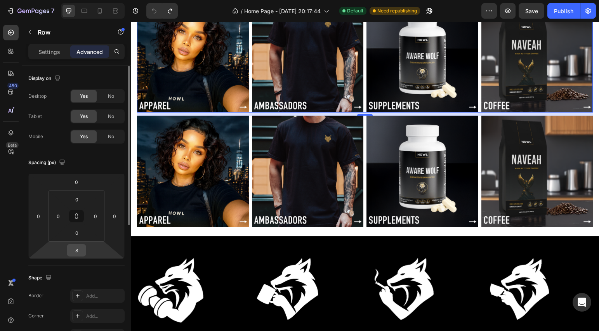
click at [80, 253] on input "8" at bounding box center [77, 251] width 16 height 12
type input "8"
drag, startPoint x: 82, startPoint y: 252, endPoint x: 72, endPoint y: 253, distance: 9.4
click at [72, 253] on input "8" at bounding box center [77, 251] width 16 height 12
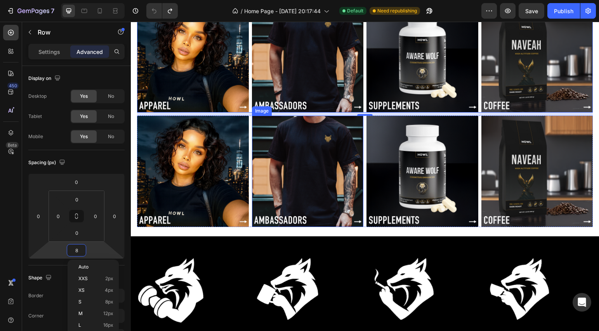
click at [252, 180] on img at bounding box center [308, 172] width 112 height 112
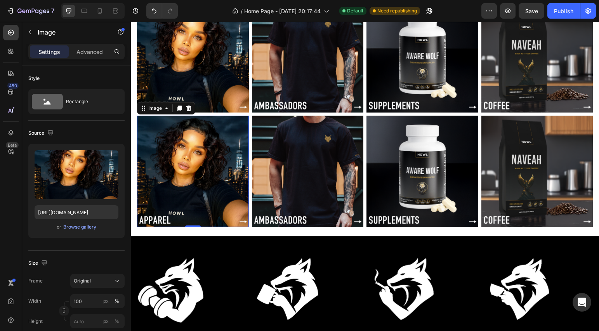
click at [247, 179] on img at bounding box center [193, 172] width 112 height 112
click at [82, 52] on p "Advanced" at bounding box center [89, 52] width 26 height 8
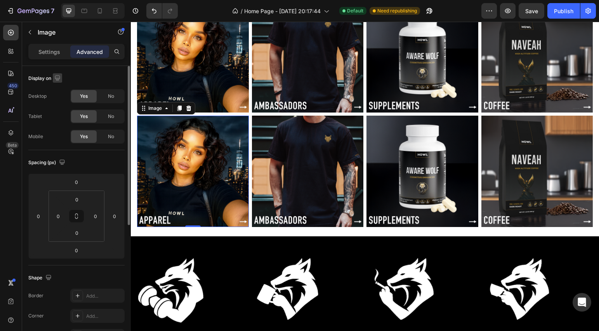
click at [58, 78] on icon "button" at bounding box center [57, 77] width 5 height 5
click at [60, 119] on icon "button" at bounding box center [59, 119] width 8 height 8
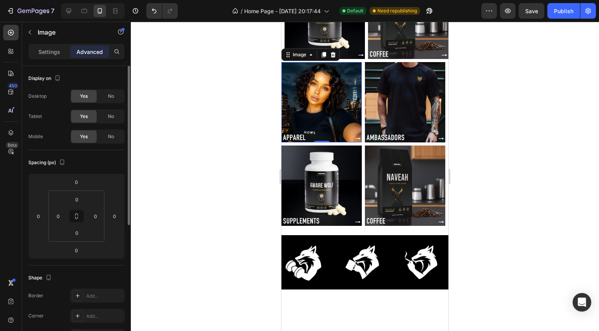
scroll to position [181, 0]
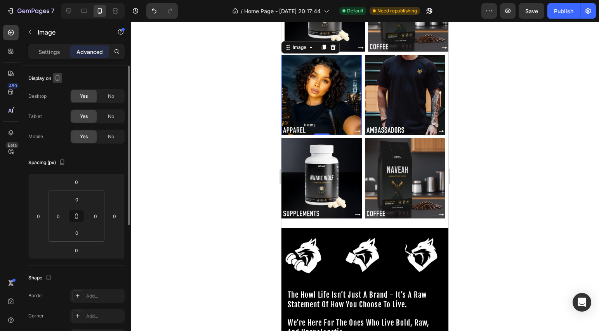
click at [57, 77] on icon "button" at bounding box center [58, 78] width 8 height 8
click at [235, 142] on div at bounding box center [365, 176] width 468 height 309
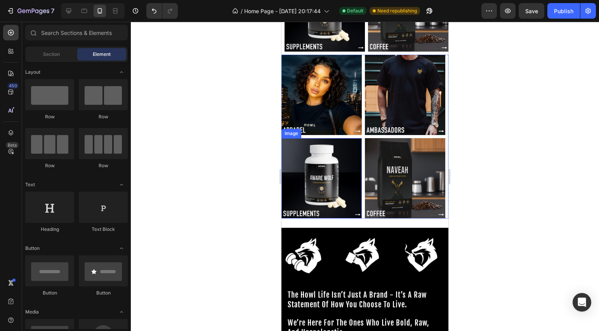
click at [356, 138] on img at bounding box center [321, 178] width 80 height 80
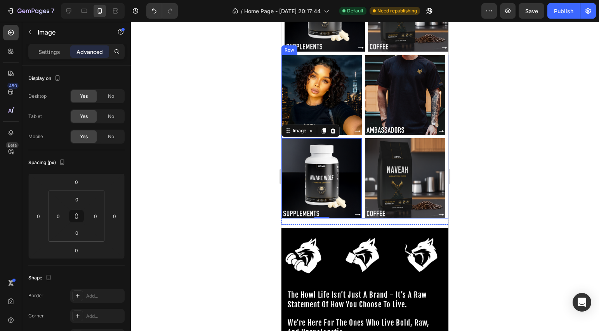
click at [360, 163] on div "Image Image Image 0 Image Row" at bounding box center [364, 137] width 167 height 164
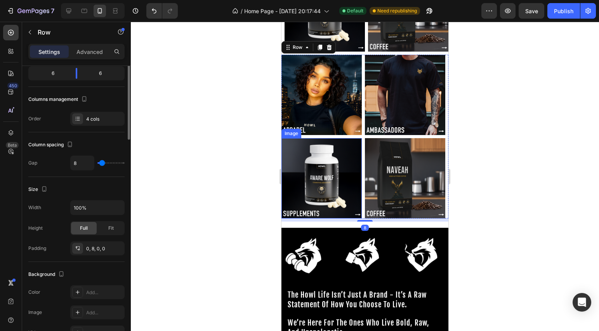
scroll to position [172, 0]
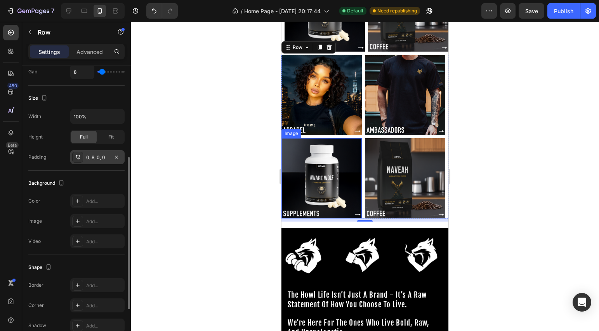
click at [90, 158] on div "0, 8, 0, 0" at bounding box center [97, 157] width 23 height 7
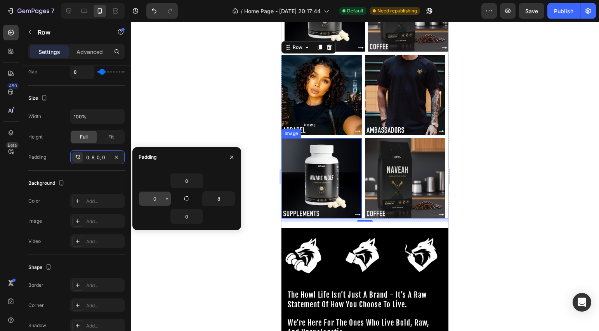
click at [151, 198] on input "0" at bounding box center [155, 199] width 32 height 14
type input "8"
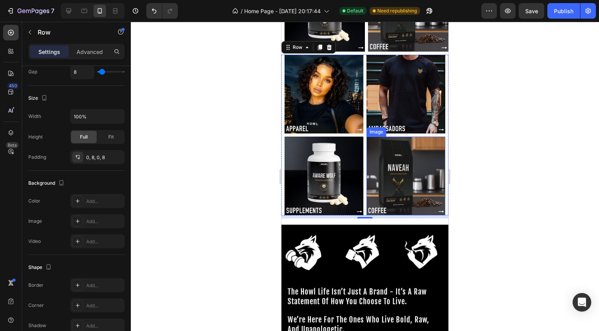
click at [506, 200] on div at bounding box center [365, 176] width 468 height 309
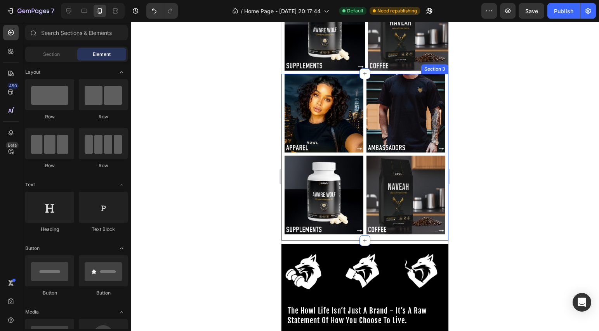
scroll to position [115, 0]
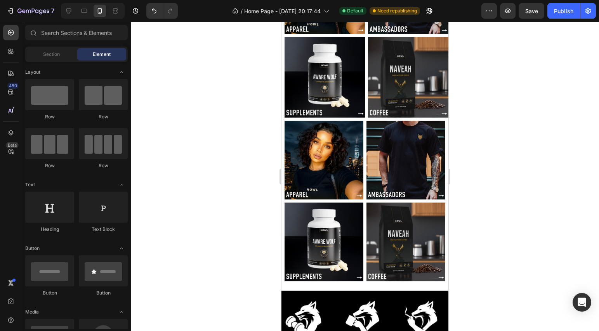
click at [515, 200] on div at bounding box center [365, 176] width 468 height 309
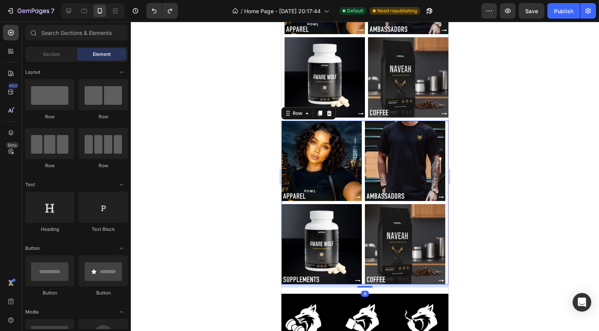
click at [360, 176] on div "Image Image Image Image Row 8" at bounding box center [364, 203] width 167 height 164
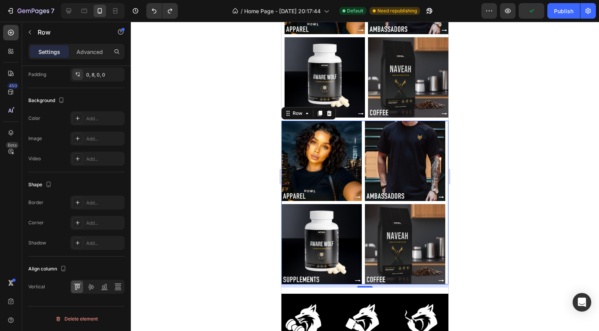
scroll to position [0, 0]
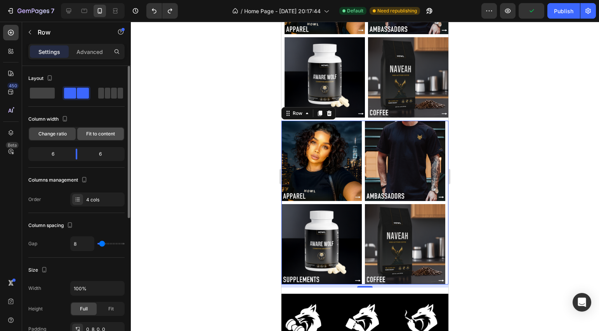
click at [104, 137] on span "Fit to content" at bounding box center [100, 133] width 29 height 7
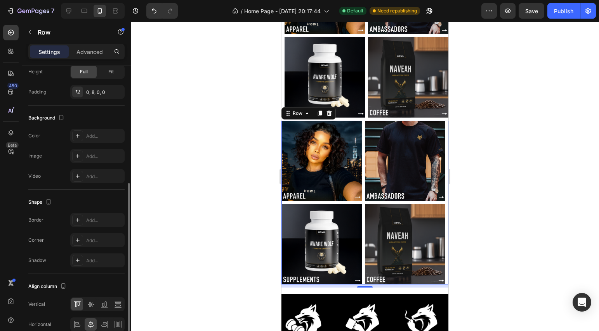
scroll to position [255, 0]
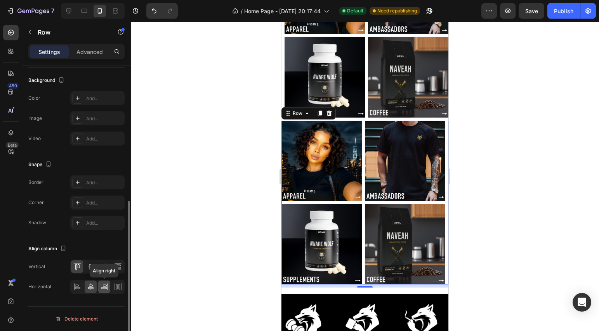
click at [102, 287] on icon at bounding box center [105, 287] width 8 height 8
click at [121, 291] on div at bounding box center [118, 287] width 12 height 12
click at [107, 288] on icon at bounding box center [107, 286] width 0 height 7
click at [89, 271] on div at bounding box center [91, 266] width 12 height 12
click at [80, 268] on icon at bounding box center [77, 267] width 8 height 8
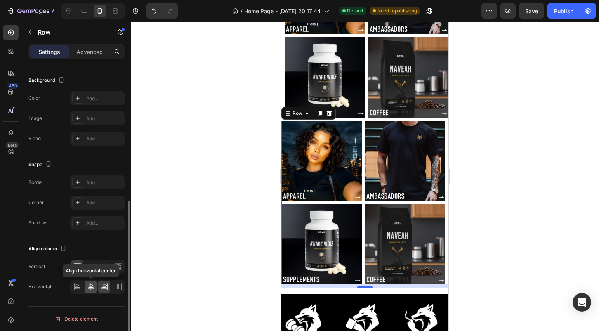
click at [90, 292] on div at bounding box center [91, 287] width 12 height 12
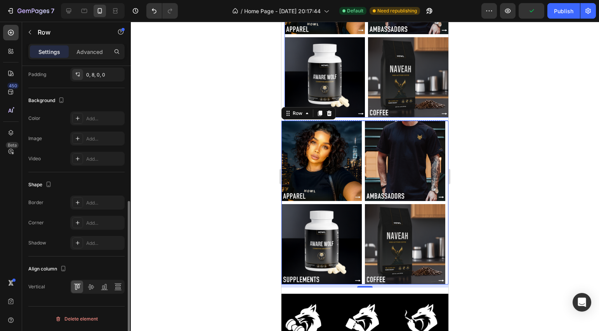
click at [364, 100] on div "Image Image Image Image Row" at bounding box center [368, 36] width 167 height 164
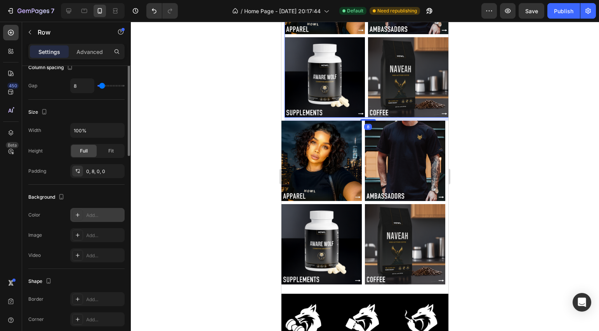
scroll to position [63, 0]
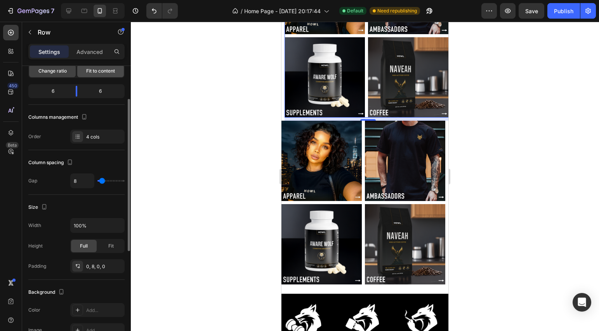
click at [96, 72] on span "Fit to content" at bounding box center [100, 71] width 29 height 7
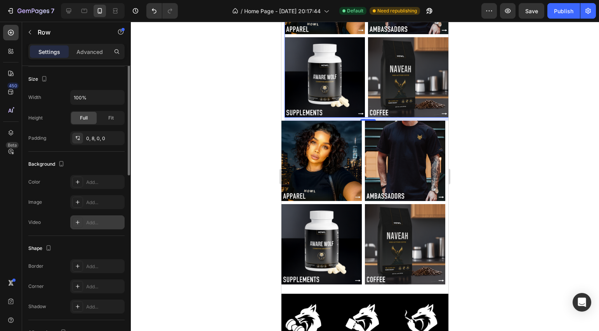
scroll to position [84, 0]
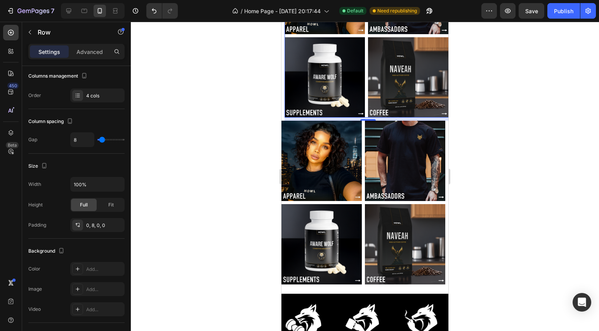
click at [84, 45] on div "Settings Advanced" at bounding box center [76, 52] width 96 height 16
click at [84, 50] on p "Advanced" at bounding box center [89, 52] width 26 height 8
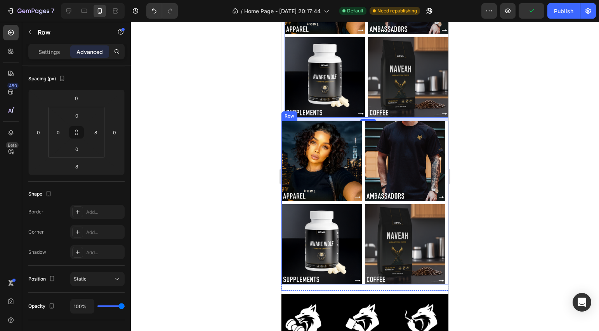
click at [360, 199] on div "Image Image Image Image Row" at bounding box center [364, 203] width 167 height 164
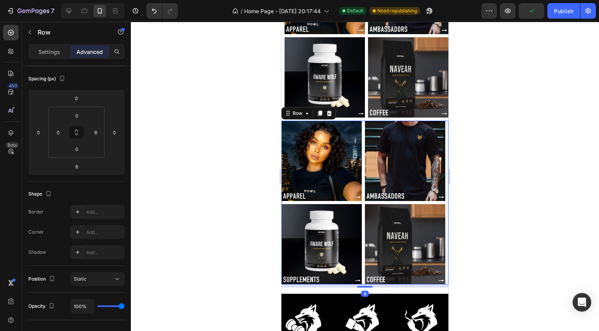
click at [361, 201] on div "Image Image Image Image Row 8" at bounding box center [364, 203] width 167 height 164
click at [55, 135] on input "0" at bounding box center [58, 133] width 12 height 12
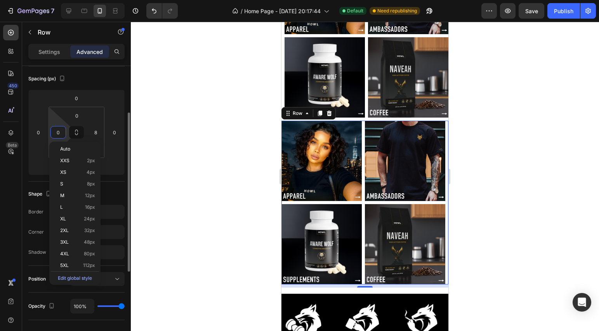
type input "8"
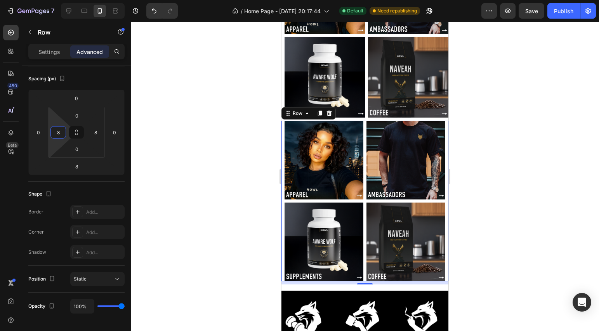
click at [456, 184] on div at bounding box center [365, 176] width 468 height 309
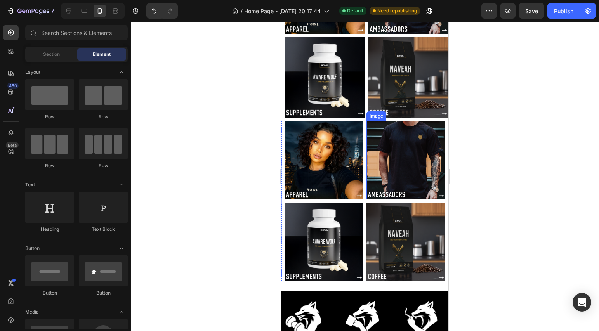
click at [423, 168] on img at bounding box center [405, 160] width 79 height 79
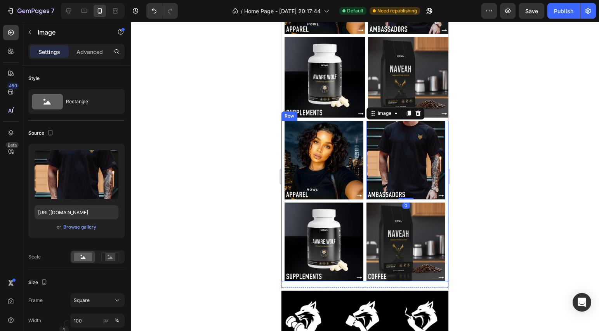
click at [361, 193] on div "Image Image 0 Image Image Row" at bounding box center [364, 201] width 167 height 161
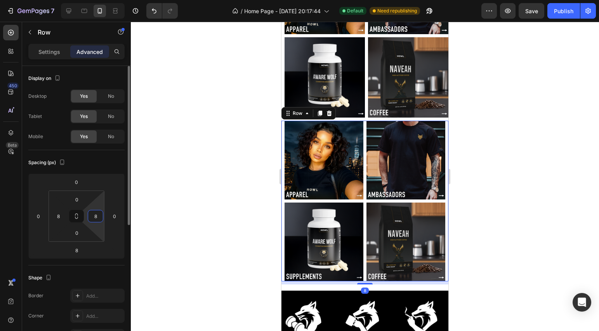
click at [94, 213] on input "8" at bounding box center [96, 216] width 12 height 12
type input "0"
click at [240, 196] on div at bounding box center [365, 176] width 468 height 309
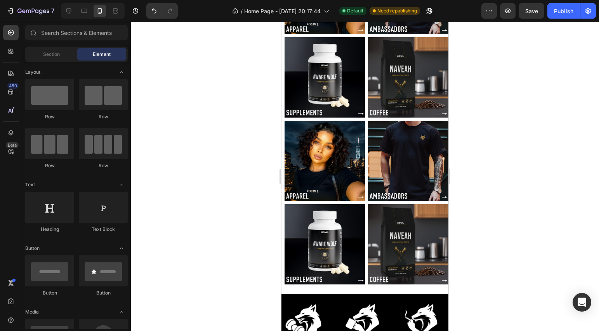
click at [526, 192] on div at bounding box center [365, 176] width 468 height 309
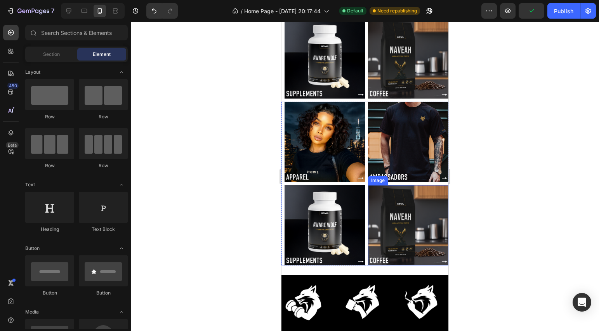
scroll to position [191, 0]
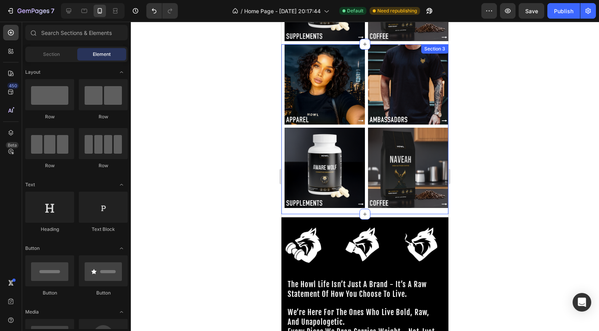
click at [407, 202] on div "Image Image Image Image Row Section 3" at bounding box center [364, 129] width 167 height 170
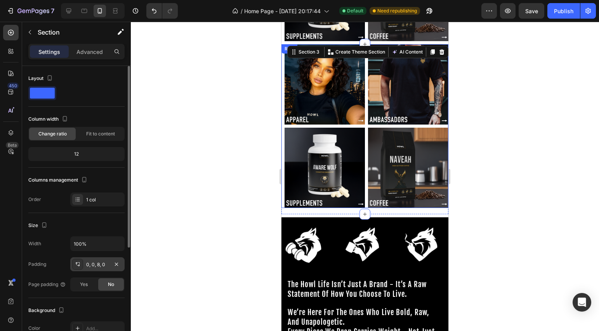
click at [101, 264] on div "0, 0, 8, 0" at bounding box center [97, 264] width 23 height 7
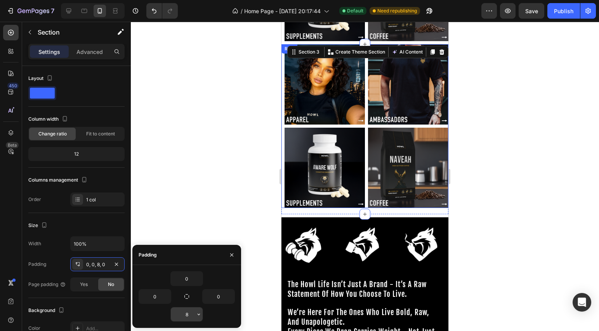
click at [189, 320] on input "8" at bounding box center [187, 314] width 32 height 14
type input "0"
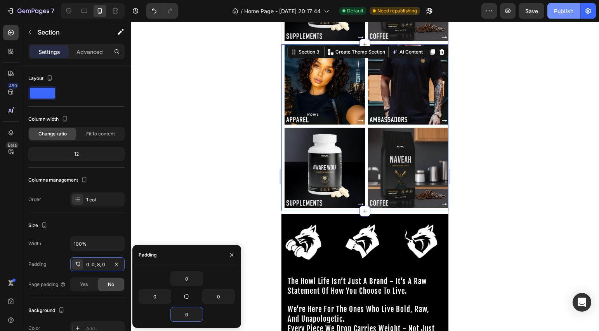
click at [568, 17] on button "Publish" at bounding box center [563, 11] width 33 height 16
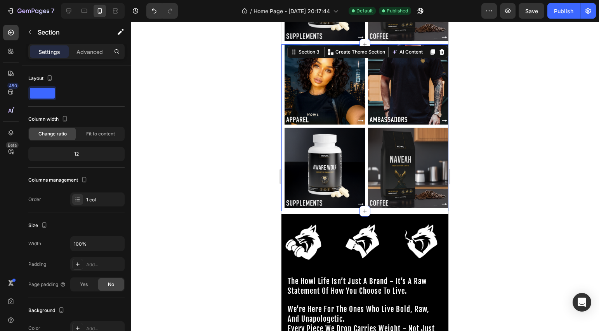
click at [531, 162] on div at bounding box center [365, 176] width 468 height 309
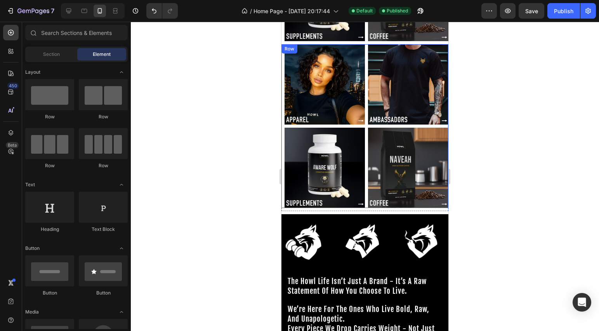
scroll to position [109, 0]
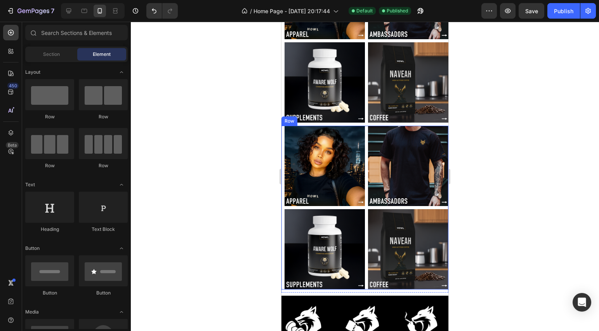
click at [364, 181] on div "Image Image Image Image Row" at bounding box center [364, 208] width 167 height 164
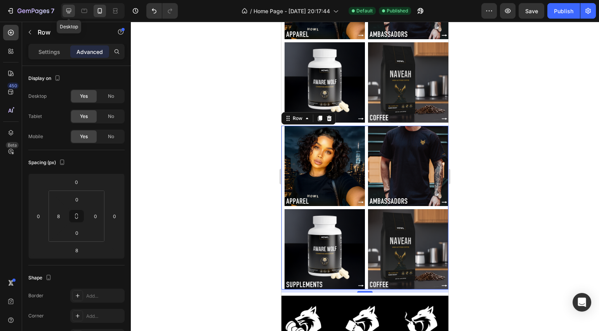
click at [68, 10] on icon at bounding box center [69, 11] width 8 height 8
type input "0"
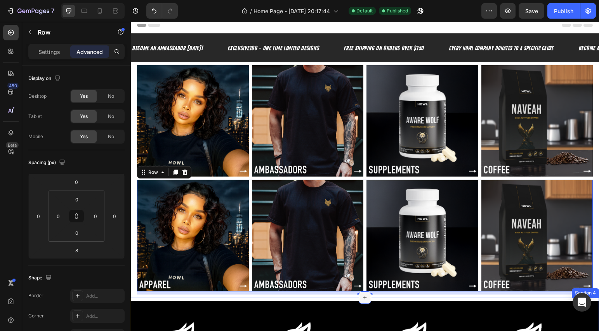
scroll to position [0, 0]
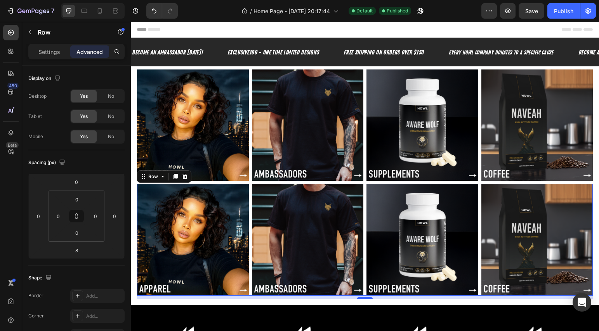
click at [250, 188] on div "Image Image Image Image Row 8" at bounding box center [365, 240] width 456 height 112
click at [250, 189] on div "Image Image Image Image Row 8" at bounding box center [365, 240] width 456 height 112
click at [248, 197] on div "Image Image Image Image Row 8" at bounding box center [365, 240] width 456 height 112
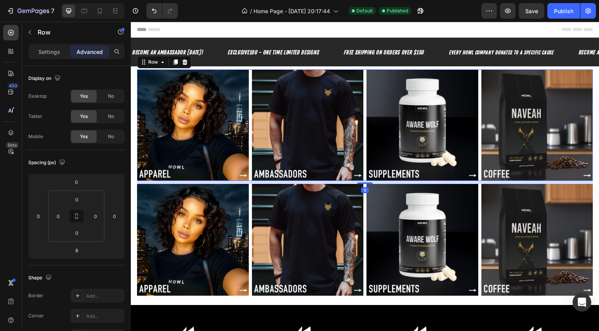
click at [249, 149] on div "Image Image Image Image Row 8" at bounding box center [365, 125] width 456 height 112
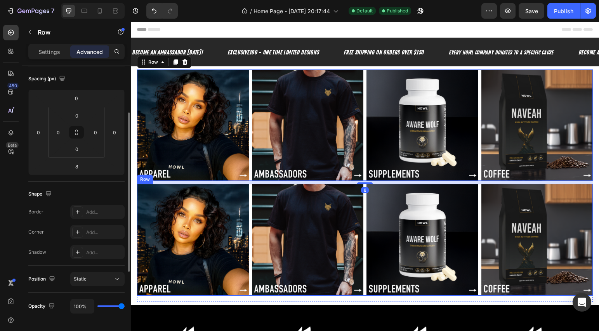
click at [248, 192] on div "Image Image Image Image Row" at bounding box center [365, 240] width 456 height 112
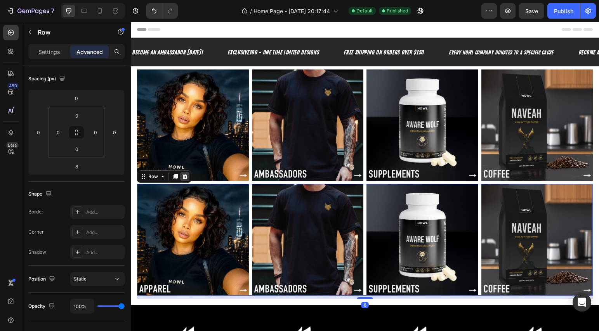
click at [183, 174] on icon at bounding box center [184, 176] width 5 height 5
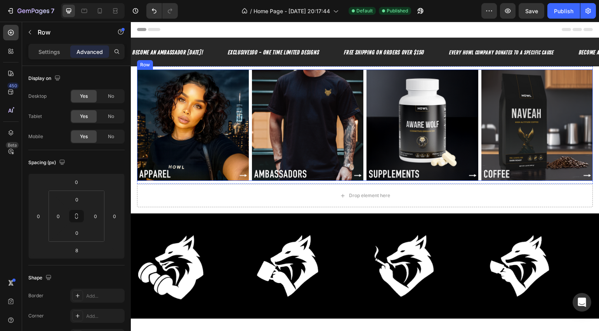
click at [249, 118] on div "Image Image Image Image Row" at bounding box center [365, 125] width 456 height 112
click at [249, 118] on div "Image Image Image Image Row 8" at bounding box center [365, 125] width 456 height 112
click at [133, 86] on section "Image Image Image Image Row 8 Section 2" at bounding box center [365, 125] width 468 height 118
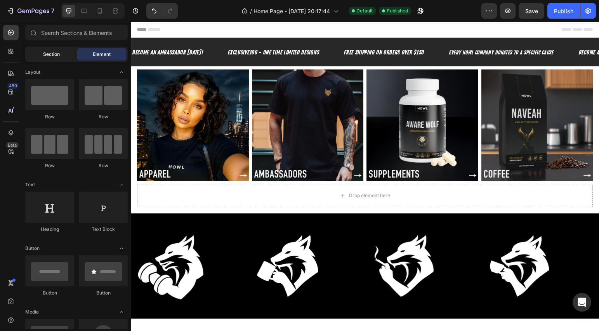
click at [61, 56] on div "Section" at bounding box center [51, 54] width 49 height 12
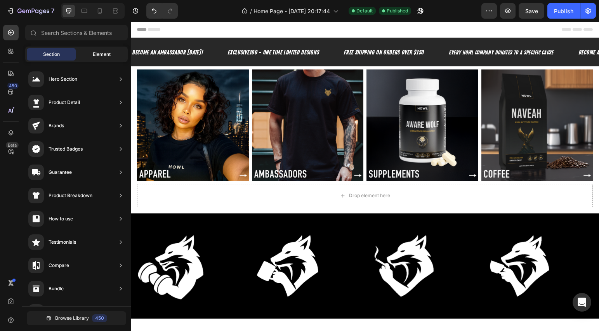
click at [96, 54] on span "Element" at bounding box center [102, 54] width 18 height 7
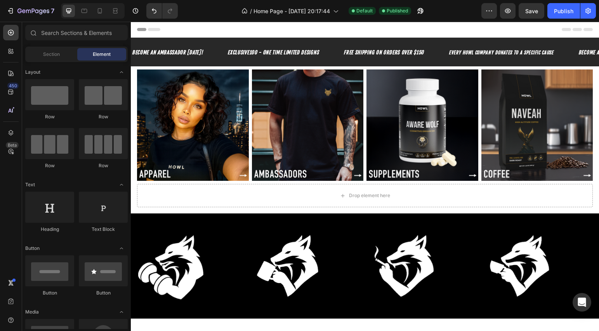
click at [135, 87] on section "Image Image Image Image Row Section 2" at bounding box center [365, 125] width 468 height 118
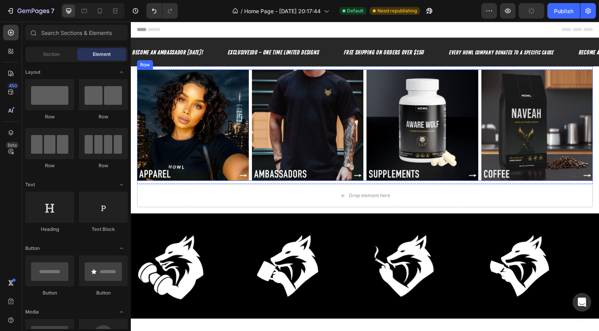
click at [250, 92] on div "Image Image Image Image Row" at bounding box center [365, 125] width 456 height 112
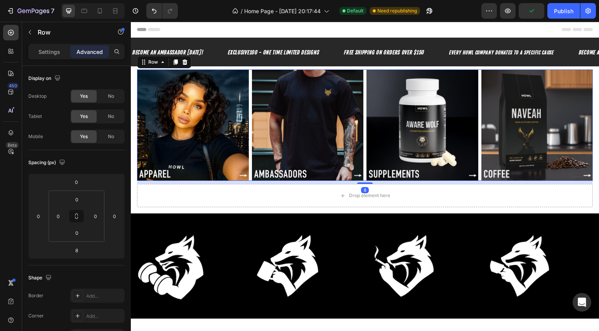
click at [249, 96] on div "Image Image Image Image Row 8" at bounding box center [365, 125] width 456 height 112
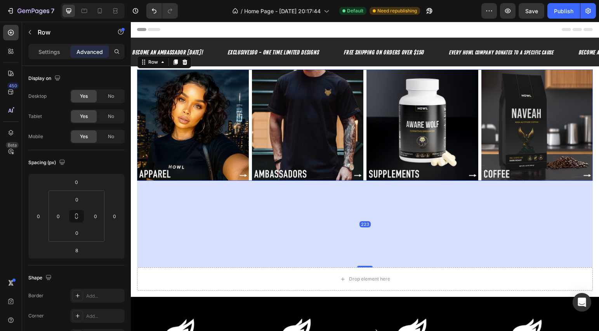
drag, startPoint x: 366, startPoint y: 181, endPoint x: 375, endPoint y: 267, distance: 86.3
click at [375, 181] on div "223" at bounding box center [365, 181] width 456 height 0
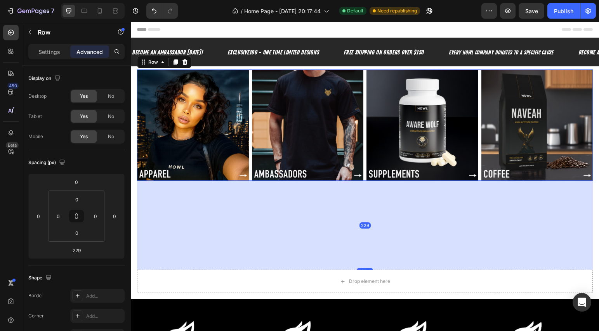
click at [323, 210] on div "229" at bounding box center [365, 225] width 456 height 89
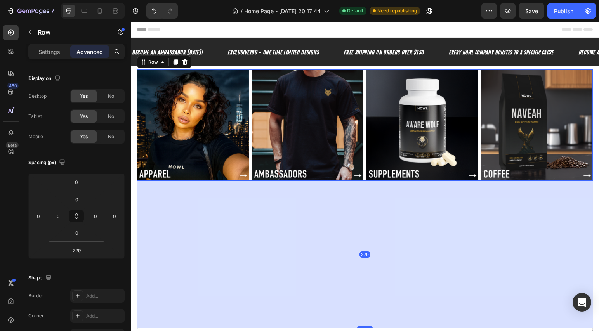
drag, startPoint x: 363, startPoint y: 267, endPoint x: 372, endPoint y: 328, distance: 61.5
click at [372, 181] on div "379" at bounding box center [365, 181] width 456 height 0
type input "386"
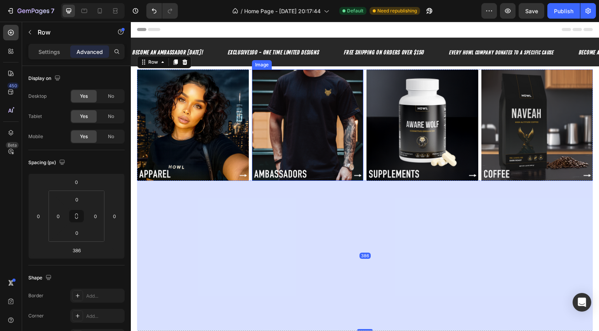
click at [358, 166] on img at bounding box center [308, 125] width 112 height 112
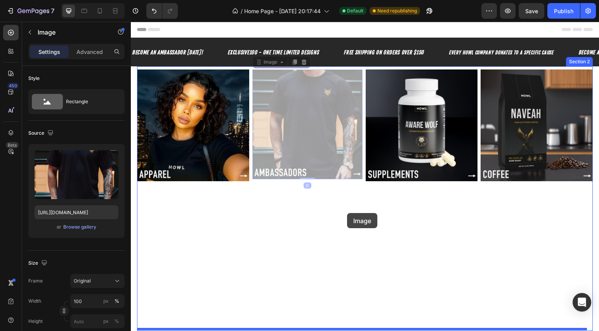
drag, startPoint x: 349, startPoint y: 162, endPoint x: 347, endPoint y: 213, distance: 50.9
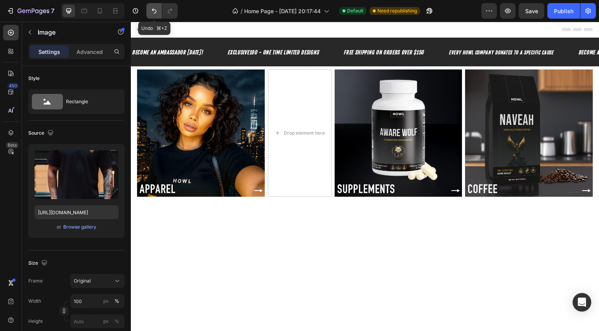
click at [158, 14] on button "Undo/Redo" at bounding box center [154, 11] width 16 height 16
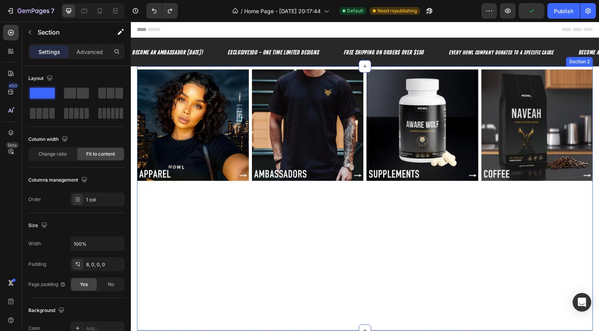
click at [272, 231] on div "Image Image Image Image Row" at bounding box center [365, 200] width 456 height 262
click at [14, 34] on icon at bounding box center [11, 33] width 8 height 8
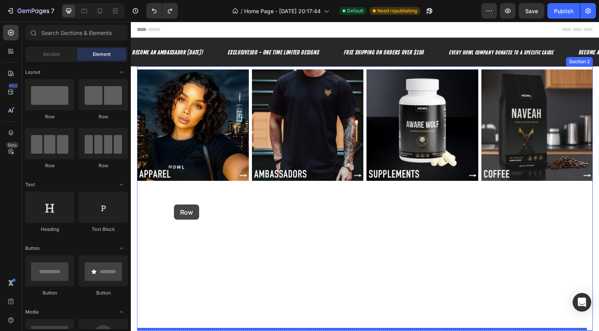
drag, startPoint x: 245, startPoint y: 174, endPoint x: 174, endPoint y: 205, distance: 77.6
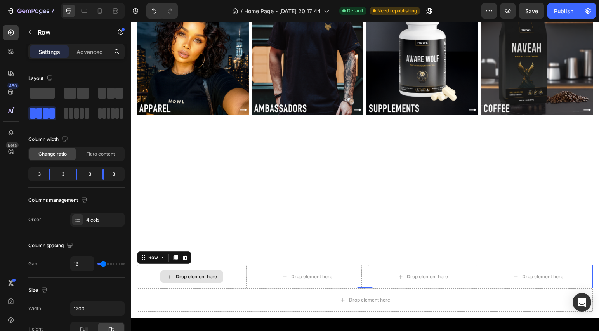
scroll to position [50, 0]
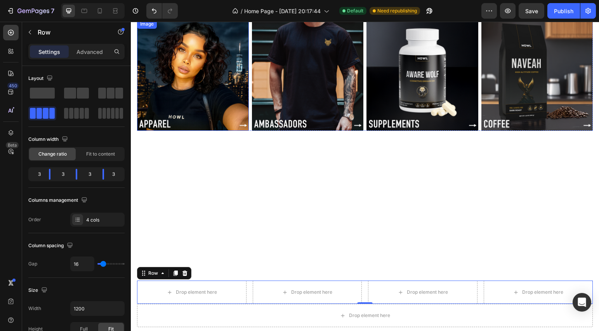
click at [173, 103] on img at bounding box center [193, 75] width 112 height 112
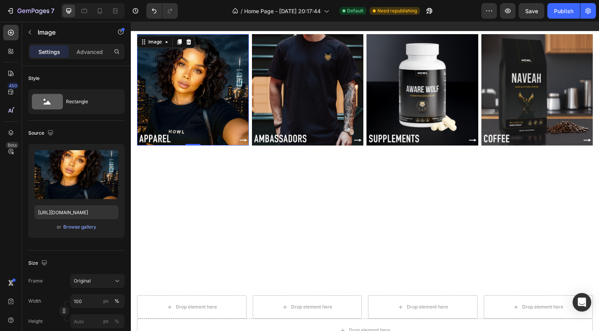
scroll to position [35, 0]
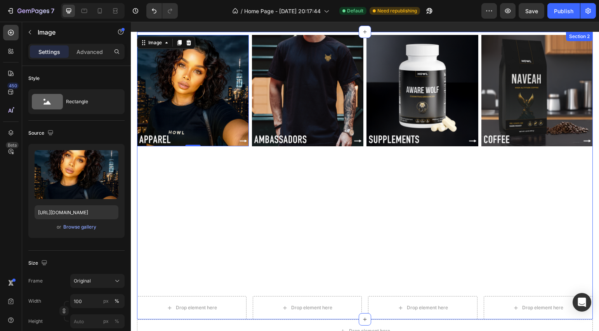
click at [196, 155] on div "Image 0 Image Image Image Row Drop element here Drop element here Drop element …" at bounding box center [365, 177] width 456 height 285
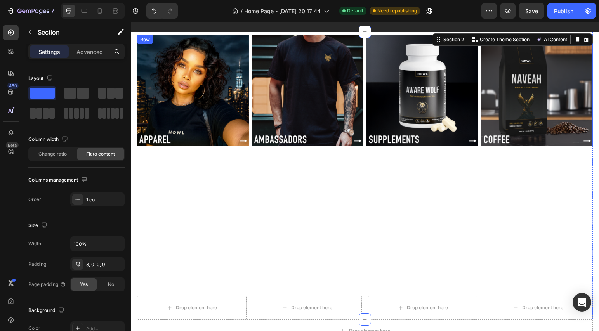
click at [249, 55] on div "Image Image Image Image Row" at bounding box center [365, 91] width 456 height 112
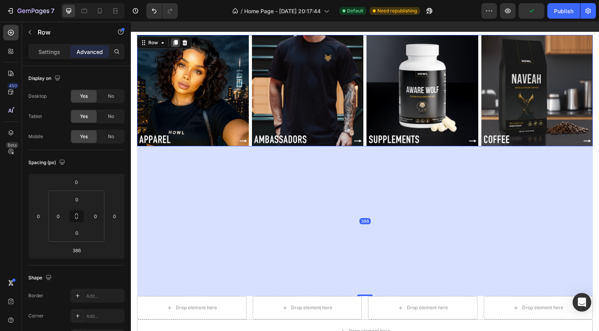
click at [177, 43] on icon at bounding box center [176, 42] width 4 height 5
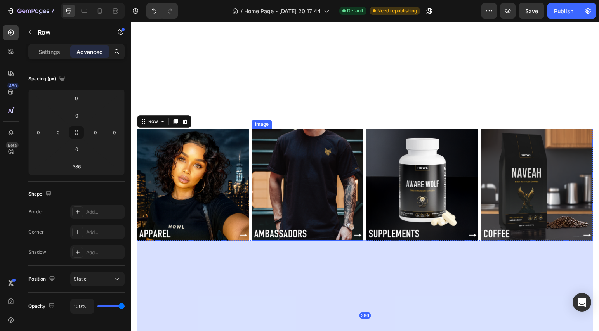
scroll to position [128, 0]
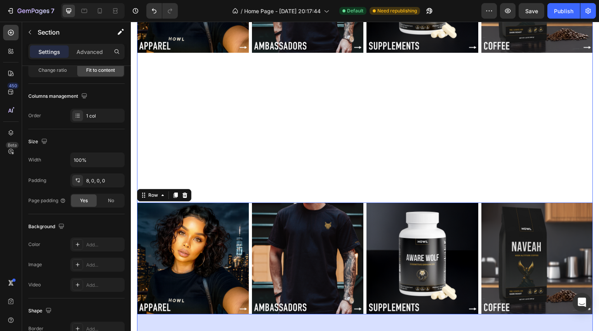
click at [238, 127] on div "Image Image Image Image Row Image Image Image Image Row 386 Drop element here D…" at bounding box center [365, 214] width 456 height 546
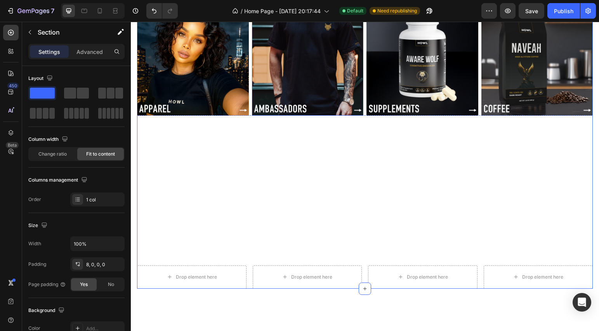
scroll to position [340, 0]
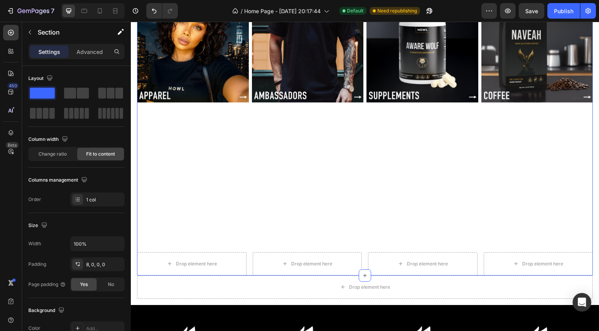
click at [292, 198] on div "Image Image Image Image Row Image Image Image Image Row Drop element here Drop …" at bounding box center [365, 2] width 456 height 546
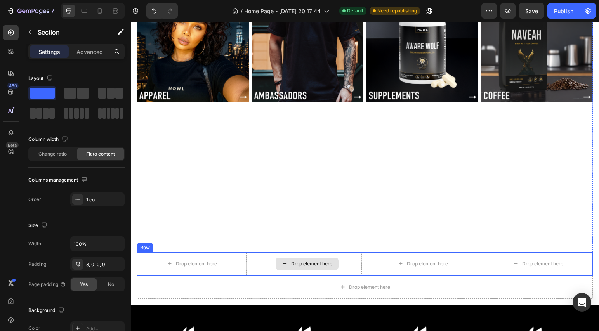
click at [306, 261] on div "Drop element here" at bounding box center [311, 264] width 41 height 6
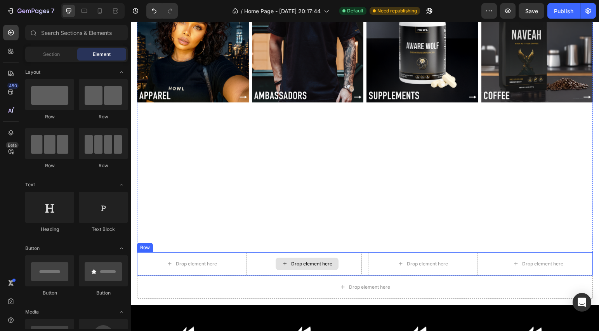
click at [302, 261] on div "Drop element here" at bounding box center [311, 264] width 41 height 6
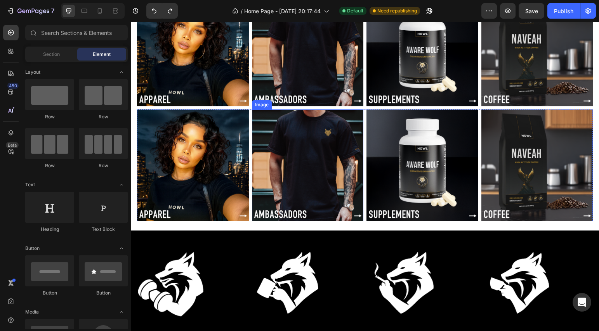
scroll to position [21, 0]
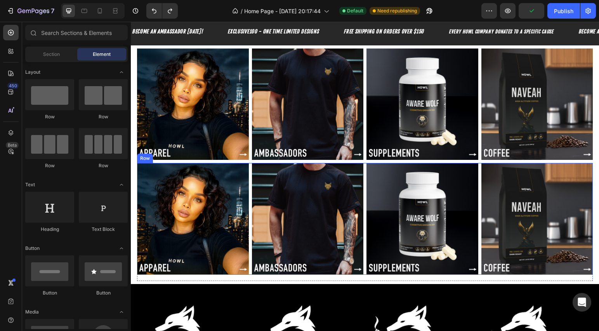
click at [248, 186] on div "Image Image Image Image Row" at bounding box center [365, 219] width 456 height 112
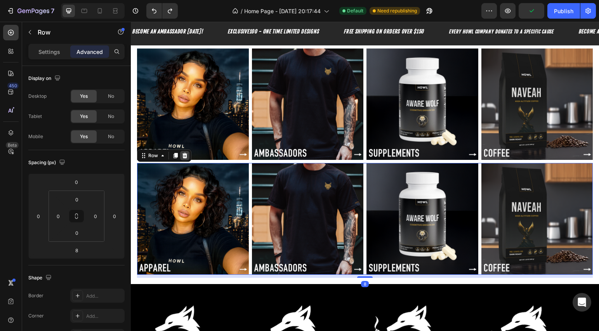
click at [186, 154] on icon at bounding box center [184, 155] width 5 height 5
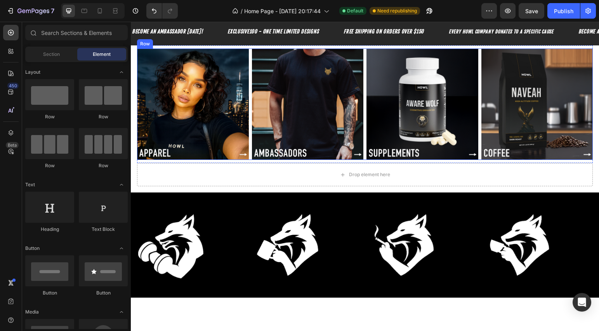
click at [249, 146] on div "Image Image Image Image Row" at bounding box center [365, 105] width 456 height 112
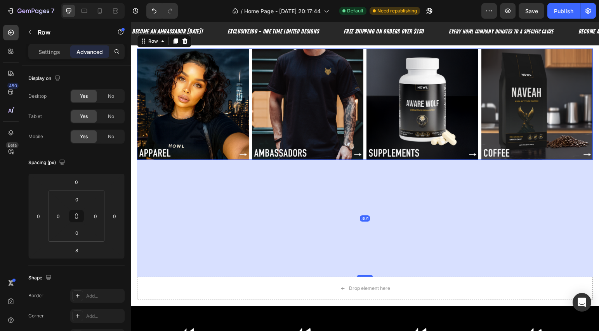
drag, startPoint x: 364, startPoint y: 160, endPoint x: 380, endPoint y: 274, distance: 114.8
click at [380, 160] on div "301" at bounding box center [365, 160] width 456 height 0
type input "301"
click at [282, 183] on div "301" at bounding box center [365, 218] width 456 height 117
click at [250, 150] on div "Image Image Image Image Row 301" at bounding box center [365, 105] width 456 height 112
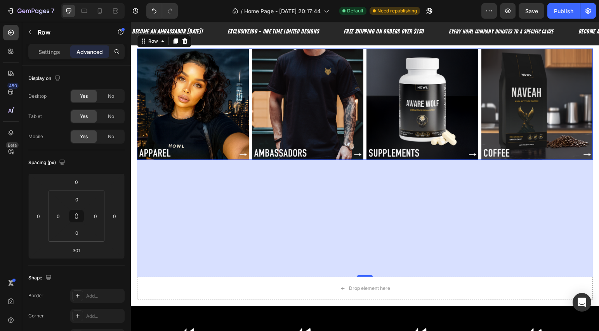
click at [225, 184] on div "301" at bounding box center [365, 218] width 456 height 117
drag, startPoint x: 225, startPoint y: 184, endPoint x: 194, endPoint y: 160, distance: 38.7
click at [221, 182] on div "301" at bounding box center [365, 218] width 456 height 117
click at [135, 130] on section "Image Image Image Image Row 301 Section 2" at bounding box center [365, 161] width 468 height 232
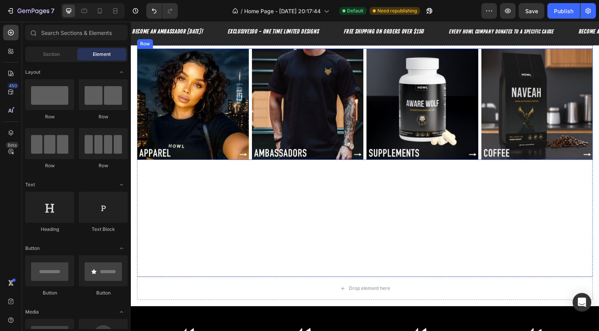
click at [249, 81] on div "Image Image Image Image Row" at bounding box center [365, 105] width 456 height 112
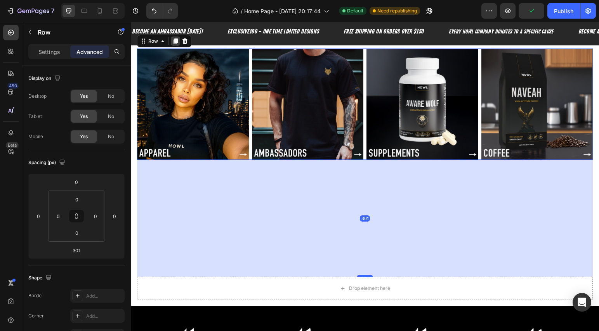
click at [179, 42] on div at bounding box center [175, 40] width 9 height 9
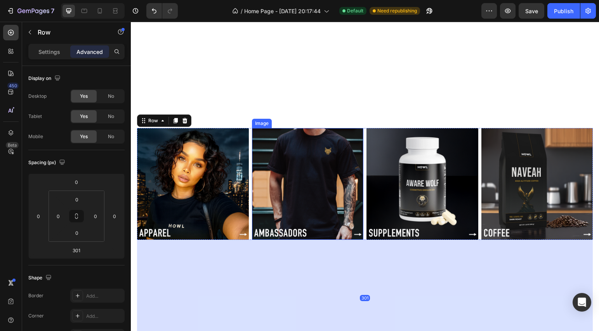
scroll to position [169, 0]
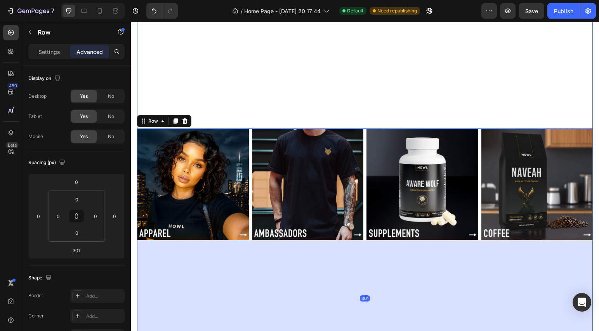
click at [283, 97] on div "Image Image Image Image Row Image Image Image Image Row 301" at bounding box center [365, 128] width 456 height 457
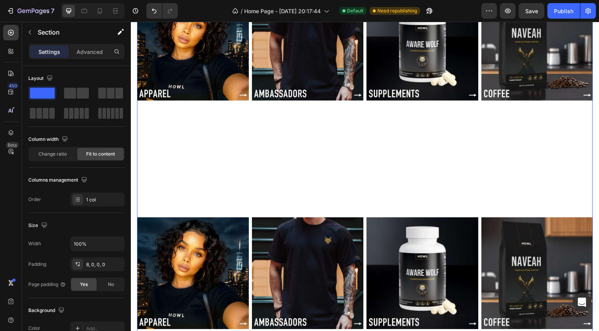
scroll to position [79, 0]
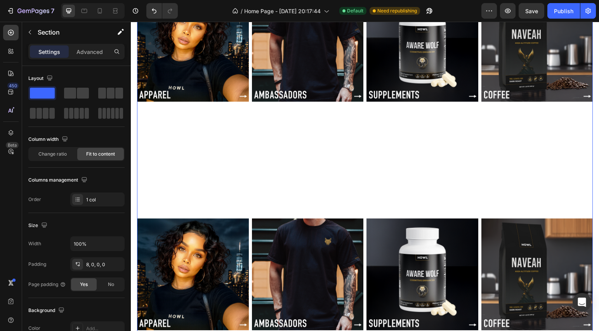
click at [170, 182] on div "Image Image Image Image Row Image Image Image Image Row" at bounding box center [365, 218] width 456 height 457
click at [252, 92] on img at bounding box center [308, 46] width 112 height 112
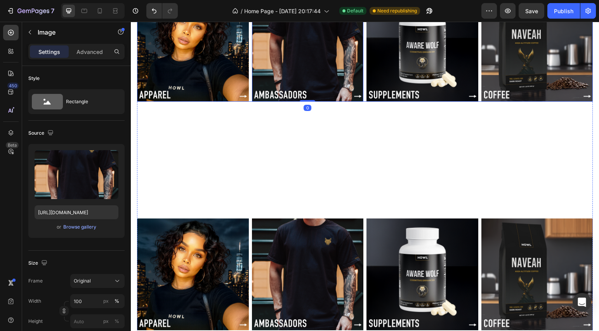
click at [249, 93] on div "Image Image 0 Image Image Row" at bounding box center [365, 46] width 456 height 112
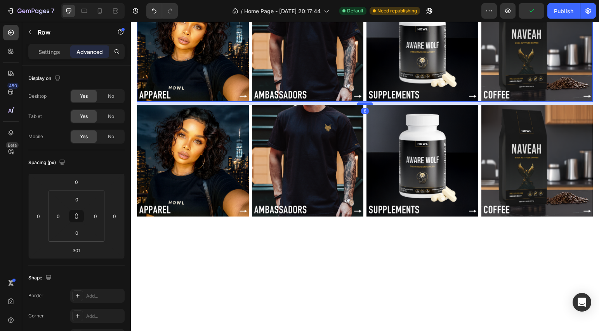
drag, startPoint x: 358, startPoint y: 216, endPoint x: 359, endPoint y: 102, distance: 113.7
click at [359, 102] on div at bounding box center [365, 103] width 16 height 2
type input "8"
click at [322, 262] on div "Image Image Image Image Row 8 Image Image Image Image Row" at bounding box center [365, 161] width 456 height 343
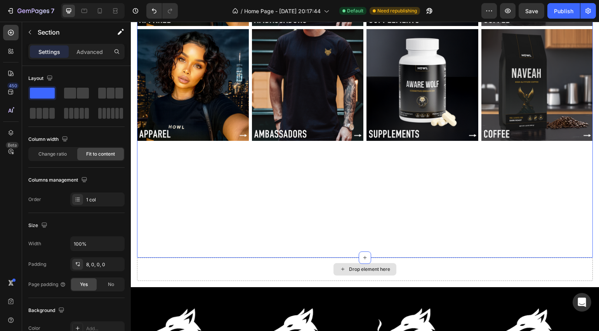
scroll to position [155, 0]
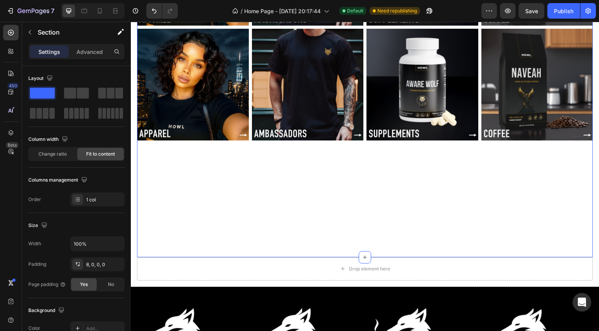
click at [370, 203] on div "Image Image Image Image Row Image Image Image Image Row" at bounding box center [365, 85] width 456 height 343
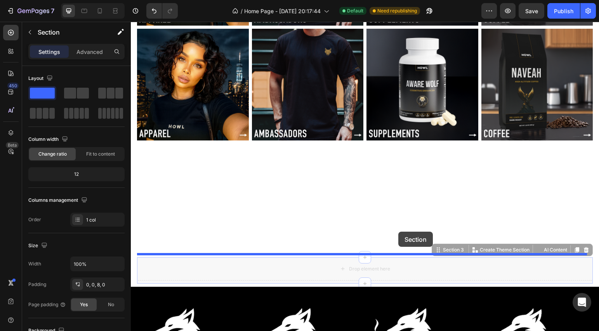
drag, startPoint x: 396, startPoint y: 254, endPoint x: 398, endPoint y: 230, distance: 24.2
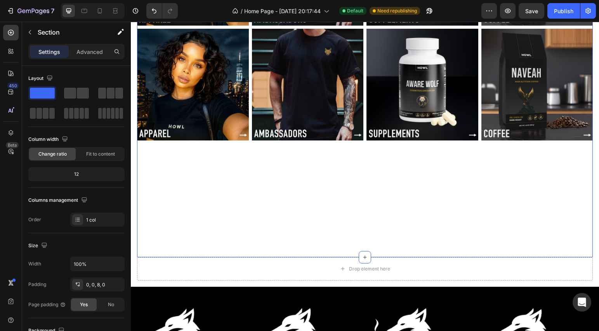
click at [252, 213] on div "Image Image Image Image Row Image Image Image Image Row" at bounding box center [365, 85] width 456 height 343
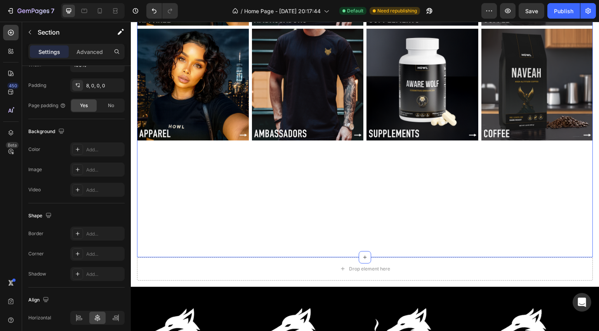
scroll to position [0, 0]
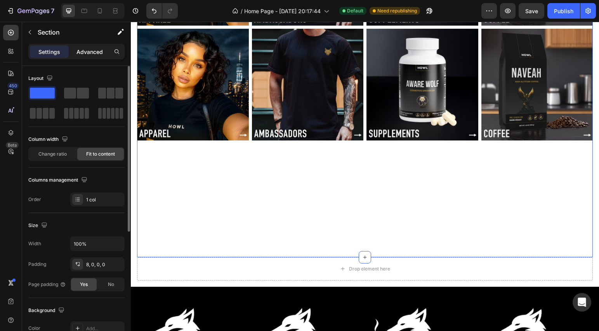
click at [92, 54] on p "Advanced" at bounding box center [89, 52] width 26 height 8
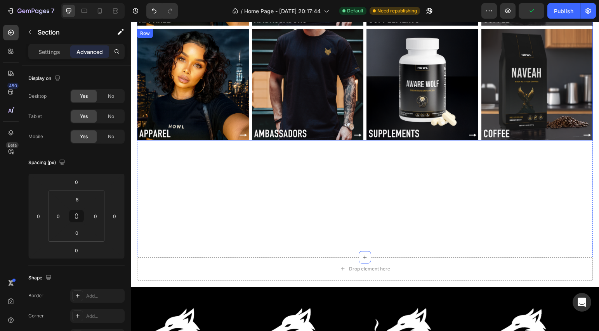
click at [248, 102] on div "Image Image Image Image Row" at bounding box center [365, 85] width 456 height 112
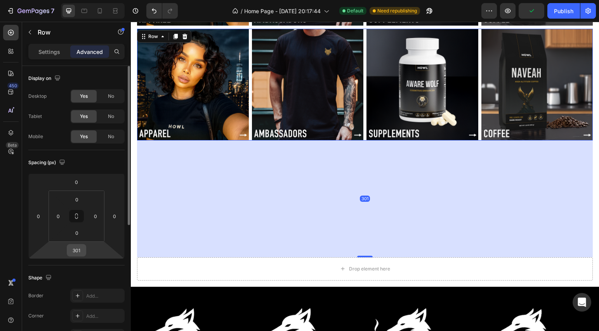
click at [73, 249] on input "301" at bounding box center [77, 251] width 16 height 12
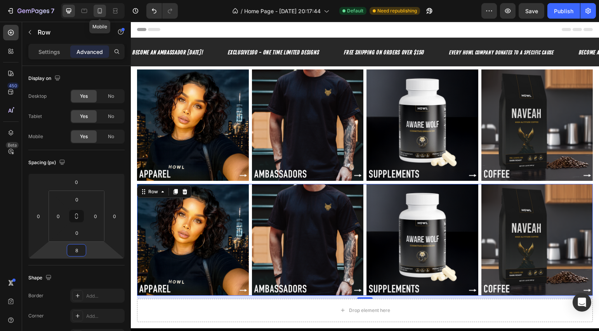
type input "8"
click at [102, 13] on icon at bounding box center [100, 11] width 8 height 8
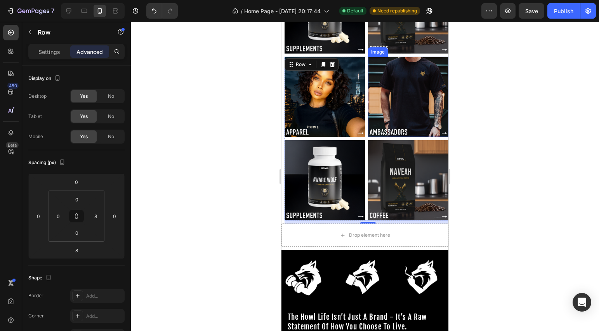
scroll to position [181, 0]
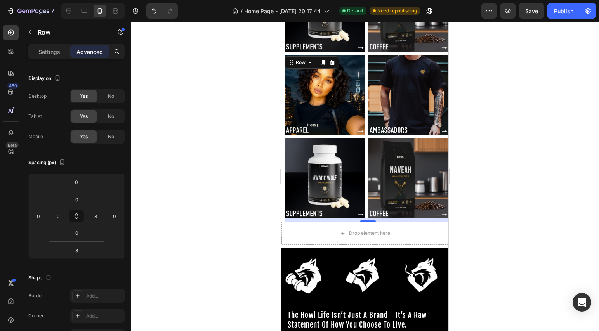
click at [363, 70] on div "Image Image Image Image Row 8" at bounding box center [368, 137] width 167 height 164
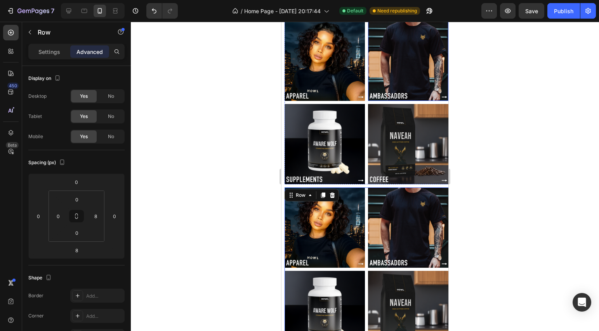
scroll to position [0, 0]
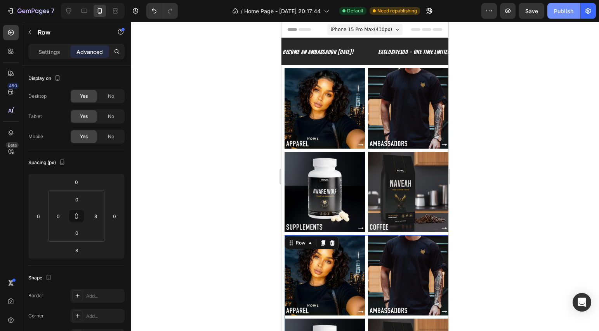
click at [568, 13] on div "Publish" at bounding box center [563, 11] width 19 height 8
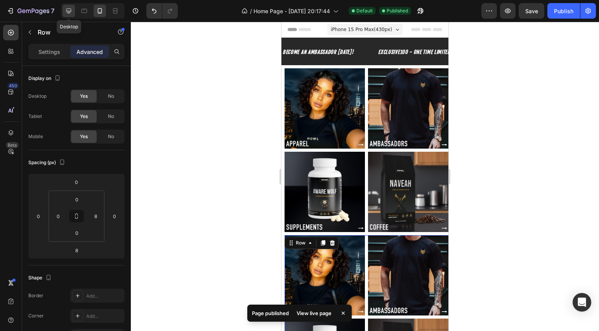
click at [71, 14] on icon at bounding box center [69, 11] width 8 height 8
type input "0"
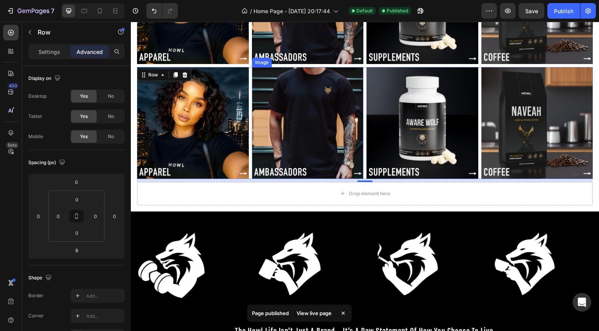
scroll to position [134, 0]
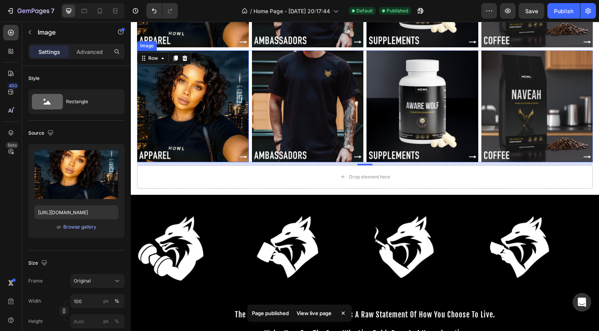
click at [184, 102] on img at bounding box center [193, 106] width 112 height 112
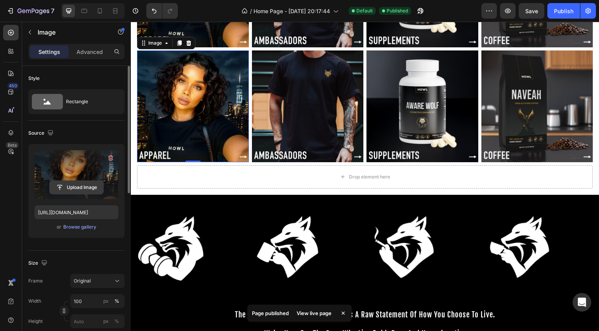
click at [70, 182] on input "file" at bounding box center [77, 187] width 54 height 13
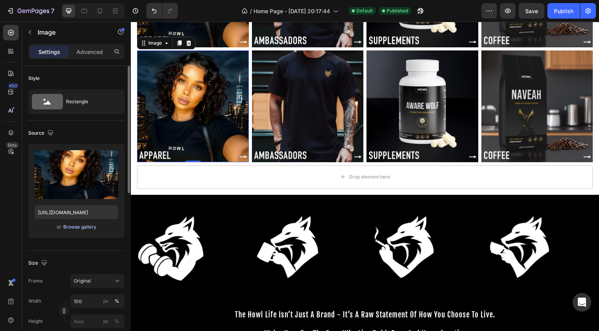
click at [81, 226] on div "Browse gallery" at bounding box center [79, 227] width 33 height 7
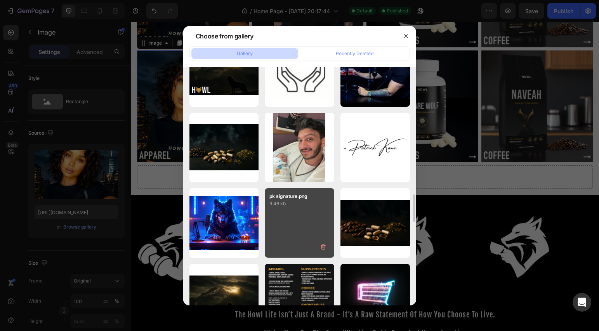
scroll to position [1304, 0]
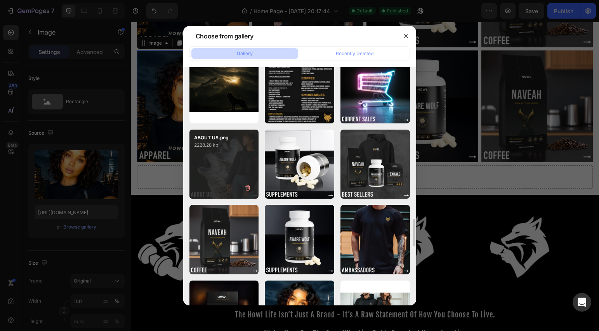
click at [196, 166] on div "ABOUT US.png 2228.28 kb" at bounding box center [223, 164] width 69 height 69
type input "[URL][DOMAIN_NAME]"
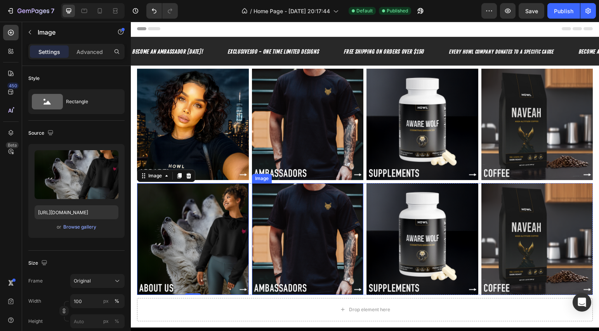
scroll to position [0, 0]
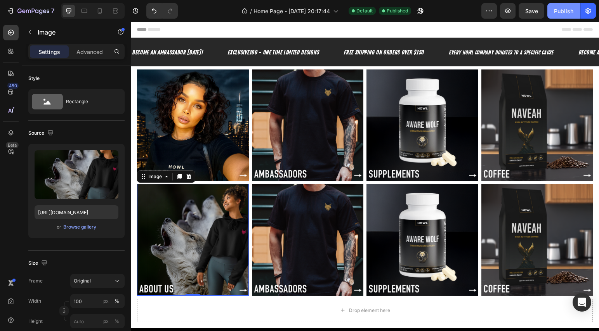
click at [568, 16] on button "Publish" at bounding box center [563, 11] width 33 height 16
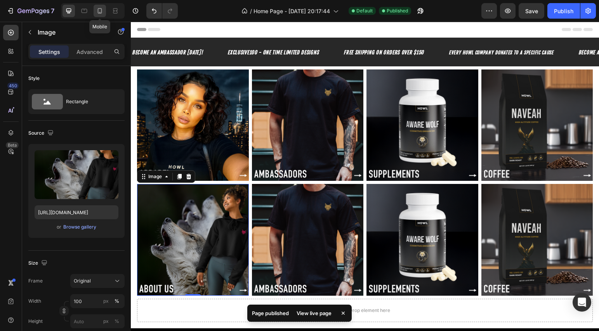
click at [102, 14] on icon at bounding box center [100, 11] width 8 height 8
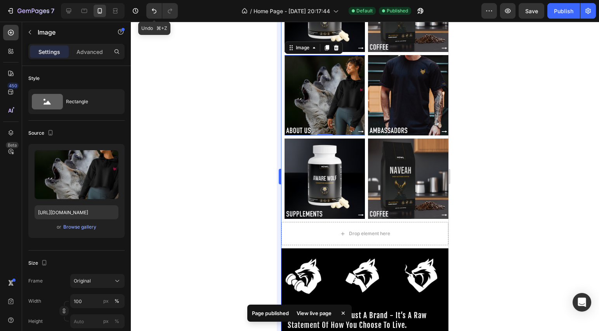
scroll to position [181, 0]
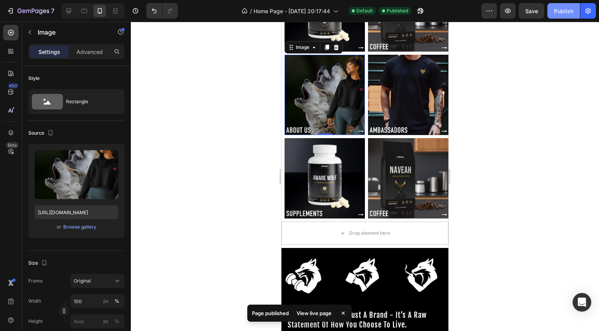
click at [562, 14] on div "Publish" at bounding box center [563, 11] width 19 height 8
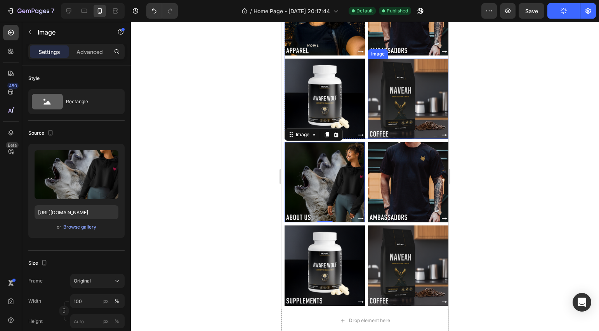
scroll to position [94, 0]
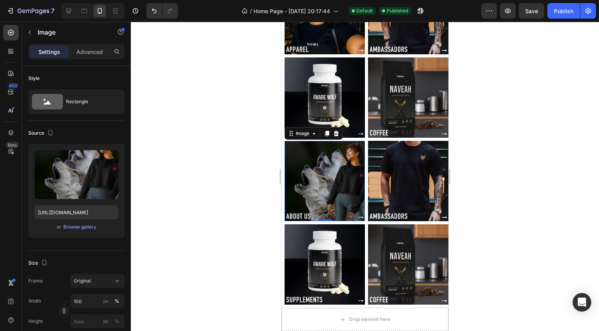
click at [507, 191] on div at bounding box center [365, 176] width 468 height 309
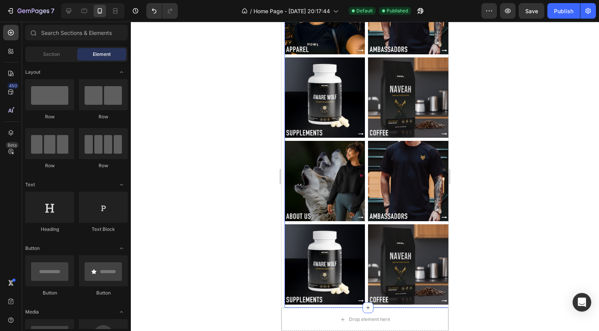
click at [363, 134] on div "Image Image Image Image Row Image Image Image Image Row" at bounding box center [368, 141] width 167 height 334
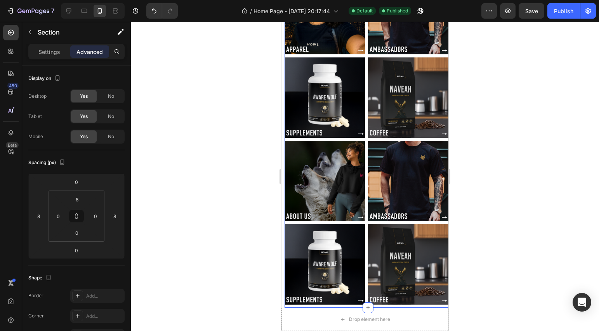
click at [363, 141] on div "Image Image Image Image Row" at bounding box center [368, 223] width 167 height 164
click at [363, 141] on div "Image Image Image Image Row 8" at bounding box center [368, 223] width 167 height 164
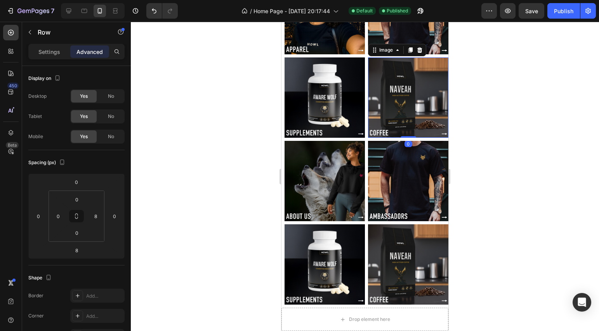
click at [368, 118] on img at bounding box center [408, 97] width 80 height 80
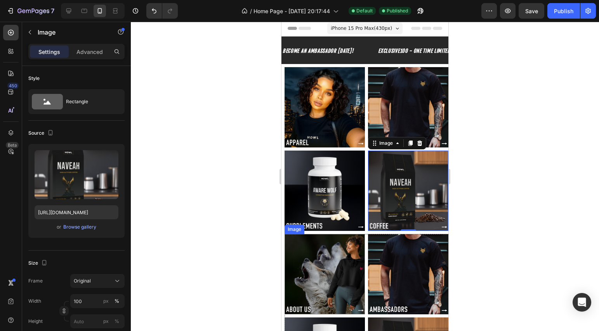
scroll to position [0, 0]
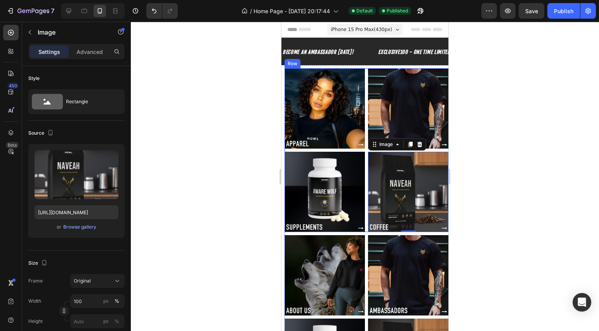
click at [364, 118] on div "Image Image Image Image 0 Row" at bounding box center [368, 150] width 167 height 164
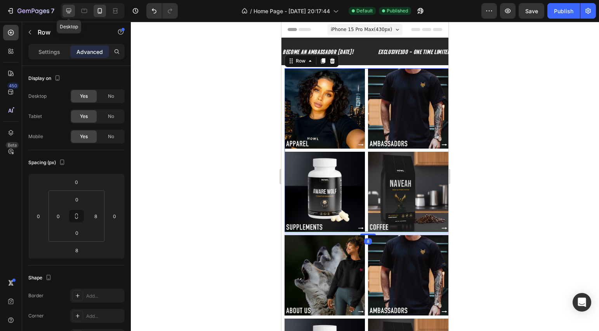
click at [70, 13] on icon at bounding box center [69, 11] width 8 height 8
type input "0"
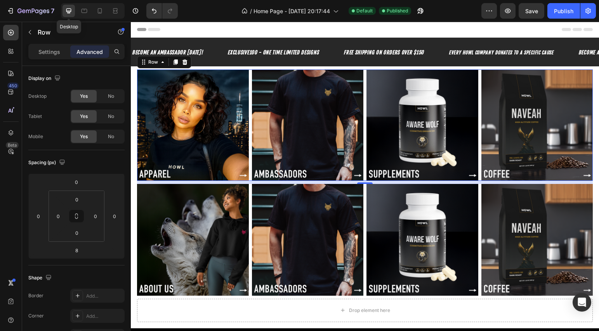
scroll to position [21, 0]
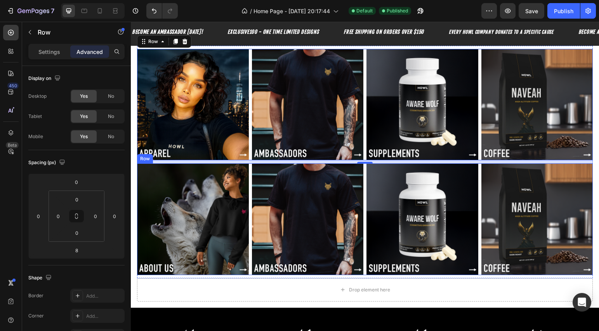
click at [250, 166] on div "Image Image Image Image Row" at bounding box center [365, 219] width 456 height 112
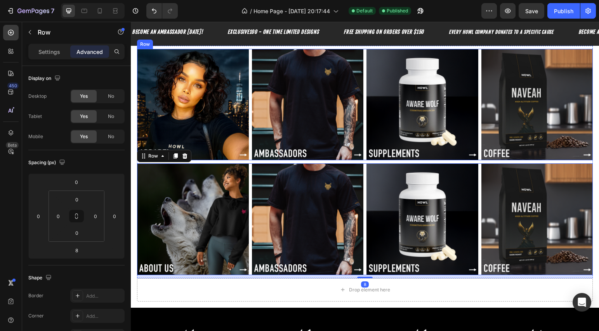
click at [248, 145] on div "Image Image Image Image Row" at bounding box center [365, 105] width 456 height 112
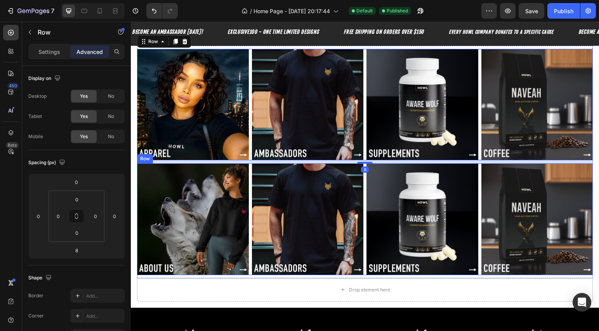
click at [249, 174] on div "Image Image Image Image Row" at bounding box center [365, 219] width 456 height 112
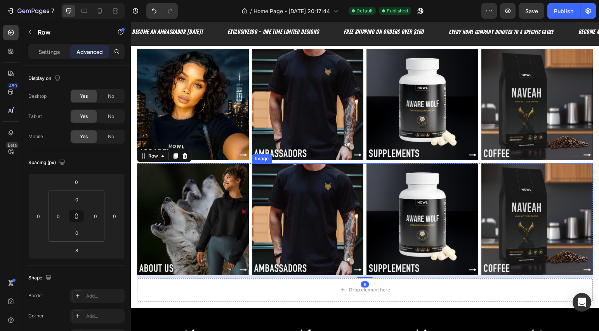
scroll to position [101, 0]
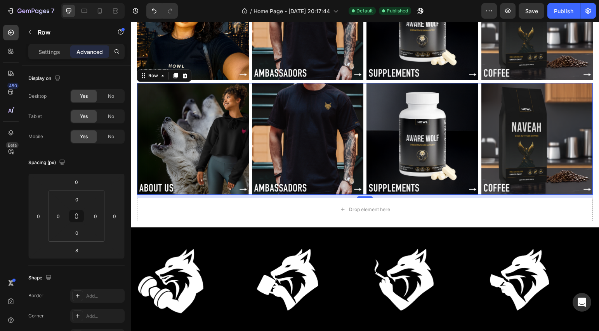
click at [363, 140] on div "Image Image Image Image Row 8" at bounding box center [365, 139] width 456 height 112
click at [187, 73] on icon at bounding box center [185, 76] width 6 height 6
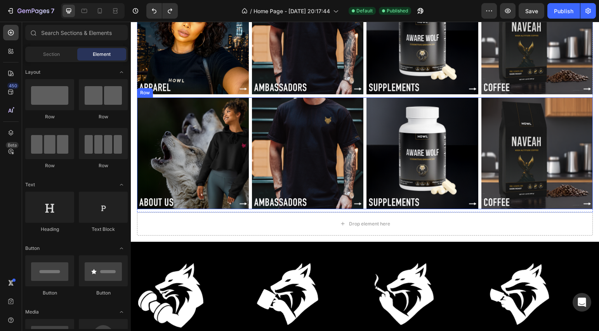
scroll to position [71, 0]
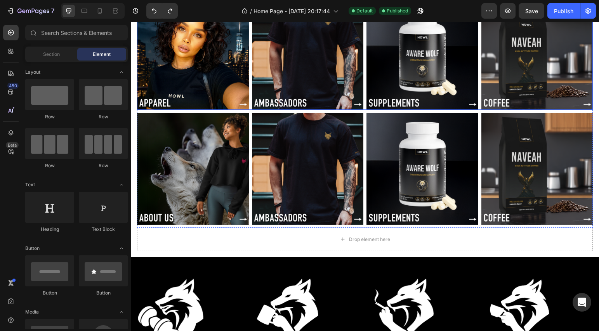
click at [248, 102] on div "Image Image Image Image Row" at bounding box center [365, 54] width 456 height 112
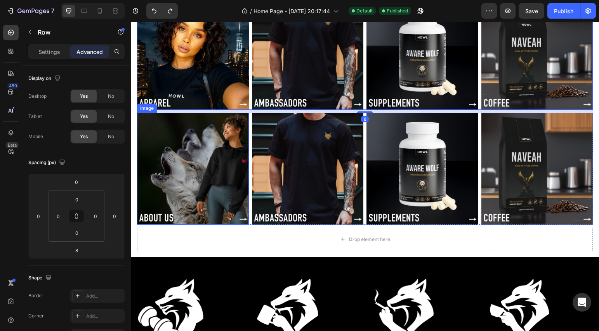
scroll to position [0, 0]
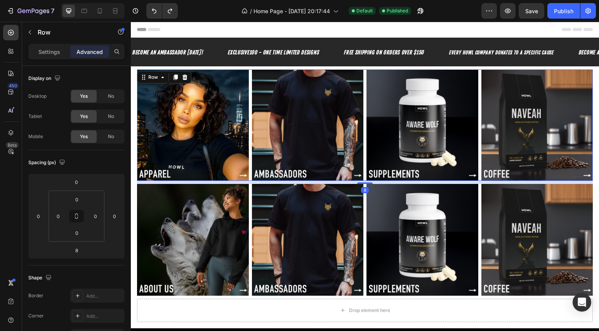
click at [248, 123] on div "Image Image Image Image Row 8" at bounding box center [365, 125] width 456 height 112
click at [92, 55] on p "Advanced" at bounding box center [89, 52] width 26 height 8
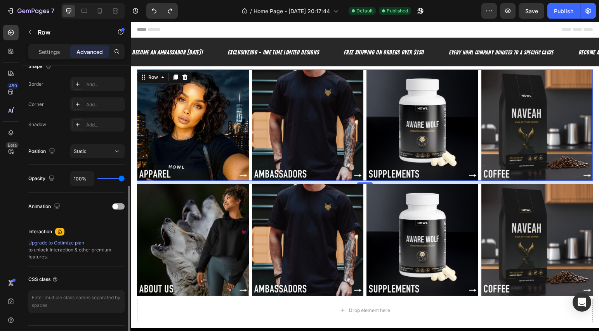
scroll to position [231, 0]
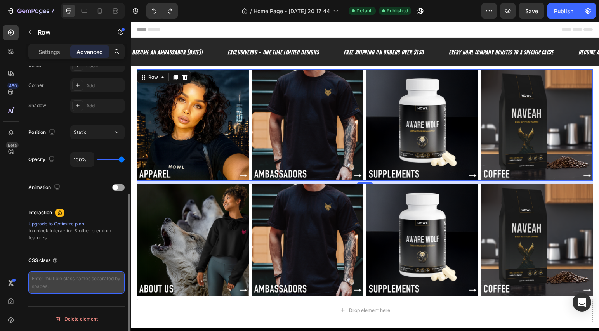
click at [55, 284] on textarea at bounding box center [76, 282] width 96 height 23
paste textarea "/* ===== LORE ipsu dolo sit AmeTcons adipi ===== */ .elit-sedd { eiusmod: temp …"
type textarea "/* ===== LORE ipsu dolo sit AmeTcons adipi ===== */ .elit-sedd { eiusmod: temp …"
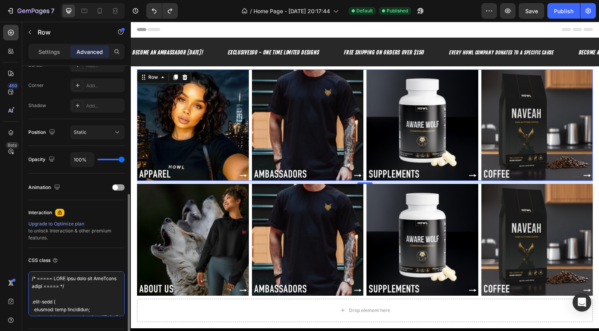
scroll to position [423, 0]
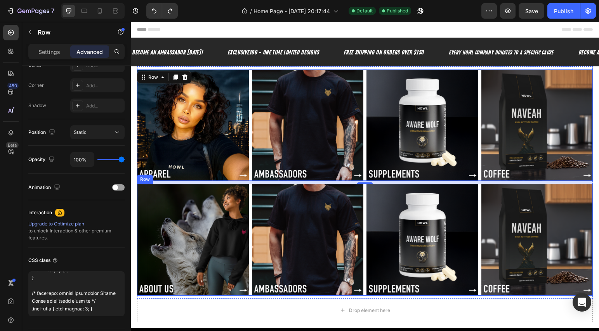
click at [248, 275] on div "Image Image Image Image Row" at bounding box center [365, 240] width 456 height 112
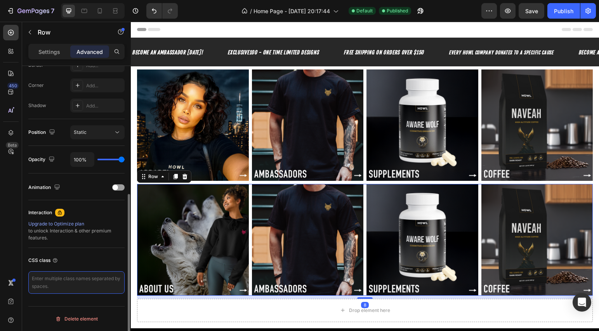
click at [103, 279] on textarea at bounding box center [76, 282] width 96 height 23
paste textarea "/* ===== LORE ipsu dolo sit AmeTcons adipi ===== */ .elit-sedd { eiusmod: temp …"
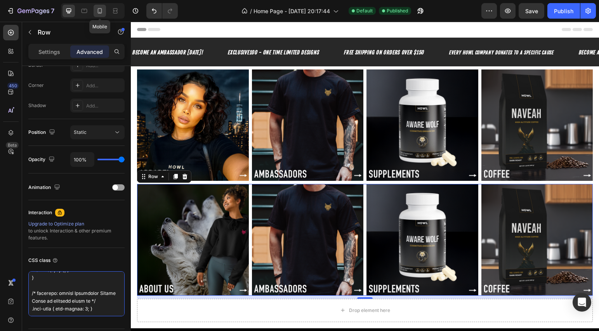
type textarea "/* ===== LORE ipsu dolo sit AmeTcons adipi ===== */ .elit-sedd { eiusmod: temp …"
click at [99, 11] on icon at bounding box center [100, 11] width 8 height 8
type input "8"
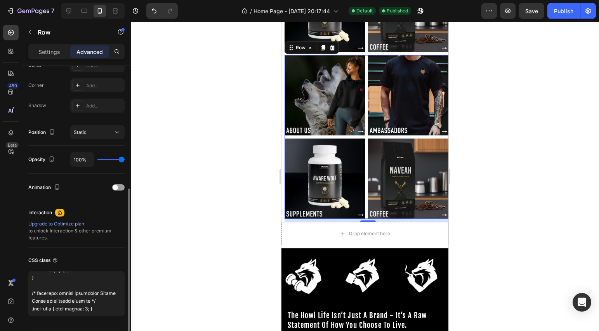
scroll to position [181, 0]
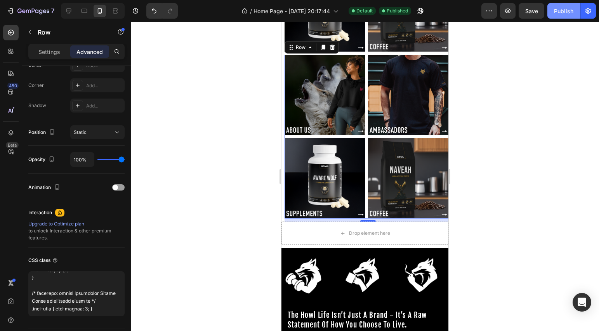
click at [566, 14] on div "Publish" at bounding box center [563, 11] width 19 height 8
click at [564, 14] on div "Publish" at bounding box center [563, 11] width 19 height 8
click at [507, 14] on icon "button" at bounding box center [508, 11] width 8 height 8
click at [364, 182] on div "Image Image Image Image Row 8" at bounding box center [368, 137] width 167 height 164
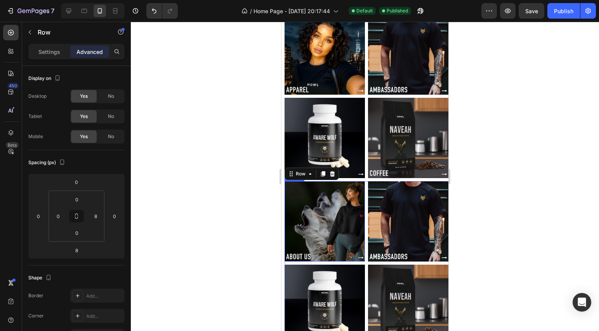
scroll to position [0, 0]
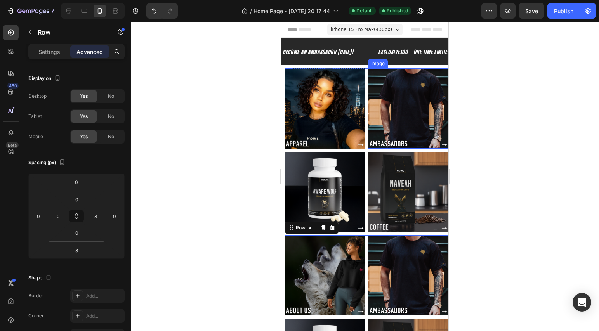
click at [363, 149] on div "Image Image Image Image Row" at bounding box center [368, 150] width 167 height 164
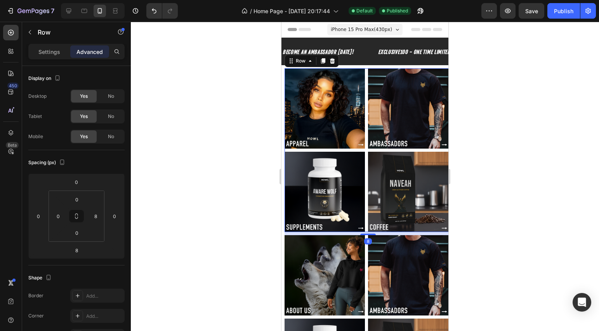
click at [363, 149] on div "Image Image Image Image Row 8" at bounding box center [368, 150] width 167 height 164
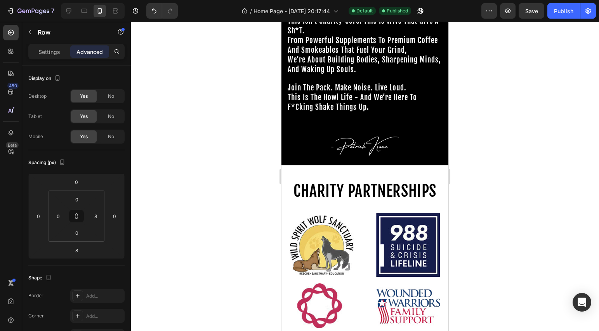
scroll to position [652, 0]
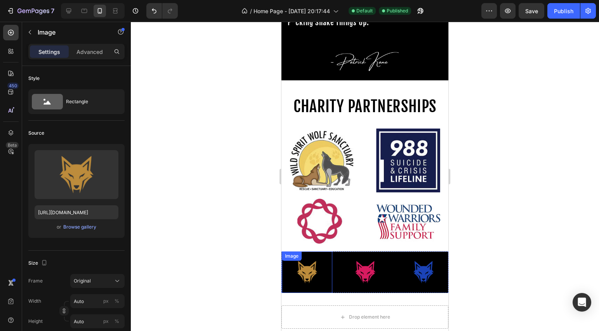
click at [332, 267] on img at bounding box center [307, 273] width 50 height 42
click at [337, 263] on div "Image 0" at bounding box center [311, 273] width 58 height 42
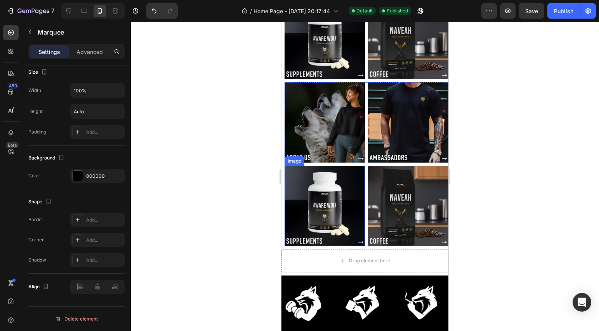
scroll to position [181, 0]
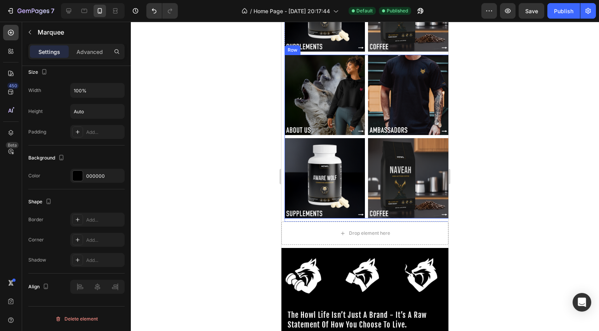
click at [363, 181] on div "Image Image Image Image Row" at bounding box center [368, 137] width 167 height 164
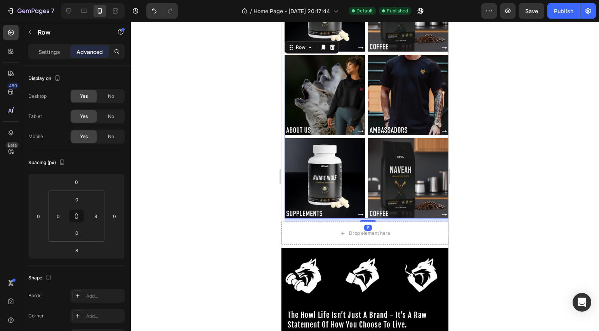
click at [363, 181] on div "Image Image Image Image Row 8" at bounding box center [368, 137] width 167 height 164
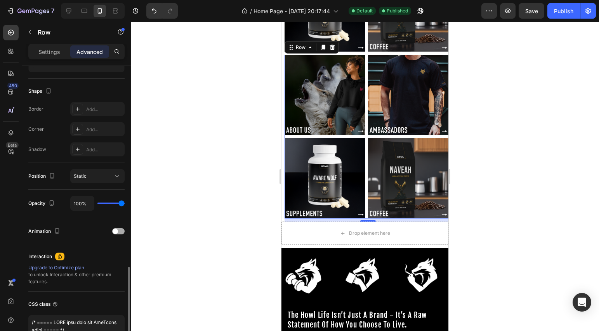
scroll to position [253, 0]
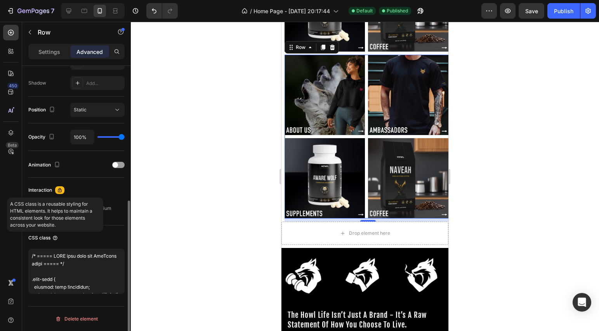
click at [54, 240] on icon at bounding box center [55, 238] width 4 height 4
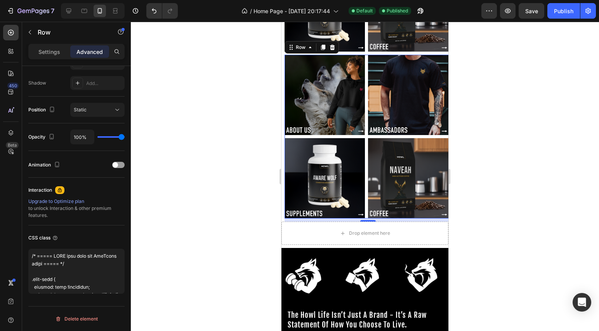
click at [177, 253] on div at bounding box center [365, 176] width 468 height 309
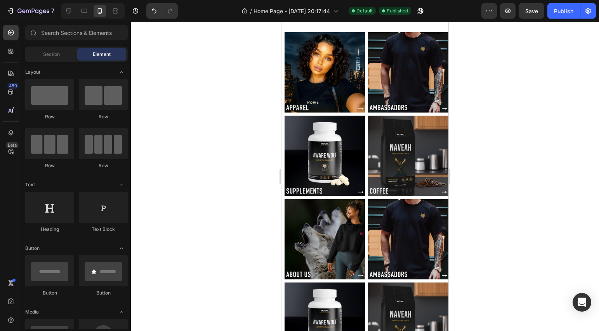
scroll to position [0, 0]
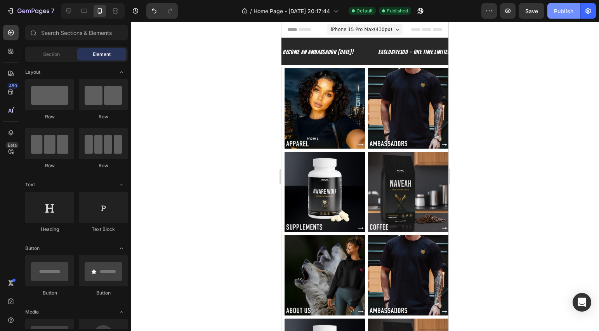
click at [564, 14] on div "Publish" at bounding box center [563, 11] width 19 height 8
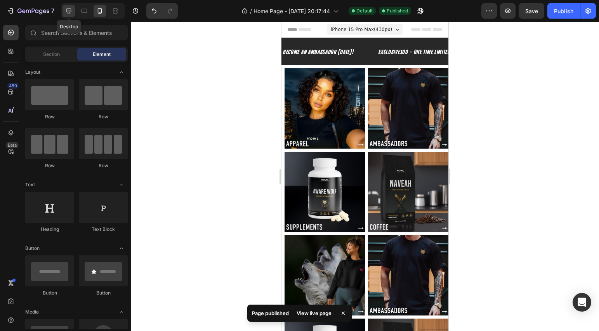
click at [69, 11] on icon at bounding box center [69, 11] width 8 height 8
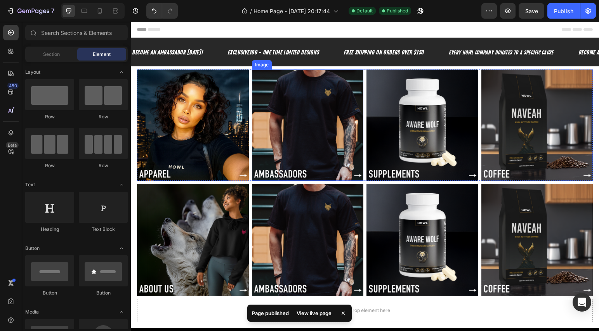
scroll to position [193, 0]
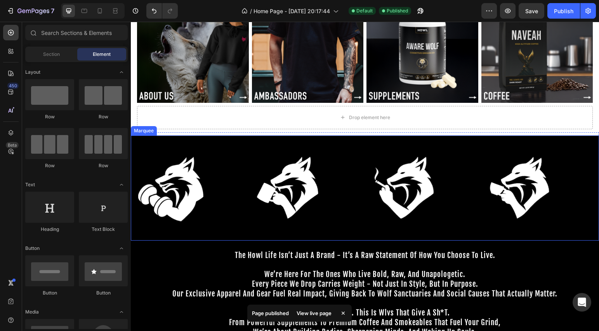
click at [350, 163] on div "Image" at bounding box center [305, 188] width 116 height 92
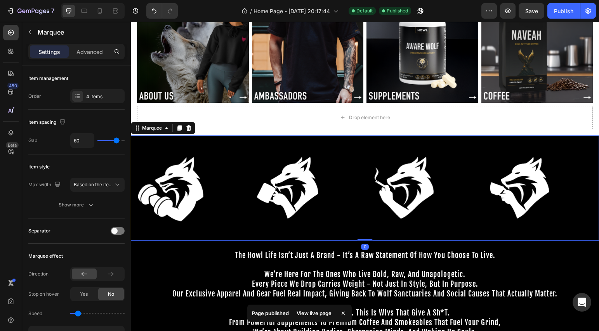
click at [350, 163] on div "Image" at bounding box center [305, 188] width 116 height 92
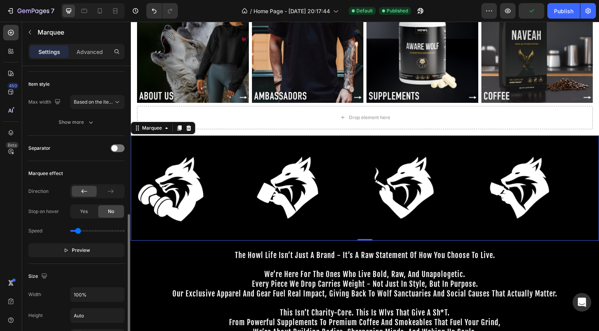
scroll to position [154, 0]
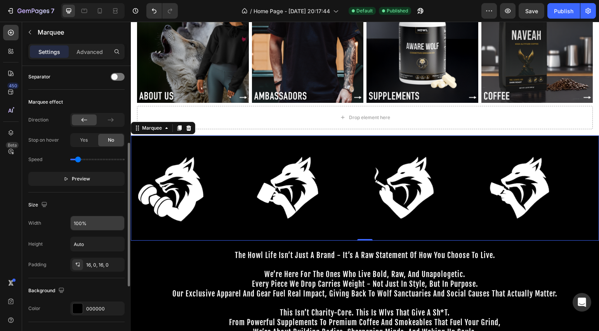
click at [95, 226] on input "100%" at bounding box center [98, 223] width 54 height 14
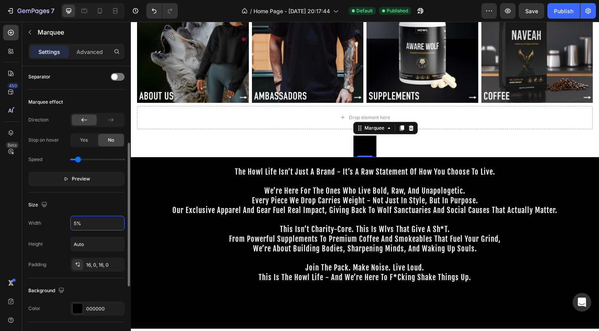
type input "100%"
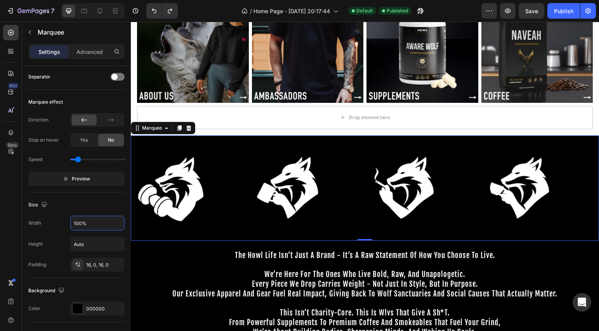
click at [244, 218] on div "Image" at bounding box center [189, 188] width 116 height 92
click at [204, 178] on img at bounding box center [177, 188] width 92 height 82
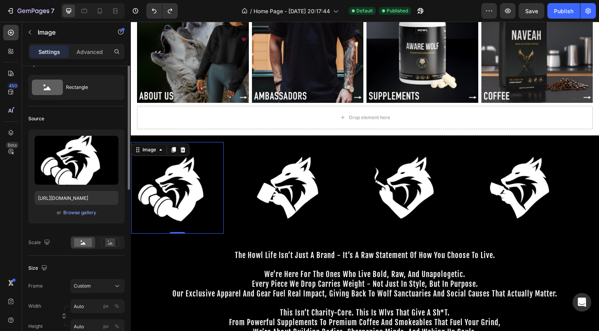
scroll to position [58, 0]
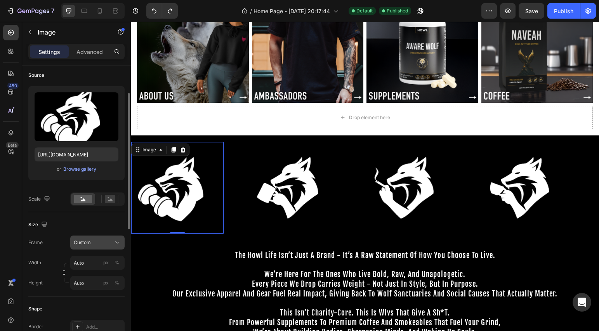
click at [95, 243] on div "Custom" at bounding box center [93, 242] width 38 height 7
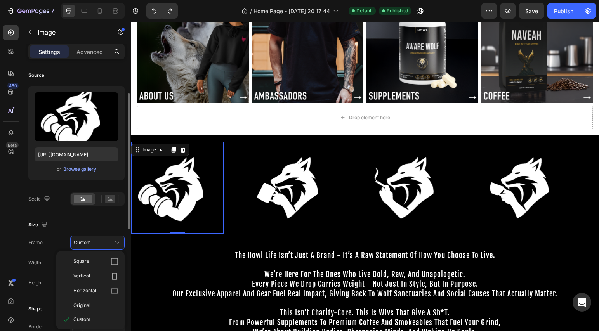
click at [63, 233] on div "Size Frame Custom Square Vertical Horizontal Original Custom Width Auto px % He…" at bounding box center [76, 254] width 96 height 84
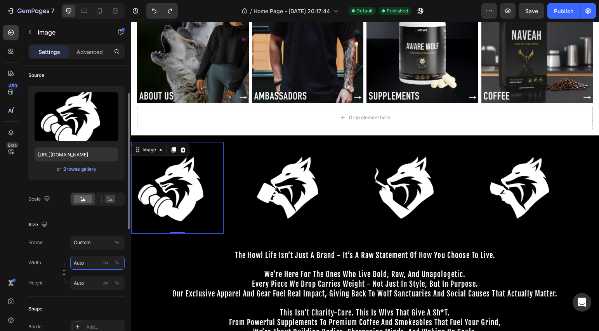
click at [91, 265] on input "Auto" at bounding box center [97, 263] width 54 height 14
type input "50"
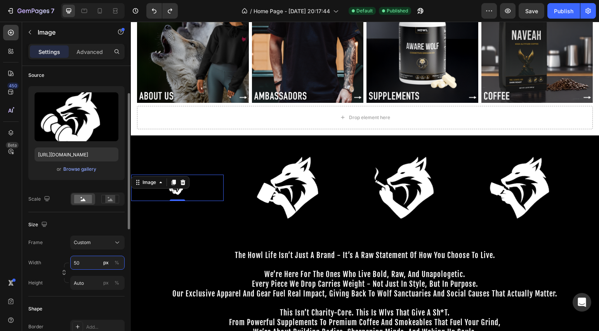
click at [92, 268] on input "50" at bounding box center [97, 263] width 54 height 14
click at [132, 246] on p "the howl life isn’t just a brand - it’s a raw statement of how you choose to li…" at bounding box center [365, 250] width 467 height 19
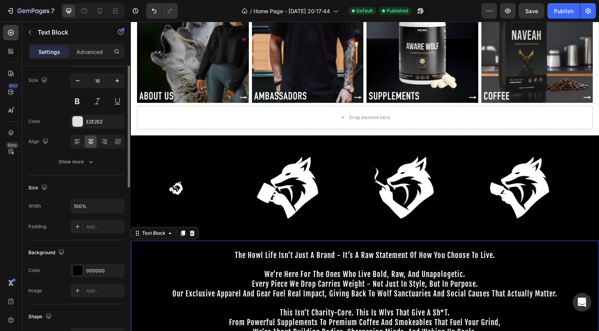
scroll to position [0, 0]
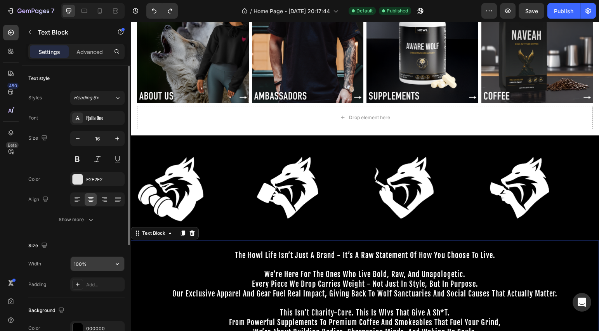
click at [82, 267] on input "100%" at bounding box center [98, 264] width 54 height 14
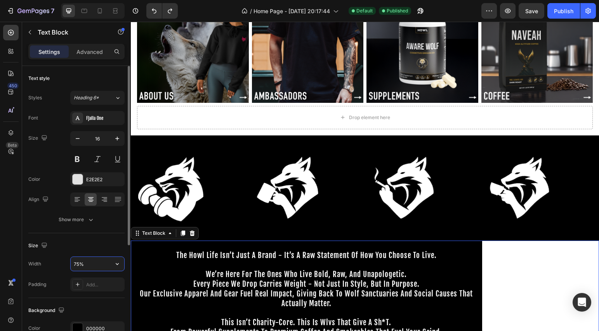
type input "100%"
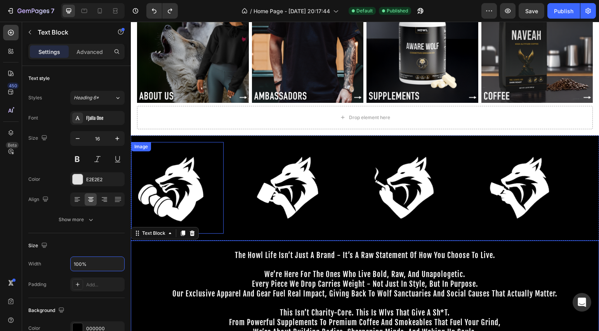
click at [185, 188] on img at bounding box center [177, 188] width 92 height 82
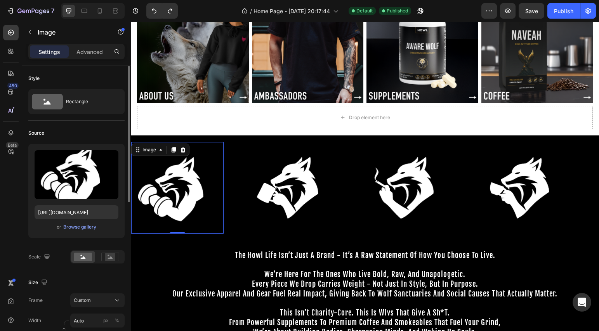
scroll to position [89, 0]
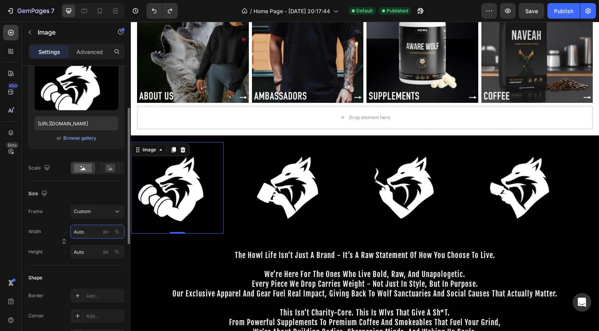
click at [86, 230] on input "Auto" at bounding box center [97, 232] width 54 height 14
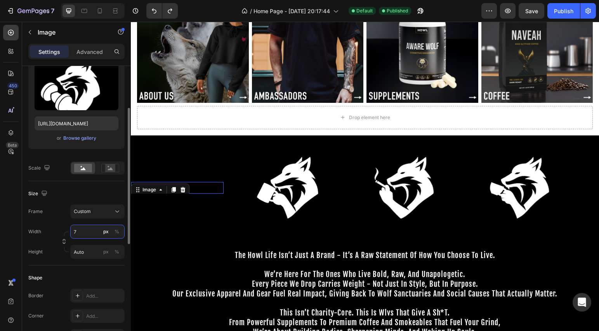
type input "75"
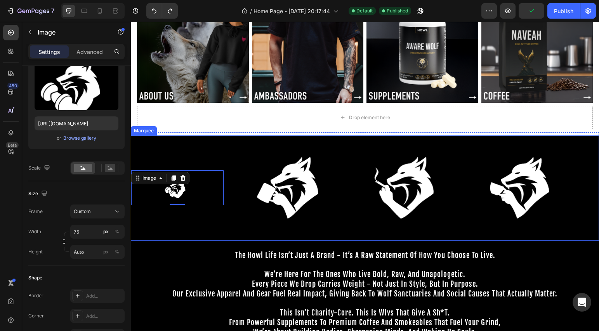
click at [231, 151] on div "Image 0 Image Image Image" at bounding box center [362, 188] width 462 height 92
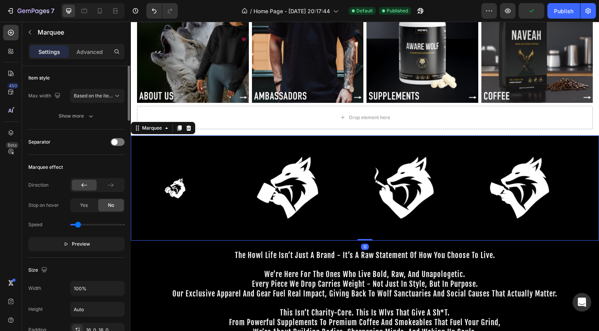
scroll to position [0, 0]
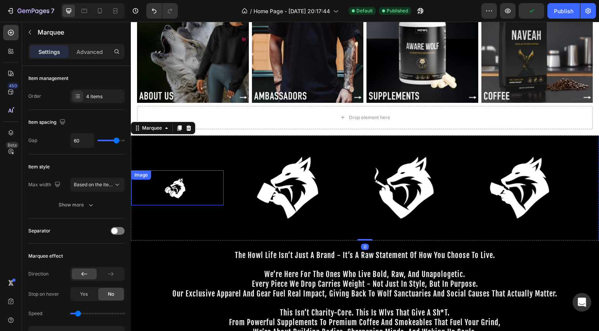
click at [190, 191] on img at bounding box center [177, 188] width 29 height 26
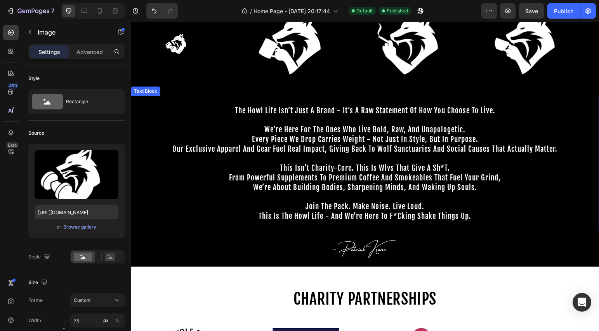
scroll to position [112, 0]
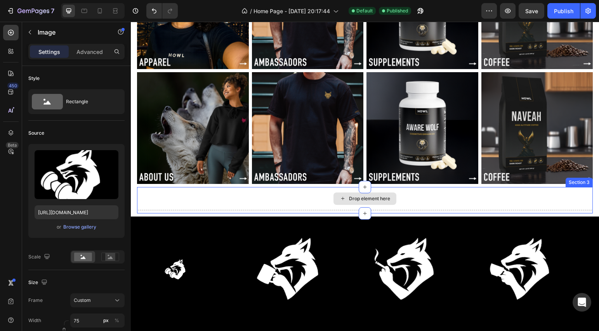
type input "Auto"
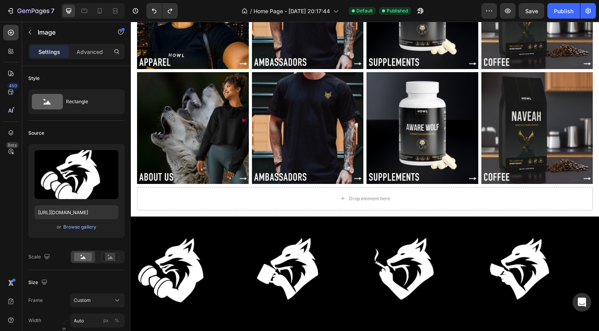
click at [188, 250] on img at bounding box center [177, 269] width 92 height 82
click at [184, 268] on img at bounding box center [177, 269] width 92 height 82
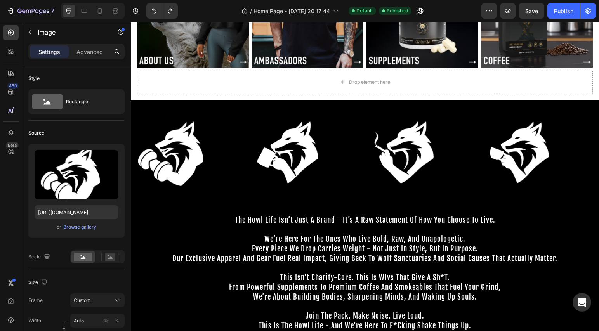
scroll to position [222, 0]
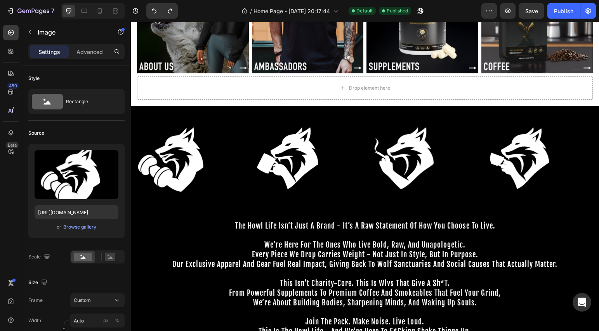
click at [180, 164] on img at bounding box center [177, 158] width 92 height 82
click at [266, 146] on img at bounding box center [293, 158] width 92 height 82
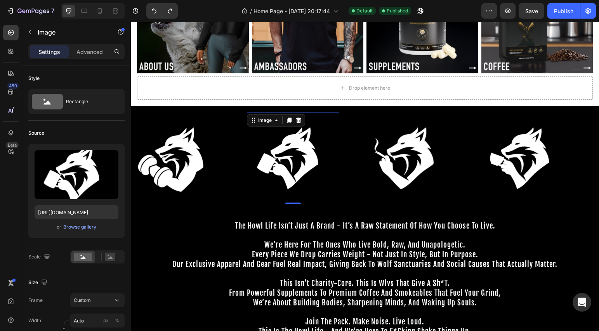
click at [304, 148] on img at bounding box center [293, 158] width 92 height 82
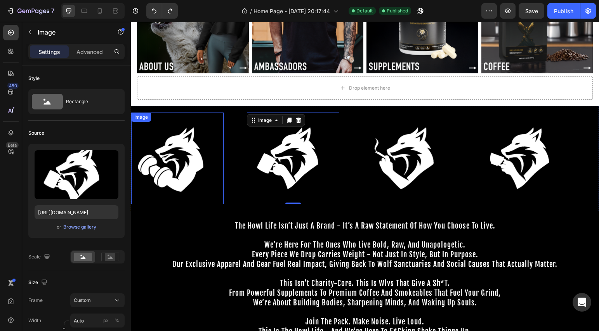
click at [179, 154] on img at bounding box center [177, 158] width 92 height 82
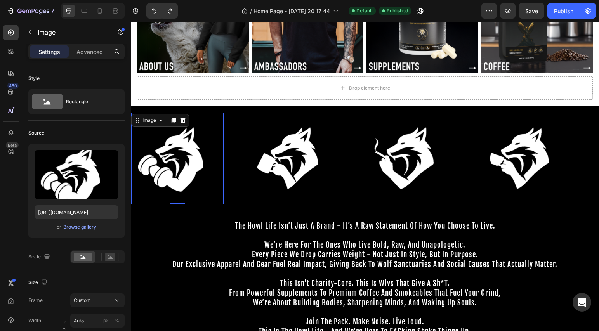
click at [183, 166] on img at bounding box center [177, 158] width 92 height 82
click at [114, 257] on rect at bounding box center [110, 257] width 10 height 8
click at [83, 257] on icon at bounding box center [83, 257] width 5 height 3
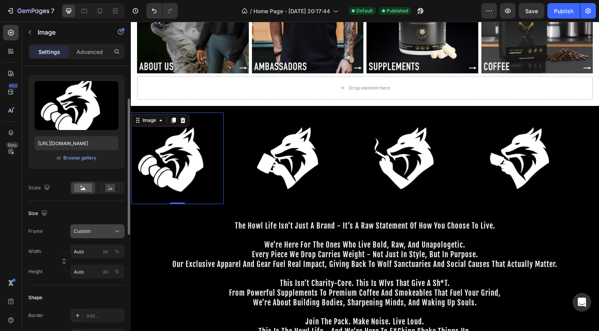
click at [93, 234] on div "Custom" at bounding box center [93, 231] width 38 height 7
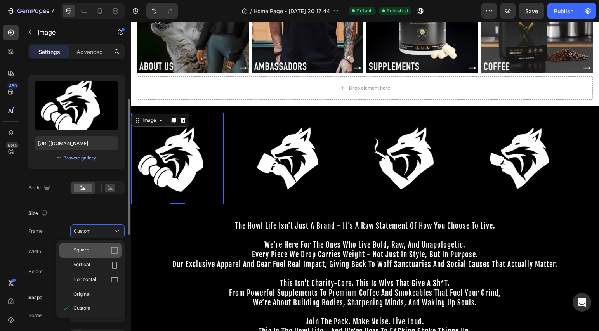
click at [96, 248] on div "Square" at bounding box center [95, 250] width 45 height 8
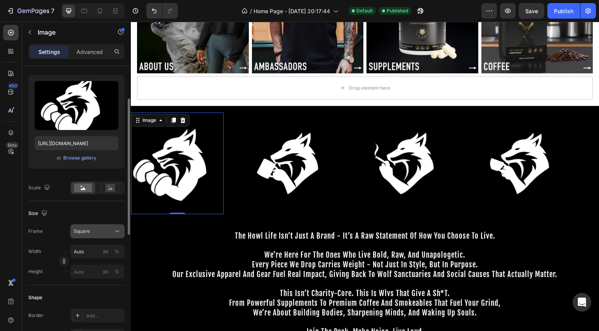
click at [104, 233] on div "Square" at bounding box center [93, 231] width 38 height 7
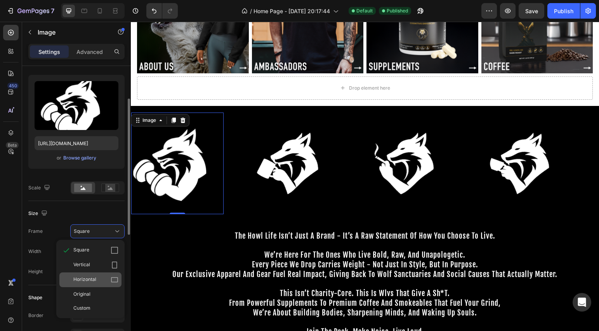
click at [101, 279] on div "Horizontal" at bounding box center [95, 280] width 45 height 8
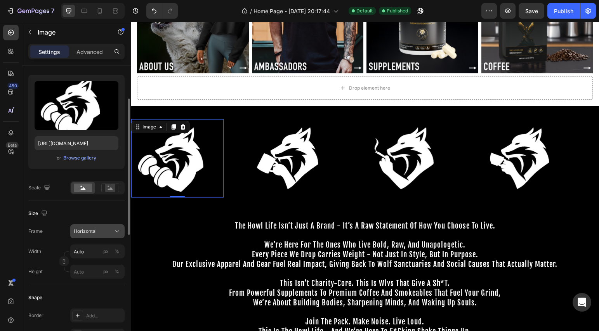
click at [108, 236] on button "Horizontal" at bounding box center [97, 231] width 54 height 14
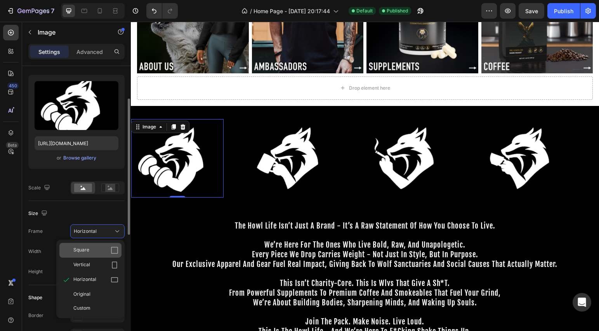
click at [102, 255] on div "Square" at bounding box center [90, 250] width 62 height 15
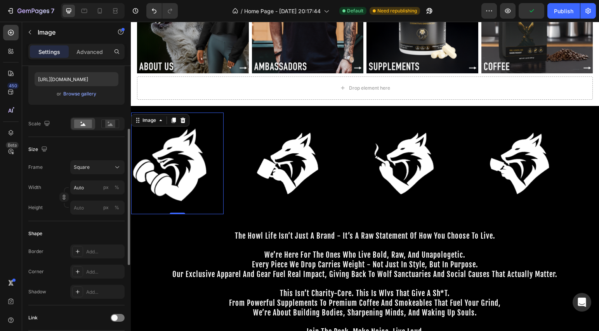
scroll to position [132, 0]
click at [64, 199] on icon "button" at bounding box center [64, 199] width 0 height 2
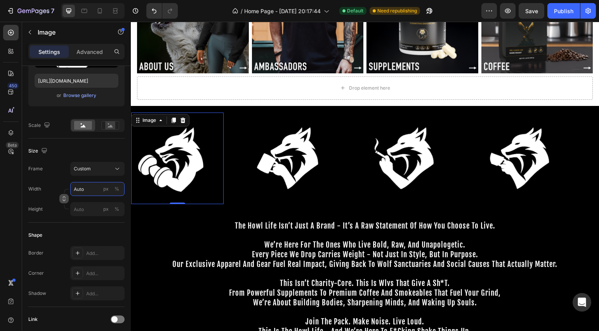
click at [100, 193] on input "Auto" at bounding box center [97, 189] width 54 height 14
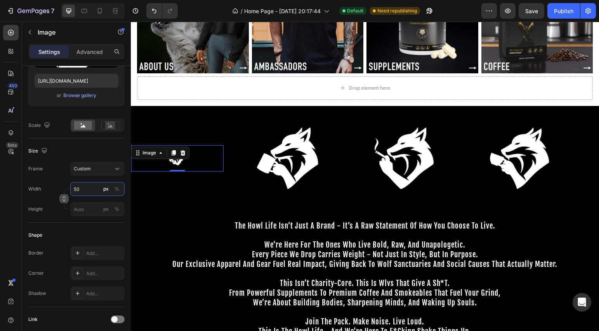
type input "5"
type input "1"
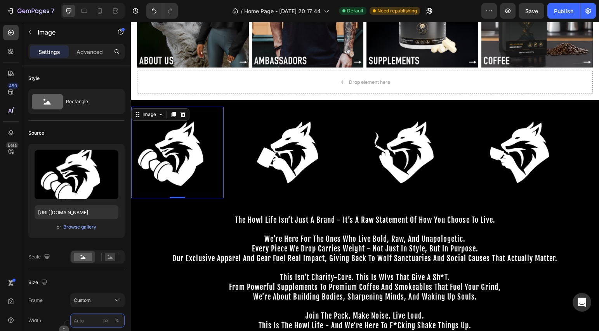
scroll to position [147, 0]
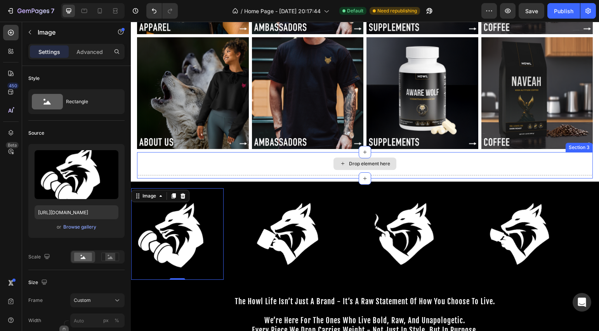
click at [276, 167] on div "Drop element here" at bounding box center [365, 163] width 456 height 23
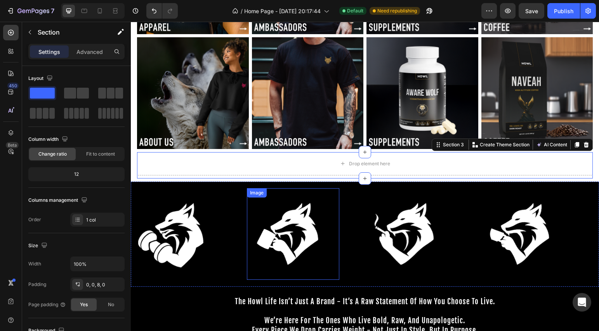
click at [191, 222] on img at bounding box center [177, 234] width 92 height 82
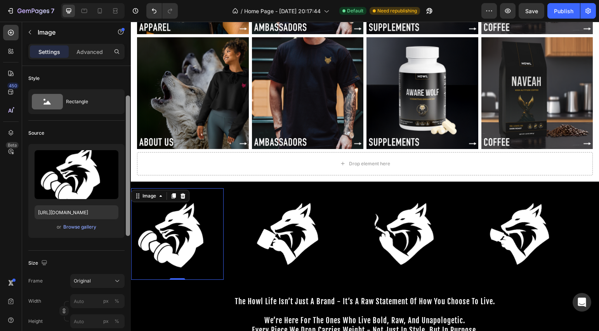
scroll to position [89, 0]
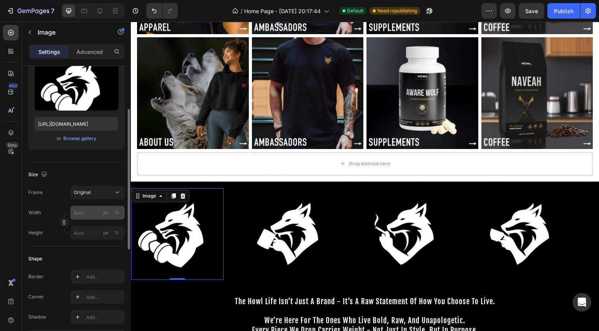
click at [111, 214] on div "px %" at bounding box center [111, 213] width 20 height 14
click at [111, 214] on input "px %" at bounding box center [97, 213] width 54 height 14
click at [109, 215] on button "px" at bounding box center [105, 212] width 9 height 9
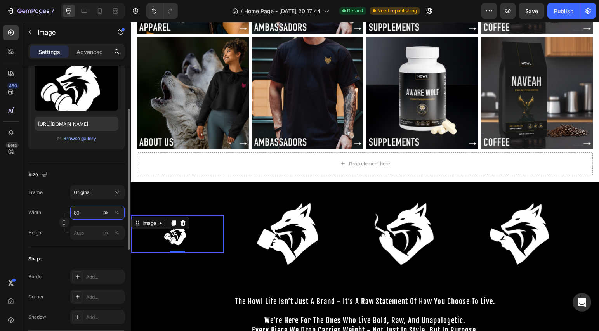
drag, startPoint x: 89, startPoint y: 213, endPoint x: 74, endPoint y: 213, distance: 15.2
click at [74, 213] on input "80" at bounding box center [97, 213] width 54 height 14
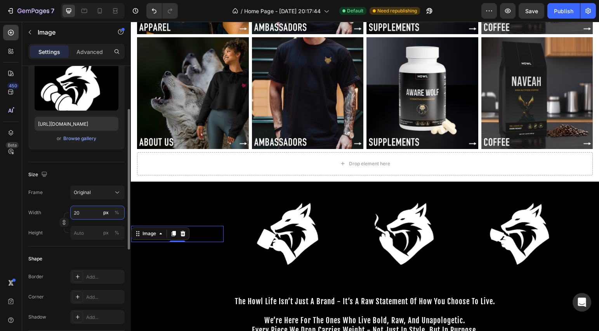
type input "2"
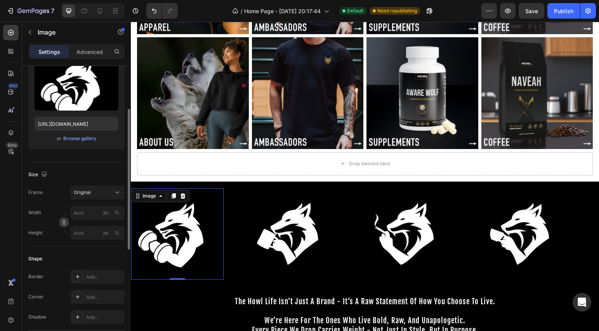
click at [65, 224] on icon "button" at bounding box center [63, 222] width 5 height 5
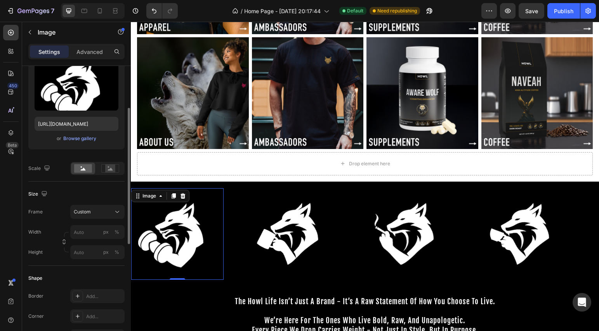
click at [83, 241] on div "Width px % Height px %" at bounding box center [76, 242] width 96 height 34
click at [83, 231] on input "px %" at bounding box center [97, 232] width 54 height 14
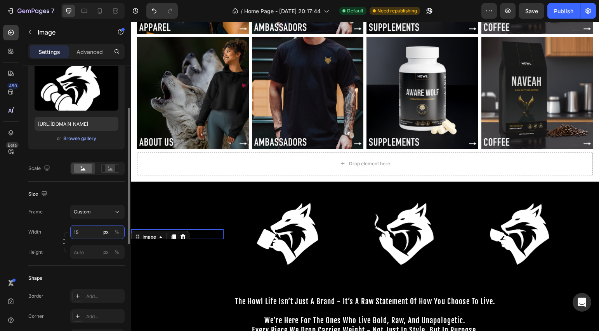
type input "150"
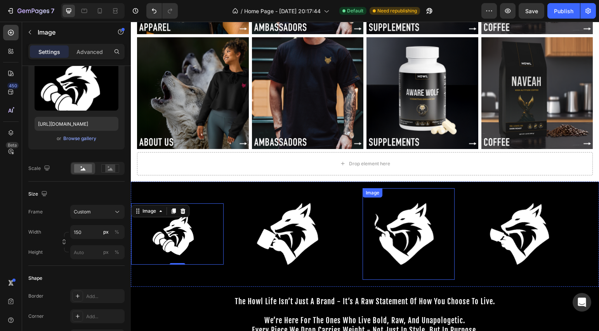
click at [296, 243] on img at bounding box center [293, 234] width 92 height 82
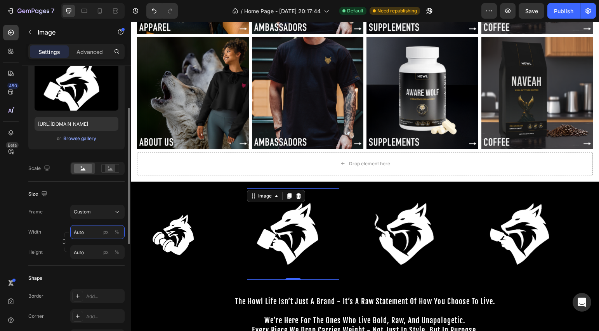
click at [88, 237] on input "Auto" at bounding box center [97, 232] width 54 height 14
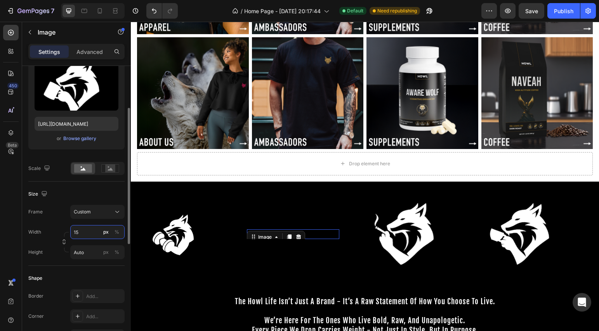
type input "150"
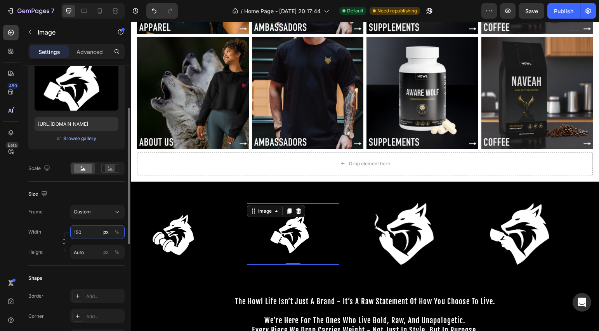
click at [92, 232] on input "150" at bounding box center [97, 232] width 54 height 14
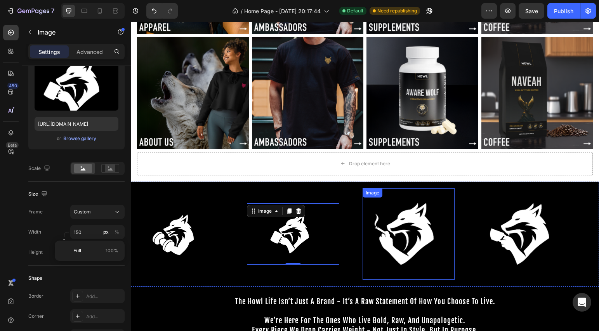
click at [405, 228] on img at bounding box center [409, 234] width 92 height 82
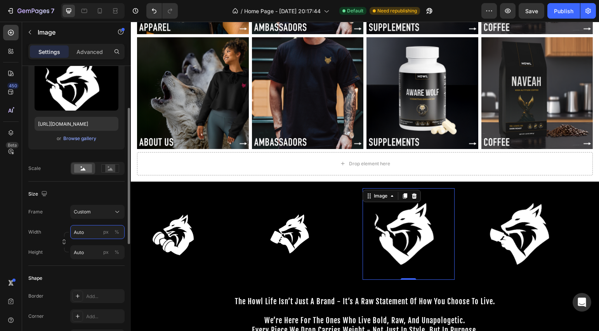
click at [78, 231] on input "Auto" at bounding box center [97, 232] width 54 height 14
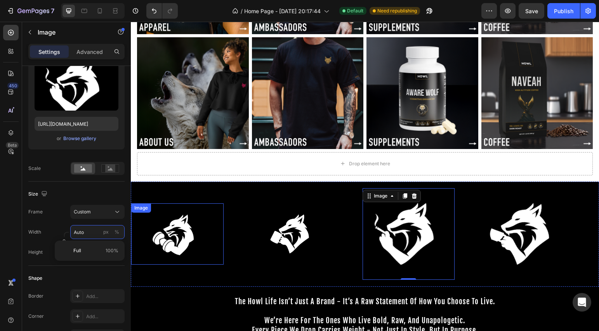
paste input "150"
type input "150"
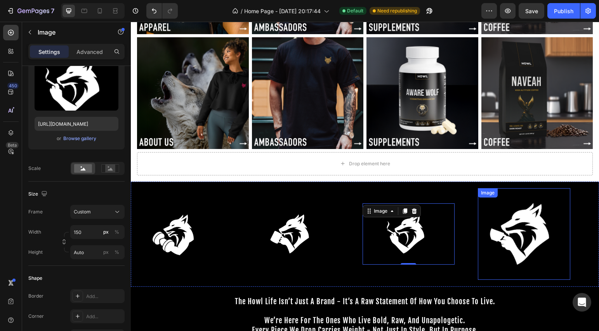
click at [511, 228] on img at bounding box center [524, 234] width 92 height 82
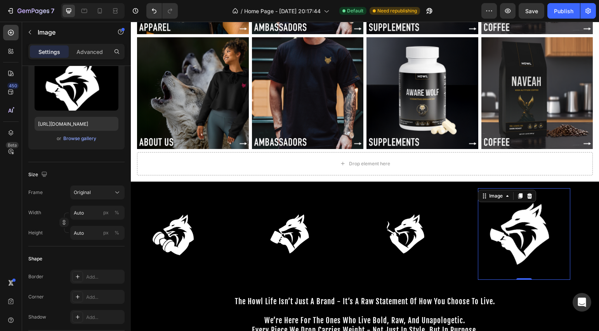
click at [511, 228] on img at bounding box center [524, 234] width 92 height 82
click at [83, 214] on input "Auto" at bounding box center [97, 213] width 54 height 14
paste input "150"
type input "150"
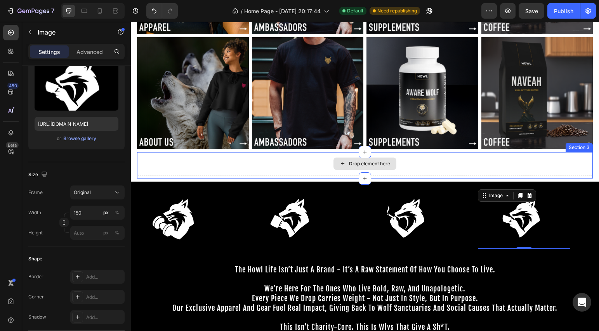
click at [253, 165] on div "Drop element here" at bounding box center [365, 163] width 456 height 23
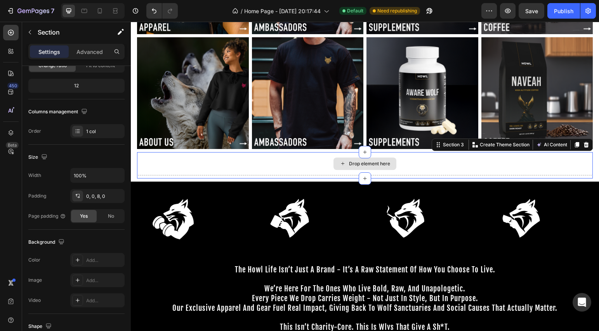
scroll to position [0, 0]
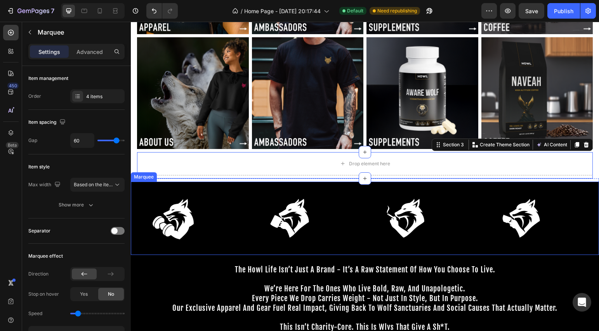
click at [241, 184] on div "Image Image Image Image Image Image Image Image Marquee" at bounding box center [365, 219] width 468 height 74
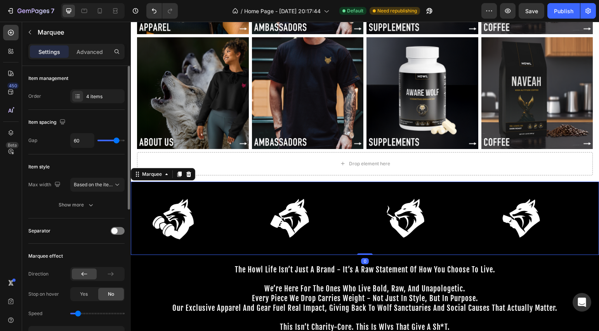
type input "51"
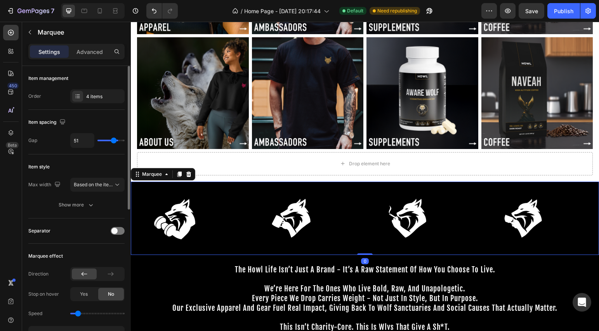
type input "45"
type input "42"
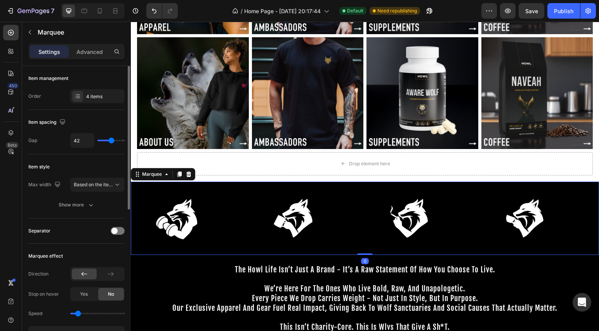
type input "41"
type input "39"
type input "34"
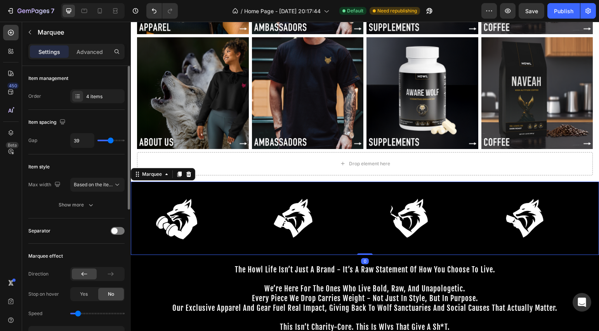
type input "34"
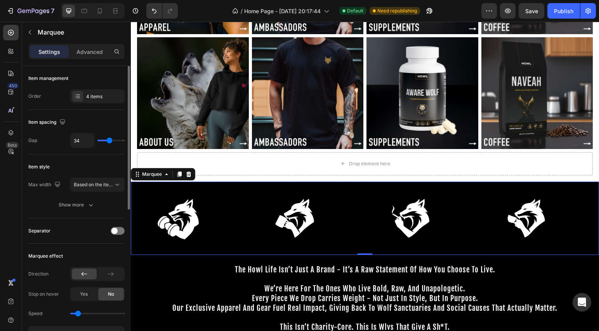
type input "24"
type input "72"
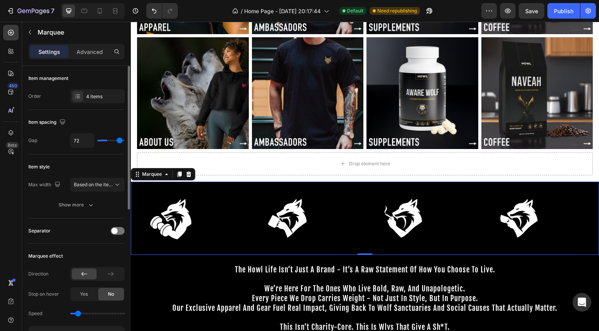
type input "77"
type input "80"
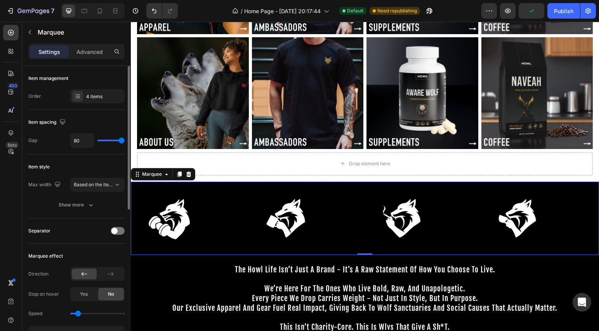
drag, startPoint x: 115, startPoint y: 141, endPoint x: 146, endPoint y: 146, distance: 31.1
type input "80"
click at [125, 141] on input "range" at bounding box center [110, 141] width 27 height 2
type input "49"
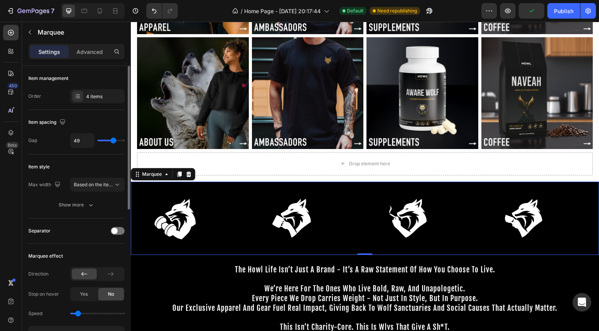
type input "43"
type input "40"
type input "38"
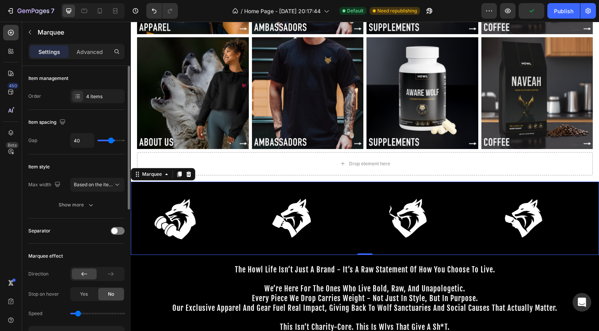
type input "38"
type input "34"
type input "26"
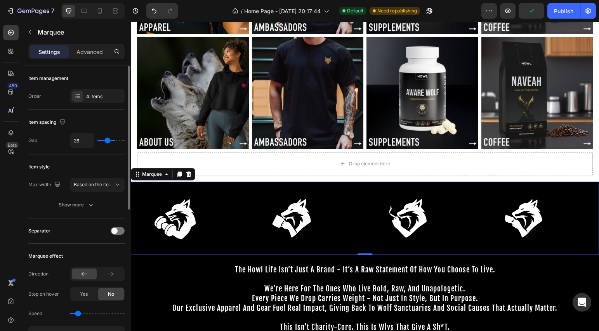
type input "20"
type input "14"
type input "9"
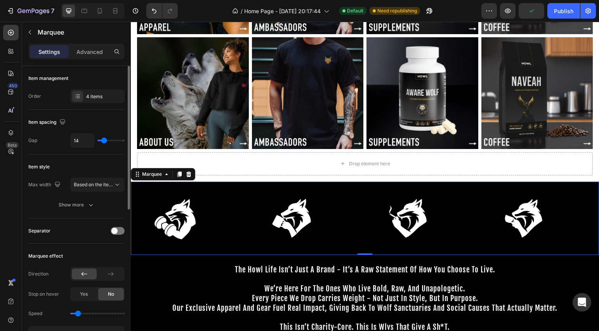
type input "9"
type input "7"
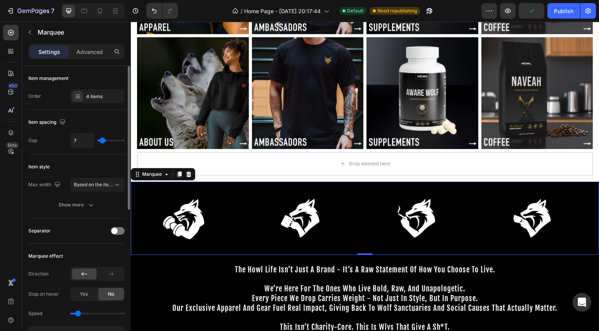
type input "5"
type input "2"
type input "0"
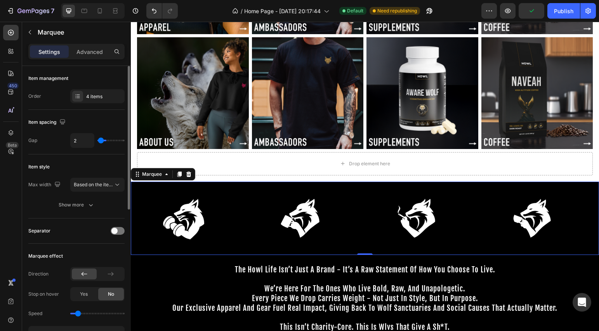
type input "0"
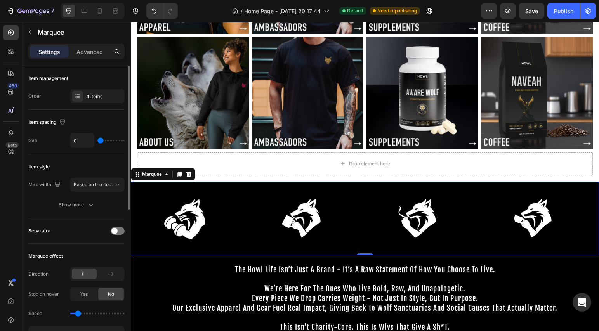
type input "80"
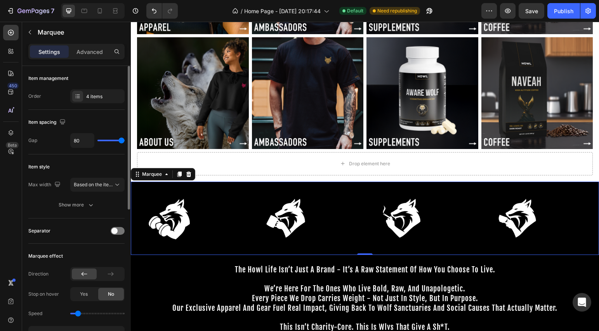
drag, startPoint x: 120, startPoint y: 139, endPoint x: 171, endPoint y: 149, distance: 51.8
click at [125, 141] on input "range" at bounding box center [110, 141] width 27 height 2
click at [109, 187] on span "Based on the item count" at bounding box center [100, 185] width 53 height 6
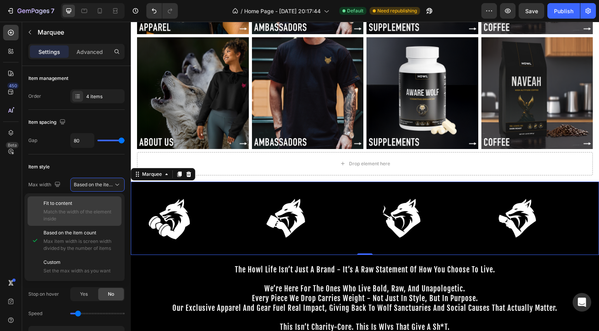
click at [92, 220] on span "Match the width of the element inside" at bounding box center [80, 215] width 75 height 14
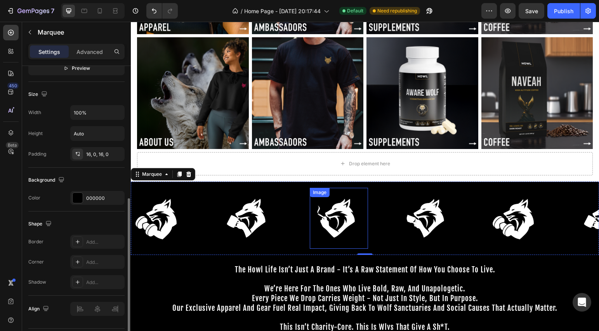
scroll to position [162, 0]
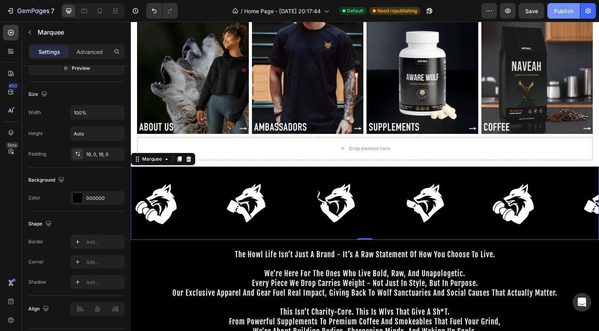
click at [566, 12] on div "Publish" at bounding box center [563, 11] width 19 height 8
click at [100, 13] on icon at bounding box center [100, 10] width 4 height 5
type input "20"
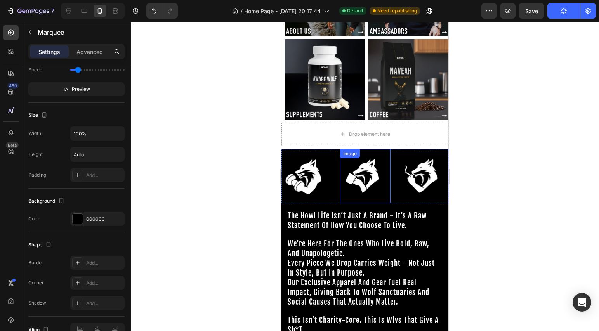
scroll to position [279, 0]
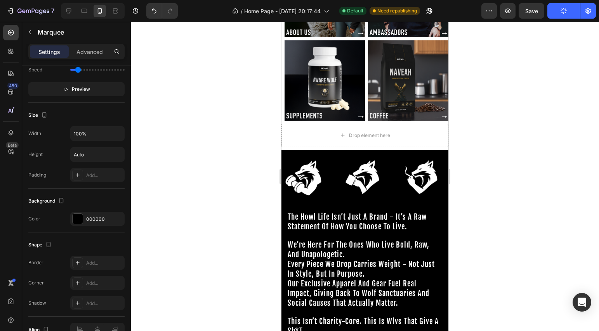
click at [336, 183] on div "Image" at bounding box center [311, 177] width 58 height 54
click at [321, 169] on img at bounding box center [307, 177] width 50 height 45
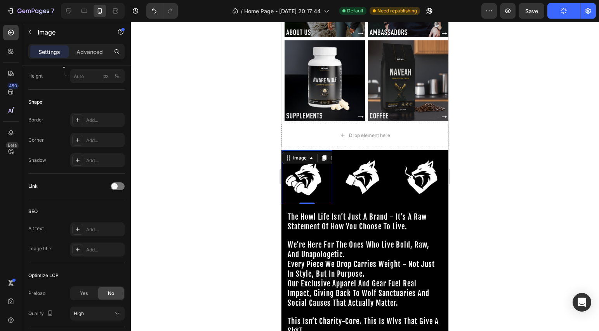
scroll to position [0, 0]
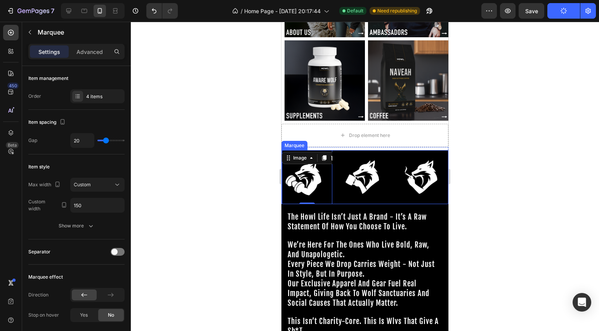
click at [336, 186] on div "Image 0" at bounding box center [311, 177] width 58 height 54
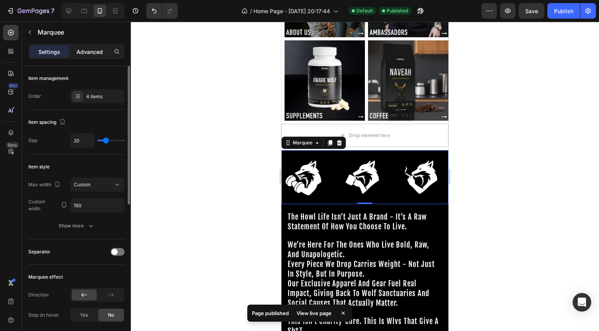
click at [94, 55] on p "Advanced" at bounding box center [89, 52] width 26 height 8
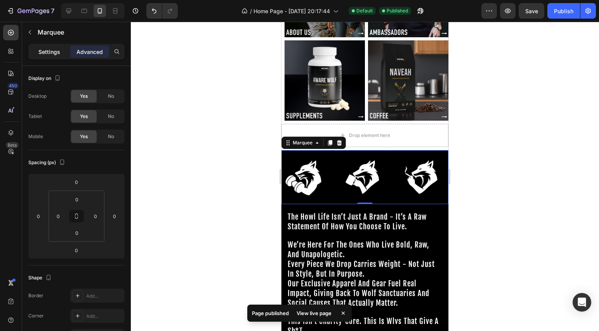
click at [45, 53] on p "Settings" at bounding box center [49, 52] width 22 height 8
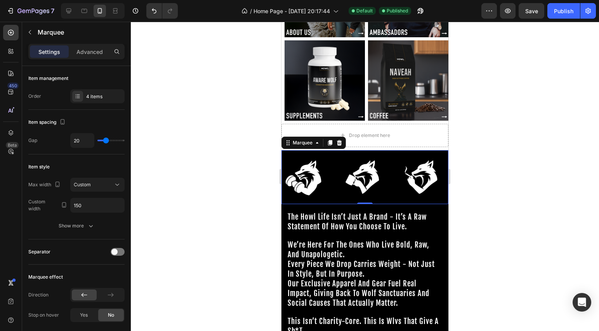
click at [526, 249] on div at bounding box center [365, 176] width 468 height 309
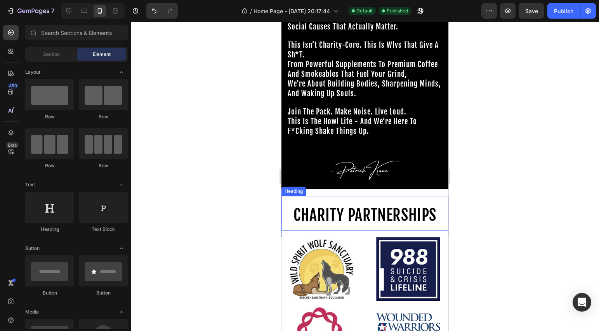
scroll to position [548, 0]
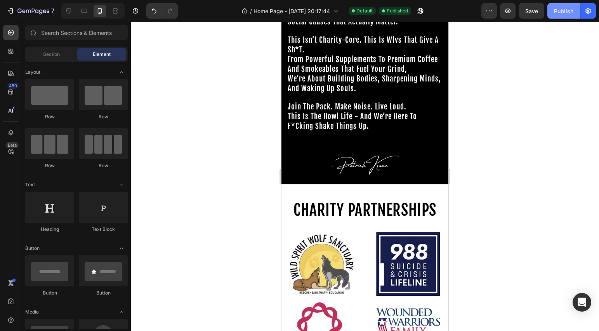
click at [561, 17] on button "Publish" at bounding box center [563, 11] width 33 height 16
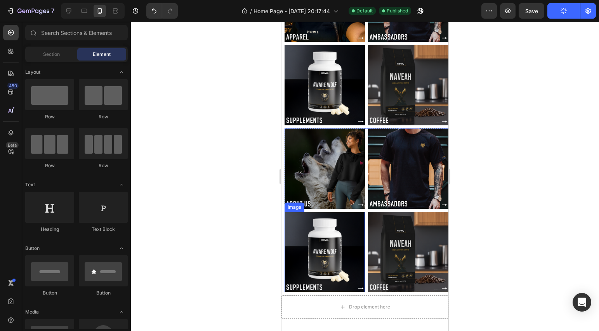
scroll to position [73, 0]
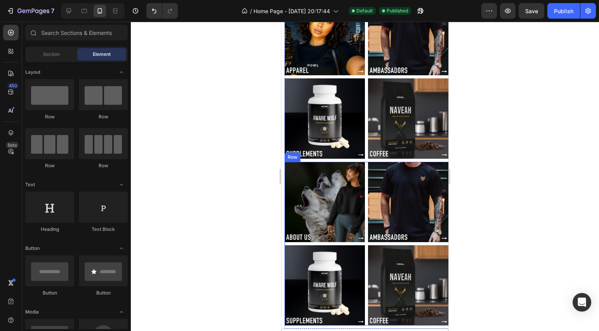
click at [364, 178] on div "Image Image Image Image Row" at bounding box center [368, 244] width 167 height 164
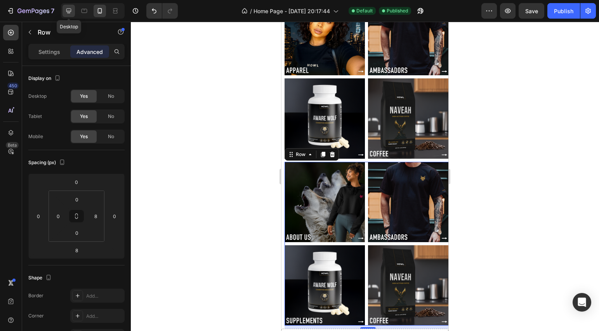
click at [72, 11] on icon at bounding box center [69, 11] width 8 height 8
type input "0"
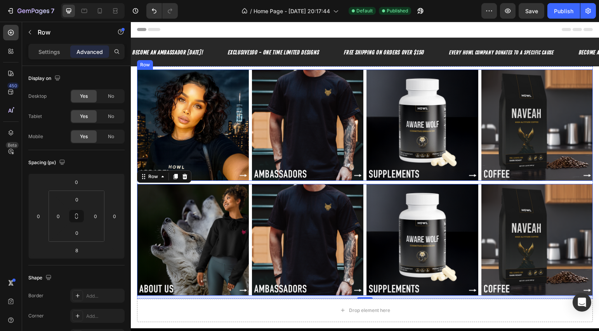
click at [362, 126] on div "Image Image Image Image Row" at bounding box center [365, 125] width 456 height 112
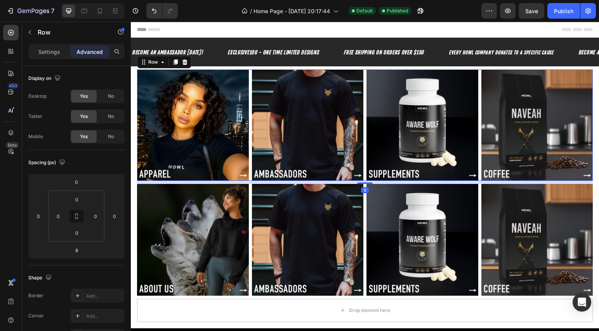
click at [362, 126] on div "Image Image Image Image Row 8" at bounding box center [365, 125] width 456 height 112
click at [49, 54] on p "Settings" at bounding box center [49, 52] width 22 height 8
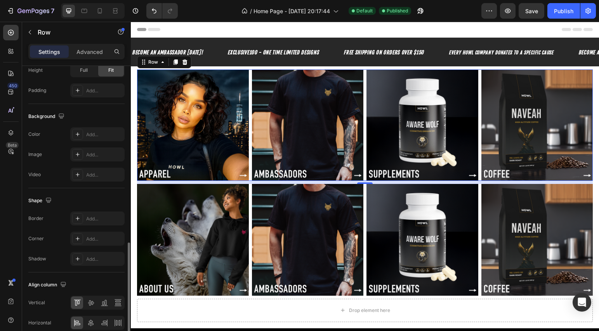
scroll to position [275, 0]
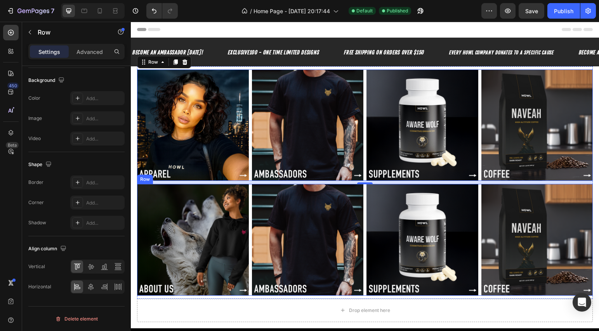
click at [363, 201] on div "Image Image Image Image Row" at bounding box center [365, 240] width 456 height 112
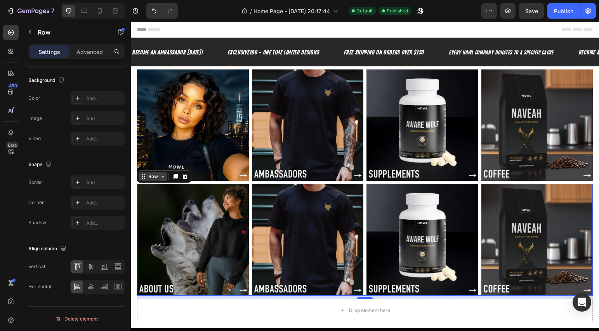
click at [163, 178] on icon at bounding box center [163, 177] width 6 height 6
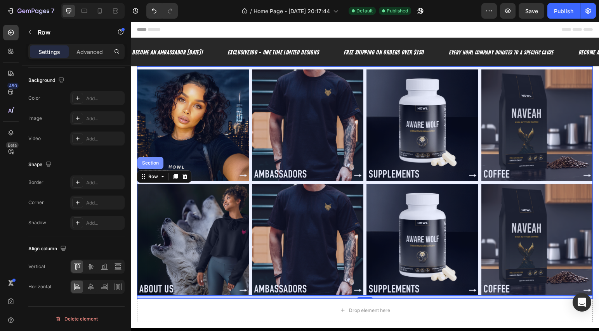
click at [158, 162] on div "Section" at bounding box center [151, 163] width 20 height 5
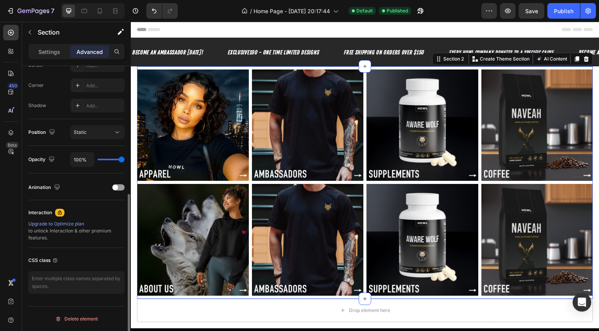
scroll to position [0, 0]
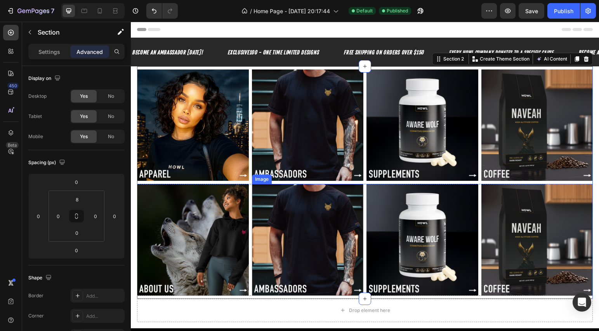
click at [249, 192] on div "Image Image Image Image Row" at bounding box center [365, 240] width 456 height 112
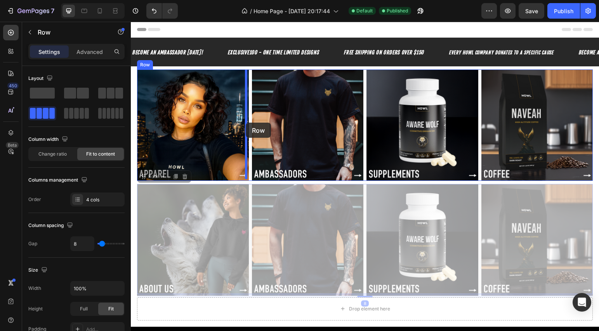
drag, startPoint x: 249, startPoint y: 192, endPoint x: 246, endPoint y: 123, distance: 69.2
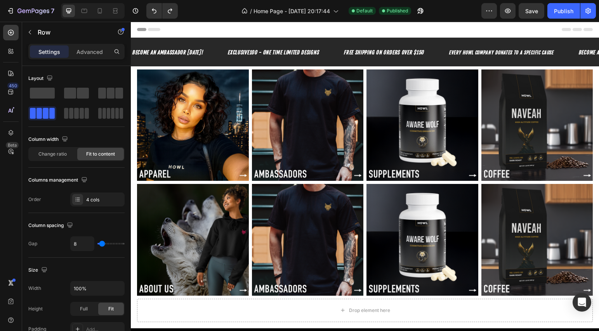
click at [249, 213] on div "Image Image Image Image Row" at bounding box center [365, 240] width 456 height 112
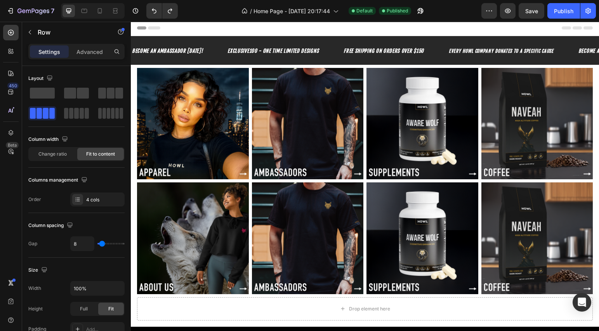
click at [362, 201] on div "Image Image Image Image Row" at bounding box center [365, 238] width 456 height 112
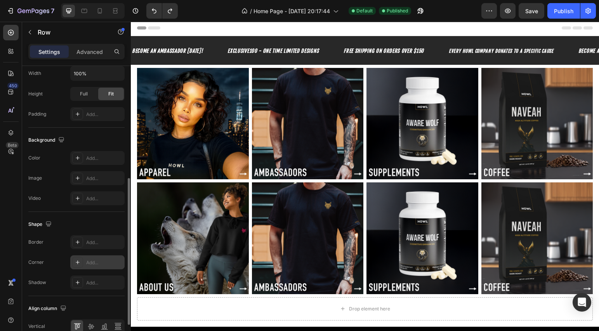
scroll to position [275, 0]
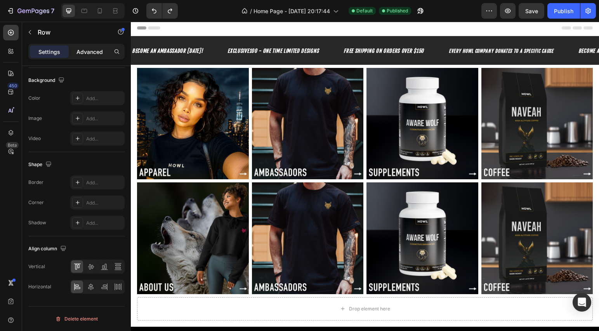
click at [90, 55] on p "Advanced" at bounding box center [89, 52] width 26 height 8
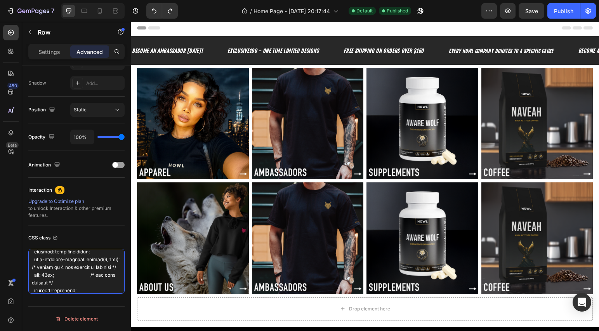
scroll to position [0, 0]
drag, startPoint x: 99, startPoint y: 285, endPoint x: -64, endPoint y: 172, distance: 198.6
click at [0, 0] on html "7 Version history / Home Page - Aug 23, 20:17:44 Default Published Preview Save…" at bounding box center [299, 0] width 599 height 0
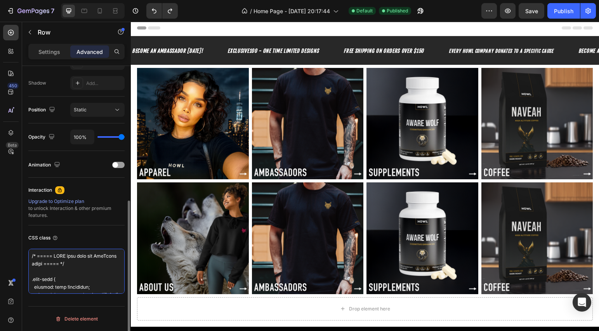
paste textarea "howl-grid"
type textarea "howl-grid"
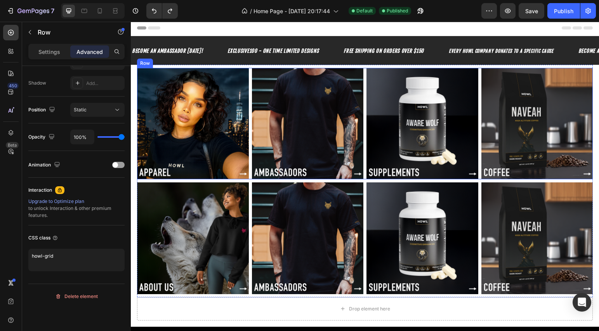
click at [249, 172] on div "Image Image Image Image Row" at bounding box center [365, 124] width 456 height 112
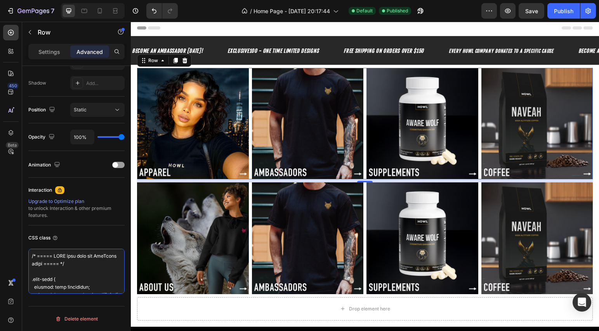
drag, startPoint x: 100, startPoint y: 287, endPoint x: -95, endPoint y: 149, distance: 238.8
click at [0, 0] on html "7 Version history / Home Page - Aug 23, 20:17:44 Default Published Preview Save…" at bounding box center [299, 0] width 599 height 0
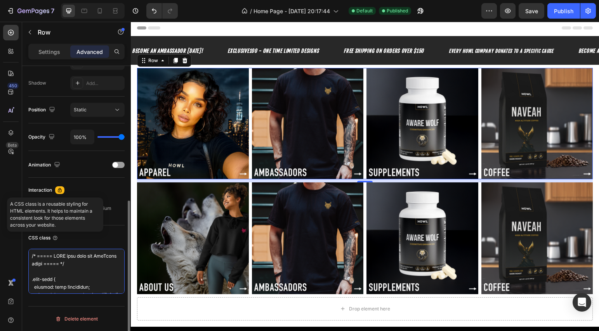
paste textarea "howl-grid"
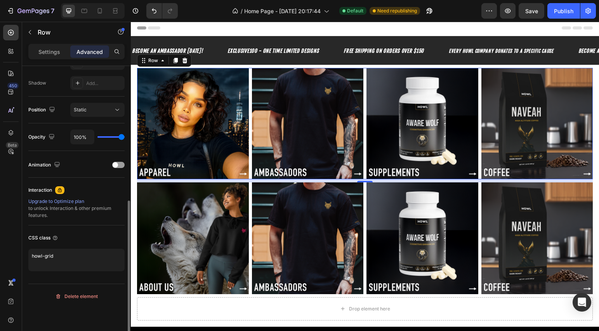
type textarea "howl-grid"
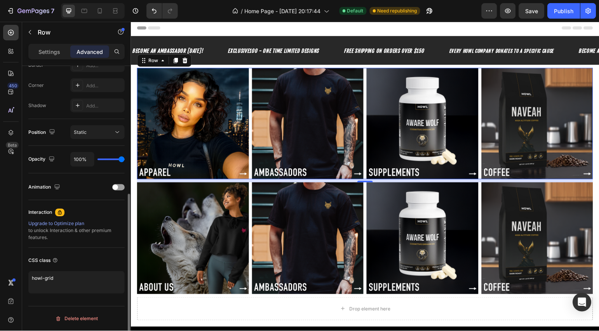
scroll to position [231, 0]
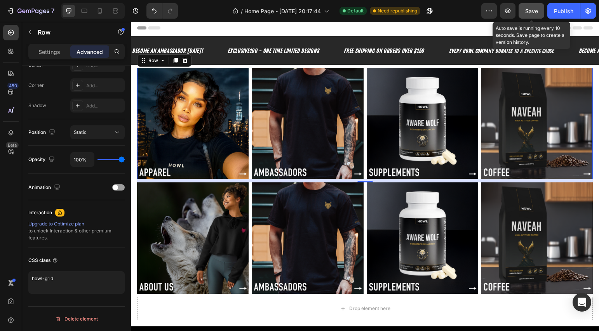
click at [530, 10] on span "Save" at bounding box center [531, 11] width 13 height 7
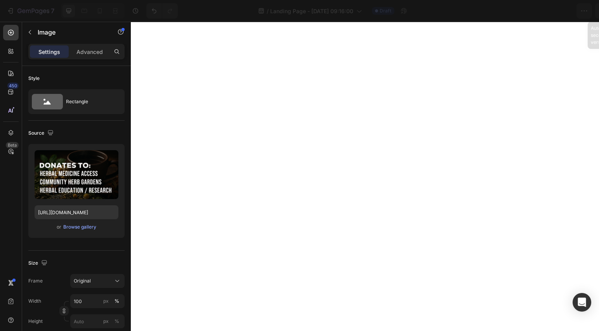
click at [530, 8] on span "Save" at bounding box center [531, 11] width 13 height 7
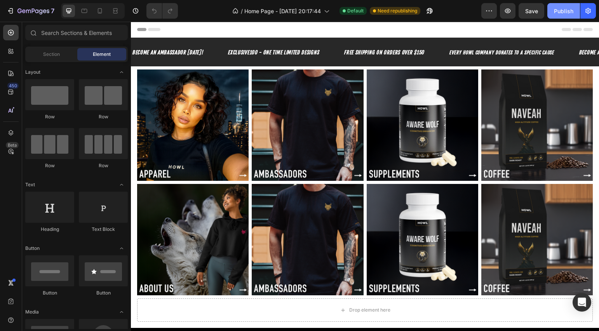
click at [550, 10] on button "Publish" at bounding box center [563, 11] width 33 height 16
click at [557, 8] on div "Publish" at bounding box center [563, 11] width 19 height 8
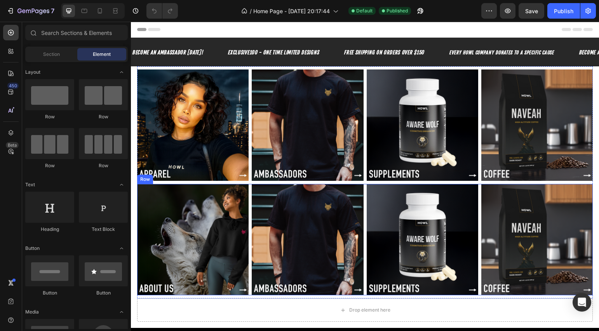
click at [249, 199] on div "Image Image Image Image Row" at bounding box center [364, 239] width 455 height 111
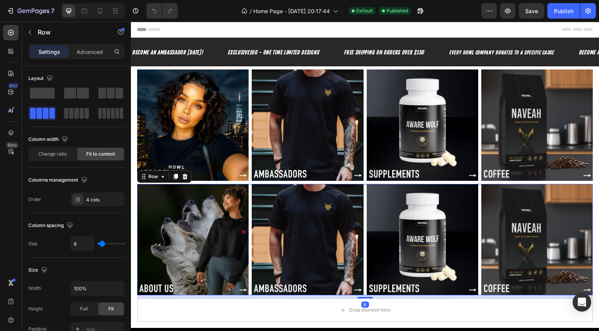
click at [249, 199] on div "Image Image Image Image Row 8" at bounding box center [364, 239] width 455 height 111
click at [108, 156] on span "Fit to content" at bounding box center [100, 154] width 29 height 7
click at [121, 34] on icon "button" at bounding box center [121, 32] width 6 height 6
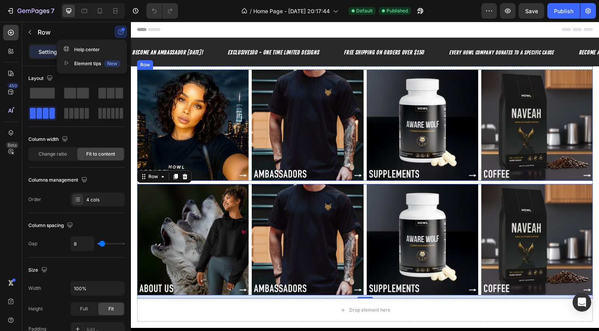
click at [250, 88] on div "Image Image Image Image Row" at bounding box center [364, 124] width 455 height 111
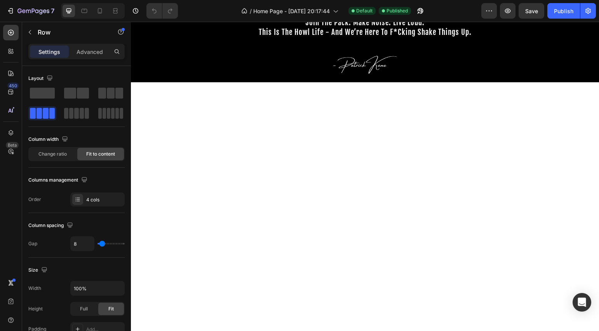
scroll to position [590, 0]
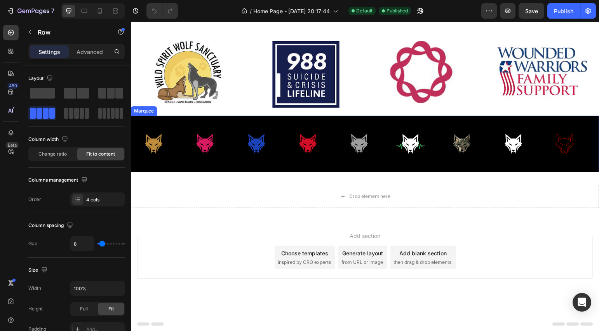
click at [333, 160] on div "Image" at bounding box center [310, 143] width 51 height 37
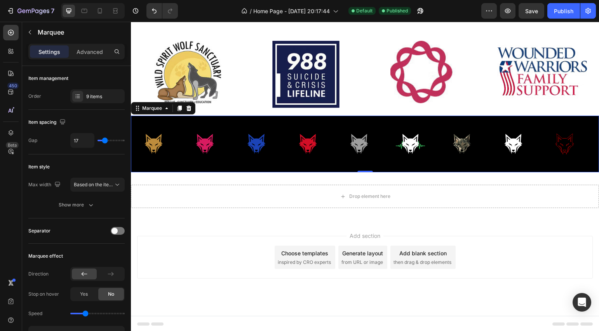
click at [333, 160] on div "Image" at bounding box center [310, 143] width 51 height 37
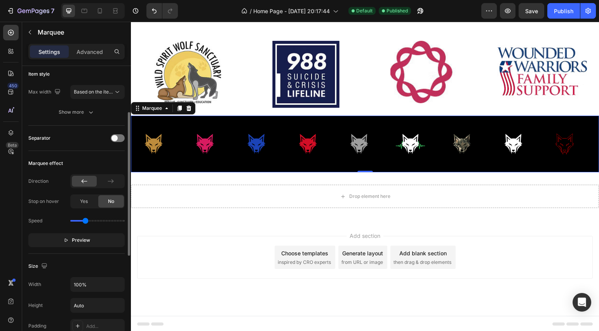
click at [78, 222] on div "Speed" at bounding box center [76, 221] width 96 height 12
click at [80, 222] on div "Speed" at bounding box center [76, 221] width 96 height 12
drag, startPoint x: 83, startPoint y: 222, endPoint x: 78, endPoint y: 222, distance: 5.4
type input "0.4"
click at [78, 222] on input "range" at bounding box center [97, 221] width 54 height 2
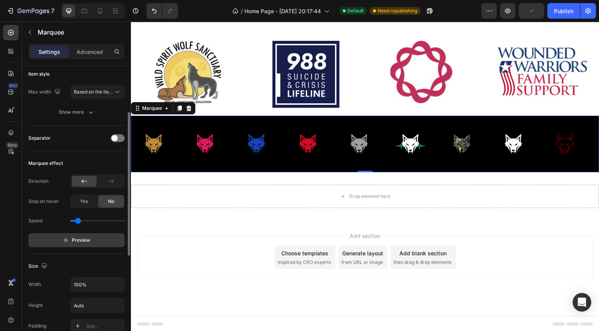
scroll to position [170, 0]
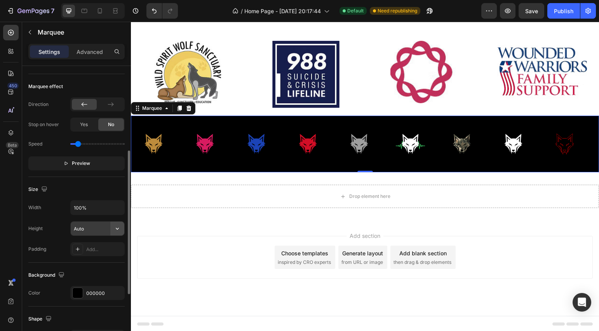
click at [120, 231] on icon "button" at bounding box center [117, 229] width 8 height 8
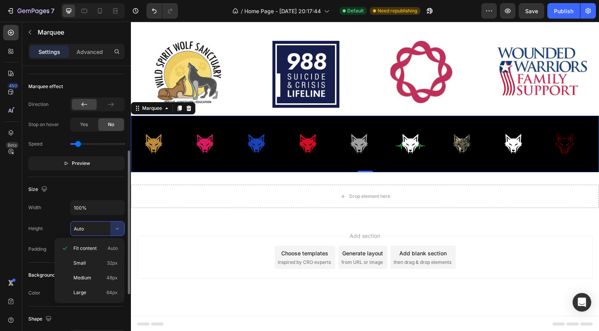
click at [64, 223] on div "Height Auto" at bounding box center [76, 228] width 96 height 15
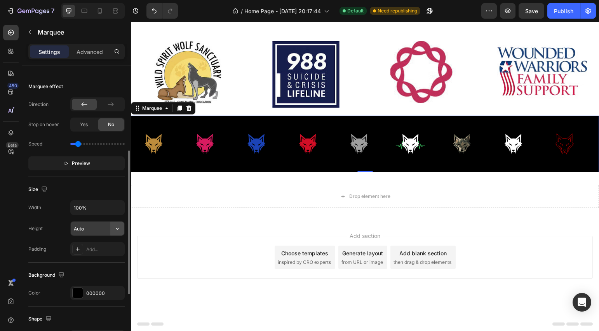
click at [117, 231] on icon "button" at bounding box center [117, 229] width 8 height 8
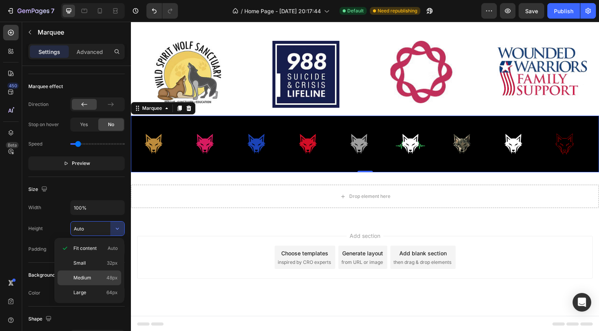
click at [99, 285] on div "Medium 48px" at bounding box center [89, 292] width 64 height 15
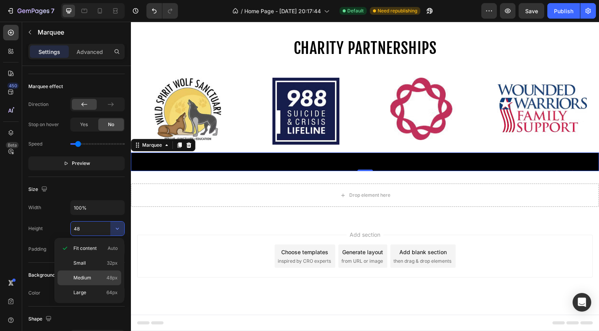
scroll to position [552, 0]
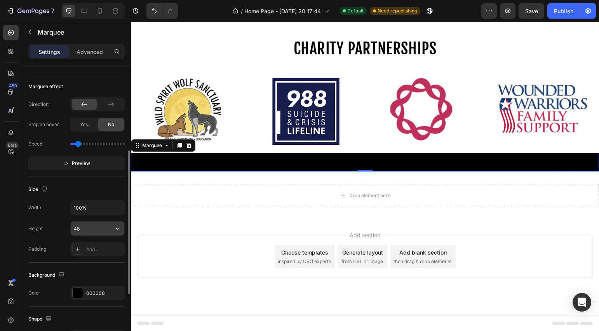
click at [120, 228] on icon "button" at bounding box center [117, 229] width 8 height 8
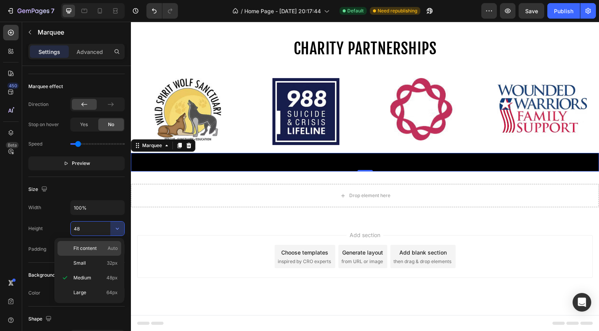
click at [94, 249] on span "Fit content" at bounding box center [84, 248] width 23 height 7
type input "Auto"
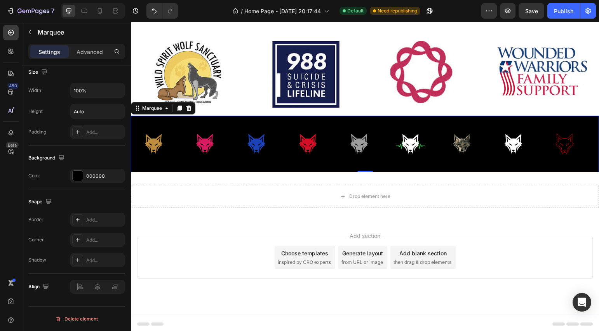
scroll to position [0, 0]
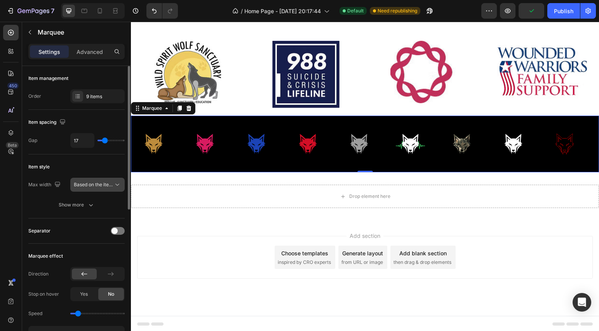
click at [96, 188] on div "Based on the item count" at bounding box center [97, 185] width 47 height 8
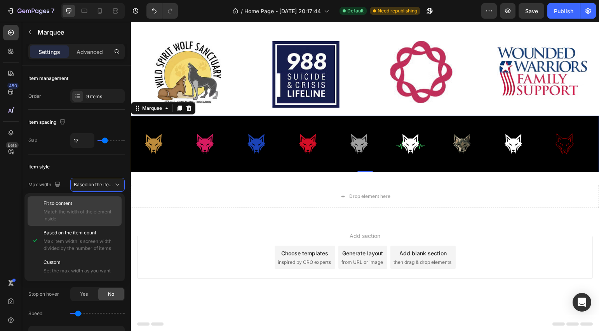
click at [90, 215] on span "Match the width of the element inside" at bounding box center [80, 215] width 75 height 14
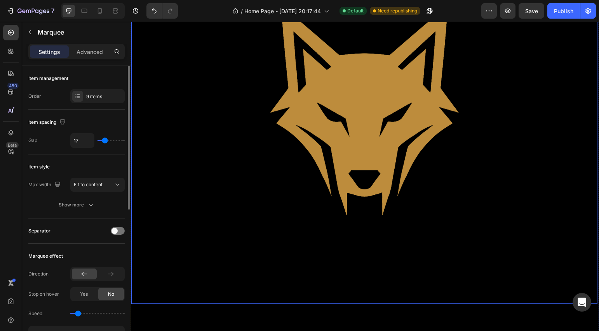
click at [302, 180] on img at bounding box center [364, 111] width 466 height 386
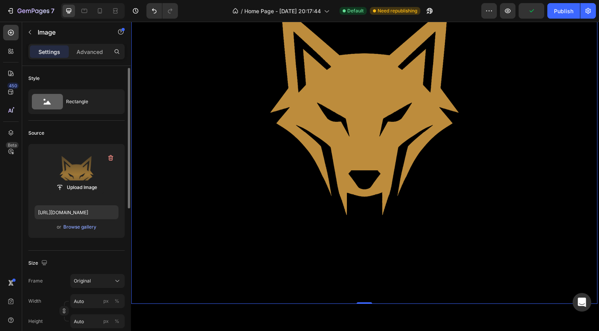
scroll to position [82, 0]
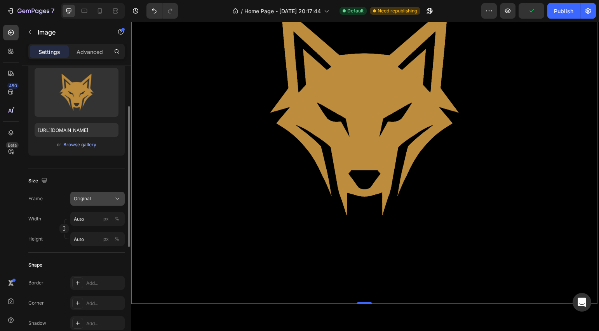
click at [106, 203] on button "Original" at bounding box center [97, 199] width 54 height 14
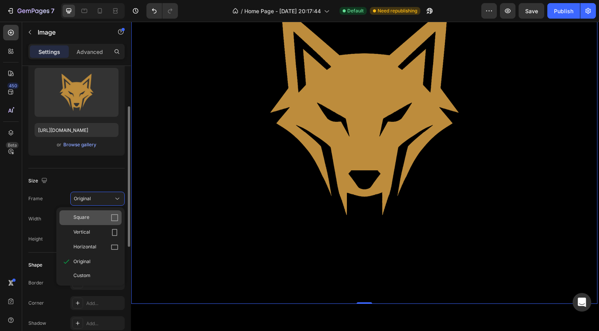
click at [95, 215] on div "Square" at bounding box center [95, 218] width 45 height 8
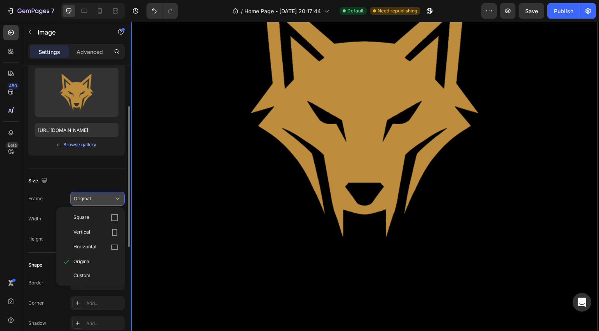
scroll to position [845, 0]
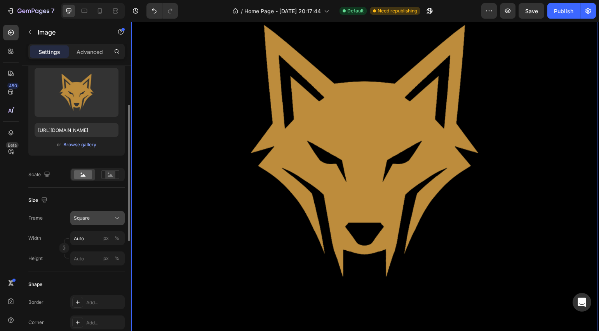
click at [94, 217] on div "Square" at bounding box center [93, 218] width 38 height 7
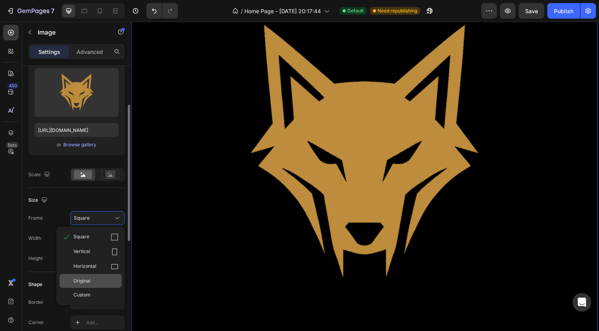
click at [97, 284] on div "Original" at bounding box center [95, 281] width 45 height 7
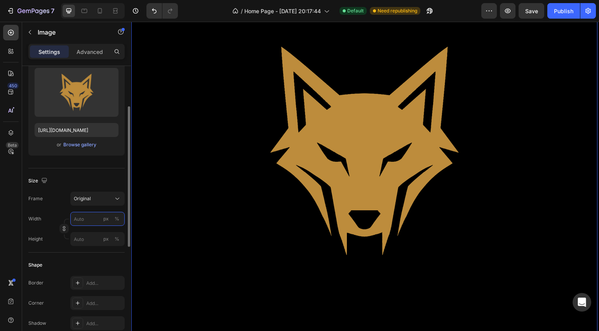
click at [95, 222] on input "px %" at bounding box center [97, 219] width 54 height 14
click at [93, 236] on p "Full 100%" at bounding box center [95, 237] width 45 height 7
click at [95, 225] on input "100" at bounding box center [97, 219] width 54 height 14
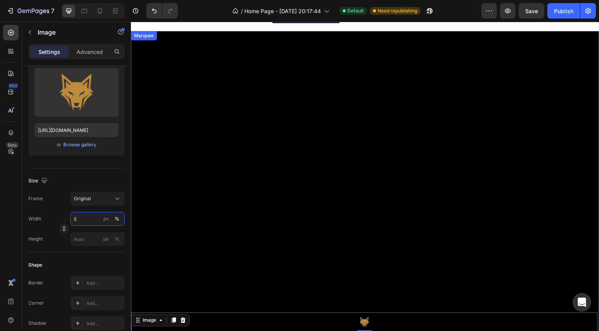
scroll to position [932, 0]
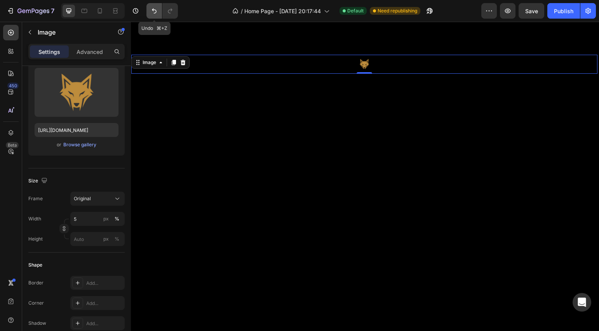
click at [153, 9] on icon "Undo/Redo" at bounding box center [154, 11] width 5 height 5
click at [153, 10] on icon "Undo/Redo" at bounding box center [154, 11] width 5 height 5
type input "100"
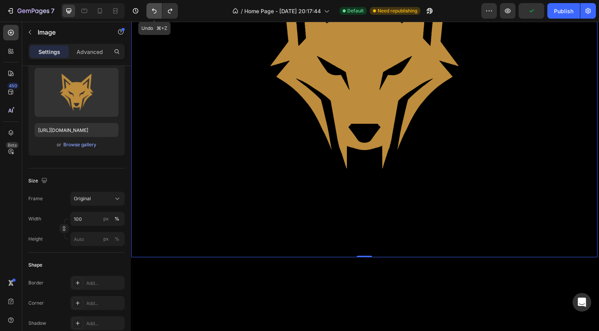
click at [153, 10] on icon "Undo/Redo" at bounding box center [154, 11] width 5 height 5
click at [153, 11] on icon "Undo/Redo" at bounding box center [154, 11] width 5 height 5
type input "Auto"
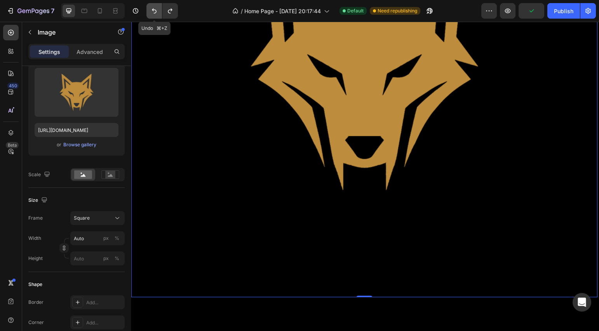
click at [155, 10] on icon "Undo/Redo" at bounding box center [154, 11] width 8 height 8
type input "Auto"
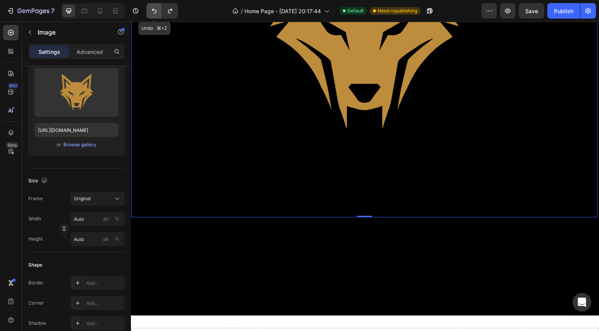
click at [155, 10] on icon "Undo/Redo" at bounding box center [154, 11] width 8 height 8
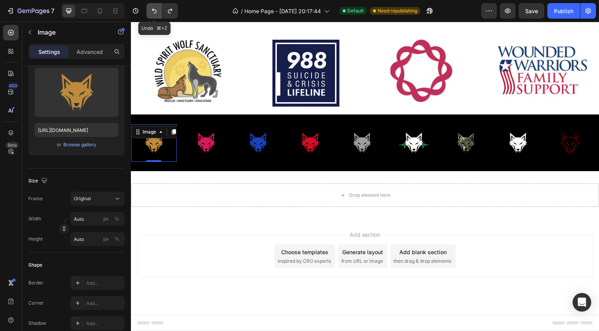
scroll to position [590, 0]
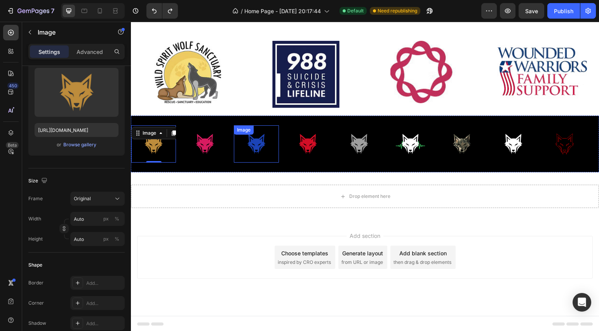
click at [236, 161] on img at bounding box center [253, 143] width 45 height 37
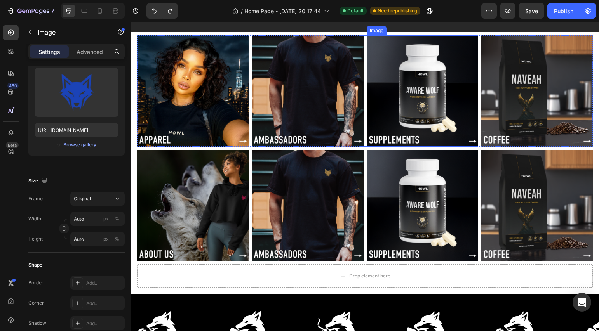
scroll to position [97, 0]
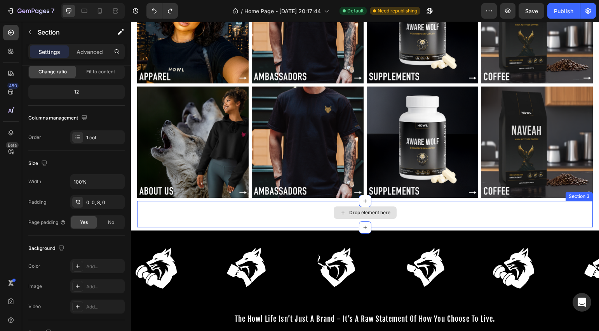
click at [429, 216] on div "Drop element here" at bounding box center [364, 212] width 455 height 23
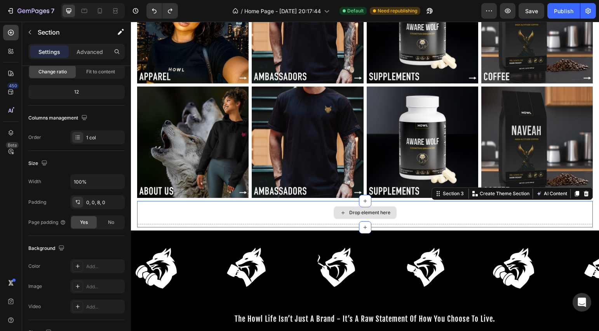
scroll to position [0, 0]
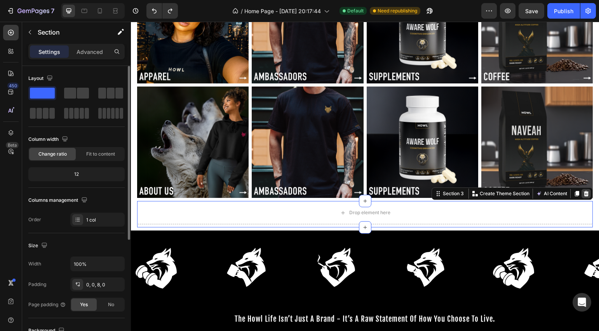
click at [583, 193] on icon at bounding box center [585, 193] width 5 height 5
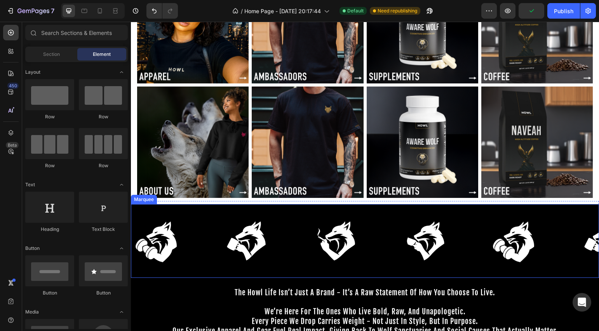
scroll to position [4, 0]
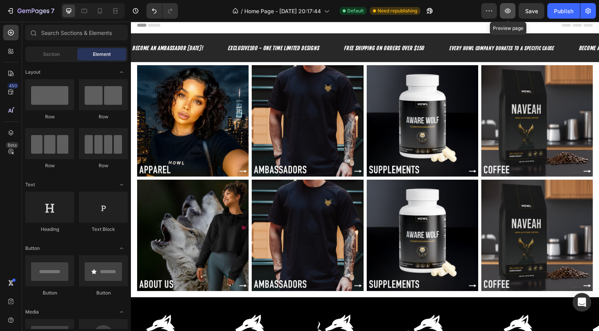
click at [506, 14] on icon "button" at bounding box center [507, 11] width 8 height 8
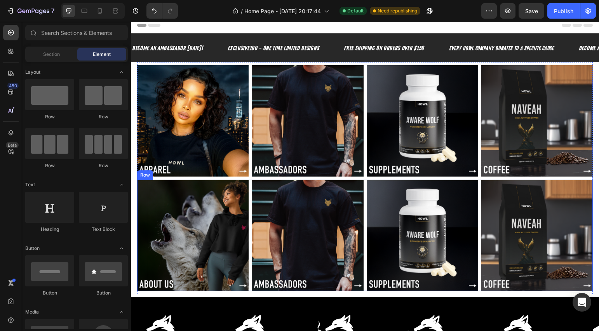
click at [361, 209] on div "Image Image Image Image Row" at bounding box center [364, 235] width 455 height 111
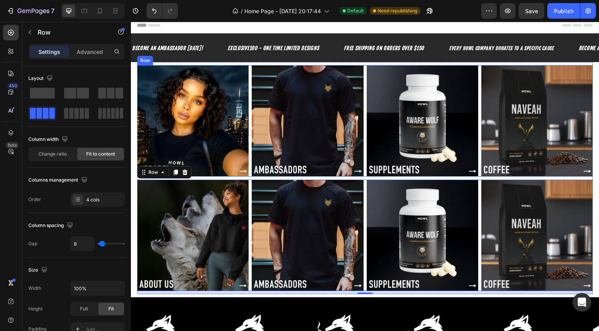
click at [362, 136] on div "Image Image Image Image Row" at bounding box center [364, 120] width 455 height 111
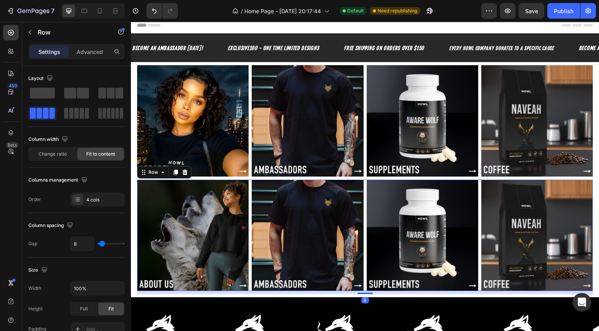
click at [362, 204] on div "Image Image Image Image Row 8" at bounding box center [364, 235] width 455 height 111
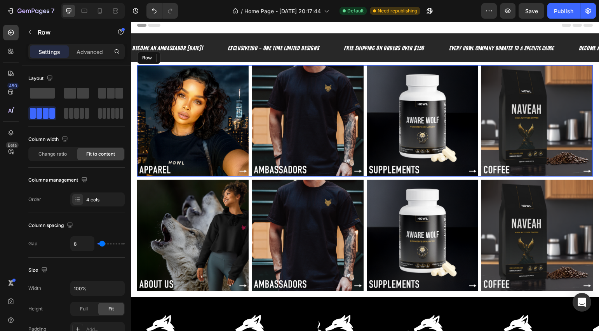
click at [361, 165] on div "Image Image Image Image Row" at bounding box center [364, 120] width 455 height 111
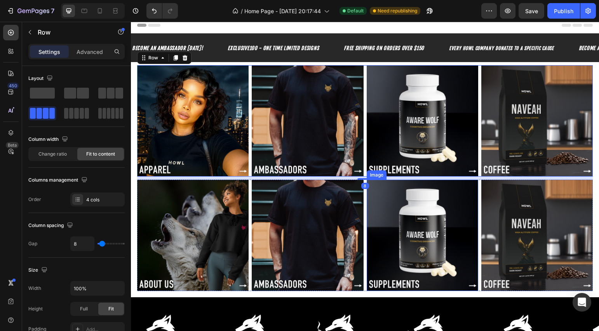
click at [362, 201] on div "Image Image Image Image Row" at bounding box center [364, 235] width 455 height 111
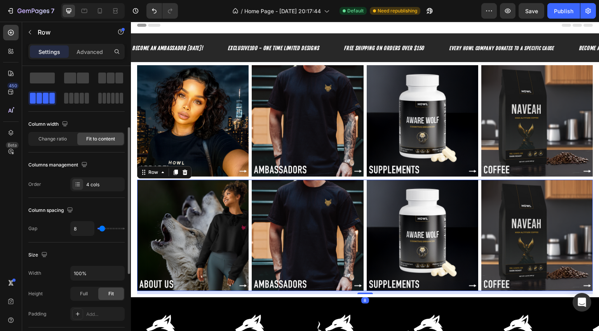
scroll to position [51, 0]
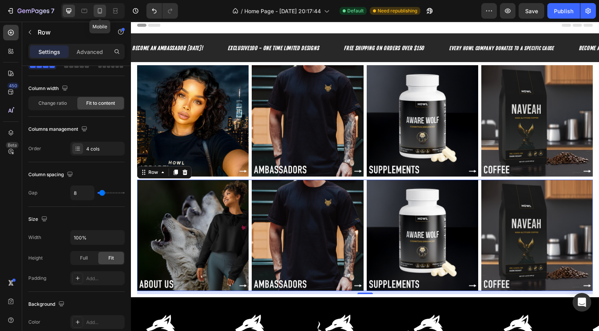
click at [97, 11] on icon at bounding box center [100, 11] width 8 height 8
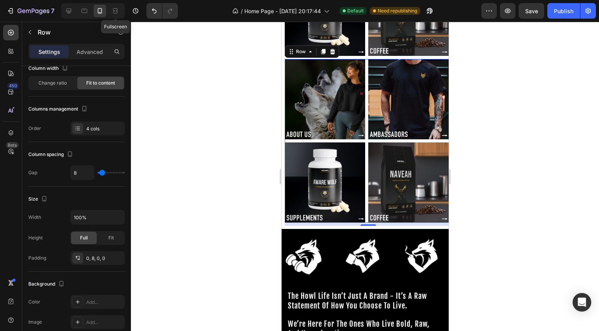
scroll to position [181, 0]
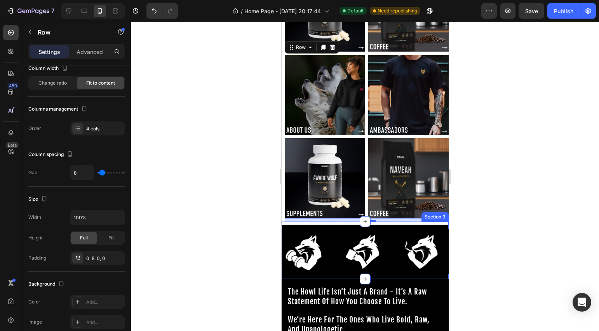
click at [381, 222] on div "Image Image Image Image Image Image Image Image Marquee Section 3" at bounding box center [364, 250] width 167 height 57
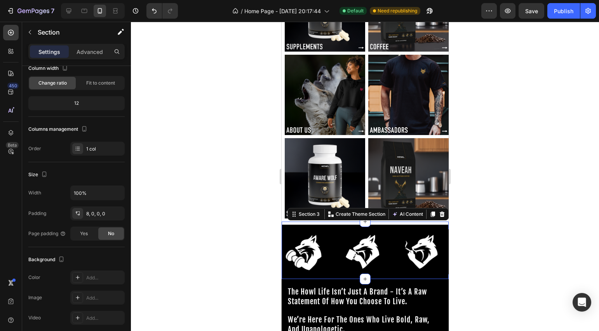
scroll to position [0, 0]
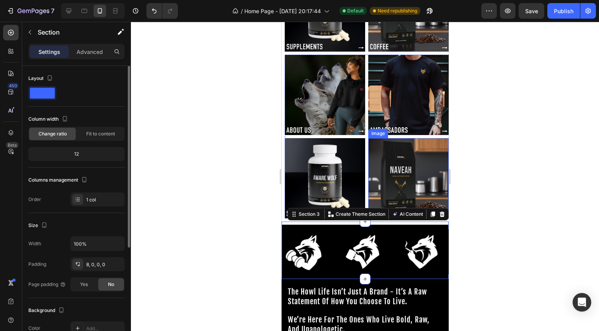
click at [368, 173] on img at bounding box center [408, 178] width 80 height 80
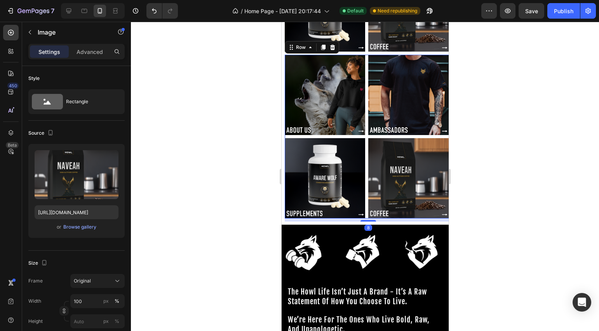
click at [364, 173] on div "Image Image Image Image Row 8" at bounding box center [367, 137] width 167 height 164
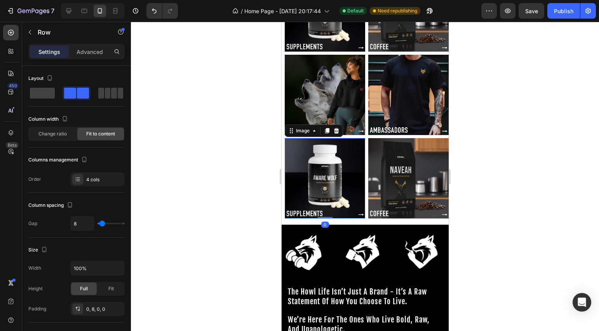
click at [361, 166] on img at bounding box center [324, 178] width 80 height 80
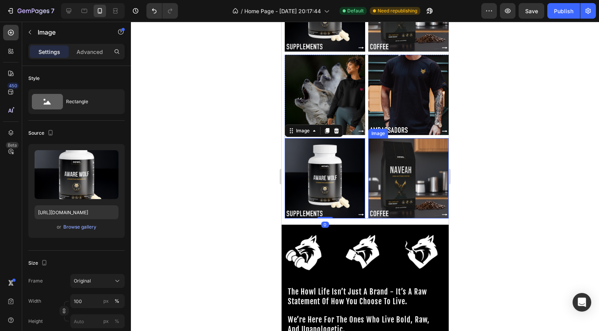
click at [368, 163] on img at bounding box center [408, 178] width 80 height 80
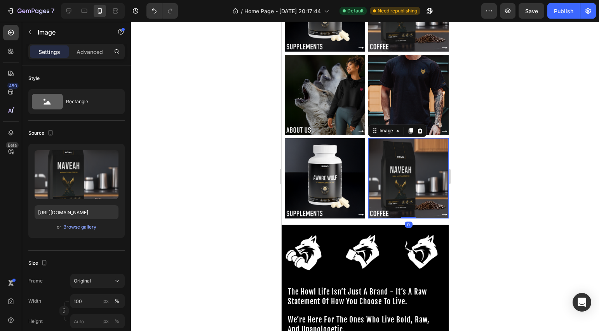
scroll to position [85, 0]
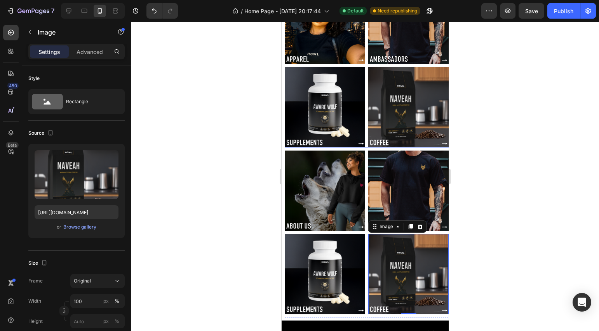
click at [363, 142] on div "Image Image Image Image Row" at bounding box center [367, 66] width 167 height 164
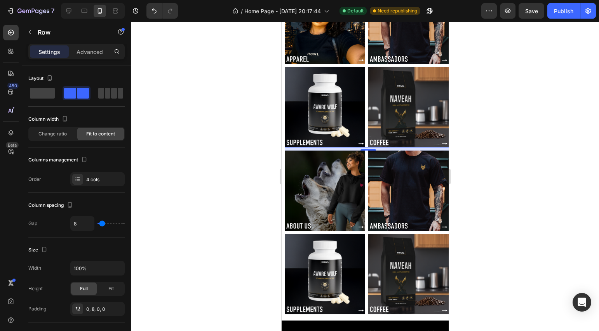
click at [361, 127] on div "Image Image Image Image Row 8" at bounding box center [367, 66] width 167 height 164
click at [363, 125] on div "Image Image Image Image Row 8" at bounding box center [367, 66] width 167 height 164
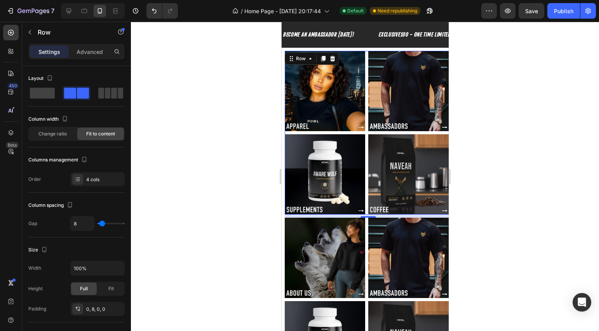
scroll to position [0, 0]
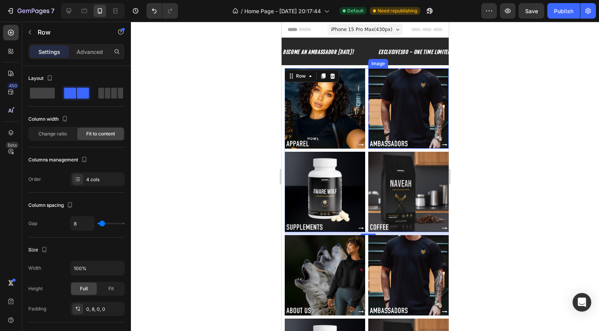
drag, startPoint x: 366, startPoint y: 95, endPoint x: 361, endPoint y: 90, distance: 7.1
click at [368, 95] on img at bounding box center [408, 108] width 80 height 80
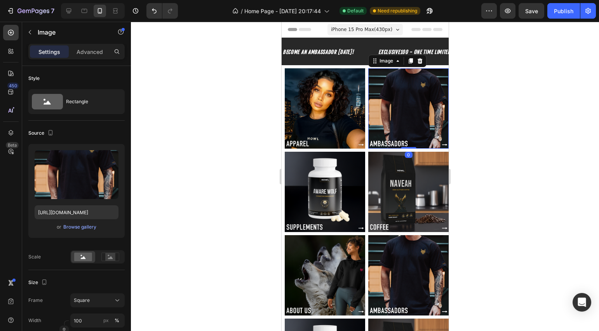
click at [368, 88] on img at bounding box center [408, 108] width 80 height 80
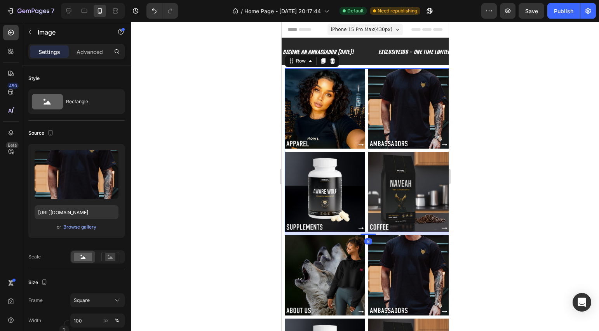
click at [362, 84] on div "Image Image Image Image Row 8" at bounding box center [367, 150] width 167 height 164
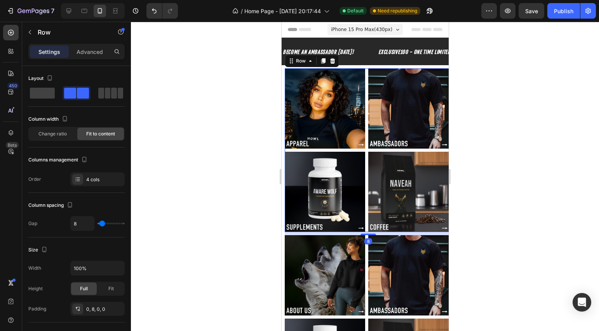
click at [362, 84] on div "Image Image Image Image Row 8" at bounding box center [367, 150] width 167 height 164
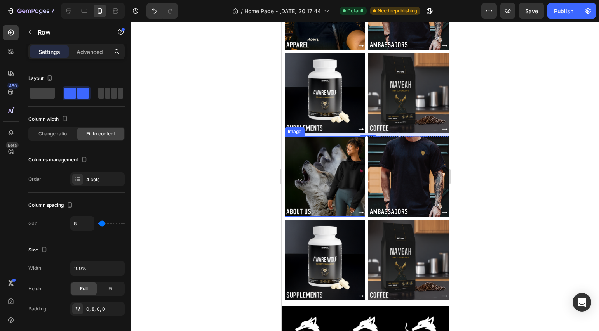
scroll to position [109, 0]
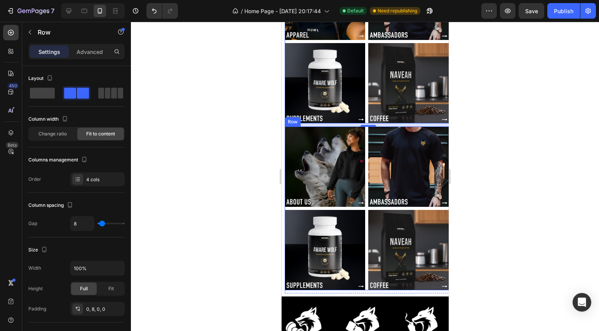
click at [361, 203] on div "Image Image Image Image Row" at bounding box center [367, 209] width 167 height 164
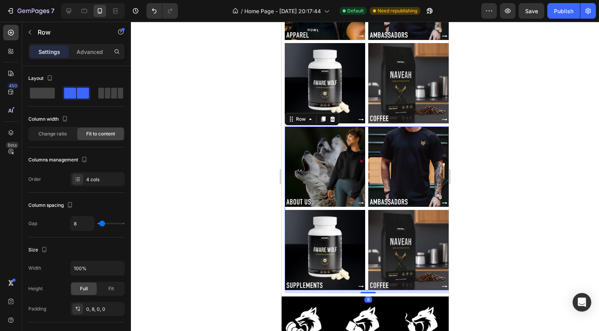
click at [363, 202] on div "Image Image Image Image Row 8" at bounding box center [367, 209] width 167 height 164
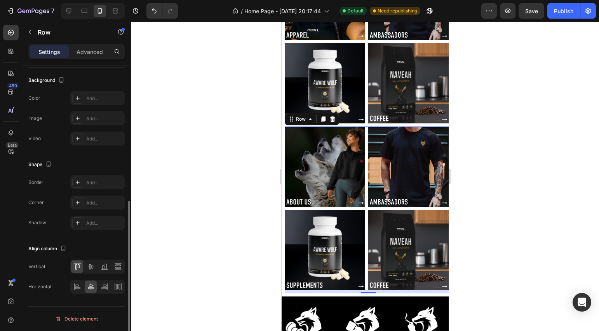
scroll to position [0, 0]
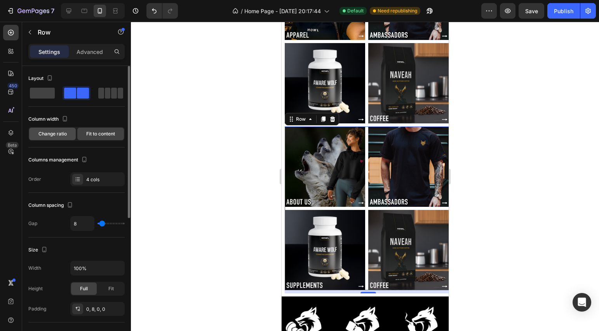
click at [66, 137] on div "Change ratio" at bounding box center [52, 134] width 47 height 12
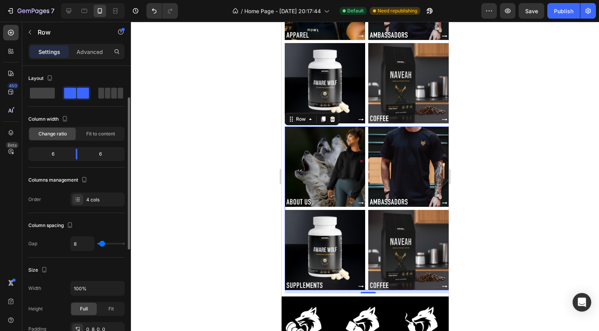
scroll to position [94, 0]
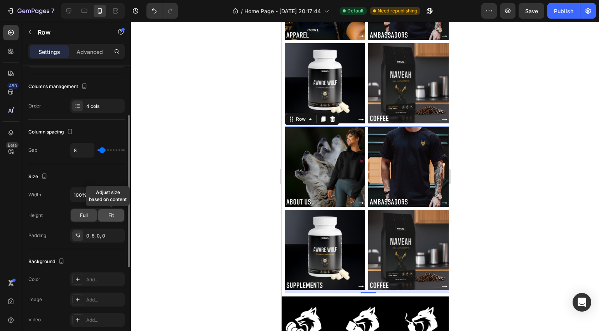
click at [110, 210] on div "Fit" at bounding box center [111, 215] width 26 height 12
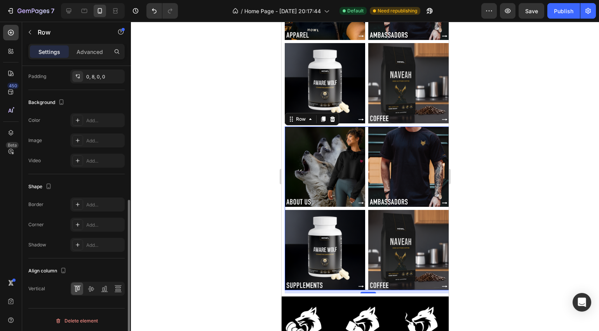
scroll to position [255, 0]
click at [569, 18] on button "Publish" at bounding box center [563, 11] width 33 height 16
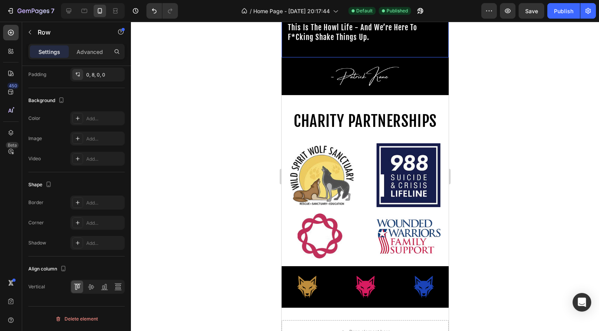
scroll to position [623, 0]
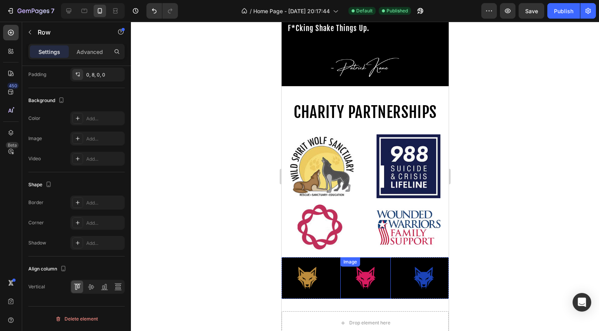
click at [387, 261] on img at bounding box center [365, 278] width 50 height 42
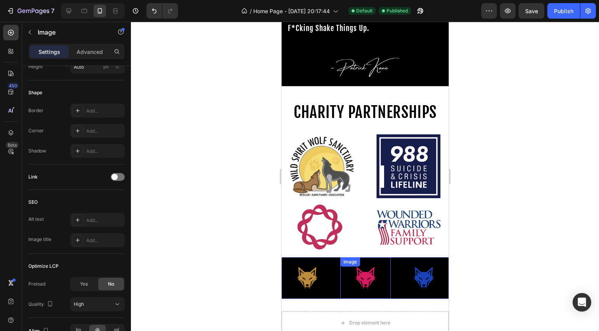
scroll to position [0, 0]
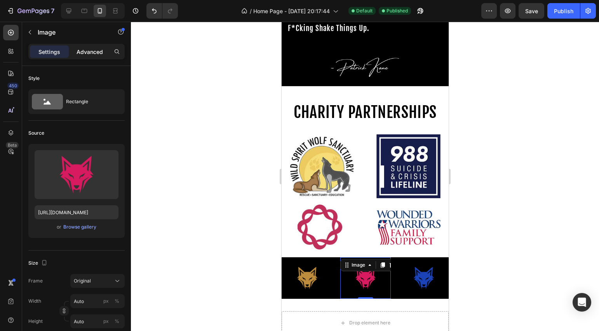
click at [95, 52] on p "Advanced" at bounding box center [89, 52] width 26 height 8
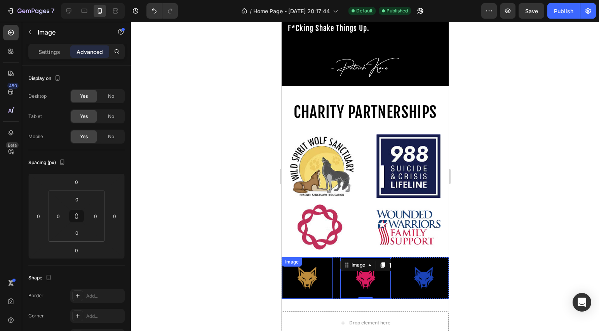
click at [295, 274] on img at bounding box center [306, 278] width 50 height 42
click at [409, 272] on img at bounding box center [423, 278] width 50 height 42
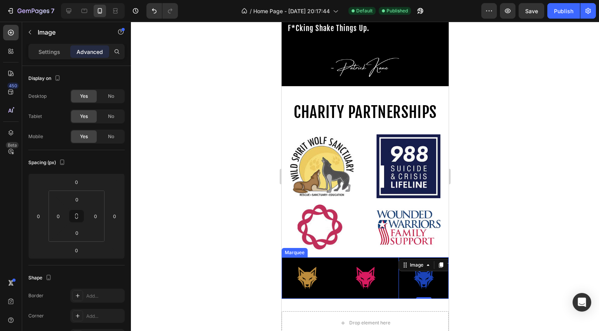
click at [386, 261] on div "Image" at bounding box center [365, 278] width 50 height 42
click at [395, 257] on div "Image 0" at bounding box center [369, 278] width 58 height 42
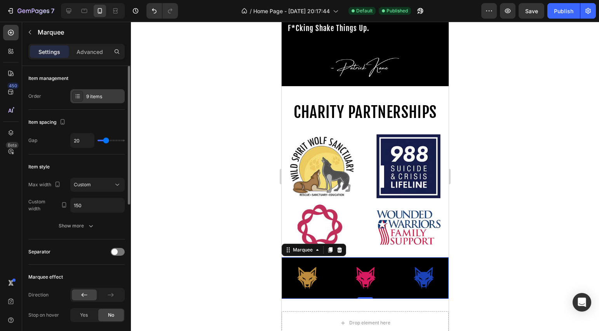
click at [97, 93] on div "9 items" at bounding box center [104, 96] width 36 height 7
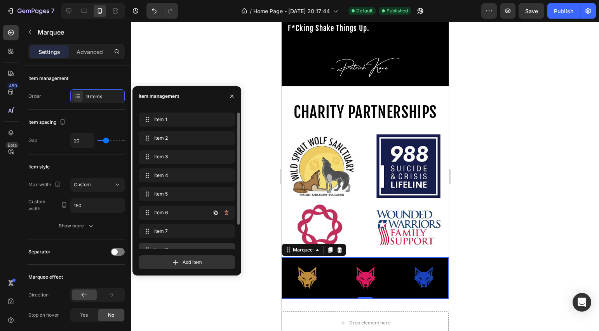
scroll to position [30, 0]
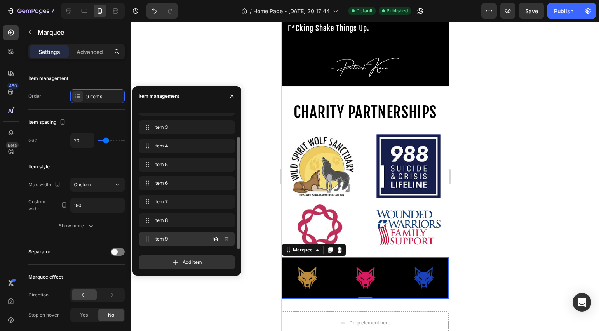
click at [183, 241] on span "Item 9" at bounding box center [176, 239] width 44 height 7
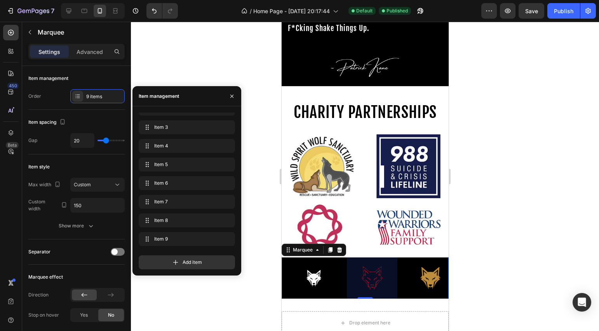
scroll to position [0, 411]
click at [510, 292] on div at bounding box center [365, 176] width 468 height 309
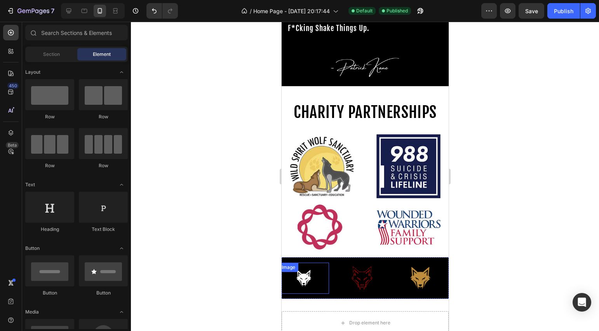
click at [306, 287] on img at bounding box center [303, 278] width 31 height 31
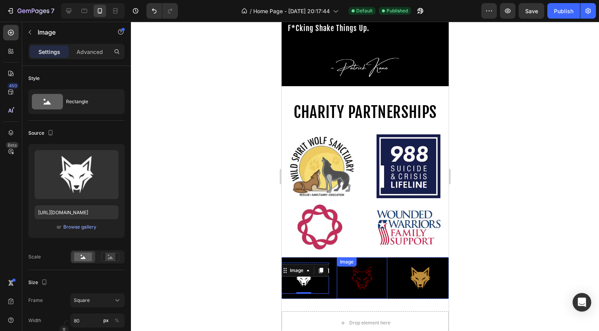
click at [366, 286] on img at bounding box center [361, 278] width 50 height 42
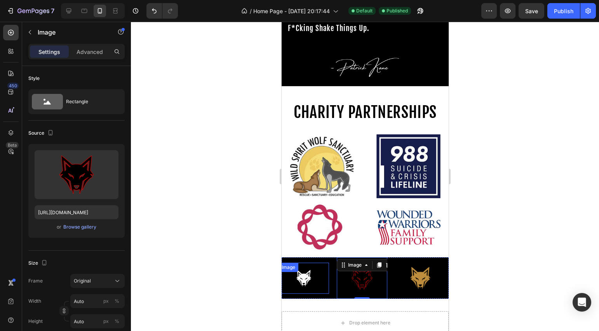
click at [294, 285] on img at bounding box center [303, 278] width 31 height 31
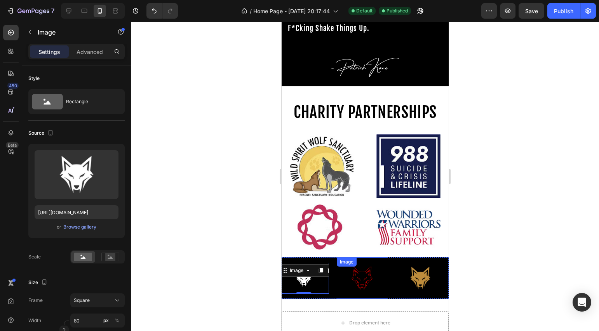
click at [351, 285] on img at bounding box center [361, 278] width 50 height 42
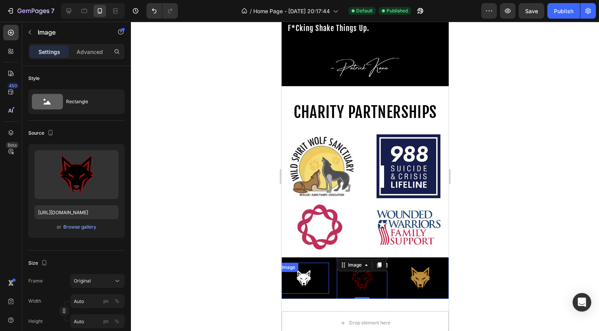
click at [310, 286] on img at bounding box center [303, 278] width 31 height 31
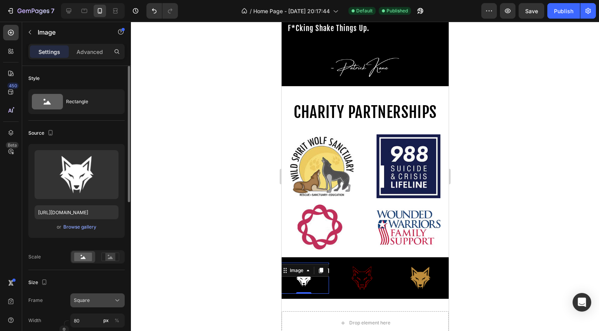
click at [106, 301] on div "Square" at bounding box center [93, 300] width 38 height 7
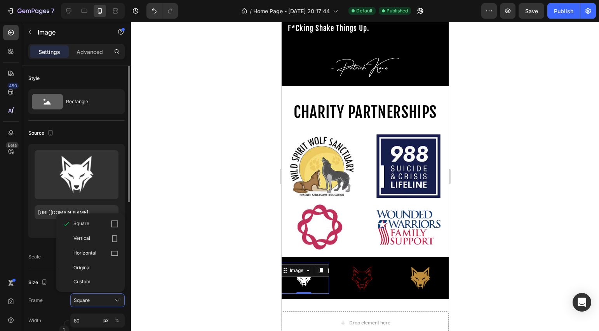
click at [104, 268] on div "Original" at bounding box center [95, 267] width 45 height 7
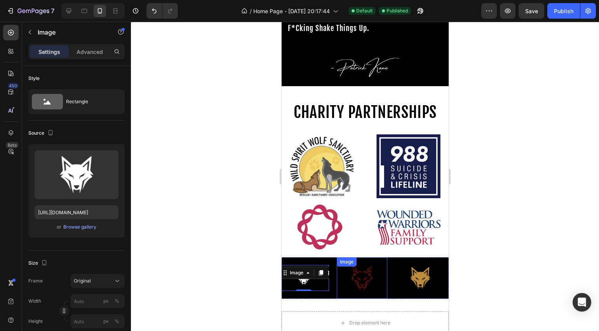
click at [356, 286] on img at bounding box center [361, 278] width 50 height 42
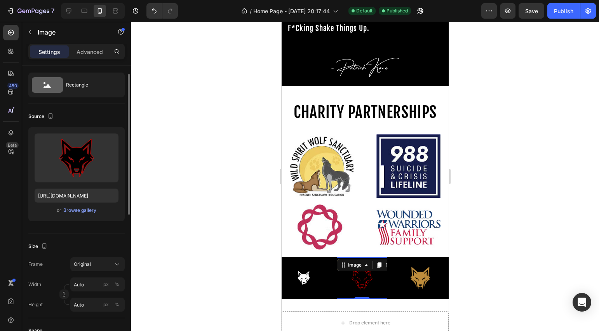
scroll to position [97, 0]
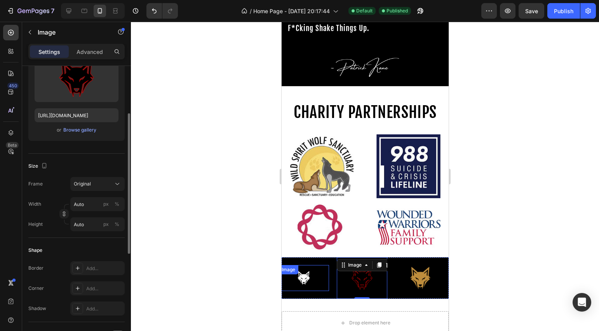
click at [306, 286] on img at bounding box center [303, 278] width 31 height 26
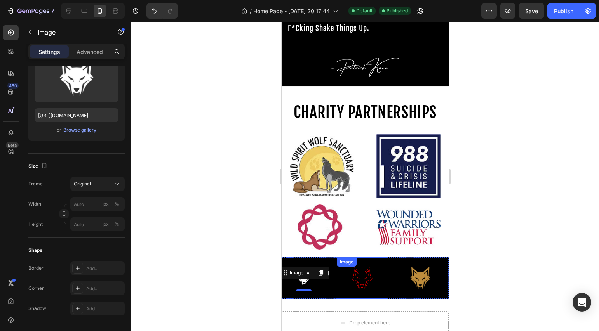
click at [357, 282] on img at bounding box center [361, 278] width 50 height 42
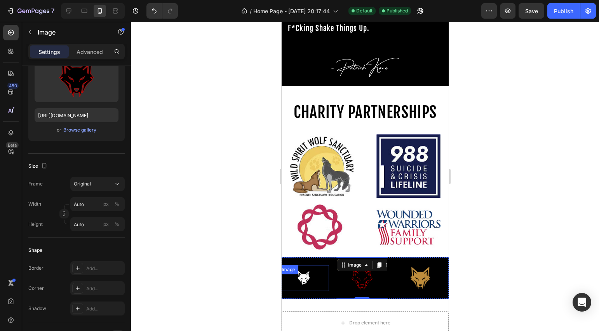
click at [305, 288] on img at bounding box center [303, 278] width 31 height 26
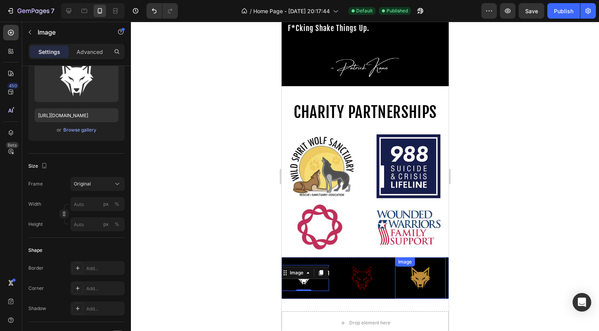
click at [418, 283] on img at bounding box center [419, 278] width 50 height 42
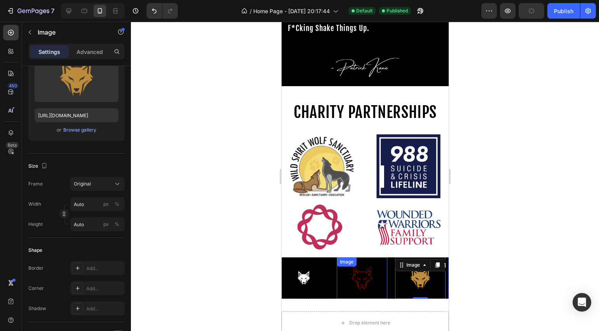
click at [358, 284] on img at bounding box center [361, 278] width 50 height 42
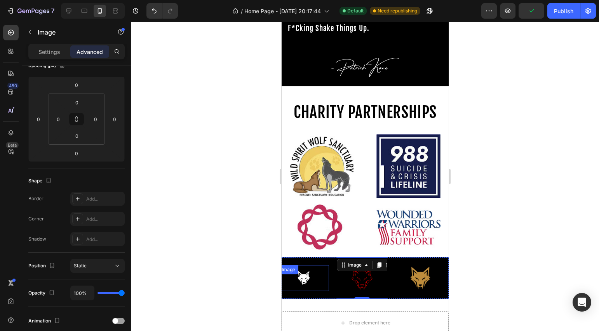
click at [315, 285] on img at bounding box center [303, 278] width 31 height 26
click at [379, 286] on img at bounding box center [361, 278] width 50 height 42
click at [323, 257] on div "Image Image Image Image Image Image Image Image Image 0" at bounding box center [132, 278] width 524 height 42
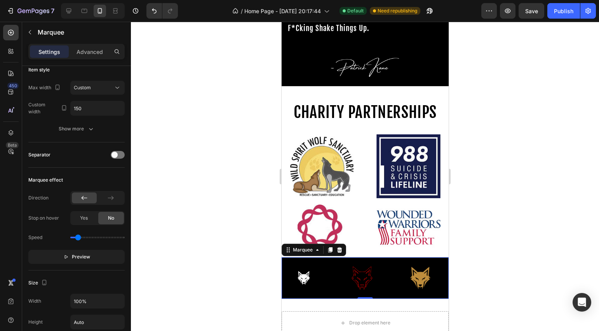
scroll to position [0, 0]
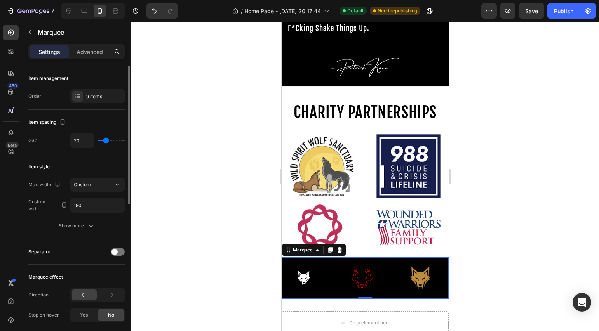
click at [99, 154] on div "Item management Order 9 items" at bounding box center [76, 196] width 96 height 85
click at [99, 102] on div "9 items" at bounding box center [97, 96] width 54 height 14
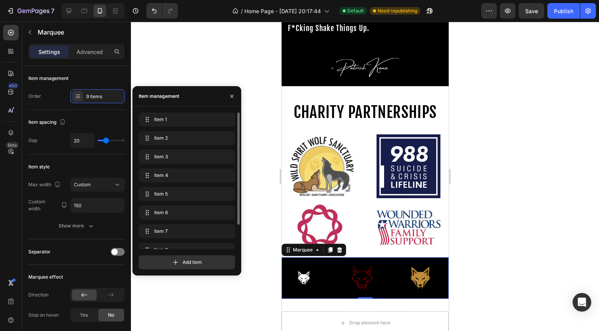
click at [192, 204] on div "Item 1 Item 1 Item 2 Item 2 Item 3 Item 3 Item 4 Item 4 Item 5 Item 5 Item 6 It…" at bounding box center [187, 196] width 96 height 166
click at [193, 206] on div "Item 6 Item 6" at bounding box center [187, 213] width 96 height 14
click at [191, 211] on span "Item 6" at bounding box center [176, 212] width 44 height 7
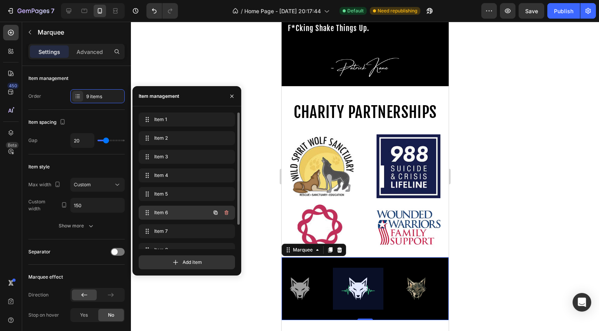
scroll to position [0, 236]
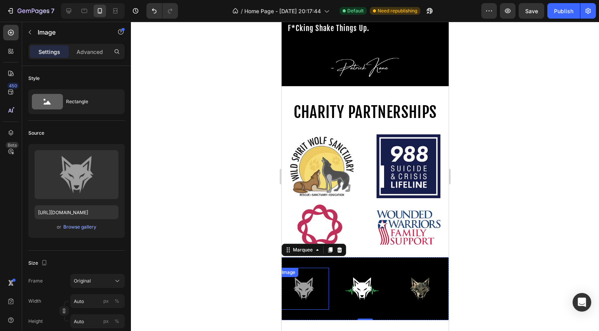
click at [313, 278] on img at bounding box center [303, 289] width 50 height 42
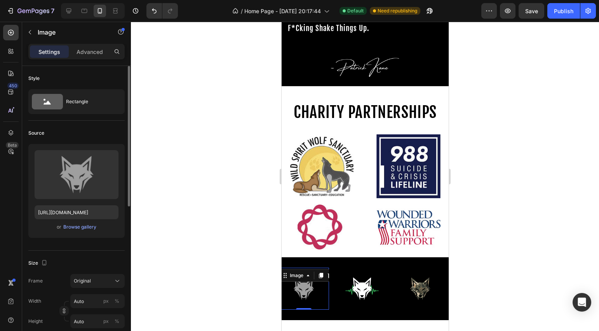
scroll to position [14, 0]
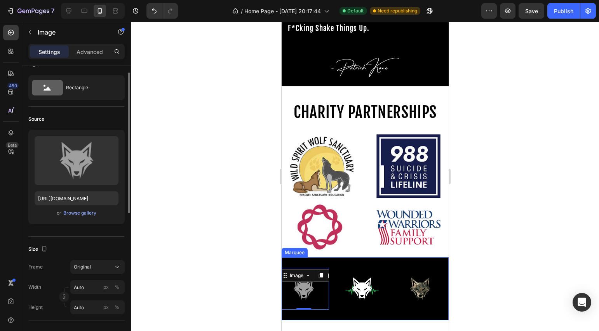
click at [361, 276] on img at bounding box center [361, 289] width 50 height 42
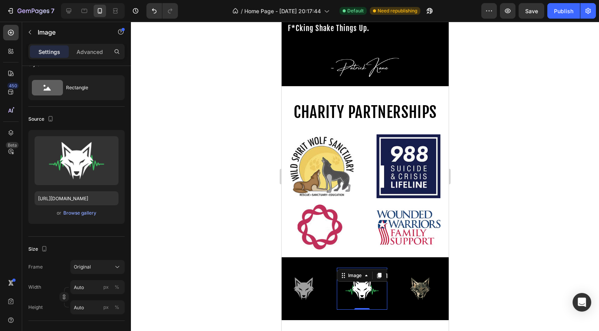
click at [366, 281] on img at bounding box center [361, 289] width 50 height 42
click at [422, 286] on img at bounding box center [419, 288] width 50 height 63
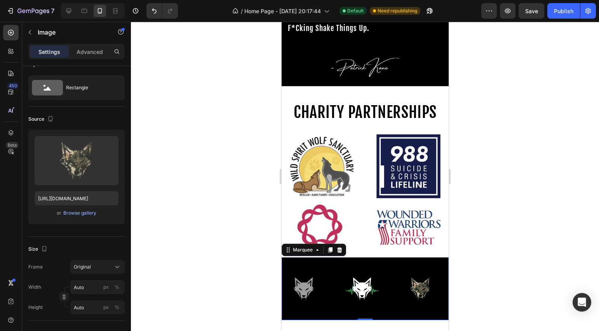
click at [337, 257] on div "Image Image Image Image Image Image Image Image Image" at bounding box center [307, 288] width 524 height 63
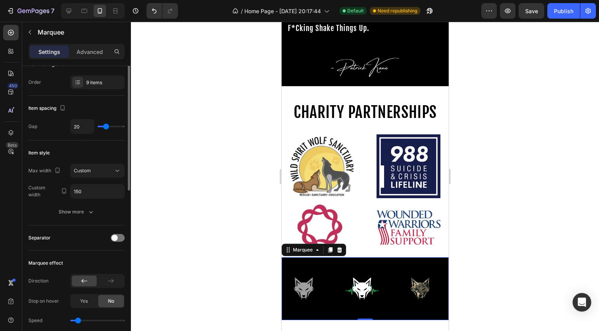
scroll to position [0, 0]
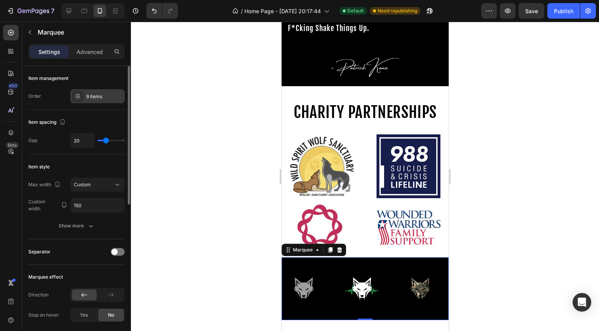
click at [95, 101] on div "9 items" at bounding box center [97, 96] width 54 height 14
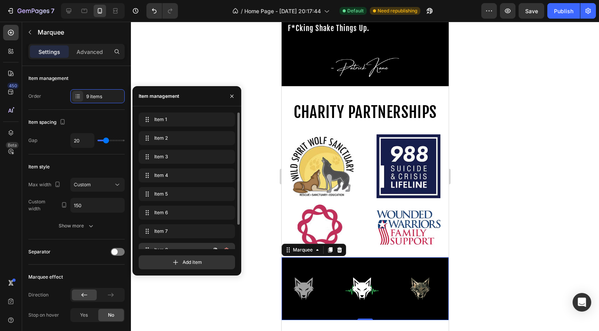
click at [172, 246] on span "Item 8" at bounding box center [176, 249] width 44 height 7
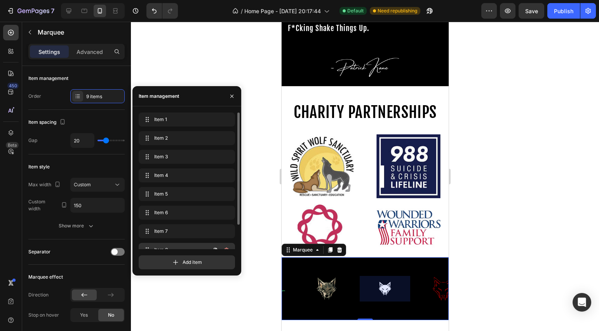
scroll to position [0, 353]
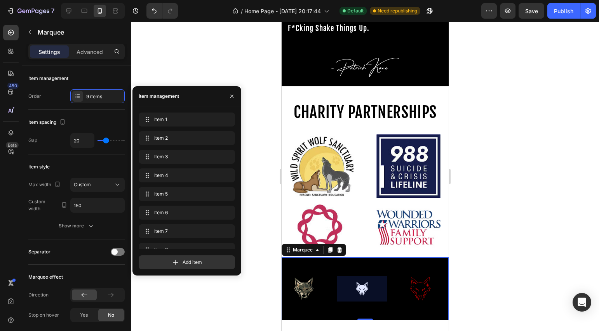
click at [362, 291] on div at bounding box center [361, 289] width 50 height 26
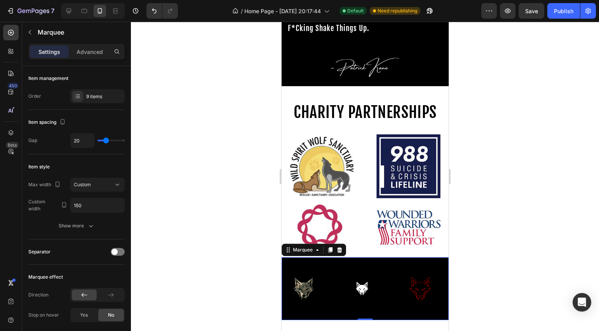
click at [389, 301] on div "Image Image Image Image Image Image Image Image Image" at bounding box center [191, 288] width 524 height 63
click at [370, 286] on img at bounding box center [361, 289] width 31 height 26
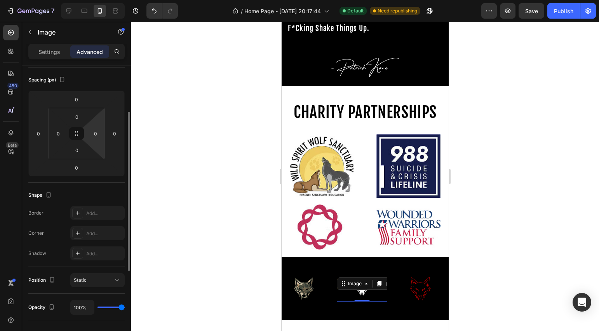
scroll to position [0, 0]
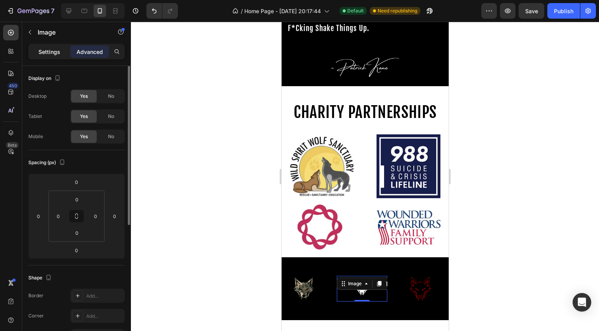
click at [56, 54] on p "Settings" at bounding box center [49, 52] width 22 height 8
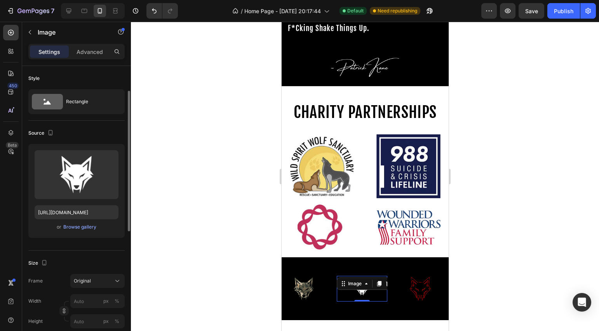
scroll to position [17, 0]
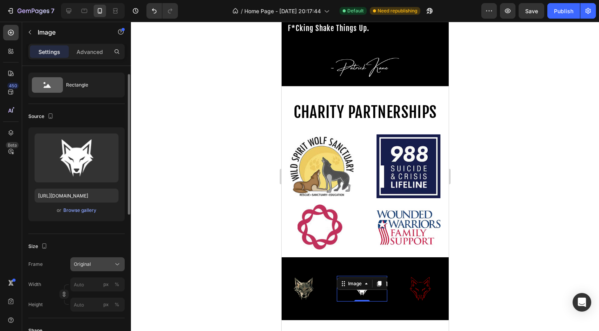
click at [97, 270] on button "Original" at bounding box center [97, 264] width 54 height 14
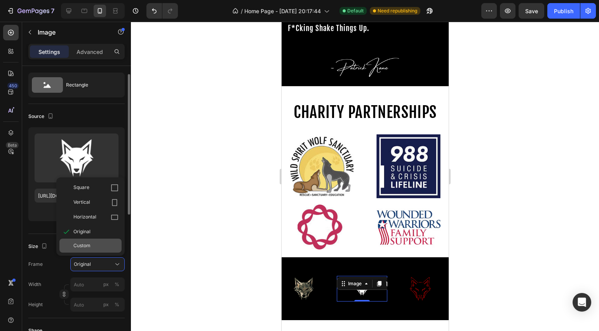
click at [102, 244] on div "Custom" at bounding box center [95, 245] width 45 height 7
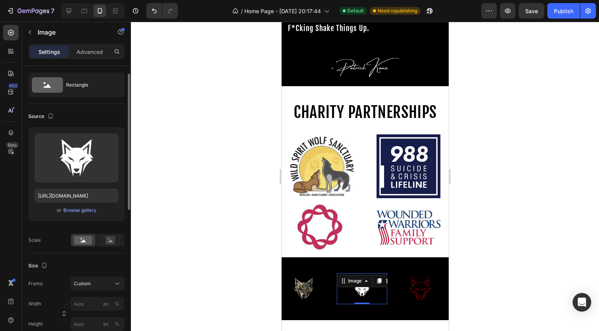
click at [178, 276] on div at bounding box center [365, 176] width 468 height 309
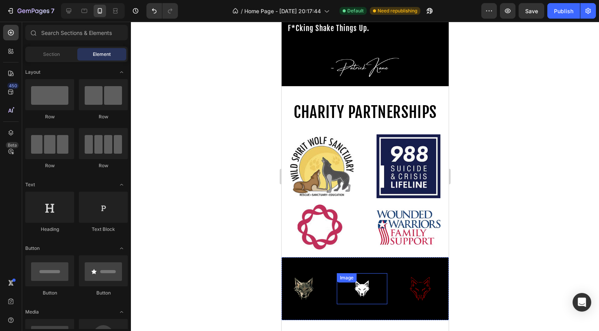
click at [367, 278] on img at bounding box center [361, 288] width 31 height 31
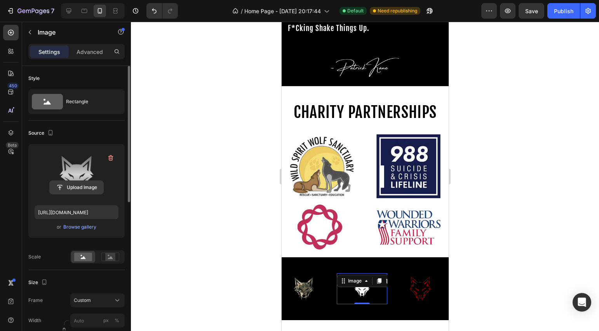
click at [72, 187] on input "file" at bounding box center [77, 187] width 54 height 13
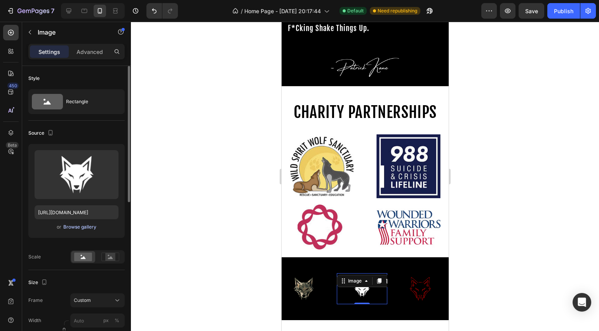
click at [83, 227] on div "Browse gallery" at bounding box center [79, 227] width 33 height 7
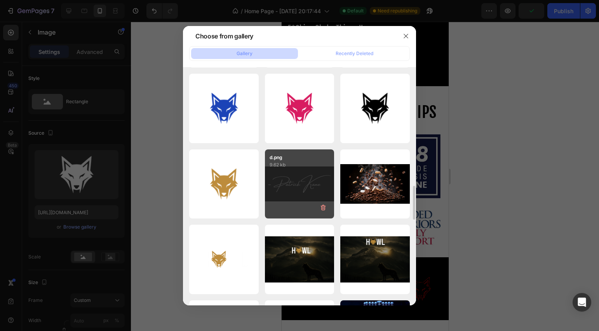
scroll to position [692, 0]
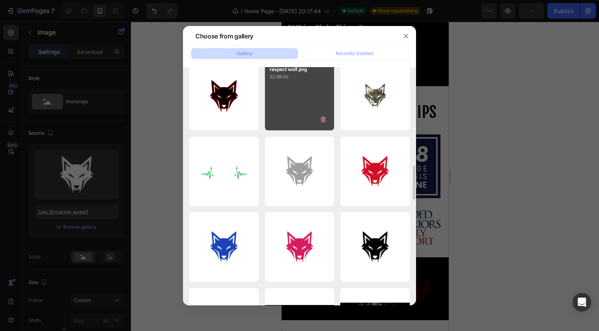
click at [306, 118] on div "respect wolf.png 32.98 kb" at bounding box center [299, 95] width 69 height 69
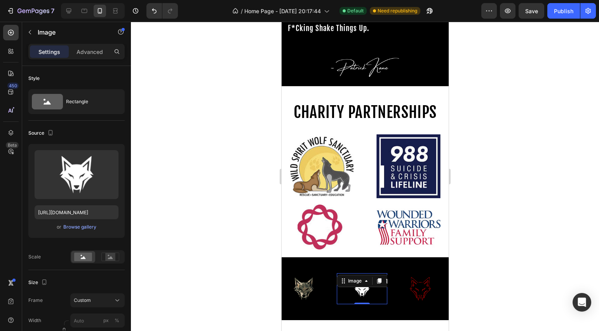
click at [478, 314] on div at bounding box center [365, 176] width 468 height 309
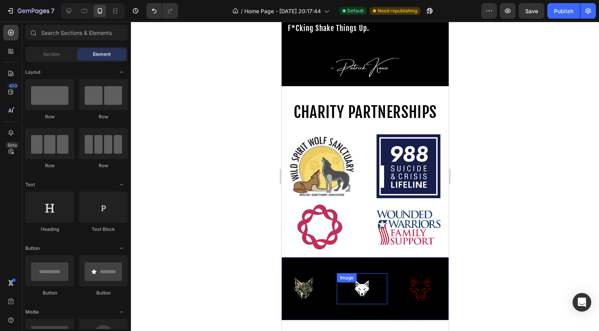
click at [363, 288] on img at bounding box center [361, 288] width 31 height 31
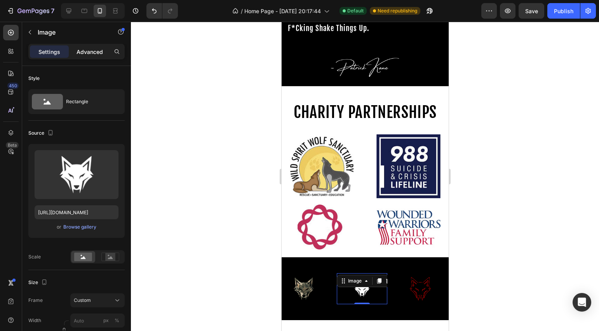
click at [92, 47] on div "Advanced" at bounding box center [89, 51] width 39 height 12
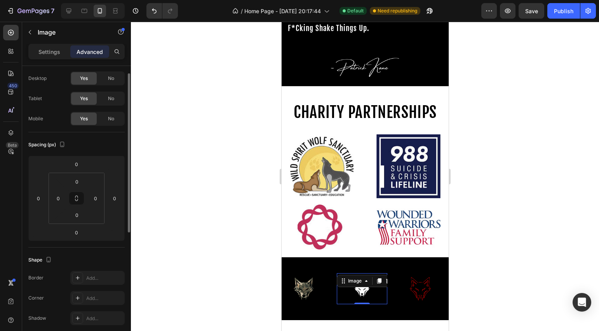
scroll to position [0, 0]
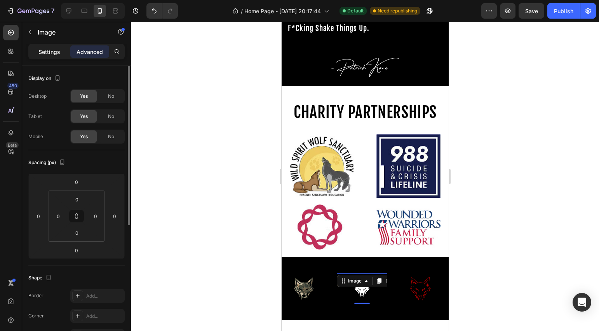
click at [50, 55] on p "Settings" at bounding box center [49, 52] width 22 height 8
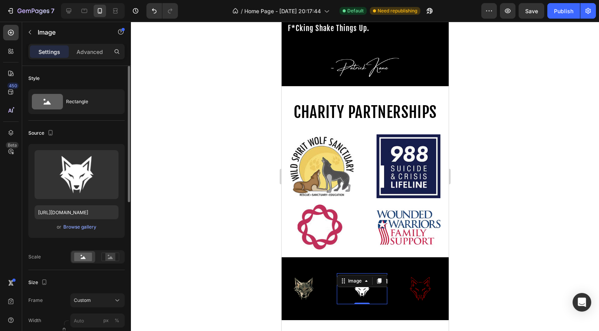
scroll to position [90, 0]
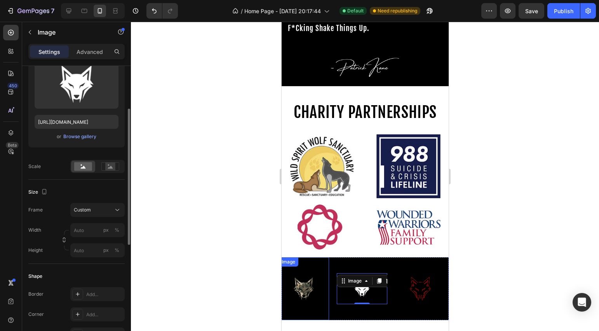
click at [309, 284] on img at bounding box center [303, 288] width 50 height 63
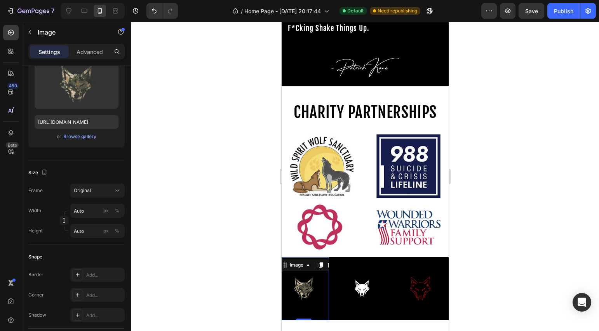
click at [309, 284] on img at bounding box center [303, 288] width 50 height 63
click at [71, 15] on div at bounding box center [68, 11] width 12 height 12
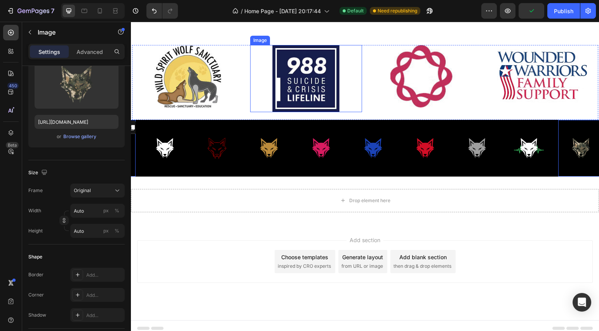
scroll to position [624, 0]
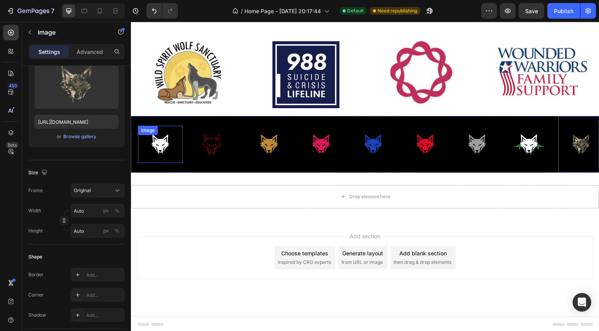
click at [164, 145] on img at bounding box center [160, 144] width 45 height 37
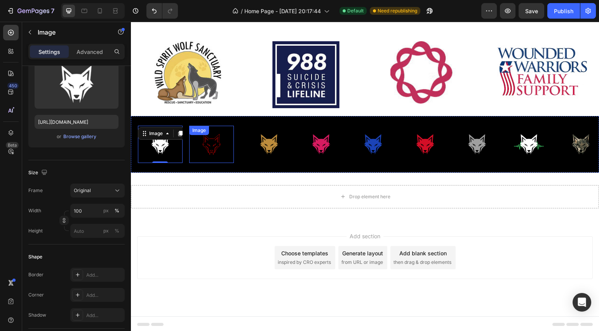
click at [205, 144] on img at bounding box center [211, 144] width 45 height 37
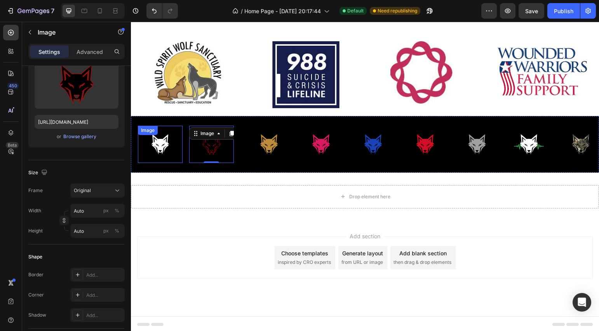
click at [161, 147] on img at bounding box center [160, 144] width 45 height 37
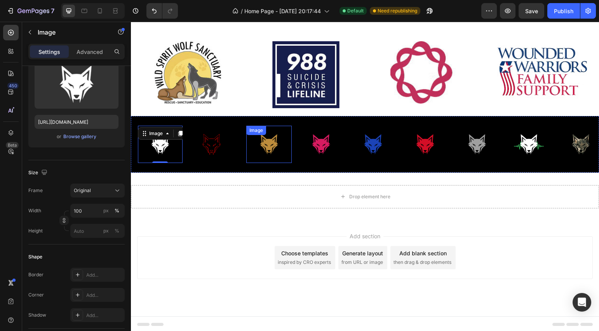
click at [251, 146] on img at bounding box center [268, 145] width 45 height 38
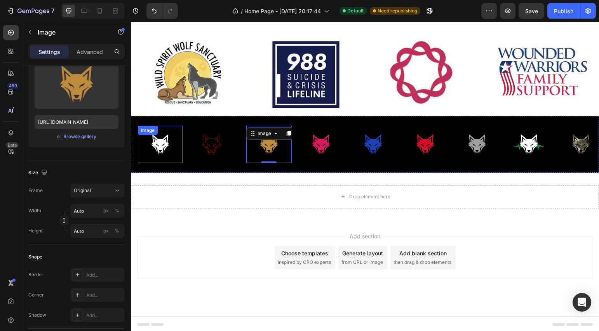
click at [154, 143] on img at bounding box center [160, 144] width 45 height 37
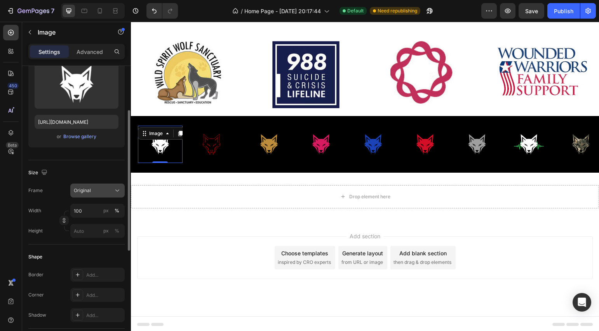
click at [101, 194] on div "Original" at bounding box center [93, 190] width 38 height 7
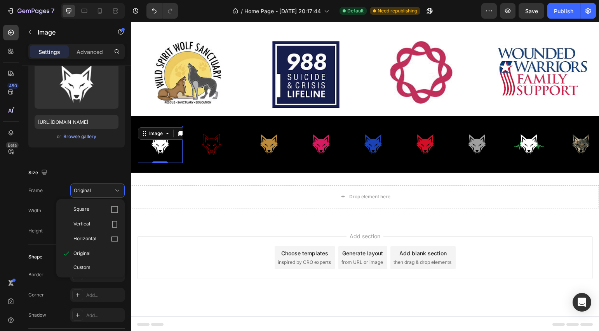
click at [147, 224] on div "Add section Choose templates inspired by CRO experts Generate layout from URL o…" at bounding box center [365, 268] width 468 height 95
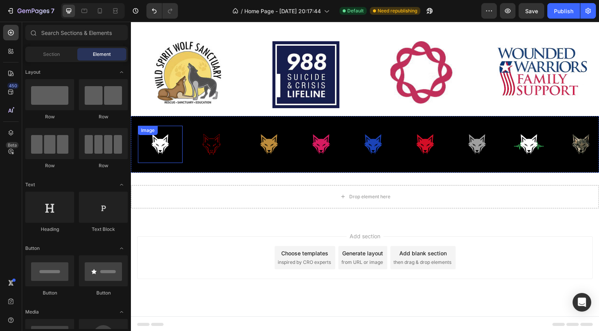
click at [154, 140] on img at bounding box center [160, 144] width 45 height 37
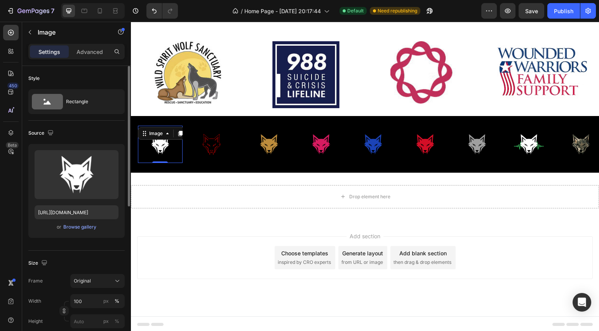
scroll to position [18, 0]
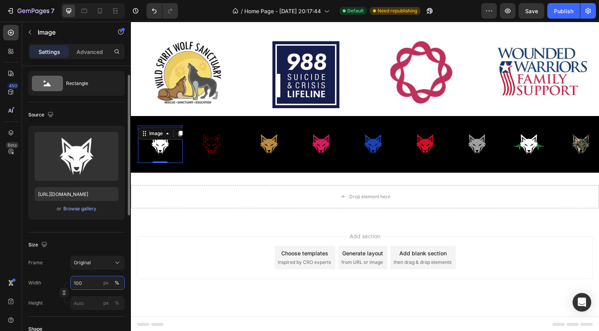
click at [84, 286] on input "100" at bounding box center [97, 283] width 54 height 14
click at [63, 278] on div "Width 100 px %" at bounding box center [76, 283] width 96 height 14
click at [66, 292] on icon "button" at bounding box center [63, 292] width 5 height 5
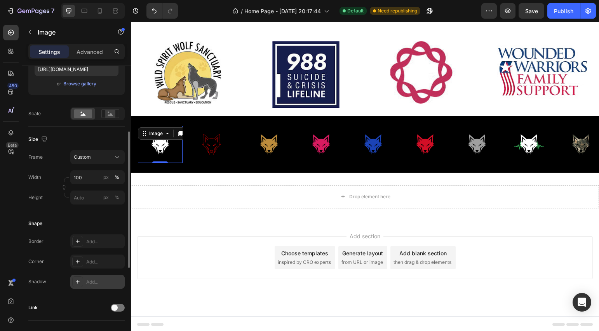
scroll to position [142, 0]
click at [84, 178] on input "100" at bounding box center [97, 179] width 54 height 14
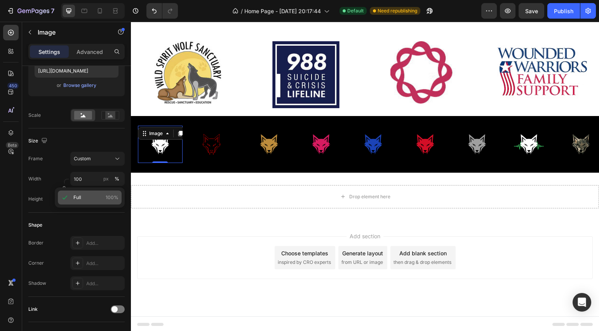
click at [80, 196] on span "Full" at bounding box center [77, 197] width 8 height 7
click at [68, 190] on button "button" at bounding box center [63, 188] width 9 height 9
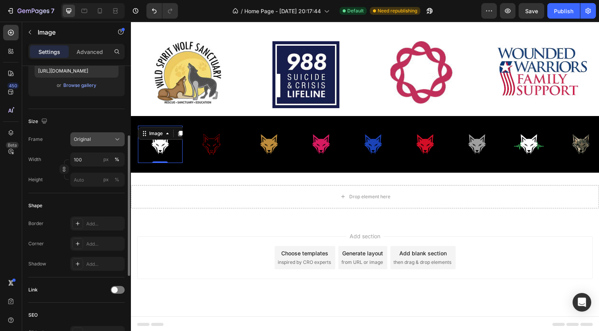
click at [98, 140] on div "Original" at bounding box center [93, 139] width 38 height 7
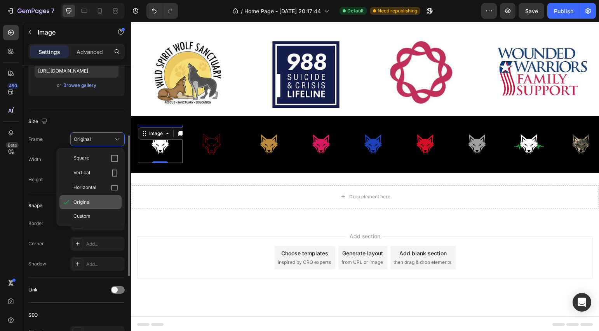
click at [90, 203] on span "Original" at bounding box center [81, 202] width 17 height 7
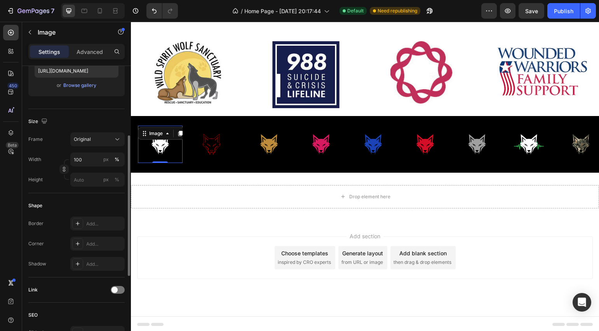
click at [51, 198] on div "Shape Border Add... Corner Add... Shadow Add..." at bounding box center [76, 235] width 96 height 84
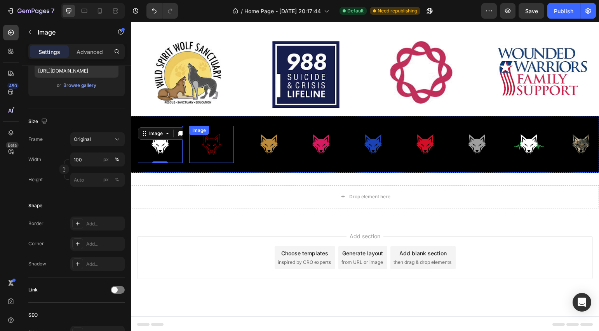
click at [212, 148] on img at bounding box center [211, 144] width 45 height 37
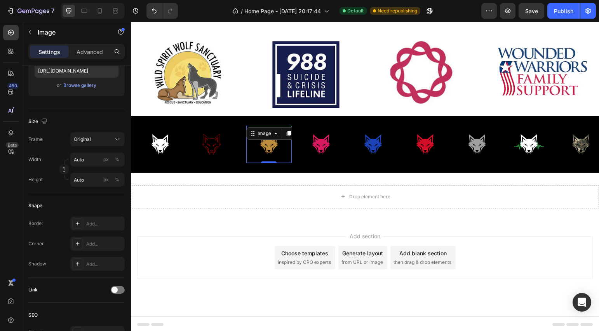
click at [259, 145] on img at bounding box center [268, 145] width 45 height 38
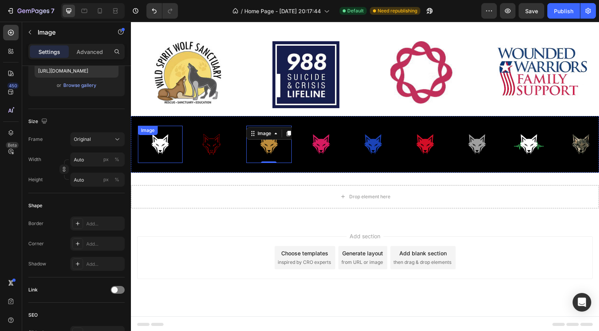
click at [161, 146] on img at bounding box center [160, 144] width 45 height 37
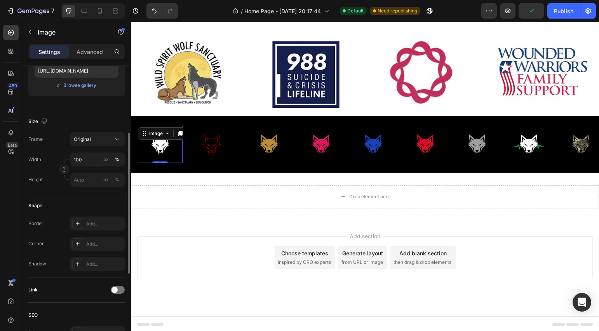
scroll to position [0, 0]
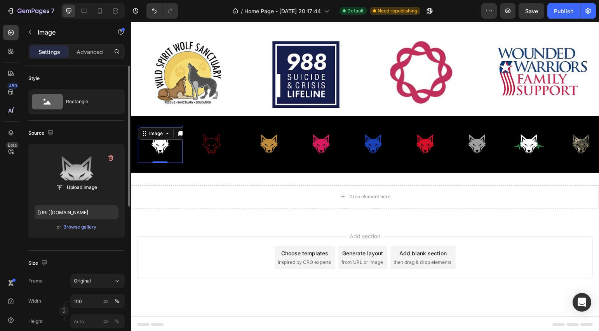
click at [80, 176] on label at bounding box center [77, 174] width 84 height 49
click at [80, 181] on input "file" at bounding box center [77, 187] width 54 height 13
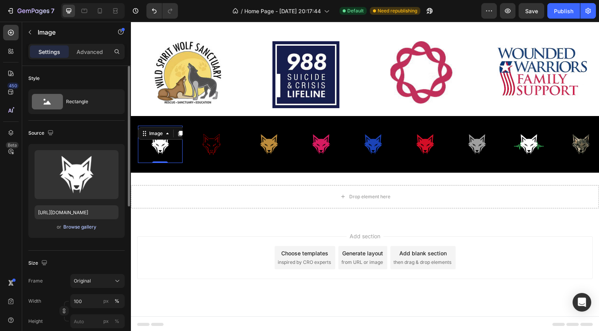
click at [87, 229] on div "Browse gallery" at bounding box center [79, 227] width 33 height 7
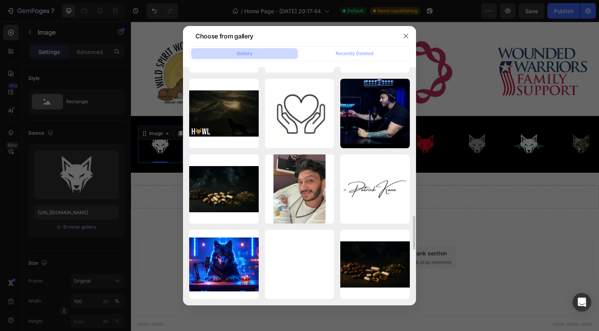
scroll to position [677, 0]
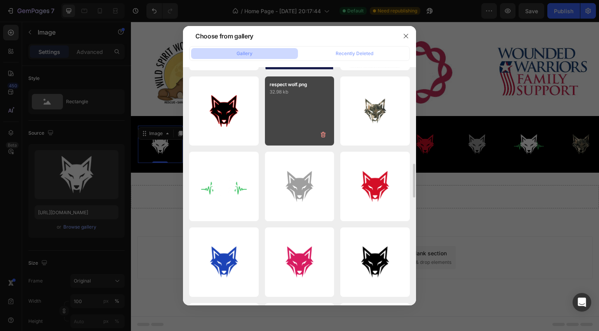
click at [283, 89] on p "32.98 kb" at bounding box center [299, 92] width 60 height 8
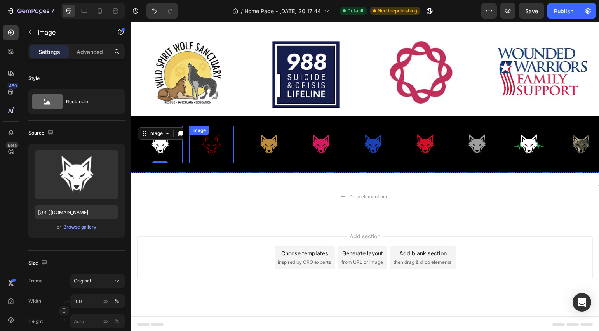
click at [214, 147] on img at bounding box center [211, 144] width 45 height 37
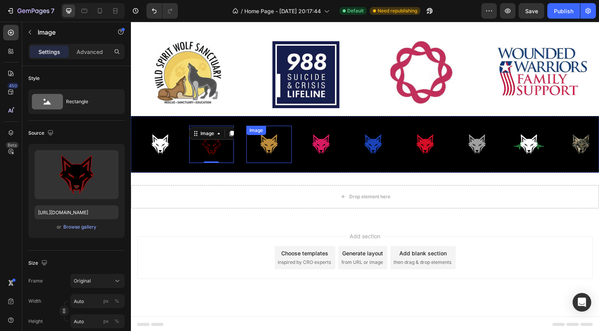
click at [276, 144] on img at bounding box center [268, 145] width 45 height 38
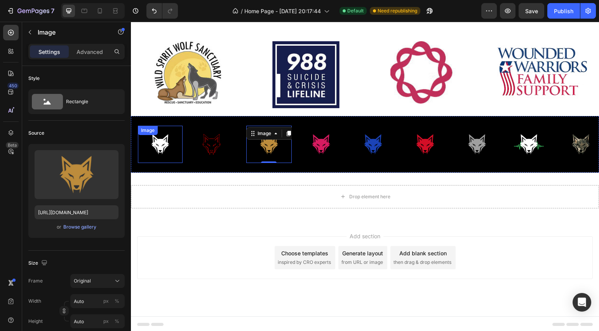
click at [152, 147] on img at bounding box center [160, 144] width 45 height 37
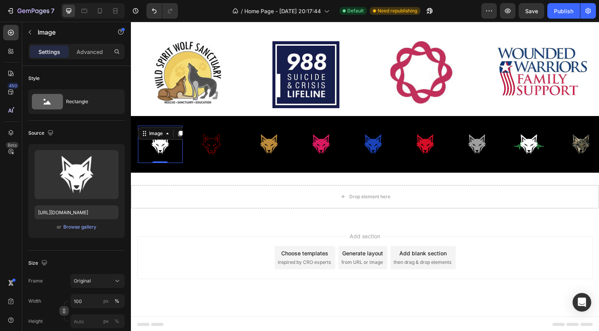
click at [64, 309] on icon "button" at bounding box center [63, 310] width 5 height 5
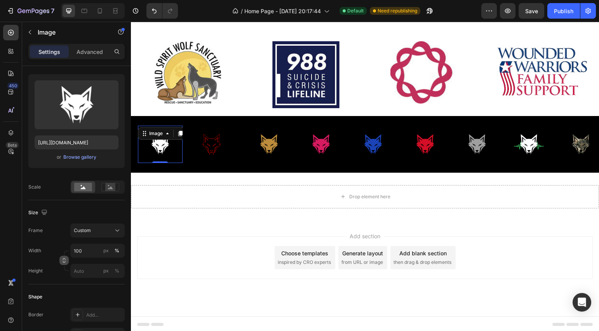
click at [64, 264] on button "button" at bounding box center [63, 260] width 9 height 9
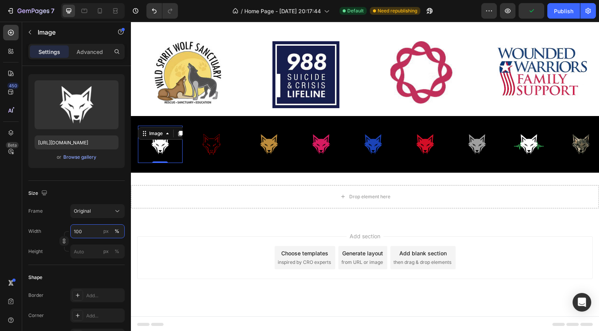
click at [86, 236] on input "100" at bounding box center [97, 231] width 54 height 14
type input "A"
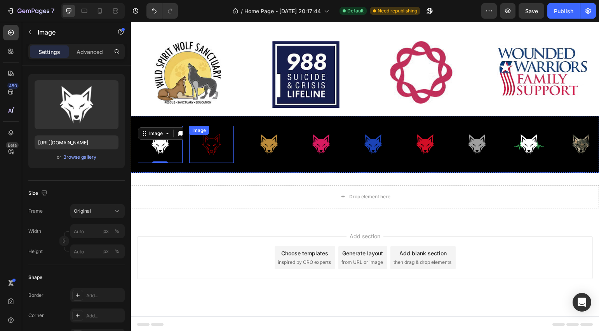
click at [219, 141] on img at bounding box center [211, 144] width 45 height 37
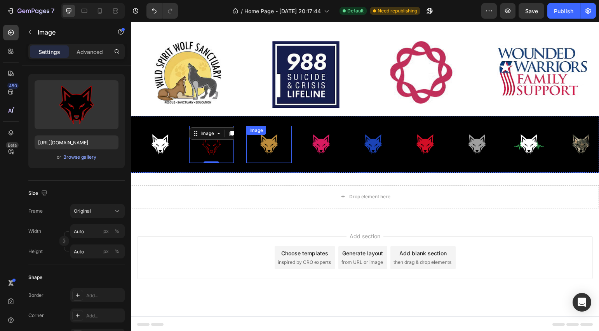
click at [269, 146] on img at bounding box center [268, 145] width 45 height 38
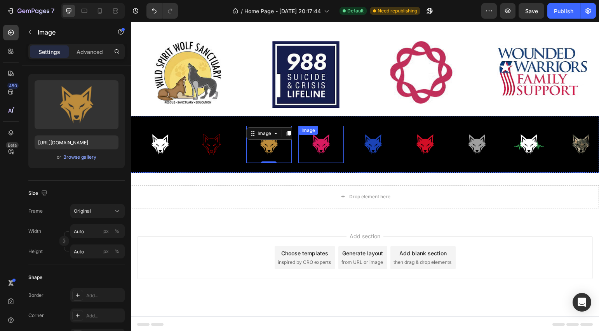
click at [323, 148] on img at bounding box center [320, 145] width 45 height 38
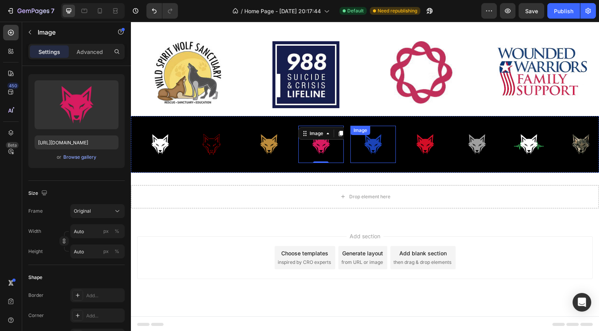
click at [355, 148] on img at bounding box center [372, 145] width 45 height 38
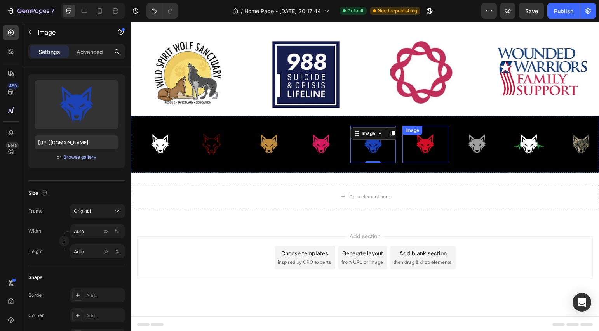
click at [429, 158] on img at bounding box center [424, 145] width 45 height 38
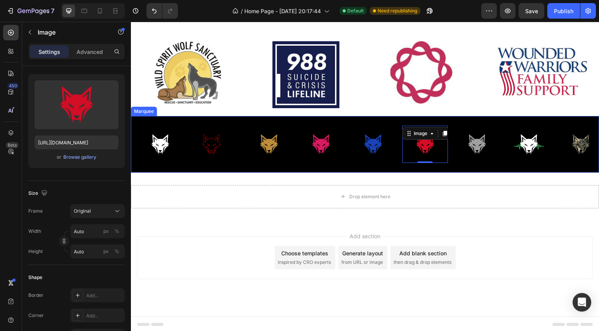
click at [486, 154] on img at bounding box center [476, 145] width 45 height 38
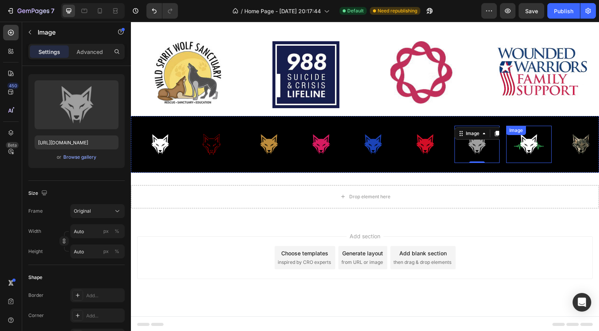
drag, startPoint x: 512, startPoint y: 151, endPoint x: 521, endPoint y: 153, distance: 8.4
click at [513, 151] on img at bounding box center [528, 145] width 45 height 38
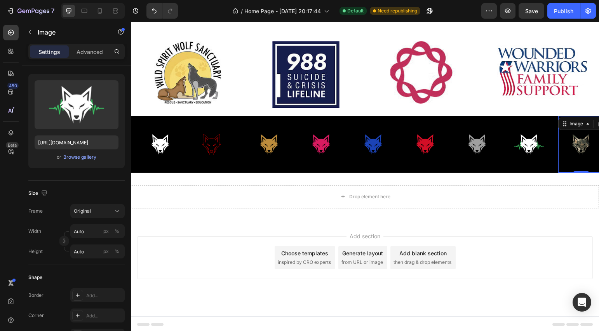
click at [564, 149] on img at bounding box center [580, 144] width 45 height 57
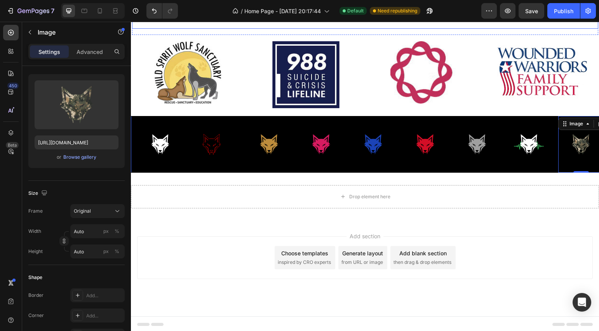
click at [530, 19] on div "7 Version history / Home Page - [DATE] 20:17:44 Default Need republishing Previ…" at bounding box center [299, 11] width 599 height 22
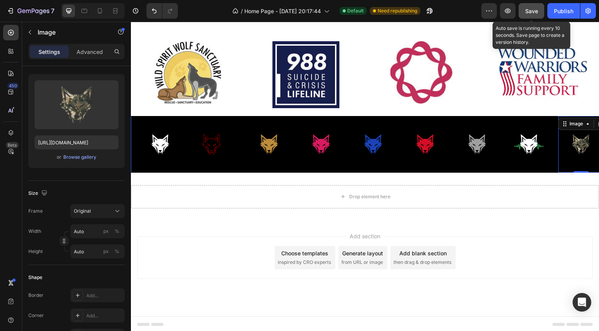
click at [530, 18] on button "Save" at bounding box center [531, 11] width 26 height 16
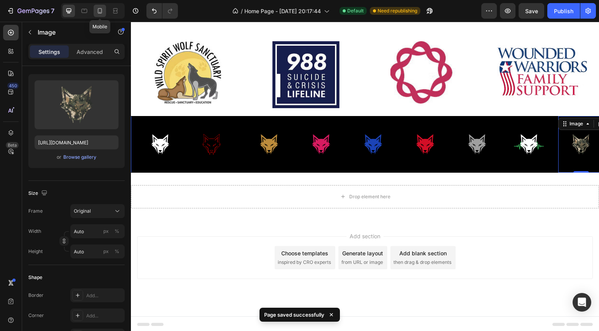
click at [98, 12] on icon at bounding box center [100, 11] width 8 height 8
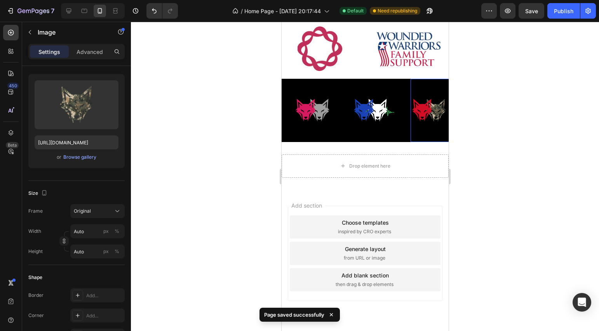
scroll to position [604, 0]
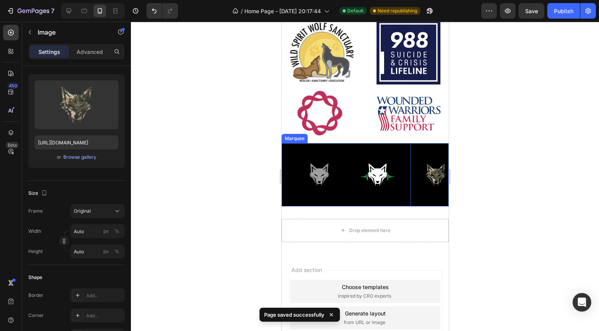
click at [337, 192] on div "Image Image Image Image Image Image Image 0 Image Image" at bounding box center [323, 174] width 524 height 63
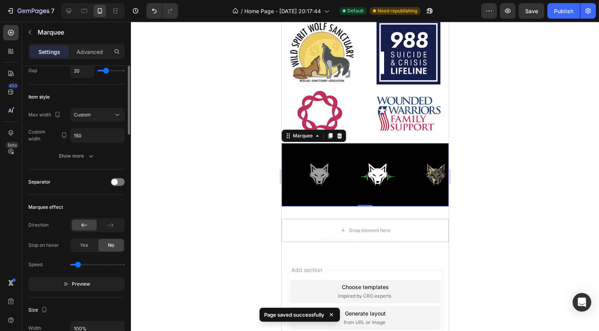
scroll to position [0, 0]
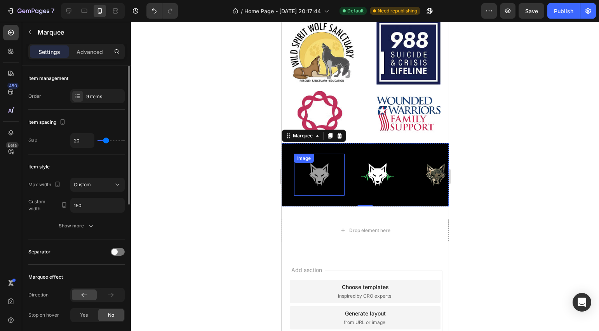
click at [316, 173] on img at bounding box center [318, 175] width 50 height 42
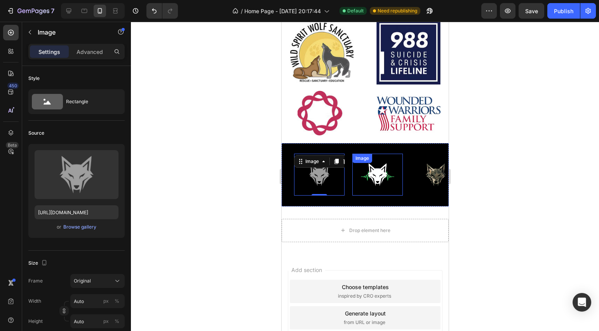
click at [397, 177] on img at bounding box center [377, 175] width 50 height 42
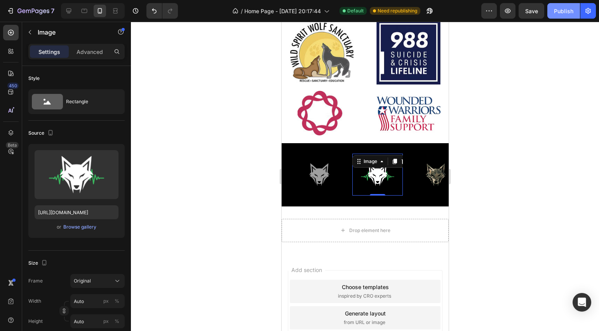
click at [572, 13] on div "Publish" at bounding box center [563, 11] width 19 height 8
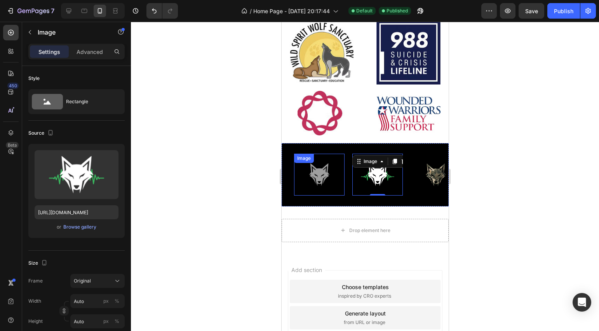
click at [295, 175] on img at bounding box center [318, 175] width 50 height 42
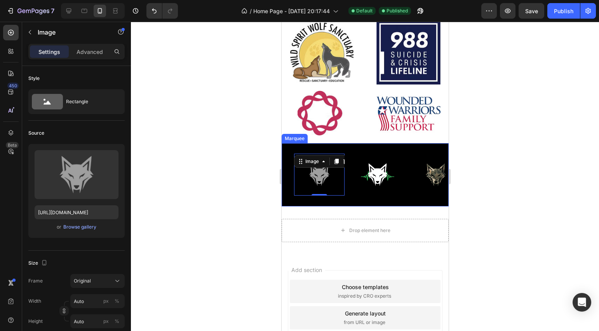
click at [289, 192] on div "Image Image Image Image Image 0 Image Image Image Image" at bounding box center [323, 174] width 524 height 63
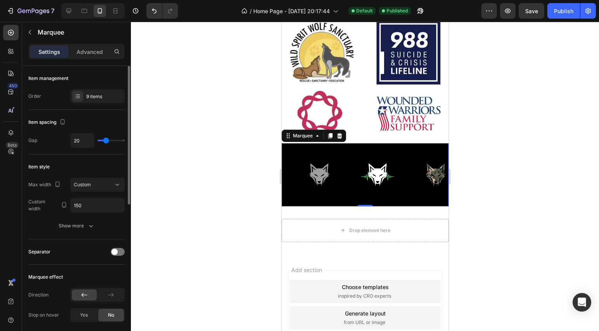
click at [93, 154] on div "Item management Order 9 items" at bounding box center [76, 196] width 96 height 85
click at [95, 102] on div "9 items" at bounding box center [97, 96] width 54 height 14
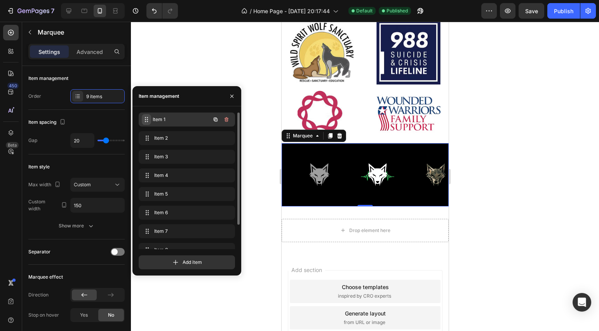
click at [146, 119] on icon at bounding box center [145, 119] width 1 height 1
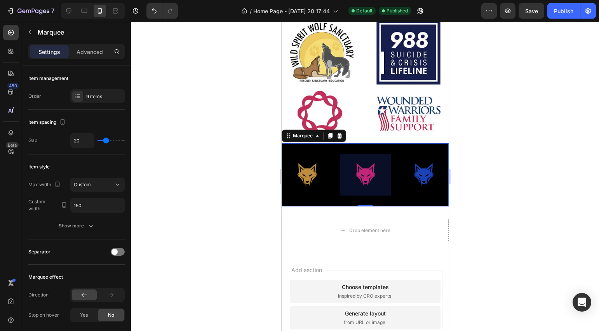
click at [512, 219] on div at bounding box center [365, 176] width 468 height 309
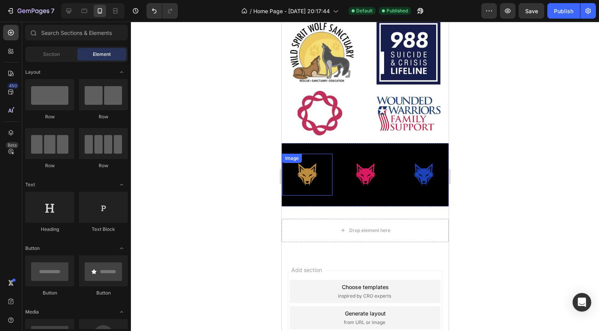
click at [316, 181] on img at bounding box center [306, 175] width 50 height 42
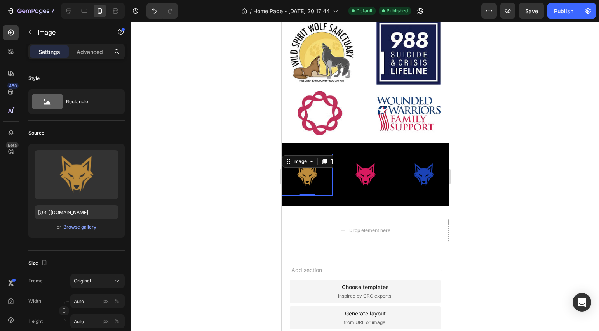
click at [359, 179] on img at bounding box center [365, 175] width 50 height 42
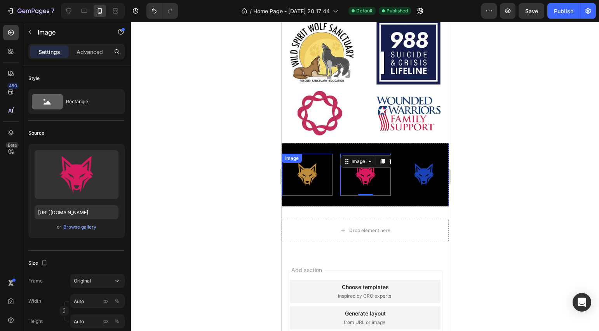
click at [328, 182] on img at bounding box center [306, 175] width 50 height 42
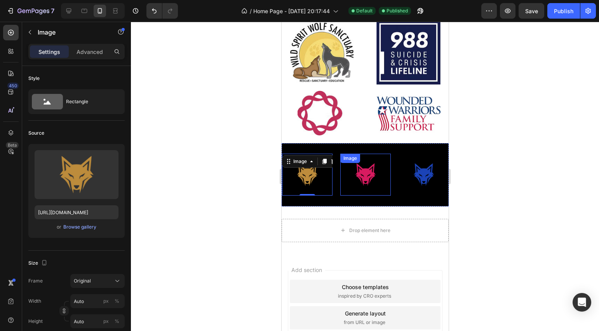
click at [361, 183] on img at bounding box center [365, 175] width 50 height 42
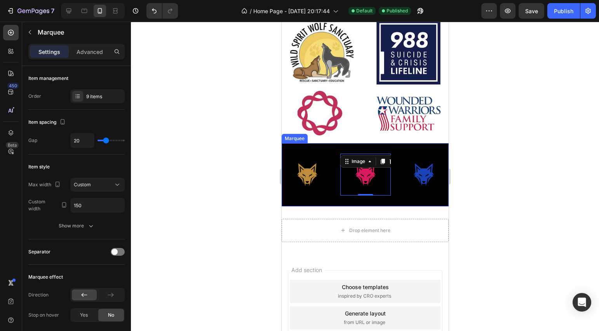
click at [334, 198] on div "Image Image 0 Image Image Image Image Image Image Image" at bounding box center [543, 174] width 524 height 63
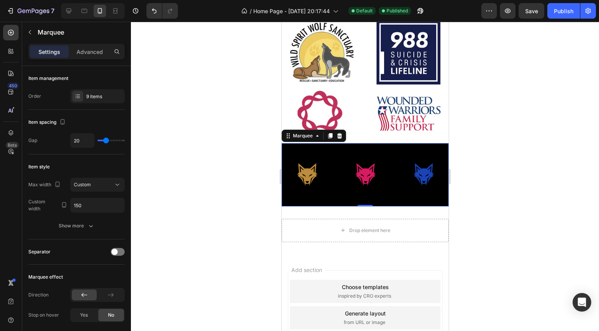
click at [330, 197] on div "Image Image Image Image Image Image Image Image Image" at bounding box center [543, 174] width 524 height 63
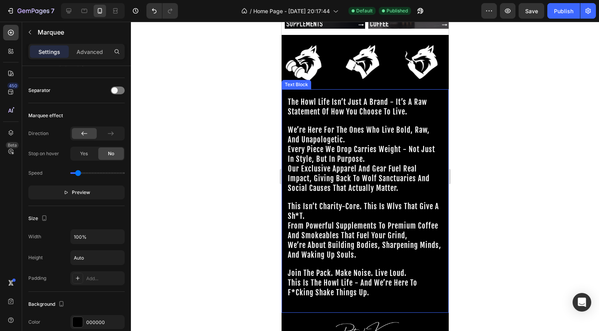
scroll to position [378, 0]
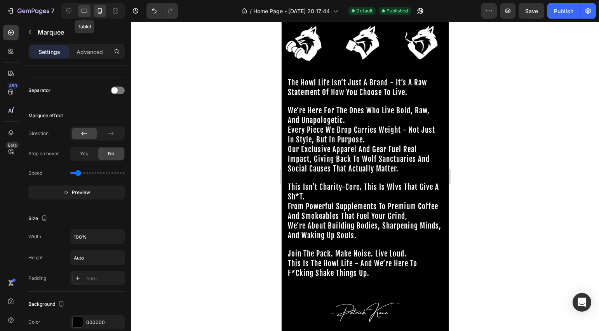
click at [86, 11] on icon at bounding box center [84, 11] width 8 height 8
type input "17"
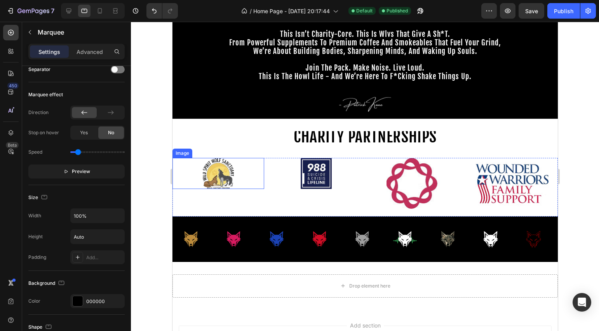
scroll to position [564, 0]
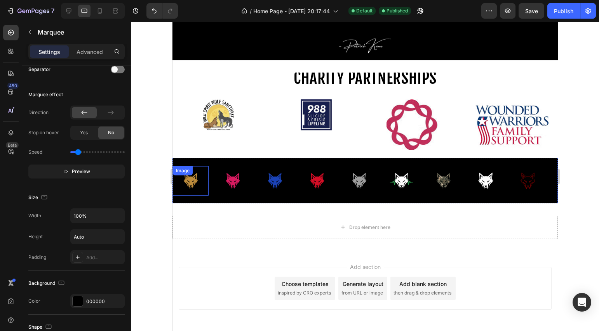
click at [193, 178] on div "Image" at bounding box center [190, 181] width 36 height 30
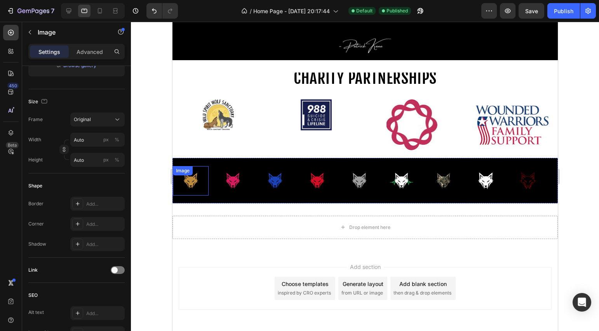
scroll to position [0, 0]
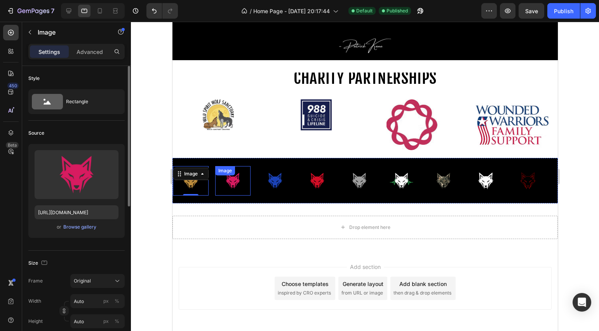
click at [229, 184] on img at bounding box center [233, 181] width 36 height 30
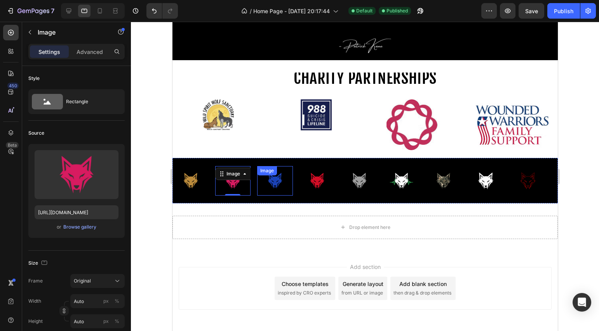
click at [272, 180] on img at bounding box center [275, 181] width 36 height 30
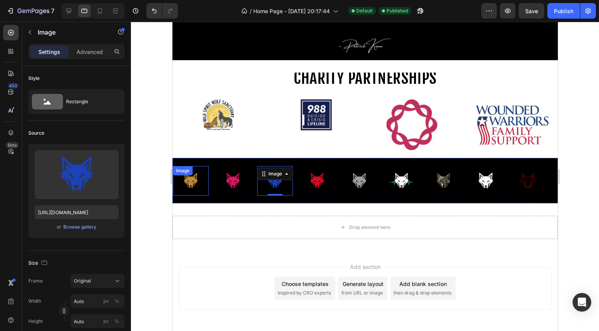
click at [197, 183] on img at bounding box center [190, 181] width 36 height 30
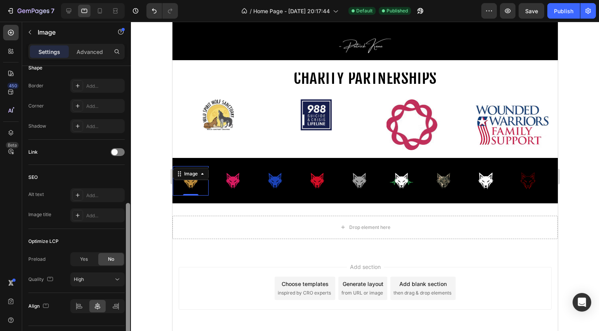
scroll to position [299, 0]
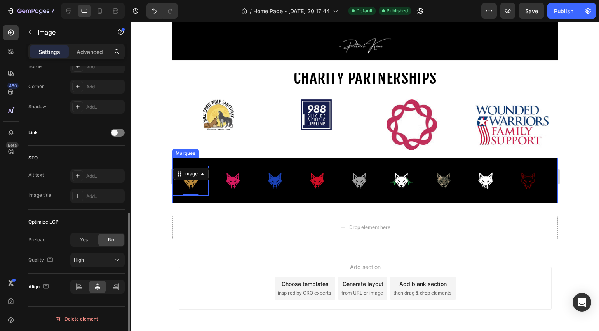
click at [227, 184] on img at bounding box center [233, 181] width 36 height 30
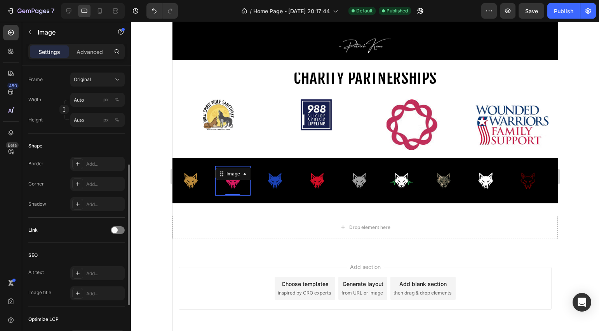
scroll to position [0, 0]
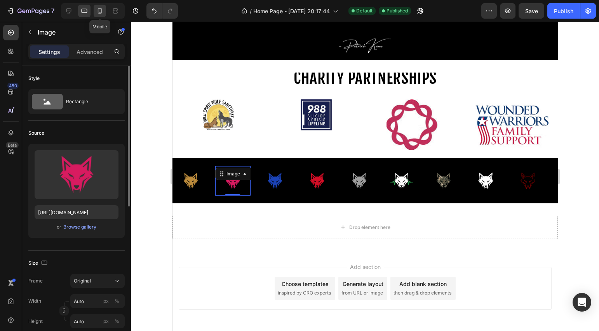
click at [103, 13] on icon at bounding box center [100, 11] width 8 height 8
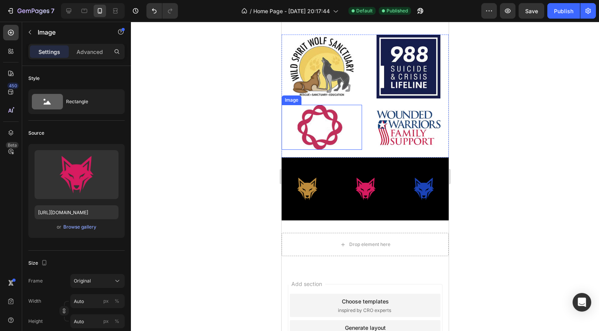
scroll to position [839, 0]
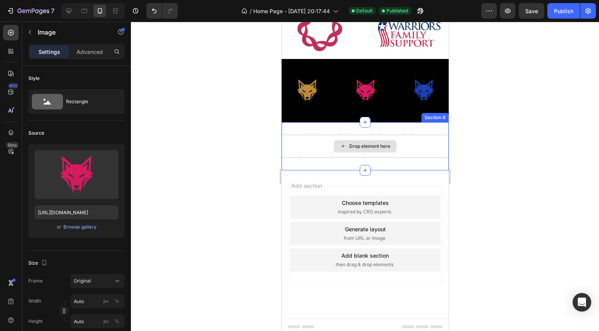
click at [308, 84] on img at bounding box center [306, 91] width 50 height 42
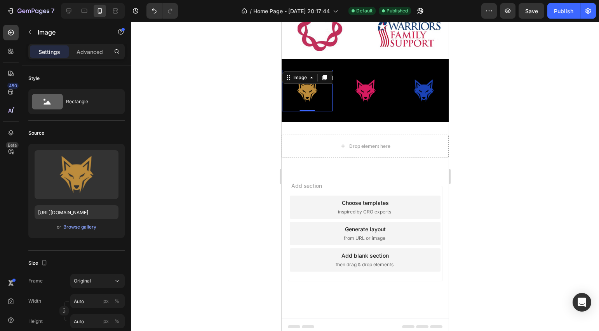
click at [302, 93] on img at bounding box center [306, 91] width 50 height 42
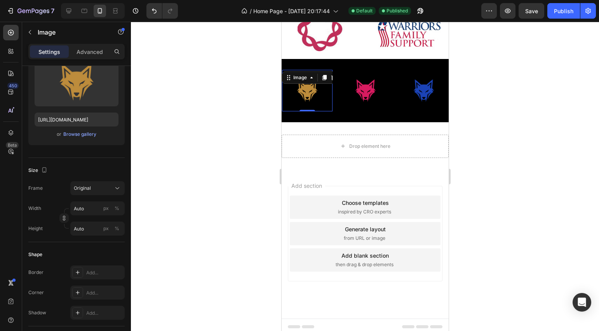
scroll to position [299, 0]
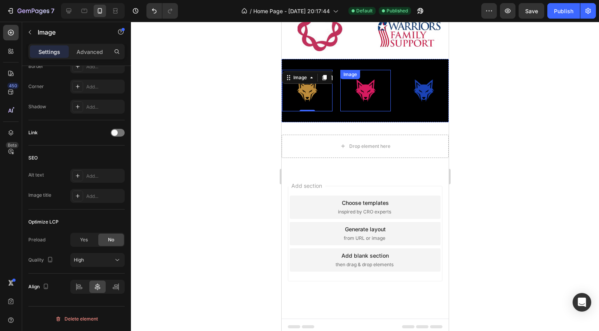
click at [364, 89] on img at bounding box center [365, 91] width 50 height 42
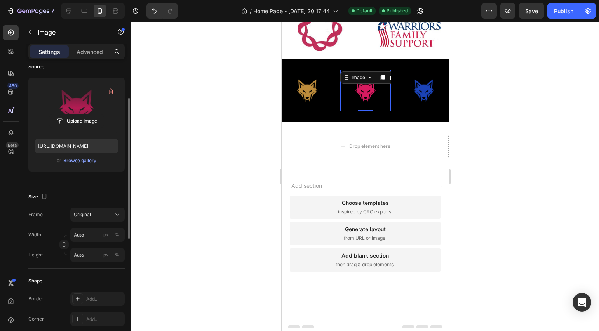
scroll to position [0, 0]
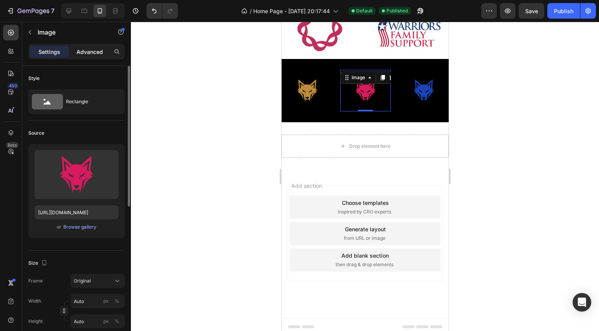
click at [93, 48] on p "Advanced" at bounding box center [89, 52] width 26 height 8
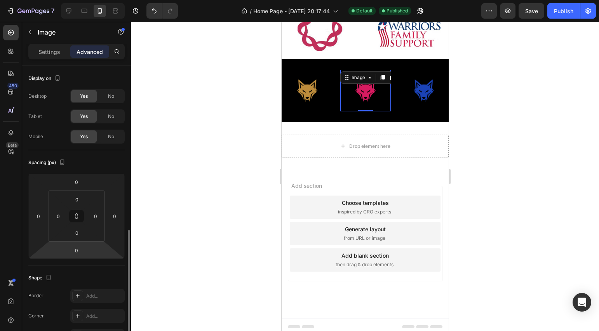
scroll to position [231, 0]
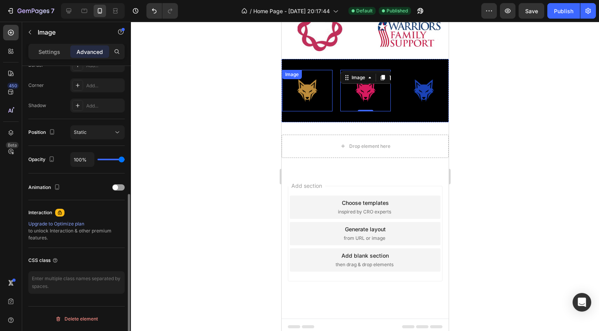
click at [315, 88] on img at bounding box center [306, 91] width 50 height 42
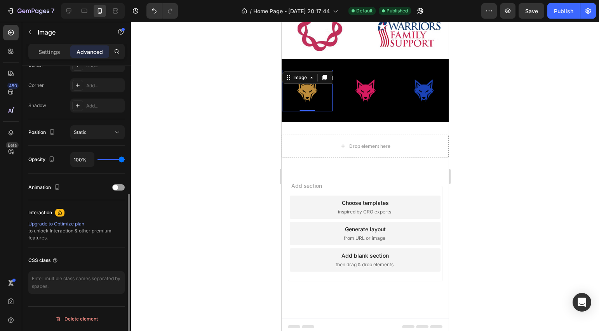
scroll to position [0, 0]
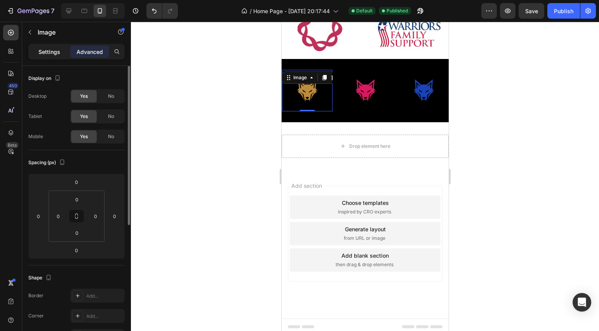
click at [59, 50] on p "Settings" at bounding box center [49, 52] width 22 height 8
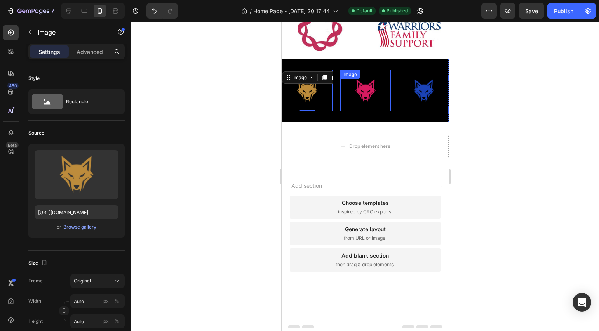
click at [361, 86] on img at bounding box center [365, 91] width 50 height 42
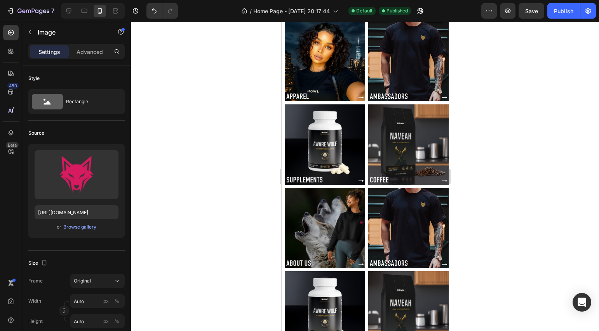
scroll to position [42, 0]
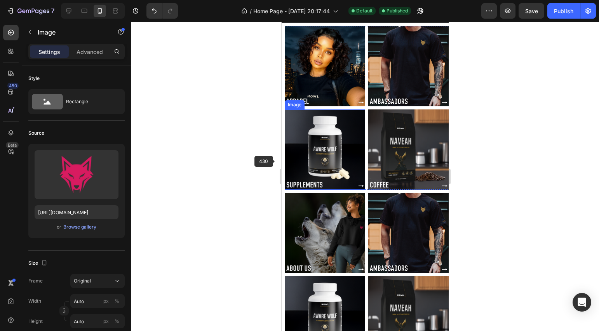
click at [266, 164] on div at bounding box center [365, 176] width 468 height 309
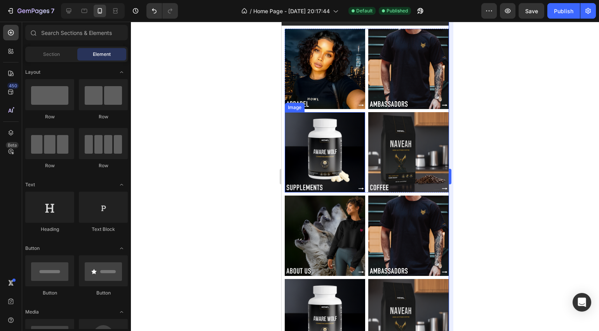
scroll to position [0, 0]
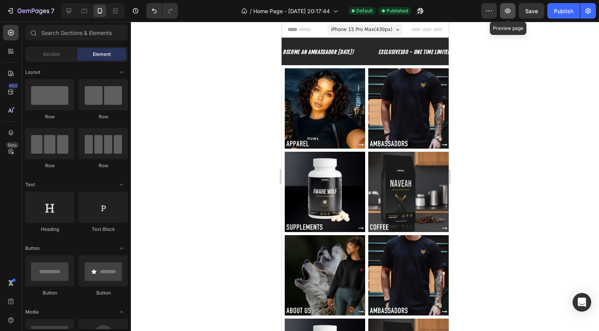
click at [505, 10] on icon "button" at bounding box center [508, 11] width 6 height 5
click at [488, 115] on div at bounding box center [365, 176] width 468 height 309
